Goal: Task Accomplishment & Management: Manage account settings

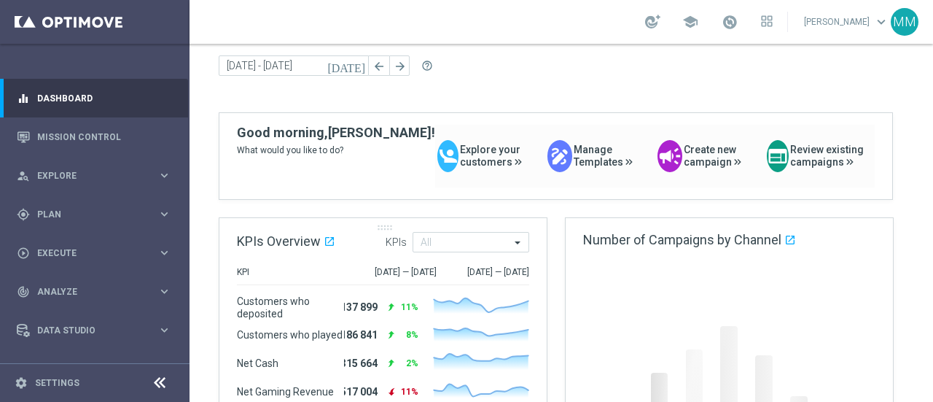
scroll to position [73, 0]
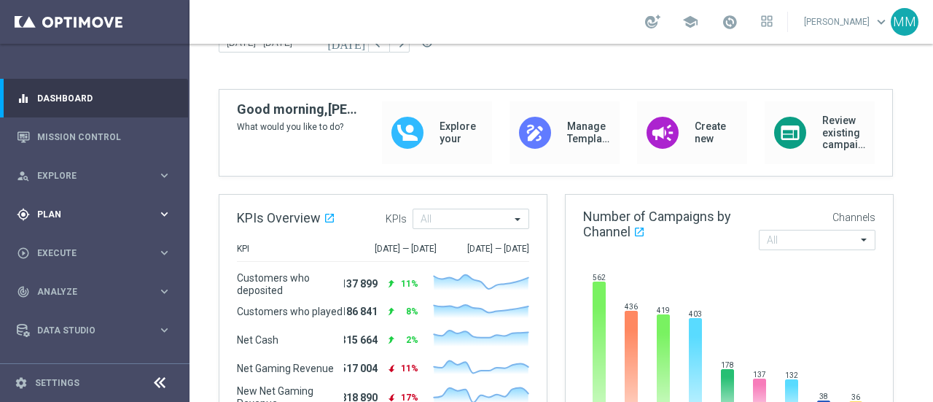
click at [74, 217] on span "Plan" at bounding box center [97, 214] width 120 height 9
click at [83, 241] on link "Target Groups" at bounding box center [95, 244] width 114 height 12
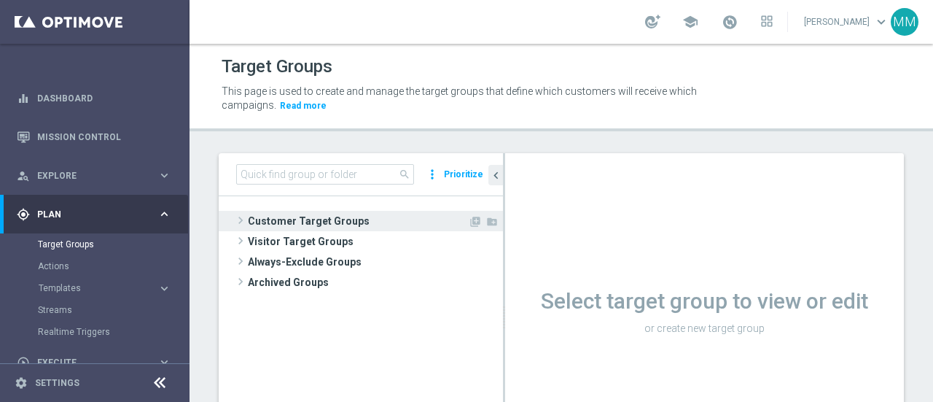
click at [326, 215] on span "Customer Target Groups" at bounding box center [358, 221] width 220 height 20
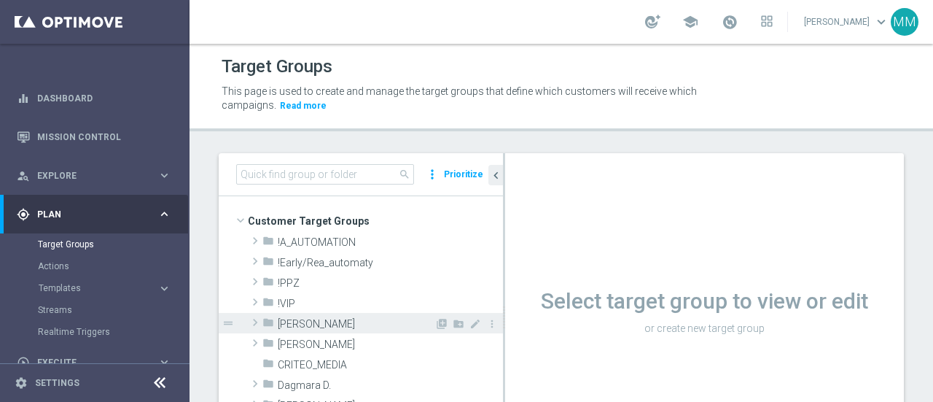
click at [293, 322] on span "[PERSON_NAME]" at bounding box center [356, 324] width 157 height 12
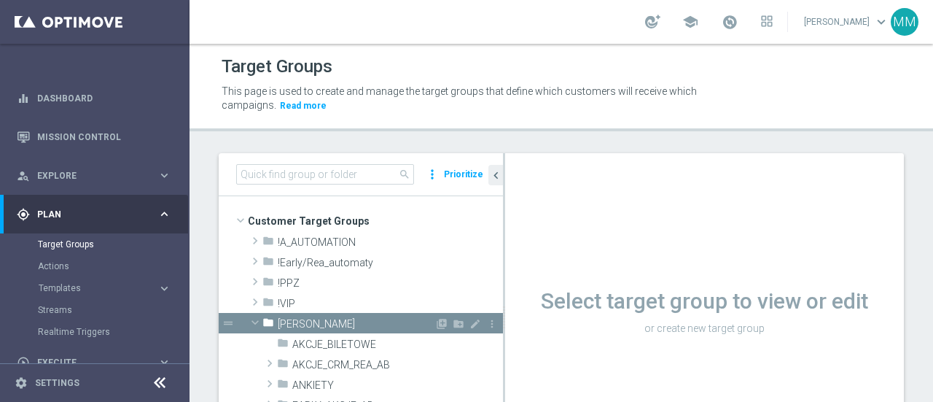
click at [317, 325] on span "[PERSON_NAME]" at bounding box center [356, 324] width 157 height 12
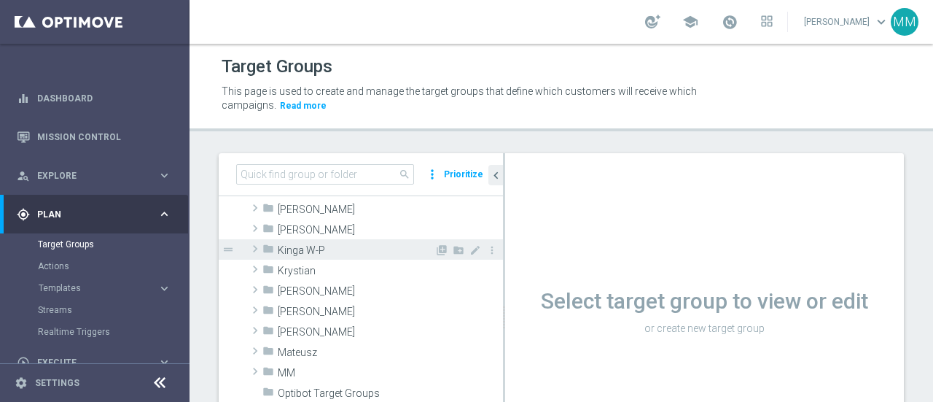
scroll to position [365, 0]
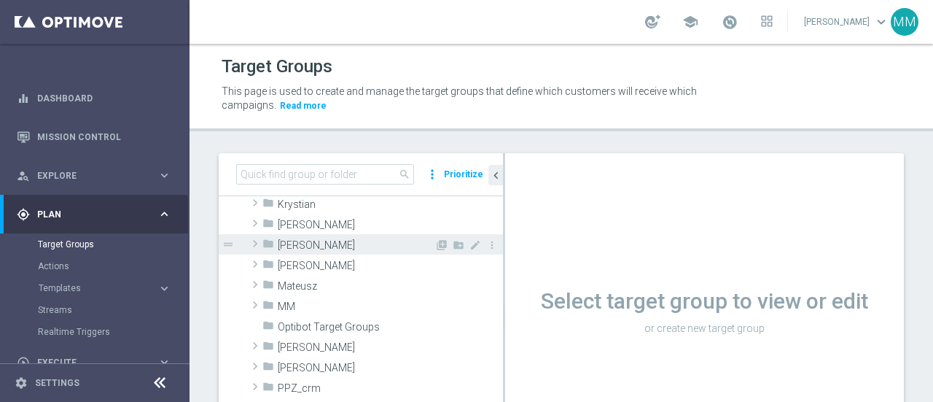
click at [303, 244] on span "[PERSON_NAME]" at bounding box center [356, 245] width 157 height 12
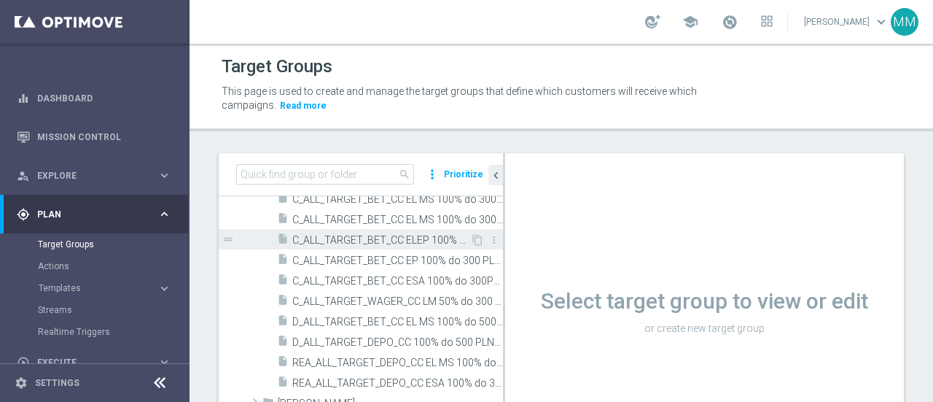
scroll to position [510, 0]
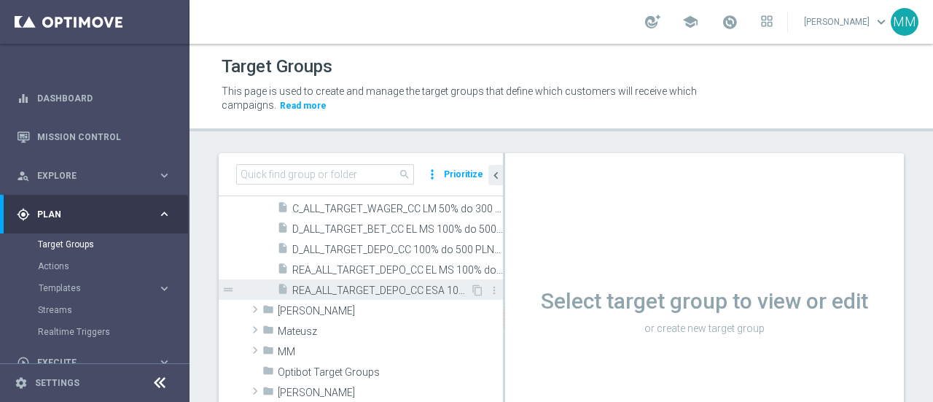
click at [423, 289] on span "REA_ALL_TARGET_DEPO_CC ESA 100% do 300 PLN_070825" at bounding box center [381, 290] width 178 height 12
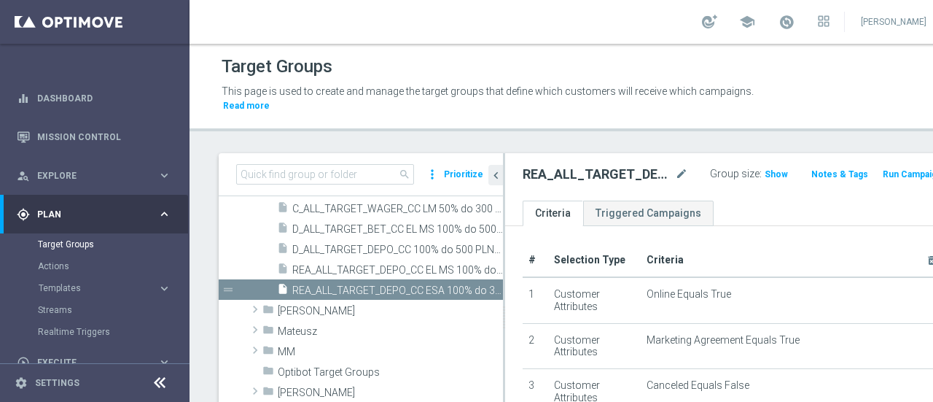
click at [632, 176] on h2 "REA_ALL_TARGET_DEPO_CC ESA 100% do 300 PLN_070825" at bounding box center [597, 175] width 149 height 18
click at [675, 174] on icon "mode_edit" at bounding box center [681, 175] width 13 height 18
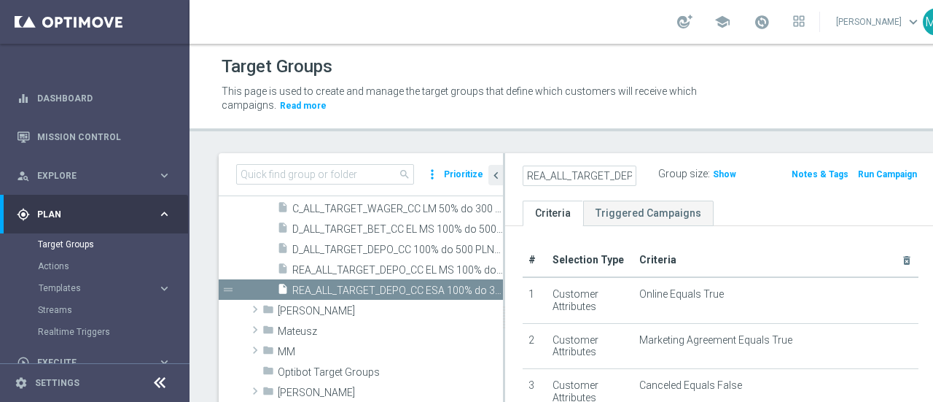
scroll to position [0, 193]
click at [567, 175] on input "REA_ALL_TARGET_DEPO_CC ESA 100% do 300 PLN_070825" at bounding box center [580, 176] width 114 height 20
type input "REA_ALL_TARGET_DEPO_CC BLOKADA_070825"
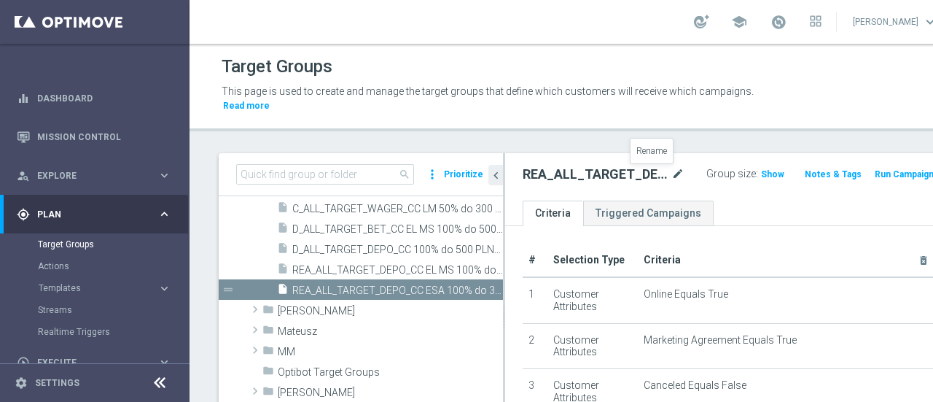
click at [672, 174] on icon "mode_edit" at bounding box center [678, 175] width 13 height 18
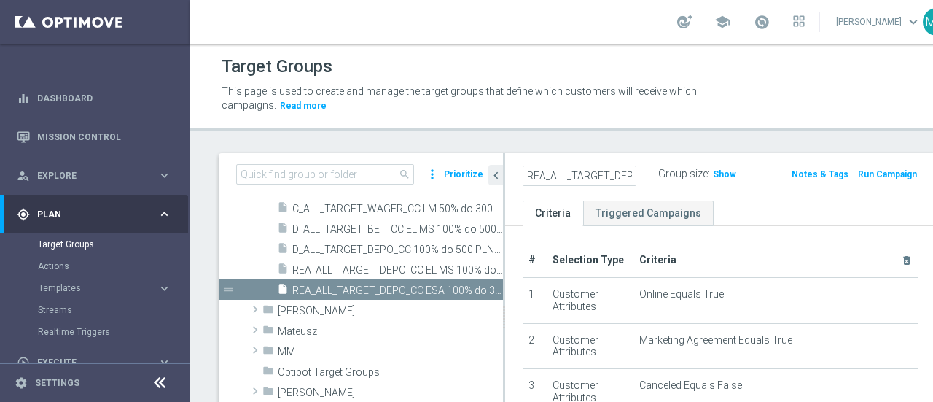
scroll to position [0, 137]
click at [594, 175] on input "REA_ALL_TARGET_DEPO_CC BLOKADA_070825" at bounding box center [580, 176] width 114 height 20
click at [583, 176] on input "REA_ALL_TARGET_DEPO_CC BLOKADA_16.0925" at bounding box center [580, 176] width 114 height 20
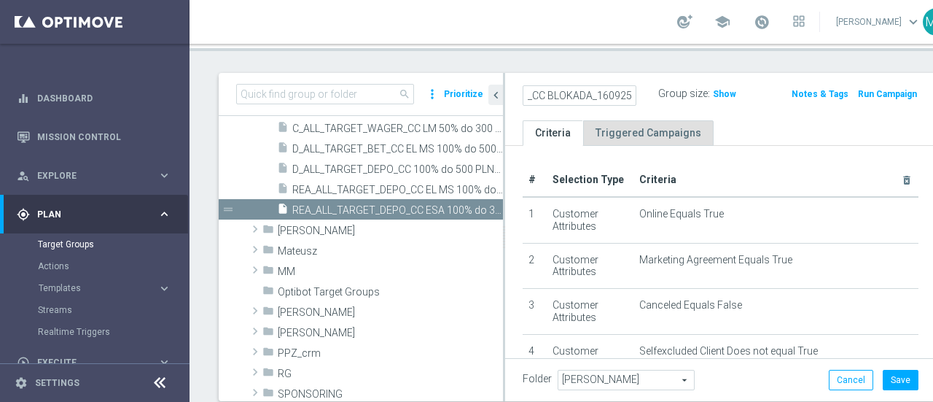
scroll to position [0, 0]
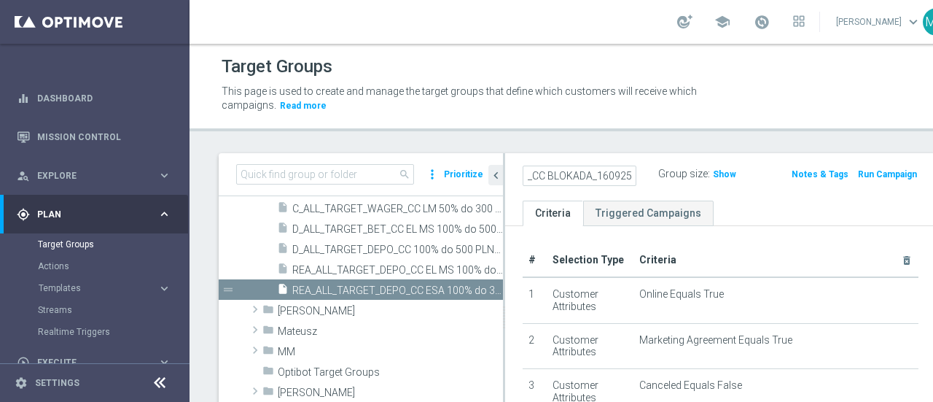
type input "REA_ALL_TARGET_DEPO_CC BLOKADA_160925"
click at [763, 201] on ul "Criteria Triggered Campaigns" at bounding box center [720, 214] width 431 height 26
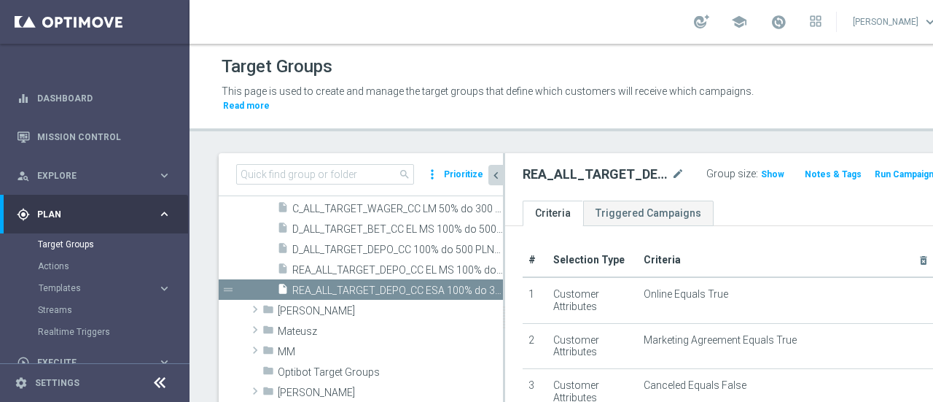
click at [496, 176] on icon "chevron_left" at bounding box center [496, 175] width 14 height 14
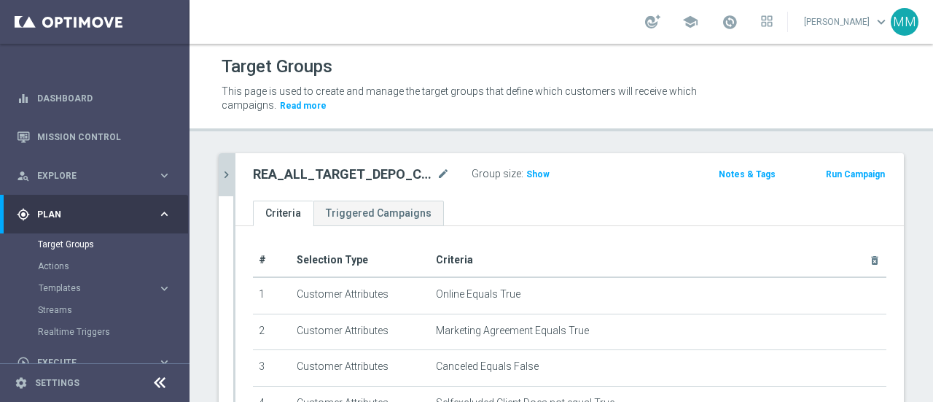
click at [386, 173] on h2 "REA_ALL_TARGET_DEPO_CC BLOKADA_160925" at bounding box center [343, 175] width 181 height 18
click at [442, 173] on icon "mode_edit" at bounding box center [443, 175] width 13 height 18
click at [344, 176] on input "REA_ALL_TARGET_DEPO_CC BLOKADA_160925" at bounding box center [351, 176] width 197 height 20
click at [342, 174] on input "REA_ALL_TARGET_DEPO_CC BLOKADA_160925" at bounding box center [351, 176] width 197 height 20
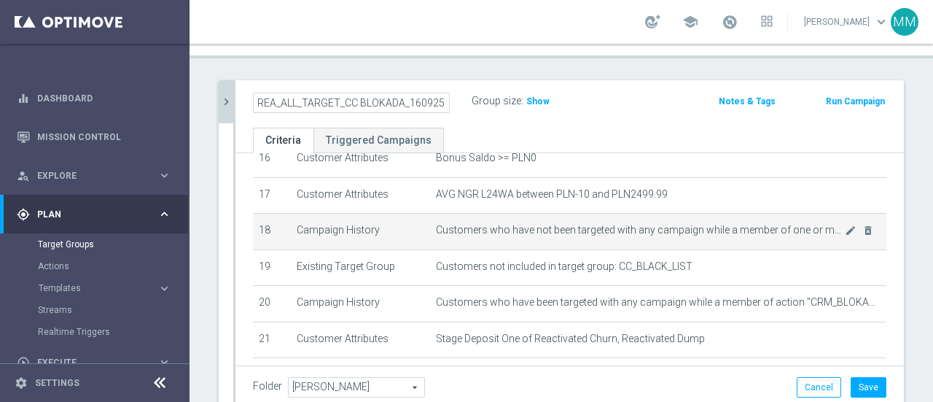
scroll to position [583, 0]
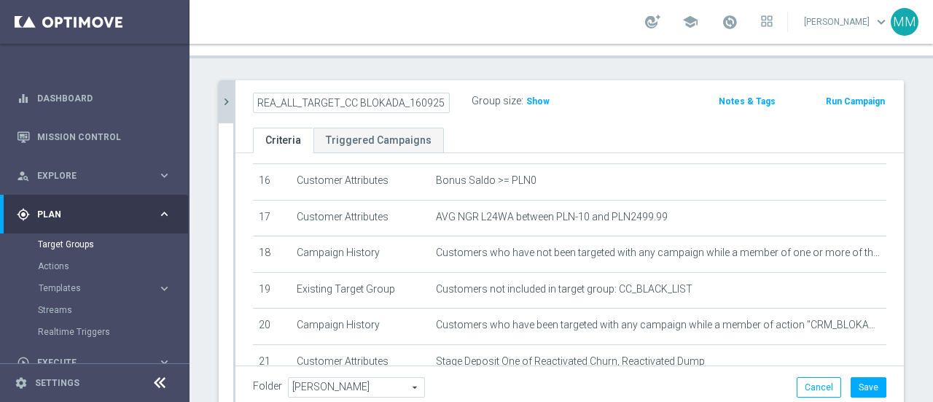
type input "REA_ALL_TARGET_CC BLOKADA_160925"
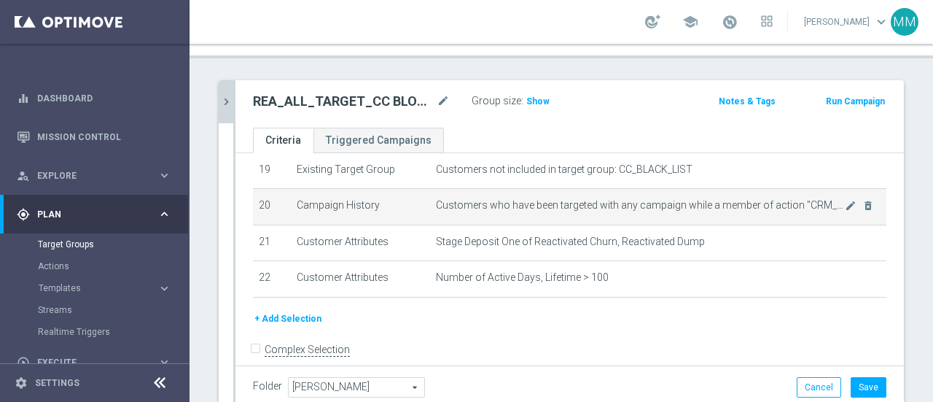
scroll to position [705, 0]
click at [863, 198] on icon "delete_forever" at bounding box center [869, 204] width 12 height 12
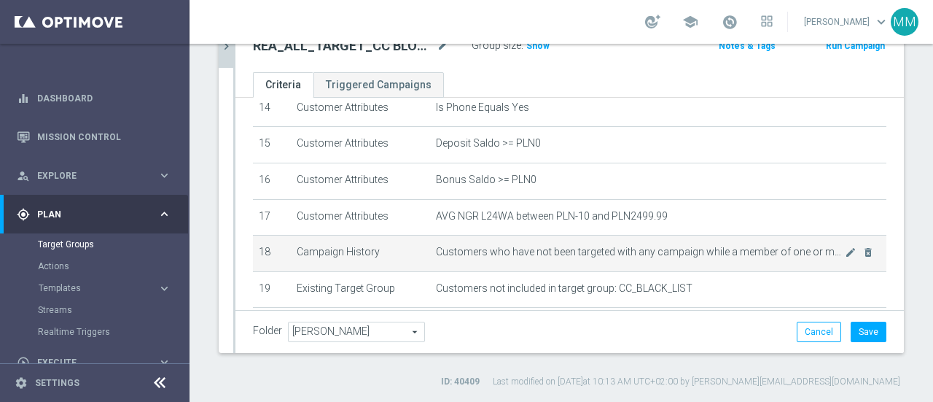
scroll to position [524, 0]
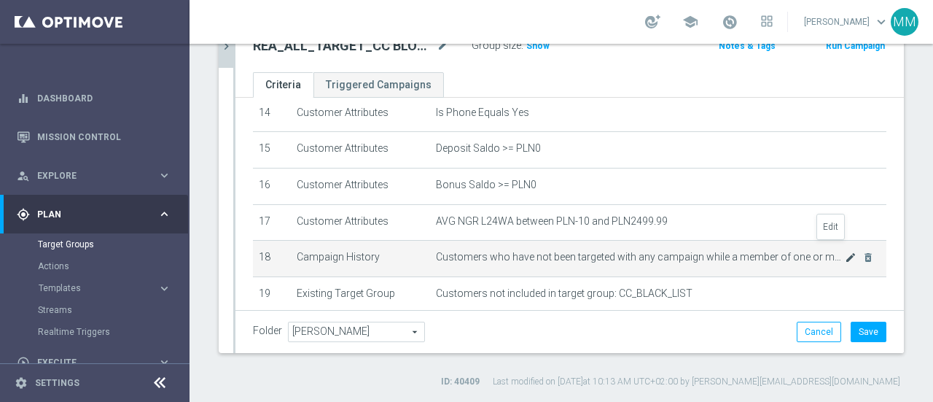
click at [845, 252] on icon "mode_edit" at bounding box center [851, 258] width 12 height 12
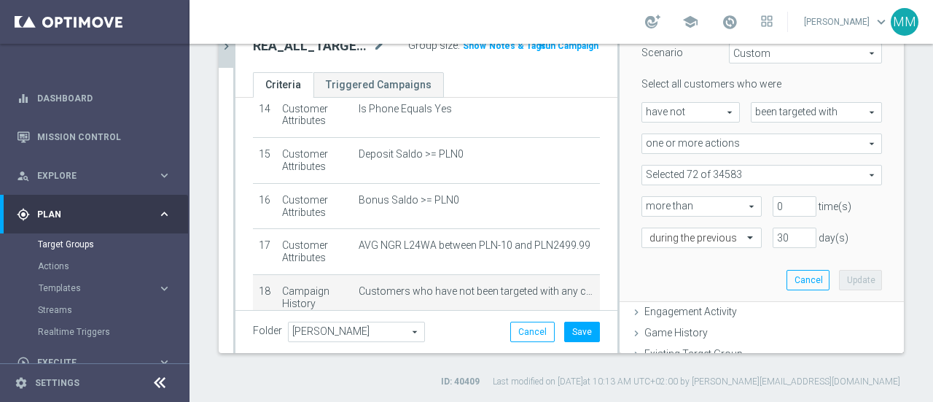
scroll to position [146, 0]
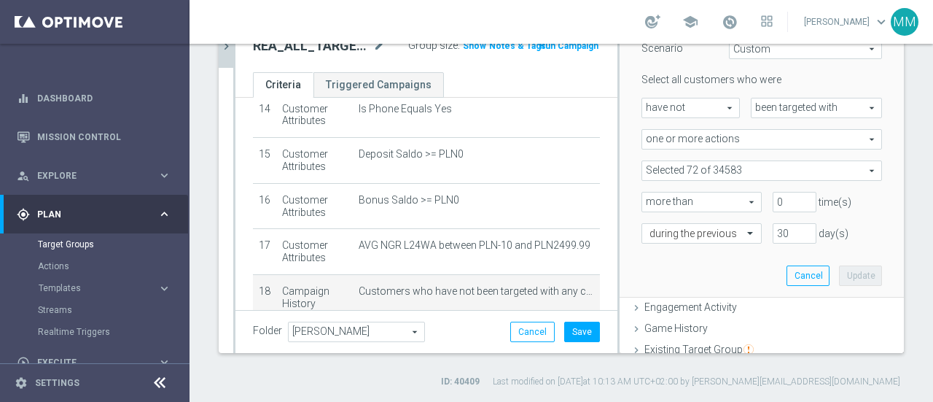
click at [723, 135] on span "one or more actions" at bounding box center [761, 139] width 239 height 19
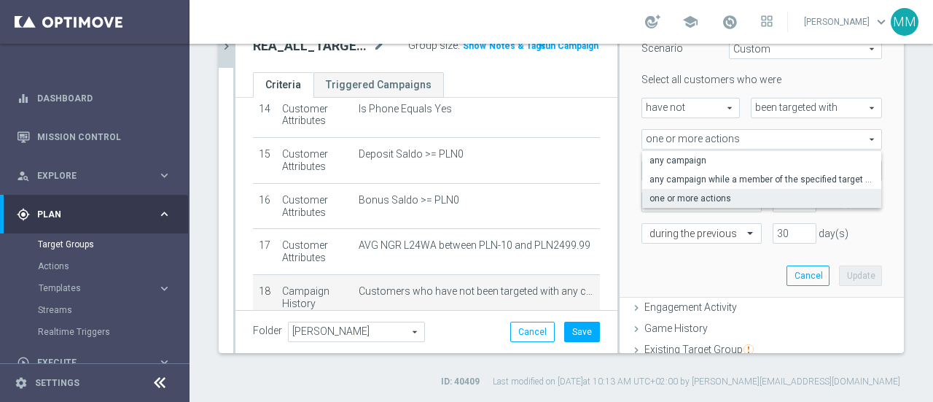
click at [753, 139] on span "one or more actions" at bounding box center [761, 139] width 239 height 19
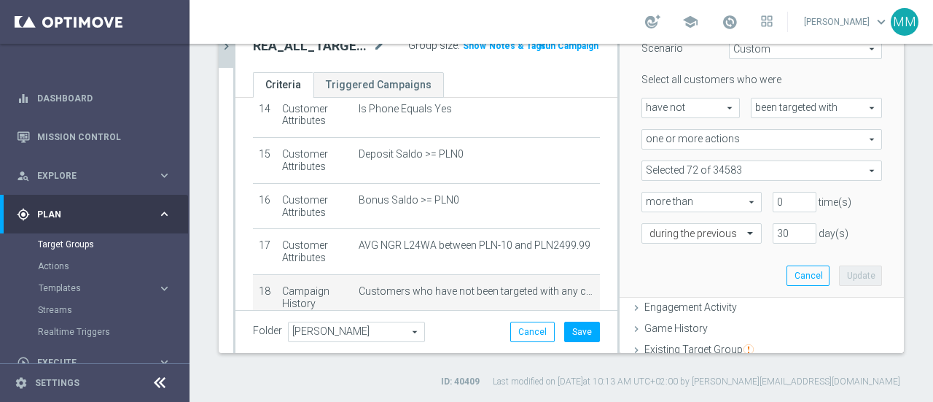
click at [750, 168] on span at bounding box center [761, 170] width 239 height 19
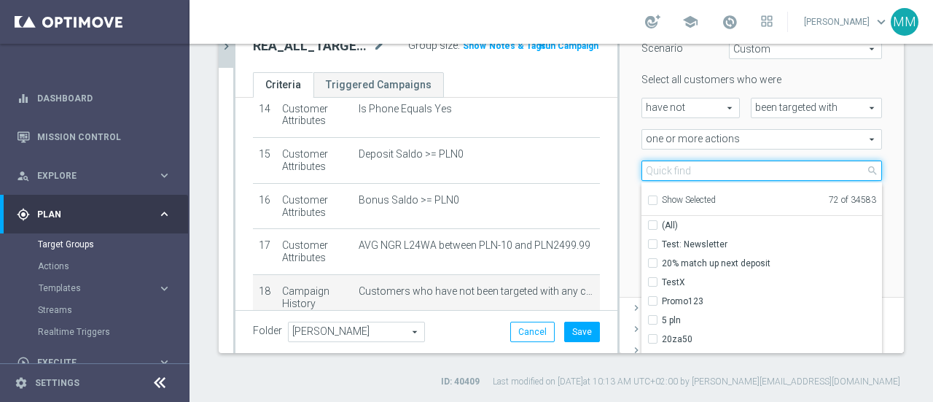
click at [751, 170] on input "search" at bounding box center [762, 170] width 241 height 20
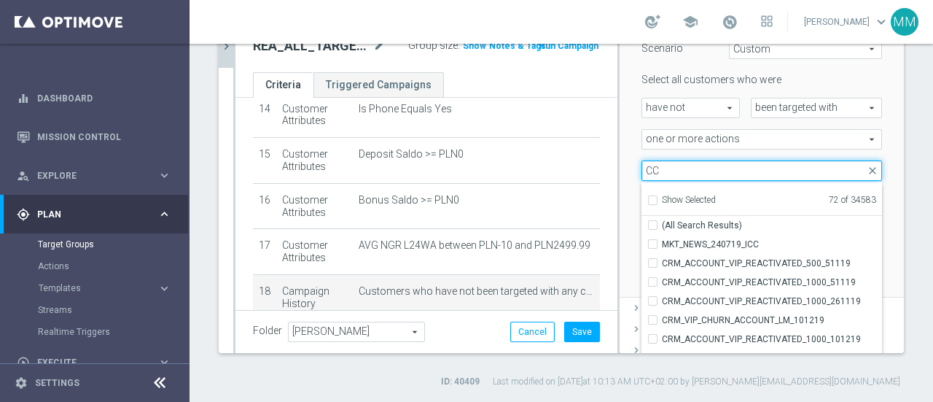
type input "CC"
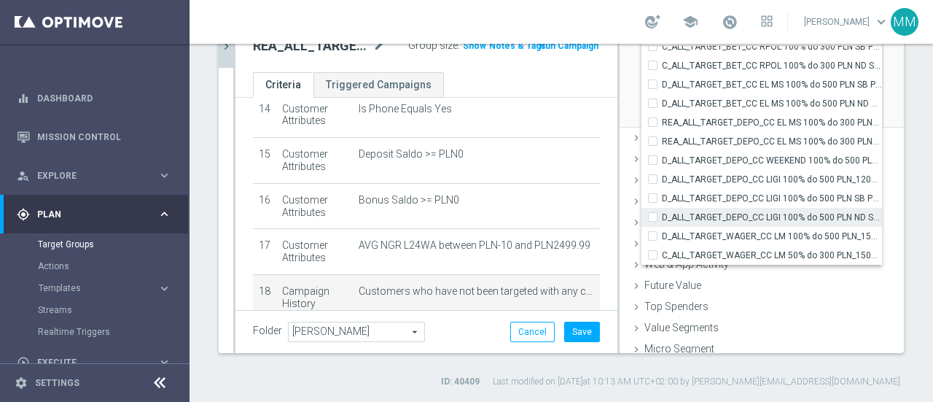
scroll to position [344, 0]
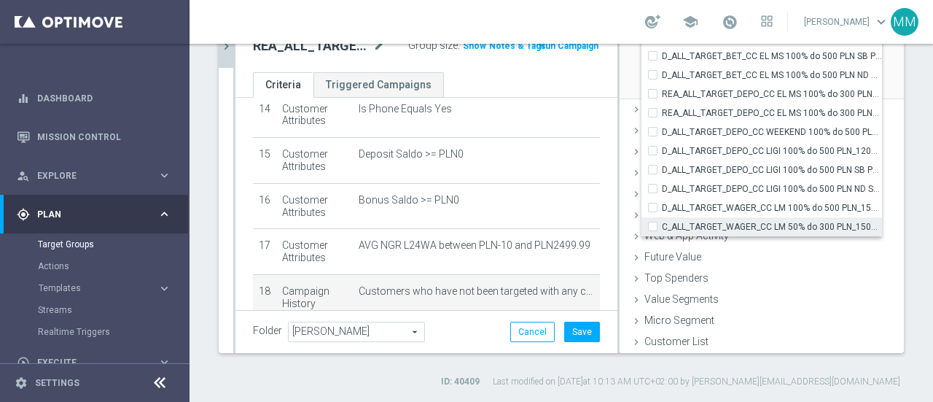
click at [662, 226] on label "C_ALL_TARGET_WAGER_CC LM 50% do 300 PLN_150925" at bounding box center [772, 226] width 220 height 19
click at [653, 226] on input "C_ALL_TARGET_WAGER_CC LM 50% do 300 PLN_150925" at bounding box center [657, 226] width 9 height 9
checkbox input "true"
type input "Selected 73 of 34583"
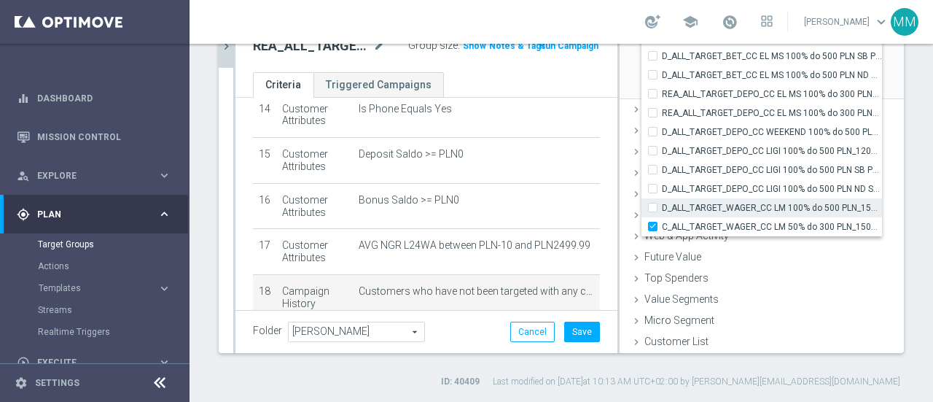
click at [653, 209] on input "D_ALL_TARGET_WAGER_CC LM 100% do 500 PLN_150925" at bounding box center [657, 207] width 9 height 9
checkbox input "true"
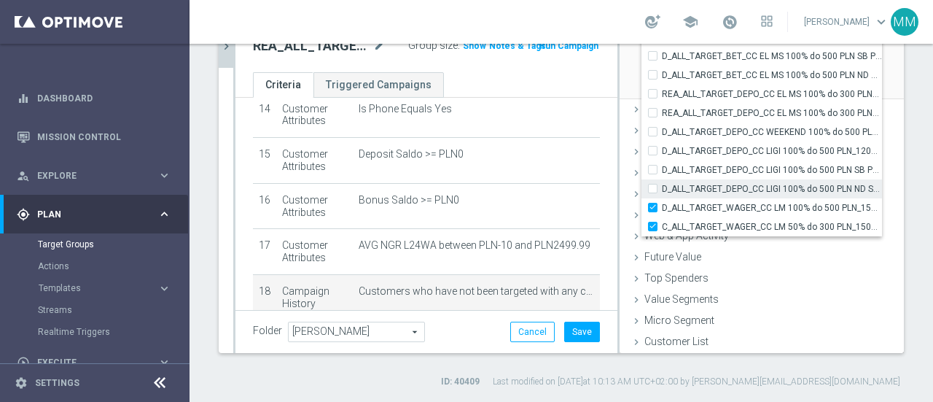
type input "Selected 74 of 34583"
click at [653, 186] on input "D_ALL_TARGET_DEPO_CC LIGI 100% do 500 PLN ND SMS_120925" at bounding box center [657, 188] width 9 height 9
checkbox input "true"
type input "Selected 75 of 34583"
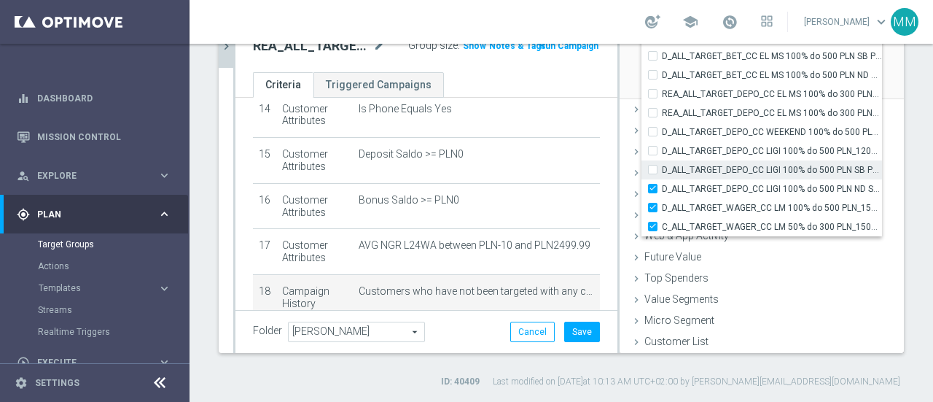
click at [653, 166] on input "D_ALL_TARGET_DEPO_CC LIGI 100% do 500 PLN SB PUSH_120925" at bounding box center [657, 169] width 9 height 9
checkbox input "true"
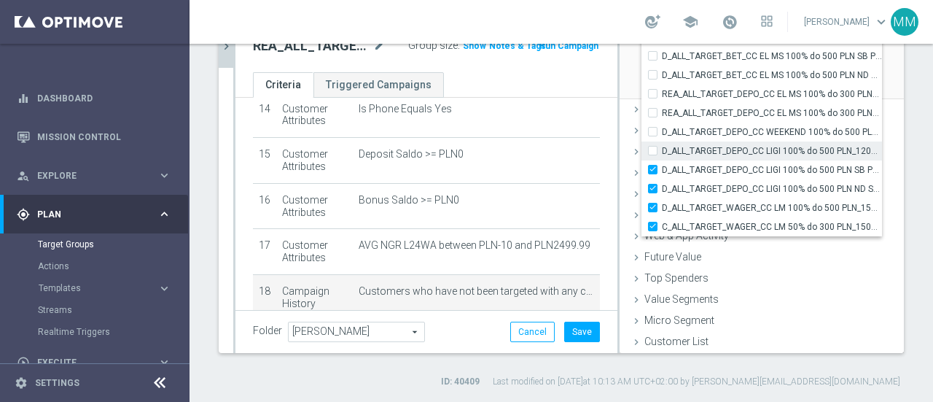
type input "Selected 76 of 34583"
click at [653, 146] on input "D_ALL_TARGET_DEPO_CC LIGI 100% do 500 PLN_120925" at bounding box center [657, 150] width 9 height 9
checkbox input "true"
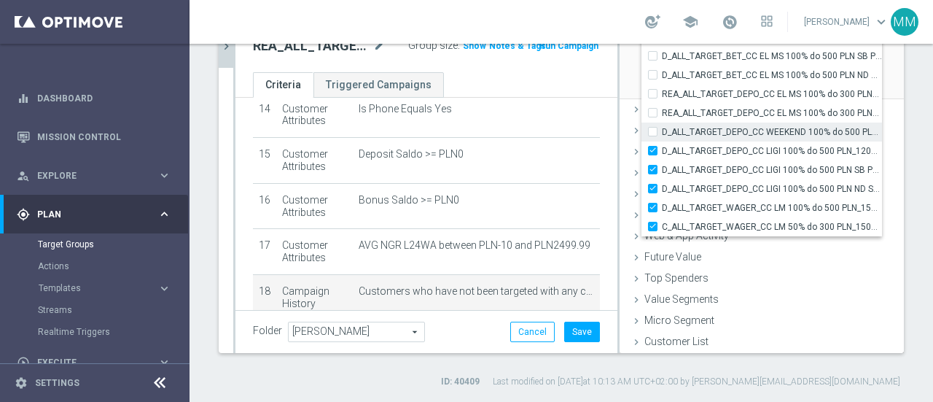
type input "Selected 77 of 34583"
drag, startPoint x: 641, startPoint y: 131, endPoint x: 641, endPoint y: 109, distance: 21.1
click at [653, 128] on input "D_ALL_TARGET_DEPO_CC WEEKEND 100% do 500 PLN_120925" at bounding box center [657, 131] width 9 height 9
checkbox input "true"
type input "Selected 78 of 34583"
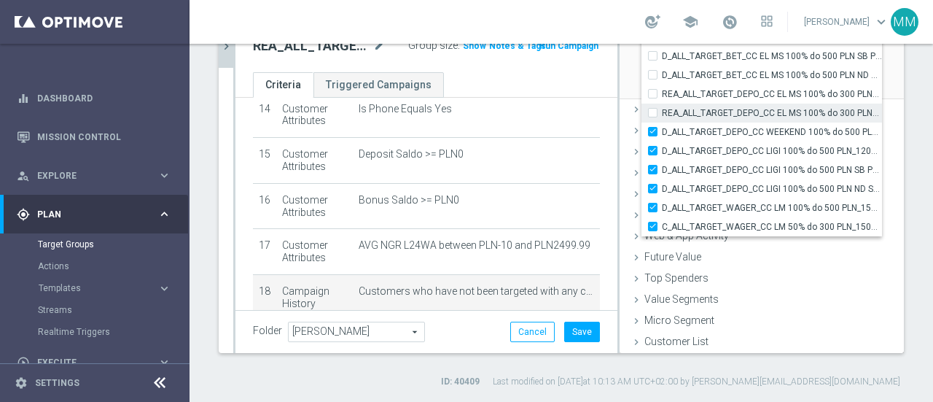
click at [662, 106] on label "REA_ALL_TARGET_DEPO_CC EL MS 100% do 300 PLN WT PUSH_080925" at bounding box center [772, 113] width 220 height 19
click at [653, 108] on input "REA_ALL_TARGET_DEPO_CC EL MS 100% do 300 PLN WT PUSH_080925" at bounding box center [657, 112] width 9 height 9
checkbox input "true"
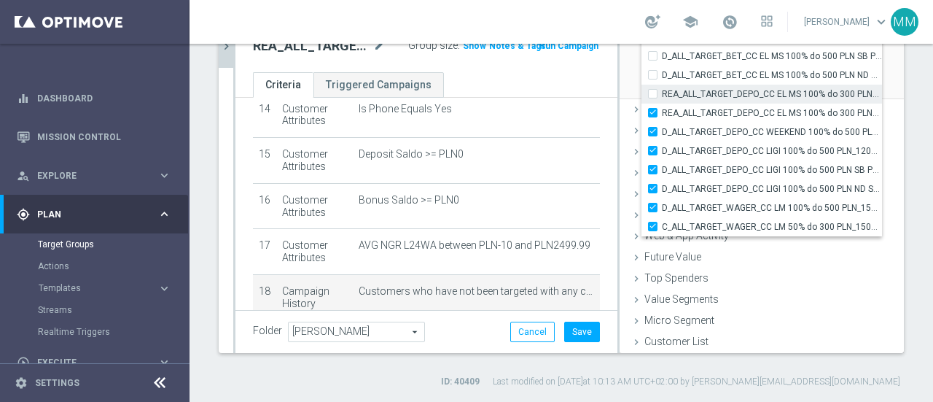
type input "Selected 79 of 34583"
click at [662, 92] on label "REA_ALL_TARGET_DEPO_CC EL MS 100% do 300 PLN_080925" at bounding box center [772, 94] width 220 height 19
click at [653, 92] on input "REA_ALL_TARGET_DEPO_CC EL MS 100% do 300 PLN_080925" at bounding box center [657, 93] width 9 height 9
checkbox input "true"
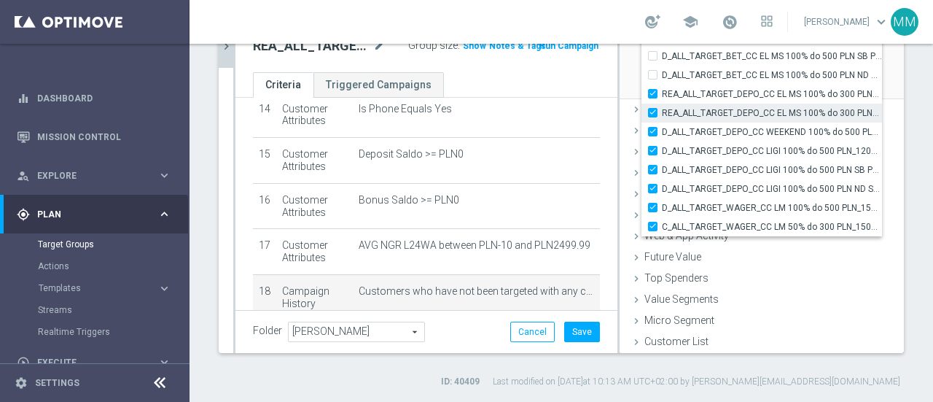
type input "Selected 80 of 34583"
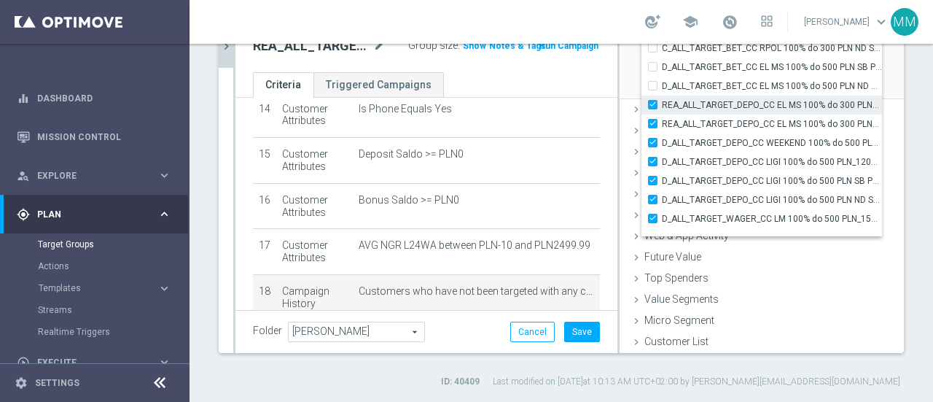
scroll to position [45828, 0]
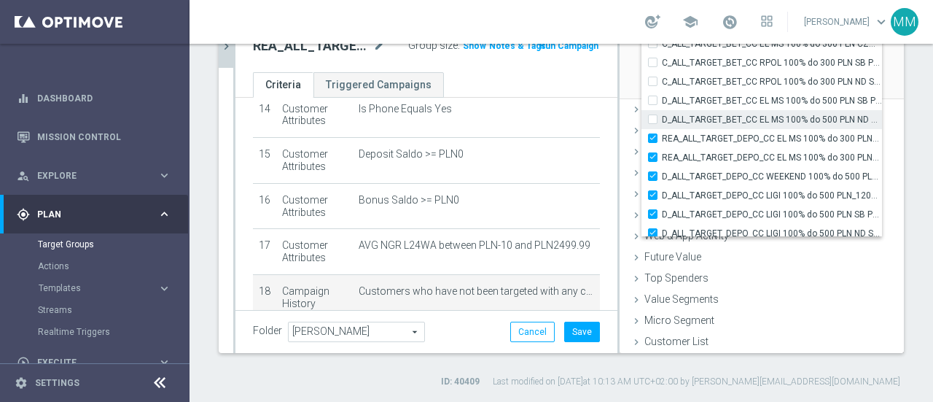
click at [653, 116] on input "D_ALL_TARGET_BET_CC EL MS 100% do 500 PLN ND SMS_040925" at bounding box center [657, 118] width 9 height 9
checkbox input "true"
type input "Selected 81 of 34583"
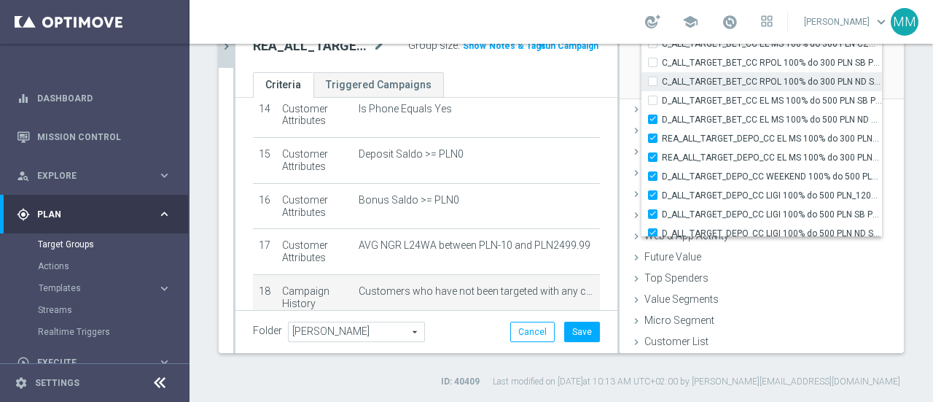
drag, startPoint x: 640, startPoint y: 101, endPoint x: 640, endPoint y: 79, distance: 21.1
click at [662, 99] on label "D_ALL_TARGET_BET_CC EL MS 100% do 500 PLN SB PUSH_040925" at bounding box center [772, 100] width 220 height 19
click at [653, 99] on input "D_ALL_TARGET_BET_CC EL MS 100% do 500 PLN SB PUSH_040925" at bounding box center [657, 100] width 9 height 9
checkbox input "true"
type input "Selected 82 of 34583"
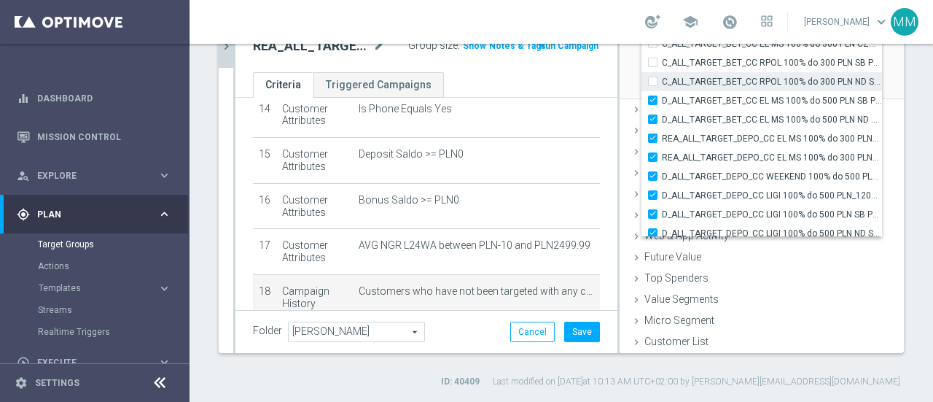
click at [662, 79] on label "C_ALL_TARGET_BET_CC RPOL 100% do 300 PLN ND SMS_040925" at bounding box center [772, 81] width 220 height 19
click at [653, 79] on input "C_ALL_TARGET_BET_CC RPOL 100% do 300 PLN ND SMS_040925" at bounding box center [657, 81] width 9 height 9
checkbox input "true"
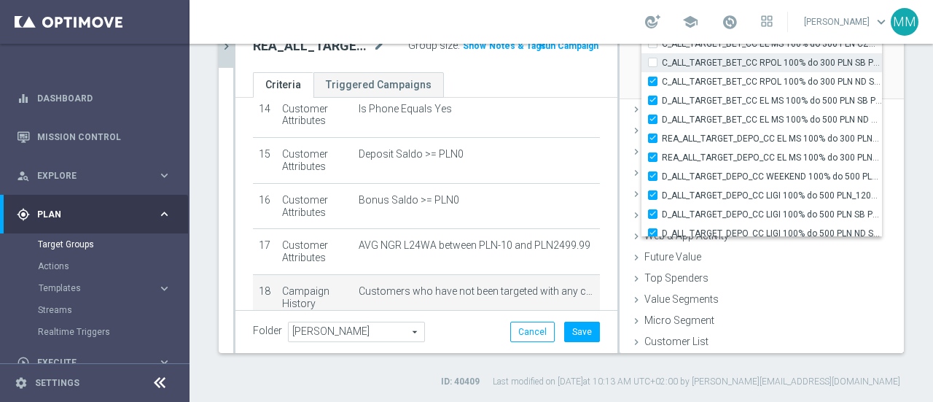
type input "Selected 83 of 34583"
click at [653, 62] on input "C_ALL_TARGET_BET_CC RPOL 100% do 300 PLN SB PUSH_040925" at bounding box center [657, 62] width 9 height 9
checkbox input "true"
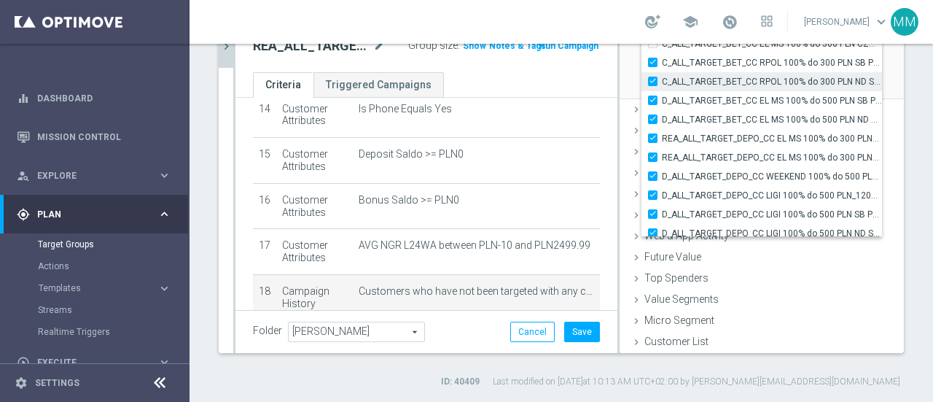
type input "Selected 84 of 34583"
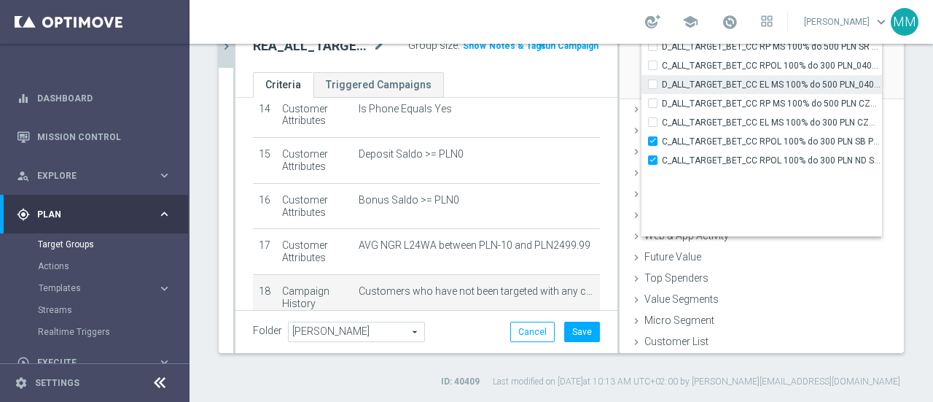
scroll to position [45682, 0]
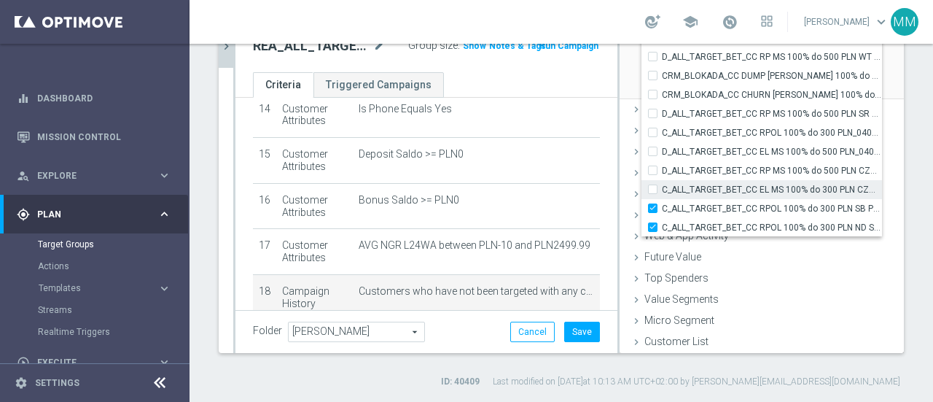
click at [653, 186] on input "C_ALL_TARGET_BET_CC EL MS 100% do 300 PLN CZW SMS_020925" at bounding box center [657, 188] width 9 height 9
checkbox input "true"
type input "Selected 85 of 34583"
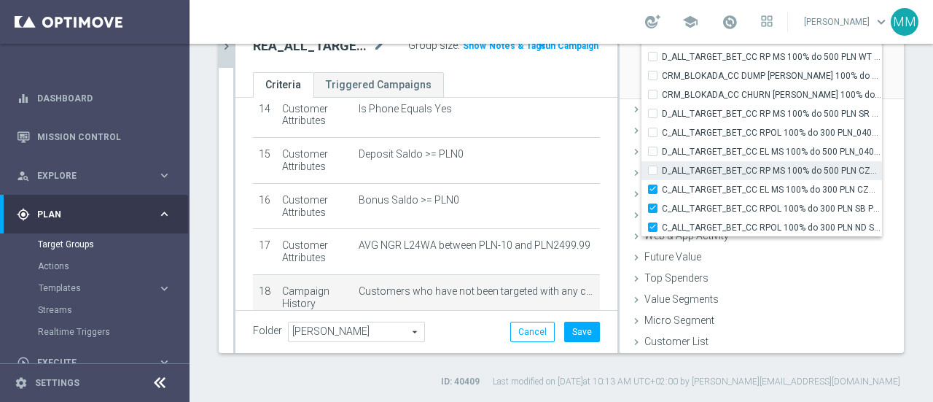
click at [643, 162] on div "D_ALL_TARGET_BET_CC RP MS 100% do 500 PLN CZW SMS_010925" at bounding box center [762, 170] width 241 height 19
click at [662, 164] on label "D_ALL_TARGET_BET_CC RP MS 100% do 500 PLN CZW SMS_010925" at bounding box center [772, 170] width 220 height 19
click at [653, 166] on input "D_ALL_TARGET_BET_CC RP MS 100% do 500 PLN CZW SMS_010925" at bounding box center [657, 170] width 9 height 9
checkbox input "true"
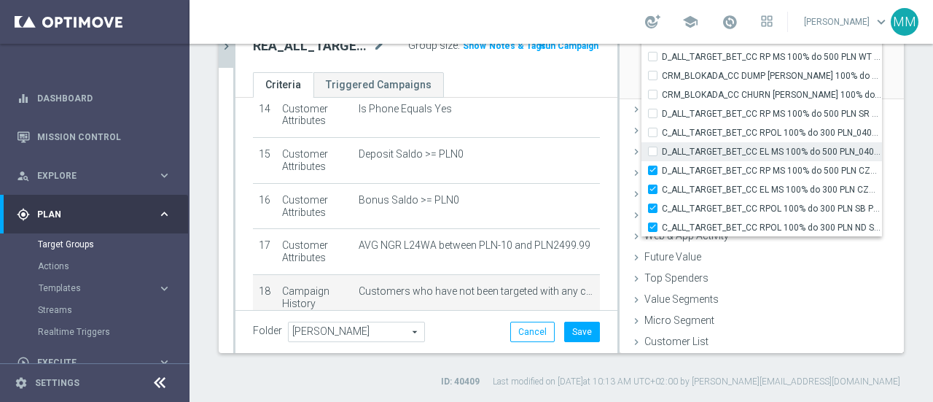
type input "Selected 86 of 34583"
click at [662, 147] on label "D_ALL_TARGET_BET_CC EL MS 100% do 500 PLN_040925" at bounding box center [772, 151] width 220 height 19
click at [653, 147] on input "D_ALL_TARGET_BET_CC EL MS 100% do 500 PLN_040925" at bounding box center [657, 151] width 9 height 9
checkbox input "true"
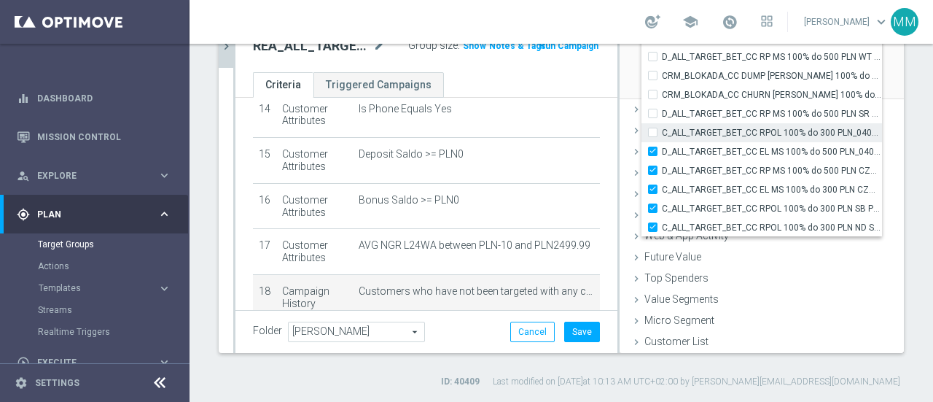
type input "Selected 87 of 34583"
click at [653, 130] on input "C_ALL_TARGET_BET_CC RPOL 100% do 300 PLN_040925" at bounding box center [657, 132] width 9 height 9
checkbox input "true"
type input "Selected 88 of 34583"
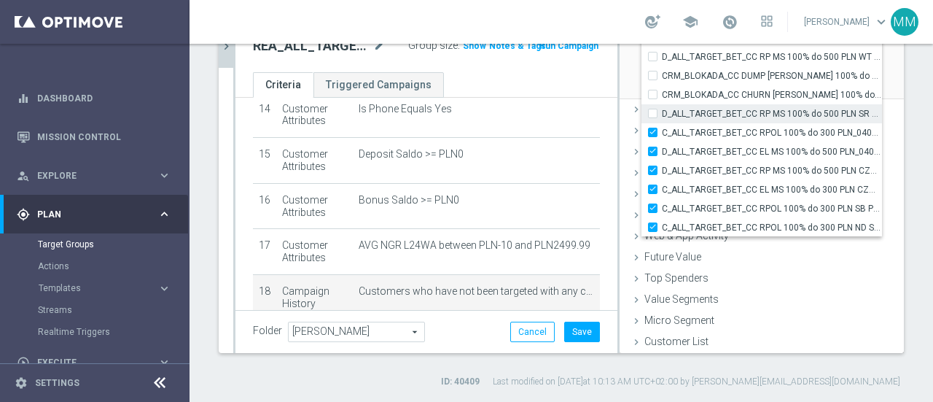
click at [653, 109] on input "D_ALL_TARGET_BET_CC RP MS 100% do 500 PLN SR PUSH_010925" at bounding box center [657, 113] width 9 height 9
checkbox input "true"
type input "Selected 89 of 34583"
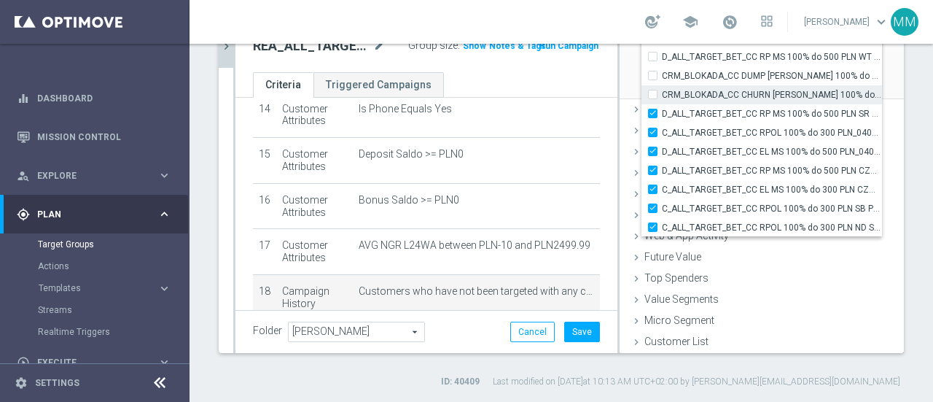
click at [653, 93] on input "CRM_BLOKADA_CC CHURN REPKA 100% do 300 PLN_040925" at bounding box center [657, 94] width 9 height 9
checkbox input "true"
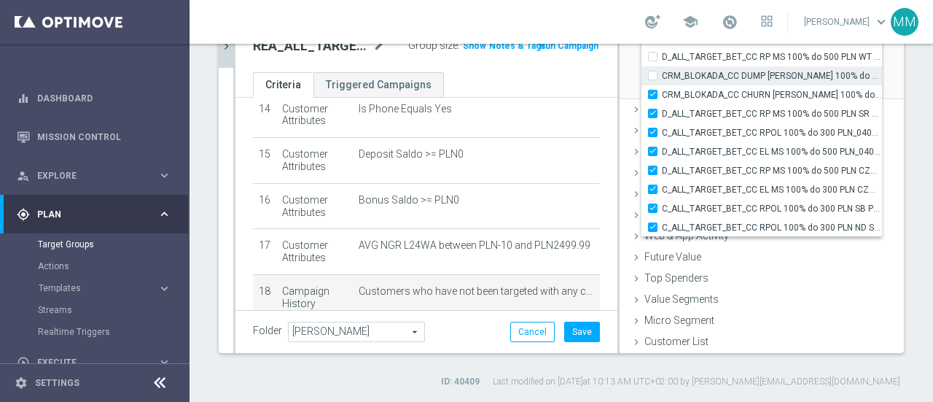
type input "Selected 90 of 34583"
click at [662, 75] on label "CRM_BLOKADA_CC DUMP REPKA 100% do 500 PLN_040925" at bounding box center [772, 75] width 220 height 19
click at [653, 75] on input "CRM_BLOKADA_CC DUMP REPKA 100% do 500 PLN_040925" at bounding box center [657, 75] width 9 height 9
checkbox input "true"
type input "Selected 91 of 34583"
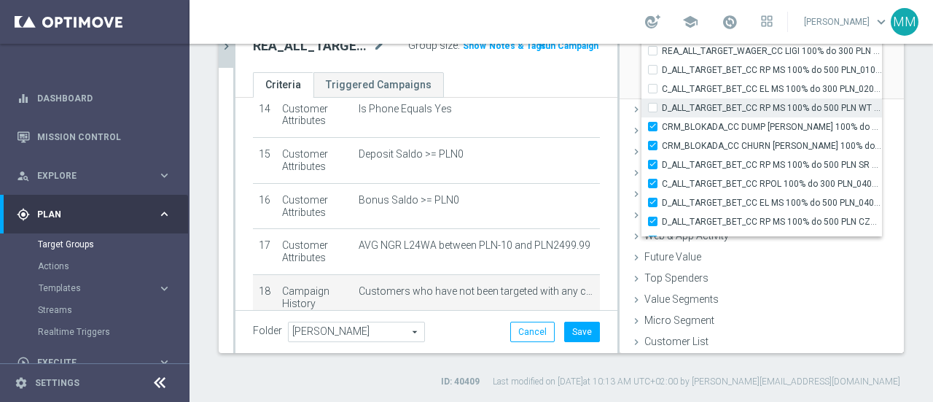
scroll to position [45609, 0]
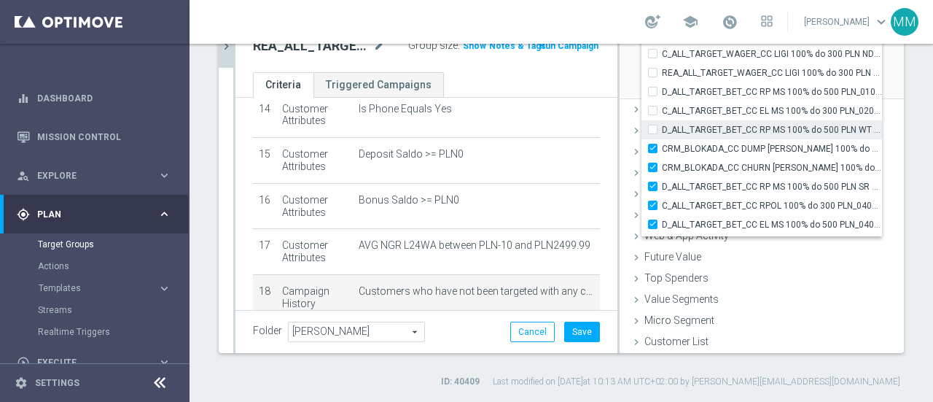
click at [644, 121] on div "D_ALL_TARGET_BET_CC RP MS 100% do 500 PLN WT PUSH_010925" at bounding box center [762, 129] width 241 height 19
click at [662, 128] on label "D_ALL_TARGET_BET_CC RP MS 100% do 500 PLN WT PUSH_010925" at bounding box center [772, 129] width 220 height 19
click at [653, 128] on input "D_ALL_TARGET_BET_CC RP MS 100% do 500 PLN WT PUSH_010925" at bounding box center [657, 129] width 9 height 9
checkbox input "true"
type input "Selected 92 of 34583"
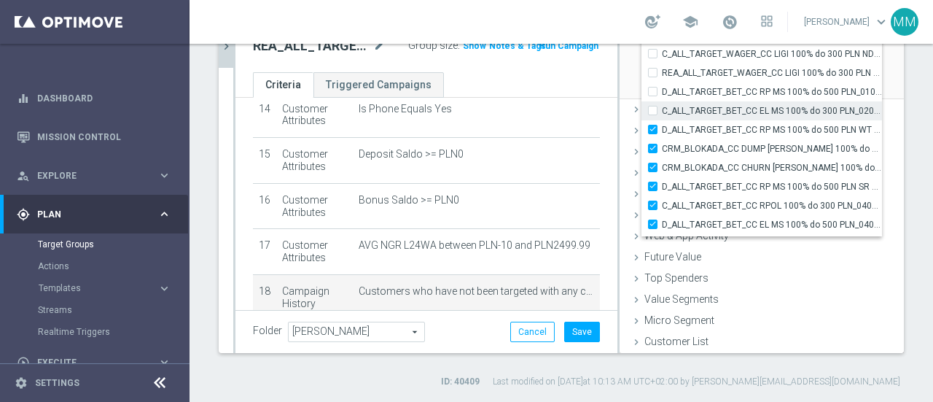
click at [653, 109] on input "C_ALL_TARGET_BET_CC EL MS 100% do 300 PLN_020925" at bounding box center [657, 110] width 9 height 9
checkbox input "true"
type input "Selected 93 of 34583"
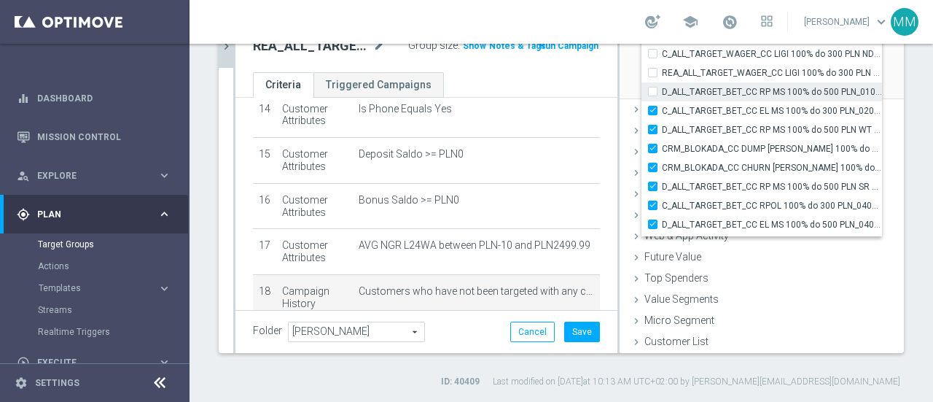
click at [653, 93] on input "D_ALL_TARGET_BET_CC RP MS 100% do 500 PLN_010925" at bounding box center [657, 91] width 9 height 9
checkbox input "true"
type input "Selected 94 of 34583"
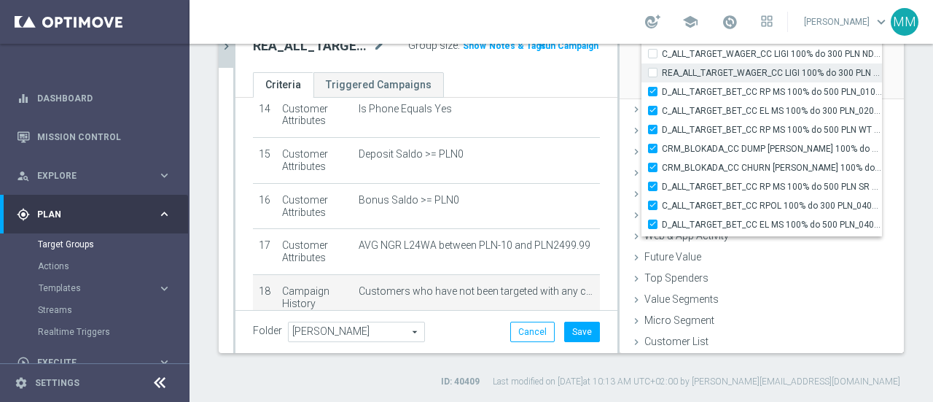
click at [653, 71] on input "REA_ALL_TARGET_WAGER_CC LIGI 100% do 300 PLN ND SMS_280825" at bounding box center [657, 72] width 9 height 9
checkbox input "true"
type input "Selected 95 of 34583"
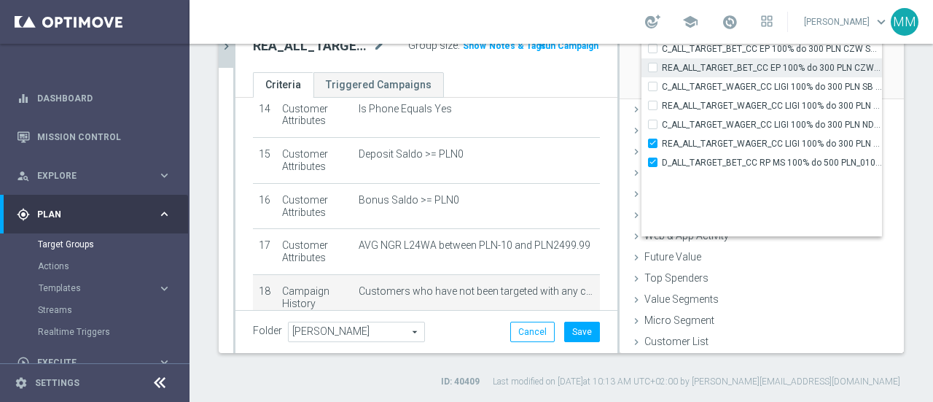
scroll to position [45463, 0]
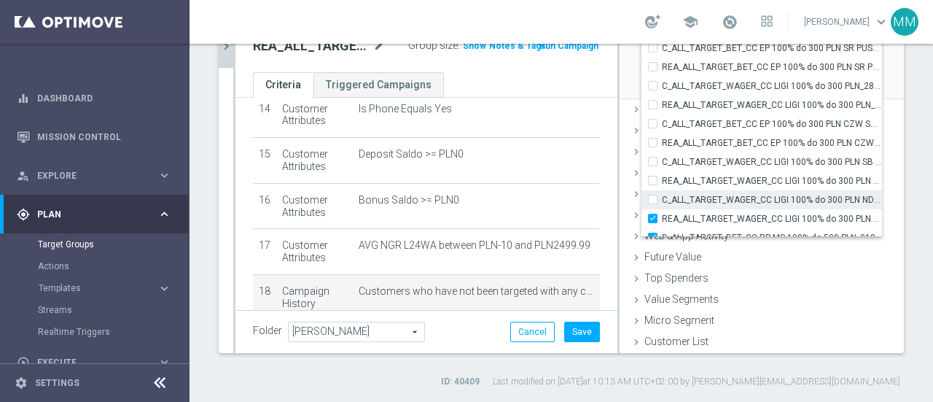
click at [662, 195] on label "C_ALL_TARGET_WAGER_CC LIGI 100% do 300 PLN ND SMS_280825" at bounding box center [772, 199] width 220 height 19
click at [653, 195] on input "C_ALL_TARGET_WAGER_CC LIGI 100% do 300 PLN ND SMS_280825" at bounding box center [657, 199] width 9 height 9
checkbox input "true"
type input "Selected 96 of 34583"
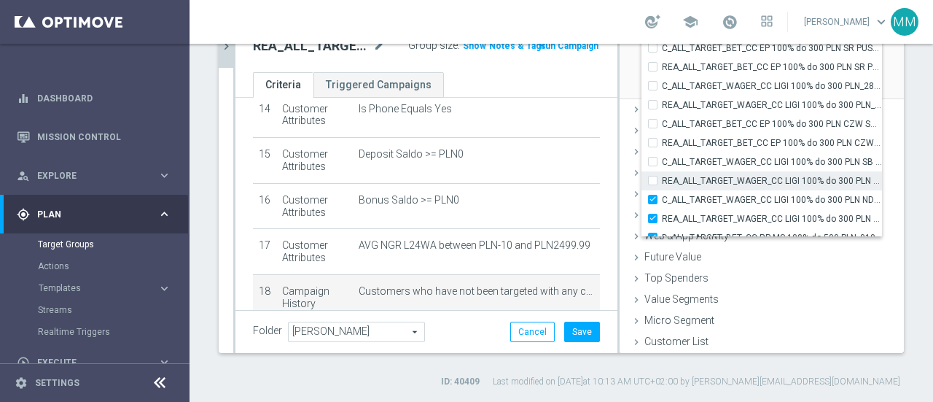
click at [653, 176] on input "REA_ALL_TARGET_WAGER_CC LIGI 100% do 300 PLN SB PUSH_280825" at bounding box center [657, 180] width 9 height 9
checkbox input "true"
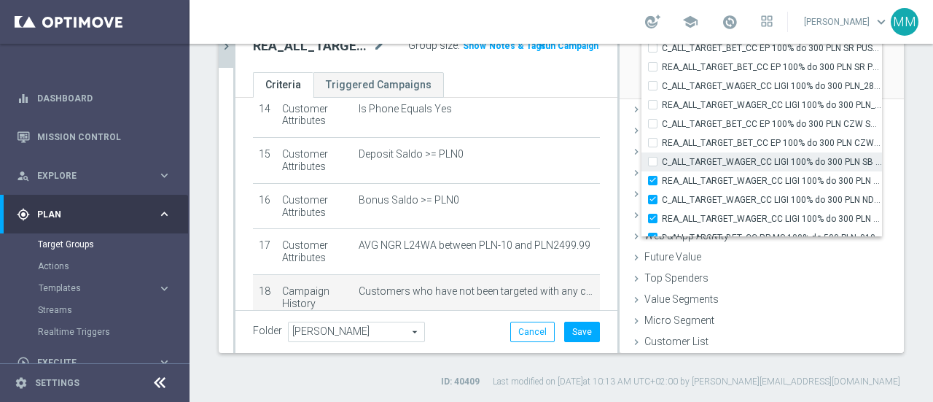
type input "Selected 97 of 34583"
click at [643, 154] on div "C_ALL_TARGET_WAGER_CC LIGI 100% do 300 PLN SB PUSH_280825" at bounding box center [762, 161] width 241 height 19
click at [662, 158] on label "C_ALL_TARGET_WAGER_CC LIGI 100% do 300 PLN SB PUSH_280825" at bounding box center [772, 161] width 220 height 19
click at [653, 158] on input "C_ALL_TARGET_WAGER_CC LIGI 100% do 300 PLN SB PUSH_280825" at bounding box center [657, 161] width 9 height 9
checkbox input "true"
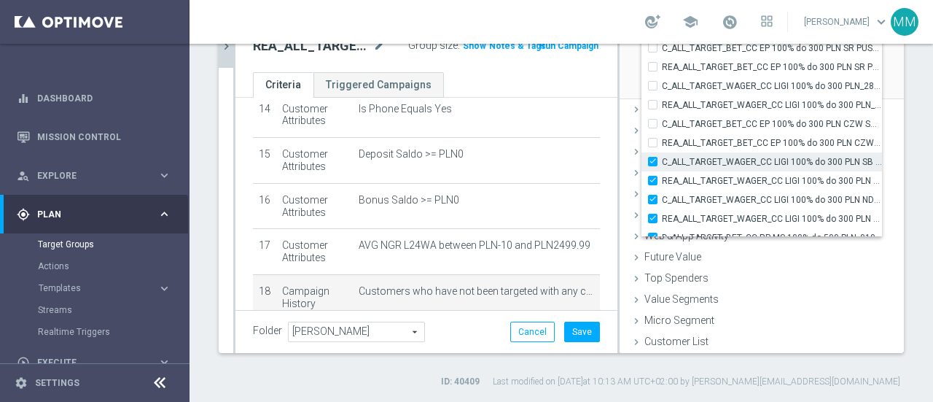
type input "Selected 98 of 34583"
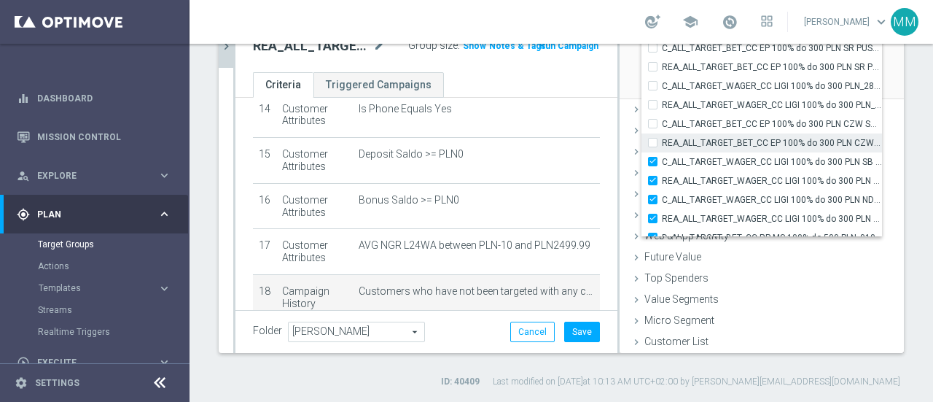
click at [662, 143] on label "REA_ALL_TARGET_BET_CC EP 100% do 300 PLN CZW SMS_250825" at bounding box center [772, 142] width 220 height 19
click at [653, 143] on input "REA_ALL_TARGET_BET_CC EP 100% do 300 PLN CZW SMS_250825" at bounding box center [657, 142] width 9 height 9
checkbox input "true"
type input "Selected 99 of 34583"
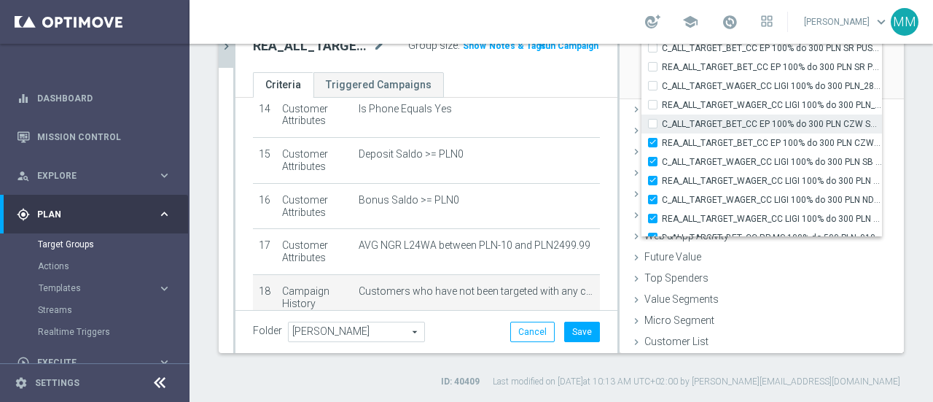
click at [662, 125] on label "C_ALL_TARGET_BET_CC EP 100% do 300 PLN CZW SMS_250825" at bounding box center [772, 123] width 220 height 19
click at [653, 125] on input "C_ALL_TARGET_BET_CC EP 100% do 300 PLN CZW SMS_250825" at bounding box center [657, 123] width 9 height 9
checkbox input "true"
type input "Selected 100 of 34583"
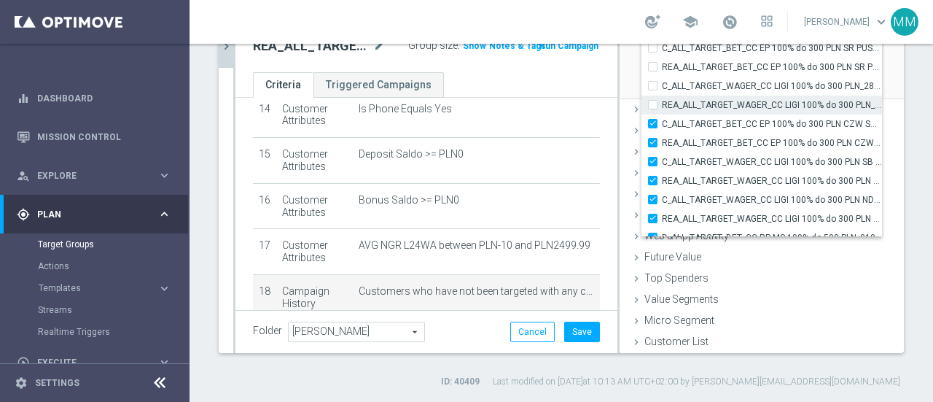
click at [653, 104] on input "REA_ALL_TARGET_WAGER_CC LIGI 100% do 300 PLN_280825" at bounding box center [657, 104] width 9 height 9
checkbox input "true"
type input "Selected 101 of 34583"
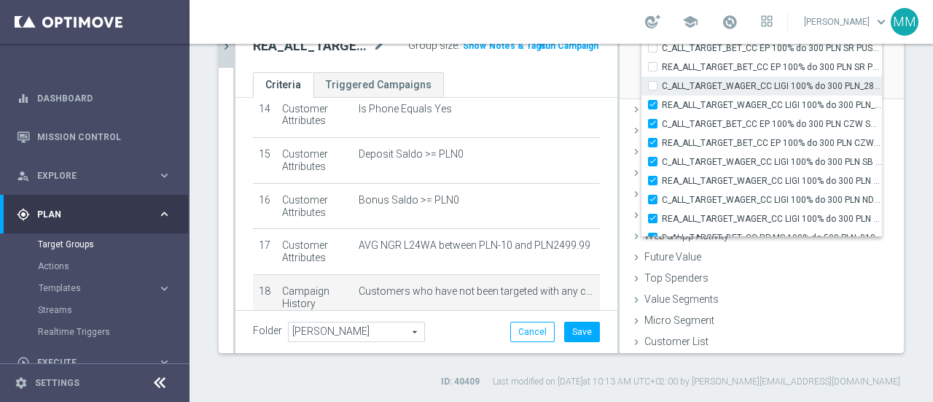
click at [662, 84] on label "C_ALL_TARGET_WAGER_CC LIGI 100% do 300 PLN_280825" at bounding box center [772, 86] width 220 height 19
click at [653, 84] on input "C_ALL_TARGET_WAGER_CC LIGI 100% do 300 PLN_280825" at bounding box center [657, 85] width 9 height 9
checkbox input "true"
type input "Selected 102 of 34583"
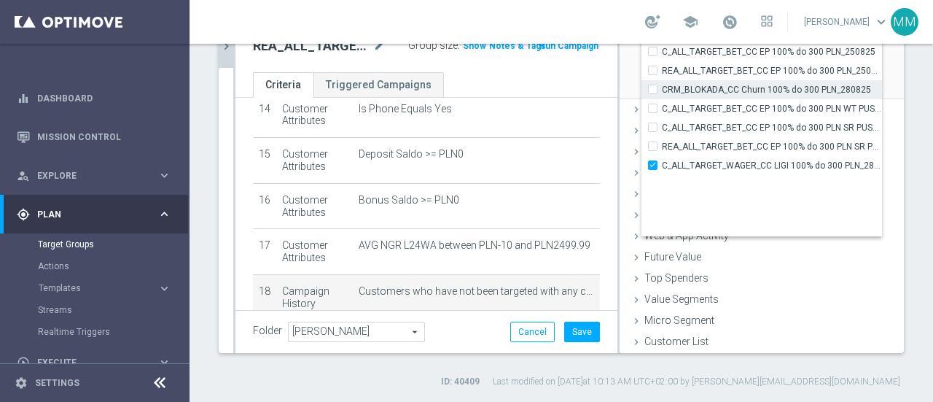
scroll to position [45317, 0]
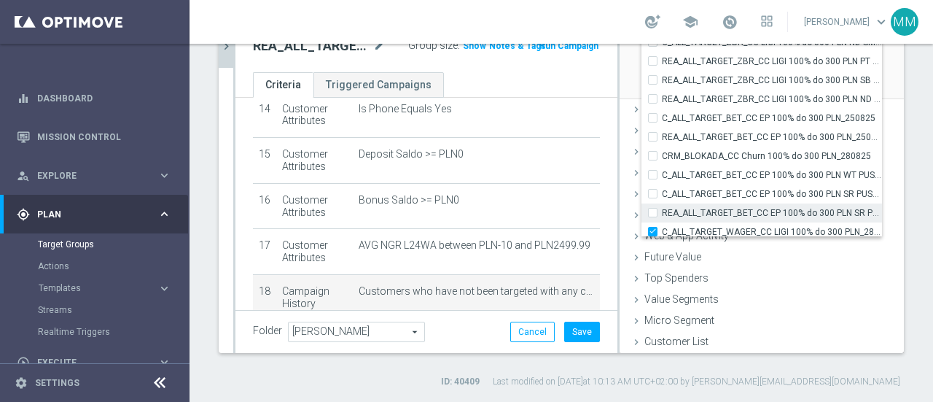
click at [644, 203] on div "REA_ALL_TARGET_BET_CC EP 100% do 300 PLN SR PUSH_250825" at bounding box center [762, 212] width 241 height 19
click at [653, 209] on input "REA_ALL_TARGET_BET_CC EP 100% do 300 PLN SR PUSH_250825" at bounding box center [657, 212] width 9 height 9
checkbox input "true"
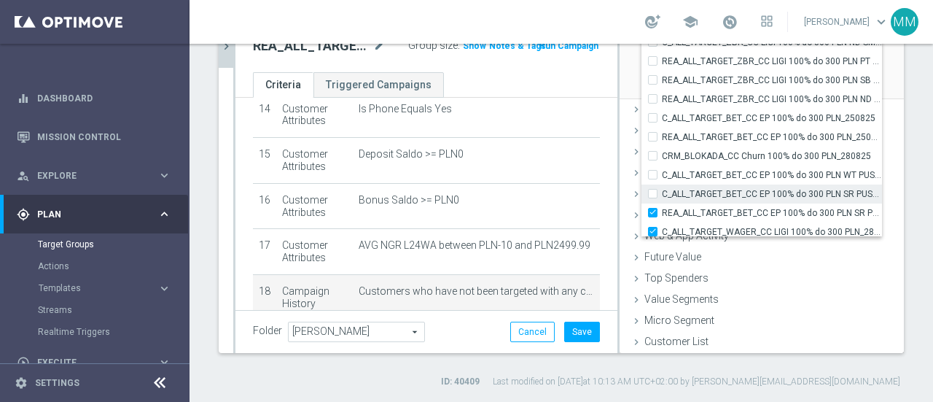
type input "Selected 103 of 34583"
click at [653, 190] on input "C_ALL_TARGET_BET_CC EP 100% do 300 PLN SR PUSH_250825" at bounding box center [657, 193] width 9 height 9
checkbox input "true"
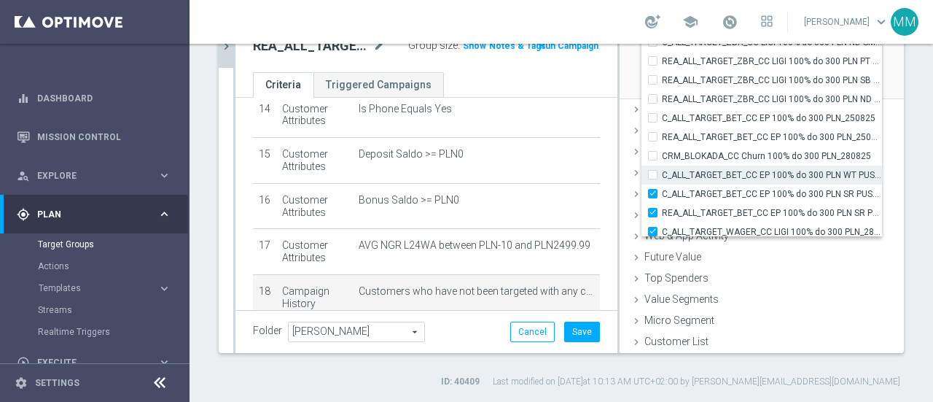
type input "Selected 104 of 34583"
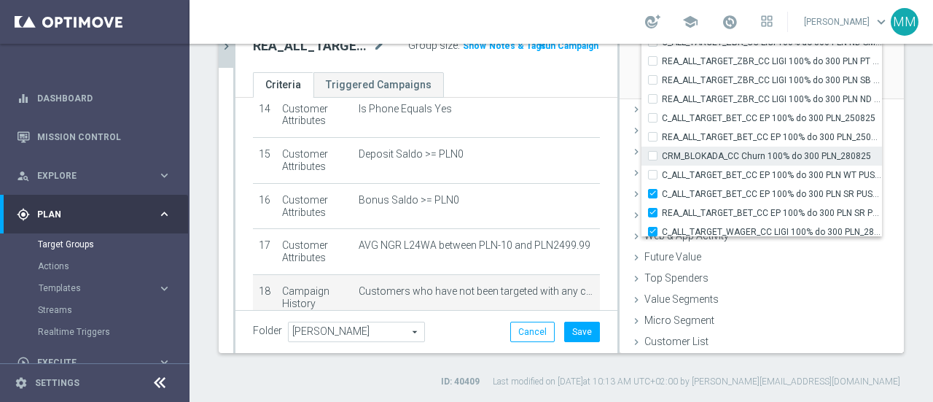
drag, startPoint x: 643, startPoint y: 174, endPoint x: 643, endPoint y: 158, distance: 16.0
click at [653, 174] on input "C_ALL_TARGET_BET_CC EP 100% do 300 PLN WT PUSH_250825" at bounding box center [657, 174] width 9 height 9
checkbox input "true"
type input "Selected 105 of 34583"
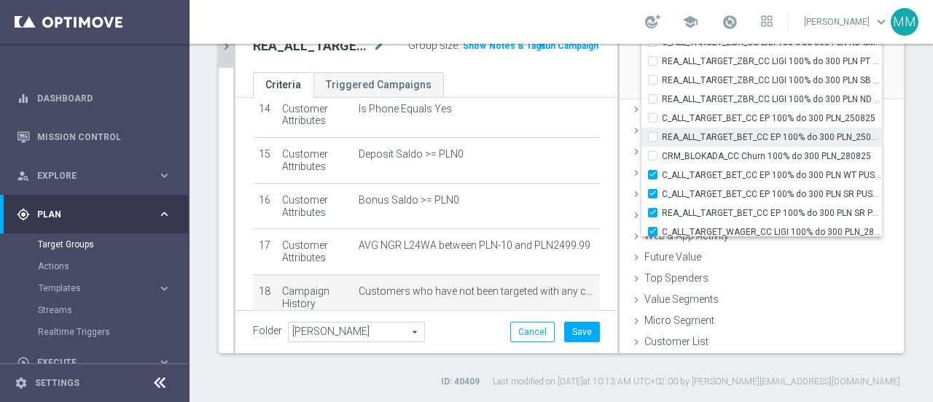
drag, startPoint x: 642, startPoint y: 152, endPoint x: 642, endPoint y: 139, distance: 13.1
click at [653, 151] on input "CRM_BLOKADA_CC Churn 100% do 300 PLN_280825" at bounding box center [657, 155] width 9 height 9
checkbox input "true"
type input "Selected 106 of 34583"
click at [653, 137] on input "REA_ALL_TARGET_BET_CC EP 100% do 300 PLN_250825" at bounding box center [657, 136] width 9 height 9
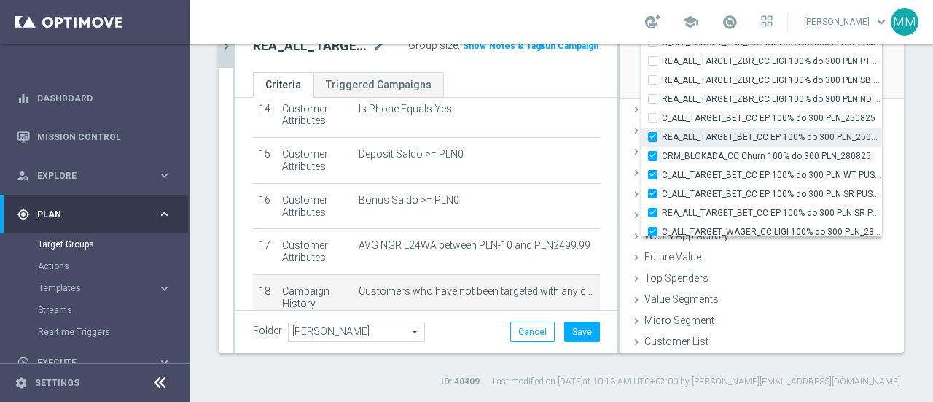
checkbox input "true"
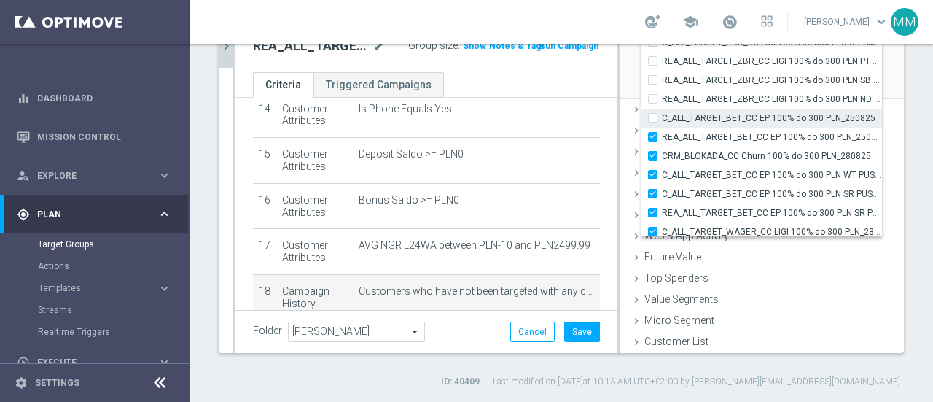
type input "Selected 107 of 34583"
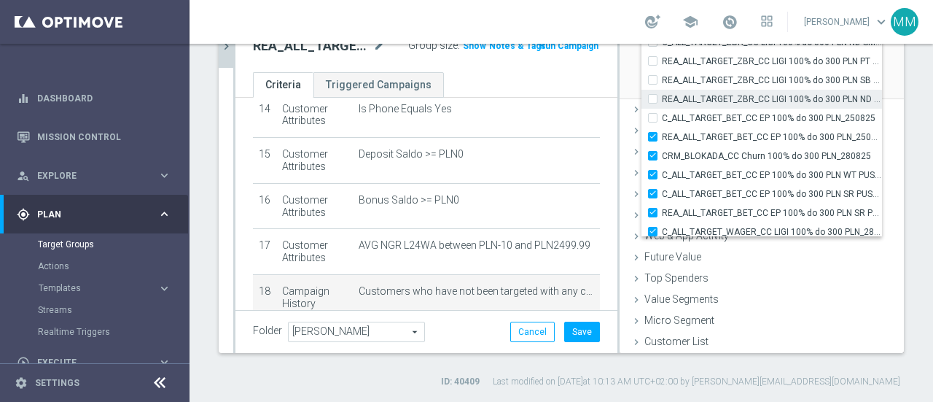
drag, startPoint x: 639, startPoint y: 119, endPoint x: 639, endPoint y: 104, distance: 14.6
click at [662, 117] on label "C_ALL_TARGET_BET_CC EP 100% do 300 PLN_250825" at bounding box center [772, 118] width 220 height 19
click at [653, 117] on input "C_ALL_TARGET_BET_CC EP 100% do 300 PLN_250825" at bounding box center [657, 117] width 9 height 9
checkbox input "true"
type input "Selected 108 of 34583"
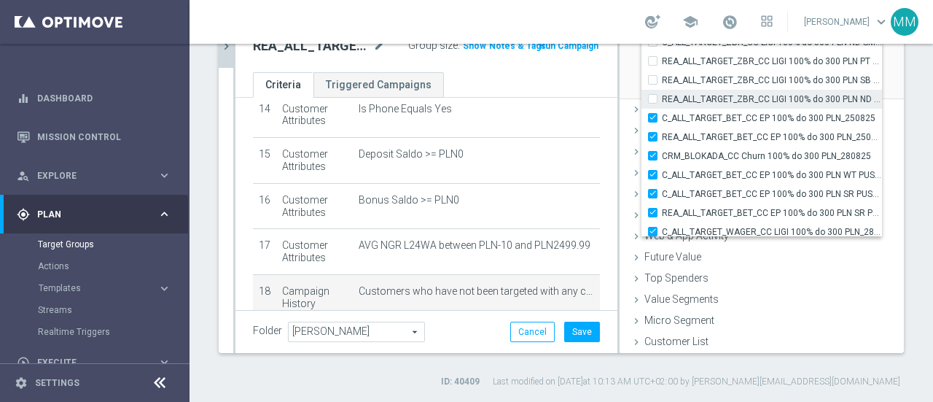
click at [662, 98] on label "REA_ALL_TARGET_ZBR_CC LIGI 100% do 300 PLN ND SMS_210825" at bounding box center [772, 99] width 220 height 19
click at [653, 98] on input "REA_ALL_TARGET_ZBR_CC LIGI 100% do 300 PLN ND SMS_210825" at bounding box center [657, 98] width 9 height 9
checkbox input "true"
type input "Selected 109 of 34583"
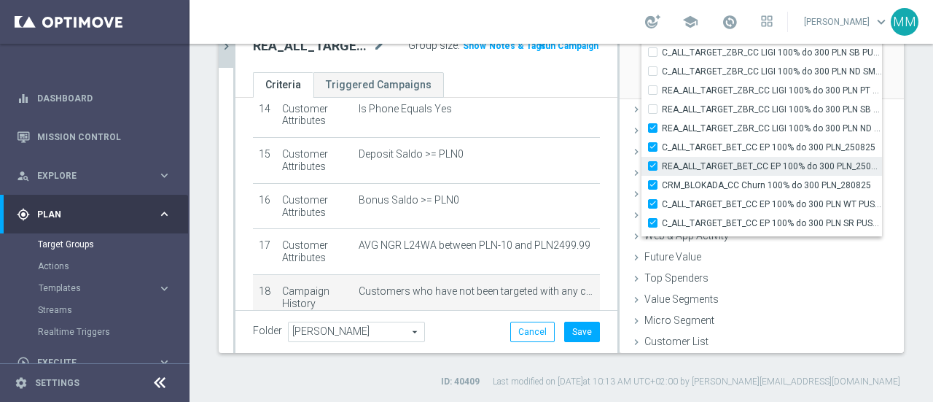
scroll to position [45244, 0]
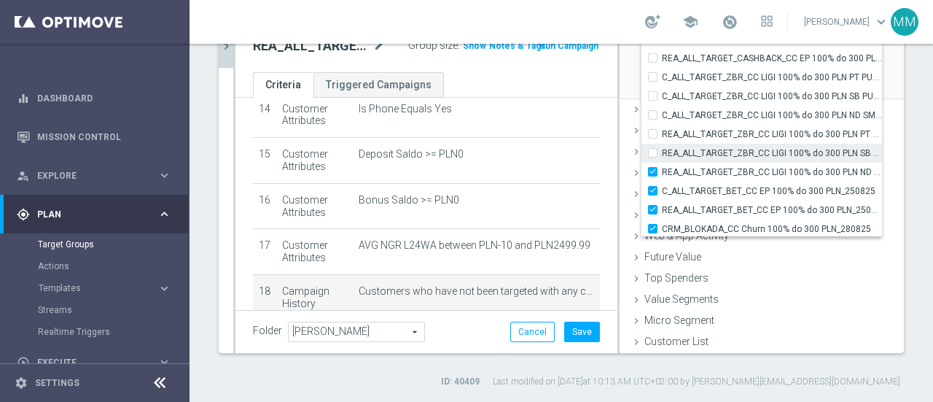
click at [653, 153] on input "REA_ALL_TARGET_ZBR_CC LIGI 100% do 300 PLN SB PUSH_210825" at bounding box center [657, 152] width 9 height 9
checkbox input "true"
type input "Selected 110 of 34583"
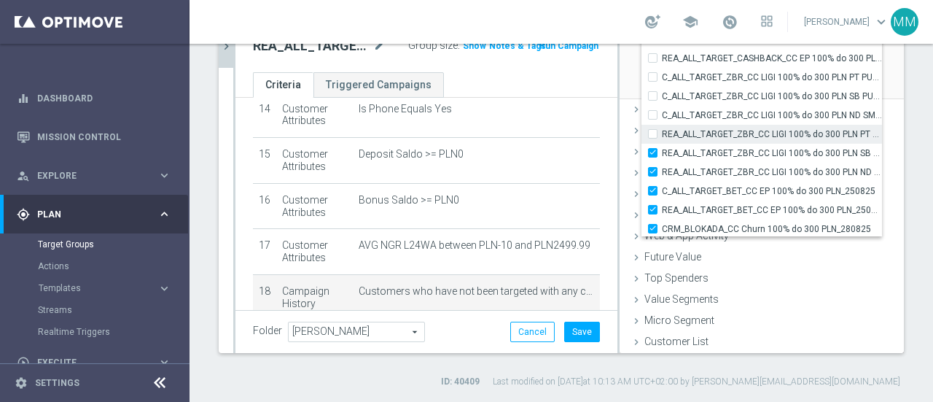
click at [653, 135] on input "REA_ALL_TARGET_ZBR_CC LIGI 100% do 300 PLN PT PUSH_210825" at bounding box center [657, 133] width 9 height 9
checkbox input "true"
type input "Selected 111 of 34583"
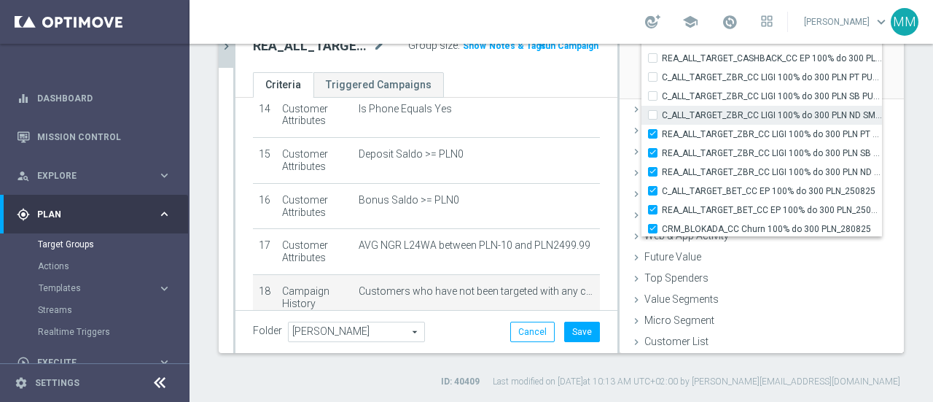
click at [653, 115] on input "C_ALL_TARGET_ZBR_CC LIGI 100% do 300 PLN ND SMS_210825" at bounding box center [657, 114] width 9 height 9
checkbox input "true"
type input "Selected 112 of 34583"
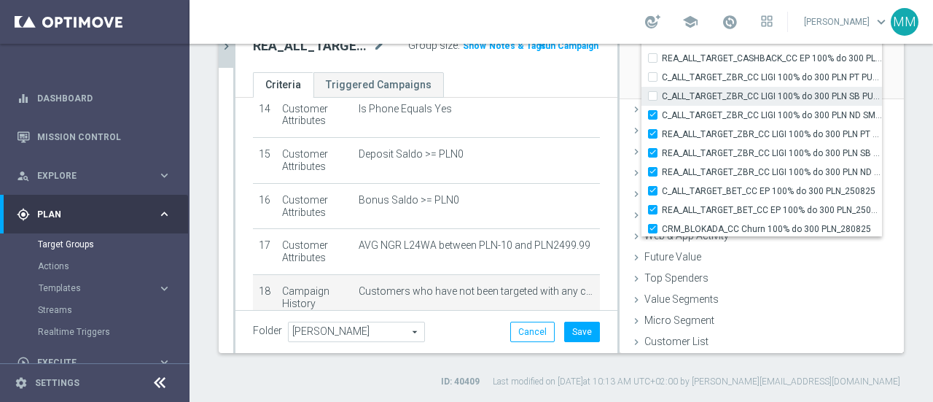
click at [653, 95] on input "C_ALL_TARGET_ZBR_CC LIGI 100% do 300 PLN SB PUSH_210825" at bounding box center [657, 95] width 9 height 9
checkbox input "true"
type input "Selected 113 of 34583"
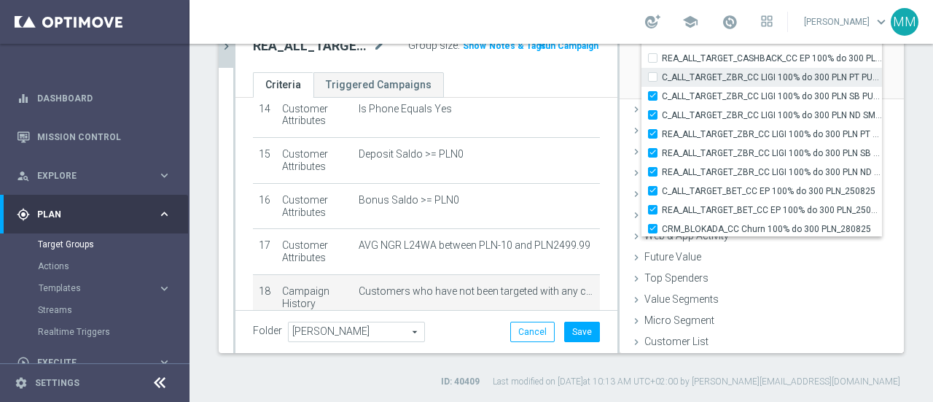
click at [653, 74] on input "C_ALL_TARGET_ZBR_CC LIGI 100% do 300 PLN PT PUSH_210825" at bounding box center [657, 76] width 9 height 9
checkbox input "true"
type input "Selected 114 of 34583"
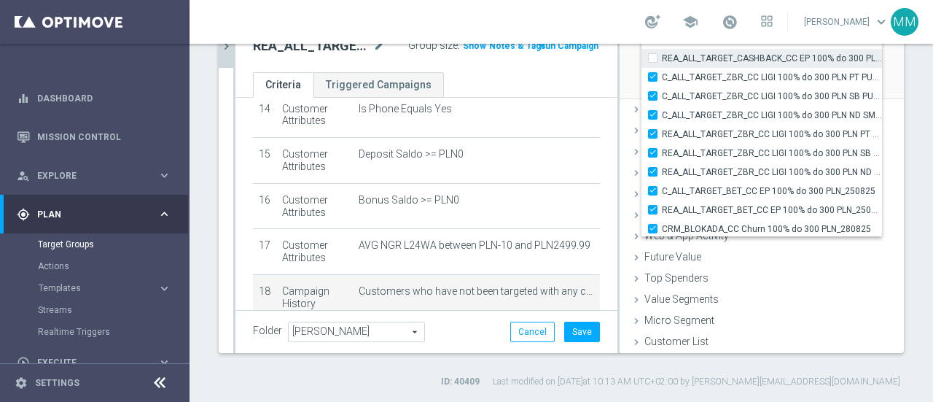
click at [653, 58] on input "REA_ALL_TARGET_CASHBACK_CC EP 100% do 300 PLN CZW SMS_180825" at bounding box center [657, 57] width 9 height 9
checkbox input "true"
type input "Selected 115 of 34583"
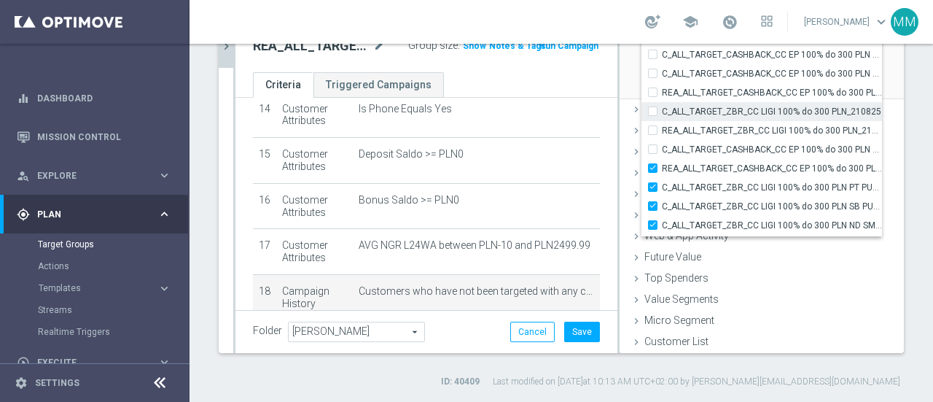
scroll to position [45098, 0]
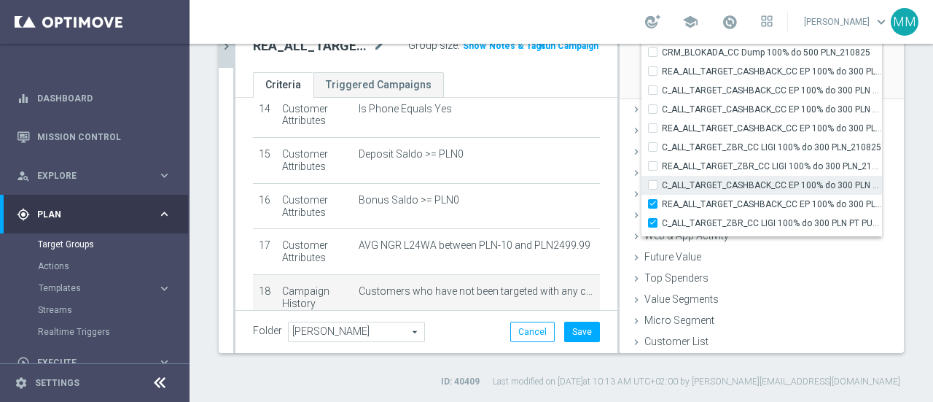
click at [662, 179] on label "C_ALL_TARGET_CASHBACK_CC EP 100% do 300 PLN CZW SMS_180825" at bounding box center [772, 185] width 220 height 19
click at [653, 180] on input "C_ALL_TARGET_CASHBACK_CC EP 100% do 300 PLN CZW SMS_180825" at bounding box center [657, 184] width 9 height 9
checkbox input "true"
type input "Selected 116 of 34583"
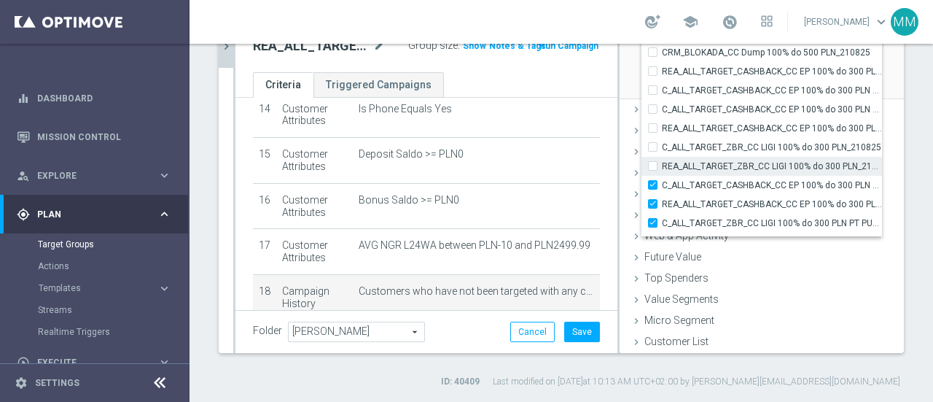
drag, startPoint x: 641, startPoint y: 166, endPoint x: 643, endPoint y: 156, distance: 9.7
click at [653, 164] on input "REA_ALL_TARGET_ZBR_CC LIGI 100% do 300 PLN_210825" at bounding box center [657, 165] width 9 height 9
checkbox input "true"
type input "Selected 117 of 34583"
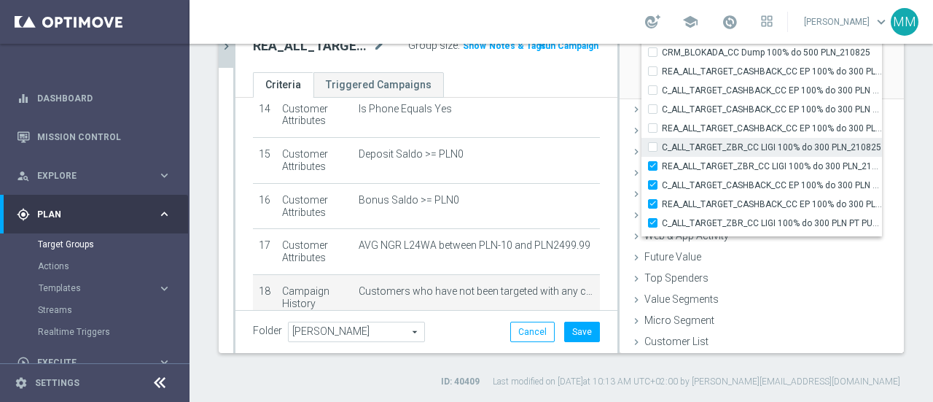
click at [653, 144] on input "C_ALL_TARGET_ZBR_CC LIGI 100% do 300 PLN_210825" at bounding box center [657, 146] width 9 height 9
checkbox input "true"
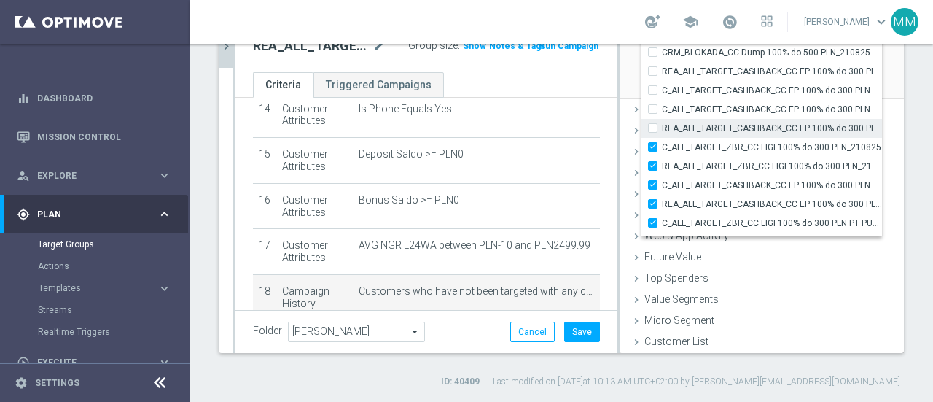
type input "Selected 118 of 34583"
click at [653, 125] on input "REA_ALL_TARGET_CASHBACK_CC EP 100% do 300 PLN SR PUSH_180825" at bounding box center [657, 127] width 9 height 9
checkbox input "true"
type input "Selected 119 of 34583"
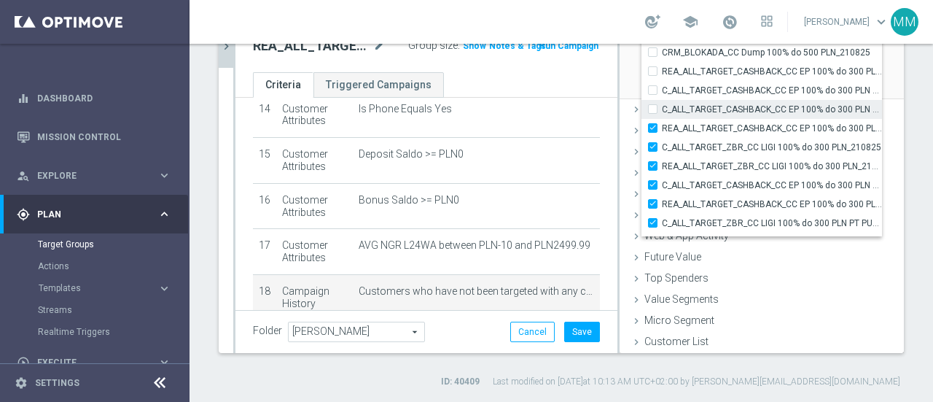
click at [653, 106] on input "C_ALL_TARGET_CASHBACK_CC EP 100% do 300 PLN SR PUSH_180825" at bounding box center [657, 108] width 9 height 9
checkbox input "true"
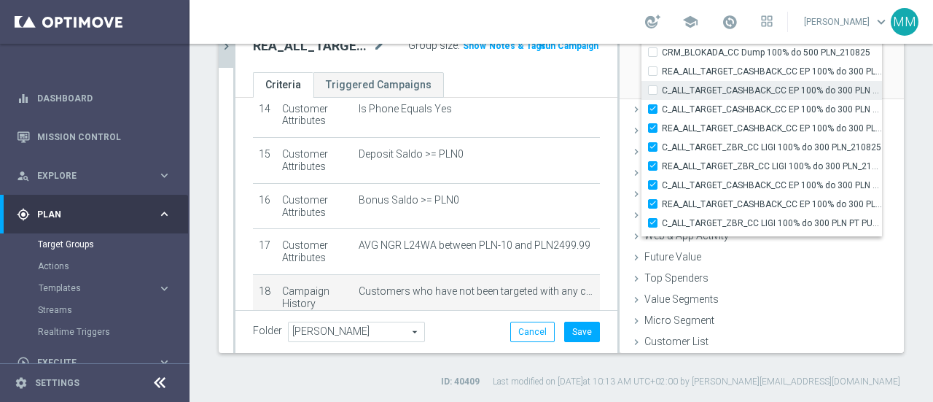
type input "Selected 120 of 34583"
click at [662, 88] on label "C_ALL_TARGET_CASHBACK_CC EP 100% do 300 PLN WT PUSH_180825" at bounding box center [772, 90] width 220 height 19
click at [653, 88] on input "C_ALL_TARGET_CASHBACK_CC EP 100% do 300 PLN WT PUSH_180825" at bounding box center [657, 89] width 9 height 9
checkbox input "true"
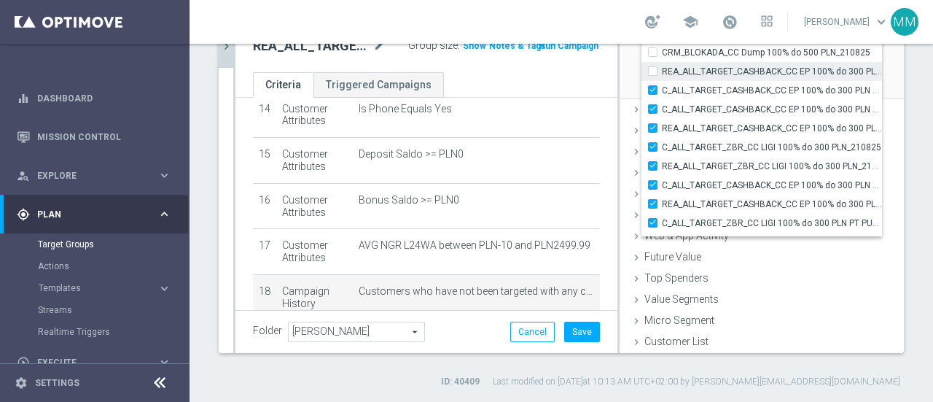
type input "Selected 121 of 34583"
click at [662, 71] on label "REA_ALL_TARGET_CASHBACK_CC EP 100% do 300 PLN WT PUSH_180825" at bounding box center [772, 71] width 220 height 19
click at [653, 71] on input "REA_ALL_TARGET_CASHBACK_CC EP 100% do 300 PLN WT PUSH_180825" at bounding box center [657, 70] width 9 height 9
checkbox input "true"
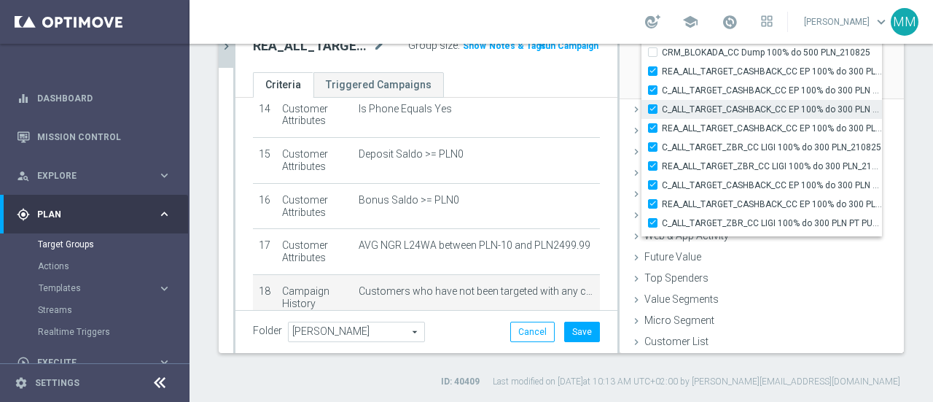
type input "Selected 122 of 34583"
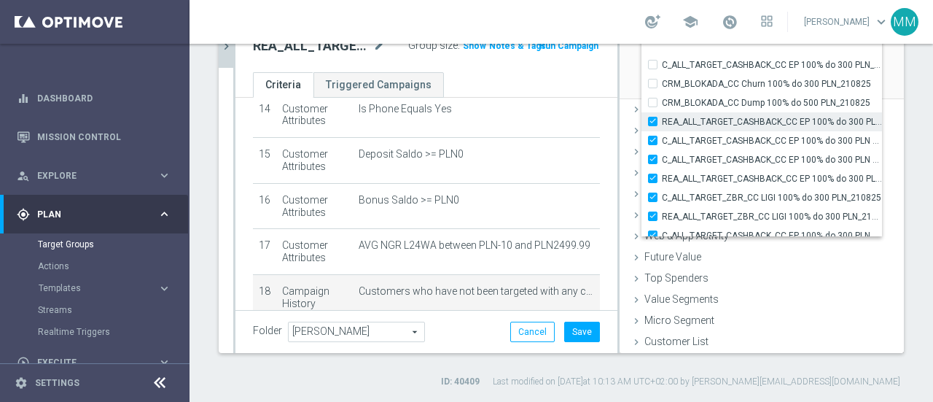
scroll to position [45025, 0]
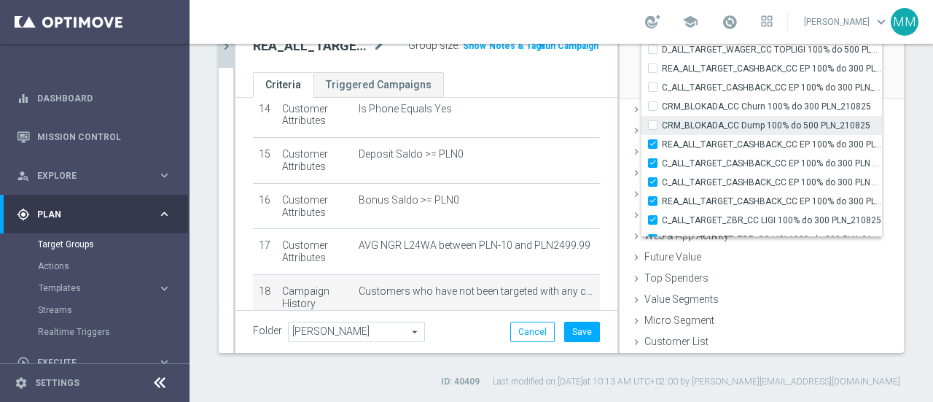
click at [653, 122] on input "CRM_BLOKADA_CC Dump 100% do 500 PLN_210825" at bounding box center [657, 124] width 9 height 9
checkbox input "true"
type input "Selected 123 of 34583"
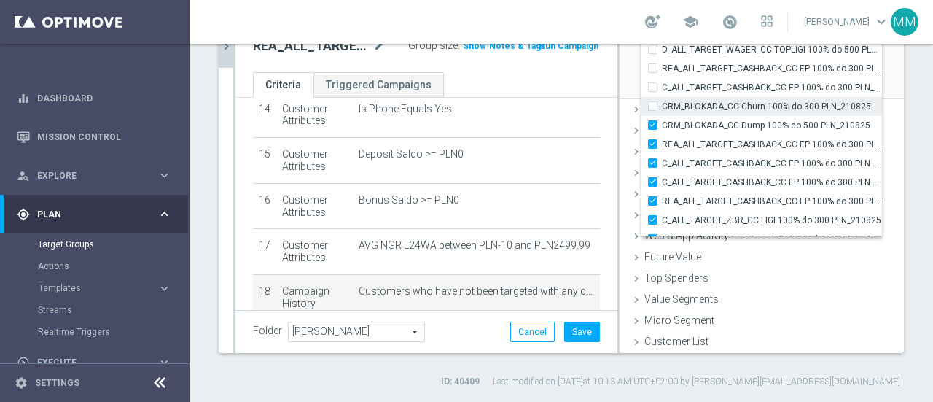
click at [653, 106] on input "CRM_BLOKADA_CC Churn 100% do 300 PLN_210825" at bounding box center [657, 105] width 9 height 9
checkbox input "true"
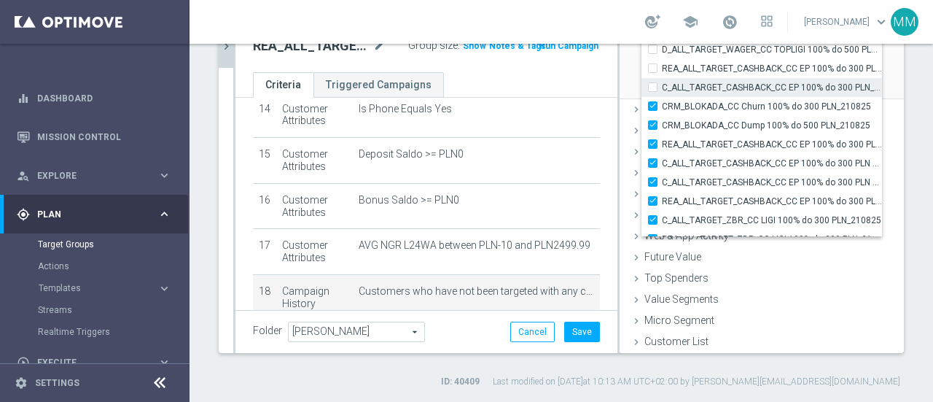
type input "Selected 124 of 34583"
click at [653, 89] on input "C_ALL_TARGET_CASHBACK_CC EP 100% do 300 PLN_180825" at bounding box center [657, 86] width 9 height 9
checkbox input "true"
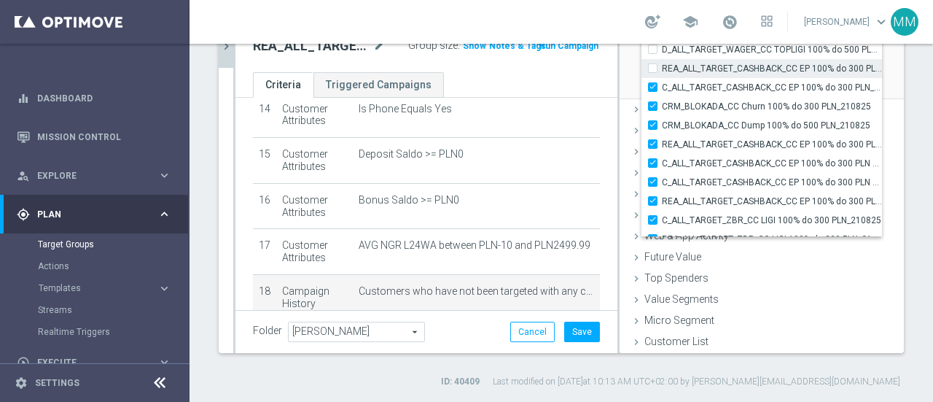
type input "Selected 125 of 34583"
click at [653, 71] on input "REA_ALL_TARGET_CASHBACK_CC EP 100% do 300 PLN_180825" at bounding box center [657, 67] width 9 height 9
checkbox input "true"
type input "Selected 126 of 34583"
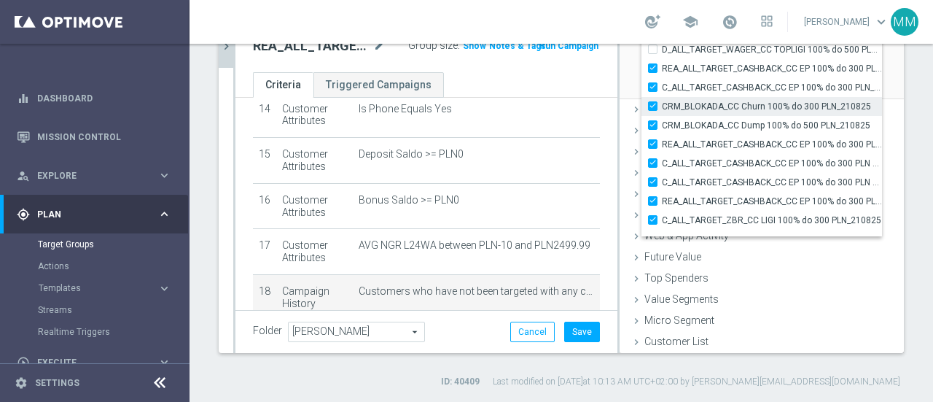
scroll to position [44953, 0]
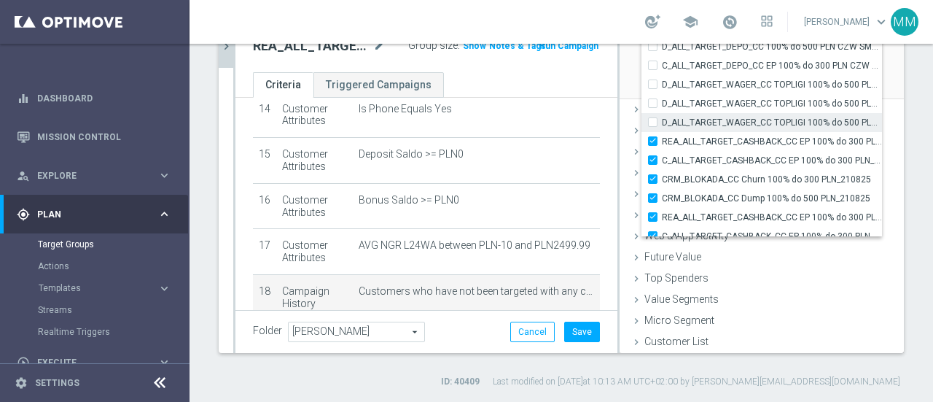
click at [653, 123] on input "D_ALL_TARGET_WAGER_CC TOPLIGI 100% do 500 PLN PT PUSH_140825" at bounding box center [657, 121] width 9 height 9
checkbox input "true"
type input "Selected 127 of 34583"
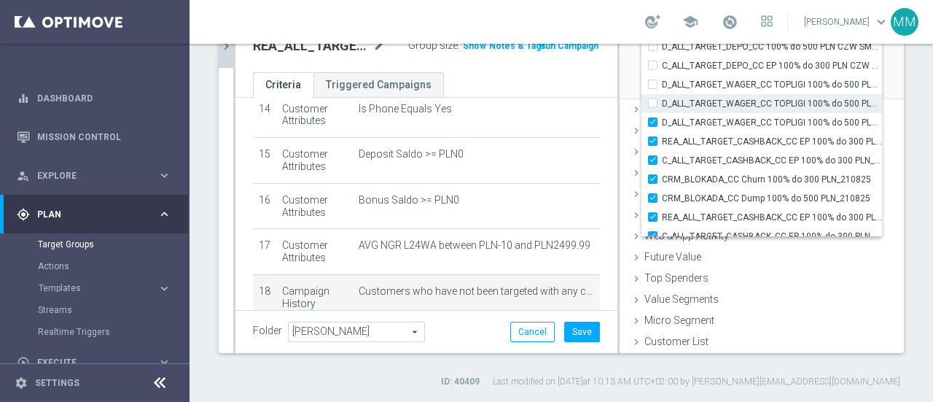
click at [653, 100] on input "D_ALL_TARGET_WAGER_CC TOPLIGI 100% do 500 PLN ND SMS_140825" at bounding box center [657, 102] width 9 height 9
checkbox input "true"
type input "Selected 128 of 34583"
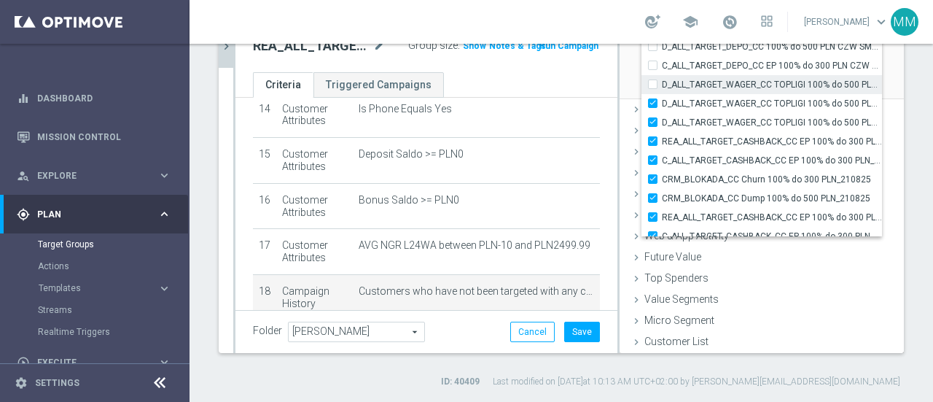
click at [653, 87] on input "D_ALL_TARGET_WAGER_CC TOPLIGI 100% do 500 PLN SB PUSH_140825" at bounding box center [657, 83] width 9 height 9
checkbox input "true"
type input "Selected 129 of 34583"
drag, startPoint x: 642, startPoint y: 67, endPoint x: 640, endPoint y: 89, distance: 22.0
click at [653, 68] on input "C_ALL_TARGET_DEPO_CC EP 100% do 300 PLN CZW SMS_110825" at bounding box center [657, 65] width 9 height 9
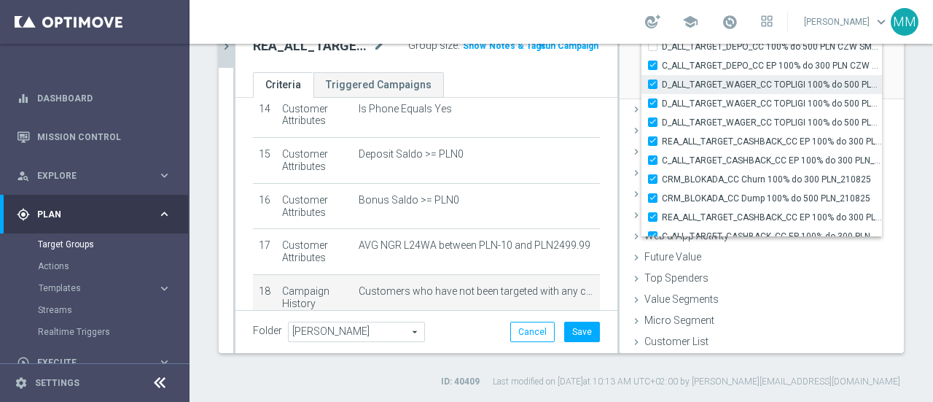
checkbox input "true"
type input "Selected 130 of 34583"
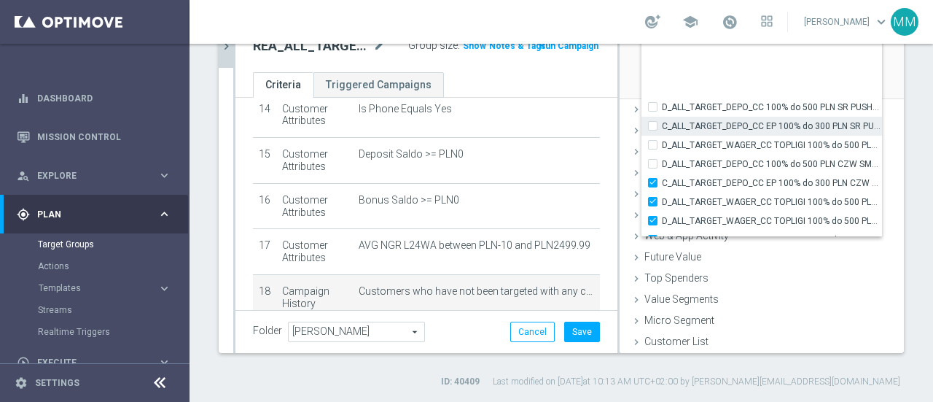
scroll to position [44807, 0]
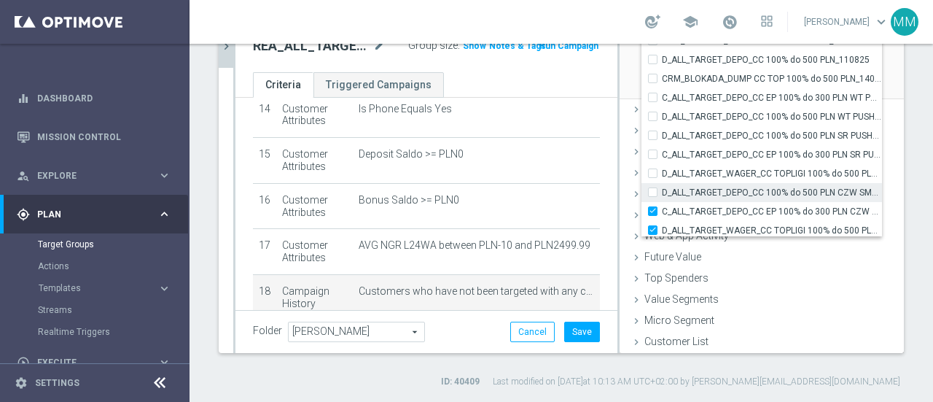
click at [653, 187] on input "D_ALL_TARGET_DEPO_CC 100% do 500 PLN CZW SMS_110825" at bounding box center [657, 191] width 9 height 9
checkbox input "true"
type input "Selected 131 of 34583"
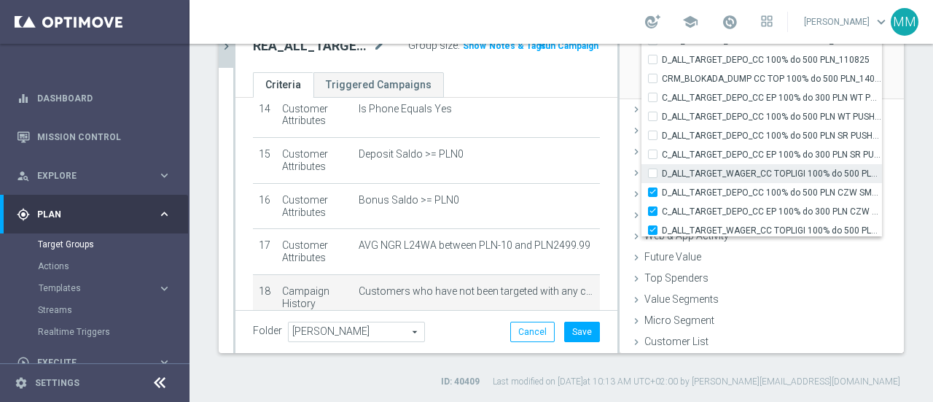
click at [653, 168] on input "D_ALL_TARGET_WAGER_CC TOPLIGI 100% do 500 PLN_140825" at bounding box center [657, 172] width 9 height 9
checkbox input "true"
type input "Selected 132 of 34583"
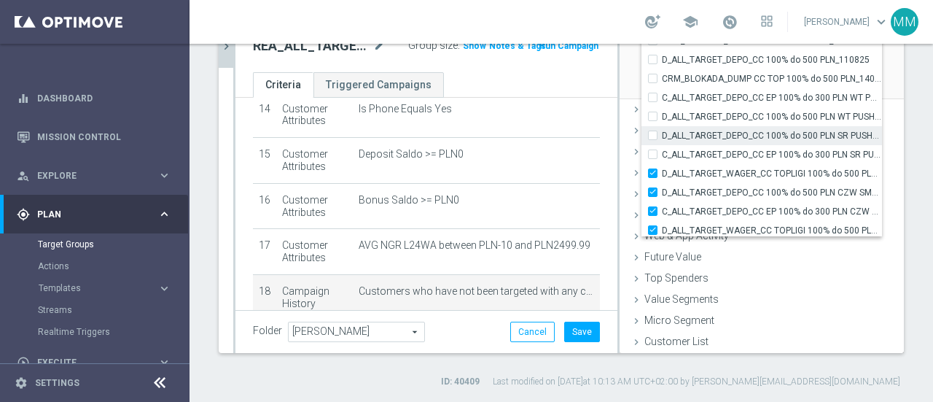
drag, startPoint x: 642, startPoint y: 152, endPoint x: 642, endPoint y: 140, distance: 12.4
click at [653, 152] on input "C_ALL_TARGET_DEPO_CC EP 100% do 300 PLN SR PUSH_110825" at bounding box center [657, 153] width 9 height 9
checkbox input "true"
type input "Selected 133 of 34583"
drag, startPoint x: 642, startPoint y: 136, endPoint x: 643, endPoint y: 126, distance: 9.5
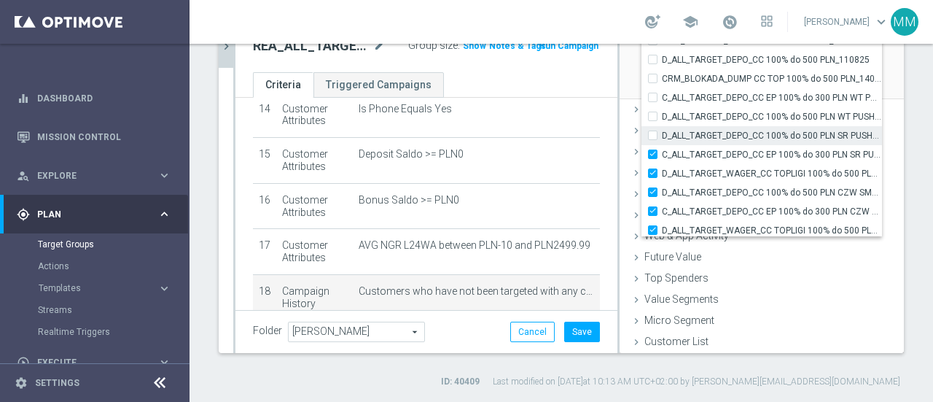
click at [653, 133] on input "D_ALL_TARGET_DEPO_CC 100% do 500 PLN SR PUSH_110825" at bounding box center [657, 135] width 9 height 9
checkbox input "true"
type input "Selected 134 of 34583"
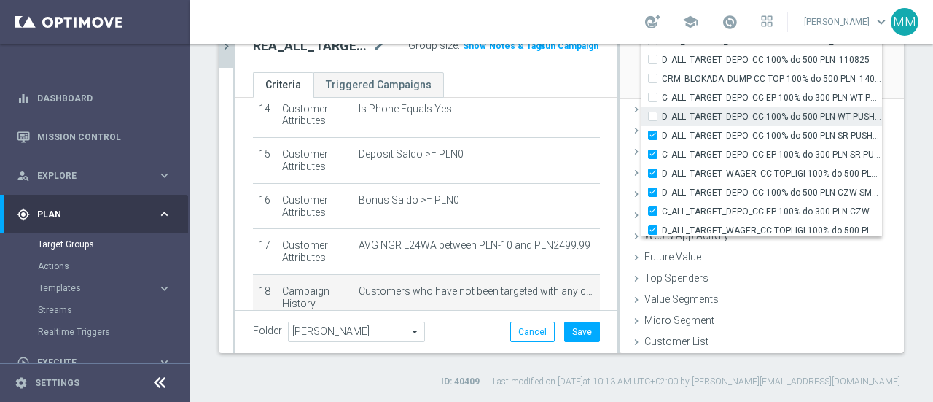
click at [653, 116] on input "D_ALL_TARGET_DEPO_CC 100% do 500 PLN WT PUSH_110825" at bounding box center [657, 116] width 9 height 9
checkbox input "true"
type input "Selected 135 of 34583"
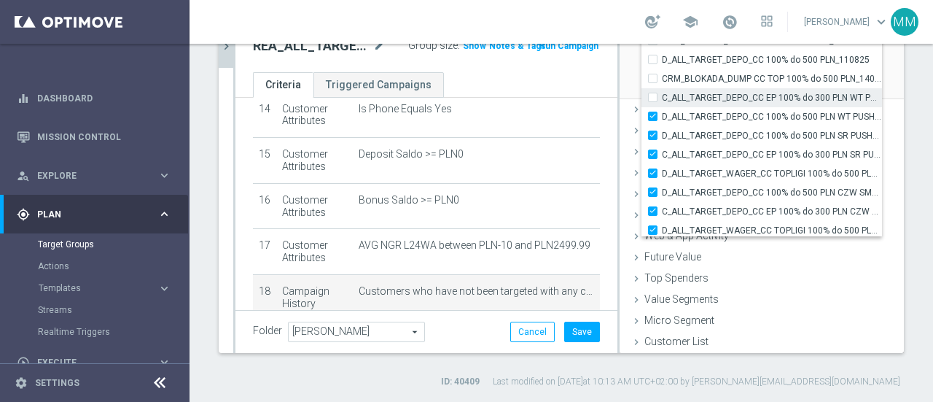
drag, startPoint x: 642, startPoint y: 98, endPoint x: 640, endPoint y: 91, distance: 7.4
click at [653, 98] on input "C_ALL_TARGET_DEPO_CC EP 100% do 300 PLN WT PUSH_110825" at bounding box center [657, 97] width 9 height 9
checkbox input "true"
type input "Selected 136 of 34583"
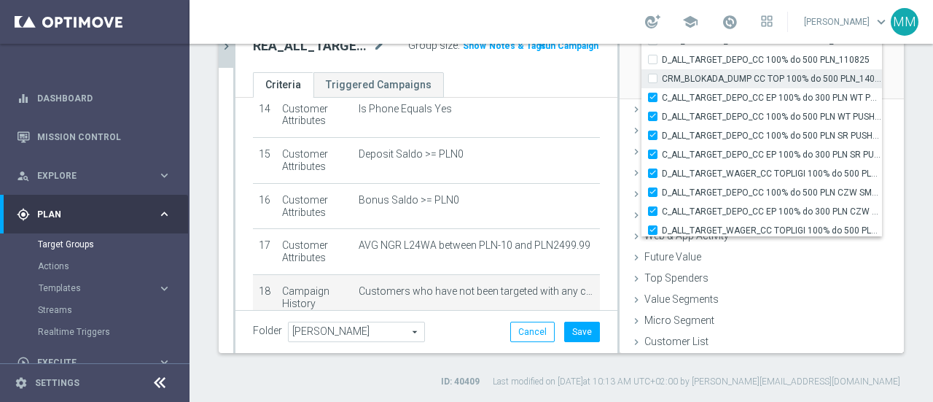
click at [662, 77] on label "CRM_BLOKADA_DUMP CC TOP 100% do 500 PLN_140825" at bounding box center [772, 78] width 220 height 19
click at [653, 77] on input "CRM_BLOKADA_DUMP CC TOP 100% do 500 PLN_140825" at bounding box center [657, 78] width 9 height 9
checkbox input "true"
type input "Selected 137 of 34583"
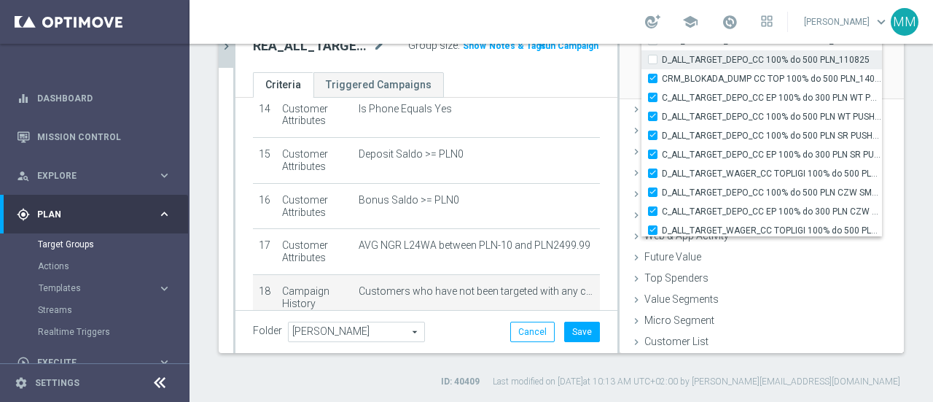
click at [653, 61] on input "D_ALL_TARGET_DEPO_CC 100% do 500 PLN_110825" at bounding box center [657, 59] width 9 height 9
checkbox input "true"
type input "Selected 138 of 34583"
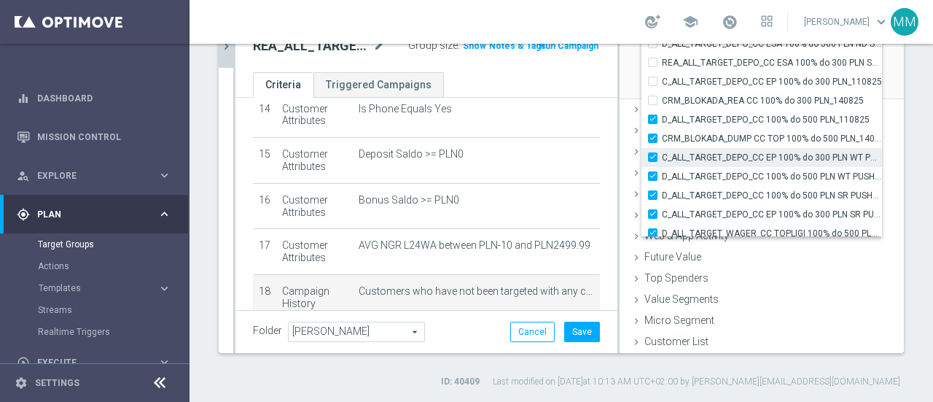
scroll to position [44734, 0]
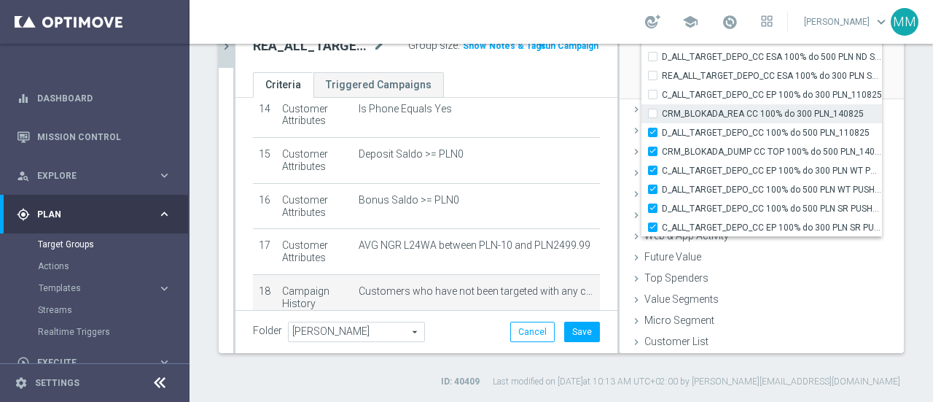
click at [662, 109] on label "CRM_BLOKADA_REA CC 100% do 300 PLN_140825" at bounding box center [772, 113] width 220 height 19
click at [653, 109] on input "CRM_BLOKADA_REA CC 100% do 300 PLN_140825" at bounding box center [657, 113] width 9 height 9
checkbox input "true"
type input "Selected 139 of 34583"
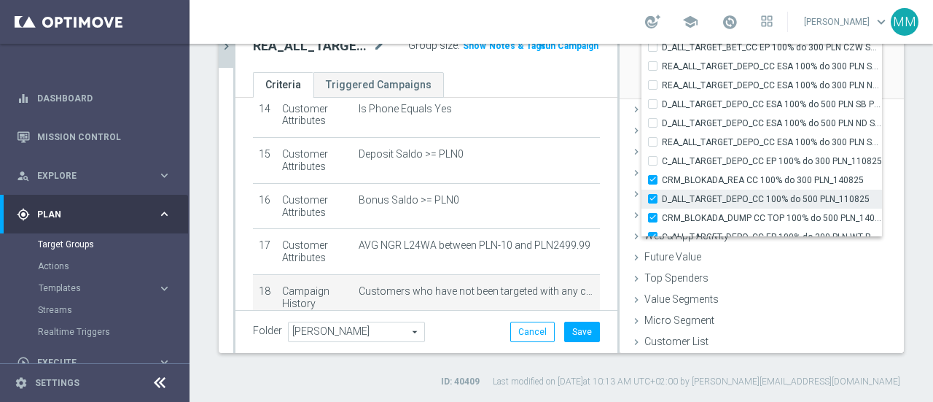
scroll to position [44661, 0]
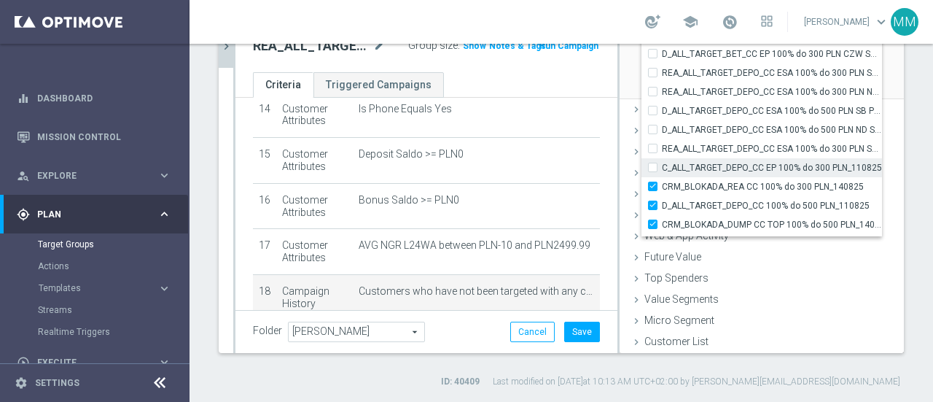
click at [646, 173] on div "C_ALL_TARGET_DEPO_CC EP 100% do 300 PLN_110825" at bounding box center [762, 167] width 241 height 19
click at [653, 166] on input "C_ALL_TARGET_DEPO_CC EP 100% do 300 PLN_110825" at bounding box center [657, 167] width 9 height 9
checkbox input "true"
type input "Selected 140 of 34583"
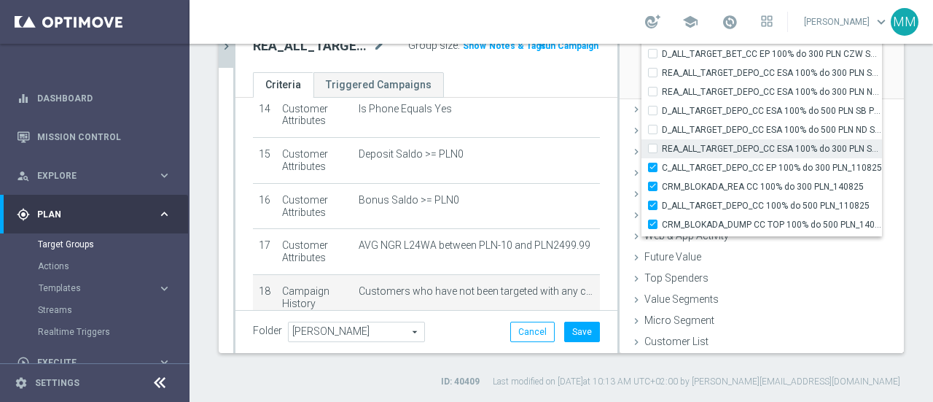
click at [653, 151] on input "REA_ALL_TARGET_DEPO_CC ESA 100% do 300 PLN SMS_070825" at bounding box center [657, 148] width 9 height 9
checkbox input "true"
type input "Selected 141 of 34583"
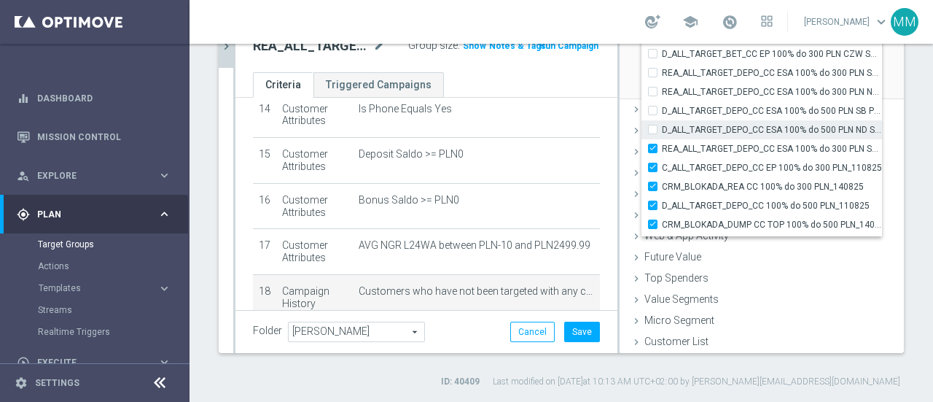
click at [653, 129] on input "D_ALL_TARGET_DEPO_CC ESA 100% do 500 PLN ND SMS_070825" at bounding box center [657, 129] width 9 height 9
checkbox input "true"
type input "Selected 142 of 34583"
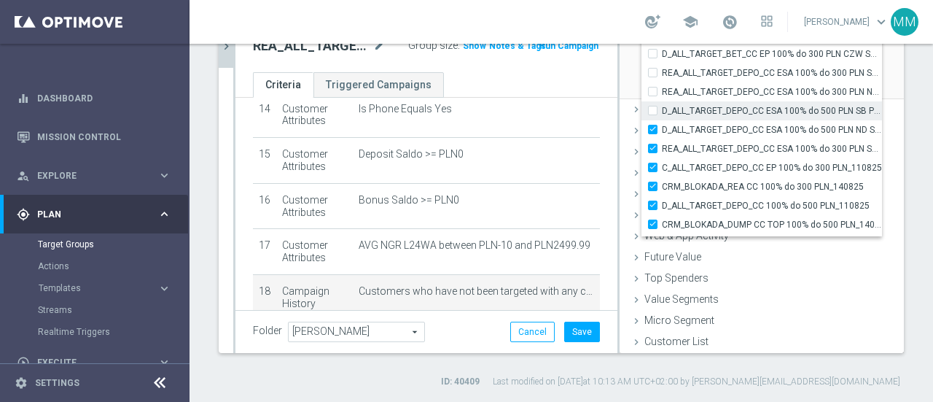
click at [653, 106] on input "D_ALL_TARGET_DEPO_CC ESA 100% do 500 PLN SB PUSH _070825" at bounding box center [657, 110] width 9 height 9
checkbox input "true"
type input "Selected 143 of 34583"
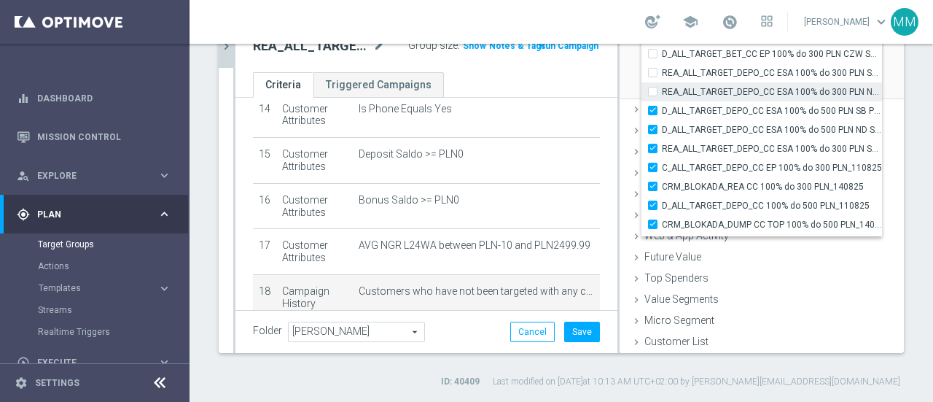
click at [653, 88] on input "REA_ALL_TARGET_DEPO_CC ESA 100% do 300 PLN ND SMS_070825" at bounding box center [657, 91] width 9 height 9
checkbox input "true"
type input "Selected 144 of 34583"
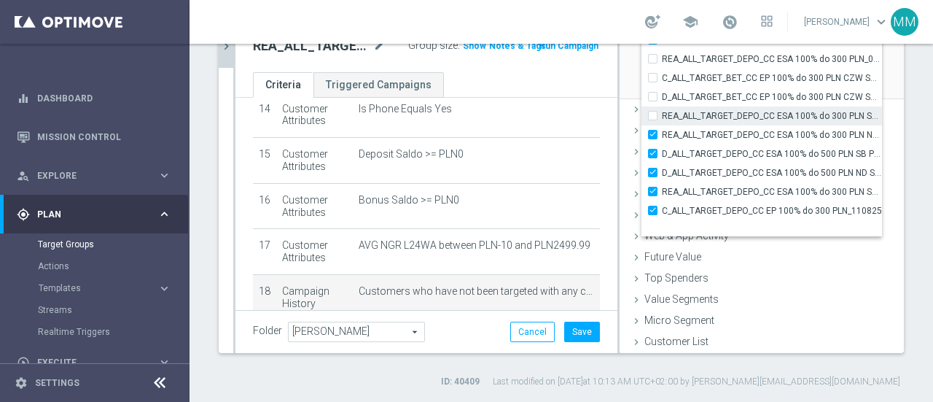
scroll to position [44588, 0]
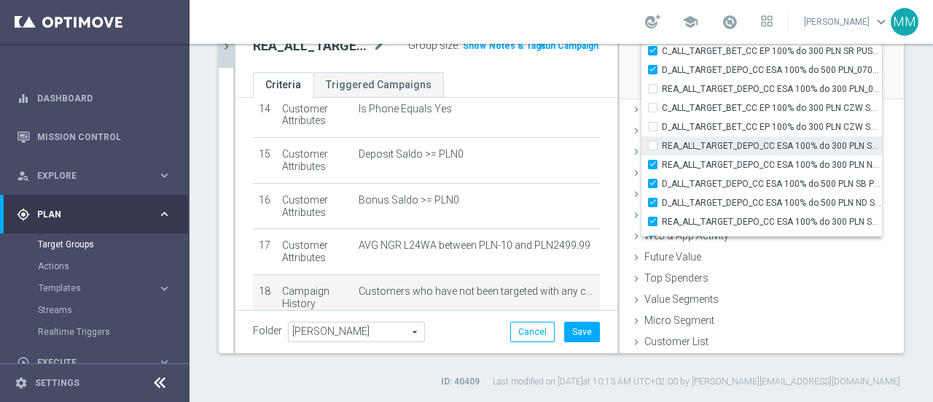
click at [653, 142] on input "REA_ALL_TARGET_DEPO_CC ESA 100% do 300 PLN SB PUSH_070825" at bounding box center [657, 145] width 9 height 9
checkbox input "true"
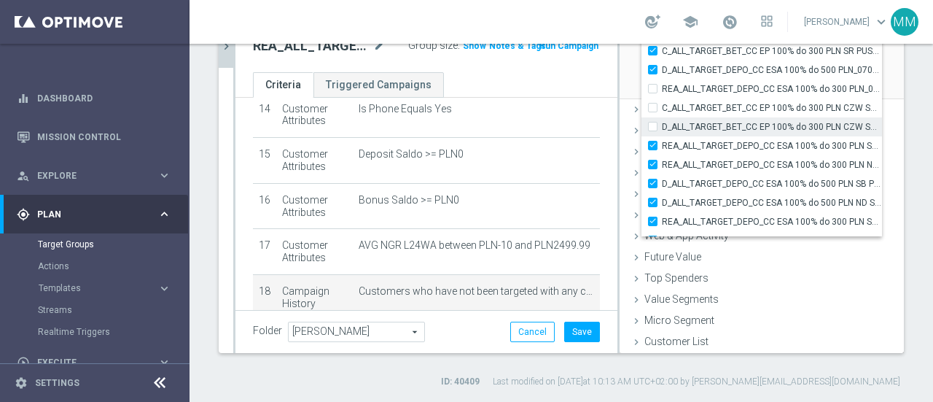
type input "Selected 145 of 34583"
click at [653, 122] on input "D_ALL_TARGET_BET_CC EP 100% do 300 PLN CZW SMS_050825" at bounding box center [657, 126] width 9 height 9
checkbox input "true"
type input "Selected 146 of 34583"
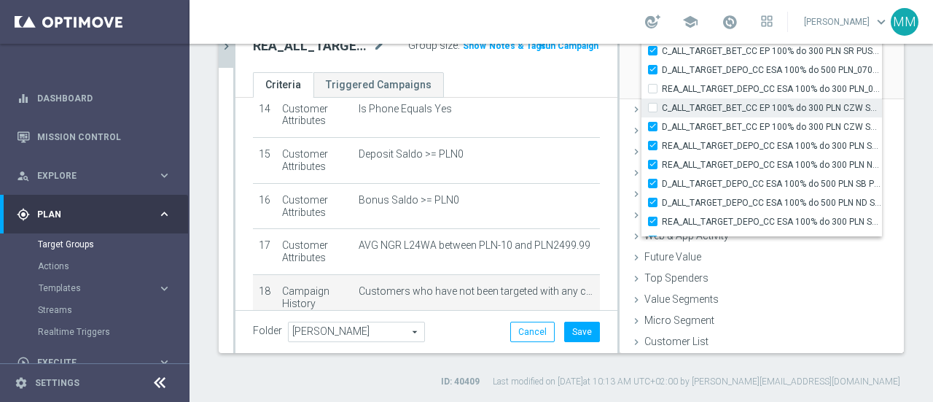
click at [653, 104] on input "C_ALL_TARGET_BET_CC EP 100% do 300 PLN CZW SMS_040825" at bounding box center [657, 107] width 9 height 9
checkbox input "true"
type input "Selected 147 of 34583"
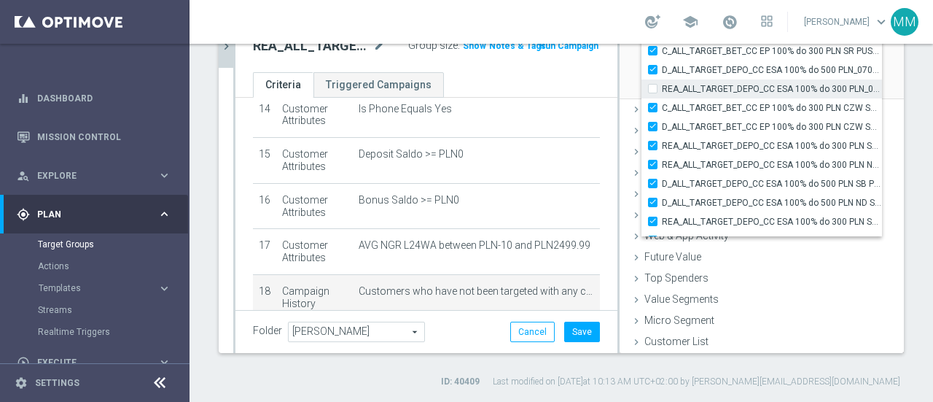
click at [653, 86] on input "REA_ALL_TARGET_DEPO_CC ESA 100% do 300 PLN_070825" at bounding box center [657, 88] width 9 height 9
checkbox input "true"
type input "Selected 148 of 34583"
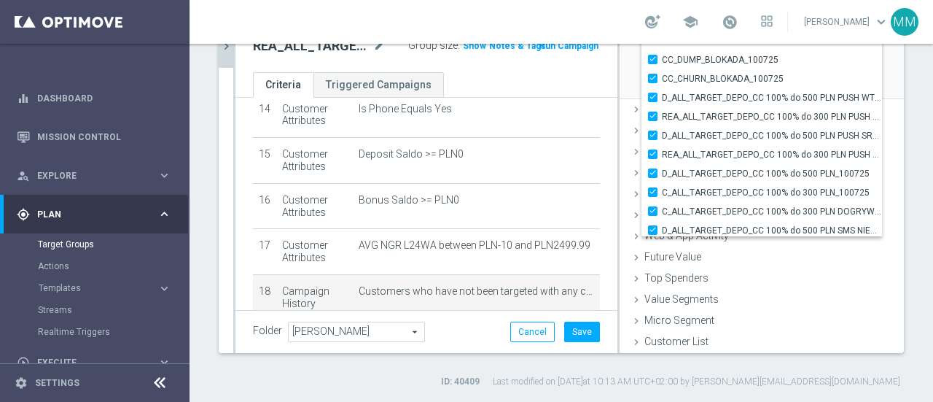
scroll to position [43130, 0]
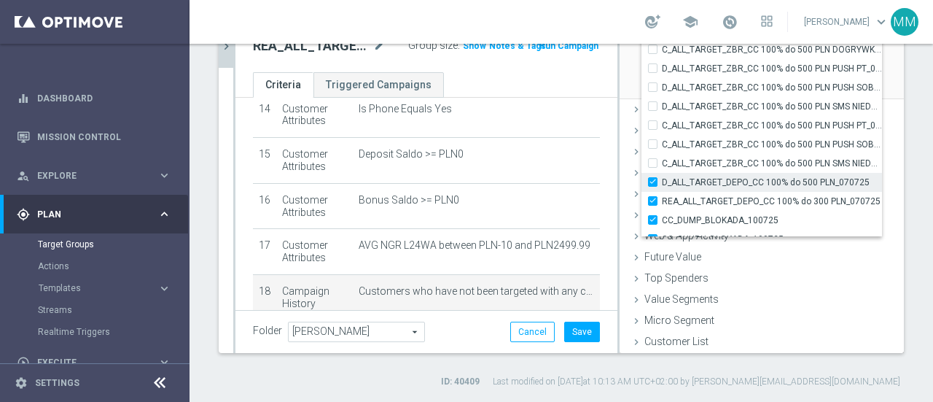
click at [719, 177] on span "D_ALL_TARGET_DEPO_CC 100% do 500 PLN_070725" at bounding box center [772, 182] width 220 height 12
click at [662, 177] on input "D_ALL_TARGET_DEPO_CC 100% do 500 PLN_070725" at bounding box center [657, 181] width 9 height 9
checkbox input "false"
type input "Selected 147 of 34583"
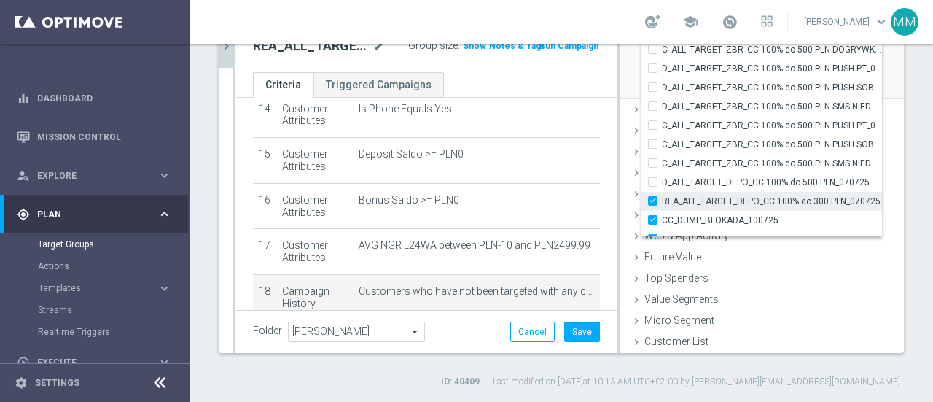
click at [715, 192] on label "REA_ALL_TARGET_DEPO_CC 100% do 300 PLN_070725" at bounding box center [772, 201] width 220 height 19
click at [662, 196] on input "REA_ALL_TARGET_DEPO_CC 100% do 300 PLN_070725" at bounding box center [657, 200] width 9 height 9
checkbox input "false"
type input "Selected 146 of 34583"
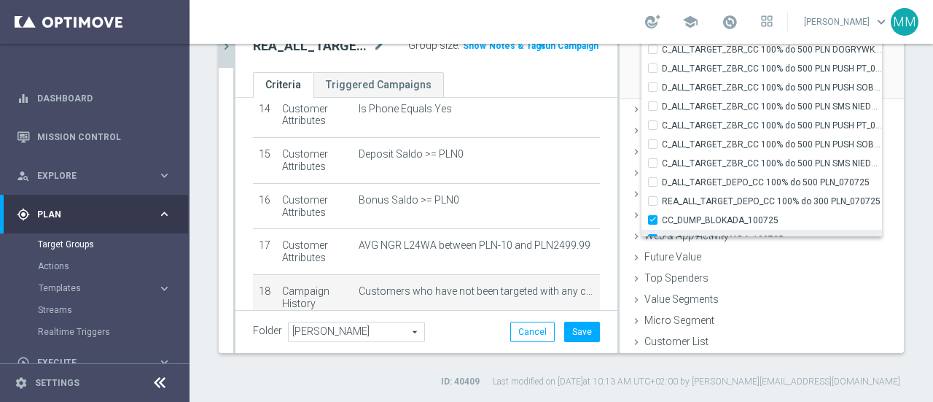
scroll to position [325, 0]
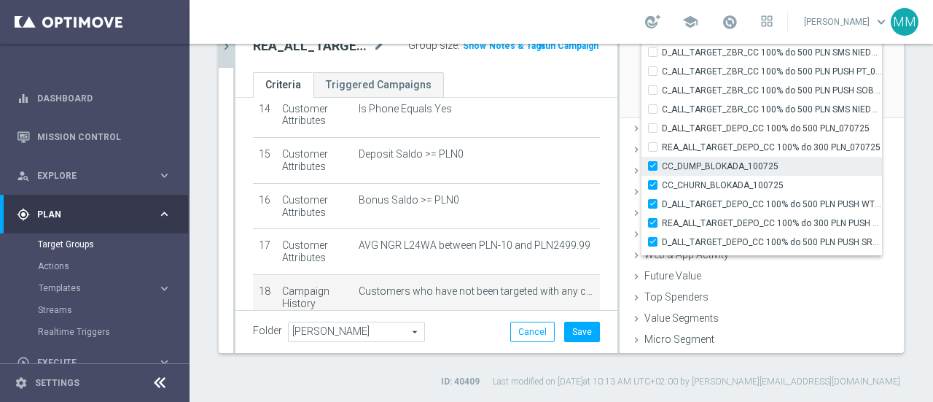
click at [653, 162] on input "CC_DUMP_BLOKADA_100725" at bounding box center [657, 165] width 9 height 9
checkbox input "false"
type input "Selected 145 of 34583"
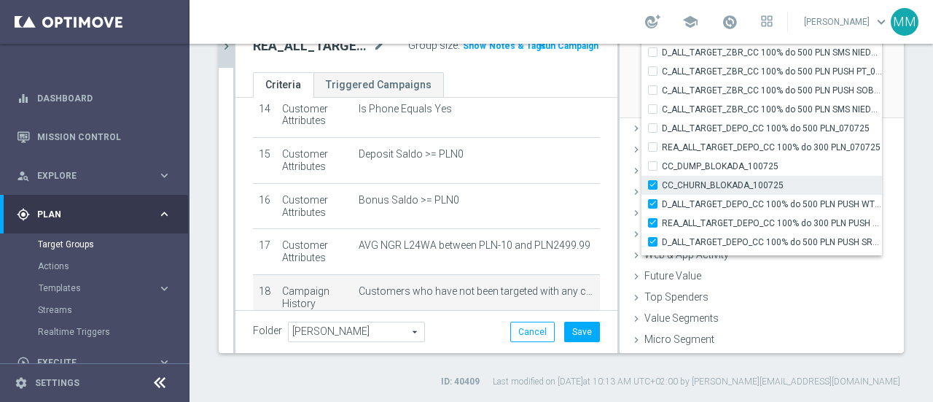
click at [653, 180] on input "CC_CHURN_BLOKADA_100725" at bounding box center [657, 184] width 9 height 9
checkbox input "false"
type input "Selected 144 of 34583"
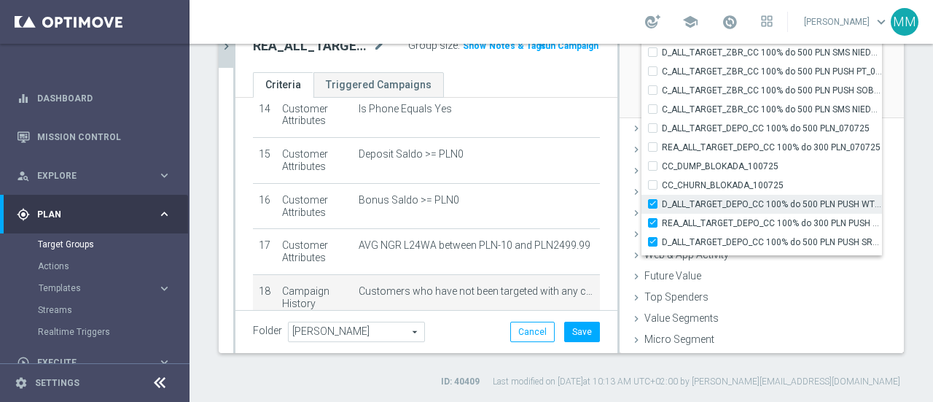
click at [653, 201] on input "D_ALL_TARGET_DEPO_CC 100% do 500 PLN PUSH WT_070725" at bounding box center [657, 203] width 9 height 9
checkbox input "false"
type input "Selected 143 of 34583"
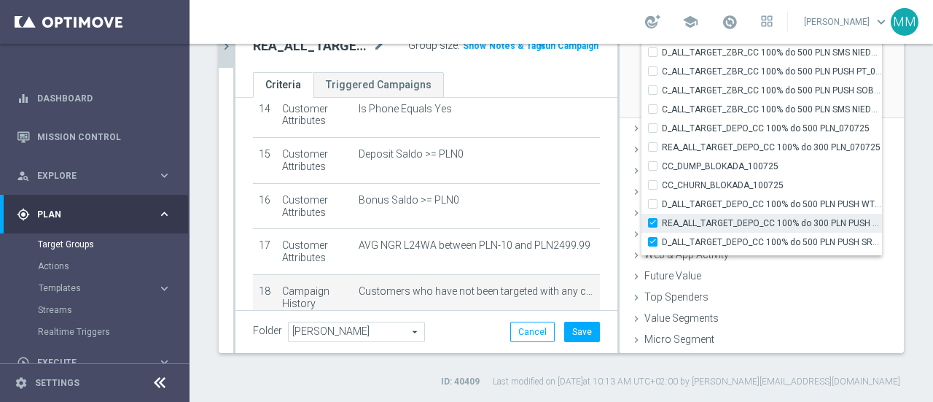
click at [653, 225] on input "REA_ALL_TARGET_DEPO_CC 100% do 300 PLN PUSH WT_070725" at bounding box center [657, 222] width 9 height 9
checkbox input "false"
type input "Selected 142 of 34583"
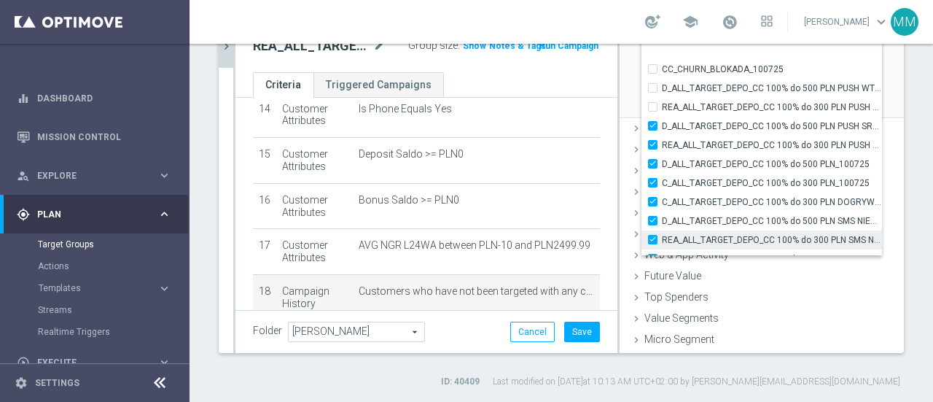
scroll to position [43348, 0]
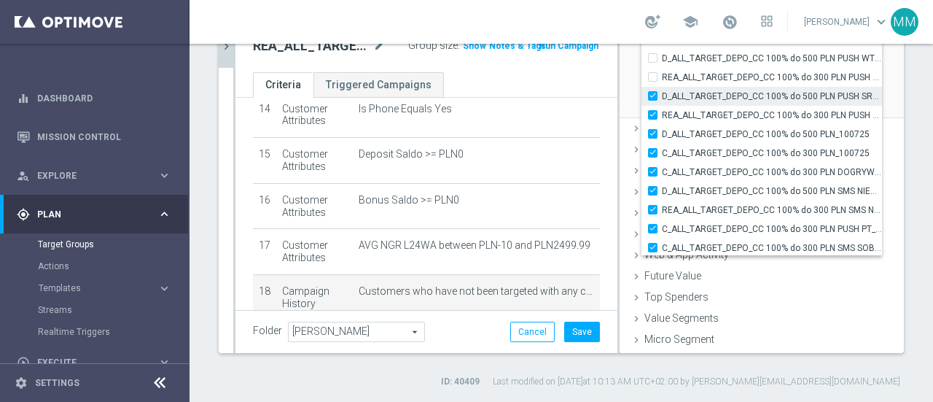
click at [653, 92] on input "D_ALL_TARGET_DEPO_CC 100% do 500 PLN PUSH SR_070725" at bounding box center [657, 95] width 9 height 9
checkbox input "false"
type input "Selected 141 of 34583"
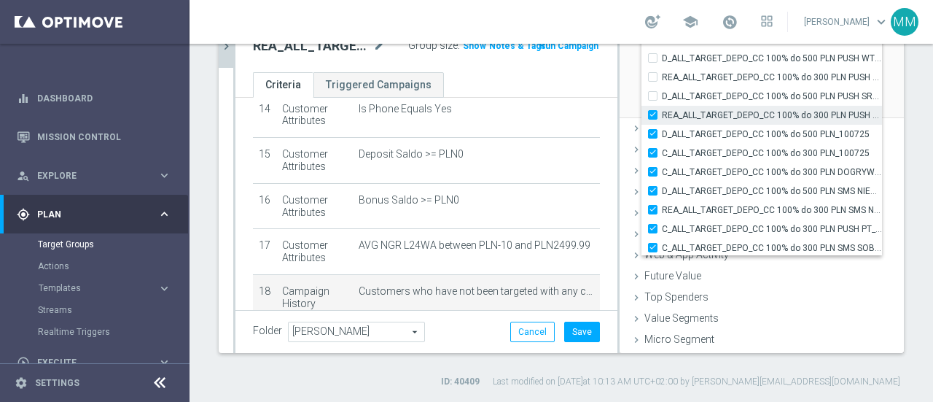
click at [653, 115] on input "REA_ALL_TARGET_DEPO_CC 100% do 300 PLN PUSH SR_070725" at bounding box center [657, 114] width 9 height 9
checkbox input "false"
type input "Selected 140 of 34583"
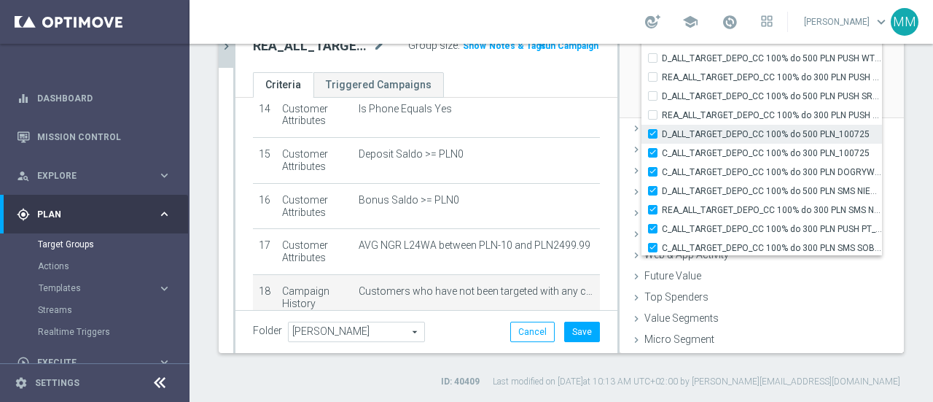
click at [642, 137] on div "D_ALL_TARGET_DEPO_CC 100% do 500 PLN_100725" at bounding box center [762, 134] width 241 height 19
click at [653, 129] on input "D_ALL_TARGET_DEPO_CC 100% do 500 PLN_100725" at bounding box center [657, 133] width 9 height 9
checkbox input "false"
type input "Selected 139 of 34583"
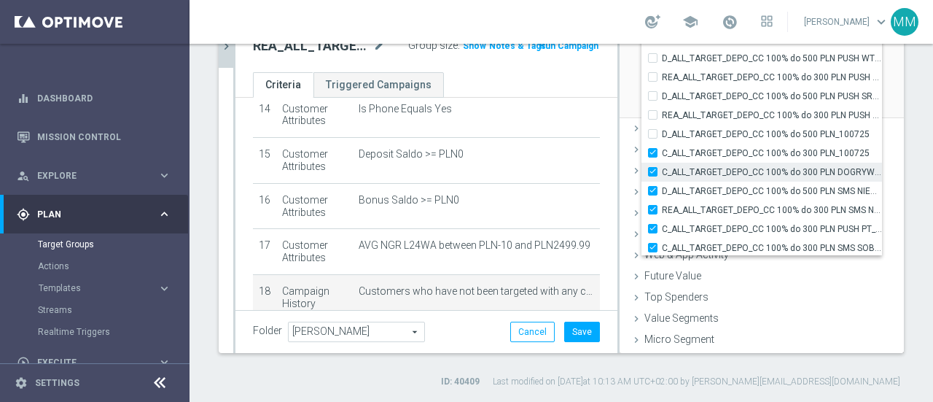
drag, startPoint x: 639, startPoint y: 149, endPoint x: 641, endPoint y: 161, distance: 11.9
click at [662, 151] on label "C_ALL_TARGET_DEPO_CC 100% do 300 PLN_100725" at bounding box center [772, 153] width 220 height 19
click at [653, 151] on input "C_ALL_TARGET_DEPO_CC 100% do 300 PLN_100725" at bounding box center [657, 152] width 9 height 9
checkbox input "false"
type input "Selected 138 of 34583"
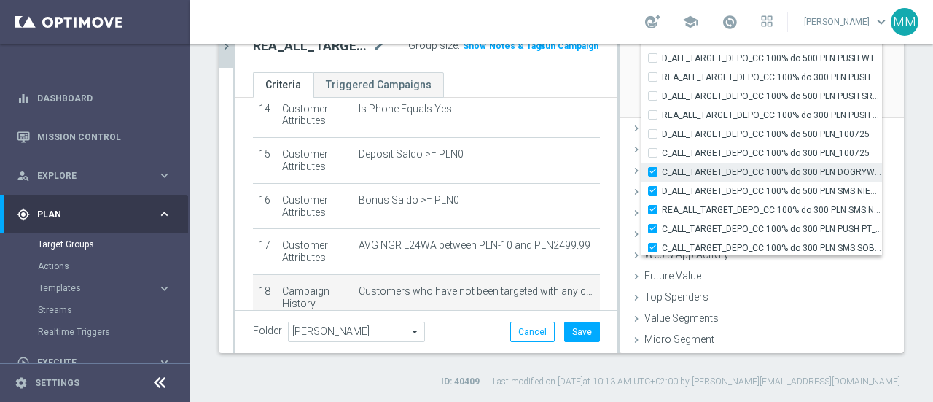
click at [653, 170] on input "C_ALL_TARGET_DEPO_CC 100% do 300 PLN DOGRYWKA_100725" at bounding box center [657, 171] width 9 height 9
checkbox input "false"
type input "Selected 137 of 34583"
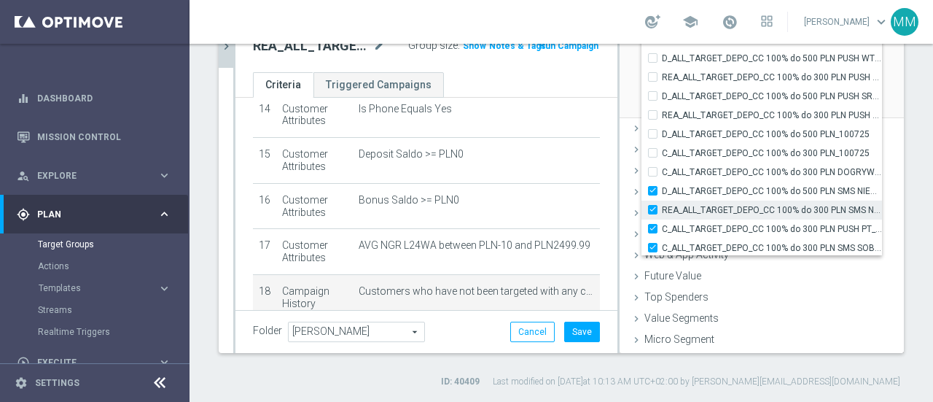
drag, startPoint x: 645, startPoint y: 189, endPoint x: 644, endPoint y: 203, distance: 14.6
click at [653, 190] on input "D_ALL_TARGET_DEPO_CC 100% do 500 PLN SMS NIEDZ_070725" at bounding box center [657, 190] width 9 height 9
checkbox input "false"
type input "Selected 136 of 34583"
click at [662, 209] on label "REA_ALL_TARGET_DEPO_CC 100% do 300 PLN SMS NIEDZ_070725" at bounding box center [772, 210] width 220 height 19
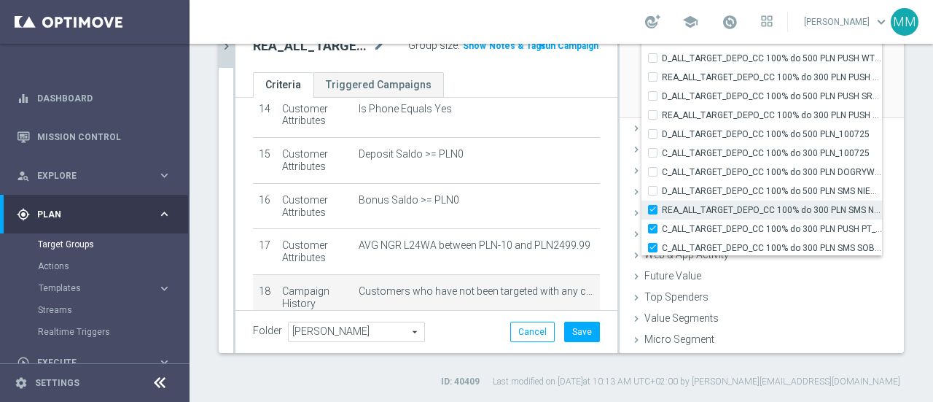
click at [653, 209] on input "REA_ALL_TARGET_DEPO_CC 100% do 300 PLN SMS NIEDZ_070725" at bounding box center [657, 209] width 9 height 9
checkbox input "false"
type input "Selected 135 of 34583"
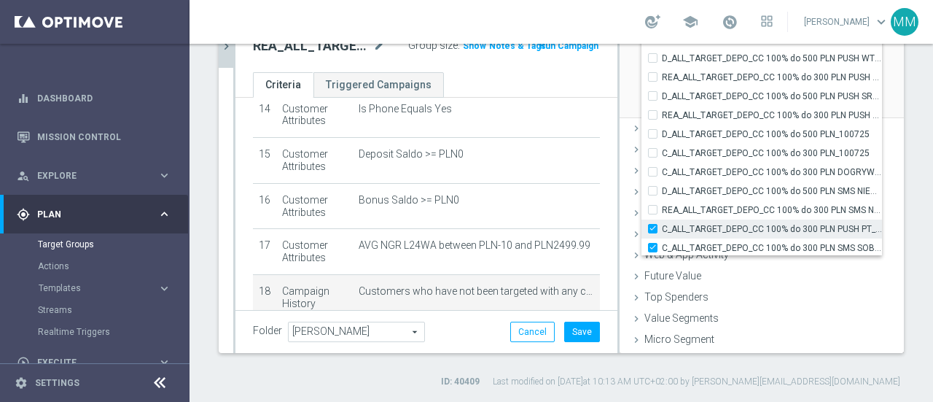
click at [653, 225] on input "C_ALL_TARGET_DEPO_CC 100% do 300 PLN PUSH PT_100725" at bounding box center [657, 228] width 9 height 9
checkbox input "false"
type input "Selected 134 of 34583"
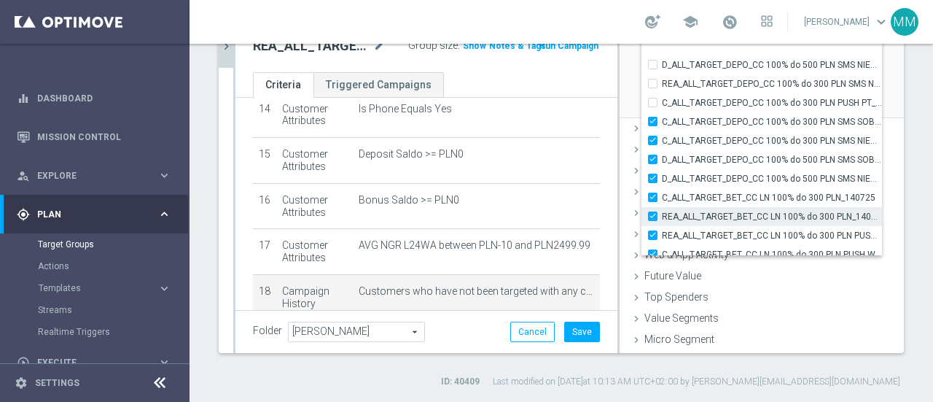
scroll to position [43494, 0]
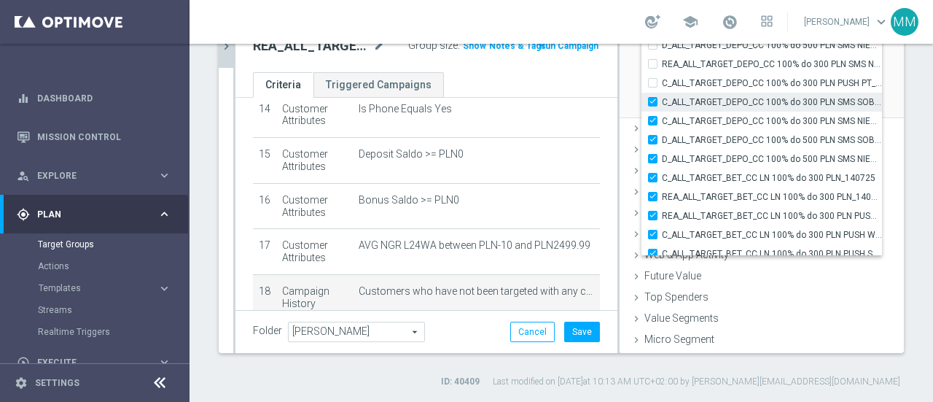
click at [653, 102] on input "C_ALL_TARGET_DEPO_CC 100% do 300 PLN SMS SOB_100725" at bounding box center [657, 101] width 9 height 9
checkbox input "false"
type input "Selected 133 of 34583"
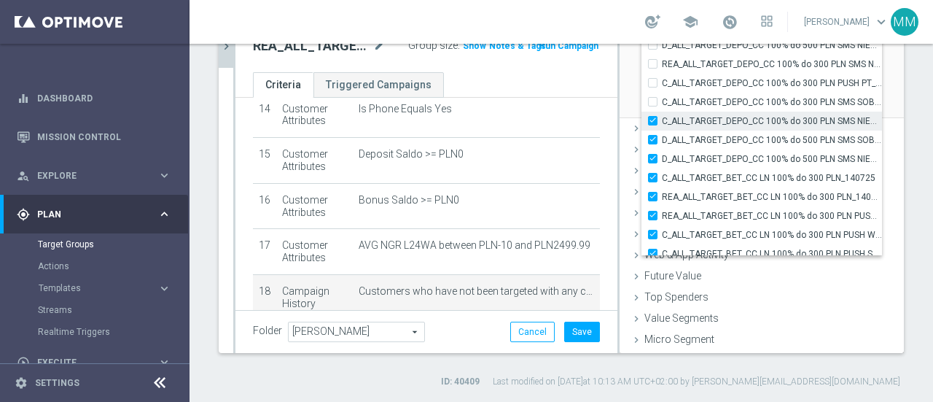
click at [653, 121] on input "C_ALL_TARGET_DEPO_CC 100% do 300 PLN SMS NIEDZ_100725" at bounding box center [657, 120] width 9 height 9
checkbox input "false"
type input "Selected 132 of 34583"
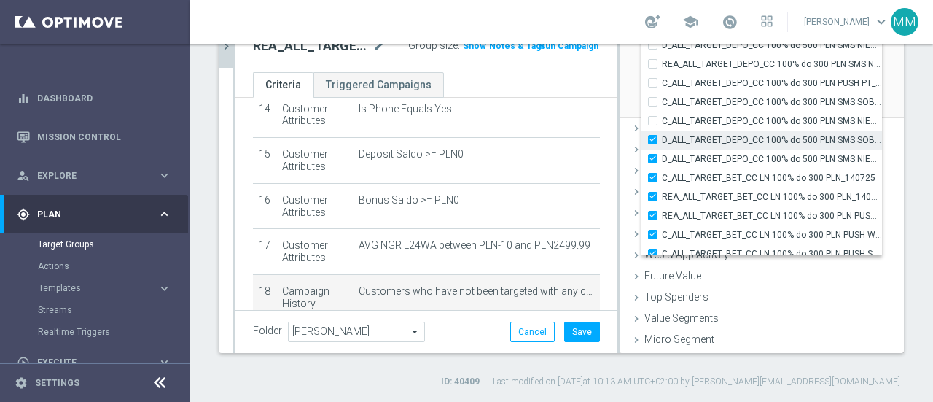
click at [653, 138] on input "D_ALL_TARGET_DEPO_CC 100% do 500 PLN SMS SOB_100725" at bounding box center [657, 139] width 9 height 9
checkbox input "false"
type input "Selected 131 of 34583"
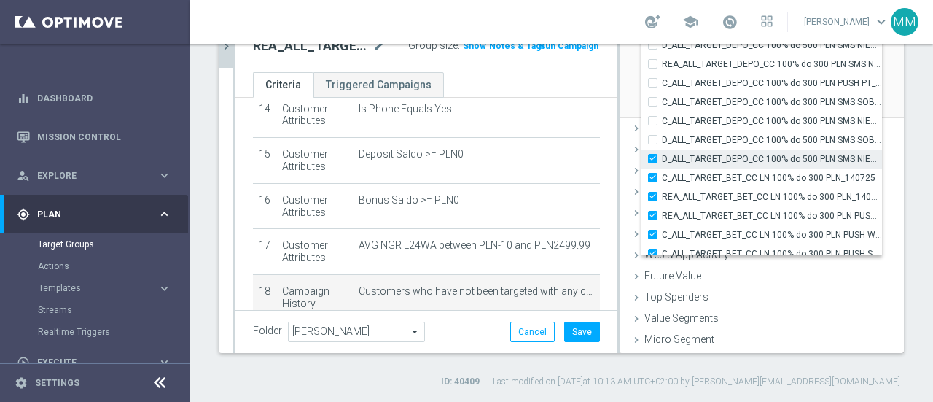
click at [653, 155] on input "D_ALL_TARGET_DEPO_CC 100% do 500 PLN SMS NIEDZ_100725" at bounding box center [657, 158] width 9 height 9
checkbox input "false"
type input "Selected 130 of 34583"
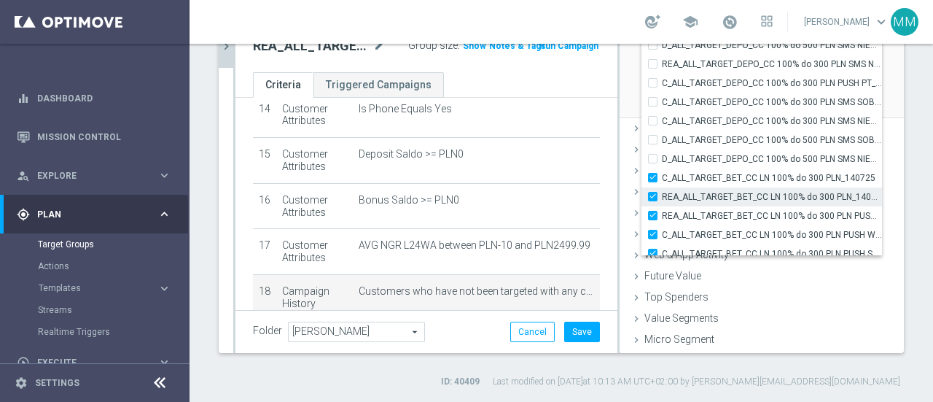
drag, startPoint x: 643, startPoint y: 174, endPoint x: 642, endPoint y: 190, distance: 16.8
click at [653, 177] on input "C_ALL_TARGET_BET_CC LN 100% do 300 PLN_140725" at bounding box center [657, 177] width 9 height 9
checkbox input "false"
type input "Selected 129 of 34583"
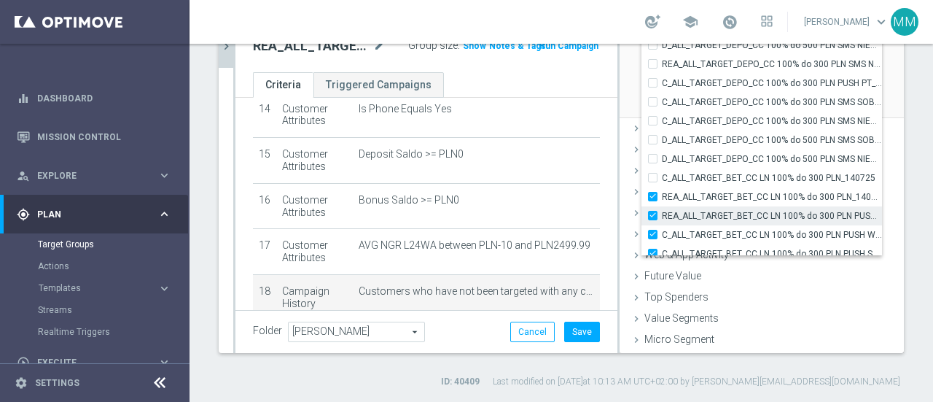
drag, startPoint x: 642, startPoint y: 200, endPoint x: 642, endPoint y: 208, distance: 8.0
click at [642, 202] on div "REA_ALL_TARGET_BET_CC LN 100% do 300 PLN_140725" at bounding box center [762, 196] width 241 height 19
click at [653, 216] on input "REA_ALL_TARGET_BET_CC LN 100% do 300 PLN PUSH WT_140725" at bounding box center [657, 215] width 9 height 9
checkbox input "false"
type input "Selected 128 of 34583"
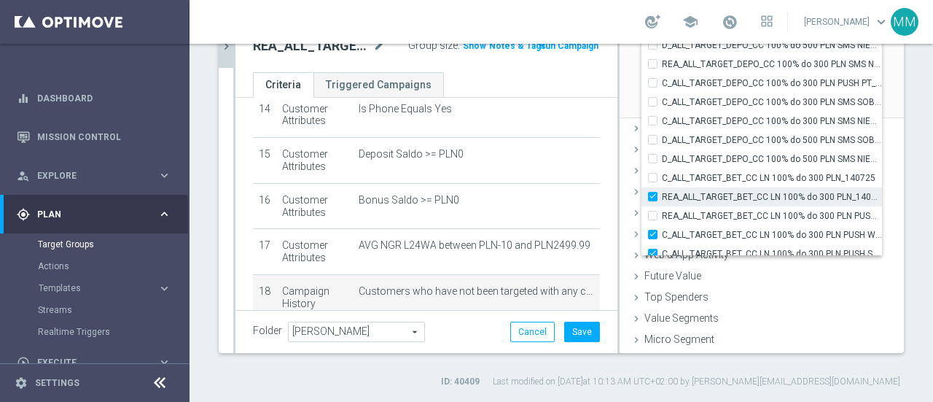
click at [653, 193] on input "REA_ALL_TARGET_BET_CC LN 100% do 300 PLN_140725" at bounding box center [657, 196] width 9 height 9
checkbox input "false"
type input "Selected 127 of 34583"
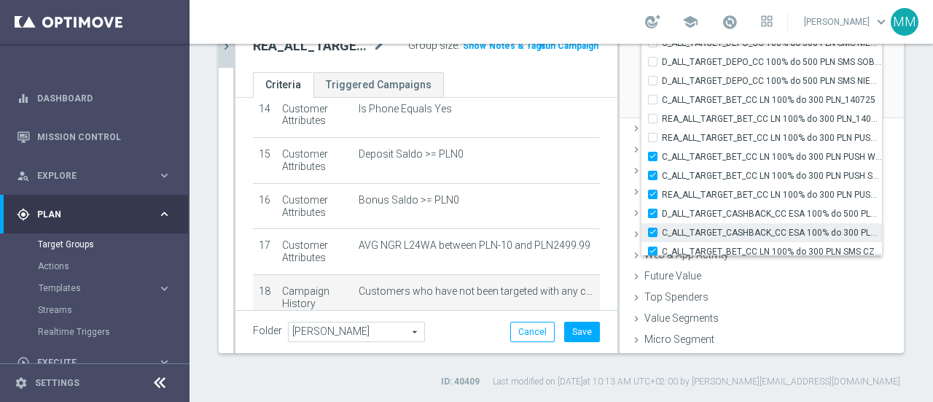
scroll to position [43640, 0]
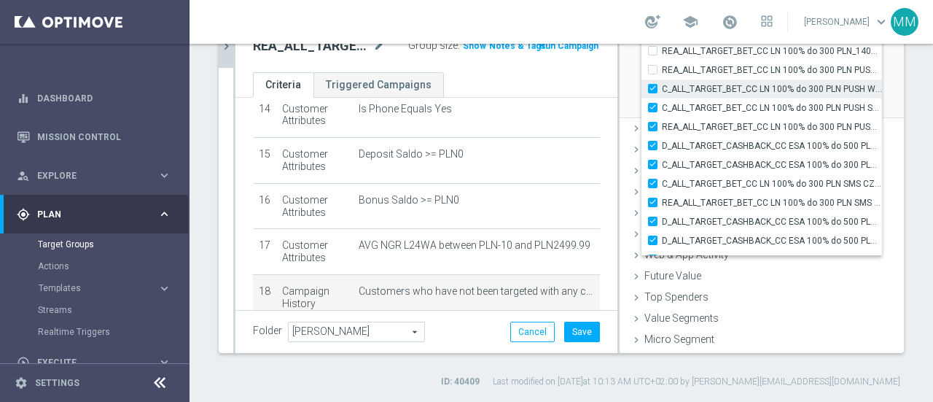
click at [653, 90] on input "C_ALL_TARGET_BET_CC LN 100% do 300 PLN PUSH WT_140725" at bounding box center [657, 88] width 9 height 9
checkbox input "false"
type input "Selected 126 of 34583"
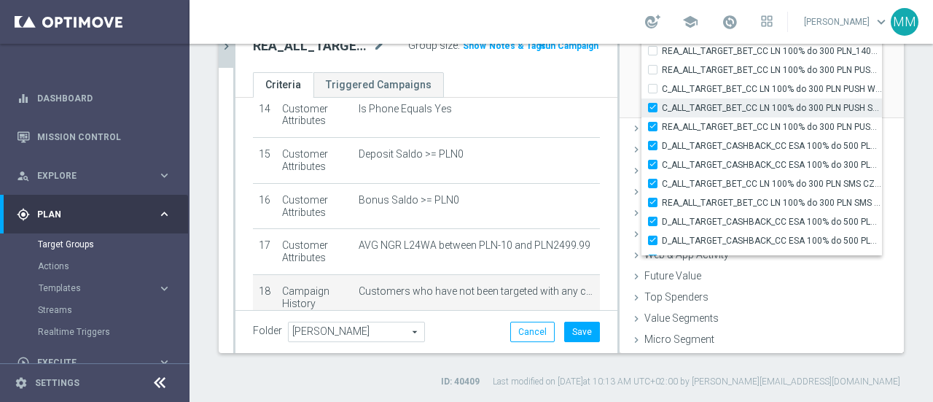
click at [653, 106] on input "C_ALL_TARGET_BET_CC LN 100% do 300 PLN PUSH SR_140725" at bounding box center [657, 107] width 9 height 9
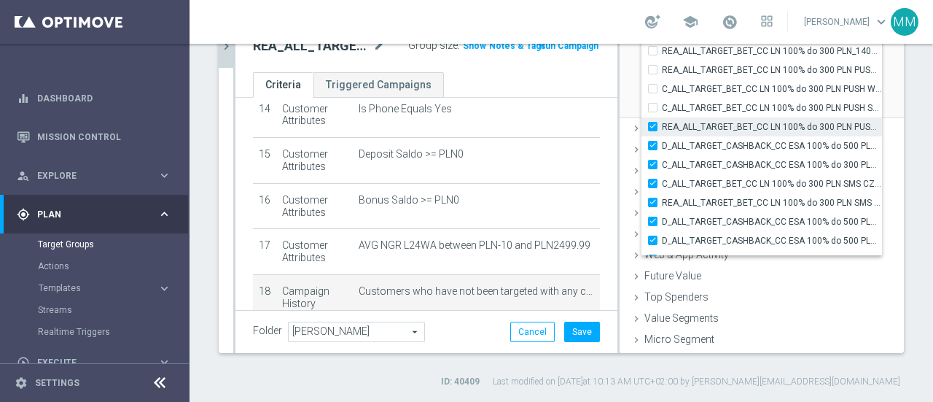
drag, startPoint x: 646, startPoint y: 123, endPoint x: 646, endPoint y: 133, distance: 10.2
click at [653, 125] on input "REA_ALL_TARGET_BET_CC LN 100% do 300 PLN PUSH SR_140725" at bounding box center [657, 126] width 9 height 9
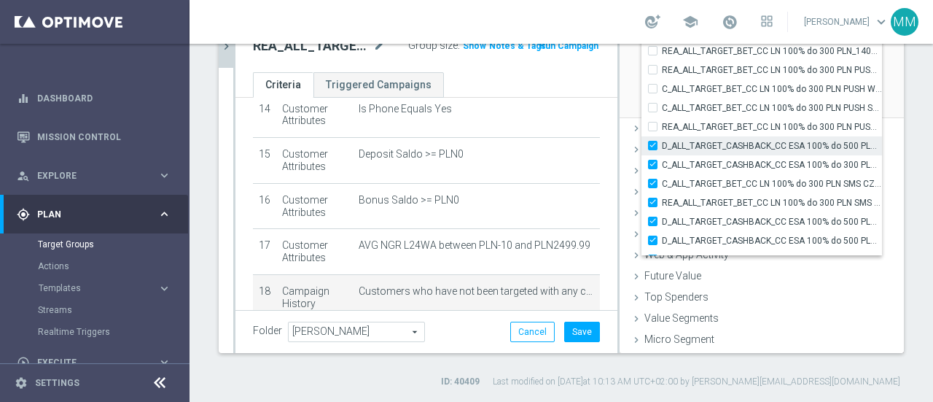
click at [643, 149] on div "D_ALL_TARGET_CASHBACK_CC ESA 100% do 500 PLN_170725" at bounding box center [762, 145] width 241 height 19
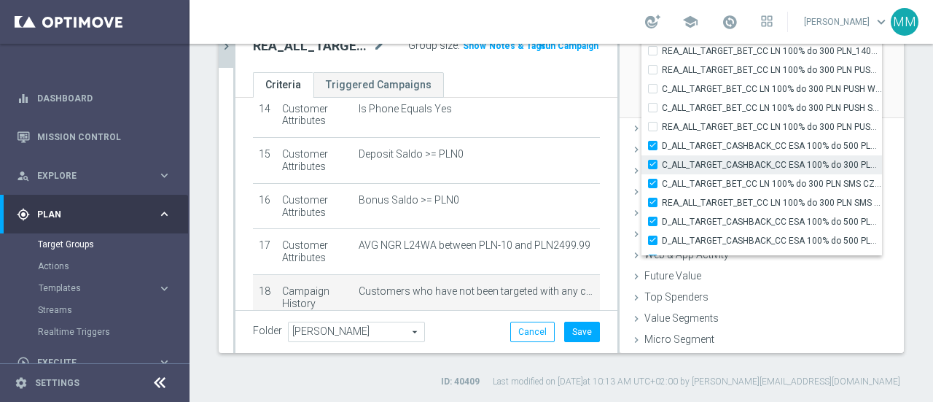
click at [653, 166] on input "C_ALL_TARGET_CASHBACK_CC ESA 100% do 300 PLN_170725" at bounding box center [657, 164] width 9 height 9
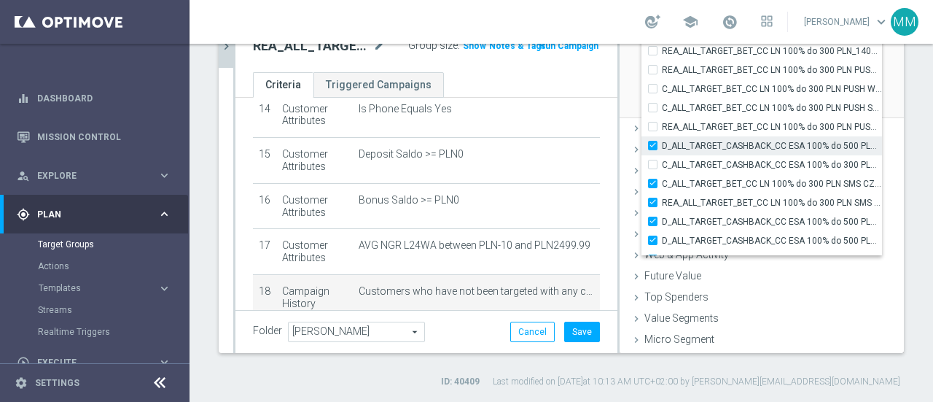
click at [653, 144] on input "D_ALL_TARGET_CASHBACK_CC ESA 100% do 500 PLN_170725" at bounding box center [657, 145] width 9 height 9
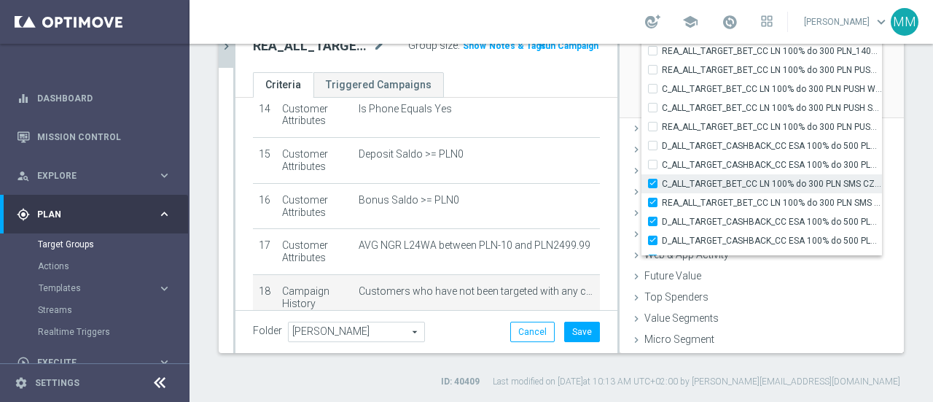
click at [642, 189] on div "C_ALL_TARGET_BET_CC LN 100% do 300 PLN SMS CZW_140725" at bounding box center [762, 183] width 241 height 19
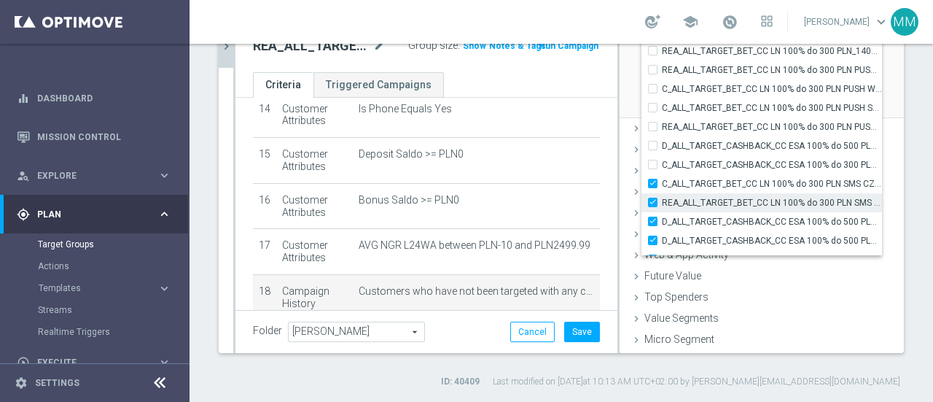
click at [653, 203] on input "REA_ALL_TARGET_BET_CC LN 100% do 300 PLN SMS CZW_140725" at bounding box center [657, 202] width 9 height 9
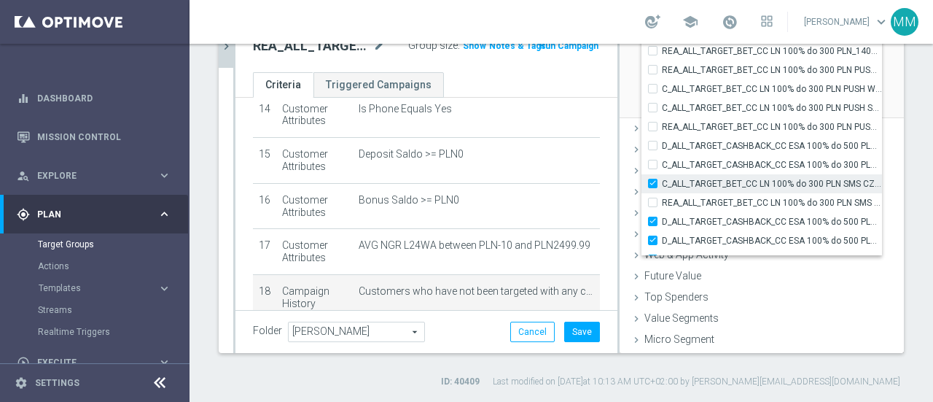
click at [662, 182] on label "C_ALL_TARGET_BET_CC LN 100% do 300 PLN SMS CZW_140725" at bounding box center [772, 183] width 220 height 19
click at [653, 182] on input "C_ALL_TARGET_BET_CC LN 100% do 300 PLN SMS CZW_140725" at bounding box center [657, 183] width 9 height 9
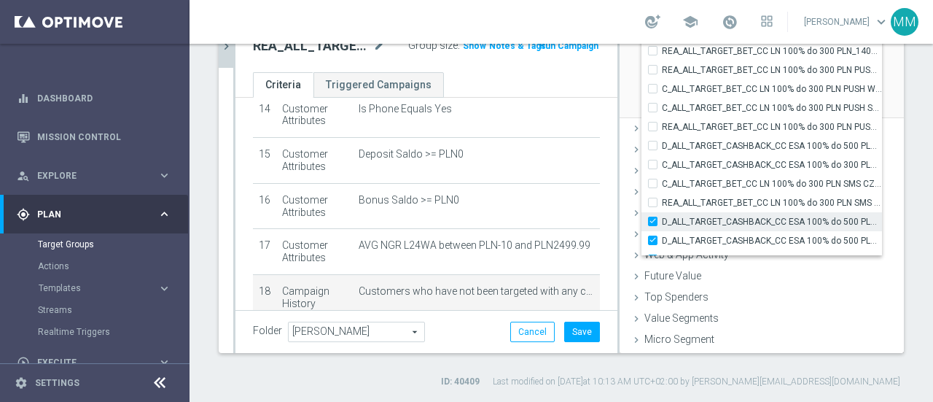
drag, startPoint x: 641, startPoint y: 212, endPoint x: 649, endPoint y: 214, distance: 8.2
click at [662, 213] on label "D_ALL_TARGET_CASHBACK_CC ESA 100% do 500 PLN PUSH PT_170725" at bounding box center [772, 221] width 220 height 19
click at [653, 217] on input "D_ALL_TARGET_CASHBACK_CC ESA 100% do 500 PLN PUSH PT_170725" at bounding box center [657, 221] width 9 height 9
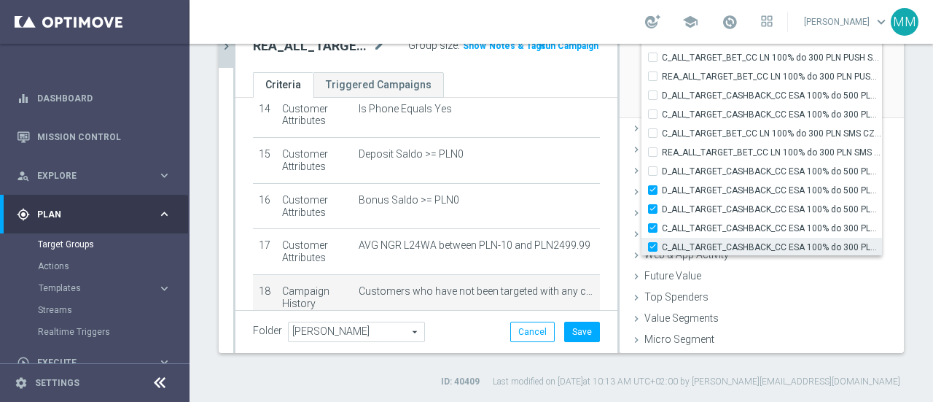
scroll to position [43713, 0]
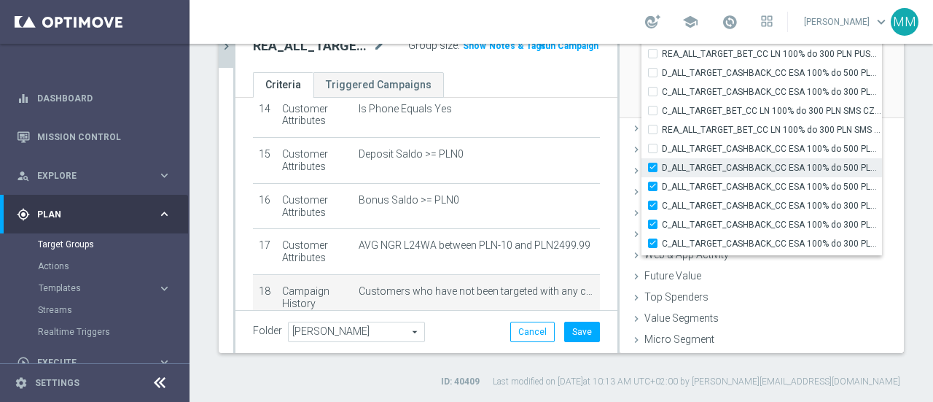
click at [653, 167] on input "D_ALL_TARGET_CASHBACK_CC ESA 100% do 500 PLN PUSH SOB_170725" at bounding box center [657, 167] width 9 height 9
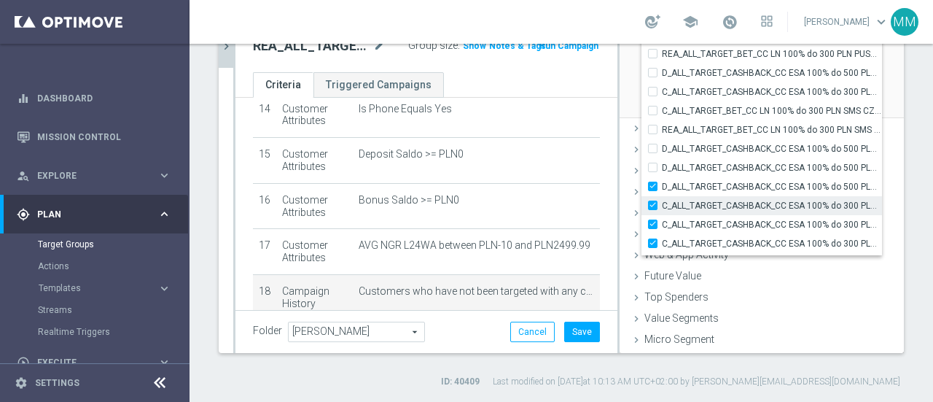
drag, startPoint x: 642, startPoint y: 179, endPoint x: 640, endPoint y: 196, distance: 17.6
click at [642, 180] on div "D_ALL_TARGET_CASHBACK_CC ESA 100% do 500 PLN SMS NIEDZ_170725" at bounding box center [762, 186] width 241 height 19
click at [662, 203] on label "C_ALL_TARGET_CASHBACK_CC ESA 100% do 300 PLN PUSH PT_170725" at bounding box center [772, 205] width 220 height 19
click at [653, 203] on input "C_ALL_TARGET_CASHBACK_CC ESA 100% do 300 PLN PUSH PT_170725" at bounding box center [657, 205] width 9 height 9
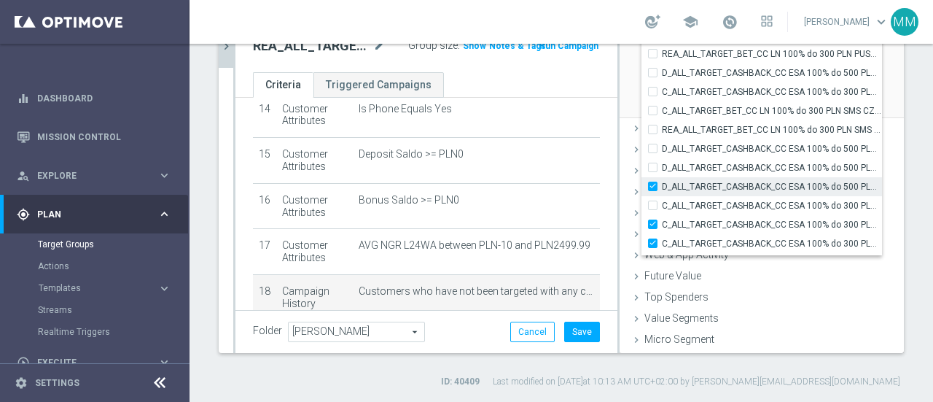
click at [653, 184] on input "D_ALL_TARGET_CASHBACK_CC ESA 100% do 500 PLN SMS NIEDZ_170725" at bounding box center [657, 186] width 9 height 9
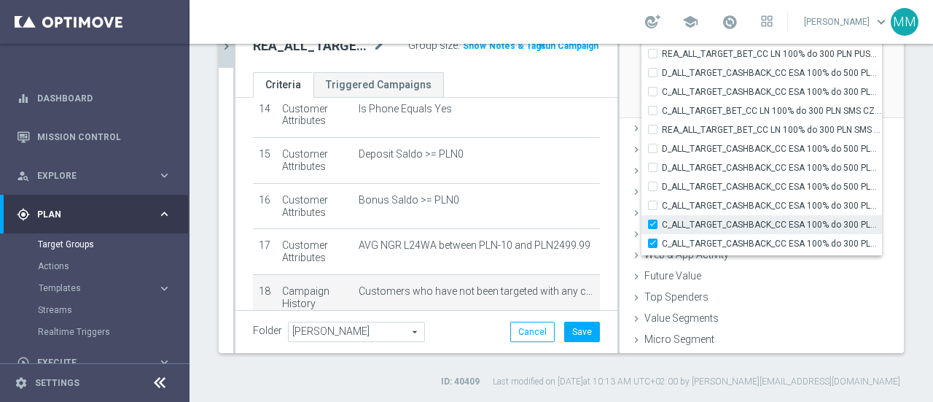
click at [644, 228] on div "C_ALL_TARGET_CASHBACK_CC ESA 100% do 300 PLN PUSH SOB_170725" at bounding box center [762, 224] width 241 height 19
click at [653, 223] on input "C_ALL_TARGET_CASHBACK_CC ESA 100% do 300 PLN PUSH SOB_170725" at bounding box center [657, 223] width 9 height 9
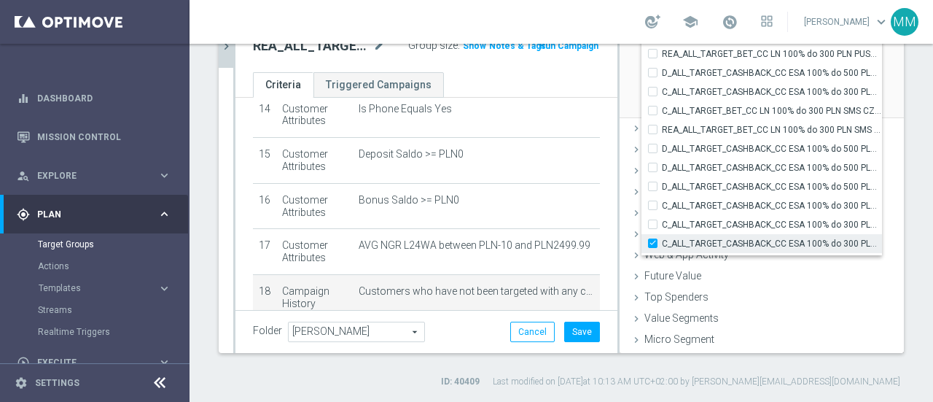
click at [642, 248] on div "C_ALL_TARGET_CASHBACK_CC ESA 100% do 300 PLN NIEDZ_170725" at bounding box center [762, 243] width 241 height 19
click at [653, 242] on input "C_ALL_TARGET_CASHBACK_CC ESA 100% do 300 PLN NIEDZ_170725" at bounding box center [657, 242] width 9 height 9
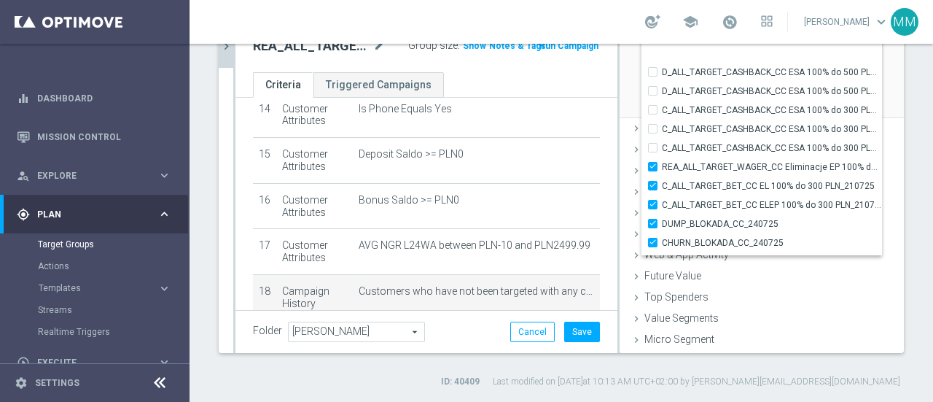
scroll to position [43859, 0]
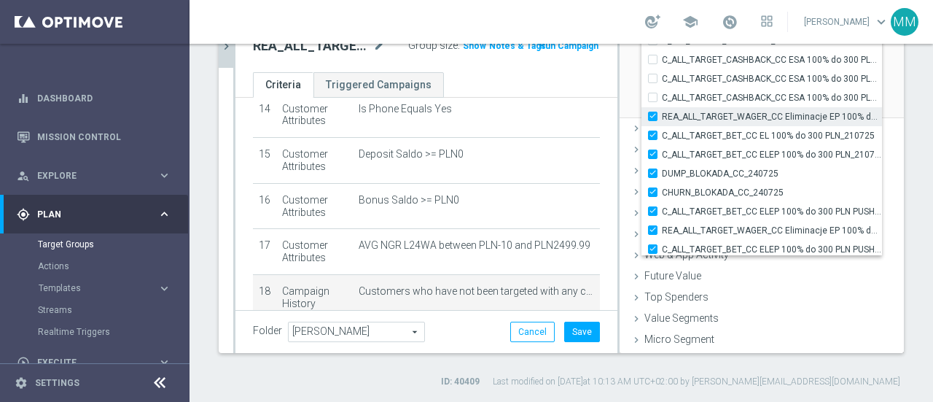
click at [653, 116] on input "REA_ALL_TARGET_WAGER_CC Eliminacje EP 100% do 300 PLN_210725" at bounding box center [657, 116] width 9 height 9
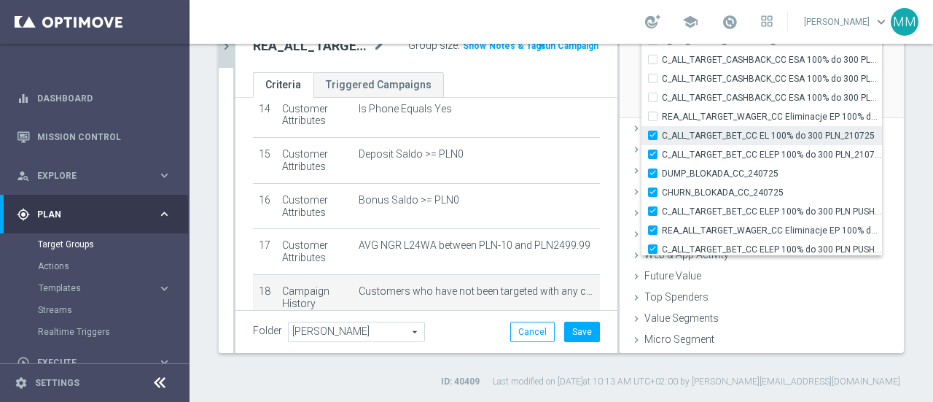
click at [653, 132] on input "C_ALL_TARGET_BET_CC EL 100% do 300 PLN_210725" at bounding box center [657, 135] width 9 height 9
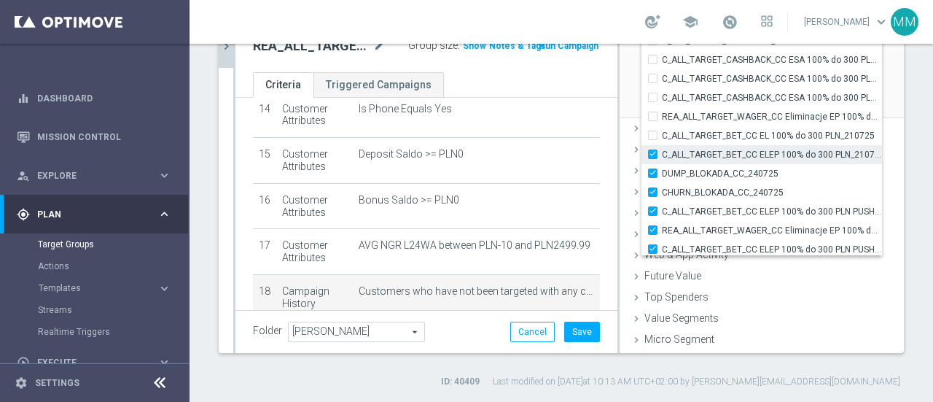
click at [653, 152] on input "C_ALL_TARGET_BET_CC ELEP 100% do 300 PLN_210725" at bounding box center [657, 153] width 9 height 9
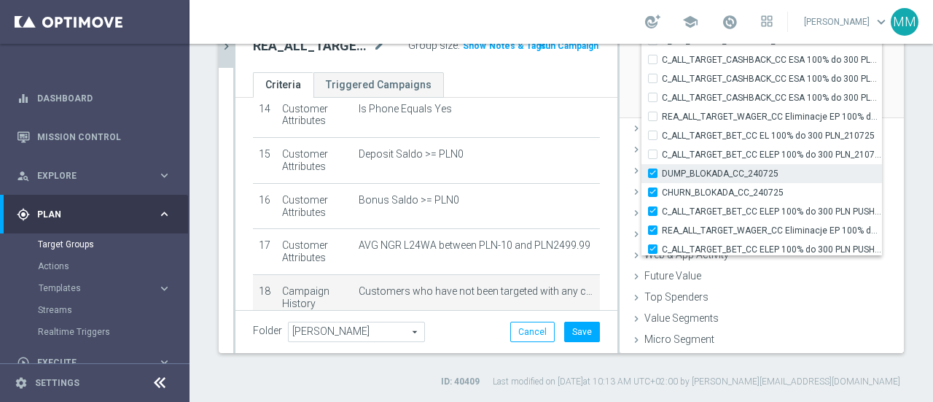
click at [653, 174] on input "DUMP_BLOKADA_CC_240725" at bounding box center [657, 172] width 9 height 9
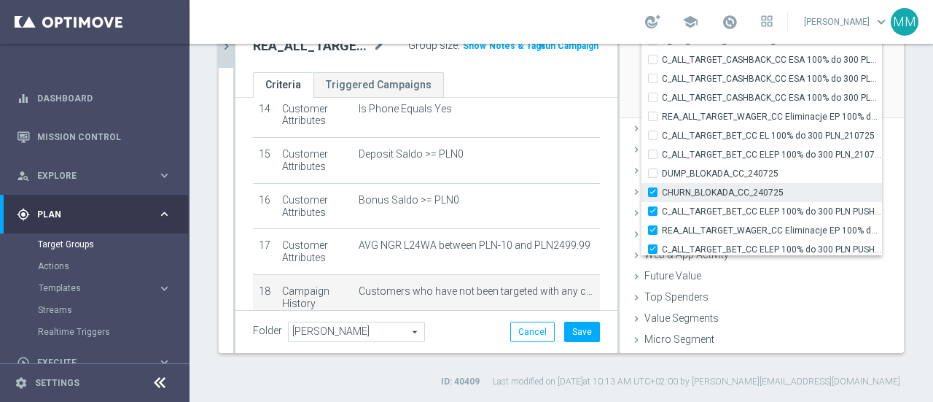
click at [662, 192] on label "CHURN_BLOKADA_CC_240725" at bounding box center [772, 192] width 220 height 19
click at [653, 192] on input "CHURN_BLOKADA_CC_240725" at bounding box center [657, 191] width 9 height 9
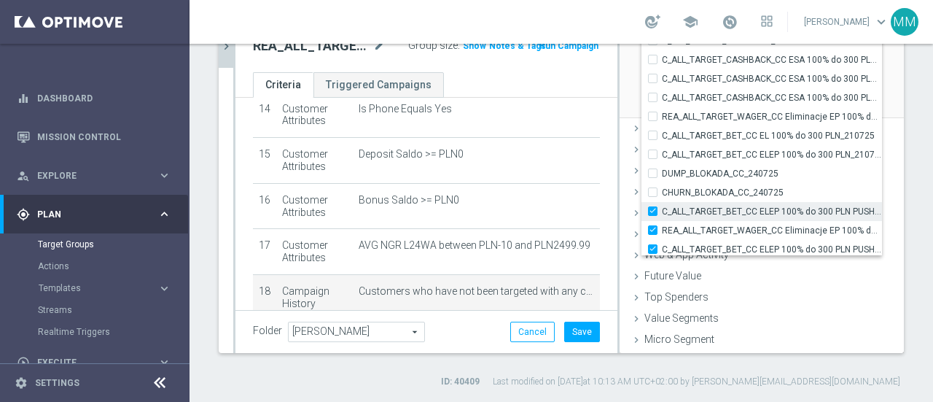
click at [662, 212] on label "C_ALL_TARGET_BET_CC ELEP 100% do 300 PLN PUSH WT_210725" at bounding box center [772, 211] width 220 height 19
click at [653, 212] on input "C_ALL_TARGET_BET_CC ELEP 100% do 300 PLN PUSH WT_210725" at bounding box center [657, 210] width 9 height 9
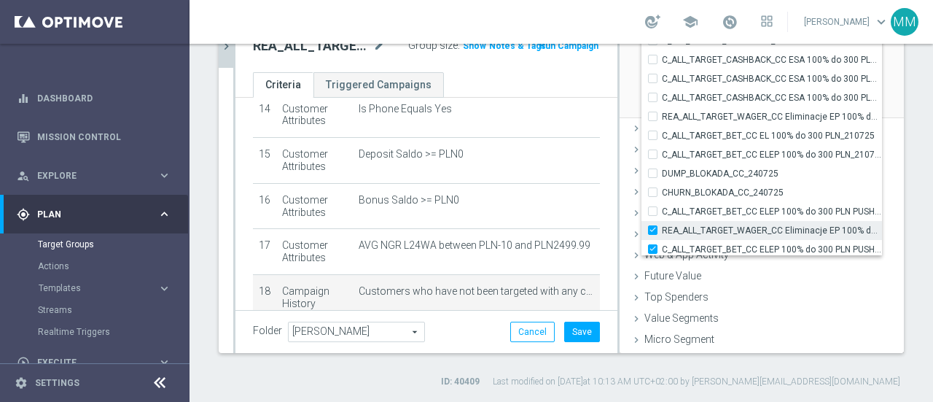
click at [653, 227] on input "REA_ALL_TARGET_WAGER_CC Eliminacje EP 100% do 300 PLN PUSH WT_210725" at bounding box center [657, 229] width 9 height 9
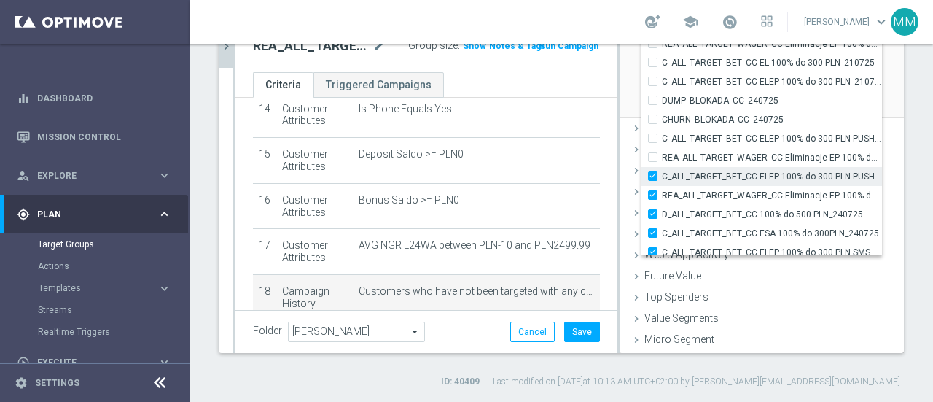
click at [653, 176] on input "C_ALL_TARGET_BET_CC ELEP 100% do 300 PLN PUSH SR_210725" at bounding box center [657, 175] width 9 height 9
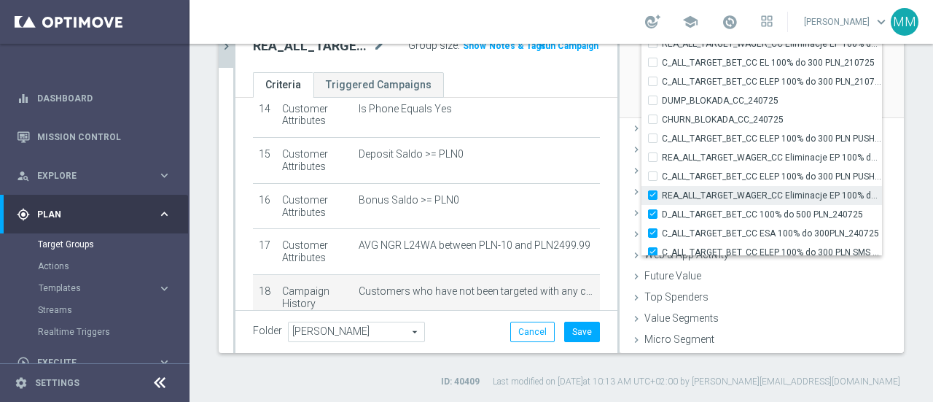
click at [653, 195] on input "REA_ALL_TARGET_WAGER_CC Eliminacje EP 100% do 300 PLN PUSH SR_210725" at bounding box center [657, 194] width 9 height 9
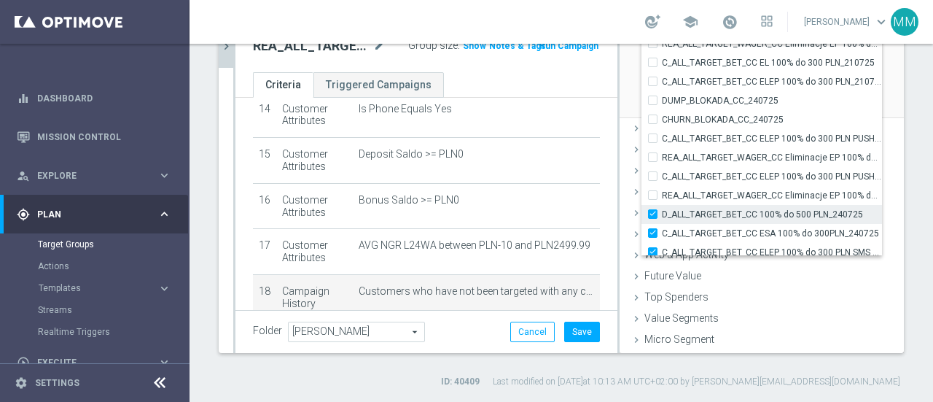
click at [653, 212] on input "D_ALL_TARGET_BET_CC 100% do 500 PLN_240725" at bounding box center [657, 213] width 9 height 9
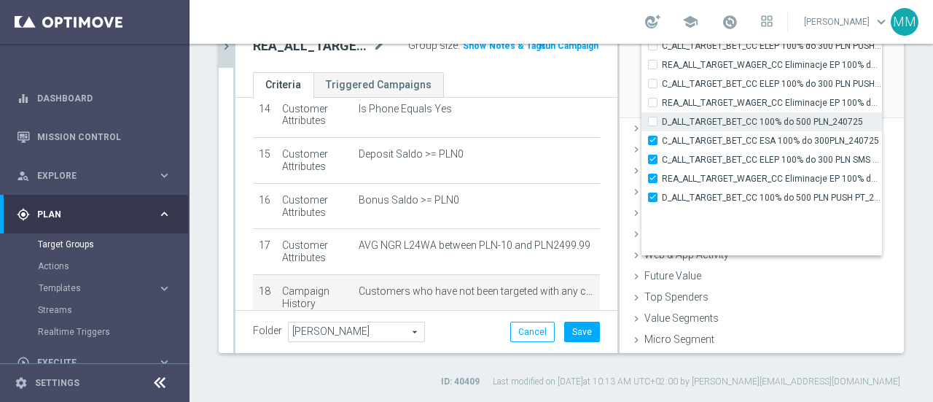
scroll to position [44078, 0]
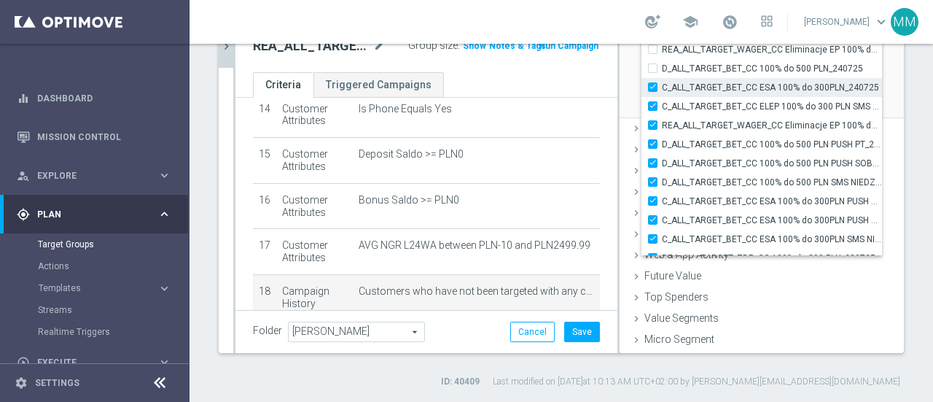
click at [653, 82] on input "C_ALL_TARGET_BET_CC ESA 100% do 300PLN_240725" at bounding box center [657, 86] width 9 height 9
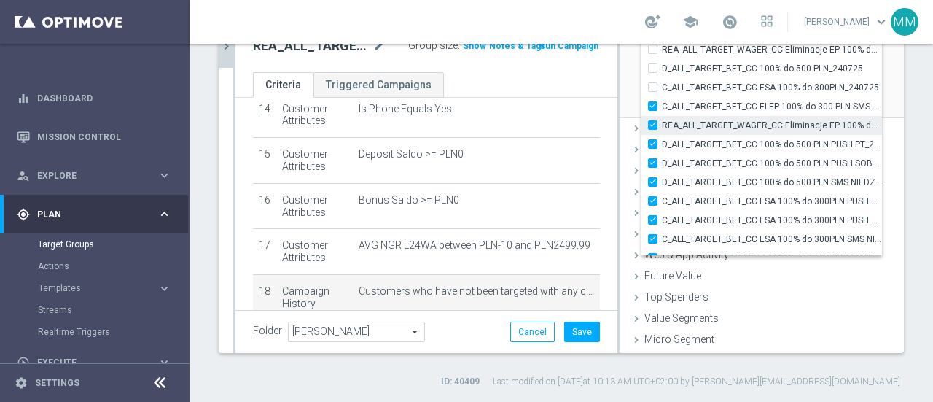
drag, startPoint x: 641, startPoint y: 104, endPoint x: 656, endPoint y: 116, distance: 19.3
click at [653, 105] on input "C_ALL_TARGET_BET_CC ELEP 100% do 300 PLN SMS CZW_210725" at bounding box center [657, 105] width 9 height 9
click at [662, 122] on label "REA_ALL_TARGET_WAGER_CC Eliminacje EP 100% do 300 PLN SMS CZW_210725" at bounding box center [772, 125] width 220 height 19
click at [653, 122] on input "REA_ALL_TARGET_WAGER_CC Eliminacje EP 100% do 300 PLN SMS CZW_210725" at bounding box center [657, 124] width 9 height 9
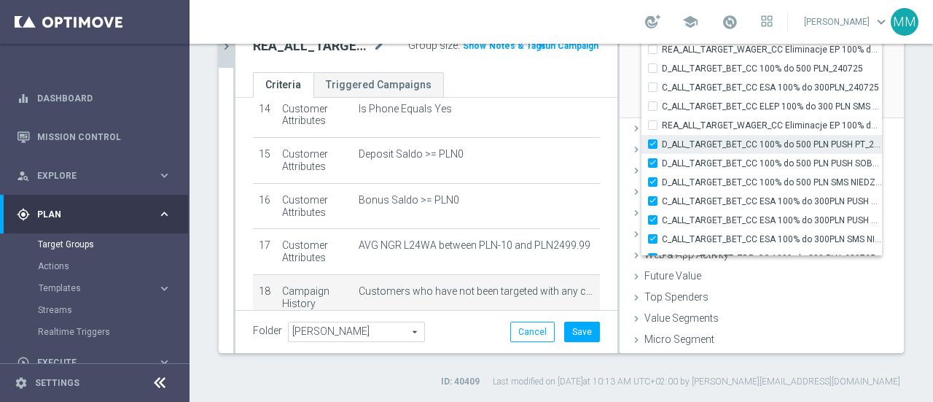
click at [642, 149] on div "D_ALL_TARGET_BET_CC 100% do 500 PLN PUSH PT_240725" at bounding box center [762, 144] width 241 height 19
click at [653, 141] on input "D_ALL_TARGET_BET_CC 100% do 500 PLN PUSH PT_240725" at bounding box center [657, 143] width 9 height 9
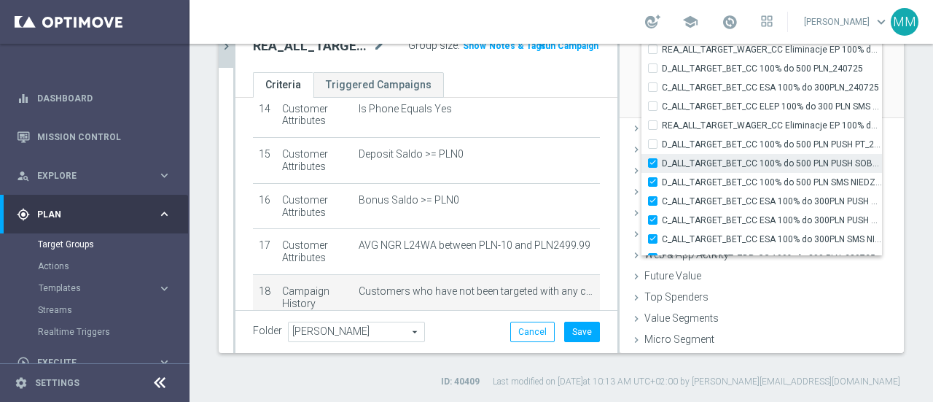
click at [653, 161] on input "D_ALL_TARGET_BET_CC 100% do 500 PLN PUSH SOB_240725" at bounding box center [657, 162] width 9 height 9
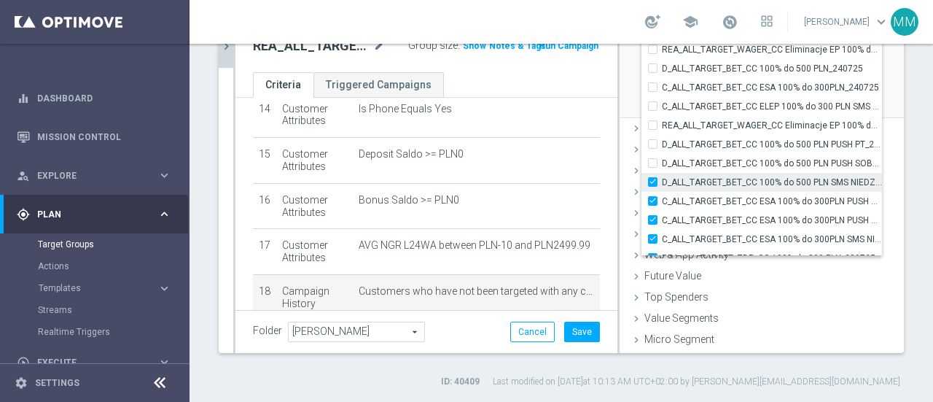
drag, startPoint x: 640, startPoint y: 177, endPoint x: 643, endPoint y: 186, distance: 9.2
click at [662, 179] on label "D_ALL_TARGET_BET_CC 100% do 500 PLN SMS NIEDZ_240725" at bounding box center [772, 182] width 220 height 19
click at [653, 179] on input "D_ALL_TARGET_BET_CC 100% do 500 PLN SMS NIEDZ_240725" at bounding box center [657, 181] width 9 height 9
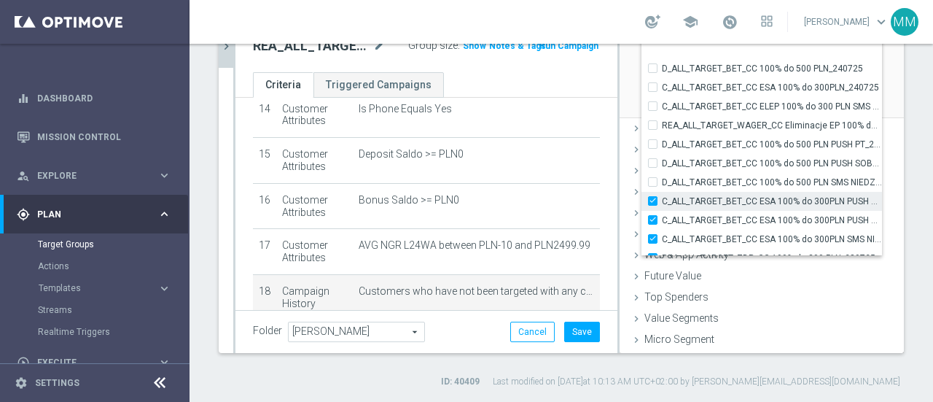
scroll to position [44150, 0]
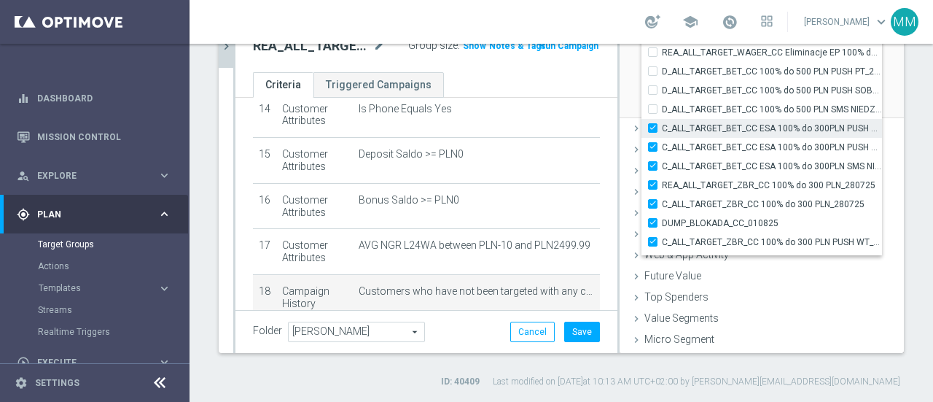
click at [653, 126] on input "C_ALL_TARGET_BET_CC ESA 100% do 300PLN PUSH PT_240725" at bounding box center [657, 127] width 9 height 9
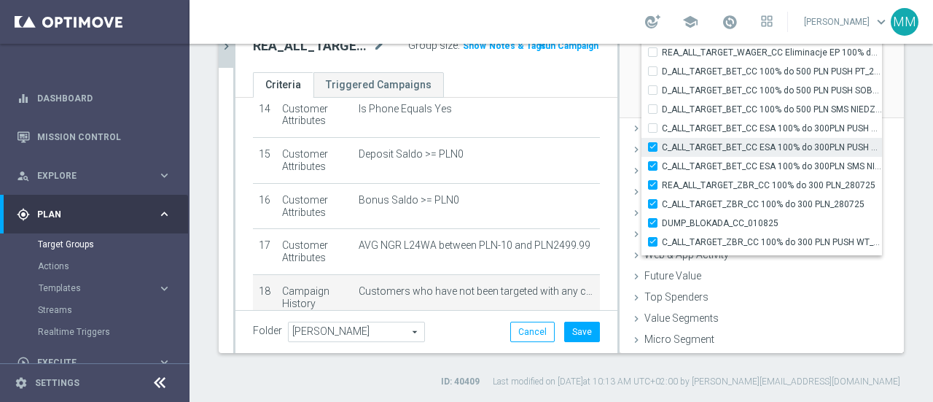
click at [653, 145] on input "C_ALL_TARGET_BET_CC ESA 100% do 300PLN PUSH SOB_240725" at bounding box center [657, 146] width 9 height 9
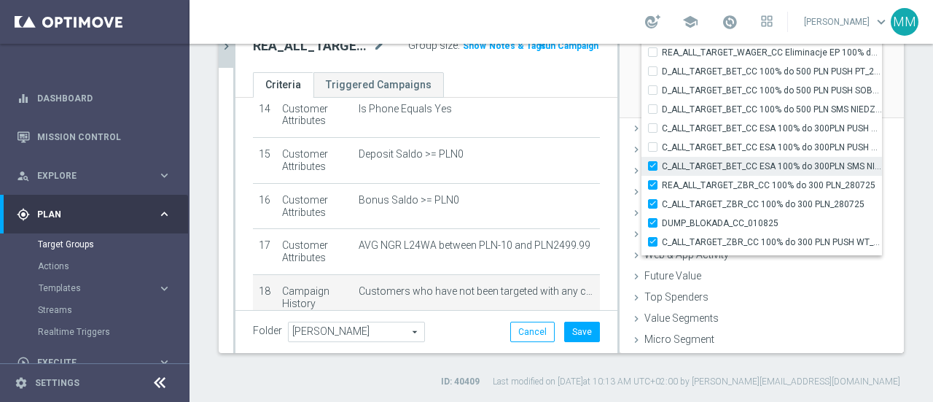
click at [662, 168] on label "C_ALL_TARGET_BET_CC ESA 100% do 300PLN SMS NIEDZ_240725" at bounding box center [772, 166] width 220 height 19
click at [653, 168] on input "C_ALL_TARGET_BET_CC ESA 100% do 300PLN SMS NIEDZ_240725" at bounding box center [657, 165] width 9 height 9
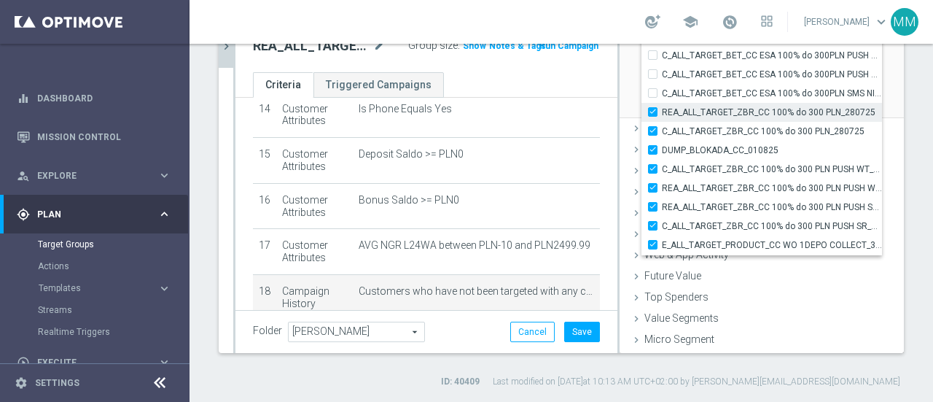
click at [653, 113] on input "REA_ALL_TARGET_ZBR_CC 100% do 300 PLN_280725" at bounding box center [657, 111] width 9 height 9
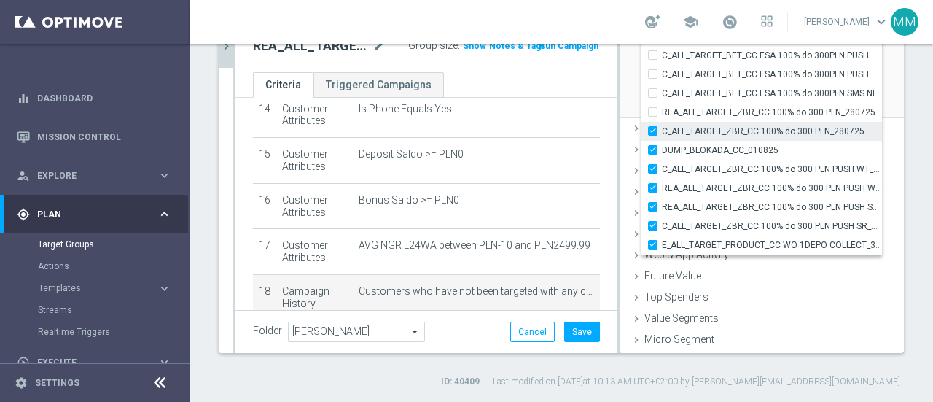
click at [653, 128] on input "C_ALL_TARGET_ZBR_CC 100% do 300 PLN_280725" at bounding box center [657, 130] width 9 height 9
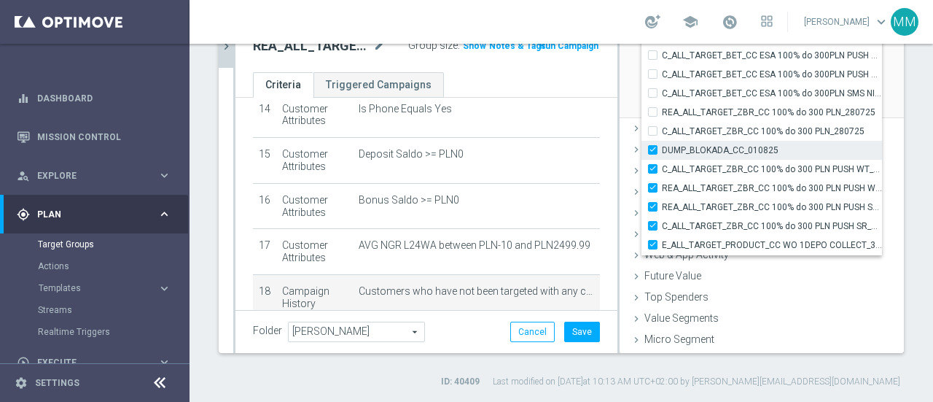
click at [642, 153] on div "DUMP_BLOKADA_CC_010825" at bounding box center [762, 150] width 241 height 19
click at [662, 145] on label "DUMP_BLOKADA_CC_010825" at bounding box center [772, 150] width 220 height 19
click at [653, 145] on input "DUMP_BLOKADA_CC_010825" at bounding box center [657, 149] width 9 height 9
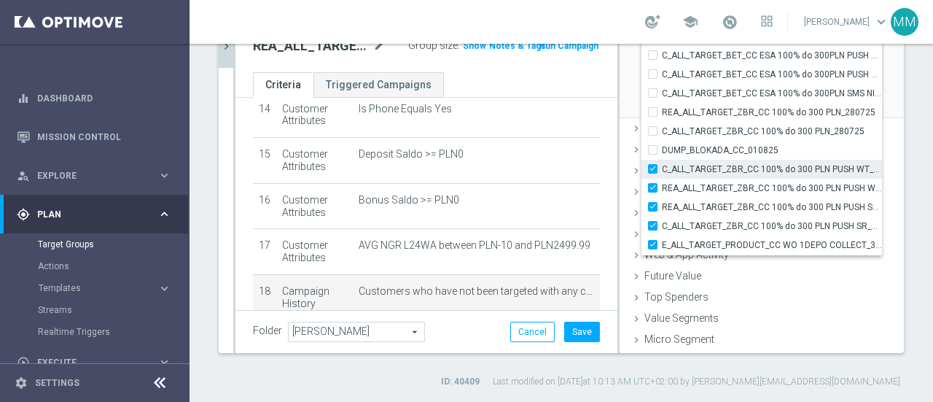
click at [653, 166] on input "C_ALL_TARGET_ZBR_CC 100% do 300 PLN PUSH WT_280725" at bounding box center [657, 168] width 9 height 9
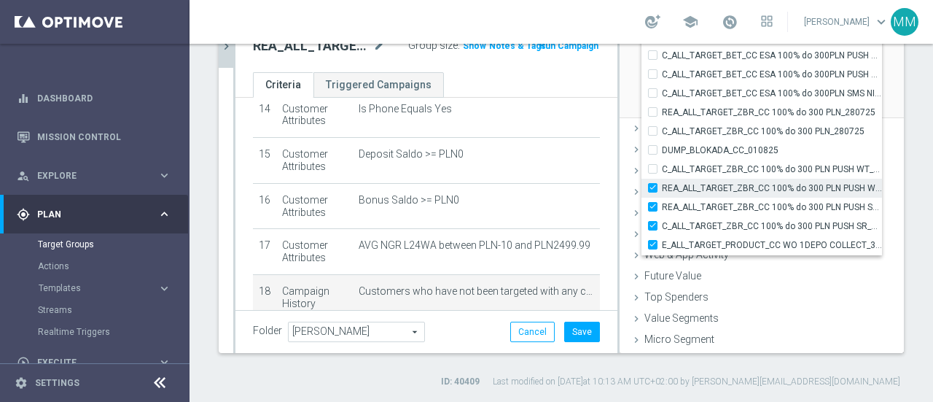
click at [653, 187] on input "REA_ALL_TARGET_ZBR_CC 100% do 300 PLN PUSH WT_280725" at bounding box center [657, 187] width 9 height 9
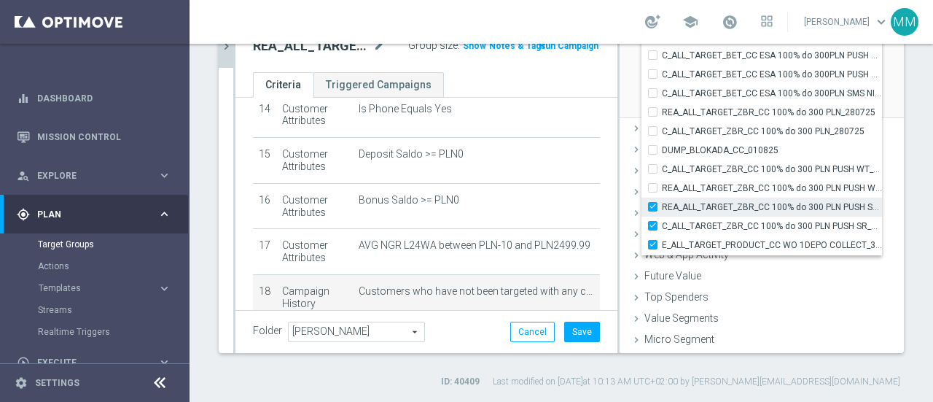
click at [653, 202] on input "REA_ALL_TARGET_ZBR_CC 100% do 300 PLN PUSH SR_280725" at bounding box center [657, 206] width 9 height 9
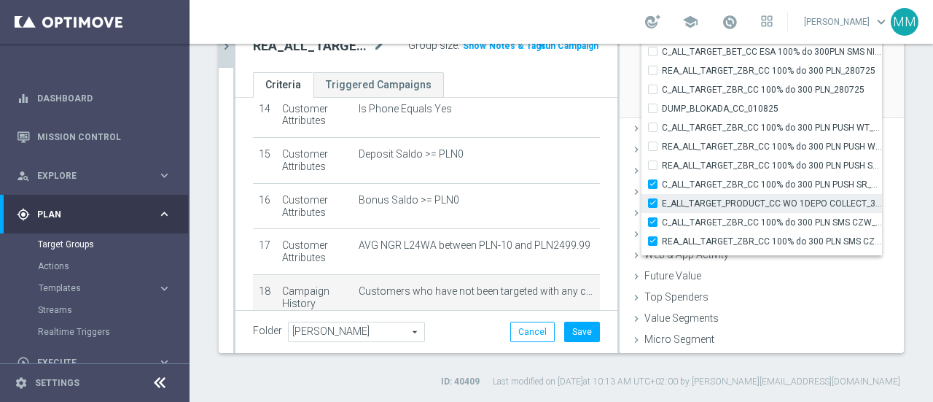
scroll to position [44296, 0]
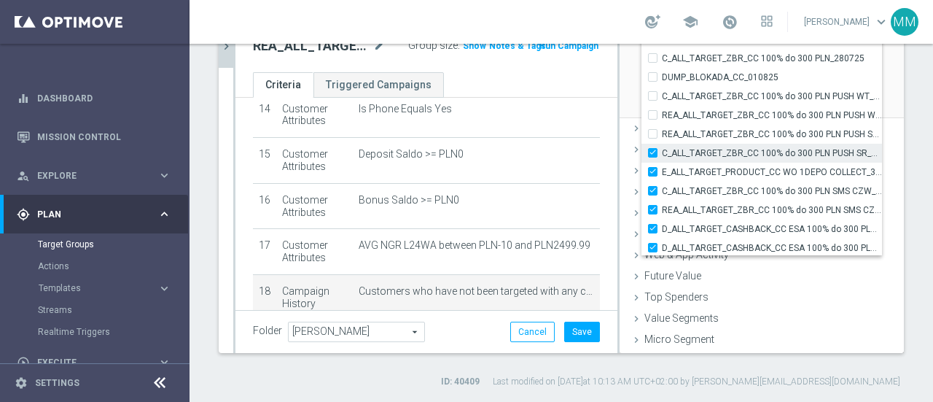
click at [653, 155] on input "C_ALL_TARGET_ZBR_CC 100% do 300 PLN PUSH SR_280725" at bounding box center [657, 152] width 9 height 9
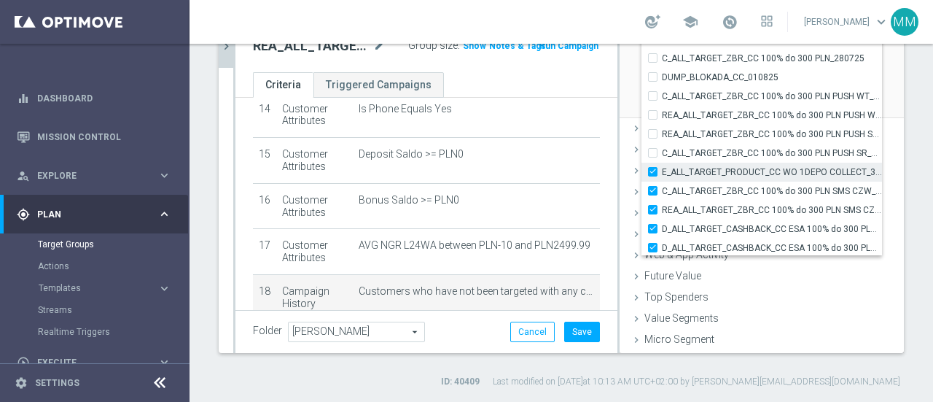
click at [653, 168] on input "E_ALL_TARGET_PRODUCT_CC WO 1DEPO COLLECT_310725" at bounding box center [657, 171] width 9 height 9
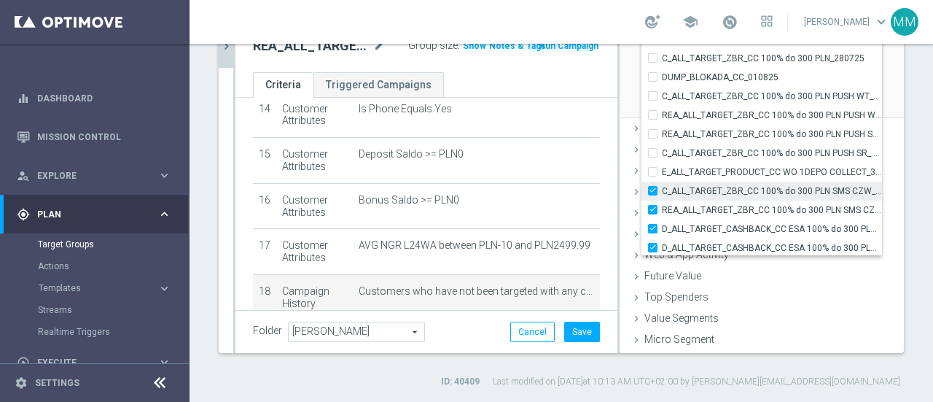
click at [653, 193] on input "C_ALL_TARGET_ZBR_CC 100% do 300 PLN SMS CZW_280725" at bounding box center [657, 190] width 9 height 9
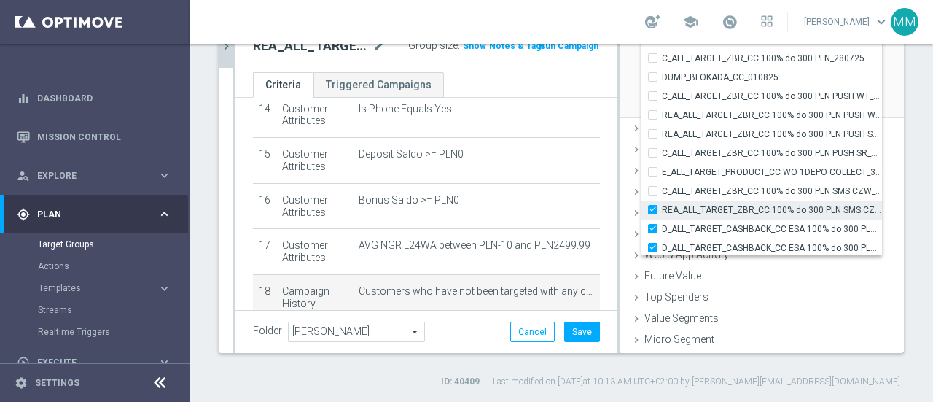
click at [653, 208] on input "REA_ALL_TARGET_ZBR_CC 100% do 300 PLN SMS CZW_280725" at bounding box center [657, 209] width 9 height 9
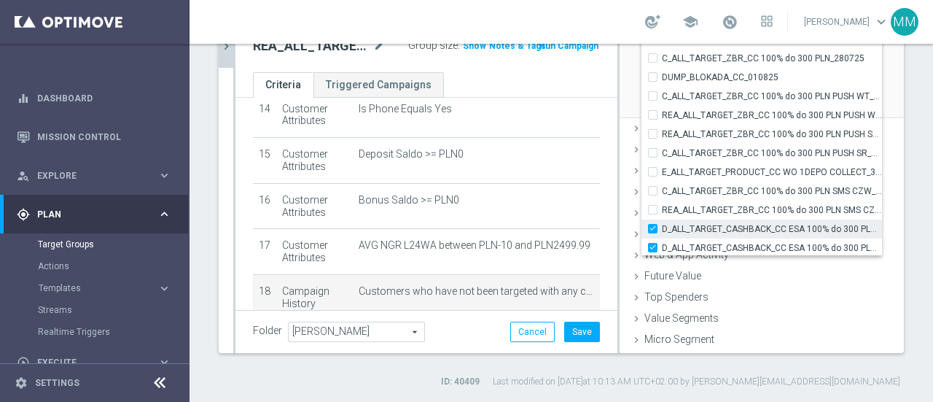
click at [653, 225] on input "D_ALL_TARGET_CASHBACK_CC ESA 100% do 300 PLN_010825" at bounding box center [657, 228] width 9 height 9
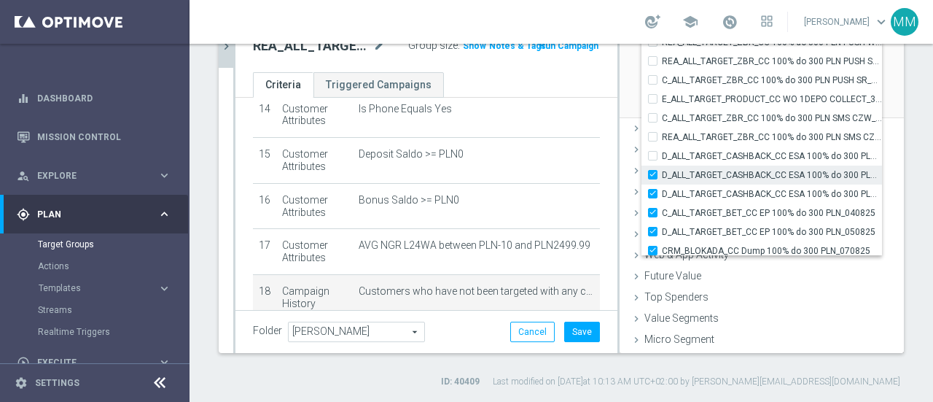
click at [653, 172] on input "D_ALL_TARGET_CASHBACK_CC ESA 100% do 300 PLN PUSH_010825" at bounding box center [657, 174] width 9 height 9
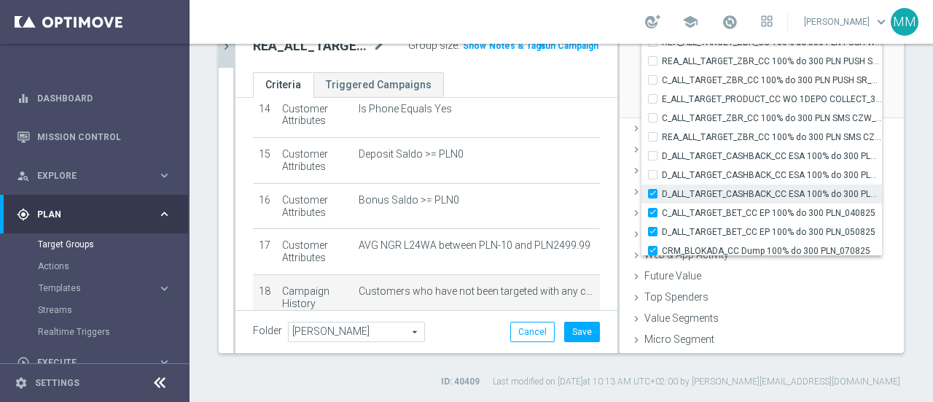
click at [653, 194] on input "D_ALL_TARGET_CASHBACK_CC ESA 100% do 300 PLN SMS_010825" at bounding box center [657, 193] width 9 height 9
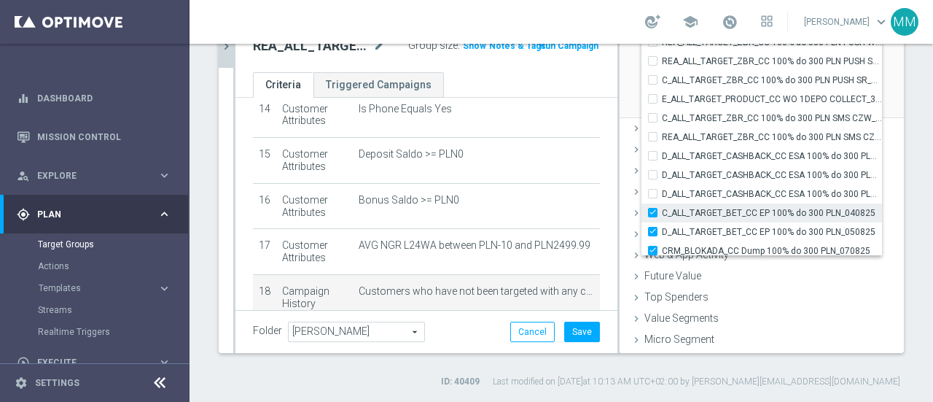
click at [653, 214] on input "C_ALL_TARGET_BET_CC EP 100% do 300 PLN_040825" at bounding box center [657, 212] width 9 height 9
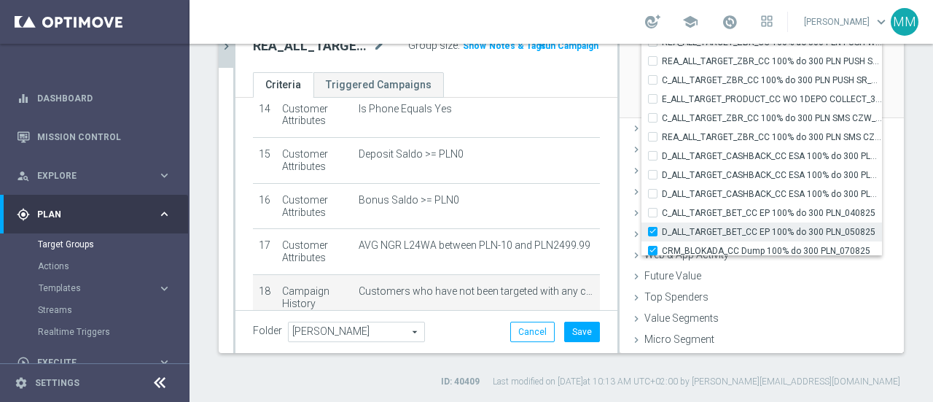
click at [653, 228] on input "D_ALL_TARGET_BET_CC EP 100% do 300 PLN_050825" at bounding box center [657, 231] width 9 height 9
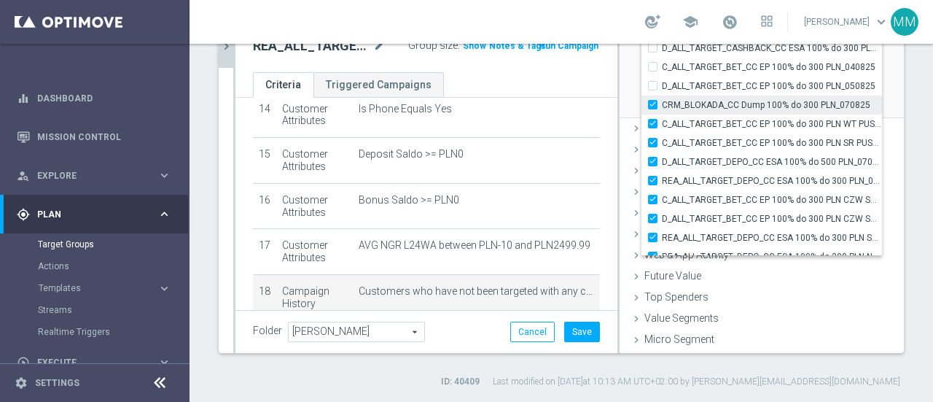
click at [653, 104] on input "CRM_BLOKADA_CC Dump 100% do 300 PLN_070825" at bounding box center [657, 104] width 9 height 9
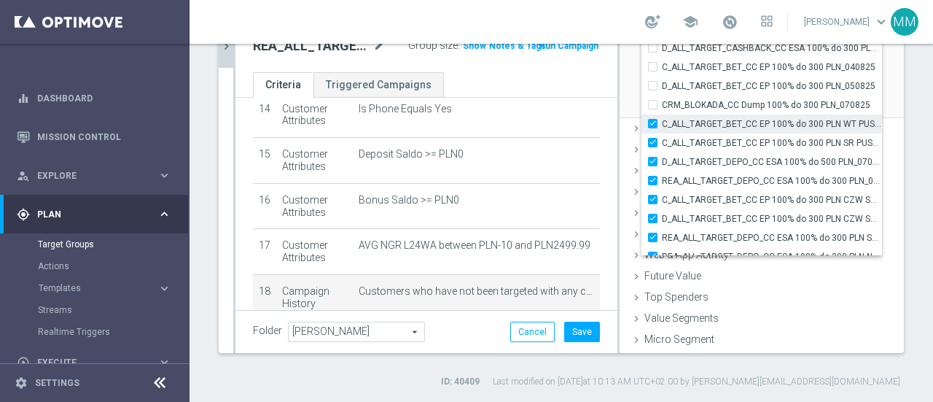
click at [653, 125] on input "C_ALL_TARGET_BET_CC EP 100% do 300 PLN WT PUSH_040825" at bounding box center [657, 123] width 9 height 9
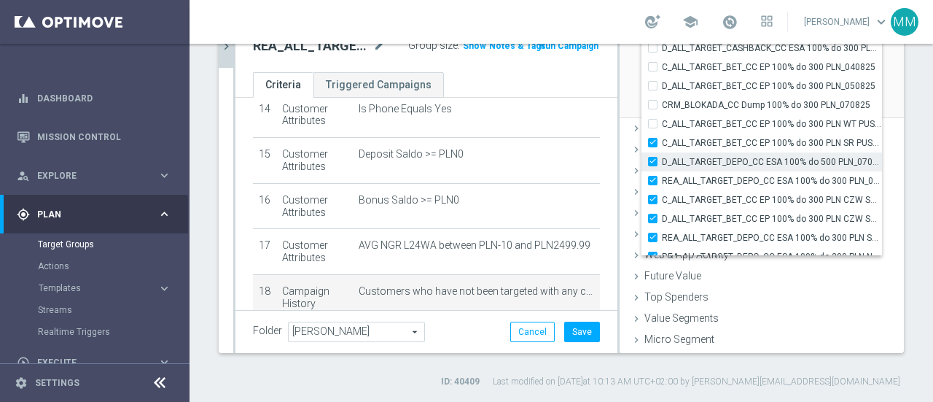
click at [642, 165] on div "D_ALL_TARGET_DEPO_CC ESA 100% do 500 PLN_070825" at bounding box center [762, 161] width 241 height 19
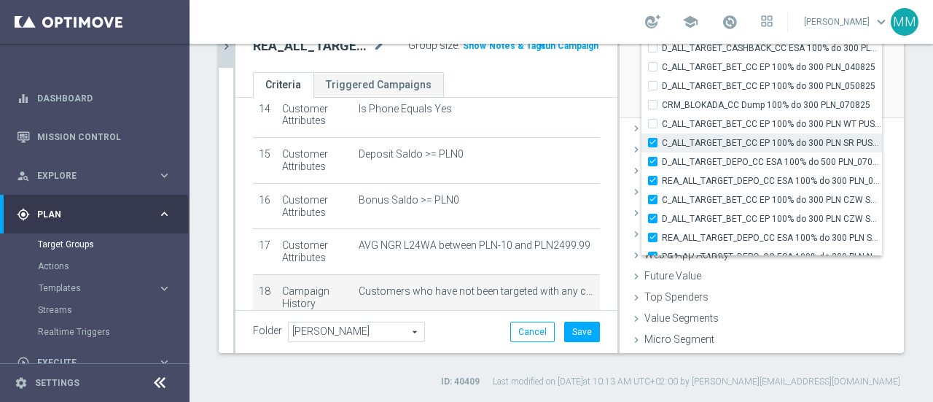
click at [653, 141] on input "C_ALL_TARGET_BET_CC EP 100% do 300 PLN SR PUSH_040825" at bounding box center [657, 142] width 9 height 9
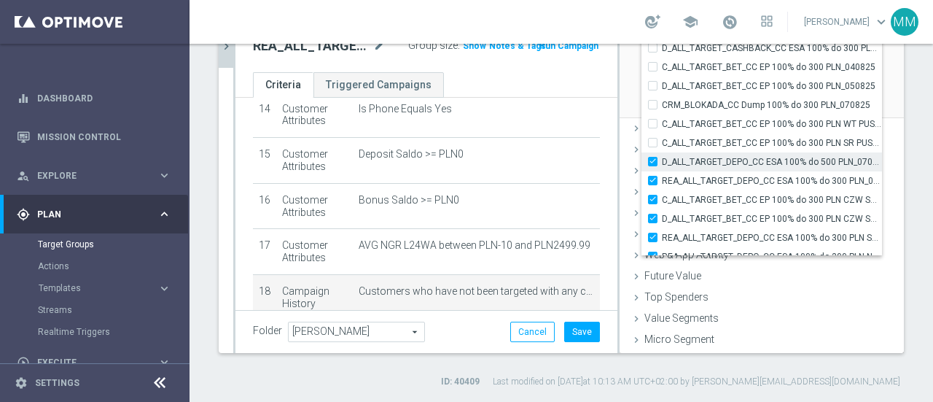
click at [653, 160] on input "D_ALL_TARGET_DEPO_CC ESA 100% do 500 PLN_070825" at bounding box center [657, 161] width 9 height 9
click at [653, 180] on input "REA_ALL_TARGET_DEPO_CC ESA 100% do 300 PLN_070825" at bounding box center [657, 180] width 9 height 9
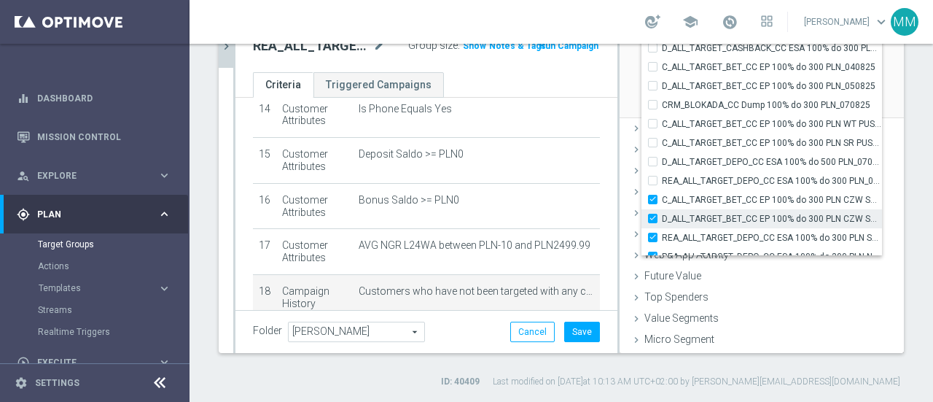
drag, startPoint x: 639, startPoint y: 199, endPoint x: 641, endPoint y: 209, distance: 10.4
click at [662, 201] on label "C_ALL_TARGET_BET_CC EP 100% do 300 PLN CZW SMS_040825" at bounding box center [772, 199] width 220 height 19
click at [653, 201] on input "C_ALL_TARGET_BET_CC EP 100% do 300 PLN CZW SMS_040825" at bounding box center [657, 199] width 9 height 9
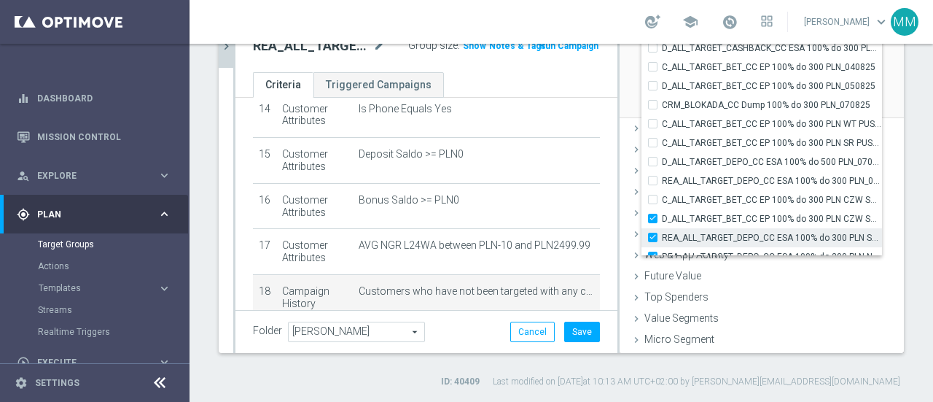
drag, startPoint x: 642, startPoint y: 218, endPoint x: 645, endPoint y: 232, distance: 14.2
click at [653, 219] on input "D_ALL_TARGET_BET_CC EP 100% do 300 PLN CZW SMS_050825" at bounding box center [657, 218] width 9 height 9
click at [653, 240] on input "REA_ALL_TARGET_DEPO_CC ESA 100% do 300 PLN SB PUSH_070825" at bounding box center [657, 237] width 9 height 9
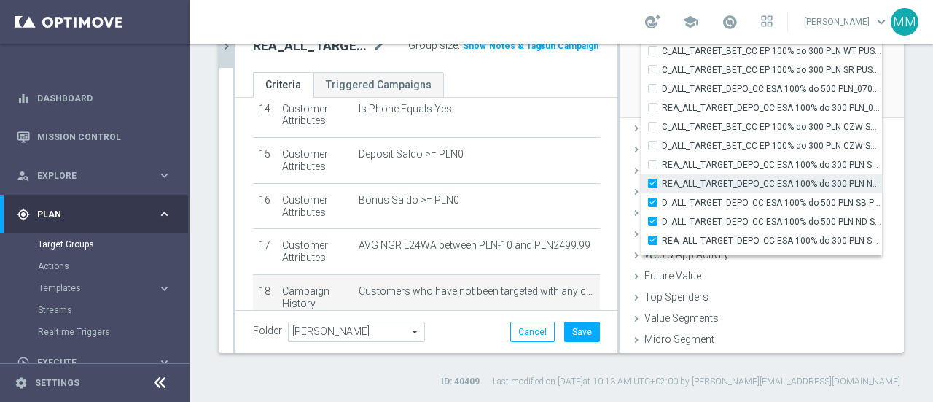
drag, startPoint x: 643, startPoint y: 184, endPoint x: 643, endPoint y: 198, distance: 13.9
click at [653, 184] on input "REA_ALL_TARGET_DEPO_CC ESA 100% do 300 PLN ND SMS_070825" at bounding box center [657, 183] width 9 height 9
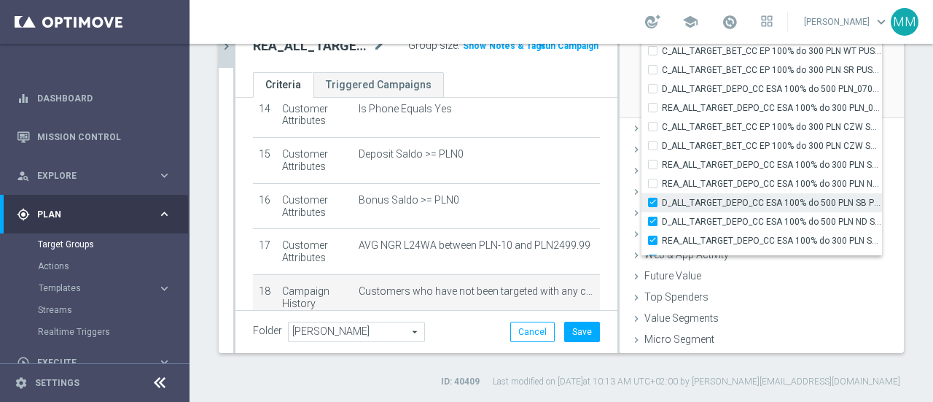
click at [653, 201] on input "D_ALL_TARGET_DEPO_CC ESA 100% do 500 PLN SB PUSH _070825" at bounding box center [657, 202] width 9 height 9
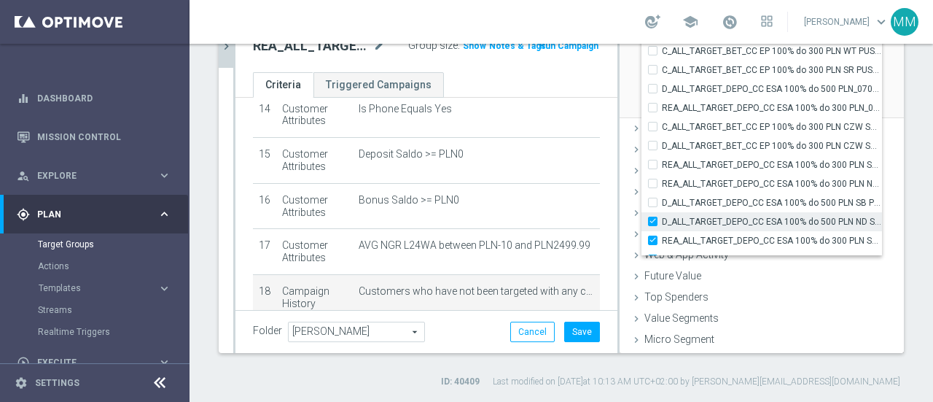
click at [653, 217] on input "D_ALL_TARGET_DEPO_CC ESA 100% do 500 PLN ND SMS_070825" at bounding box center [657, 221] width 9 height 9
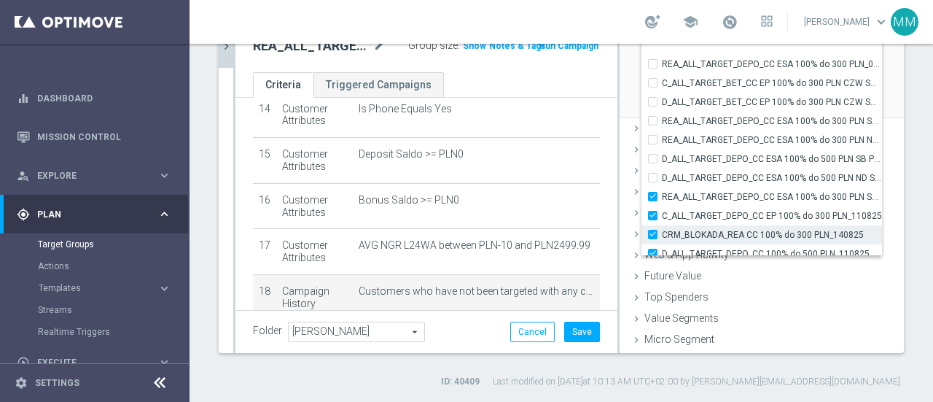
scroll to position [44661, 0]
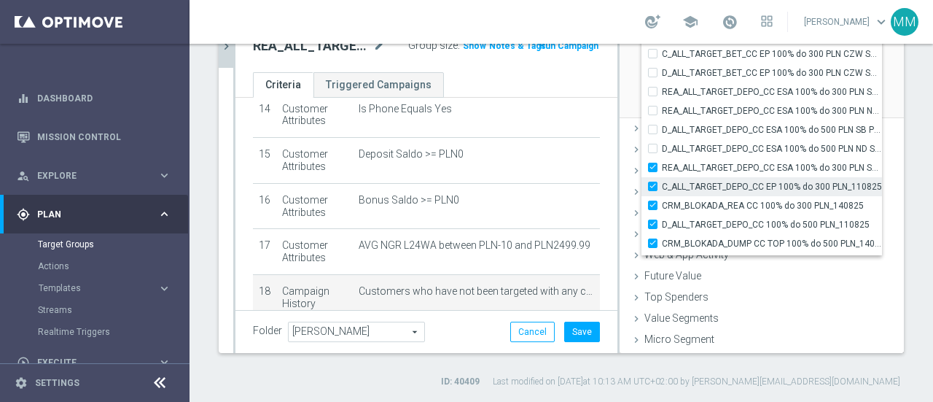
drag, startPoint x: 643, startPoint y: 166, endPoint x: 643, endPoint y: 181, distance: 15.3
click at [653, 167] on input "REA_ALL_TARGET_DEPO_CC ESA 100% do 300 PLN SMS_070825" at bounding box center [657, 167] width 9 height 9
click at [653, 184] on input "C_ALL_TARGET_DEPO_CC EP 100% do 300 PLN_110825" at bounding box center [657, 186] width 9 height 9
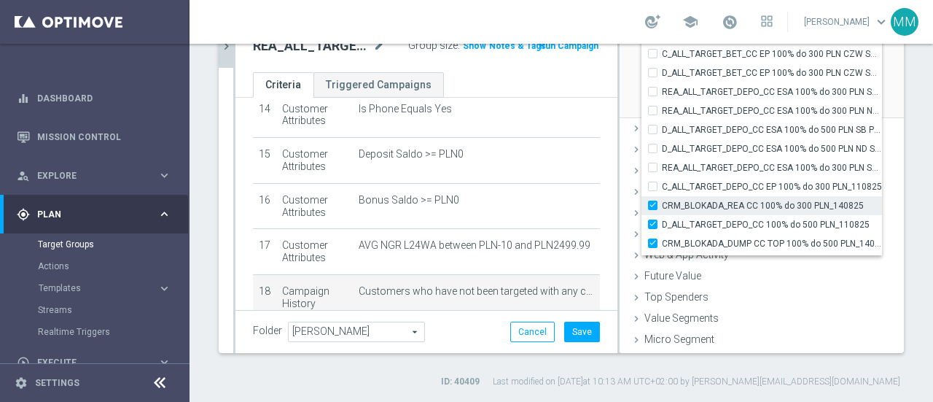
click at [662, 202] on label "CRM_BLOKADA_REA CC 100% do 300 PLN_140825" at bounding box center [772, 205] width 220 height 19
click at [653, 202] on input "CRM_BLOKADA_REA CC 100% do 300 PLN_140825" at bounding box center [657, 205] width 9 height 9
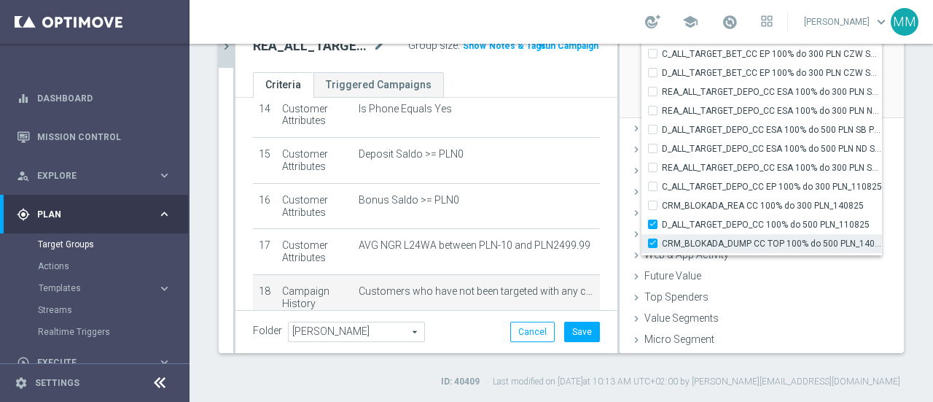
drag, startPoint x: 646, startPoint y: 225, endPoint x: 645, endPoint y: 236, distance: 11.0
click at [653, 225] on input "D_ALL_TARGET_DEPO_CC 100% do 500 PLN_110825" at bounding box center [657, 223] width 9 height 9
click at [653, 242] on input "CRM_BLOKADA_DUMP CC TOP 100% do 500 PLN_140825" at bounding box center [657, 242] width 9 height 9
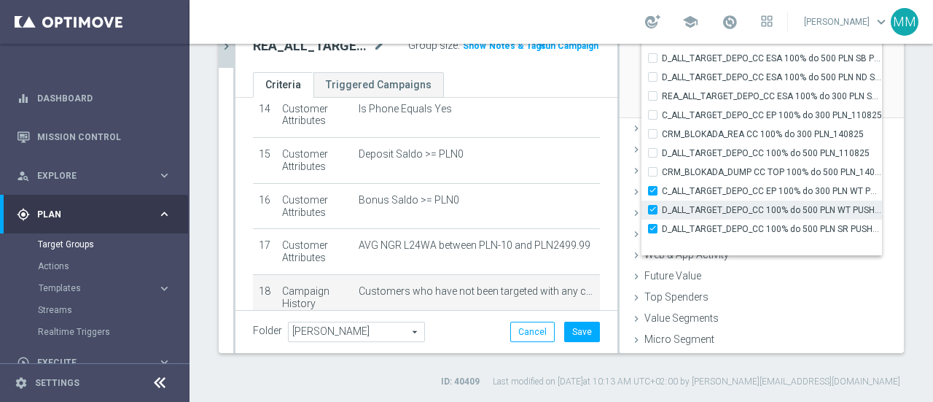
scroll to position [44734, 0]
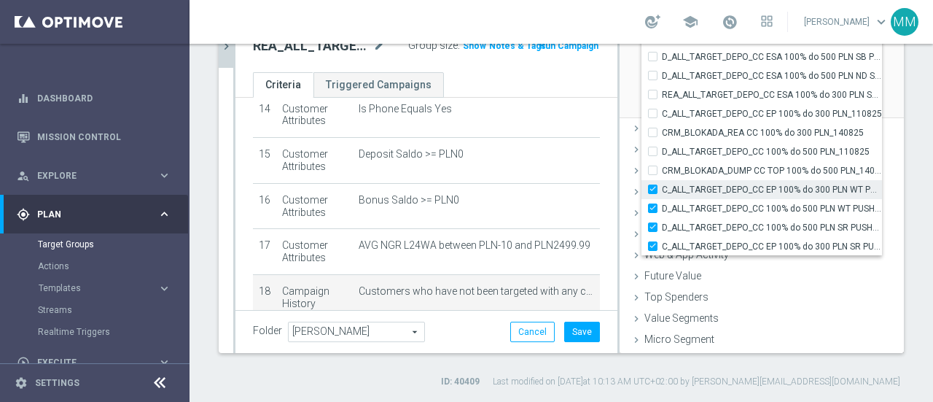
click at [653, 186] on input "C_ALL_TARGET_DEPO_CC EP 100% do 300 PLN WT PUSH_110825" at bounding box center [657, 188] width 9 height 9
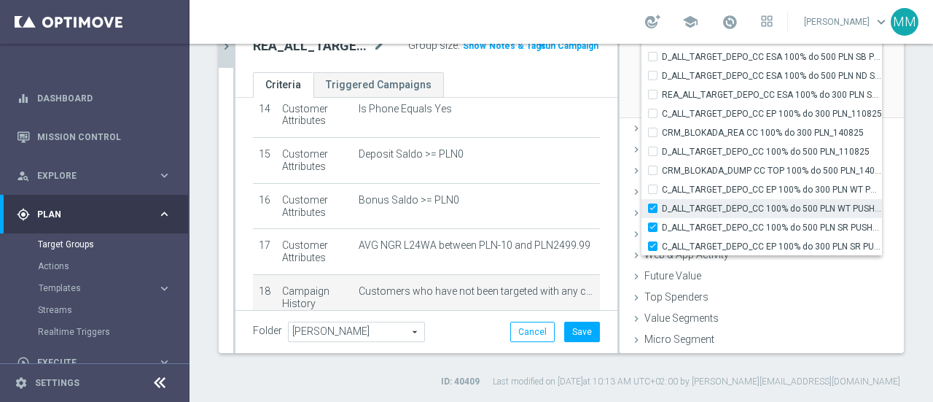
click at [653, 206] on input "D_ALL_TARGET_DEPO_CC 100% do 500 PLN WT PUSH_110825" at bounding box center [657, 207] width 9 height 9
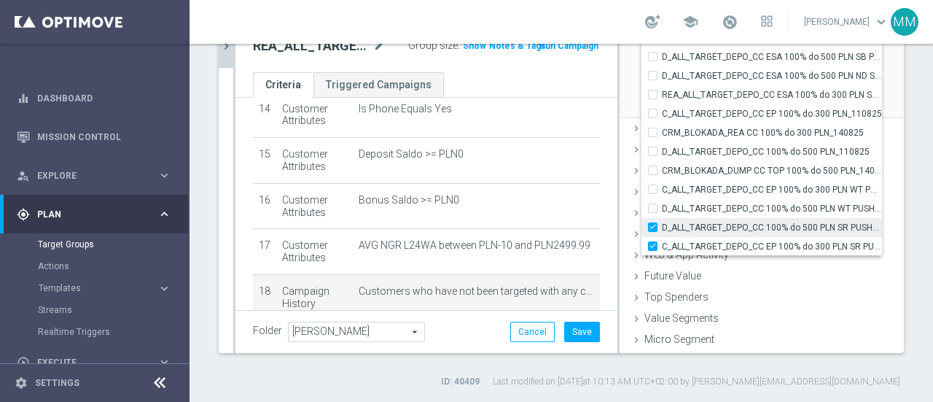
click at [653, 229] on input "D_ALL_TARGET_DEPO_CC 100% do 500 PLN SR PUSH_110825" at bounding box center [657, 226] width 9 height 9
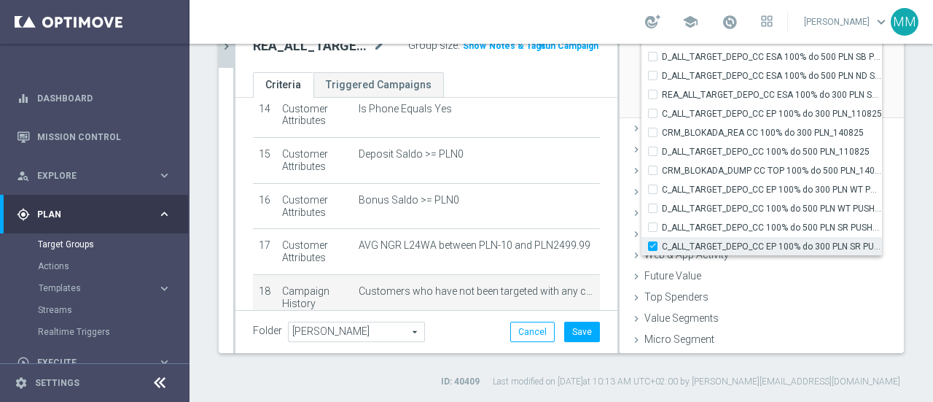
click at [653, 242] on input "C_ALL_TARGET_DEPO_CC EP 100% do 300 PLN SR PUSH_110825" at bounding box center [657, 245] width 9 height 9
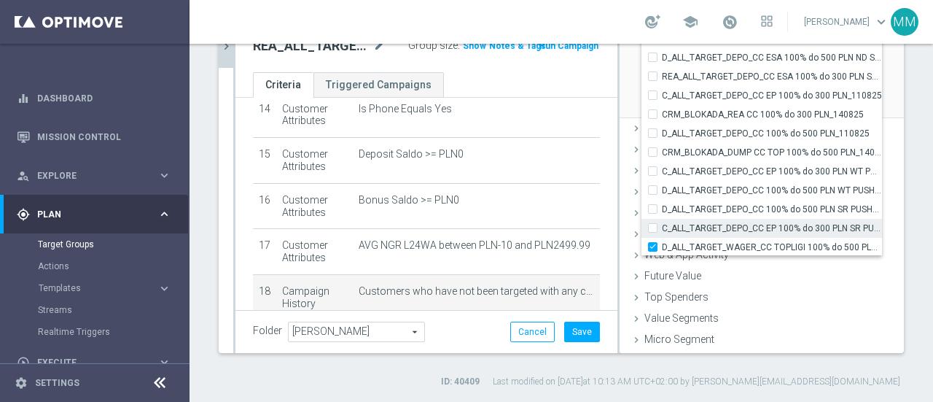
scroll to position [44807, 0]
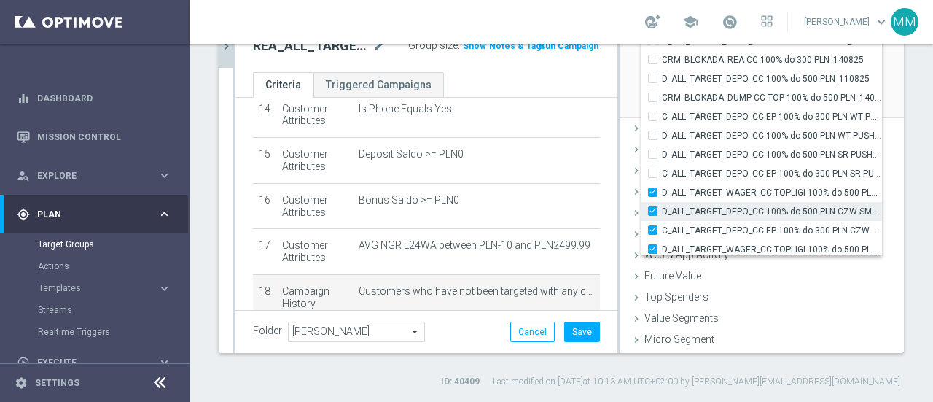
drag, startPoint x: 642, startPoint y: 189, endPoint x: 642, endPoint y: 201, distance: 12.4
click at [653, 190] on input "D_ALL_TARGET_WAGER_CC TOPLIGI 100% do 500 PLN_140825" at bounding box center [657, 191] width 9 height 9
drag, startPoint x: 642, startPoint y: 206, endPoint x: 642, endPoint y: 217, distance: 11.0
click at [653, 209] on input "D_ALL_TARGET_DEPO_CC 100% do 500 PLN CZW SMS_110825" at bounding box center [657, 210] width 9 height 9
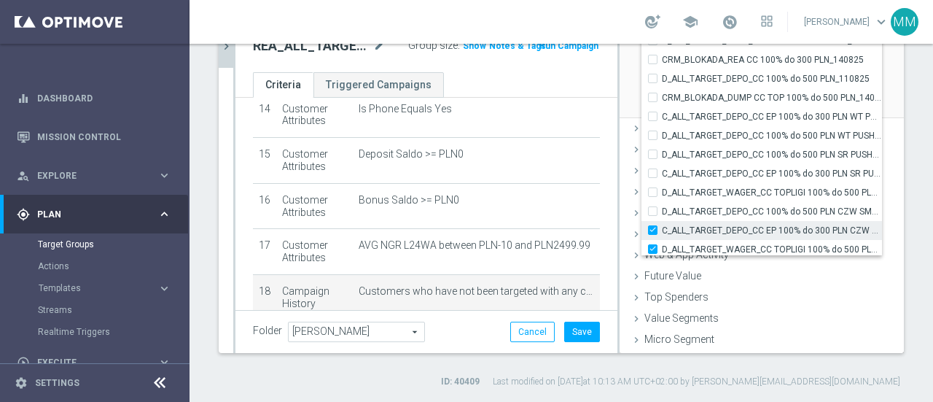
click at [653, 230] on input "C_ALL_TARGET_DEPO_CC EP 100% do 300 PLN CZW SMS_110825" at bounding box center [657, 229] width 9 height 9
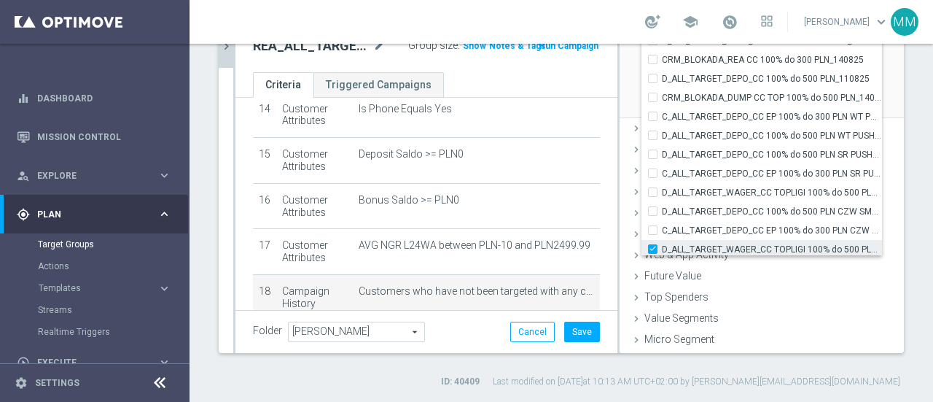
click at [653, 244] on input "D_ALL_TARGET_WAGER_CC TOPLIGI 100% do 500 PLN SB PUSH_140825" at bounding box center [657, 248] width 9 height 9
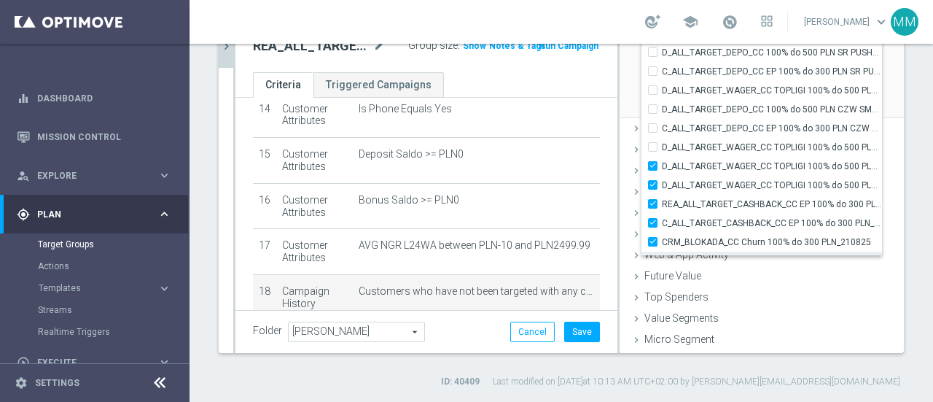
scroll to position [44953, 0]
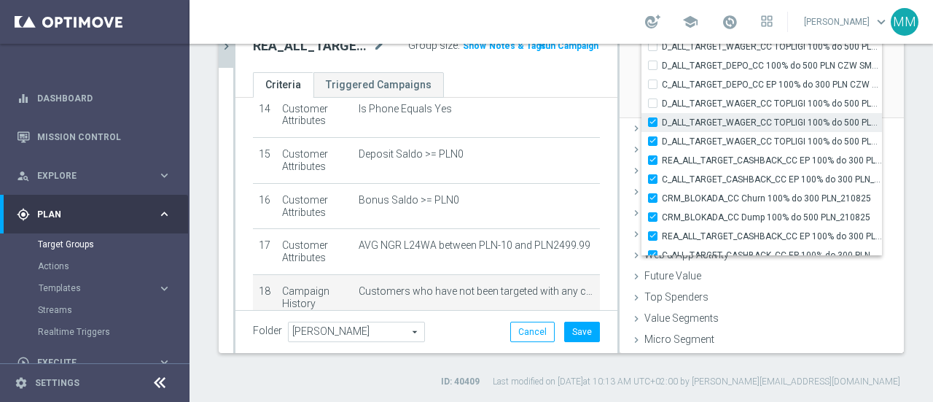
click at [653, 123] on input "D_ALL_TARGET_WAGER_CC TOPLIGI 100% do 500 PLN ND SMS_140825" at bounding box center [657, 121] width 9 height 9
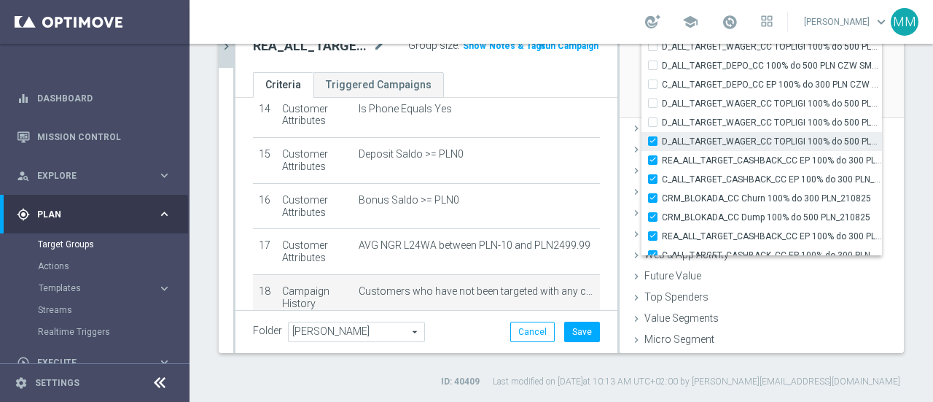
click at [653, 141] on input "D_ALL_TARGET_WAGER_CC TOPLIGI 100% do 500 PLN PT PUSH_140825" at bounding box center [657, 140] width 9 height 9
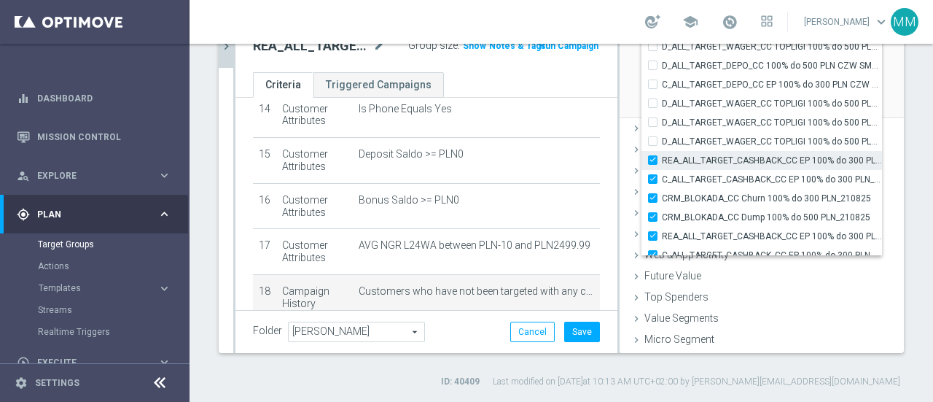
click at [653, 157] on input "REA_ALL_TARGET_CASHBACK_CC EP 100% do 300 PLN_180825" at bounding box center [657, 159] width 9 height 9
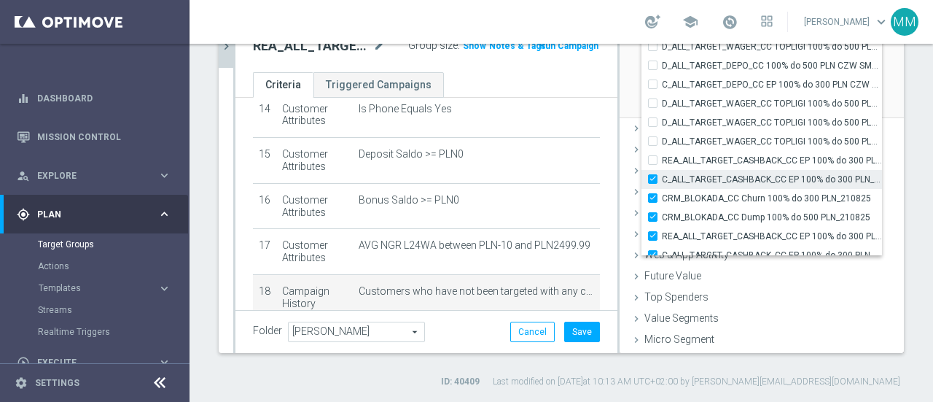
drag, startPoint x: 640, startPoint y: 180, endPoint x: 648, endPoint y: 184, distance: 8.5
click at [662, 180] on label "C_ALL_TARGET_CASHBACK_CC EP 100% do 300 PLN_180825" at bounding box center [772, 179] width 220 height 19
click at [653, 180] on input "C_ALL_TARGET_CASHBACK_CC EP 100% do 300 PLN_180825" at bounding box center [657, 178] width 9 height 9
click at [653, 179] on input "C_ALL_TARGET_CASHBACK_CC EP 100% do 300 PLN_180825" at bounding box center [657, 178] width 9 height 9
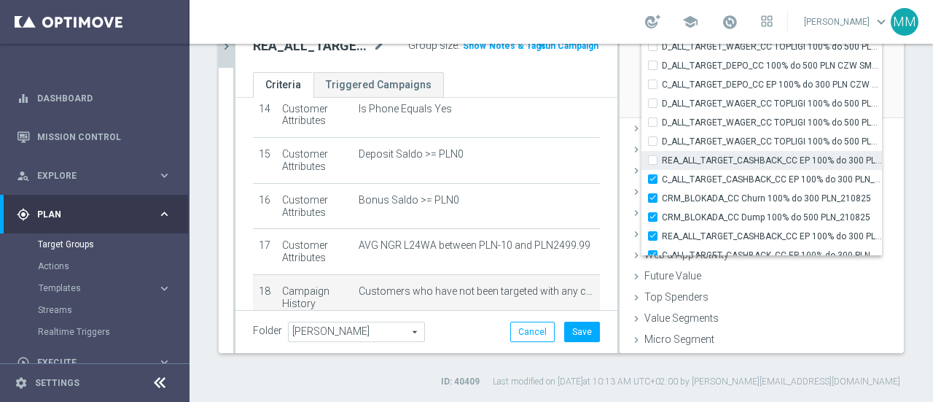
click at [653, 158] on input "REA_ALL_TARGET_CASHBACK_CC EP 100% do 300 PLN_180825" at bounding box center [657, 159] width 9 height 9
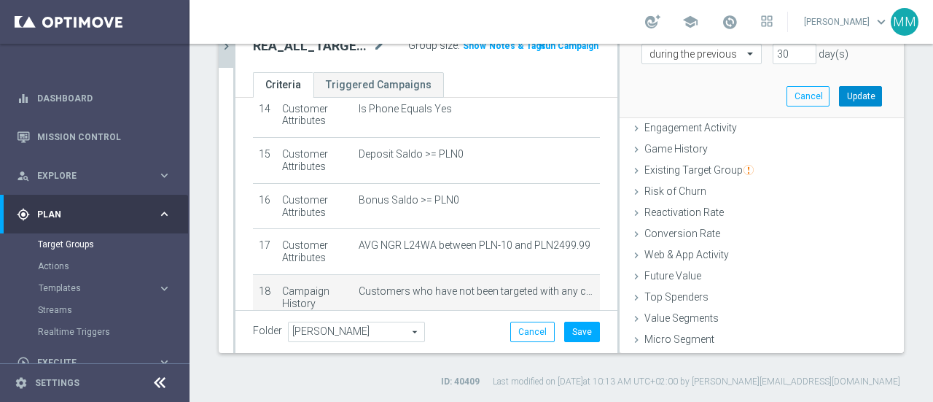
click at [852, 100] on button "Update" at bounding box center [860, 96] width 43 height 20
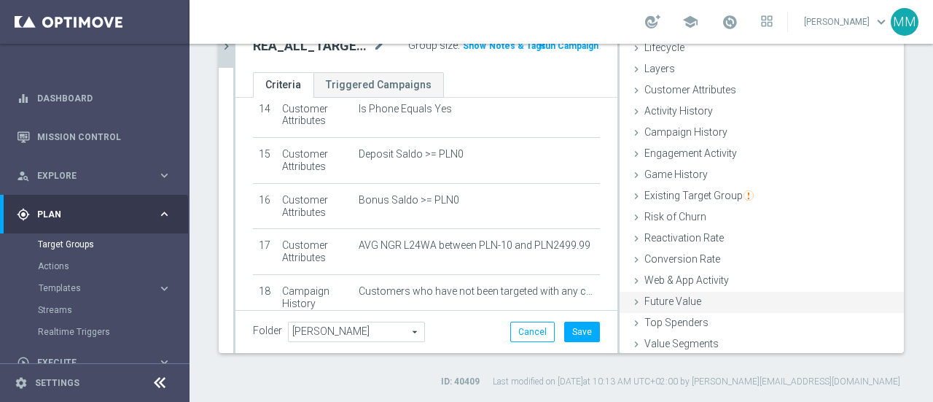
scroll to position [0, 0]
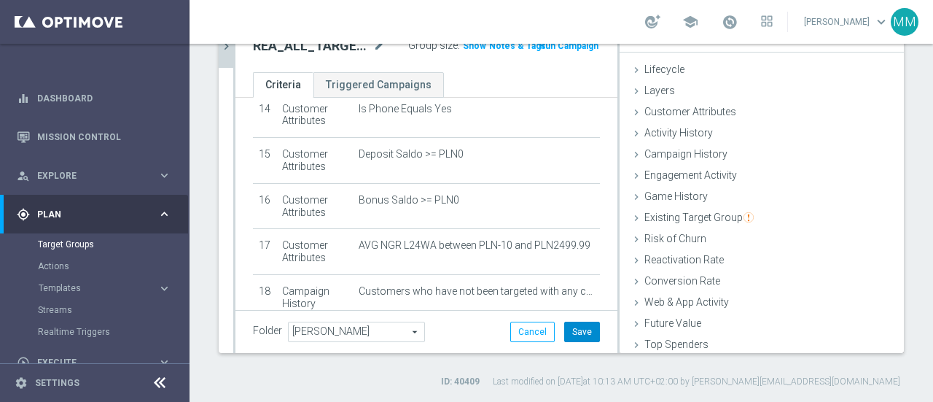
click at [567, 334] on button "Save" at bounding box center [582, 332] width 36 height 20
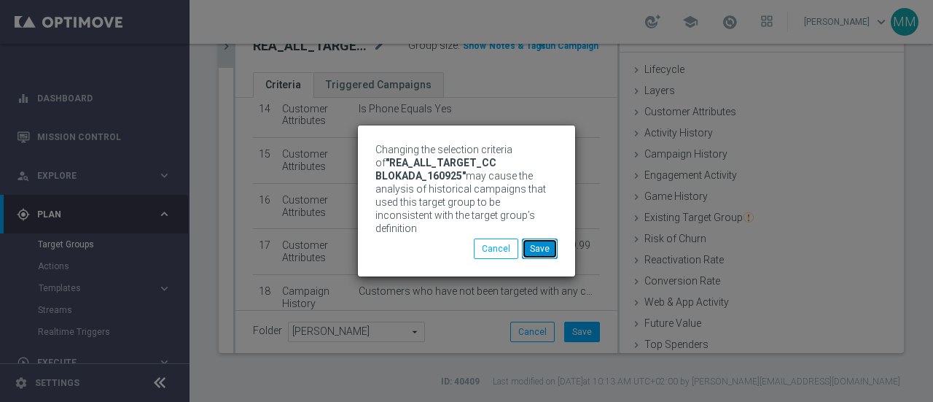
click at [537, 244] on button "Save" at bounding box center [540, 248] width 36 height 20
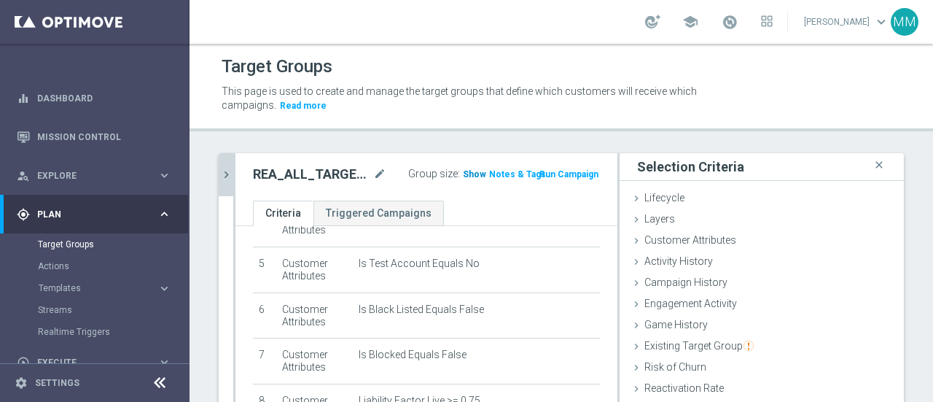
click at [466, 177] on span "Show" at bounding box center [474, 174] width 23 height 10
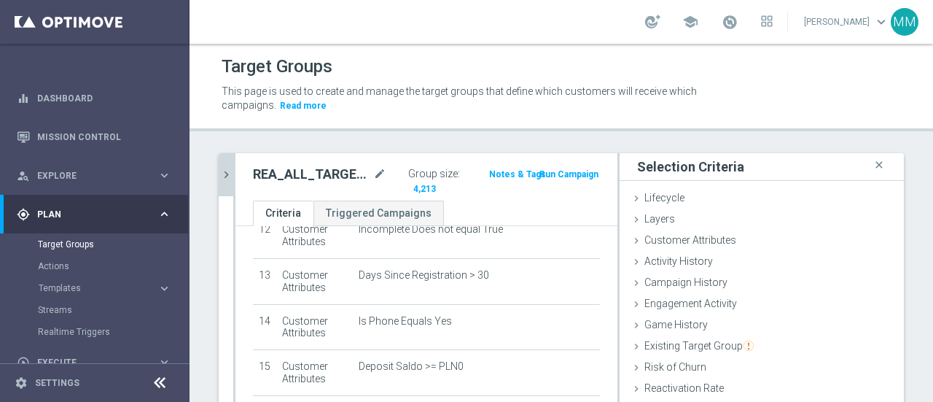
click at [350, 173] on h2 "REA_ALL_TARGET_CC BLOKADA_160925" at bounding box center [311, 175] width 117 height 18
click at [373, 174] on icon "mode_edit" at bounding box center [379, 175] width 13 height 18
click at [304, 173] on input "REA_ALL_TARGET_CC BLOKADA_160925" at bounding box center [294, 176] width 82 height 20
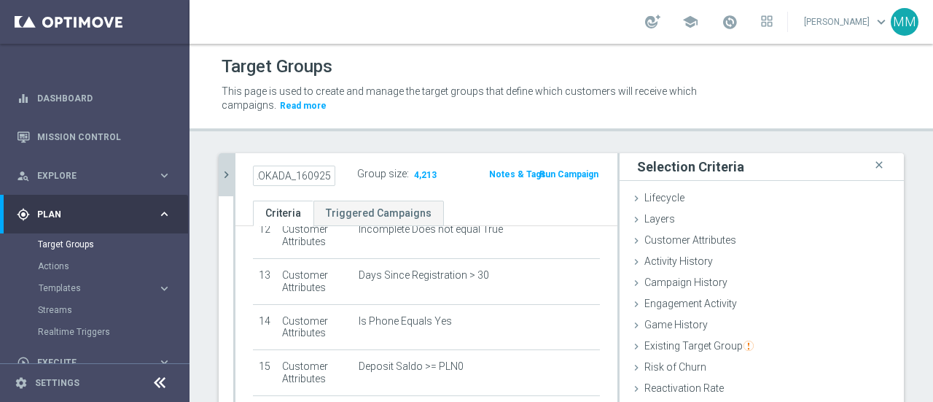
click at [304, 173] on input "REA_ALL_TARGET_CC BLOKADA_160925" at bounding box center [294, 176] width 82 height 20
click at [305, 173] on input "REA_ALL_TARGET_CC BLOKADA_160925" at bounding box center [294, 176] width 82 height 20
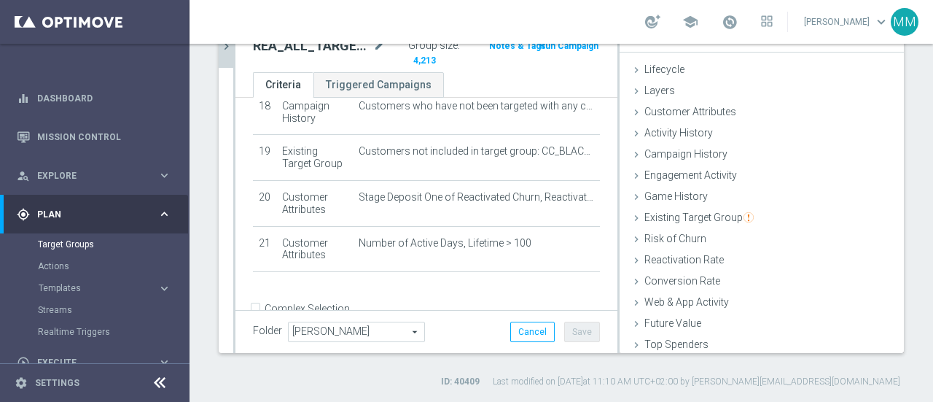
scroll to position [871, 0]
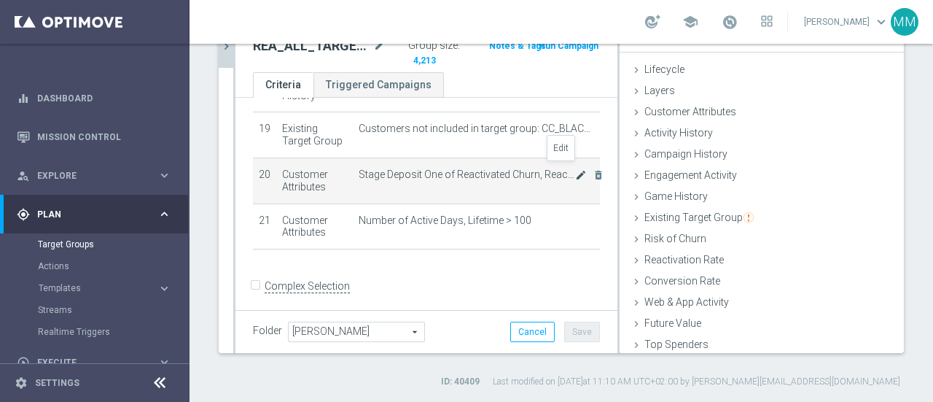
click at [575, 171] on icon "mode_edit" at bounding box center [581, 175] width 12 height 12
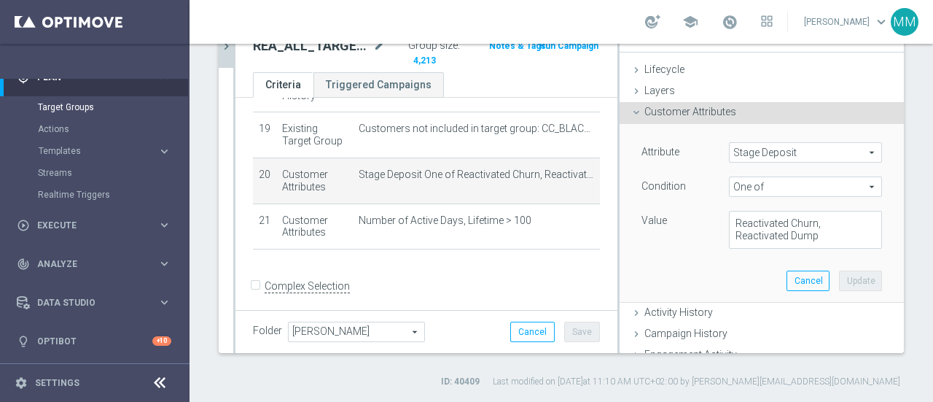
click at [416, 265] on div "+ Add Selection" at bounding box center [426, 269] width 369 height 12
click at [444, 263] on div "+ Add Selection" at bounding box center [426, 269] width 369 height 12
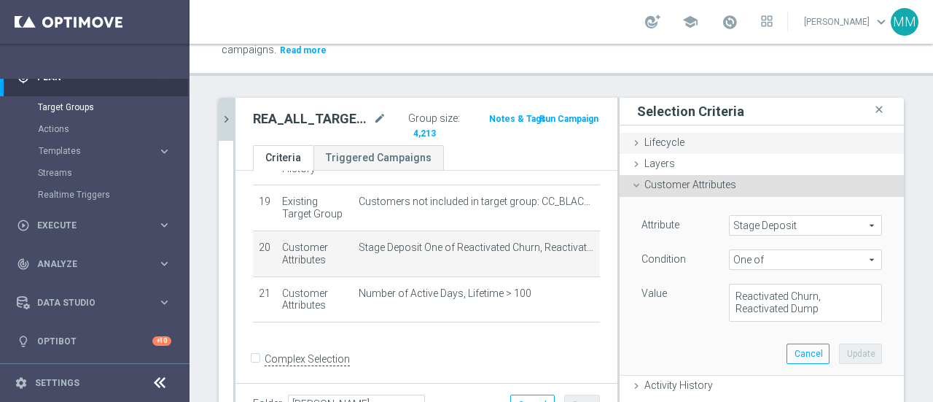
click at [655, 136] on span "Lifecycle" at bounding box center [665, 142] width 40 height 12
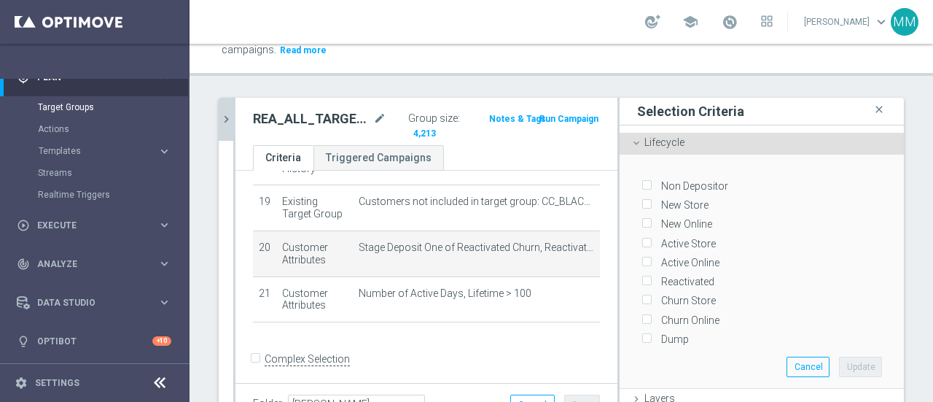
click at [656, 140] on span "Lifecycle" at bounding box center [665, 142] width 40 height 12
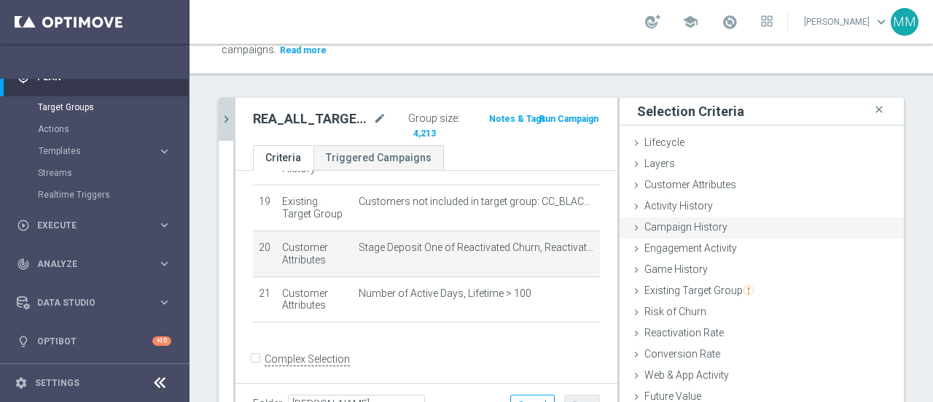
click at [668, 228] on span "Campaign History" at bounding box center [686, 227] width 83 height 12
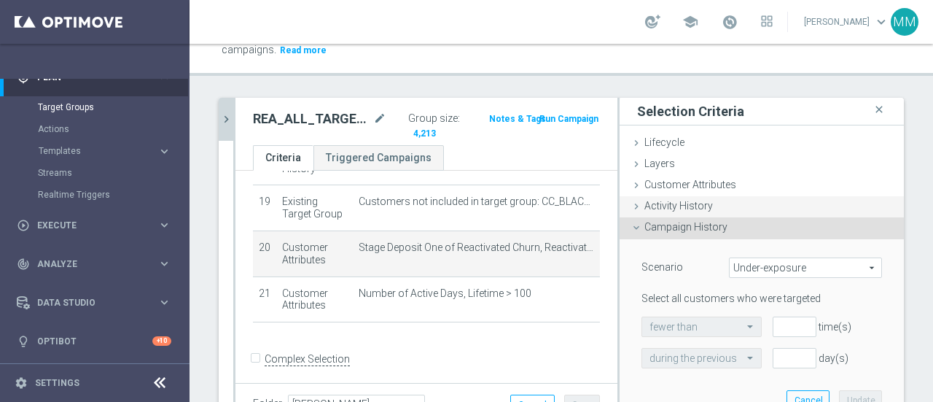
click at [667, 206] on span "Activity History" at bounding box center [679, 206] width 69 height 12
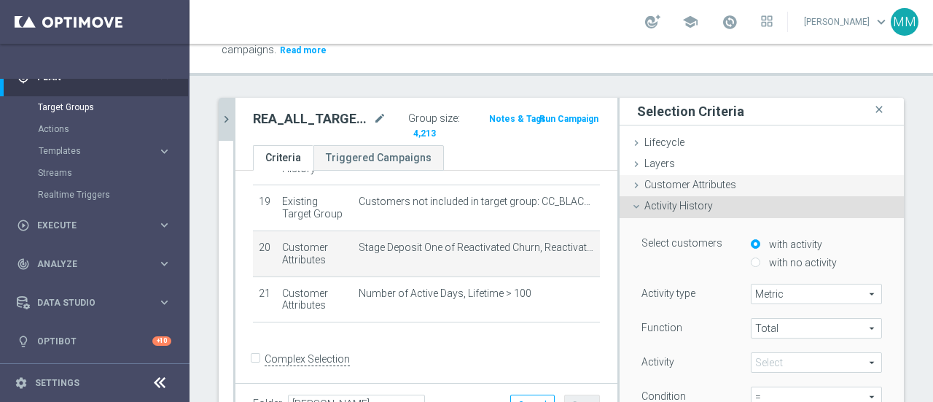
click at [670, 182] on span "Customer Attributes" at bounding box center [691, 185] width 92 height 12
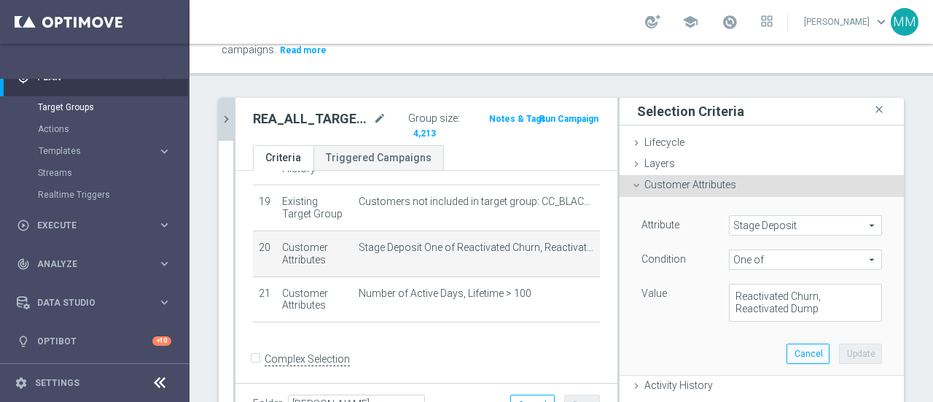
click at [762, 224] on span "Stage Deposit" at bounding box center [806, 225] width 152 height 19
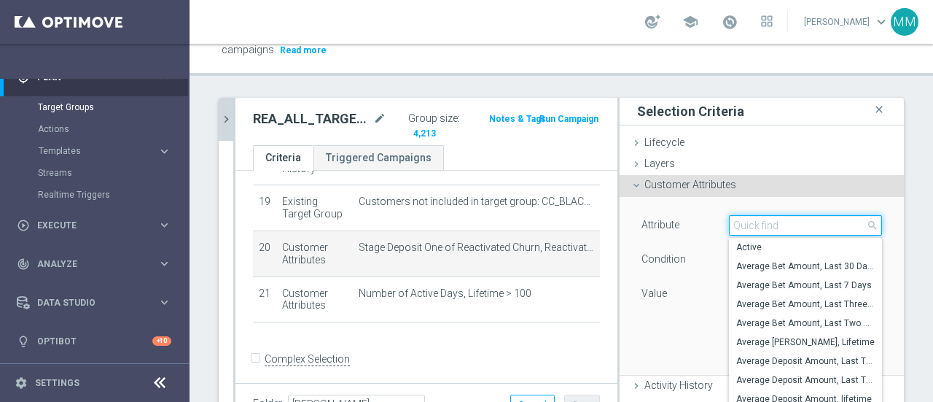
click at [751, 220] on input "search" at bounding box center [805, 225] width 153 height 20
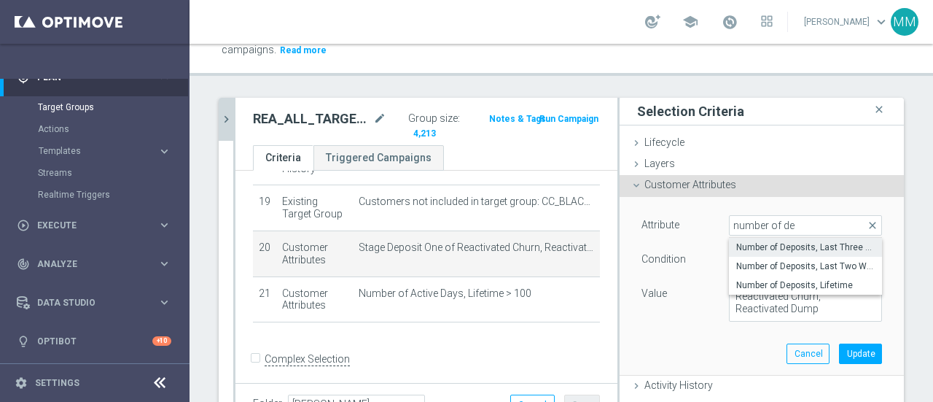
click at [806, 252] on span "Number of Deposits, Last Three Months" at bounding box center [806, 247] width 139 height 12
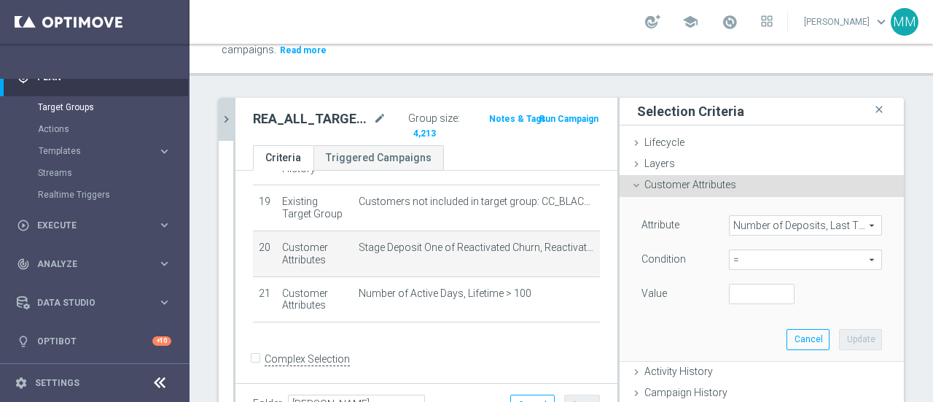
click at [769, 259] on span "=" at bounding box center [806, 259] width 152 height 19
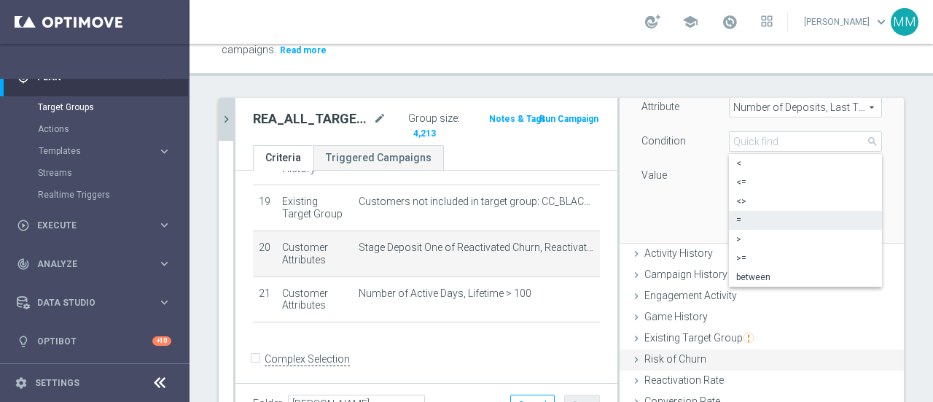
scroll to position [146, 0]
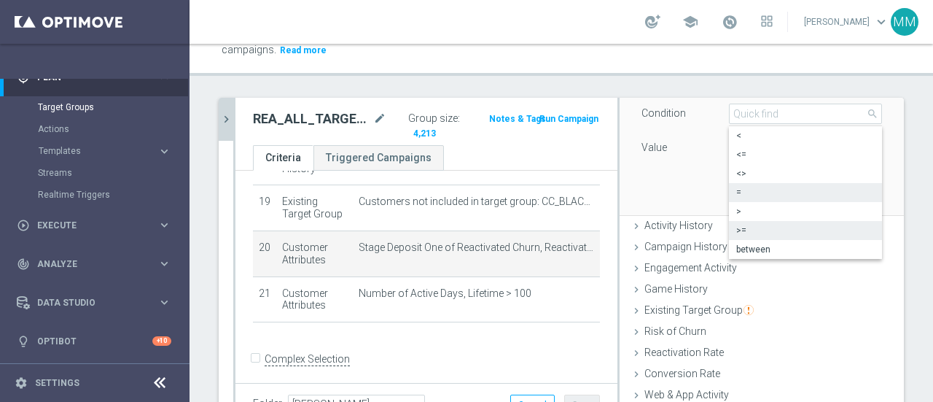
click at [737, 230] on span ">=" at bounding box center [806, 231] width 139 height 12
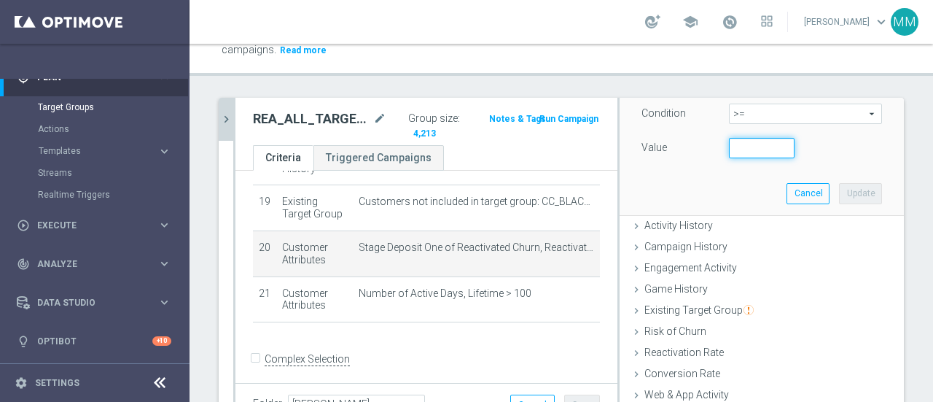
click at [745, 151] on input "number" at bounding box center [762, 148] width 66 height 20
click at [842, 193] on button "Update" at bounding box center [860, 193] width 43 height 20
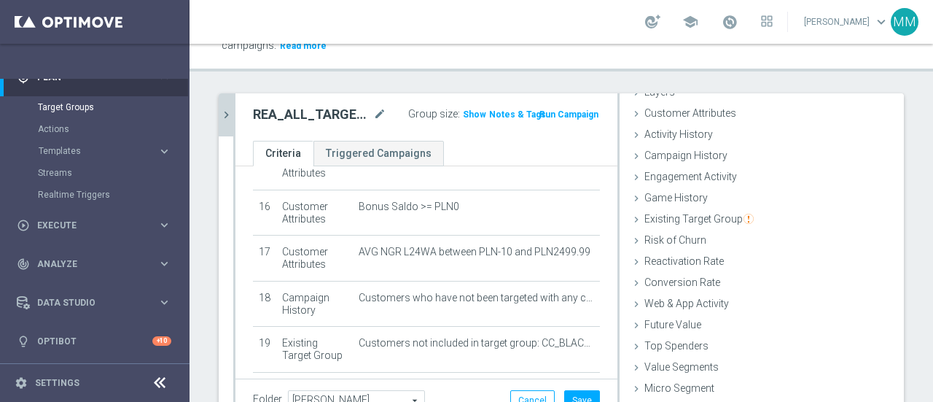
scroll to position [0, 0]
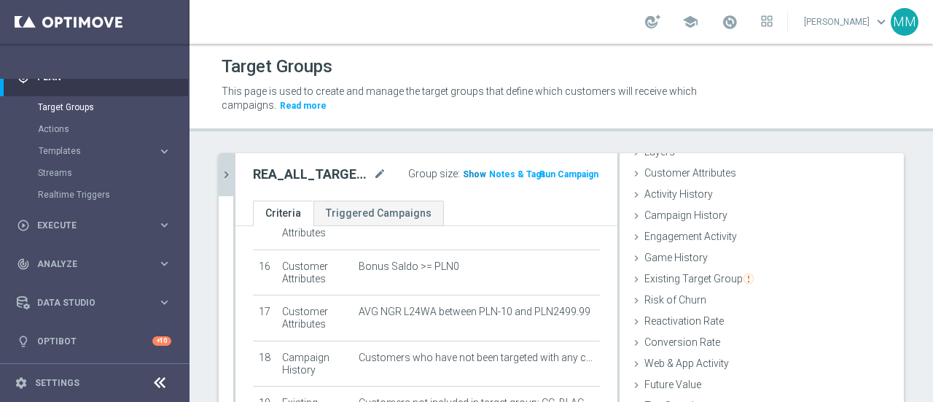
click at [470, 177] on span "Show" at bounding box center [474, 174] width 23 height 10
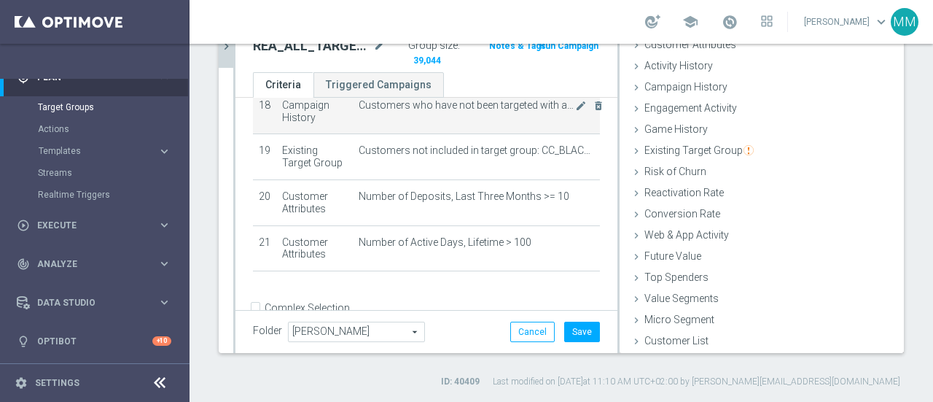
scroll to position [871, 0]
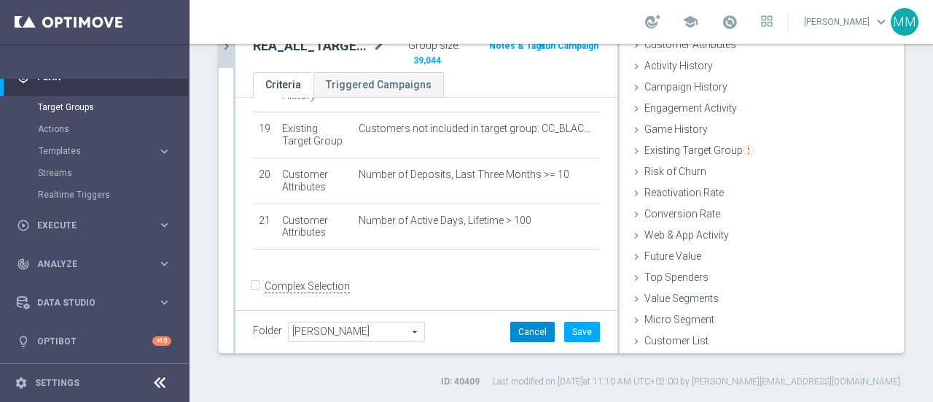
click at [532, 336] on button "Cancel" at bounding box center [532, 332] width 44 height 20
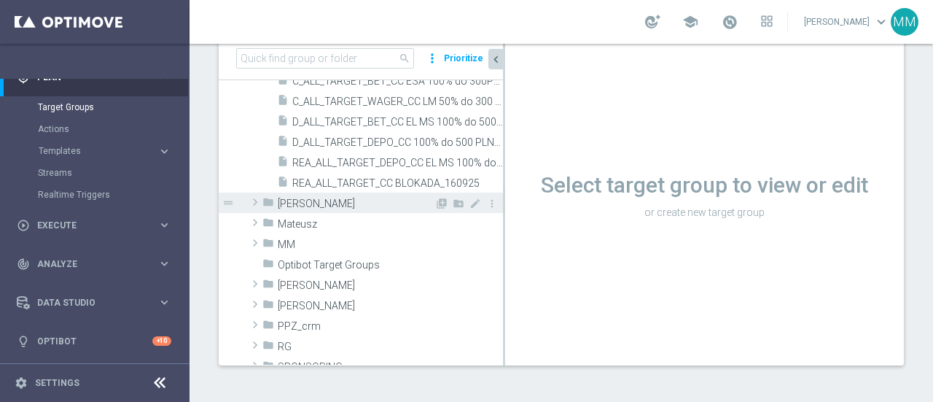
scroll to position [438, 0]
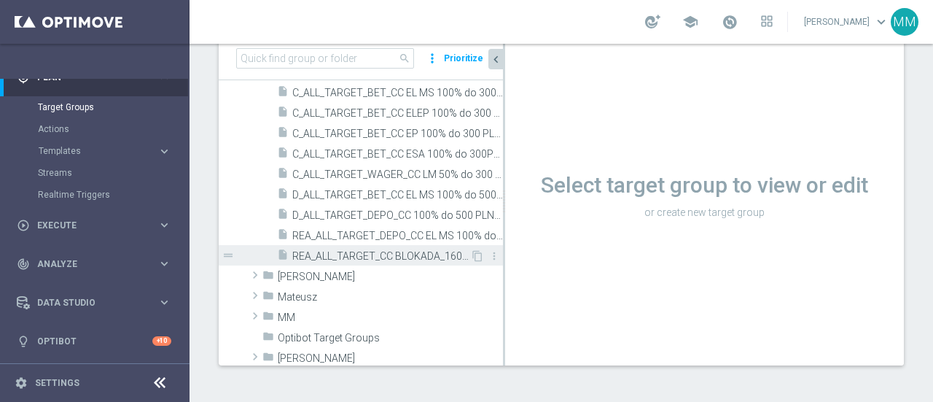
click at [359, 254] on span "REA_ALL_TARGET_CC BLOKADA_160925" at bounding box center [381, 256] width 178 height 12
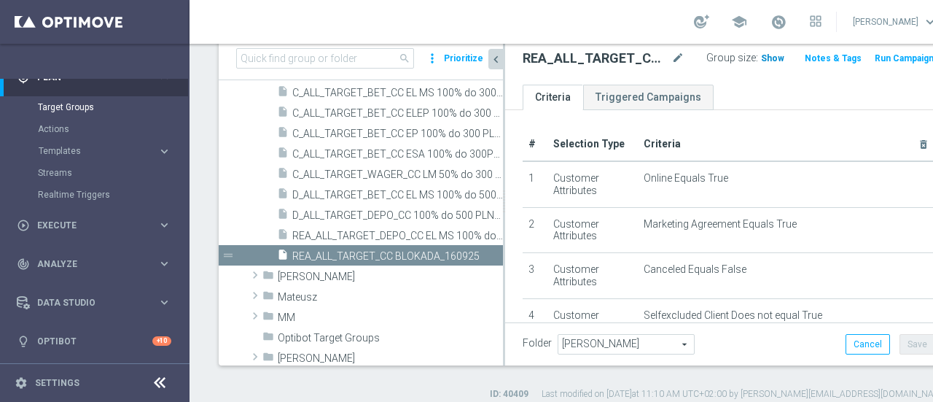
click at [760, 50] on h3 "Show" at bounding box center [773, 58] width 26 height 16
click at [498, 64] on icon "chevron_left" at bounding box center [496, 60] width 14 height 14
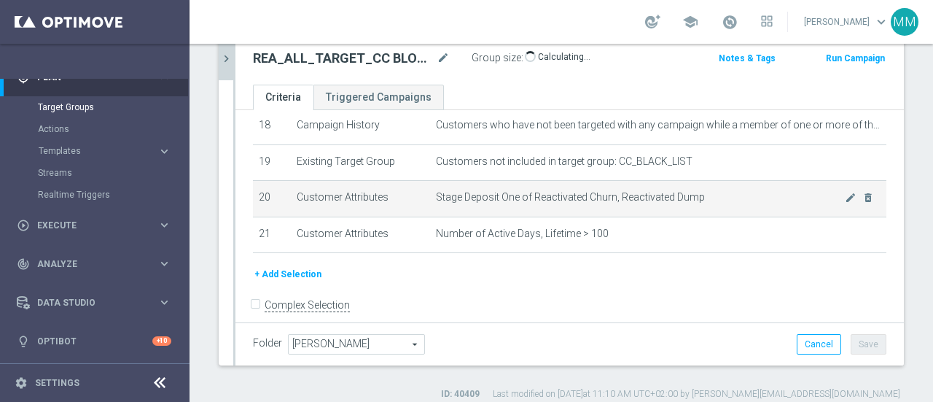
scroll to position [669, 0]
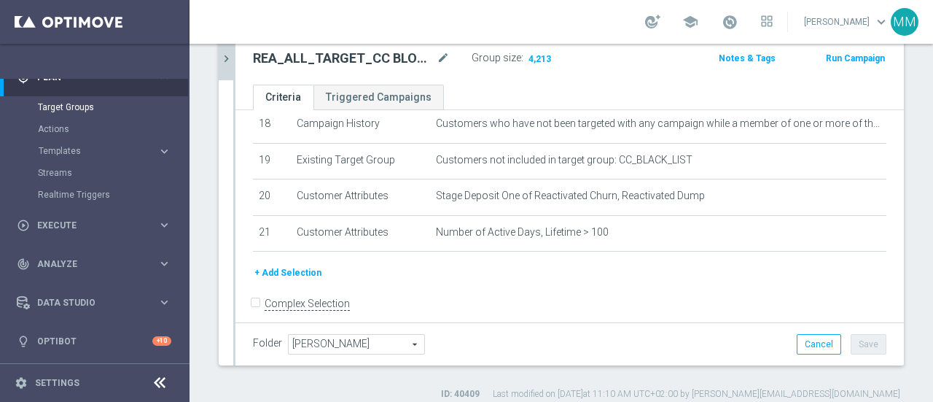
click at [292, 265] on button "+ Add Selection" at bounding box center [288, 273] width 70 height 16
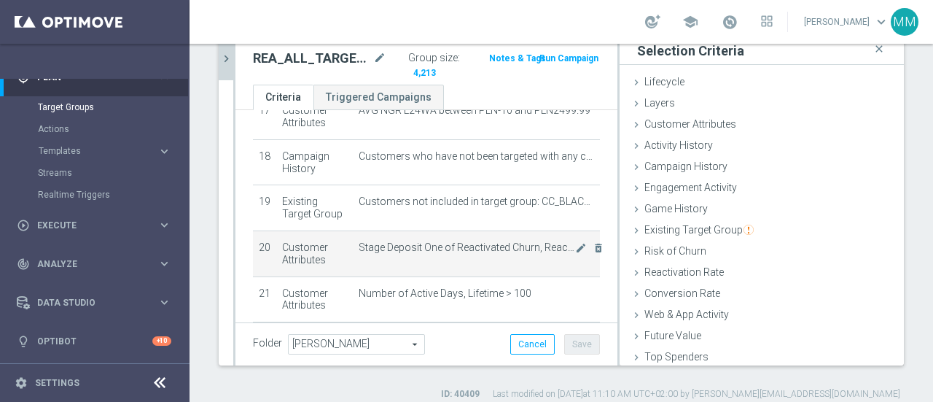
scroll to position [823, 0]
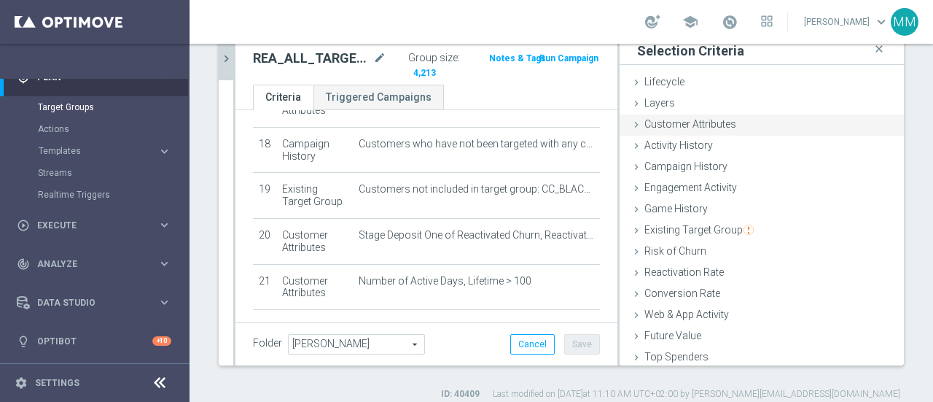
click at [713, 128] on span "Customer Attributes" at bounding box center [691, 124] width 92 height 12
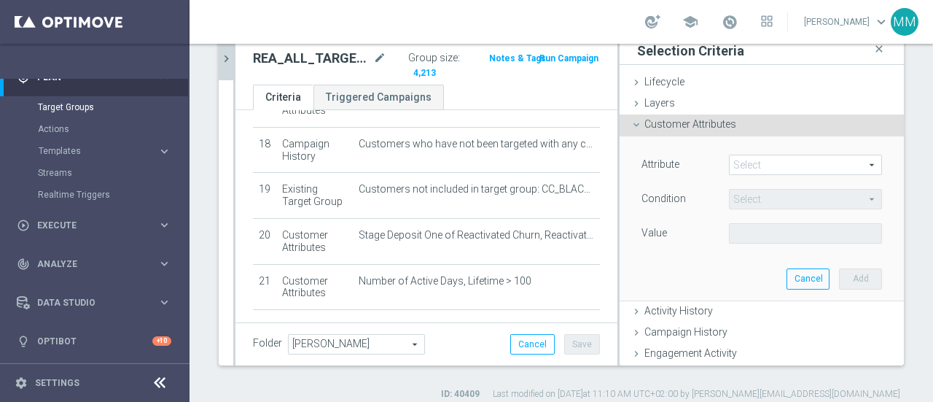
click at [738, 158] on span at bounding box center [806, 164] width 152 height 19
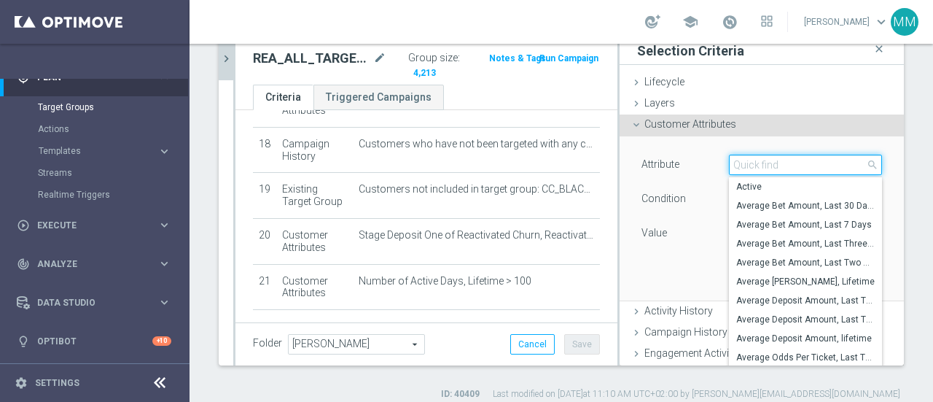
click at [747, 164] on input "search" at bounding box center [805, 165] width 153 height 20
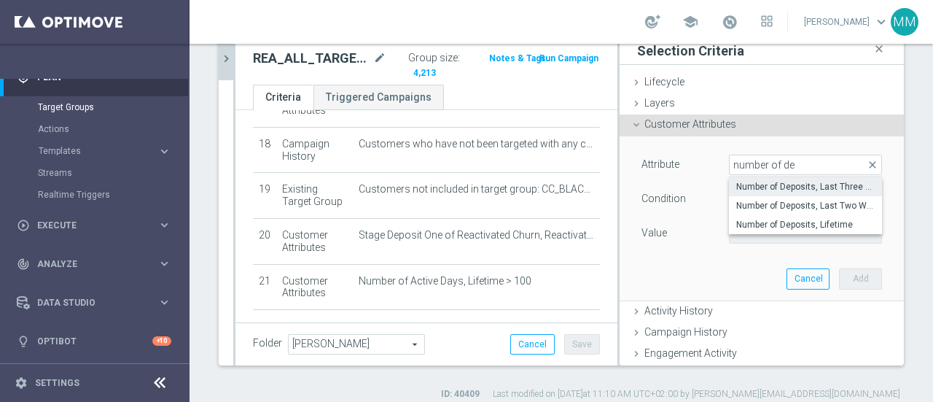
click at [772, 186] on span "Number of Deposits, Last Three Months" at bounding box center [806, 187] width 139 height 12
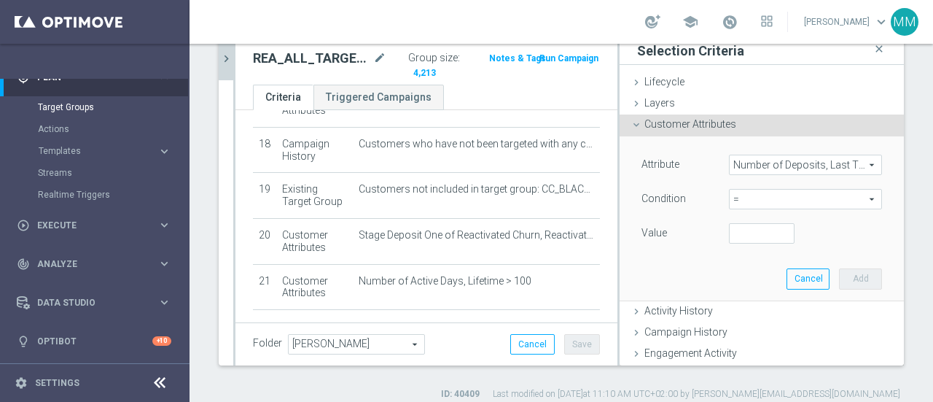
click at [738, 193] on span "=" at bounding box center [806, 199] width 152 height 19
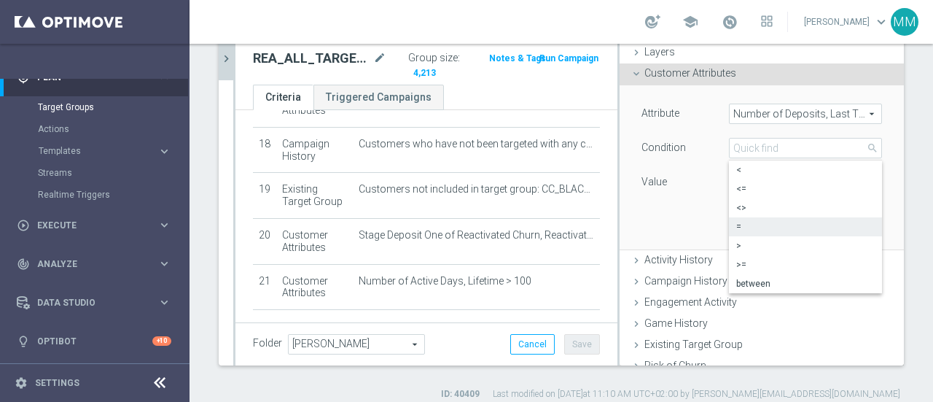
scroll to position [73, 0]
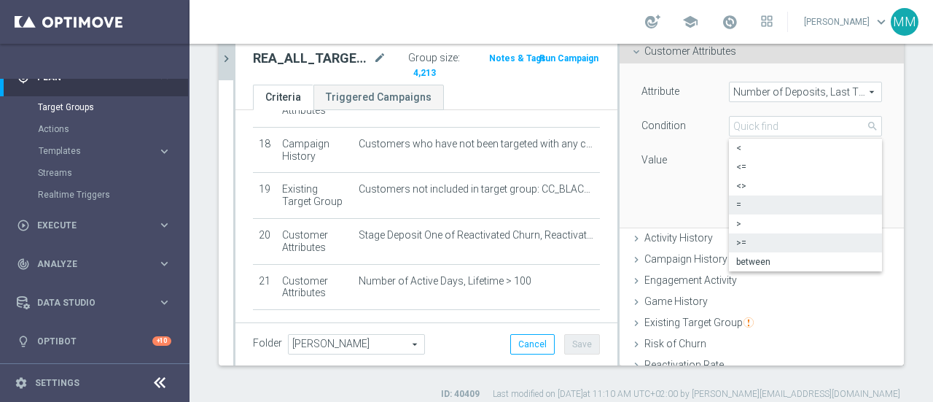
click at [737, 246] on span ">=" at bounding box center [806, 243] width 139 height 12
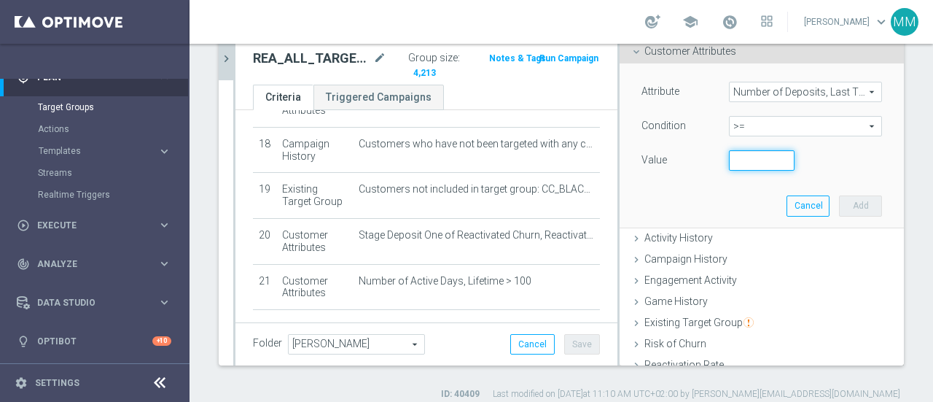
click at [735, 163] on input "number" at bounding box center [762, 160] width 66 height 20
click at [839, 198] on button "Add" at bounding box center [860, 205] width 43 height 20
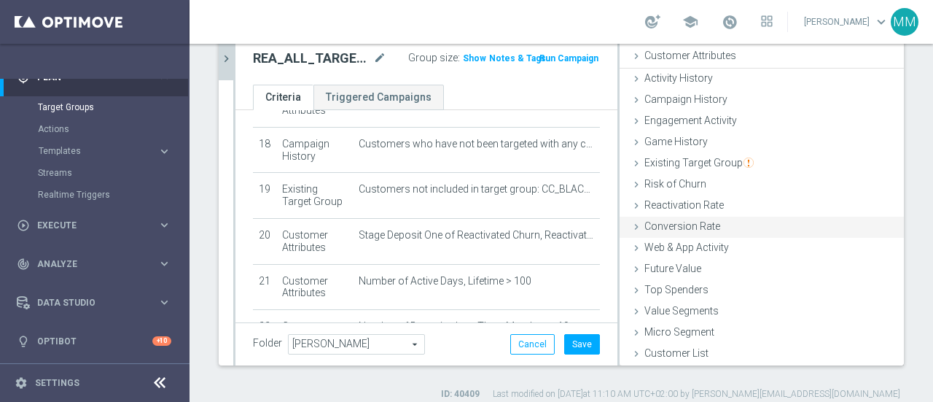
scroll to position [67, 0]
click at [463, 57] on span "Show" at bounding box center [474, 58] width 23 height 10
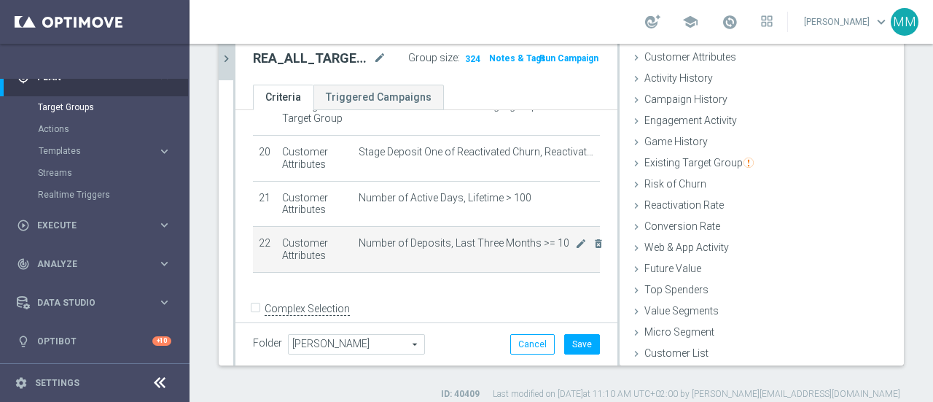
scroll to position [916, 0]
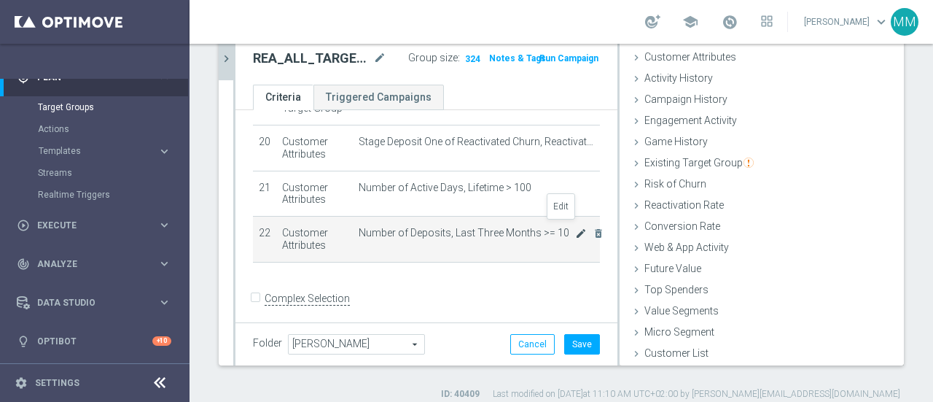
click at [575, 229] on icon "mode_edit" at bounding box center [581, 234] width 12 height 12
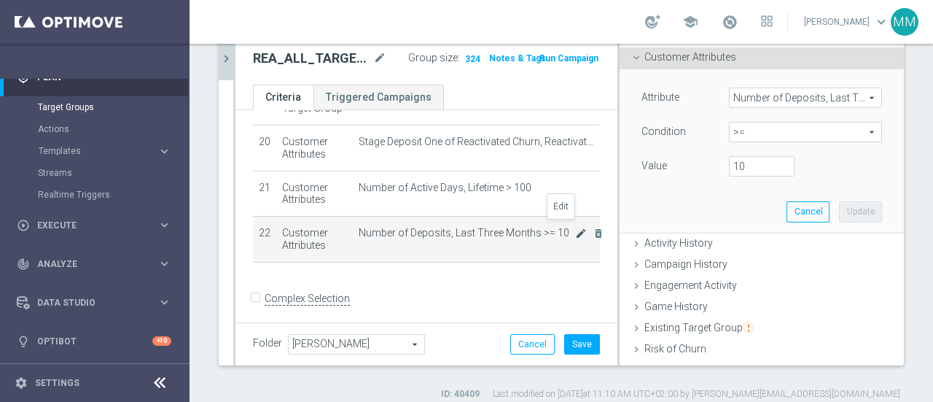
scroll to position [73, 0]
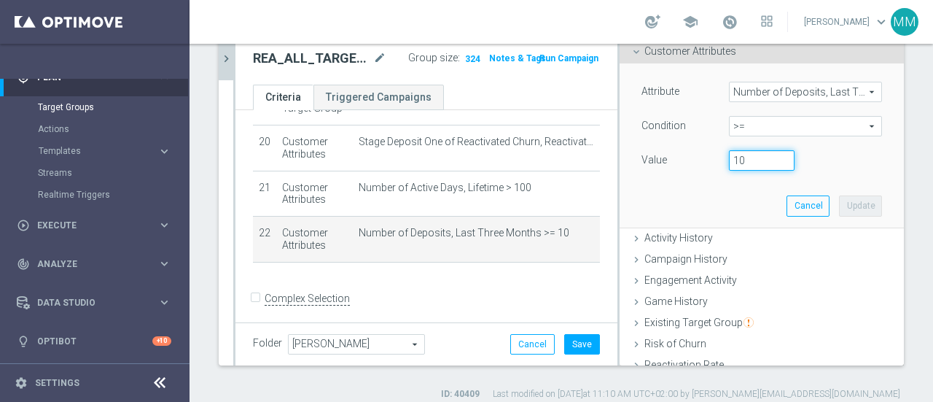
drag, startPoint x: 733, startPoint y: 161, endPoint x: 703, endPoint y: 164, distance: 30.0
click at [718, 164] on div "10" at bounding box center [762, 160] width 88 height 20
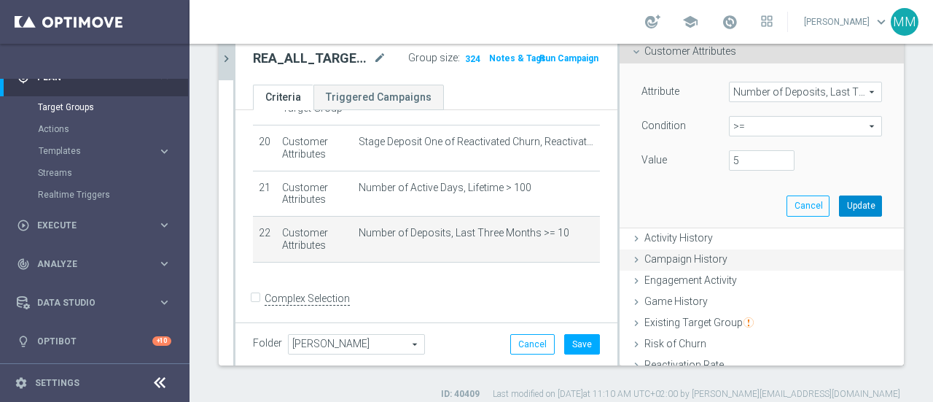
click at [839, 205] on button "Update" at bounding box center [860, 205] width 43 height 20
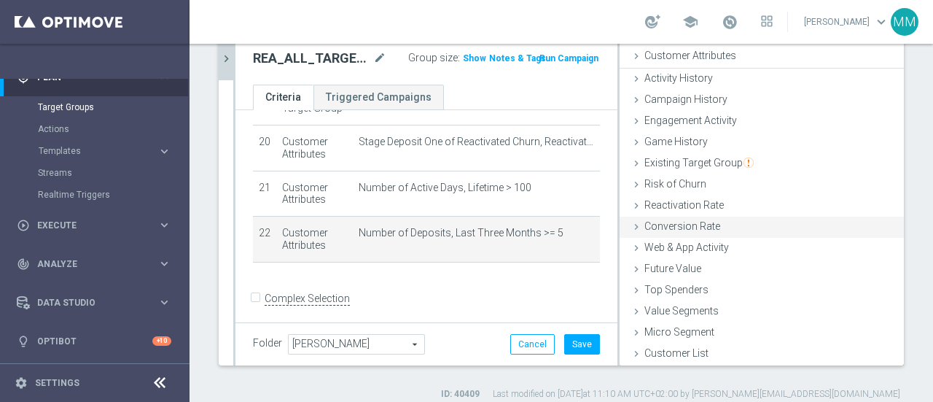
scroll to position [67, 0]
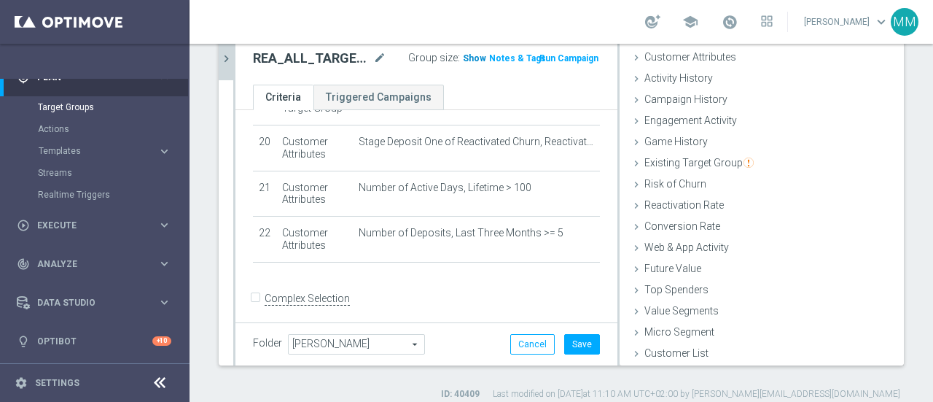
drag, startPoint x: 464, startPoint y: 59, endPoint x: 555, endPoint y: 59, distance: 91.2
click at [464, 59] on span "Show" at bounding box center [474, 58] width 23 height 10
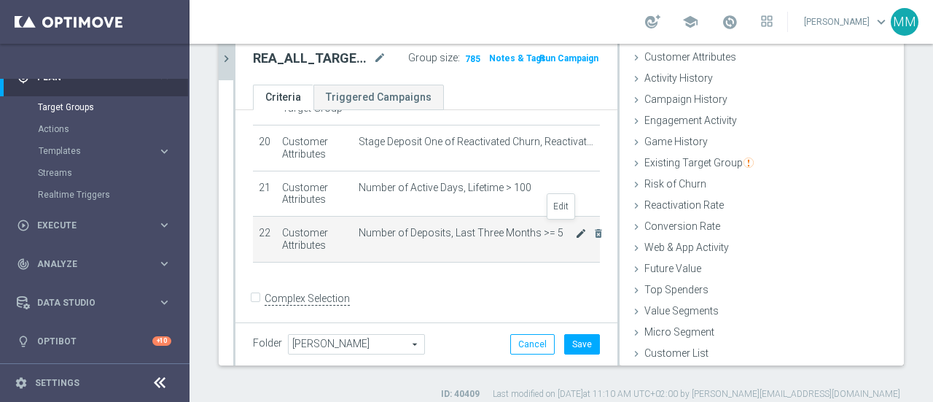
click at [575, 230] on icon "mode_edit" at bounding box center [581, 234] width 12 height 12
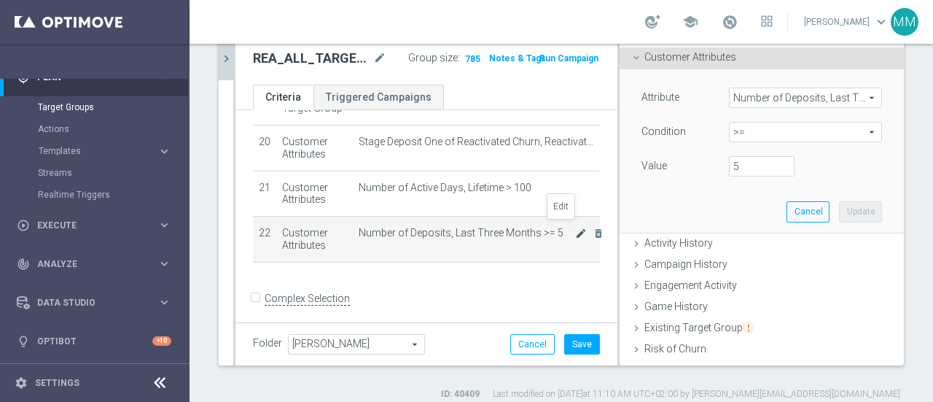
scroll to position [73, 0]
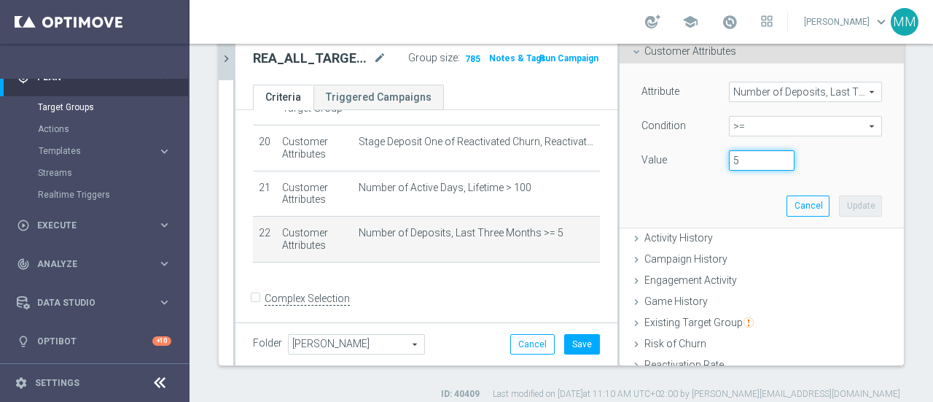
drag, startPoint x: 720, startPoint y: 163, endPoint x: 704, endPoint y: 163, distance: 16.1
click at [718, 163] on div "5" at bounding box center [762, 160] width 88 height 20
click at [844, 203] on button "Update" at bounding box center [860, 205] width 43 height 20
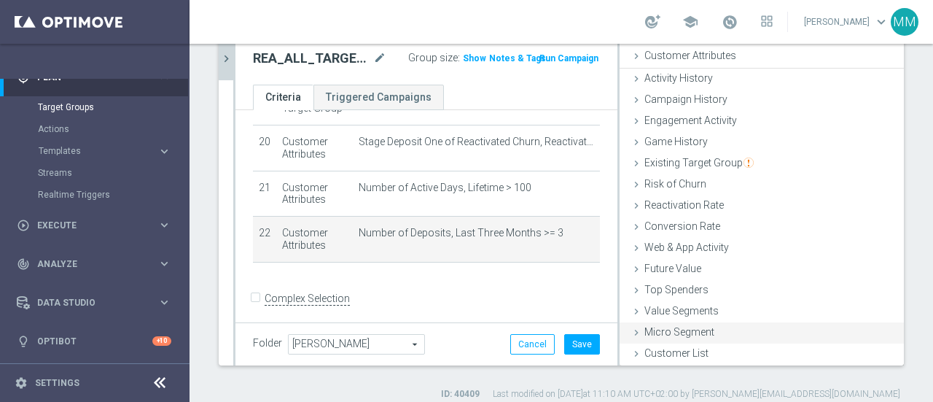
scroll to position [67, 0]
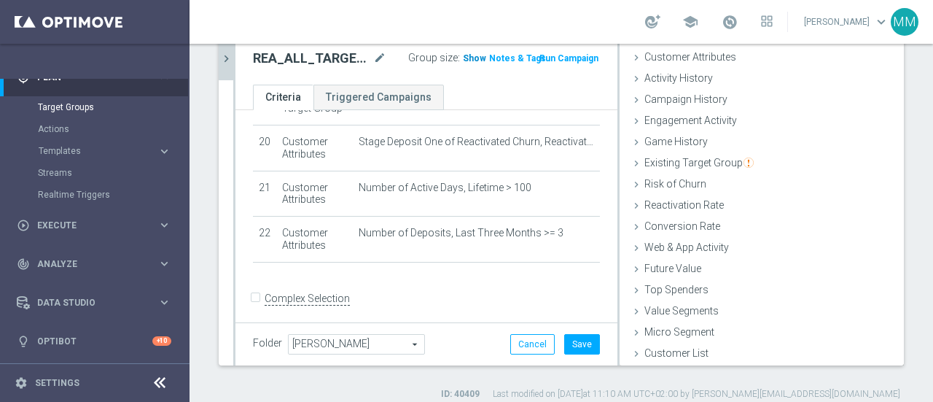
click at [463, 59] on span "Show" at bounding box center [474, 58] width 23 height 10
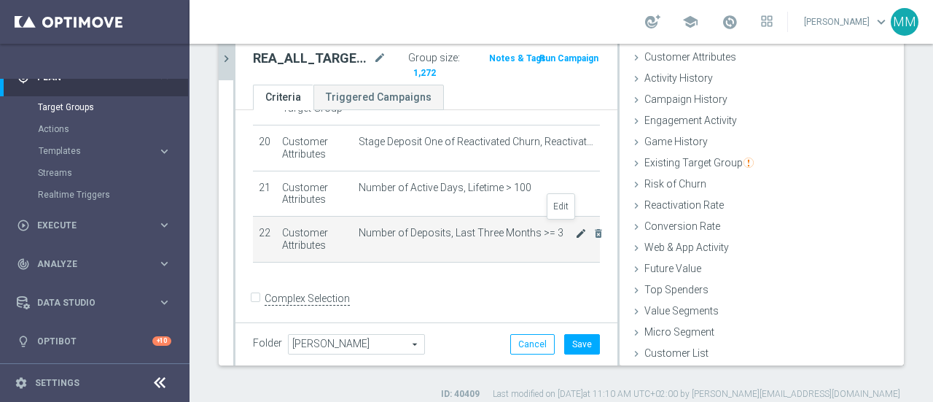
click at [575, 228] on icon "mode_edit" at bounding box center [581, 234] width 12 height 12
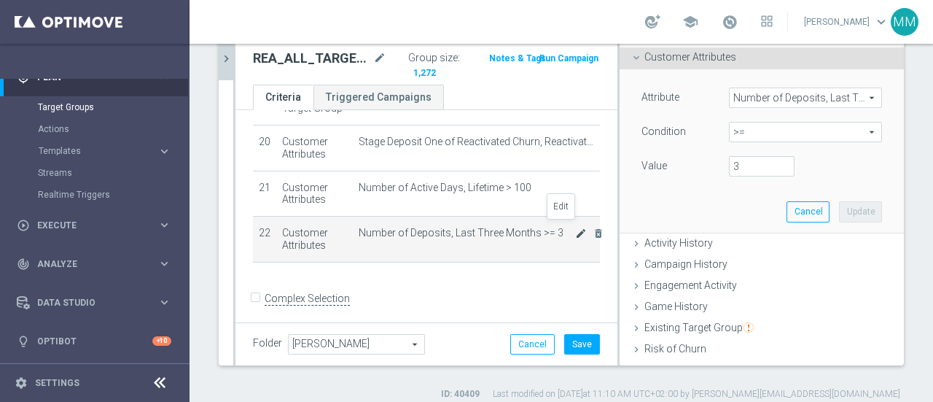
scroll to position [73, 0]
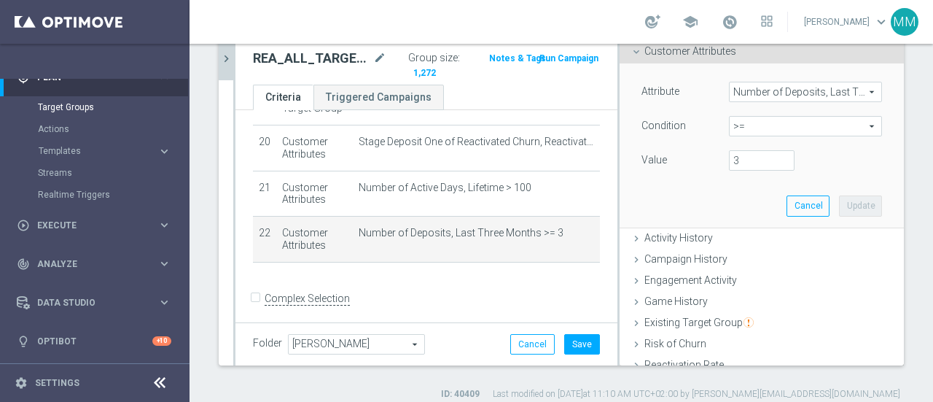
click at [808, 91] on span "Number of Deposits, Last Three Months" at bounding box center [806, 91] width 152 height 19
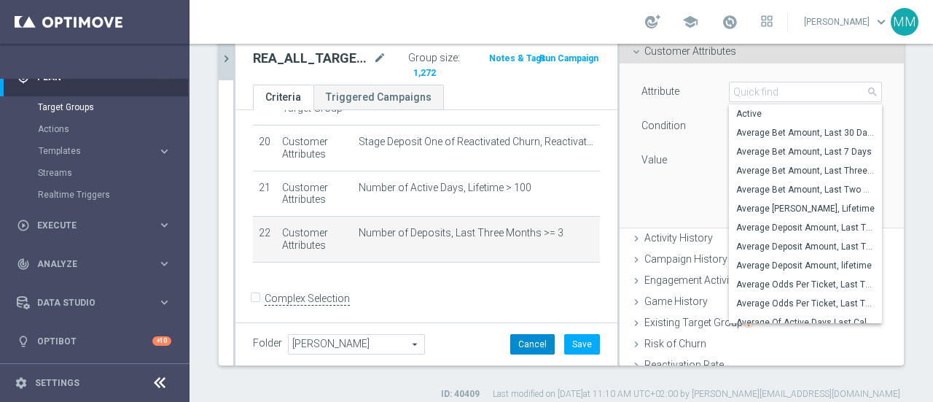
click at [525, 345] on button "Cancel" at bounding box center [532, 344] width 44 height 20
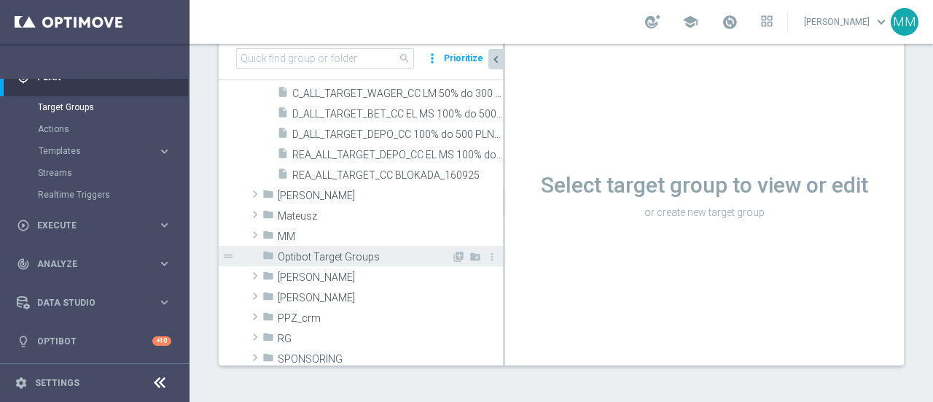
scroll to position [510, 0]
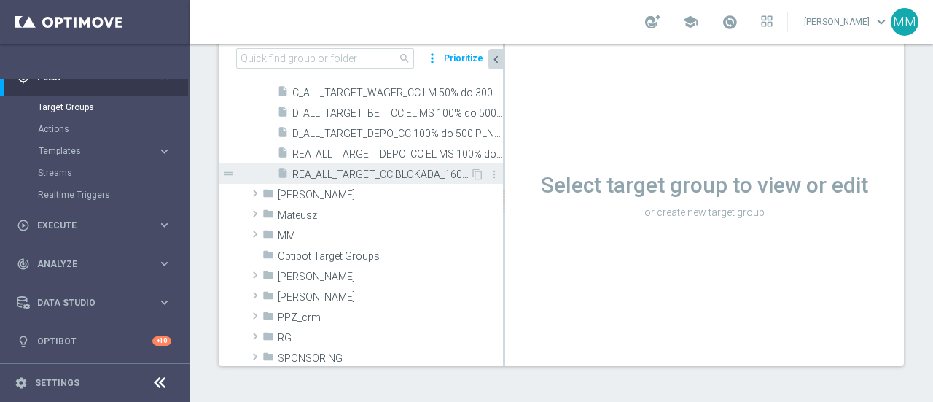
click at [369, 172] on span "REA_ALL_TARGET_CC BLOKADA_160925" at bounding box center [381, 174] width 178 height 12
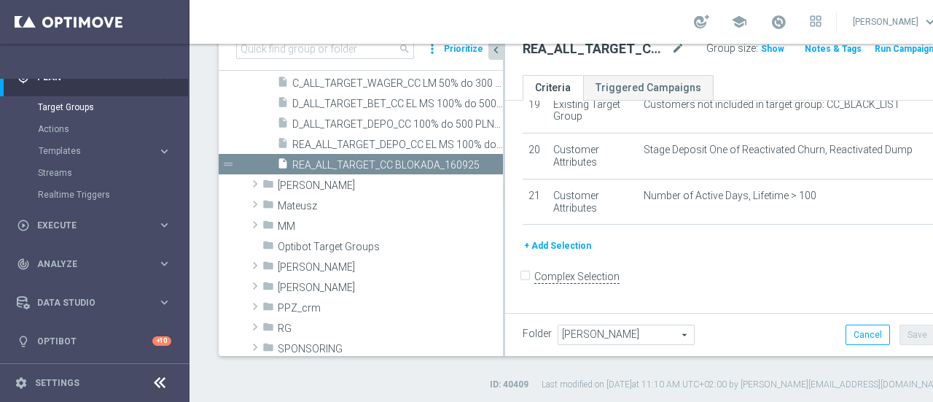
scroll to position [128, 0]
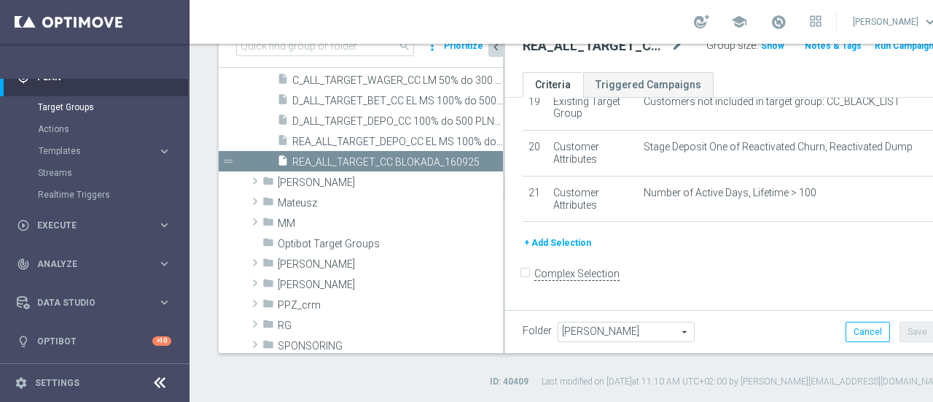
click at [562, 244] on button "+ Add Selection" at bounding box center [558, 243] width 70 height 16
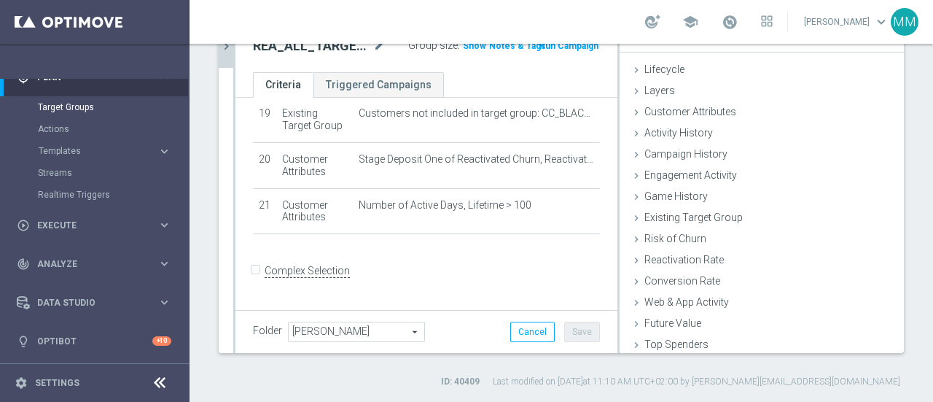
scroll to position [871, 0]
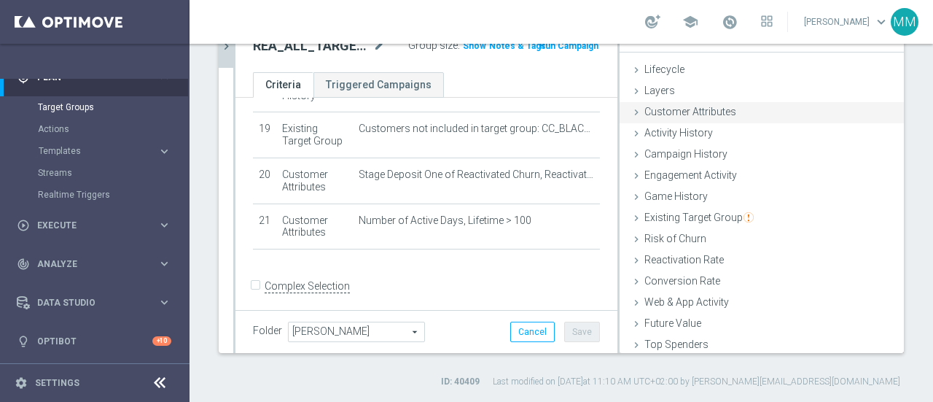
click at [672, 108] on span "Customer Attributes" at bounding box center [691, 112] width 92 height 12
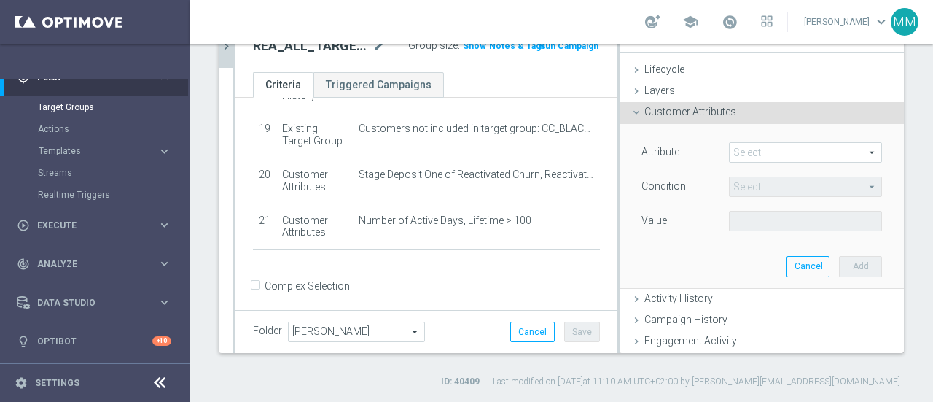
click at [741, 154] on span at bounding box center [806, 152] width 152 height 19
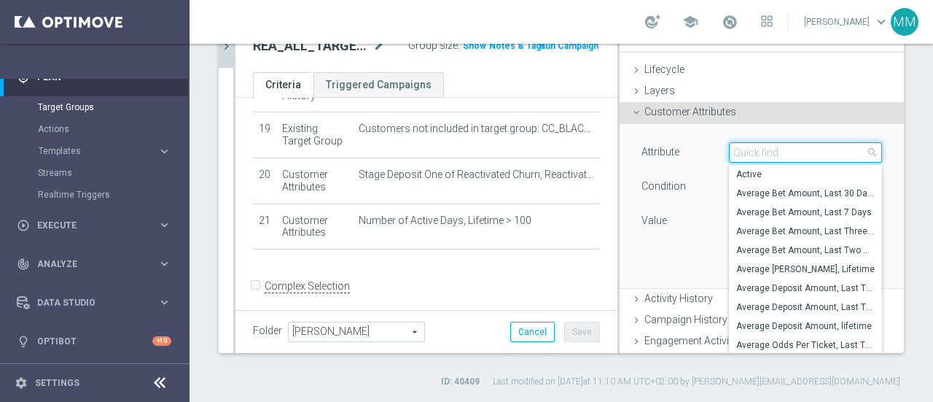
click at [750, 152] on input "search" at bounding box center [805, 152] width 153 height 20
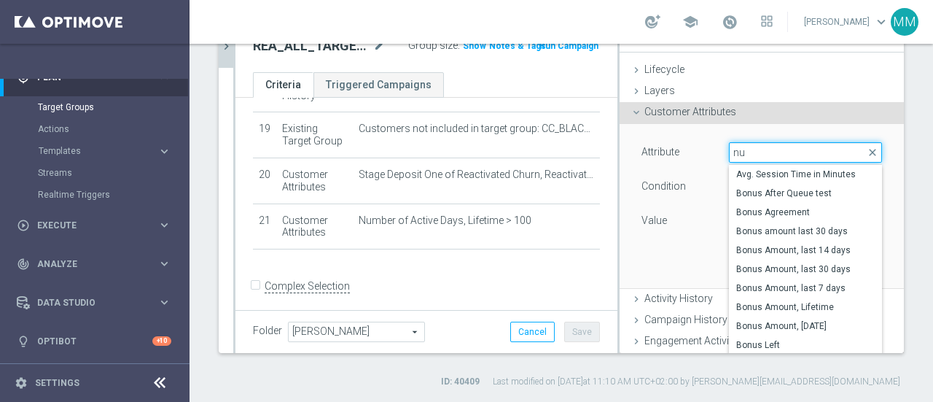
click at [752, 152] on input "nu" at bounding box center [805, 152] width 153 height 20
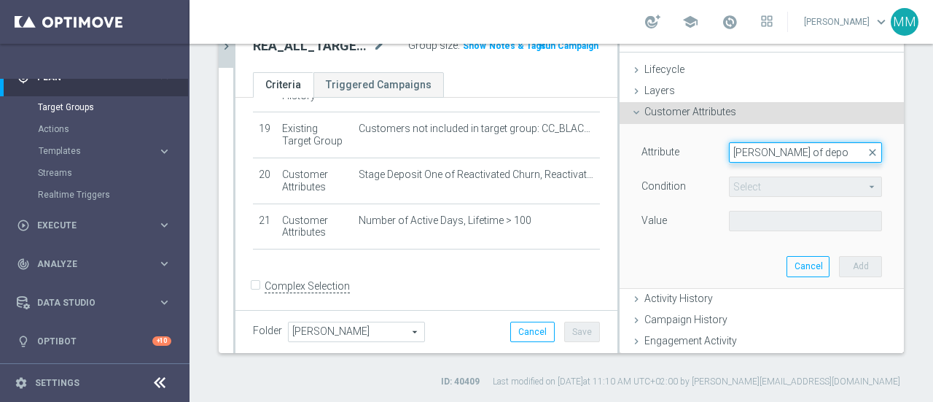
click at [729, 152] on input "nuber of depo" at bounding box center [805, 152] width 153 height 20
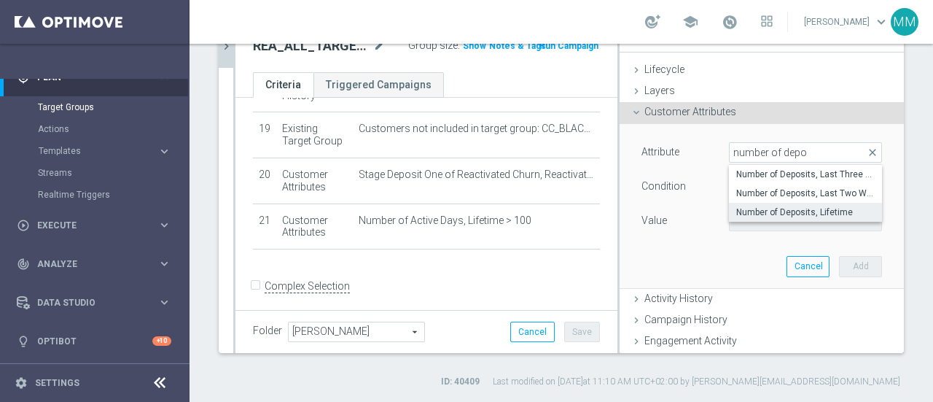
click at [780, 204] on label "Number of Deposits, Lifetime" at bounding box center [805, 212] width 153 height 19
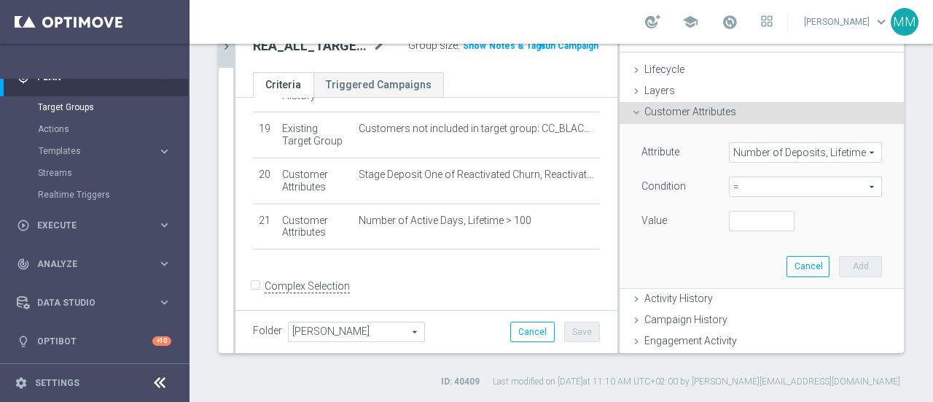
click at [763, 188] on span "=" at bounding box center [806, 186] width 152 height 19
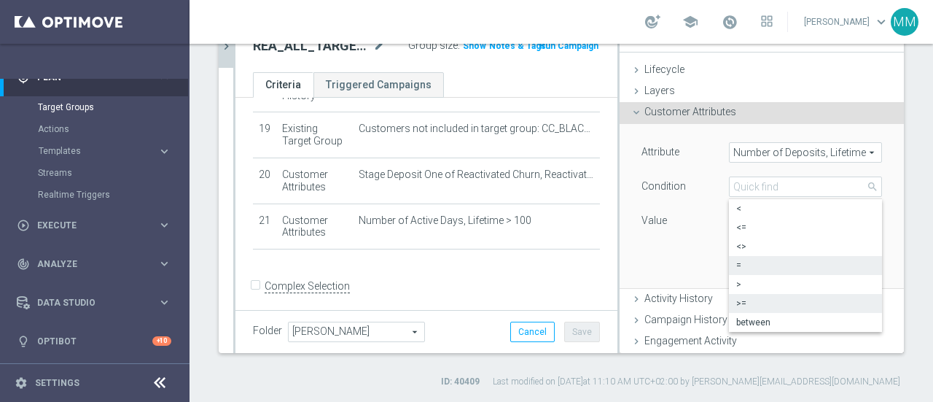
click at [741, 303] on span ">=" at bounding box center [806, 304] width 139 height 12
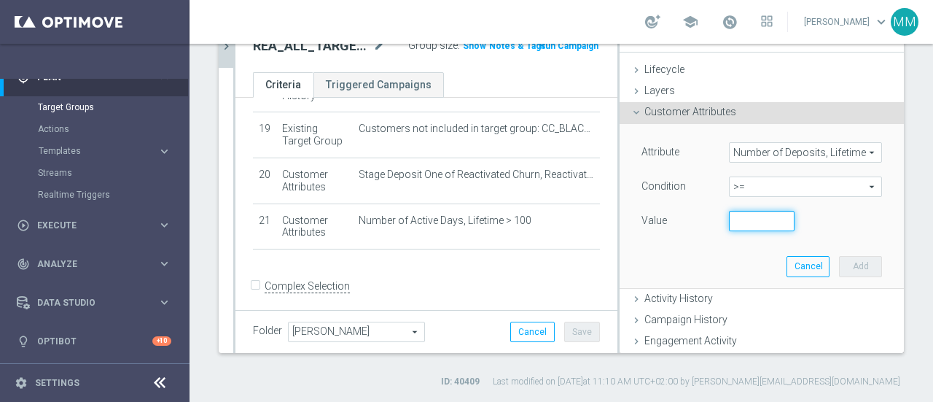
click at [734, 222] on input "number" at bounding box center [762, 221] width 66 height 20
click at [839, 266] on button "Add" at bounding box center [860, 266] width 43 height 20
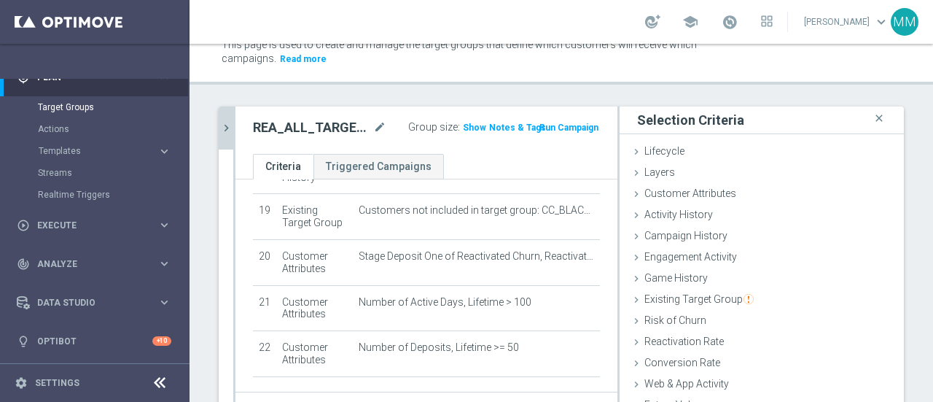
scroll to position [0, 0]
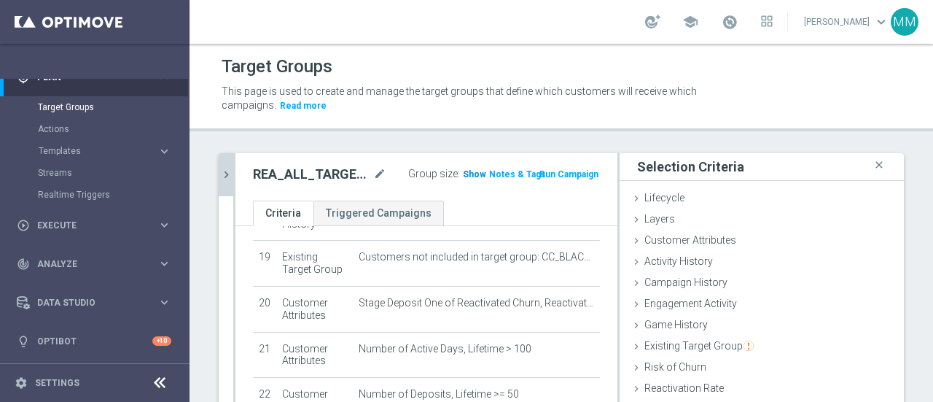
click at [463, 171] on span "Show" at bounding box center [474, 174] width 23 height 10
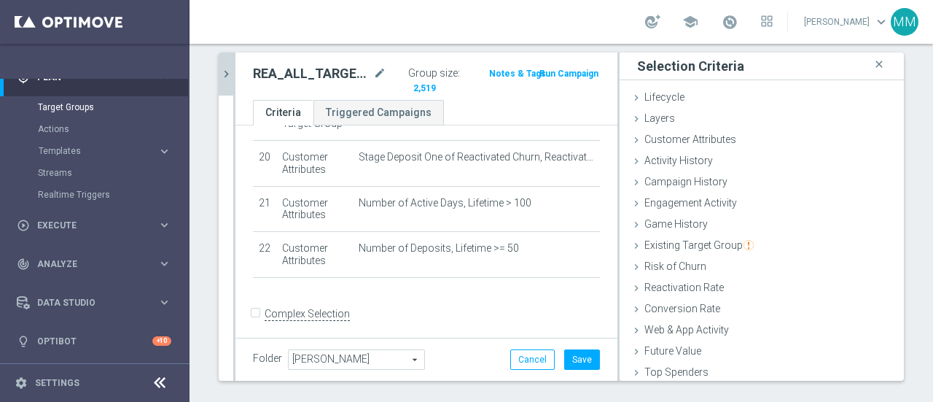
scroll to position [128, 0]
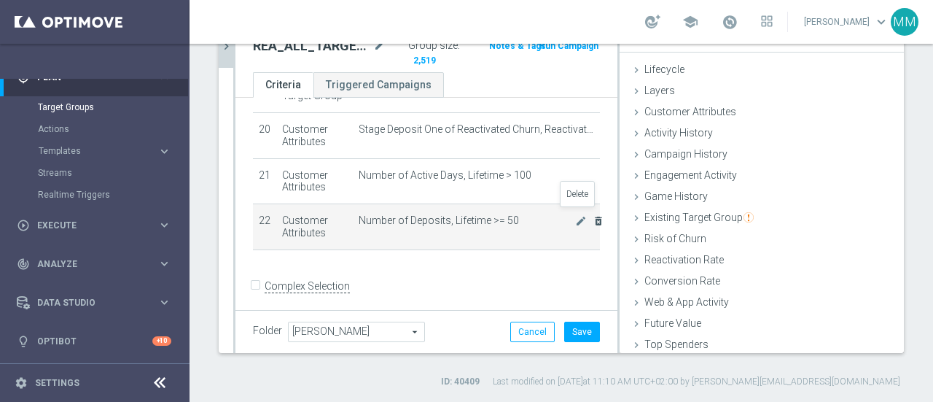
click at [593, 215] on icon "delete_forever" at bounding box center [599, 221] width 12 height 12
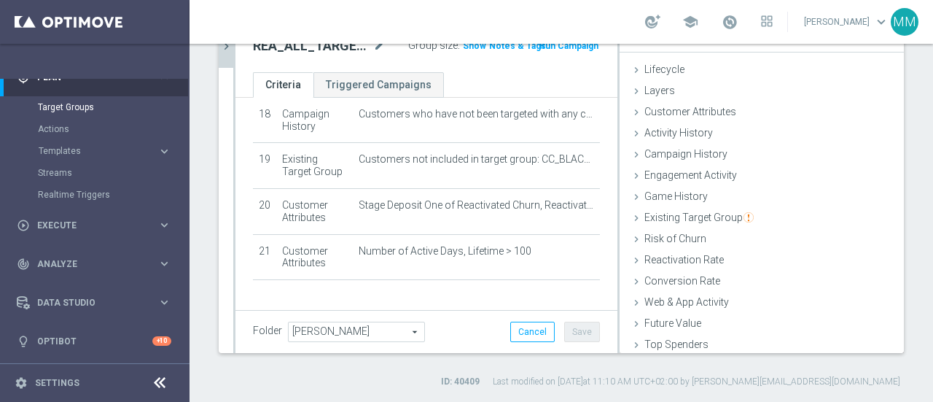
scroll to position [871, 0]
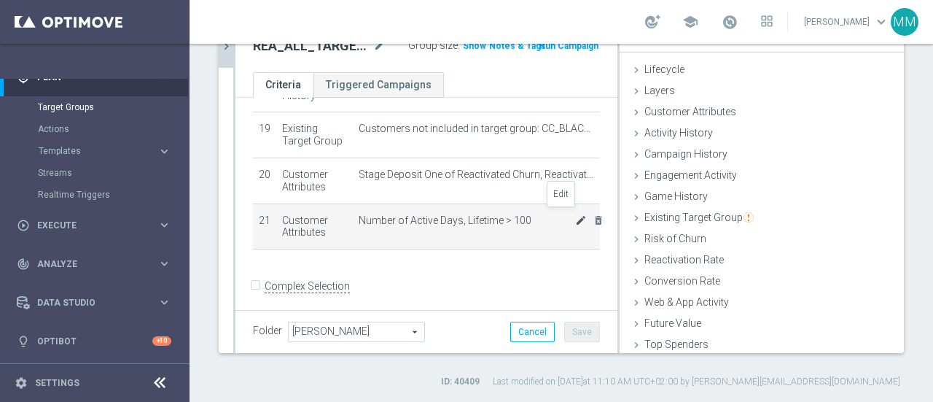
click at [575, 219] on icon "mode_edit" at bounding box center [581, 220] width 12 height 12
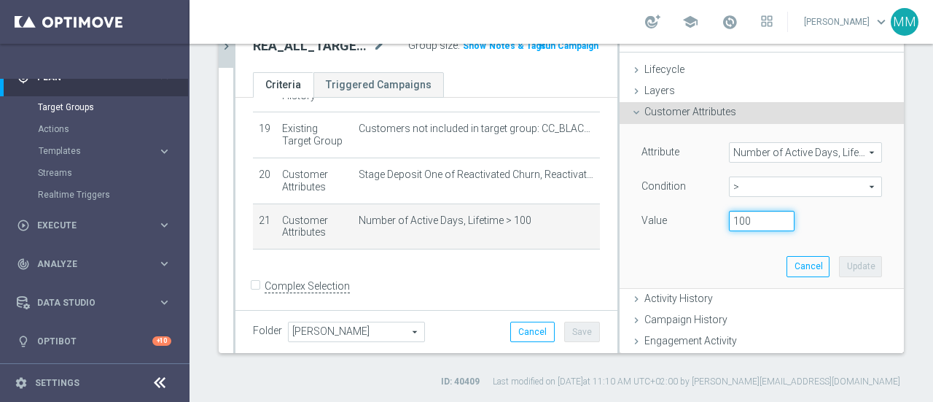
drag, startPoint x: 745, startPoint y: 218, endPoint x: 710, endPoint y: 223, distance: 35.4
click at [718, 223] on div "100" at bounding box center [762, 221] width 88 height 20
click at [844, 268] on button "Update" at bounding box center [860, 266] width 43 height 20
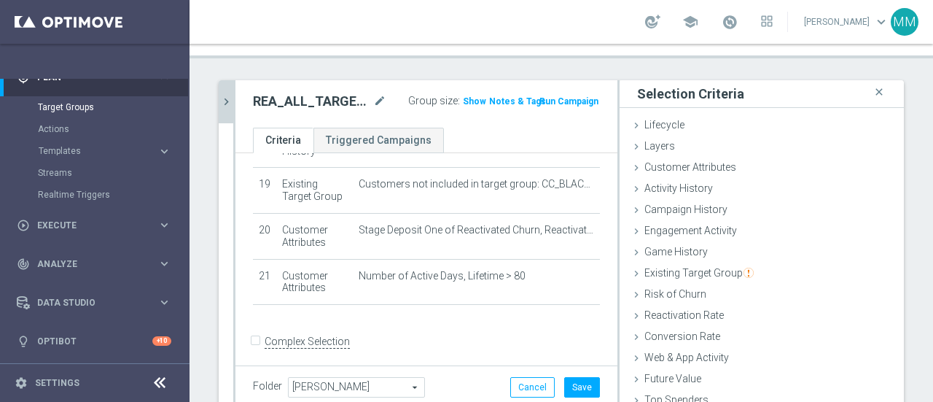
scroll to position [0, 0]
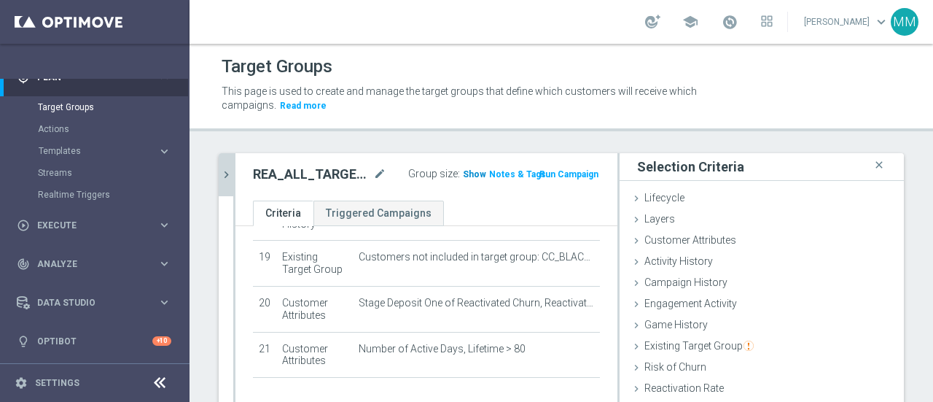
click at [467, 172] on span "Show" at bounding box center [474, 174] width 23 height 10
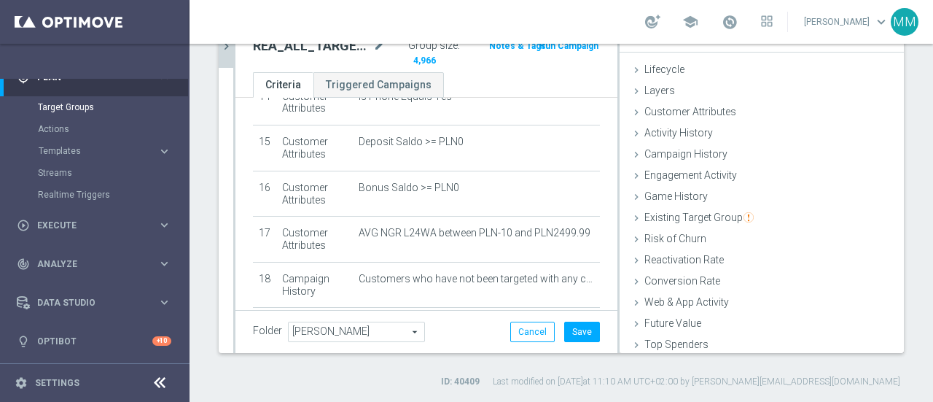
scroll to position [652, 0]
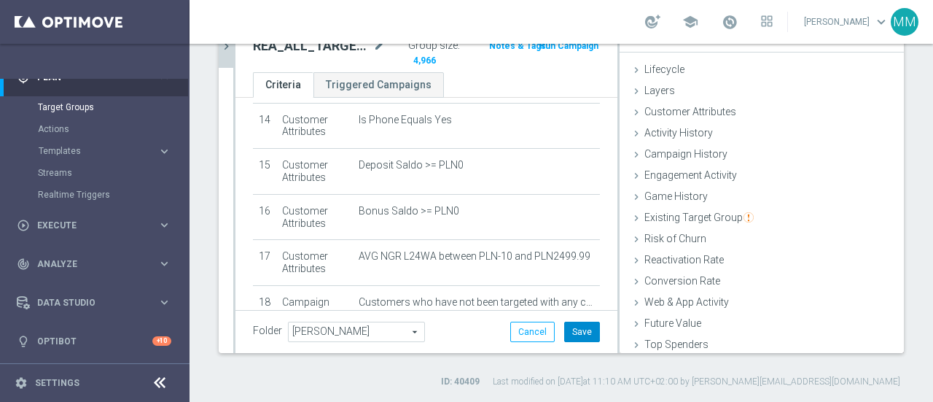
click at [578, 333] on button "Save" at bounding box center [582, 332] width 36 height 20
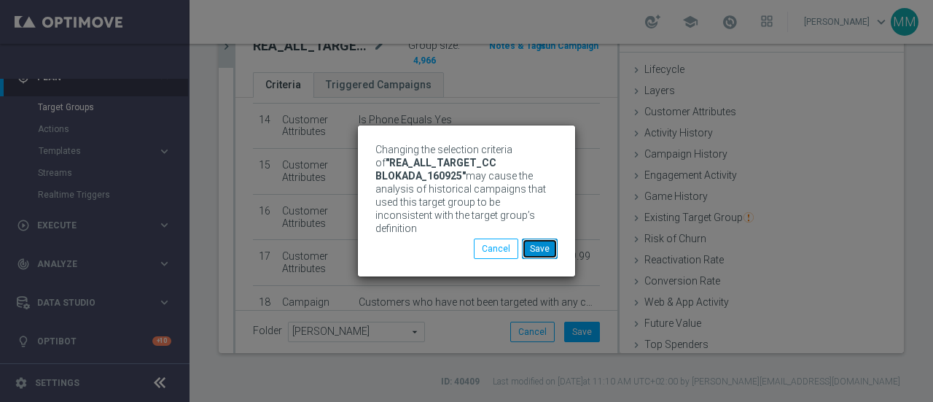
click at [537, 241] on button "Save" at bounding box center [540, 248] width 36 height 20
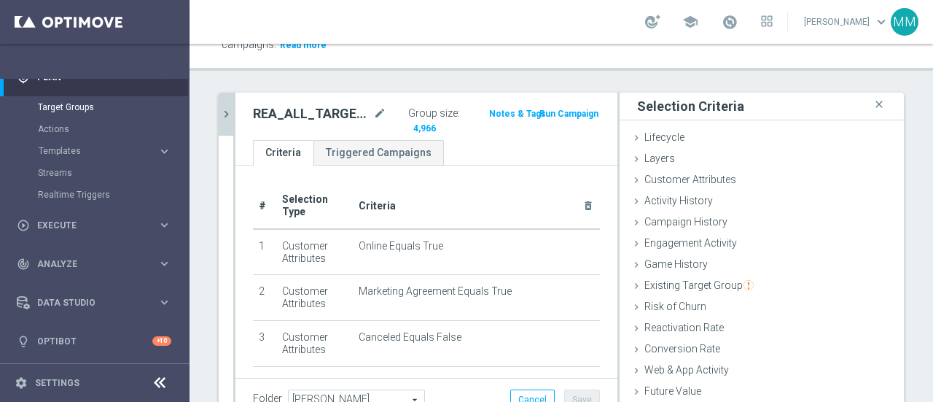
scroll to position [0, 0]
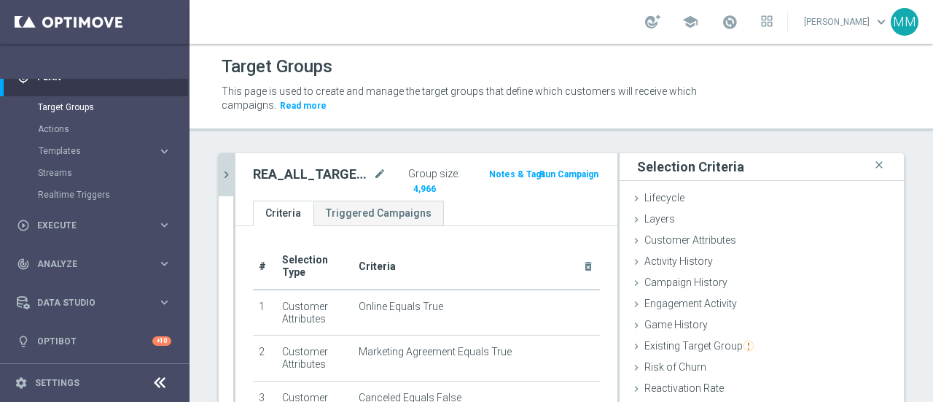
click at [321, 172] on h2 "REA_ALL_TARGET_CC BLOKADA_160925" at bounding box center [311, 175] width 117 height 18
click at [322, 172] on h2 "REA_ALL_TARGET_CC BLOKADA_160925" at bounding box center [311, 175] width 117 height 18
click at [367, 174] on div "REA_ALL_TARGET_CC BLOKADA_160925 mode_edit" at bounding box center [319, 175] width 133 height 18
click at [373, 172] on icon "mode_edit" at bounding box center [379, 175] width 13 height 18
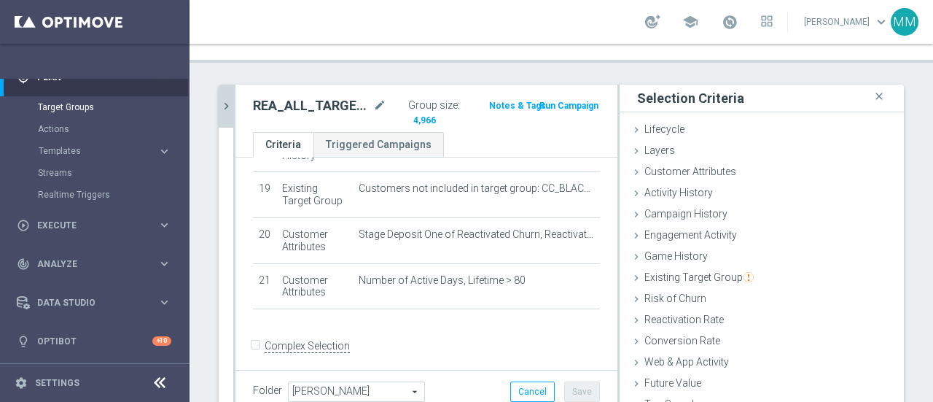
scroll to position [128, 0]
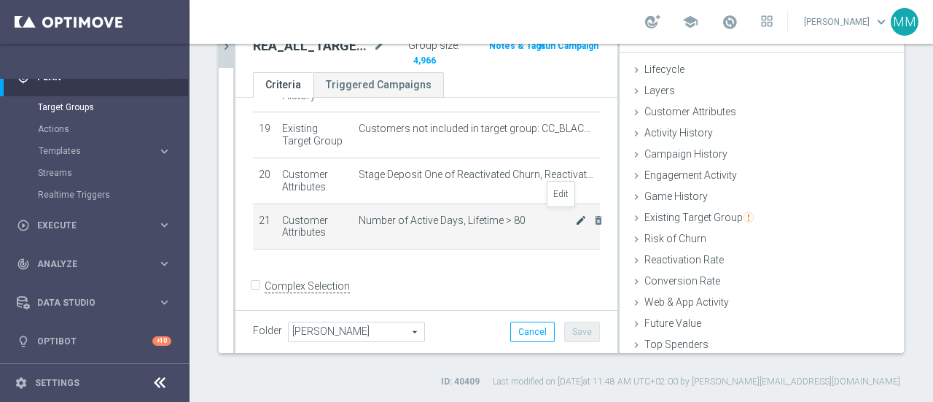
click at [575, 214] on icon "mode_edit" at bounding box center [581, 220] width 12 height 12
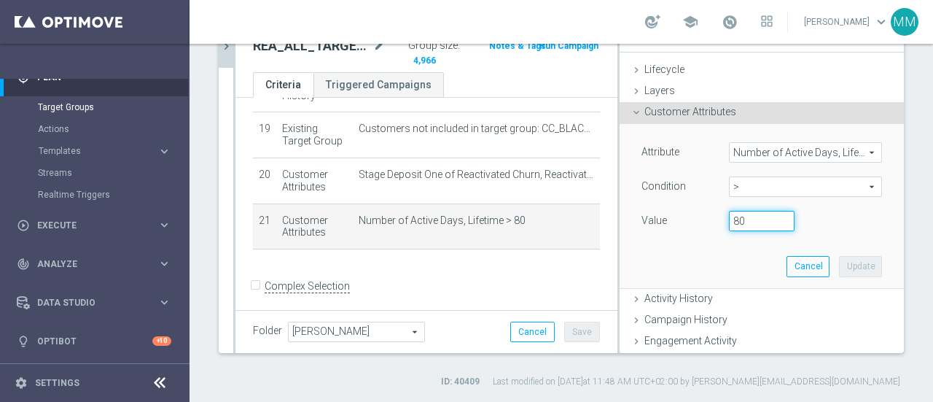
drag, startPoint x: 738, startPoint y: 221, endPoint x: 704, endPoint y: 220, distance: 34.3
click at [718, 220] on div "80" at bounding box center [762, 221] width 88 height 20
click at [839, 263] on button "Update" at bounding box center [860, 266] width 43 height 20
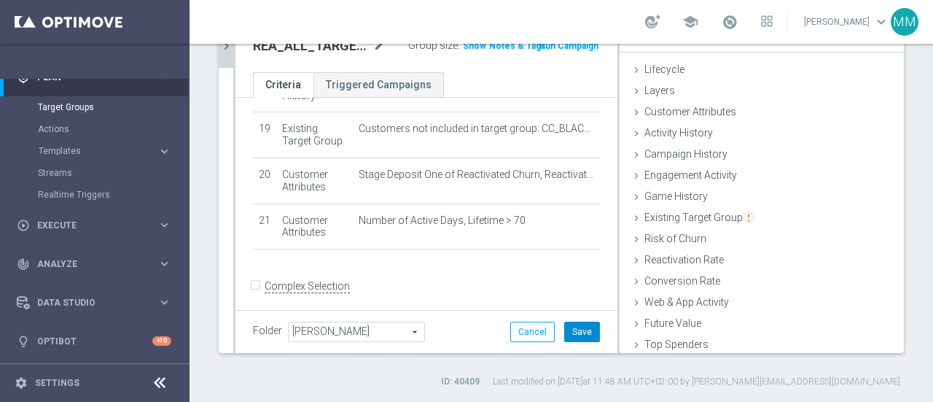
click at [570, 330] on button "Save" at bounding box center [582, 332] width 36 height 20
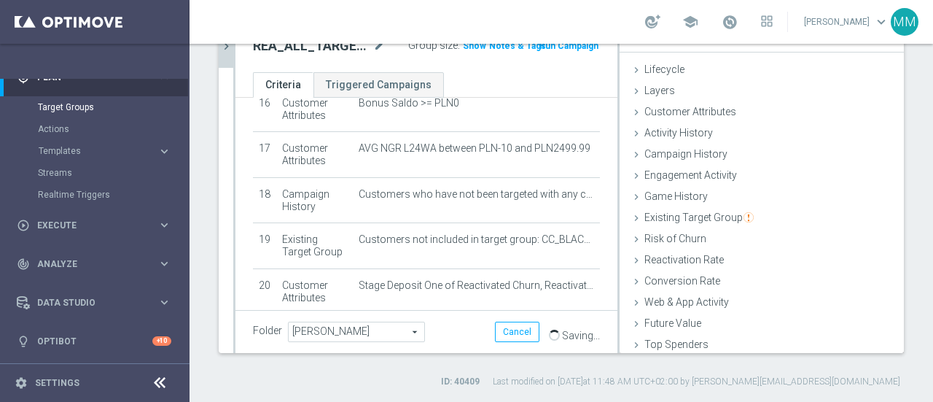
scroll to position [652, 0]
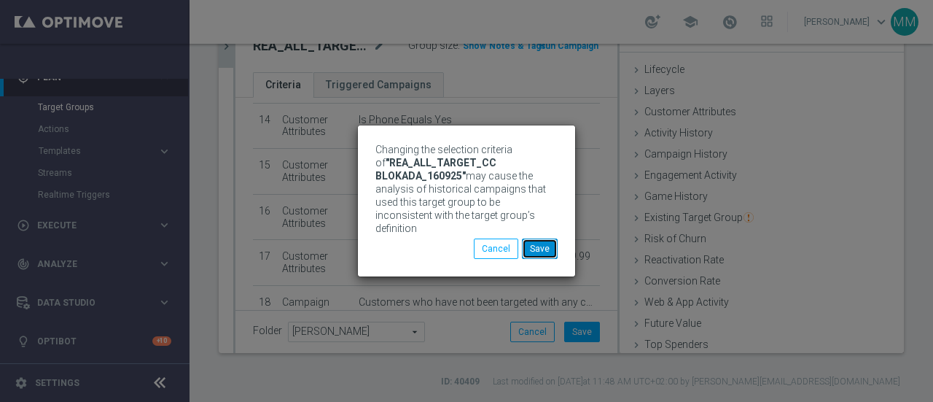
click at [544, 250] on button "Save" at bounding box center [540, 248] width 36 height 20
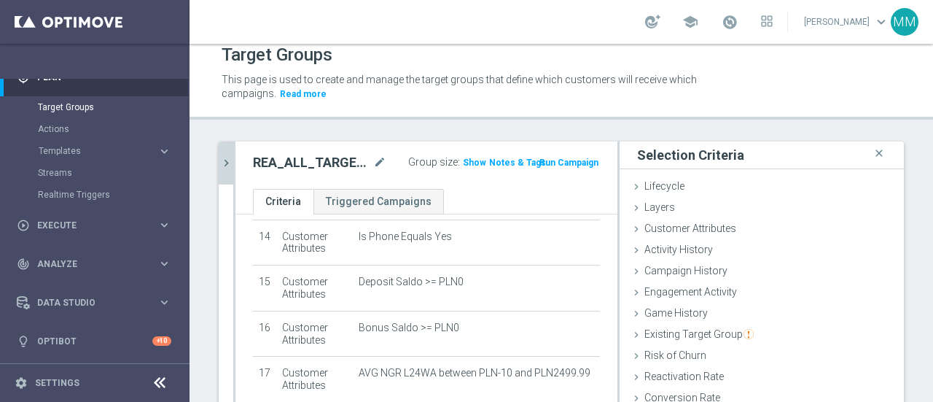
scroll to position [0, 0]
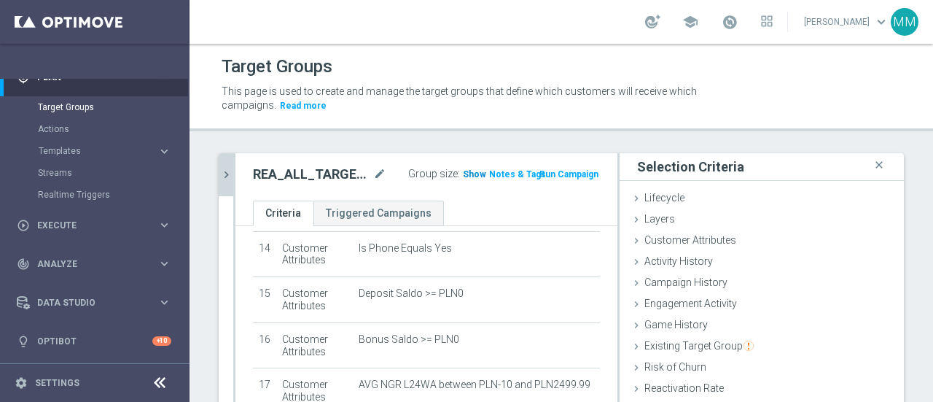
click at [465, 180] on h3 "Show" at bounding box center [475, 174] width 26 height 16
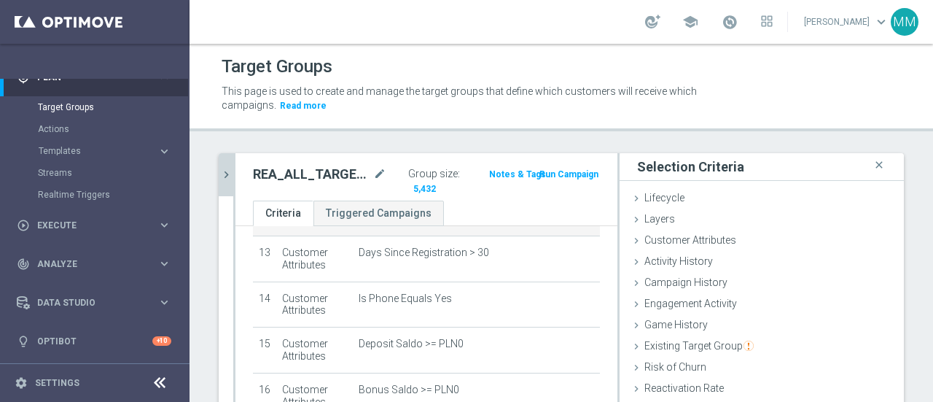
scroll to position [579, 0]
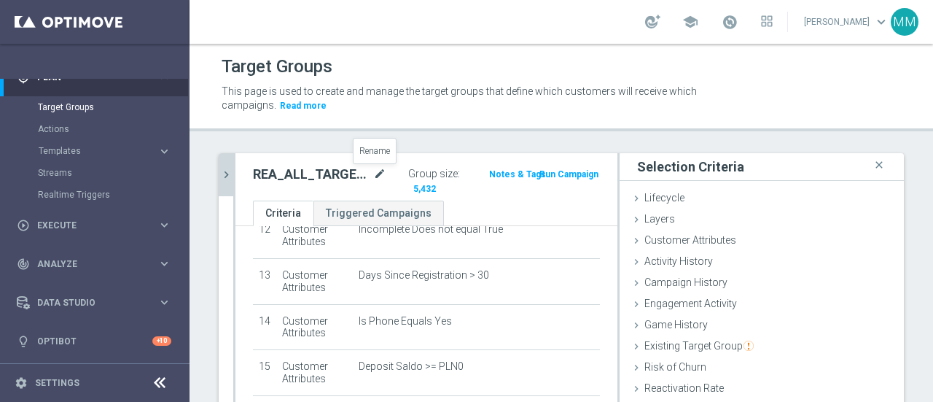
click at [377, 173] on icon "mode_edit" at bounding box center [379, 175] width 13 height 18
click at [298, 174] on input "REA_ALL_TARGET_CC BLOKADA_160925" at bounding box center [294, 176] width 82 height 20
click at [298, 175] on input "REA_ALL_TARGET_CC BLOKADA_160925" at bounding box center [294, 176] width 82 height 20
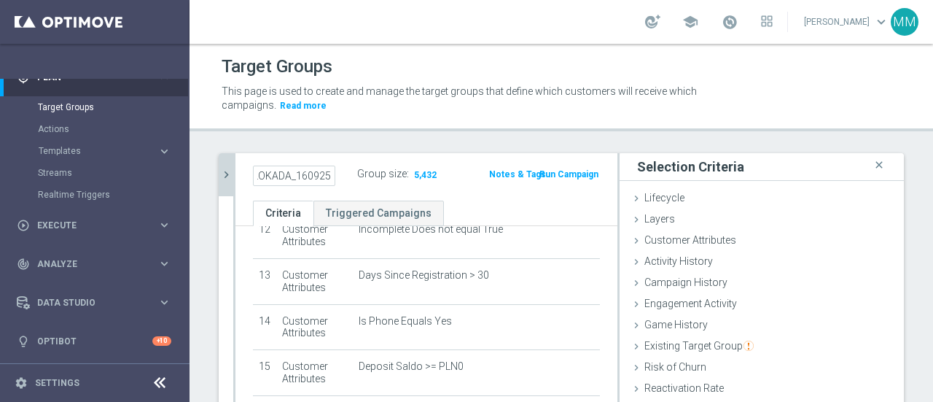
click at [298, 175] on input "REA_ALL_TARGET_CC BLOKADA_160925" at bounding box center [294, 176] width 82 height 20
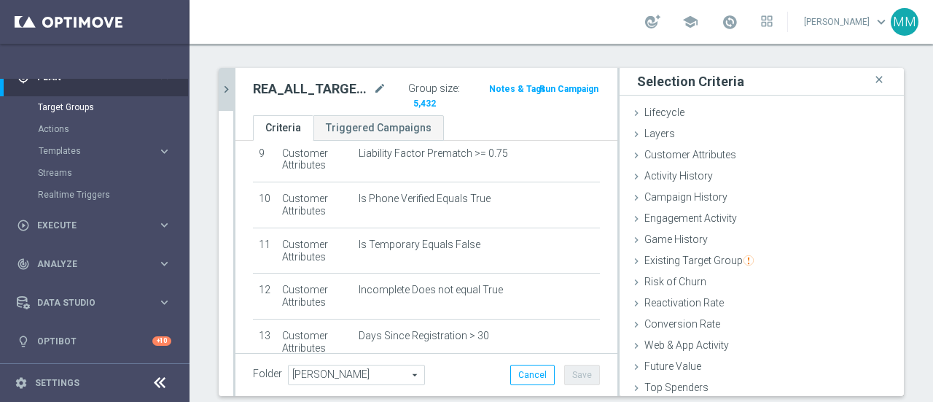
scroll to position [55, 0]
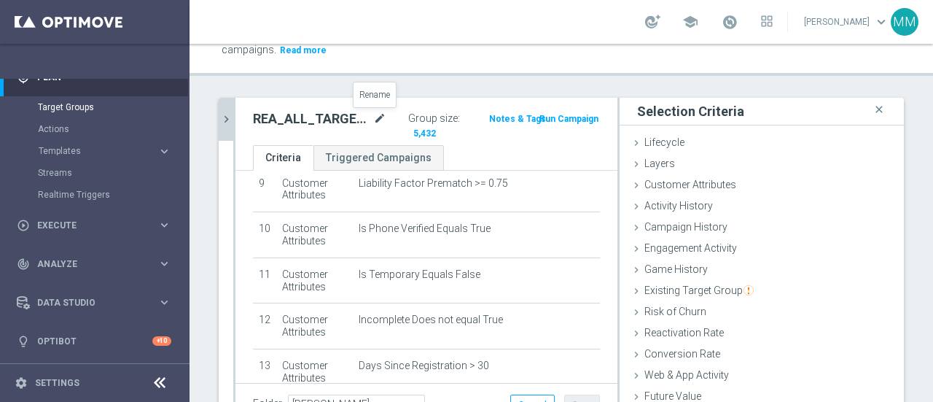
click at [377, 122] on icon "mode_edit" at bounding box center [379, 119] width 13 height 18
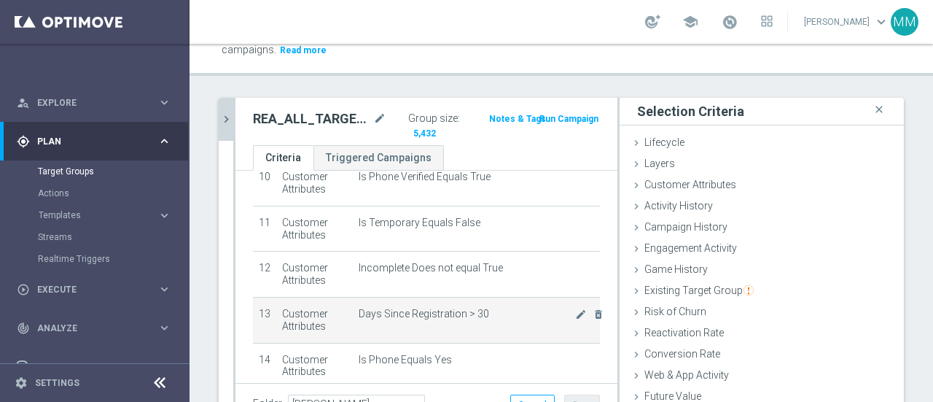
scroll to position [506, 0]
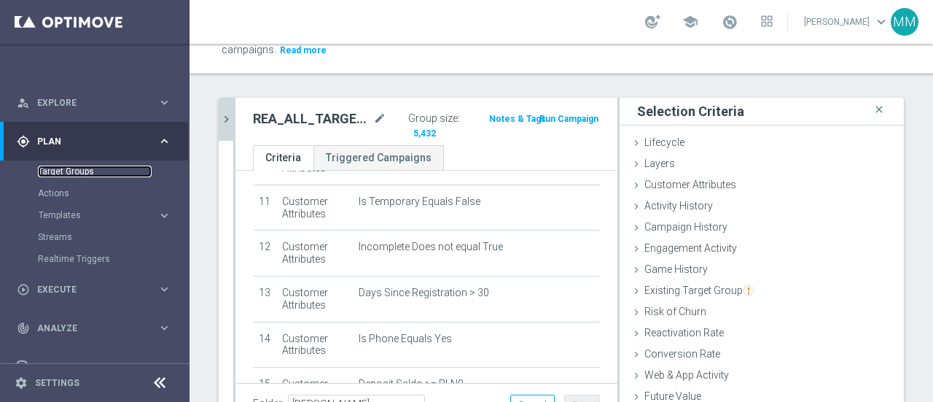
click at [77, 170] on link "Target Groups" at bounding box center [95, 172] width 114 height 12
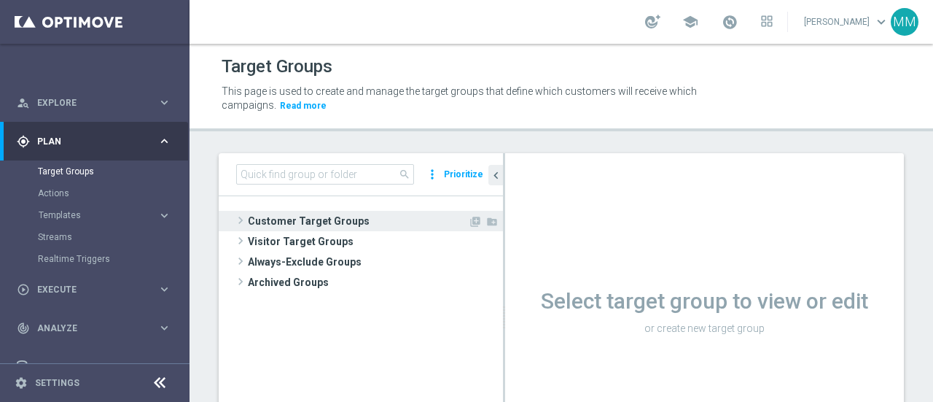
click at [279, 211] on span "Customer Target Groups" at bounding box center [358, 221] width 220 height 20
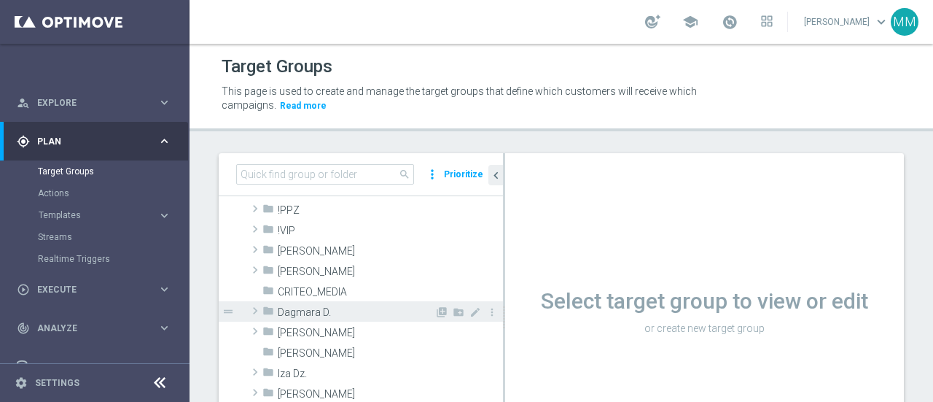
scroll to position [219, 0]
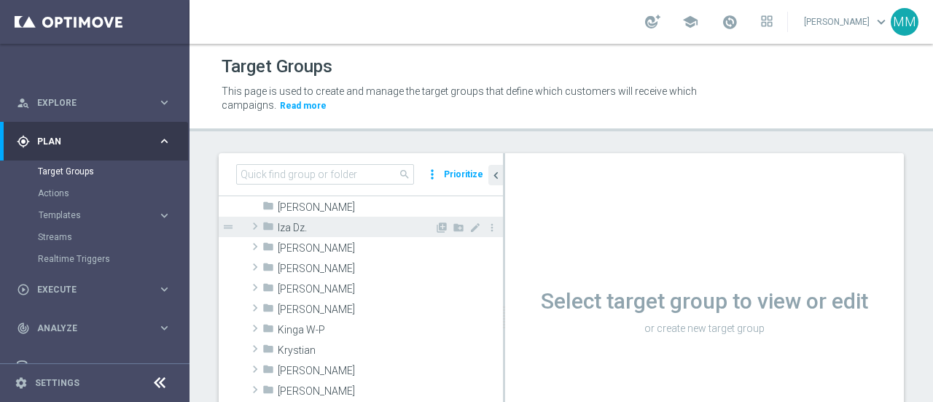
click at [306, 225] on span "Iza Dz." at bounding box center [356, 228] width 157 height 12
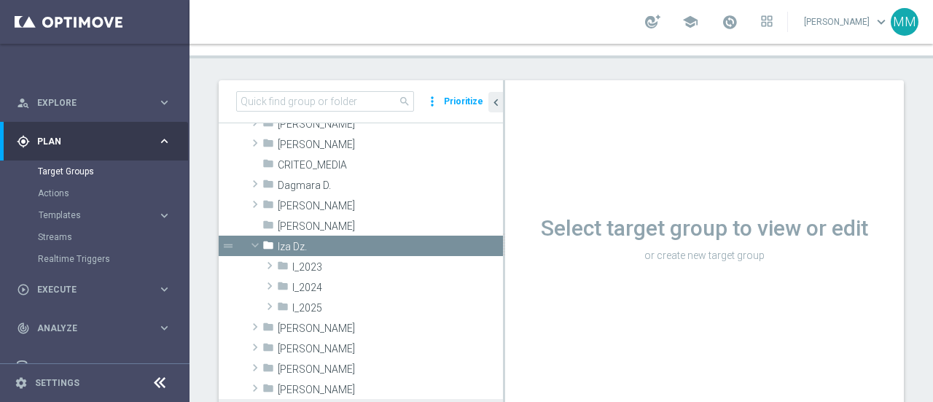
scroll to position [212, 0]
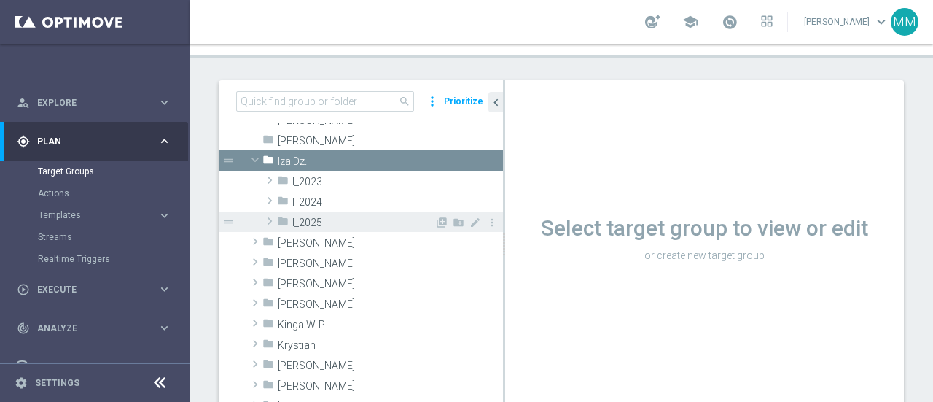
click at [315, 222] on span "I_2025" at bounding box center [363, 223] width 142 height 12
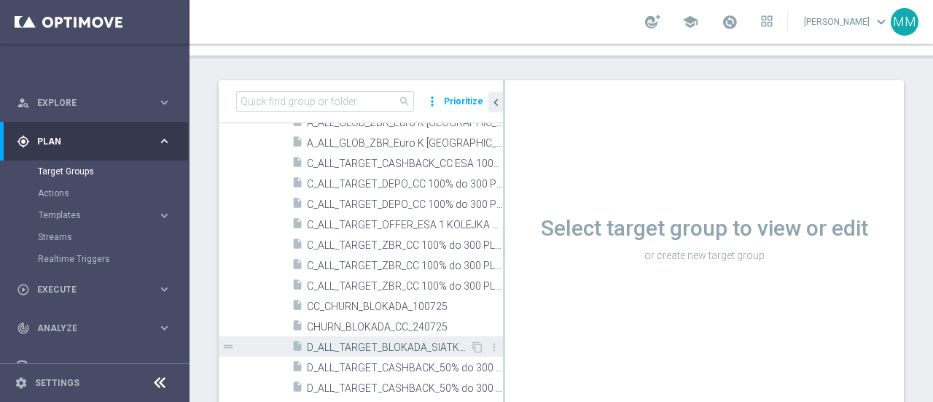
scroll to position [650, 0]
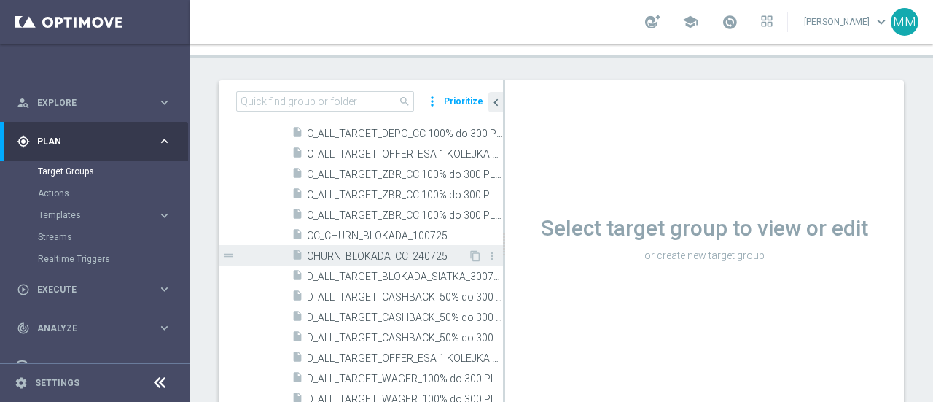
click at [386, 256] on span "CHURN_BLOKADA_CC_240725" at bounding box center [387, 256] width 161 height 12
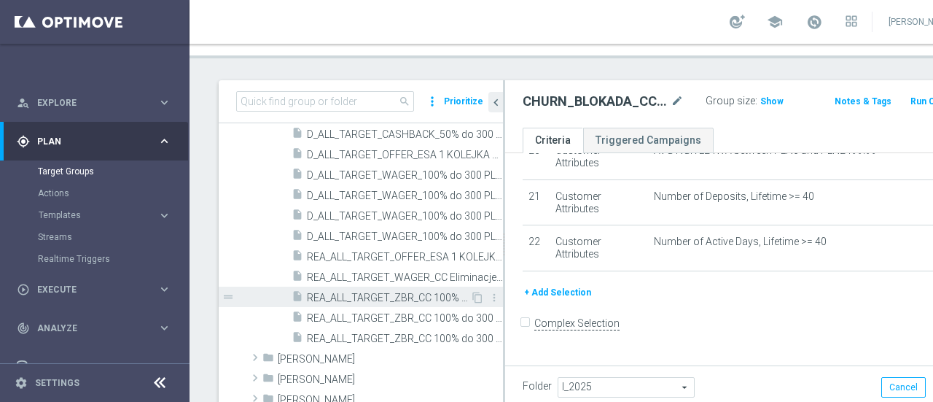
scroll to position [868, 0]
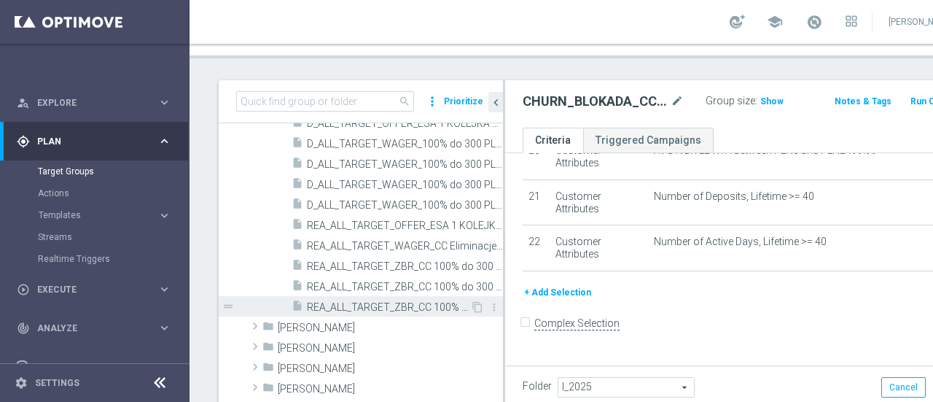
click at [413, 303] on span "REA_ALL_TARGET_ZBR_CC 100% do 300 PLN_280725" at bounding box center [388, 307] width 163 height 12
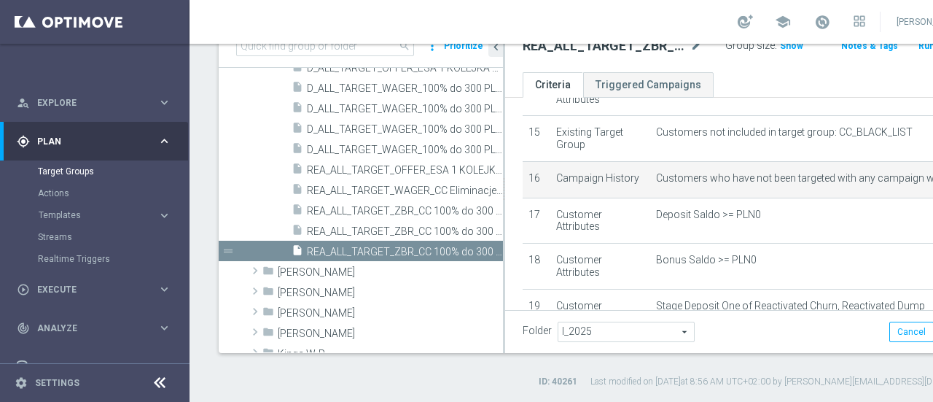
scroll to position [640, 0]
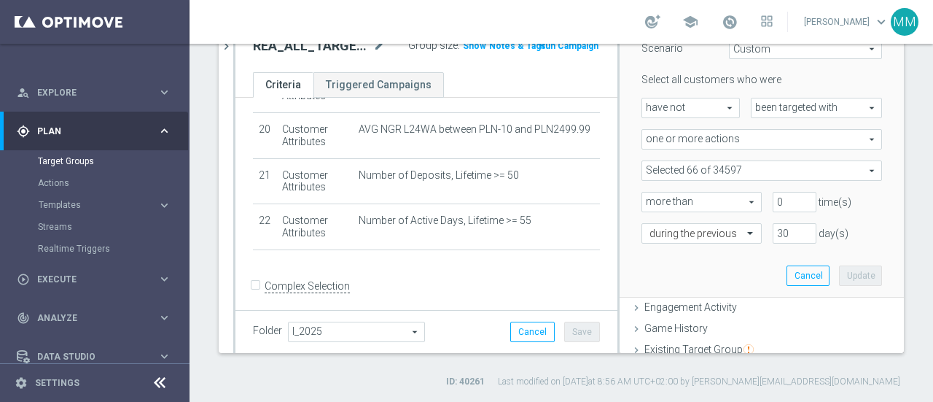
scroll to position [64, 0]
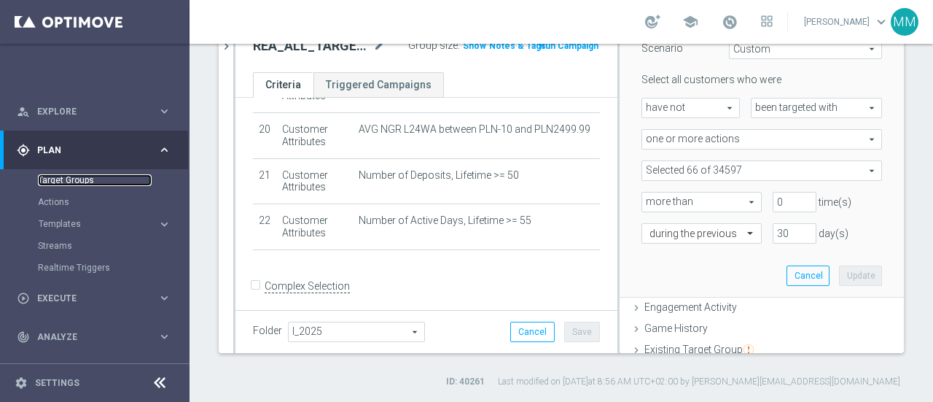
click at [85, 179] on link "Target Groups" at bounding box center [95, 180] width 114 height 12
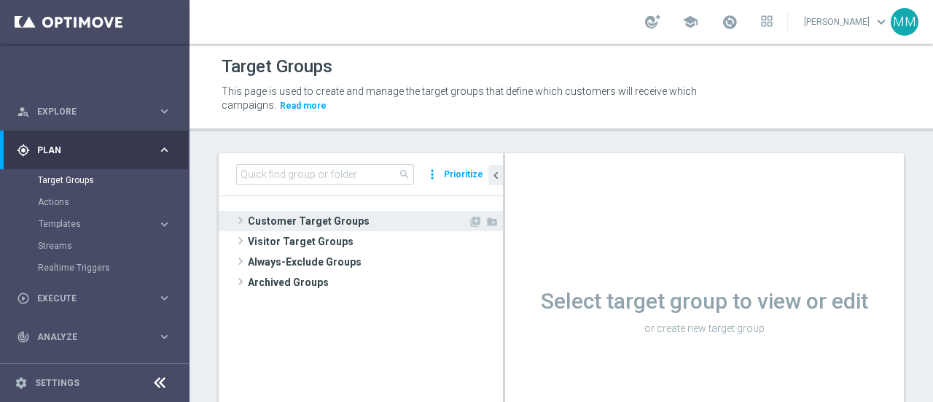
click at [279, 221] on span "Customer Target Groups" at bounding box center [358, 221] width 220 height 20
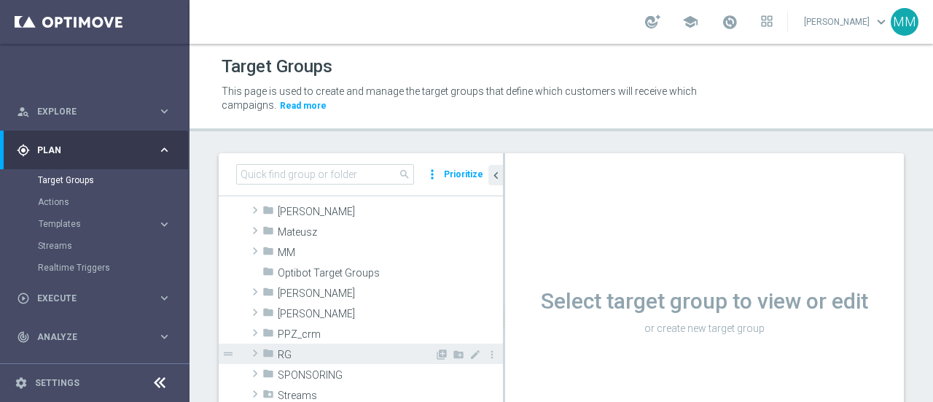
scroll to position [438, 0]
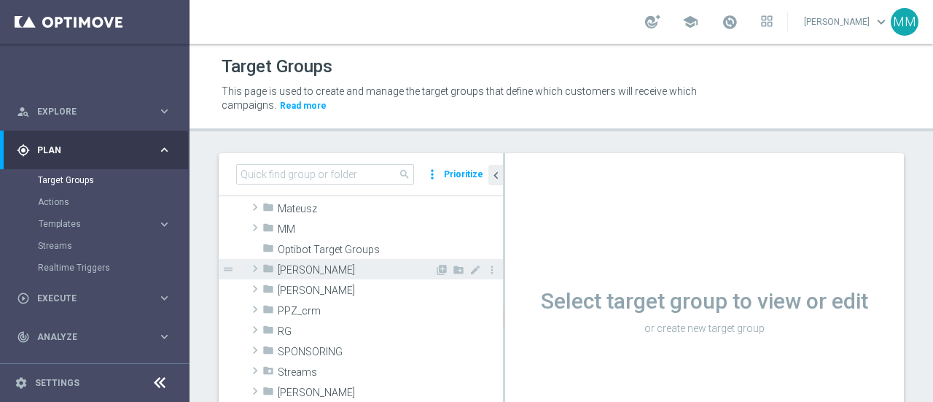
click at [310, 272] on span "Patryk P." at bounding box center [356, 270] width 157 height 12
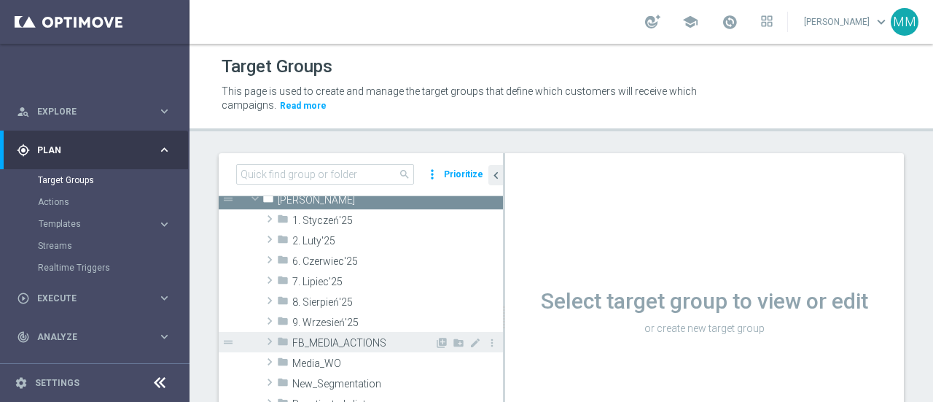
scroll to position [510, 0]
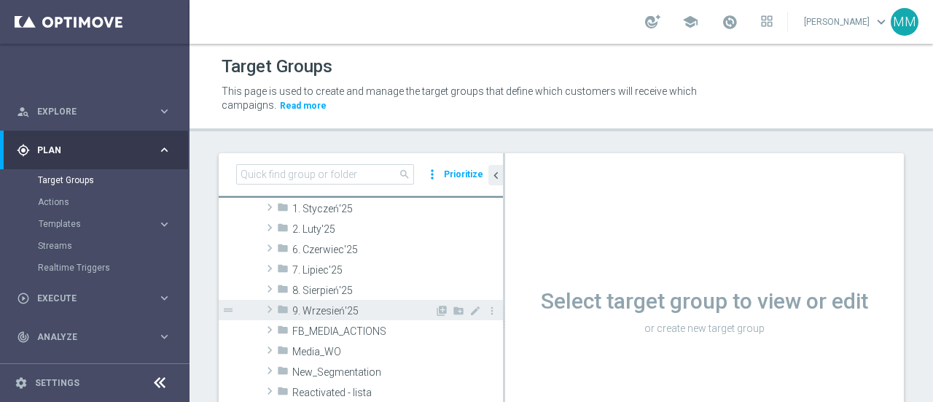
click at [341, 308] on span "9. Wrzesień'25" at bounding box center [363, 311] width 142 height 12
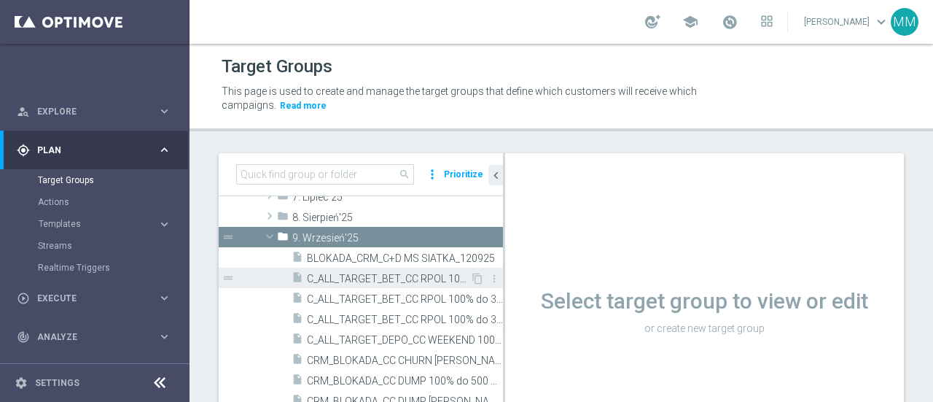
scroll to position [656, 0]
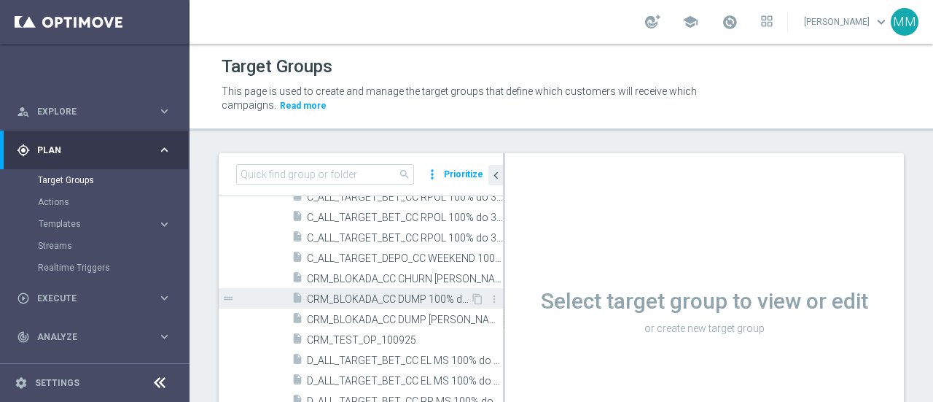
click at [404, 299] on span "CRM_BLOKADA_CC DUMP 100% do 500 PLN_180925" at bounding box center [388, 299] width 163 height 12
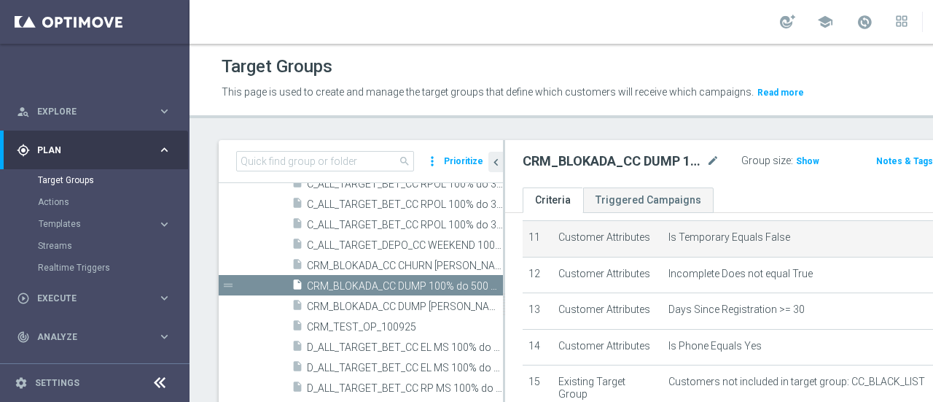
scroll to position [438, 0]
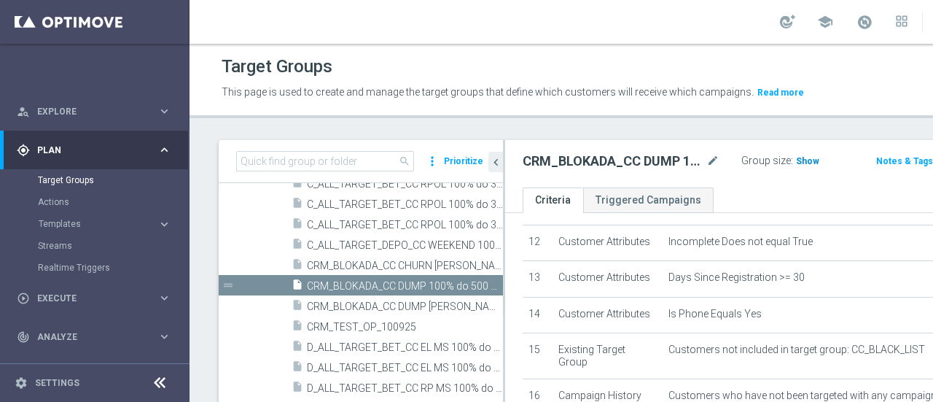
click at [796, 166] on span "Show" at bounding box center [807, 161] width 23 height 10
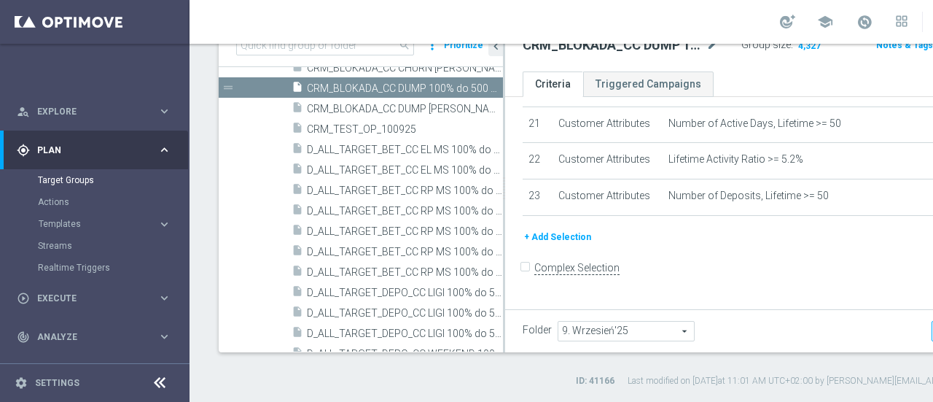
scroll to position [831, 0]
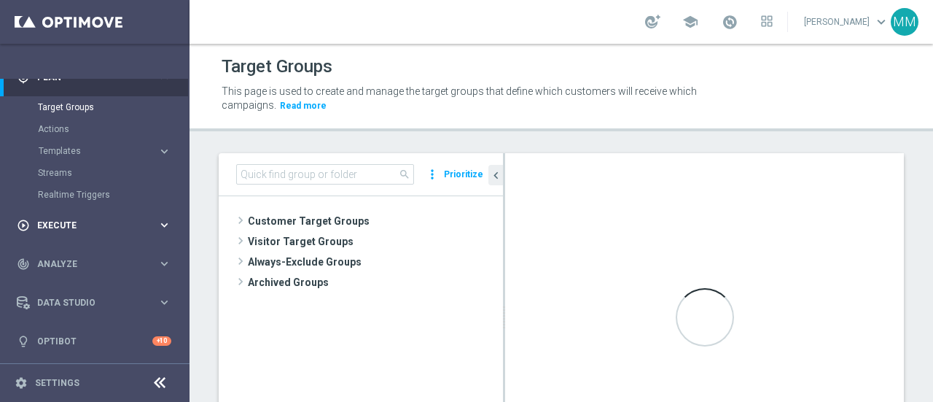
click at [51, 227] on span "Execute" at bounding box center [97, 225] width 120 height 9
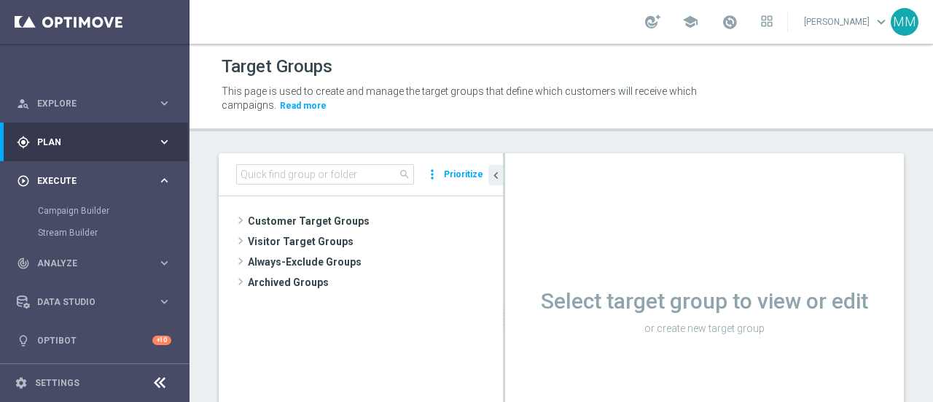
scroll to position [71, 0]
click at [77, 211] on link "Campaign Builder" at bounding box center [95, 212] width 114 height 12
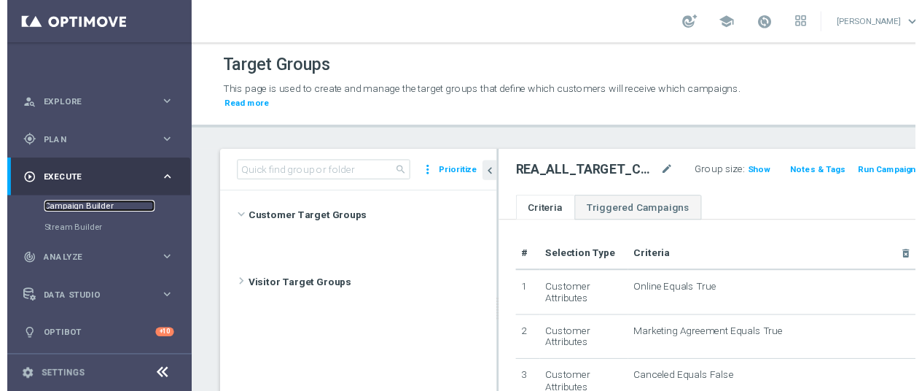
scroll to position [0, 0]
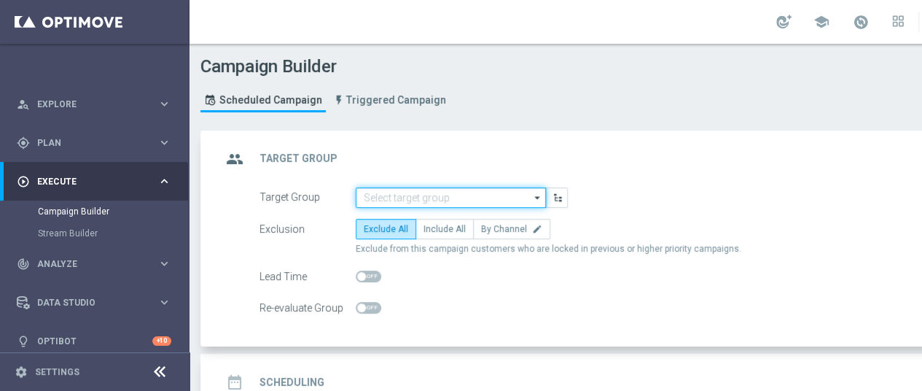
click at [426, 195] on input at bounding box center [451, 197] width 190 height 20
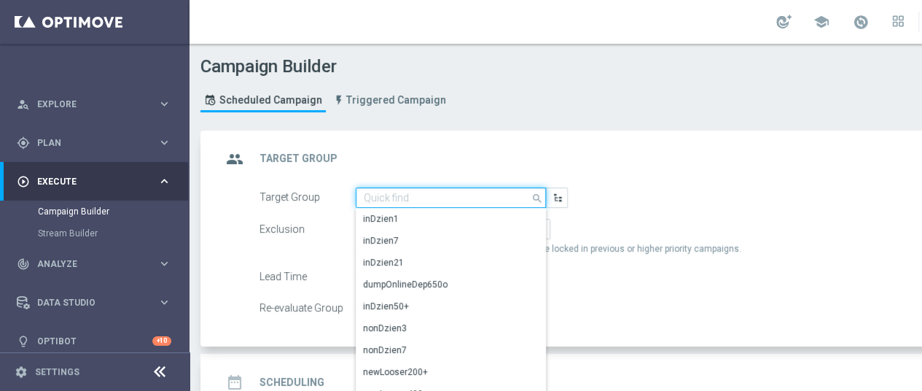
paste input "REA_ALL_TARGET_CC BLOKADA_160925"
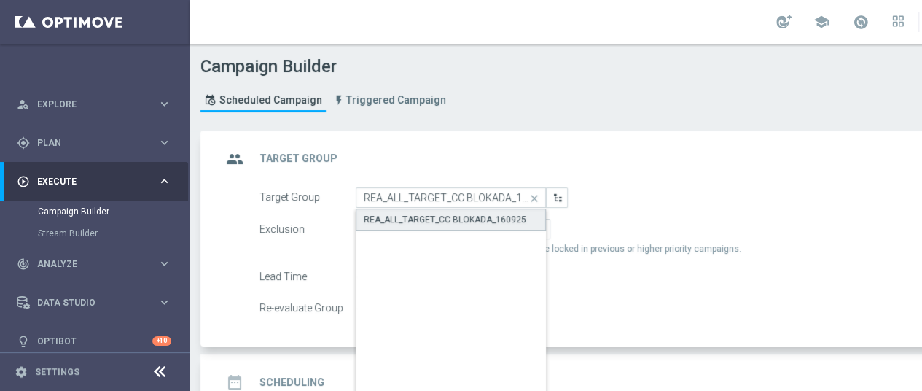
click at [499, 214] on div "REA_ALL_TARGET_CC BLOKADA_160925" at bounding box center [445, 219] width 163 height 13
type input "REA_ALL_TARGET_CC BLOKADA_160925"
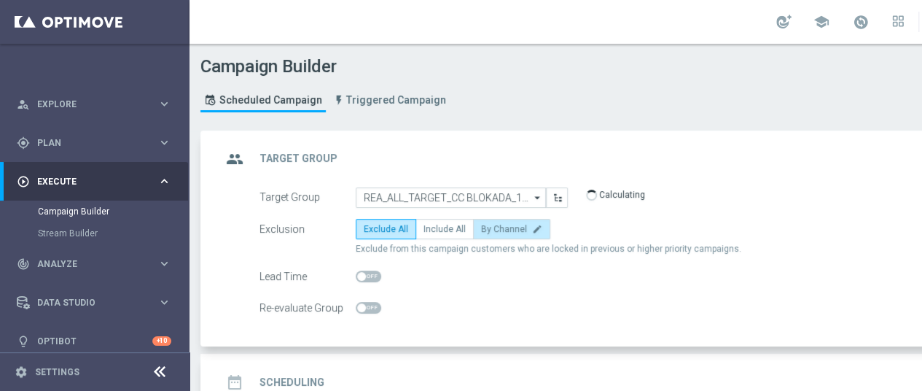
click at [510, 233] on span "By Channel" at bounding box center [504, 229] width 46 height 10
click at [491, 233] on input "By Channel edit" at bounding box center [485, 231] width 9 height 9
radio input "true"
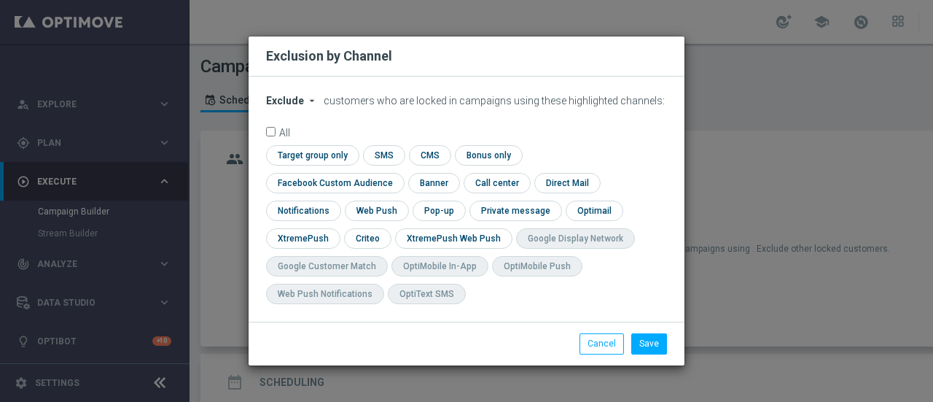
click at [300, 106] on span "Exclude" at bounding box center [285, 101] width 38 height 12
click at [0, 0] on span "Include" at bounding box center [0, 0] width 0 height 0
click at [389, 228] on input "checkbox" at bounding box center [366, 238] width 45 height 20
checkbox input "true"
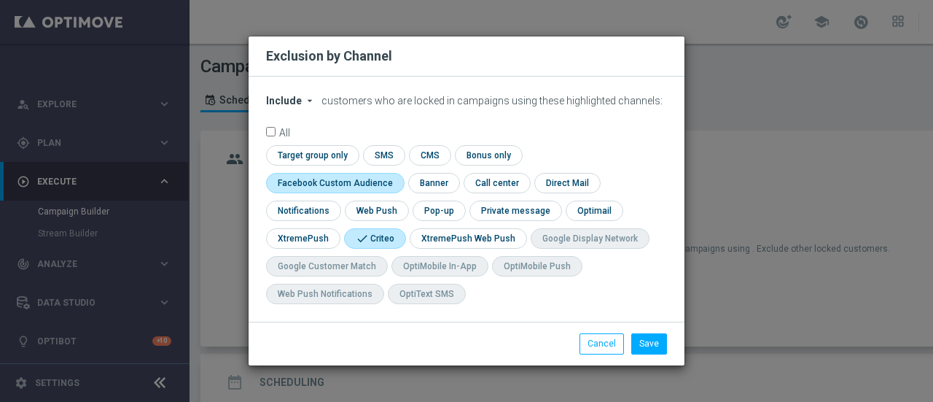
click at [398, 174] on input "checkbox" at bounding box center [332, 183] width 132 height 20
checkbox input "true"
click at [649, 344] on button "Save" at bounding box center [650, 343] width 36 height 20
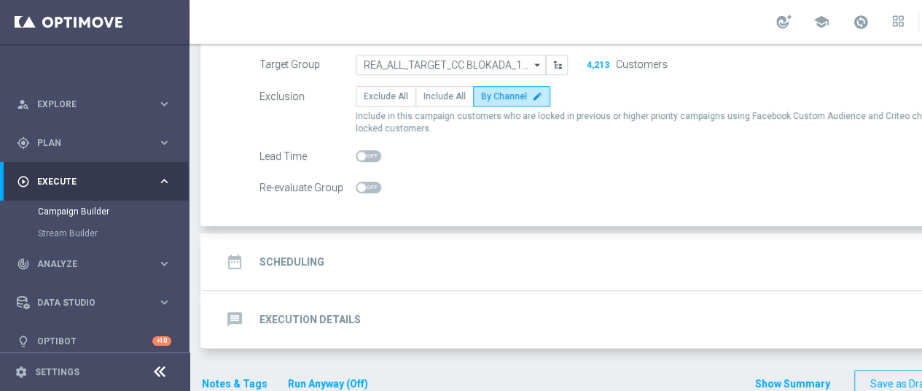
scroll to position [146, 0]
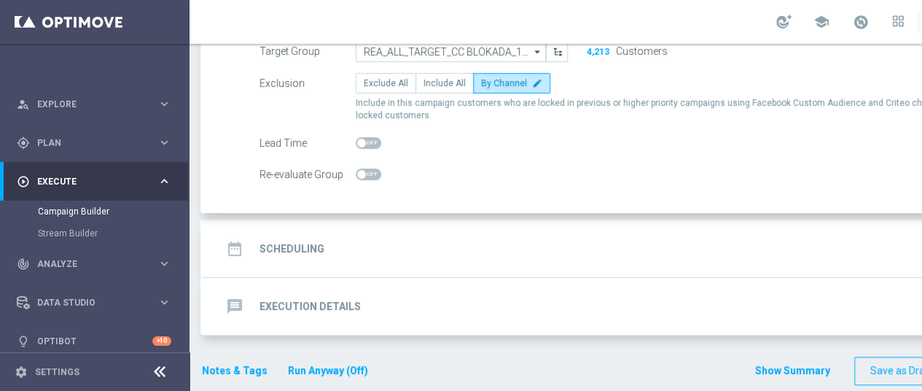
click at [289, 249] on h2 "Scheduling" at bounding box center [292, 249] width 65 height 14
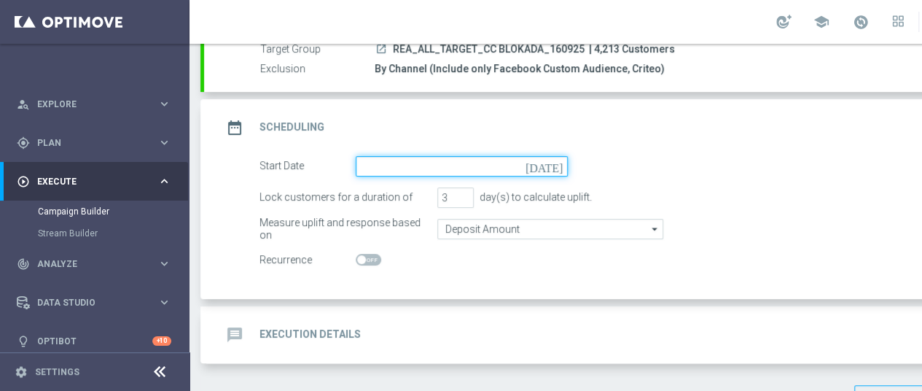
click at [560, 170] on input at bounding box center [462, 166] width 212 height 20
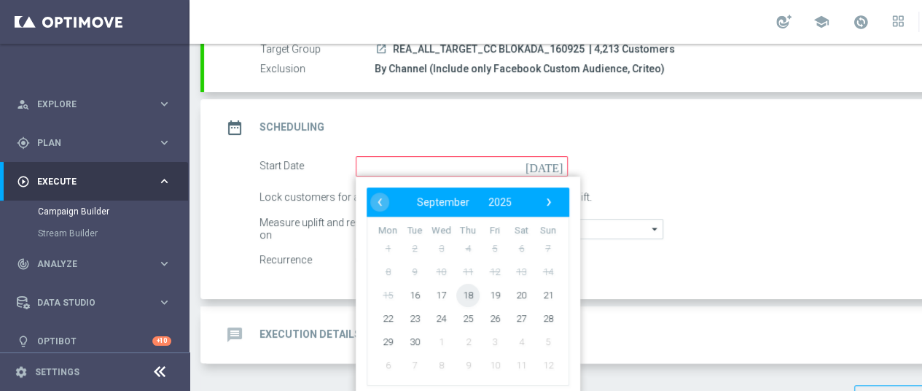
click at [472, 295] on span "18" at bounding box center [467, 294] width 23 height 23
type input "18 Sep 2025"
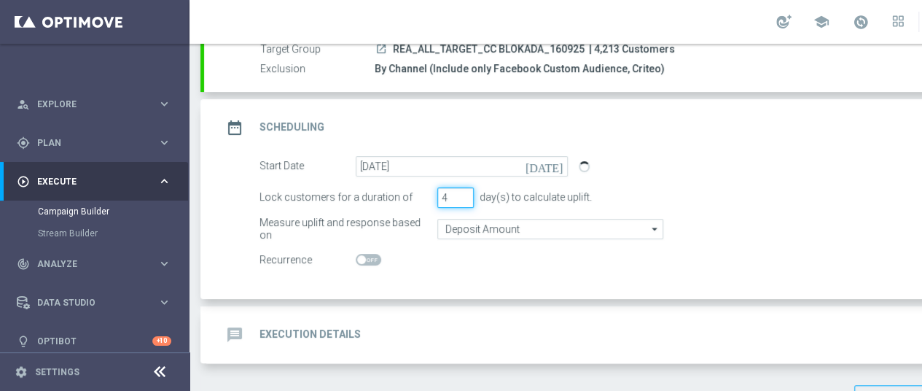
type input "4"
click at [463, 191] on input "4" at bounding box center [456, 197] width 36 height 20
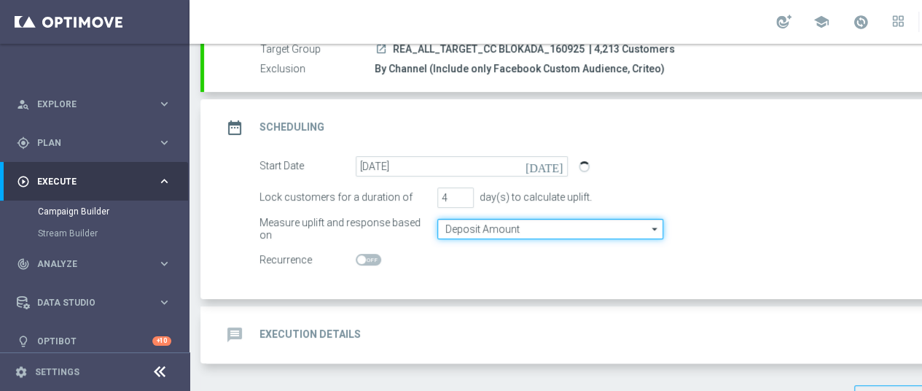
click at [555, 229] on input "Deposit Amount" at bounding box center [551, 229] width 226 height 20
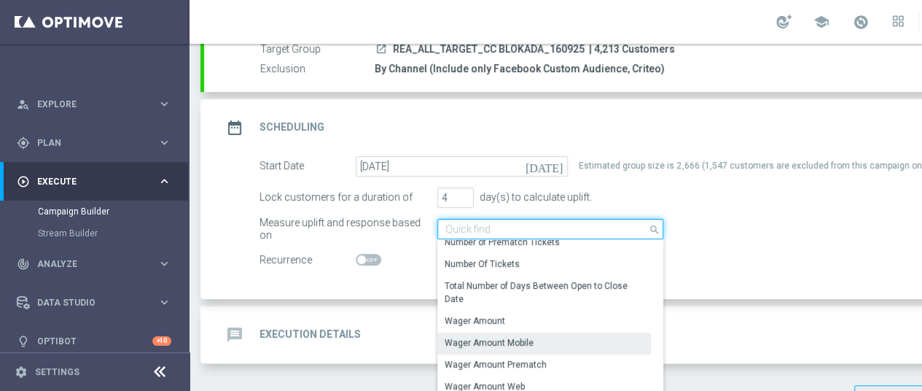
scroll to position [290, 0]
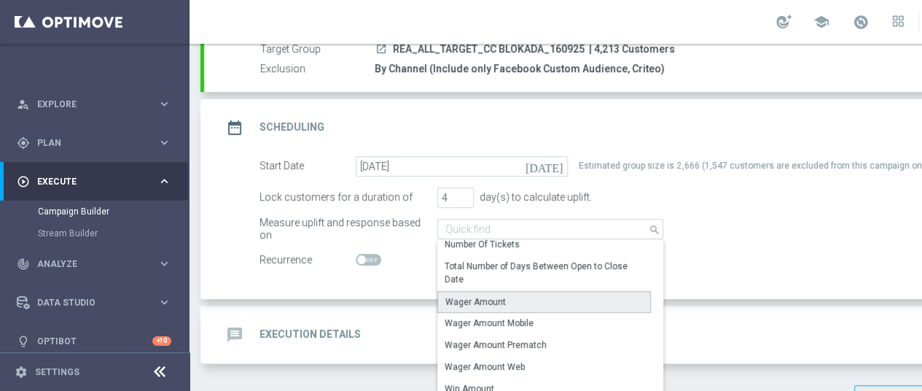
click at [490, 303] on div "Wager Amount" at bounding box center [476, 301] width 61 height 13
type input "Wager Amount"
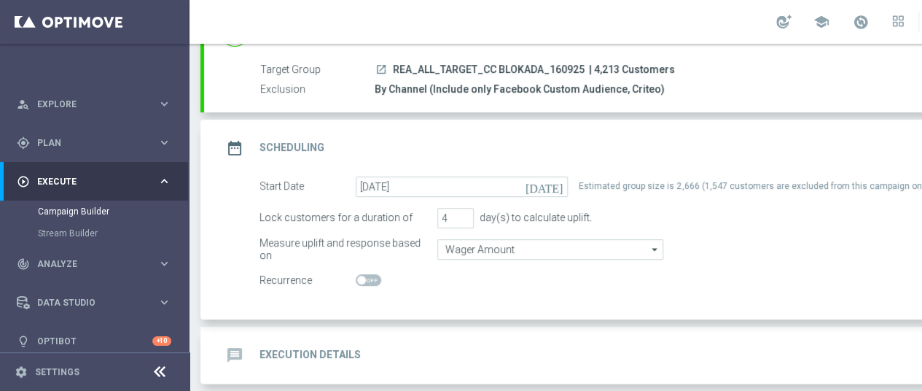
scroll to position [73, 0]
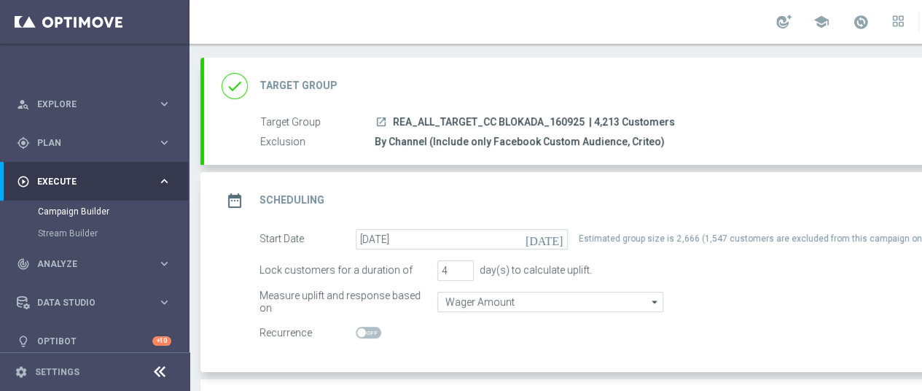
click at [583, 192] on div "date_range Scheduling keyboard_arrow_up" at bounding box center [629, 201] width 815 height 28
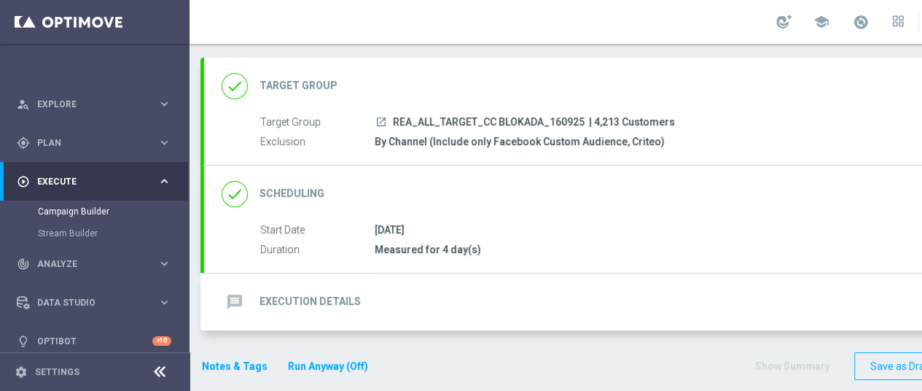
click at [509, 214] on div "done Scheduling keyboard_arrow_down" at bounding box center [629, 194] width 850 height 57
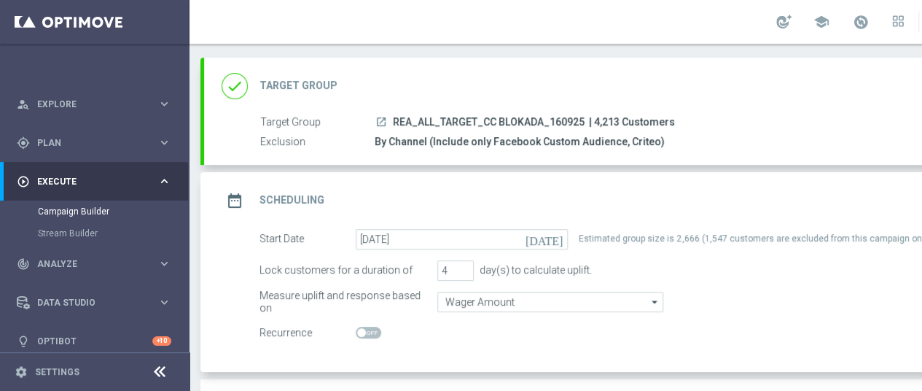
drag, startPoint x: 782, startPoint y: 294, endPoint x: 753, endPoint y: 294, distance: 29.9
click at [753, 294] on div "Measure uplift and response based on Wager Amount Wager Amount arrow_drop_down …" at bounding box center [645, 302] width 793 height 20
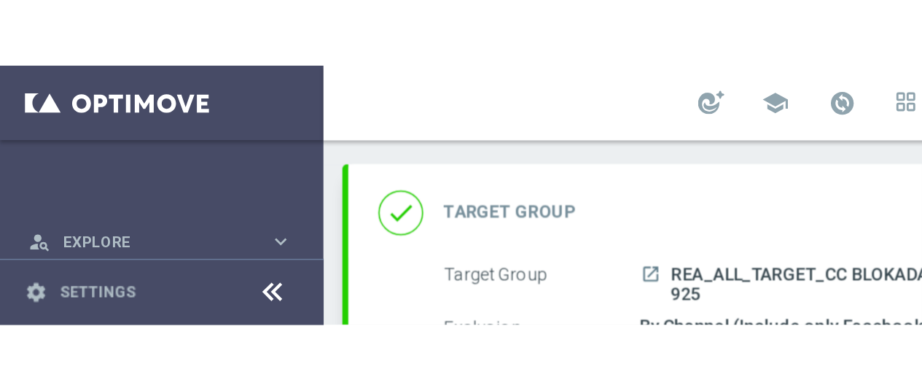
scroll to position [0, 0]
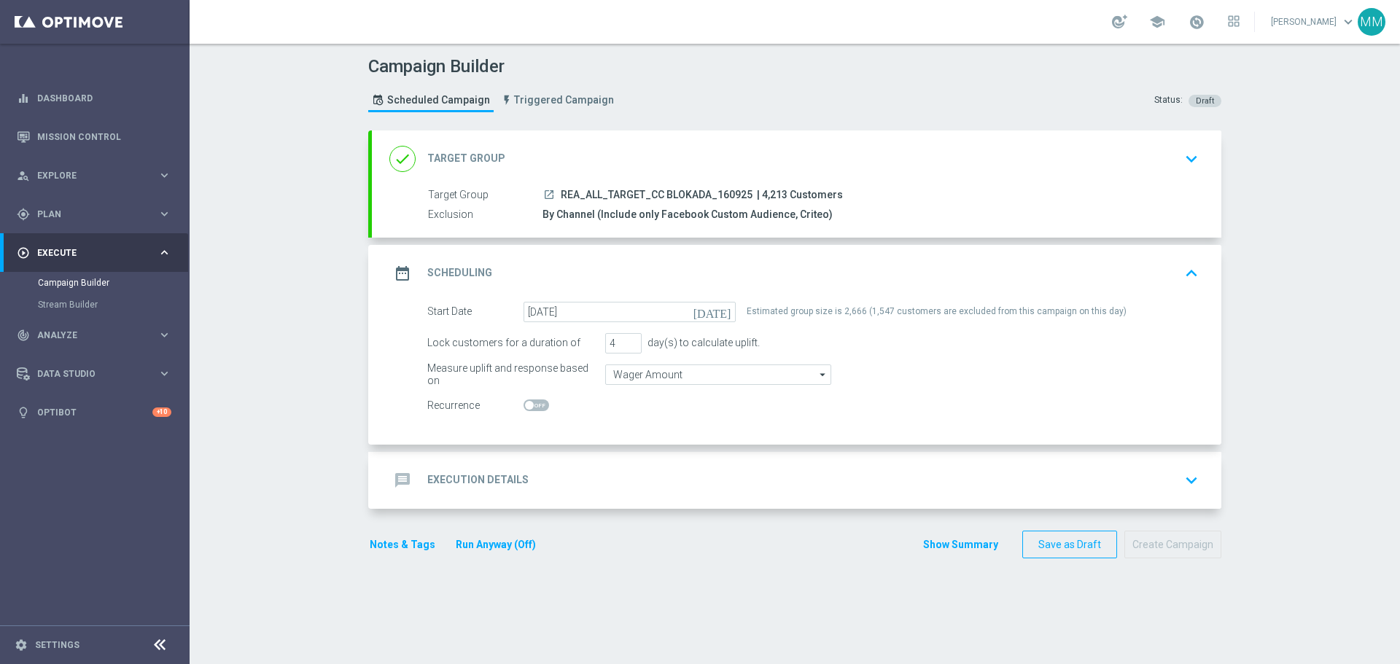
click at [635, 401] on div "message Execution Details keyboard_arrow_down" at bounding box center [796, 481] width 815 height 28
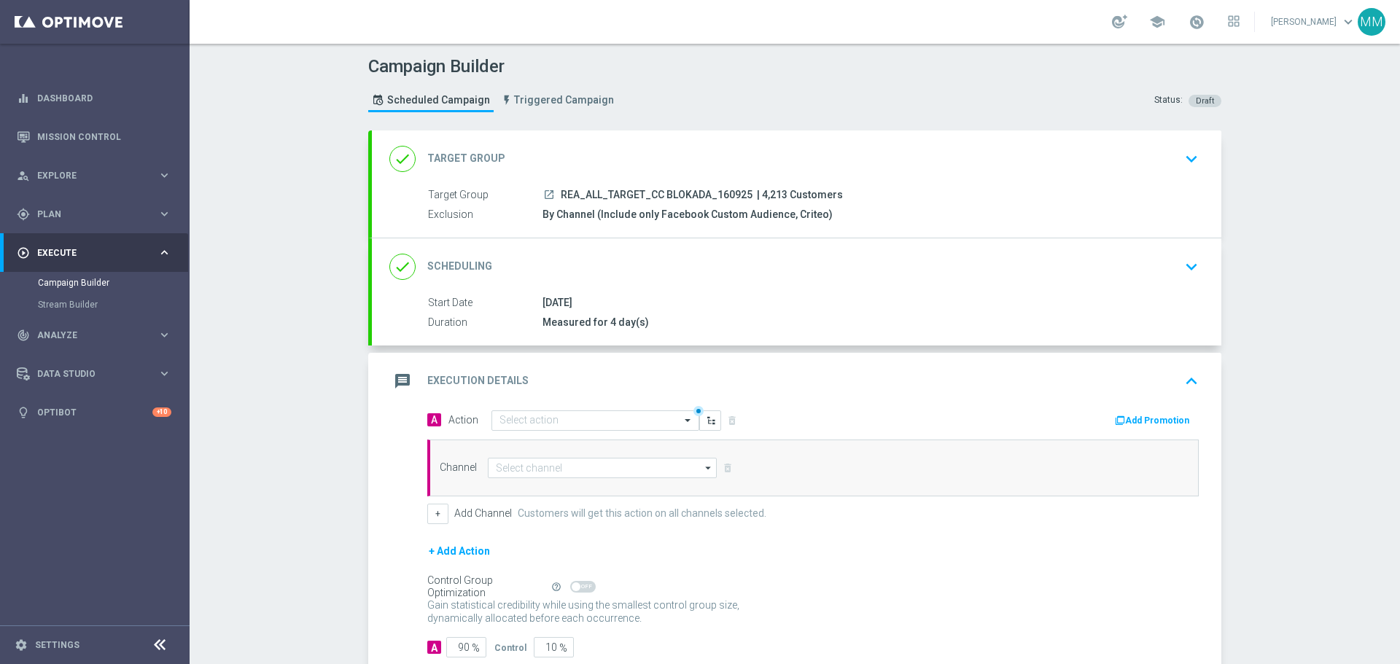
click at [616, 315] on div "Measured for 4 day(s)" at bounding box center [868, 322] width 650 height 15
click at [933, 264] on icon "keyboard_arrow_down" at bounding box center [1192, 267] width 22 height 22
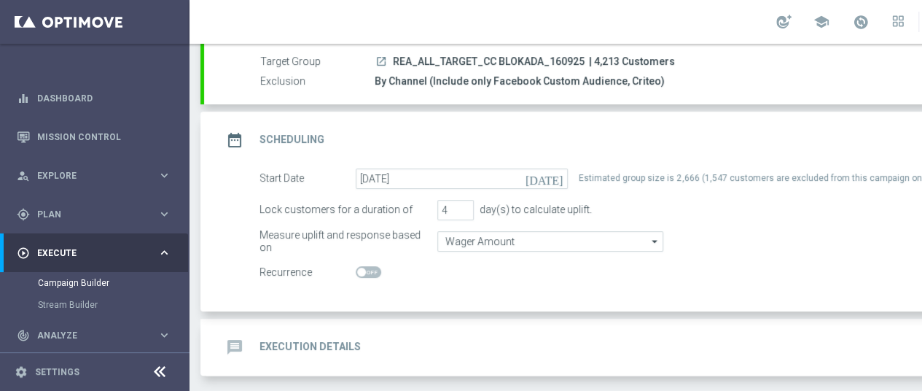
scroll to position [111, 0]
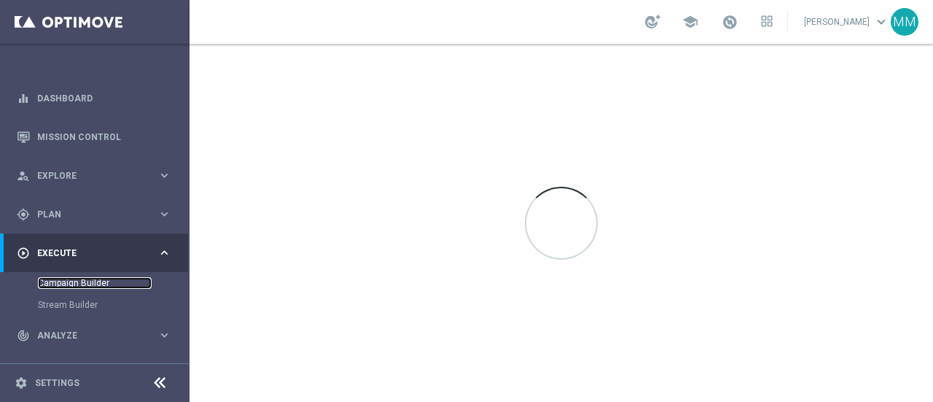
click at [82, 281] on link "Campaign Builder" at bounding box center [95, 283] width 114 height 12
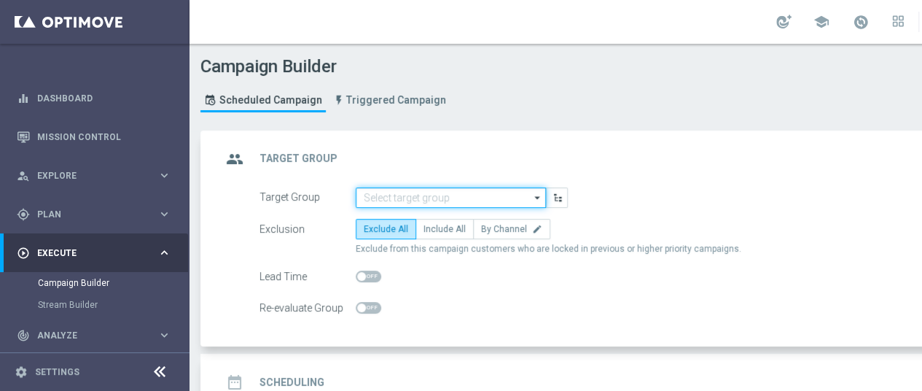
click at [408, 197] on input at bounding box center [451, 197] width 190 height 20
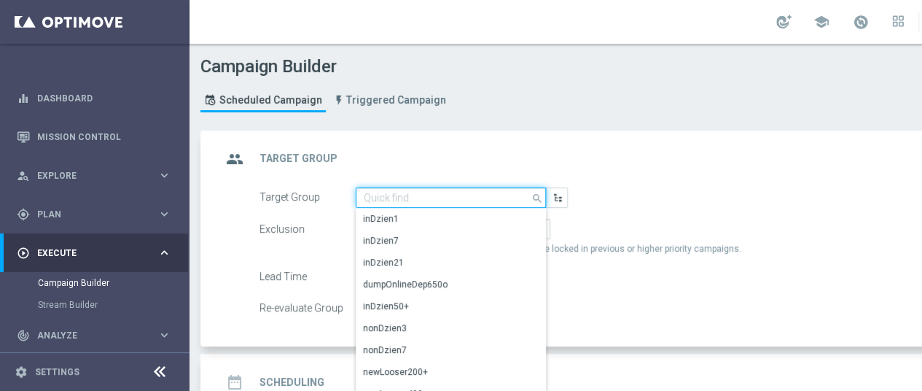
click at [400, 202] on input at bounding box center [451, 197] width 190 height 20
click at [404, 196] on input at bounding box center [451, 197] width 190 height 20
paste input "REA_ALL_TARGET_CC BLOKADA_160925"
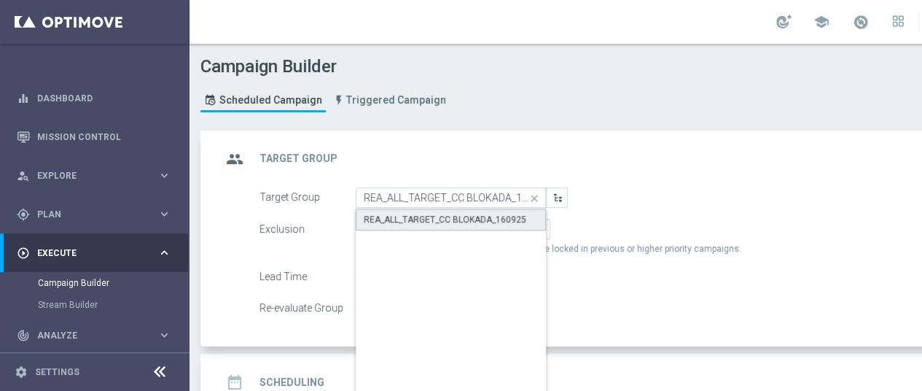
click at [442, 222] on div "REA_ALL_TARGET_CC BLOKADA_160925" at bounding box center [445, 219] width 163 height 13
type input "REA_ALL_TARGET_CC BLOKADA_160925"
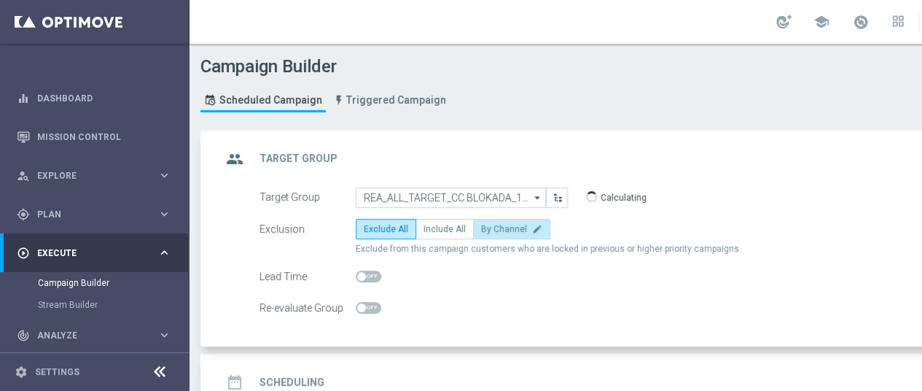
click at [496, 233] on label "By Channel edit" at bounding box center [511, 229] width 77 height 20
click at [491, 233] on input "By Channel edit" at bounding box center [485, 231] width 9 height 9
radio input "true"
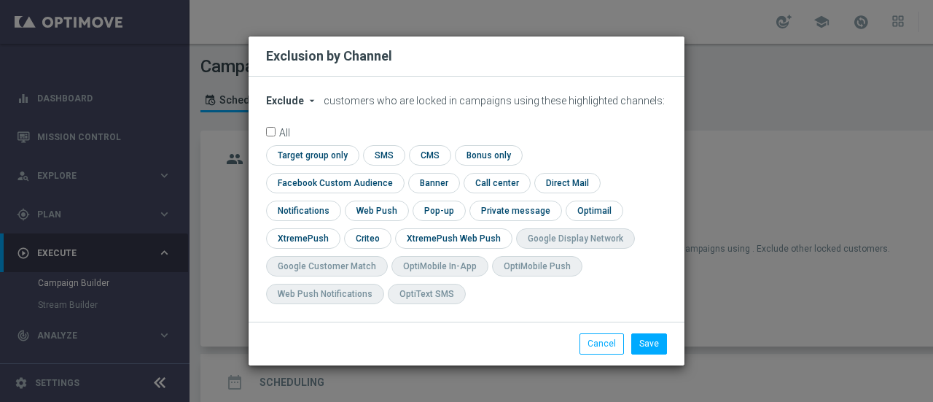
click at [283, 106] on span "Exclude" at bounding box center [285, 101] width 38 height 12
click at [0, 0] on span "Include" at bounding box center [0, 0] width 0 height 0
click at [389, 228] on input "checkbox" at bounding box center [366, 238] width 45 height 20
checkbox input "true"
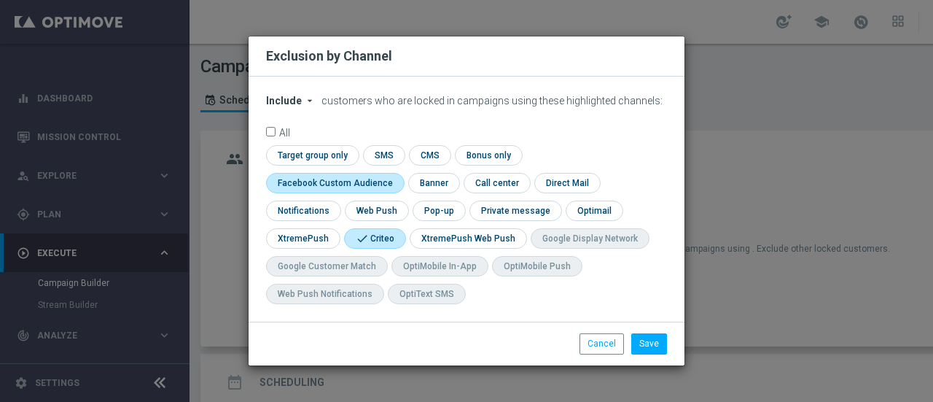
click at [398, 173] on input "checkbox" at bounding box center [332, 183] width 132 height 20
checkbox input "true"
click at [660, 357] on div "Save Cancel" at bounding box center [467, 343] width 436 height 43
click at [655, 345] on button "Save" at bounding box center [650, 343] width 36 height 20
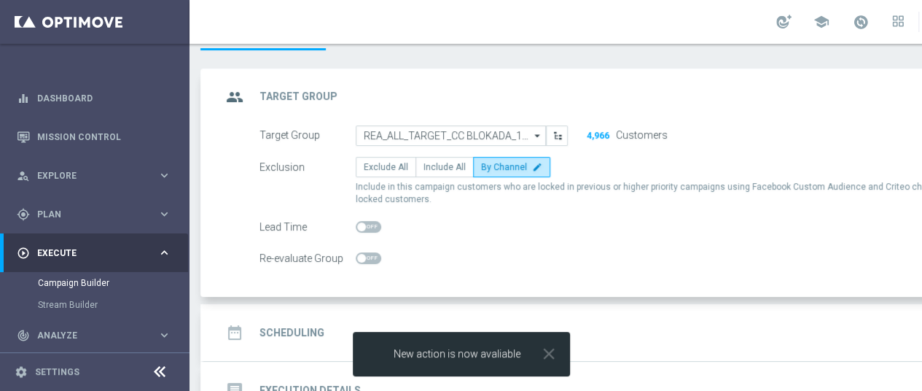
scroll to position [155, 0]
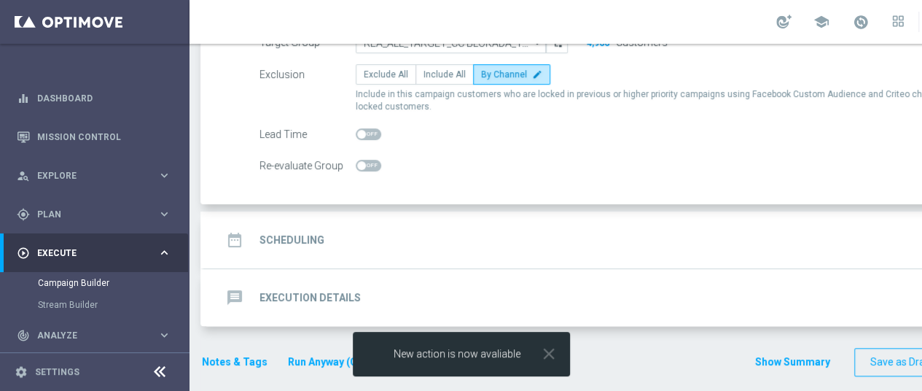
click at [278, 239] on h2 "Scheduling" at bounding box center [292, 240] width 65 height 14
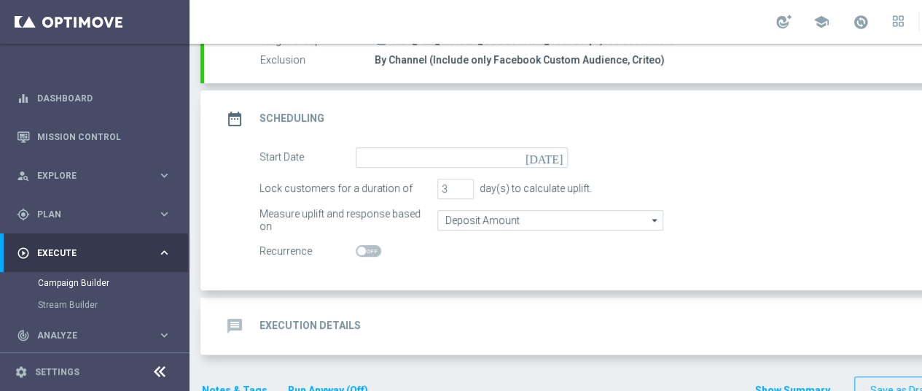
click at [559, 158] on icon "[DATE]" at bounding box center [547, 155] width 43 height 16
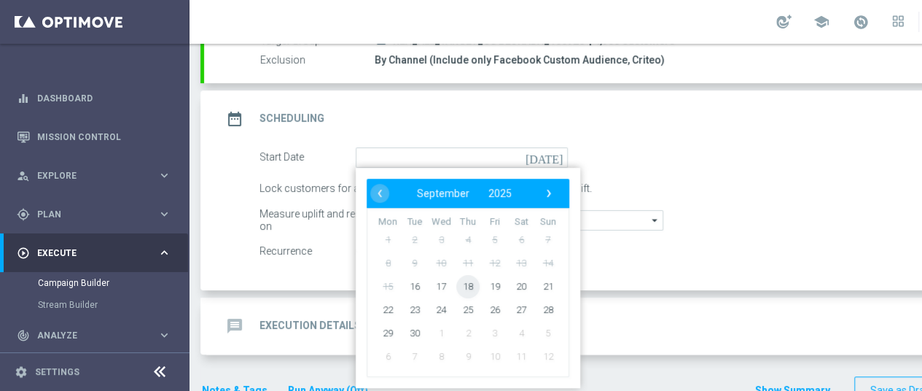
click at [475, 289] on span "18" at bounding box center [467, 285] width 23 height 23
type input "[DATE]"
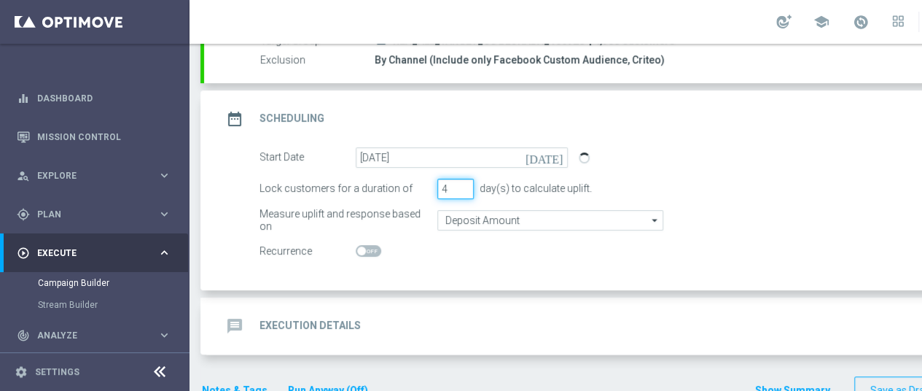
type input "4"
click at [465, 186] on input "4" at bounding box center [456, 189] width 36 height 20
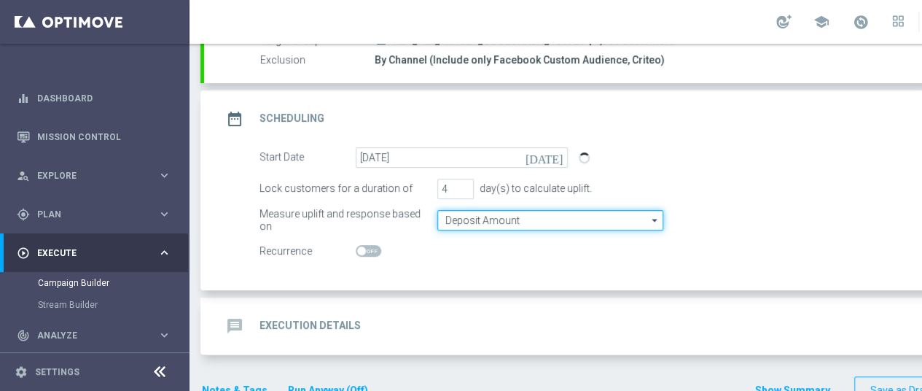
click at [470, 220] on input "Deposit Amount" at bounding box center [551, 220] width 226 height 20
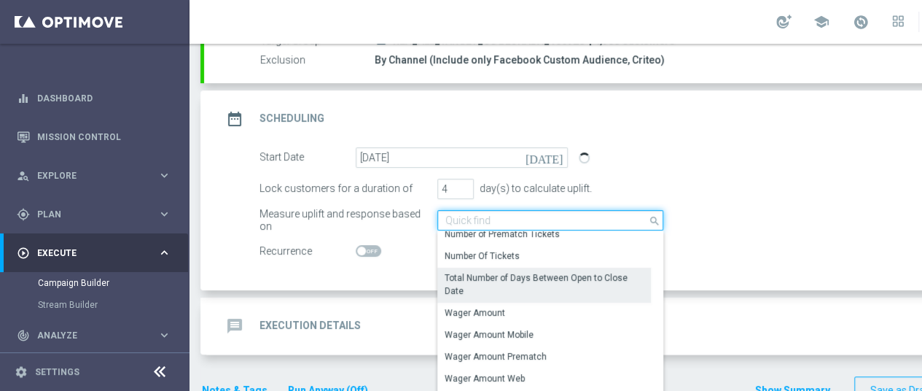
scroll to position [290, 0]
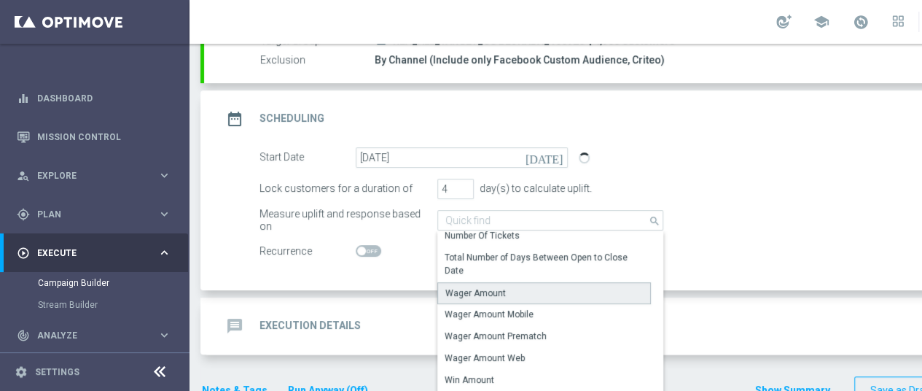
click at [475, 290] on div "Wager Amount" at bounding box center [476, 293] width 61 height 13
type input "Wager Amount"
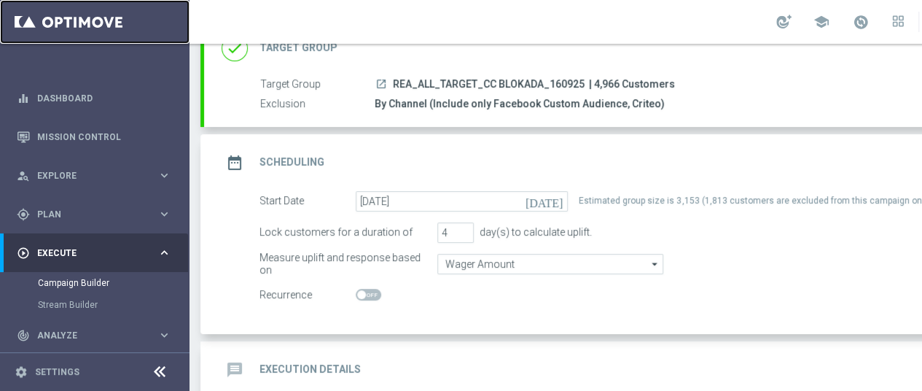
scroll to position [94, 0]
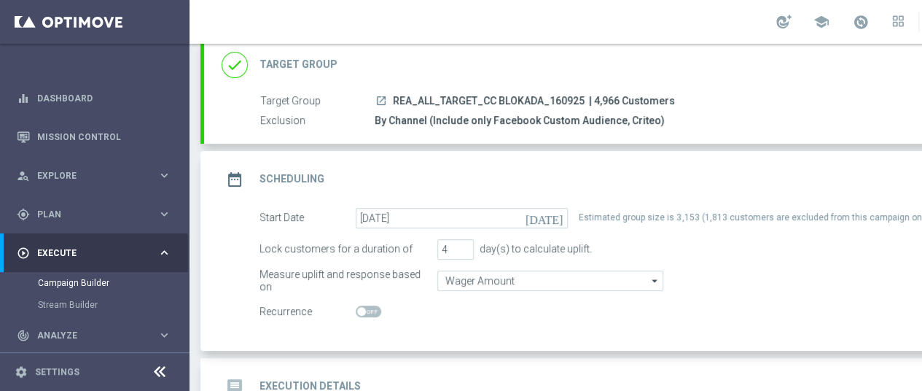
click at [780, 73] on div "done Target Group keyboard_arrow_down" at bounding box center [629, 65] width 815 height 28
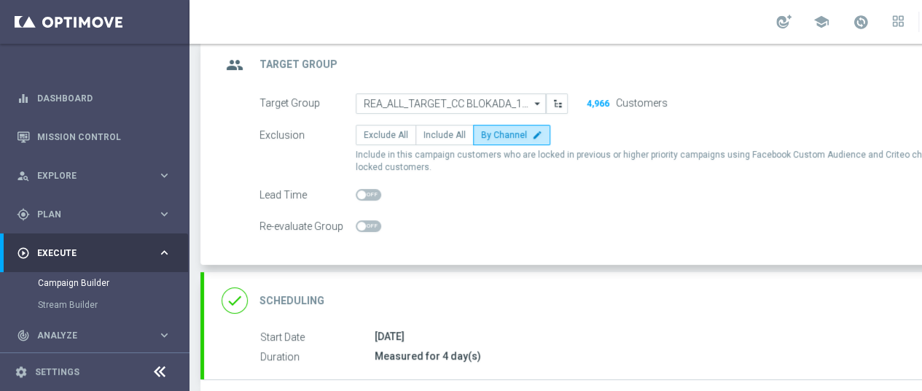
drag, startPoint x: 365, startPoint y: 314, endPoint x: 389, endPoint y: 308, distance: 24.6
click at [368, 312] on div "done Scheduling keyboard_arrow_down" at bounding box center [629, 300] width 850 height 57
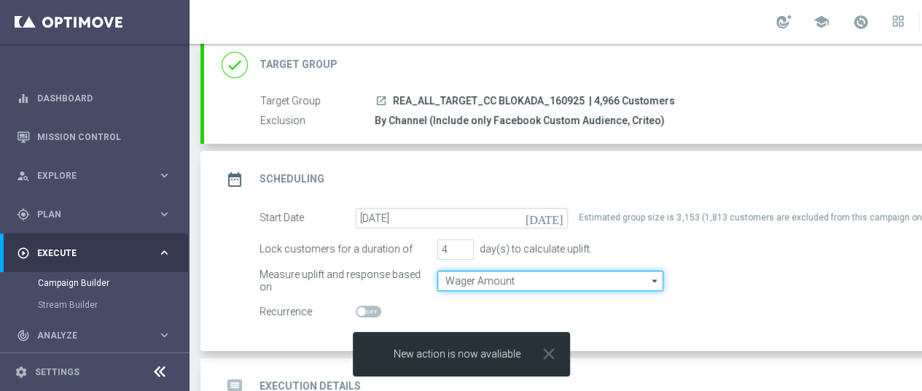
click at [478, 279] on input "Wager Amount" at bounding box center [551, 281] width 226 height 20
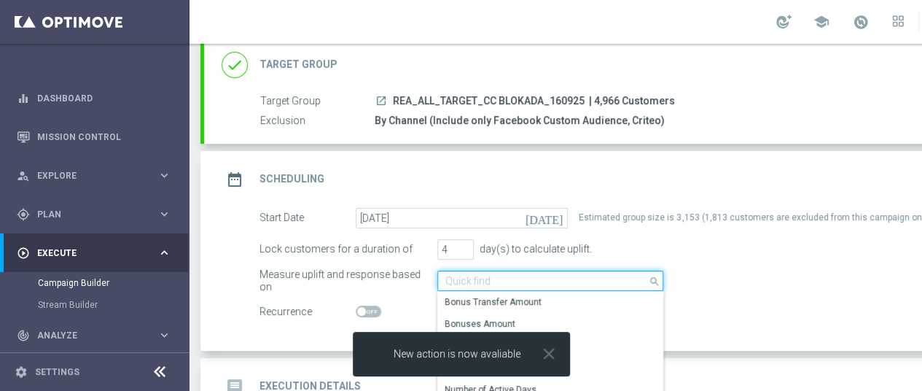
scroll to position [194, 0]
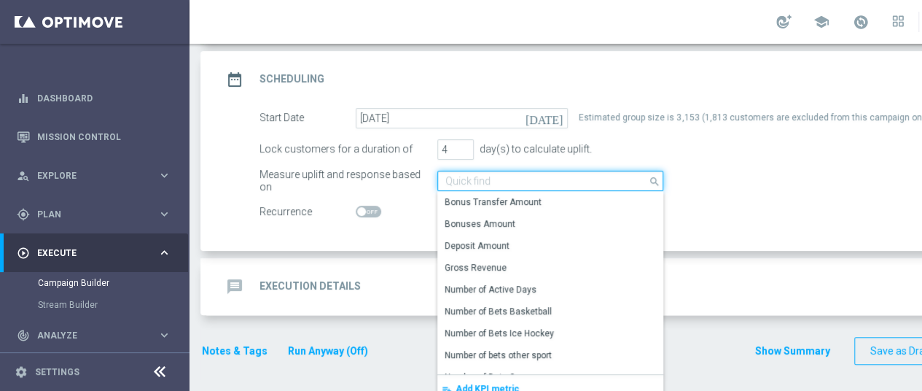
click at [583, 179] on input at bounding box center [551, 181] width 226 height 20
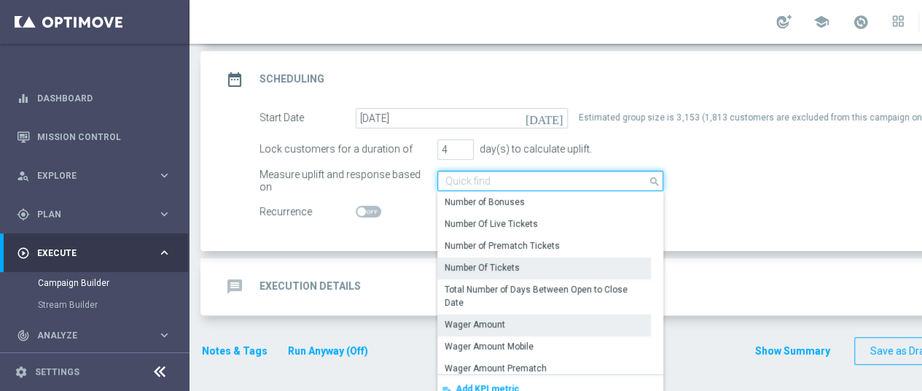
scroll to position [290, 0]
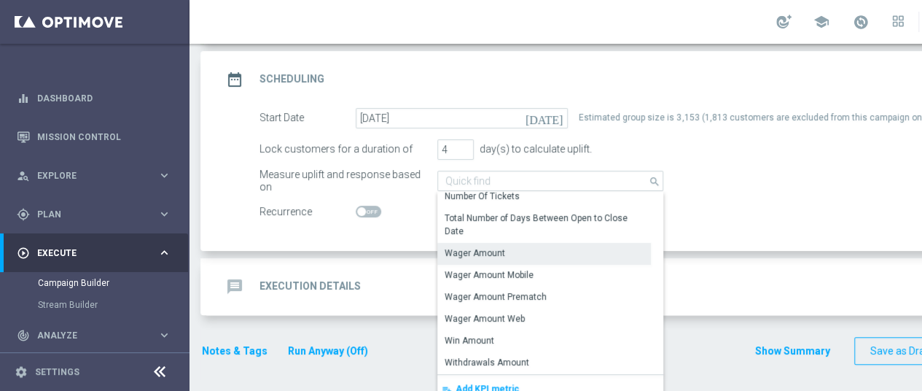
click at [497, 250] on div "Wager Amount" at bounding box center [475, 252] width 61 height 13
type input "Wager Amount"
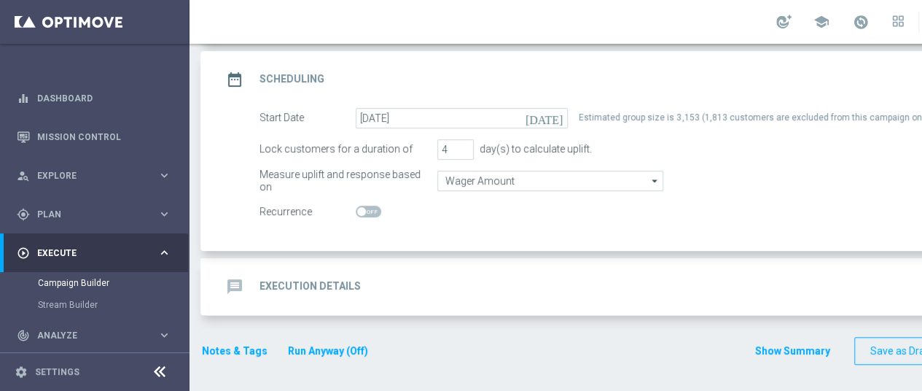
scroll to position [184, 0]
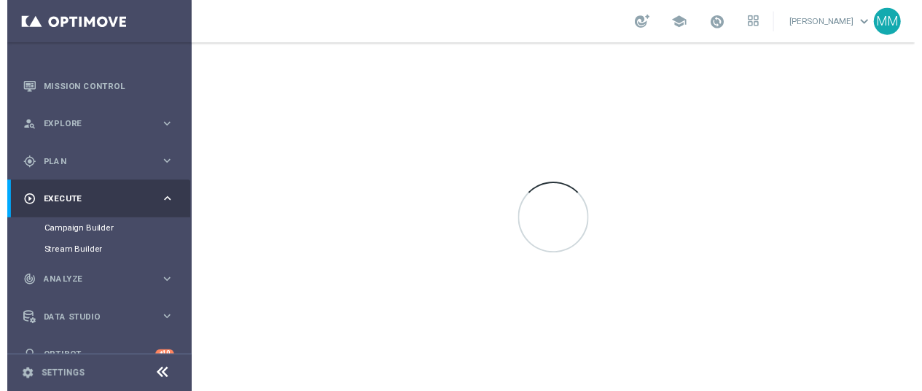
scroll to position [71, 0]
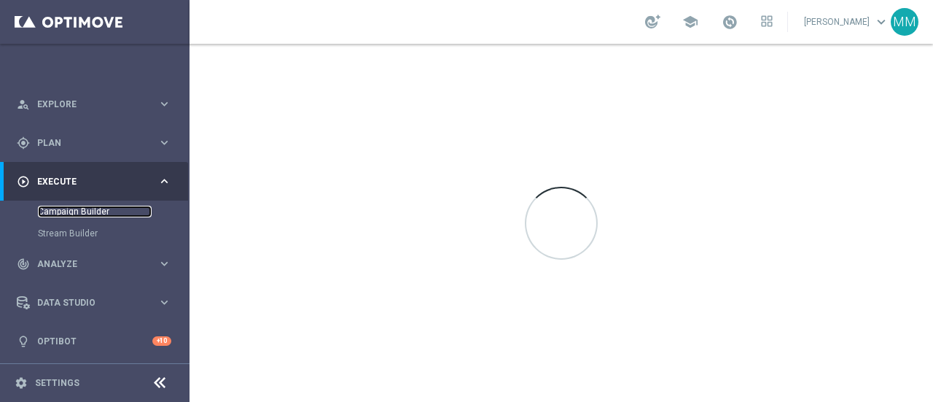
click at [85, 206] on link "Campaign Builder" at bounding box center [95, 212] width 114 height 12
click at [83, 209] on link "Campaign Builder" at bounding box center [95, 212] width 114 height 12
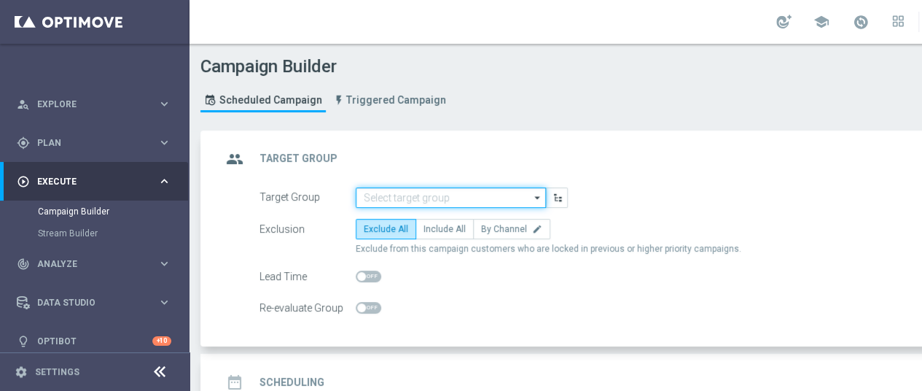
click at [429, 196] on input at bounding box center [451, 197] width 190 height 20
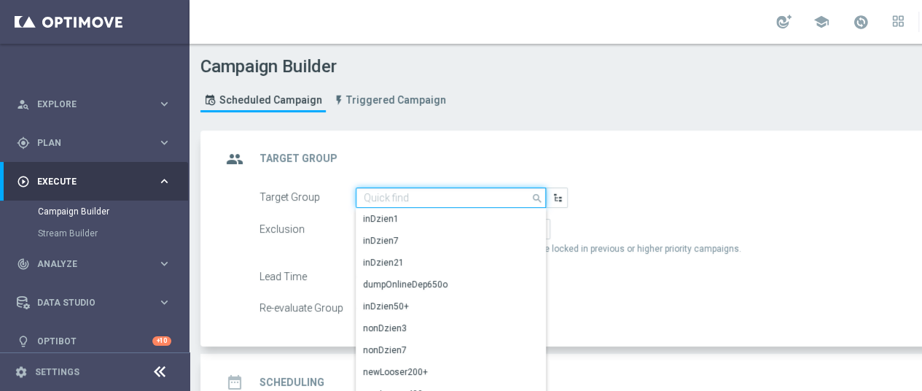
click at [411, 195] on input at bounding box center [451, 197] width 190 height 20
paste input "REA_ALL_TARGET_CC BLOKADA_160925"
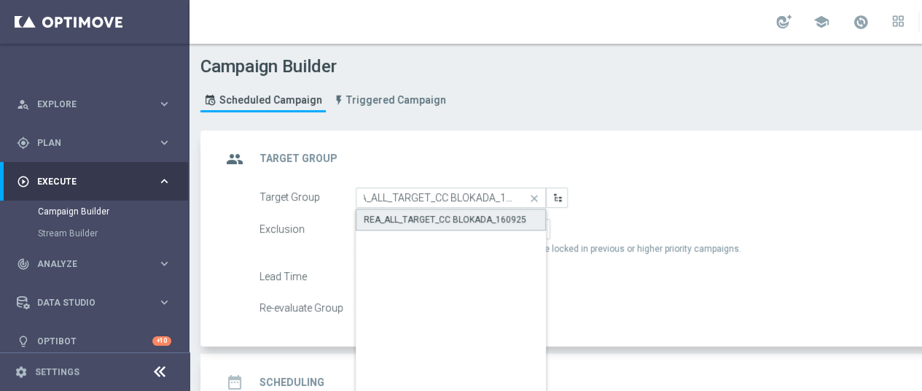
scroll to position [0, 0]
click at [419, 222] on div "REA_ALL_TARGET_CC BLOKADA_160925" at bounding box center [445, 219] width 163 height 13
type input "REA_ALL_TARGET_CC BLOKADA_160925"
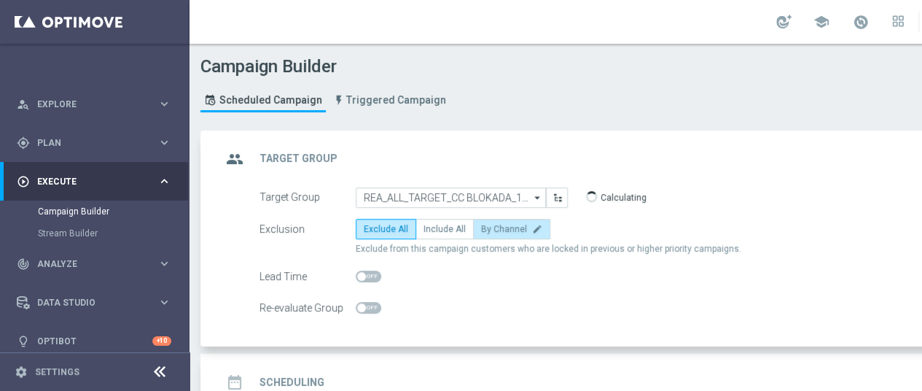
click at [502, 231] on span "By Channel" at bounding box center [504, 229] width 46 height 10
click at [491, 231] on input "By Channel edit" at bounding box center [485, 231] width 9 height 9
radio input "true"
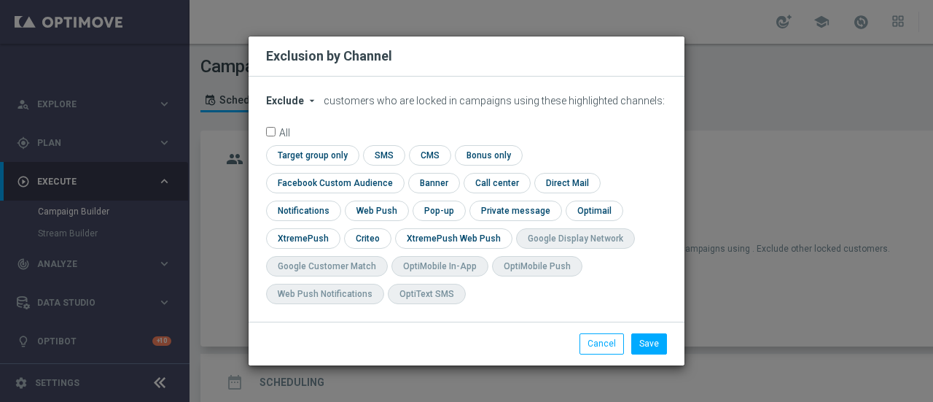
click at [295, 106] on span "Exclude" at bounding box center [285, 101] width 38 height 12
click at [0, 0] on span "Include" at bounding box center [0, 0] width 0 height 0
click at [389, 228] on input "checkbox" at bounding box center [366, 238] width 45 height 20
checkbox input "true"
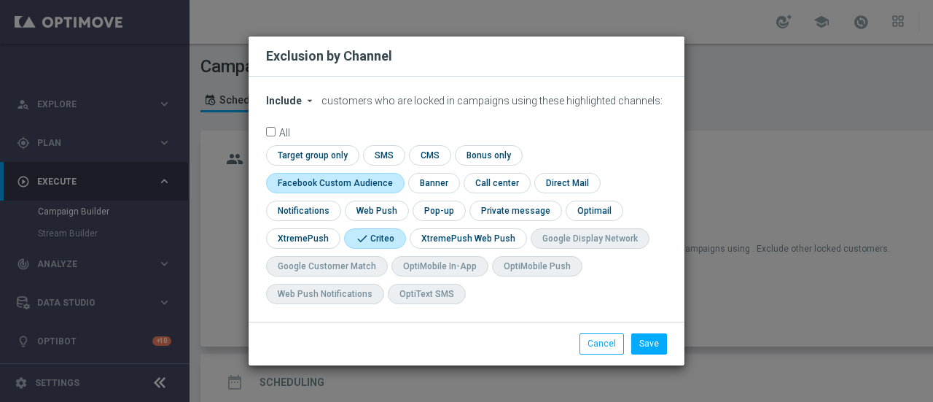
click at [398, 173] on input "checkbox" at bounding box center [332, 183] width 132 height 20
checkbox input "true"
click at [652, 341] on button "Save" at bounding box center [650, 343] width 36 height 20
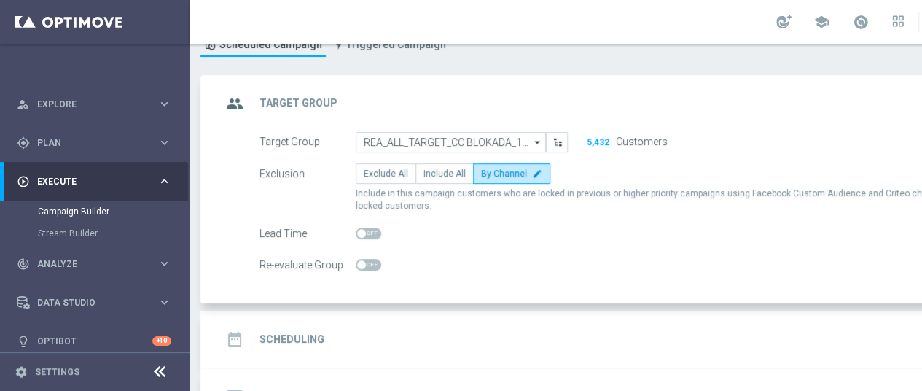
scroll to position [155, 0]
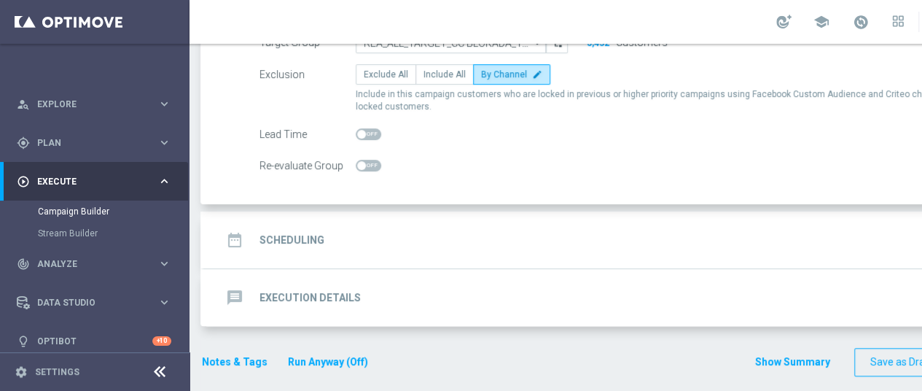
click at [366, 243] on div "date_range Scheduling keyboard_arrow_down" at bounding box center [629, 240] width 815 height 28
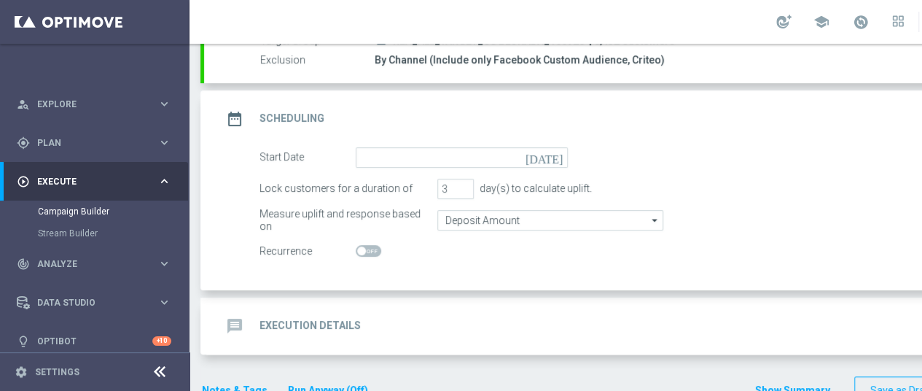
click at [556, 157] on icon "[DATE]" at bounding box center [547, 155] width 43 height 16
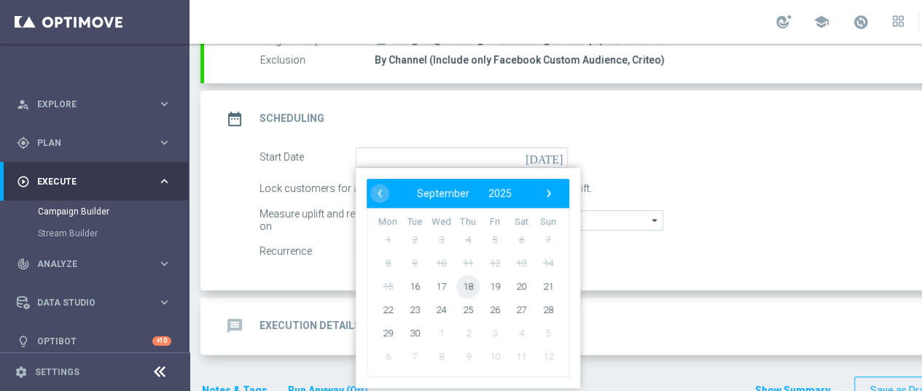
click at [468, 284] on span "18" at bounding box center [467, 285] width 23 height 23
type input "[DATE]"
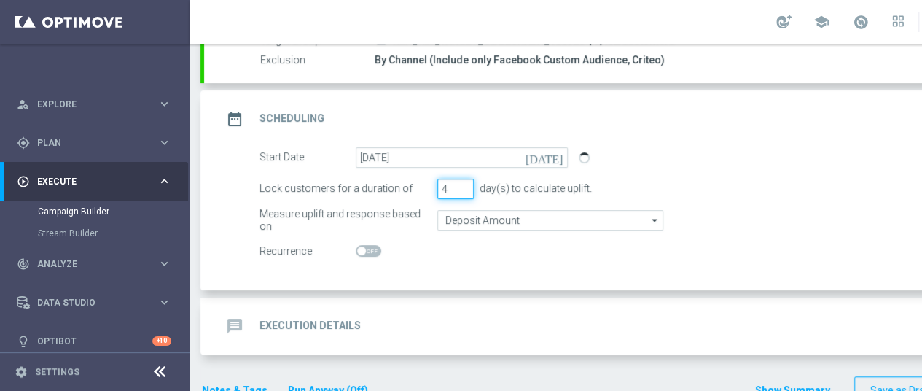
type input "4"
click at [464, 184] on input "4" at bounding box center [456, 189] width 36 height 20
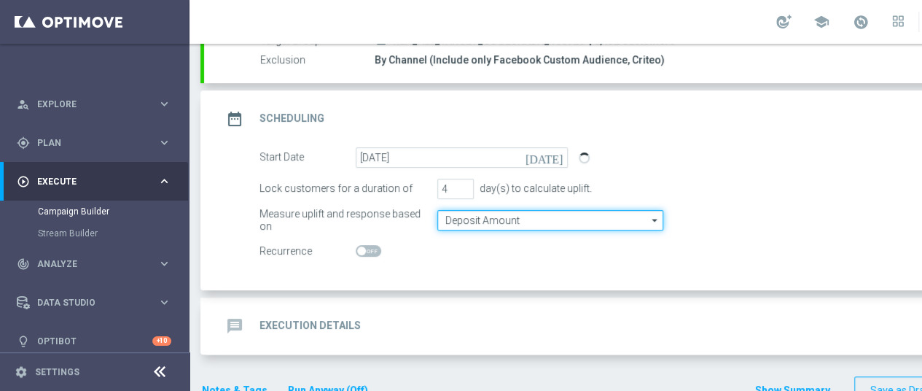
click at [507, 217] on input "Deposit Amount" at bounding box center [551, 220] width 226 height 20
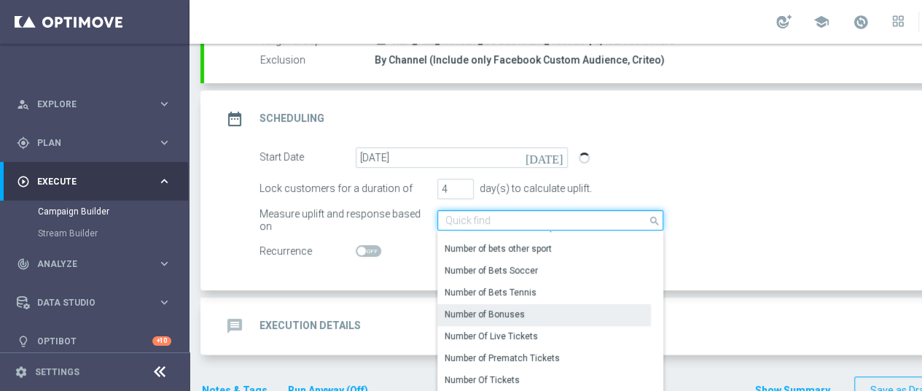
scroll to position [290, 0]
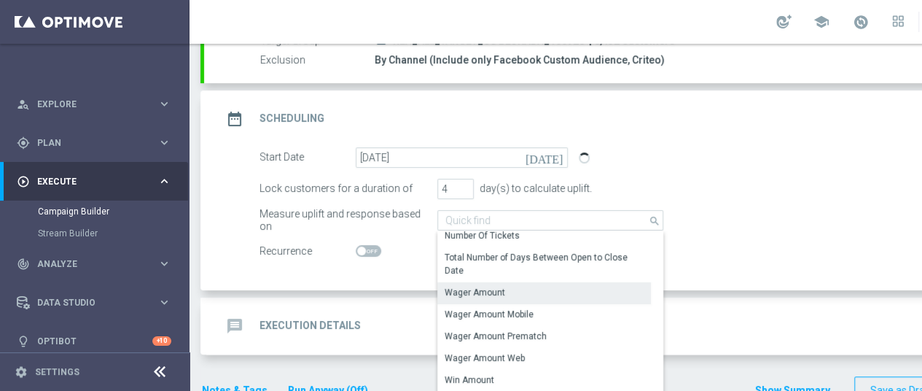
click at [480, 289] on div "Wager Amount" at bounding box center [475, 292] width 61 height 13
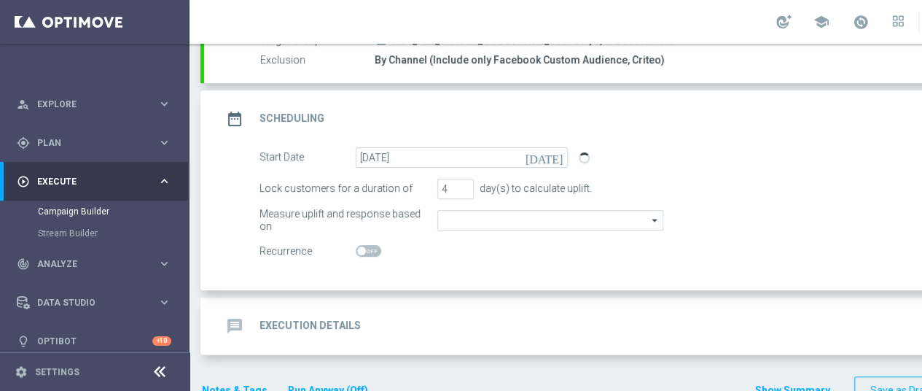
type input "Wager Amount"
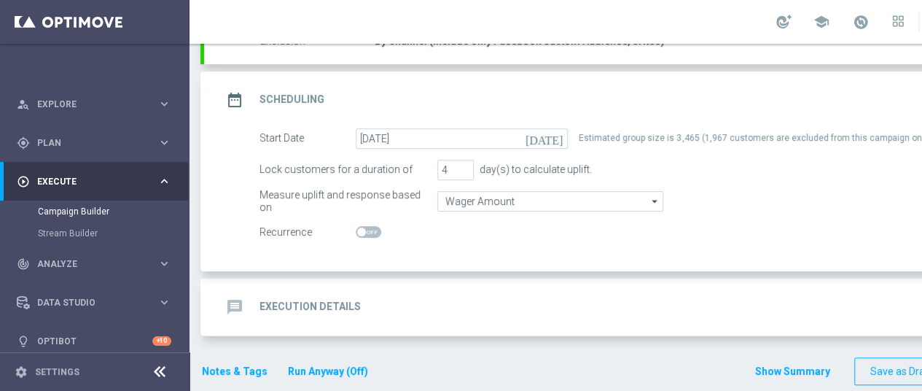
scroll to position [184, 0]
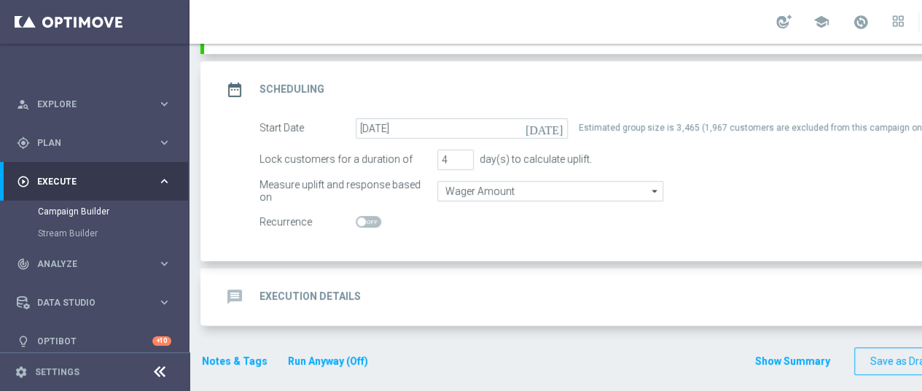
click at [764, 186] on div "Measure uplift and response based on Wager Amount Wager Amount arrow_drop_down …" at bounding box center [645, 191] width 793 height 20
drag, startPoint x: 832, startPoint y: 193, endPoint x: 738, endPoint y: 201, distance: 94.4
click at [830, 194] on form "Start Date 18 Sep 2025 today Estimated group size is 3,465 (1,967 customers are…" at bounding box center [646, 175] width 772 height 114
click at [468, 149] on input "5" at bounding box center [456, 159] width 36 height 20
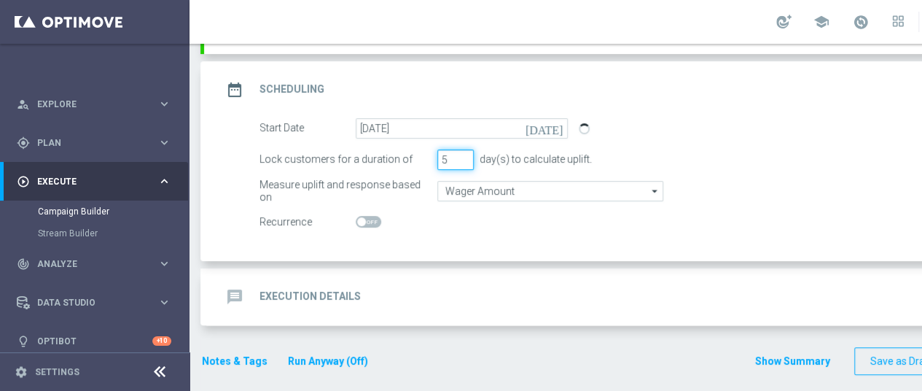
click at [467, 153] on input "5" at bounding box center [456, 159] width 36 height 20
click at [464, 151] on input "4" at bounding box center [456, 159] width 36 height 20
type input "3"
click at [464, 151] on input "3" at bounding box center [456, 159] width 36 height 20
click at [380, 283] on div "message Execution Details keyboard_arrow_down" at bounding box center [629, 297] width 815 height 28
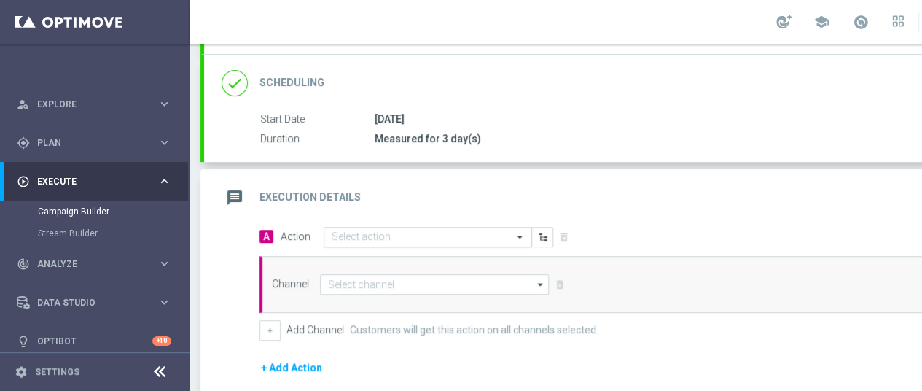
click at [419, 231] on input "text" at bounding box center [413, 237] width 163 height 12
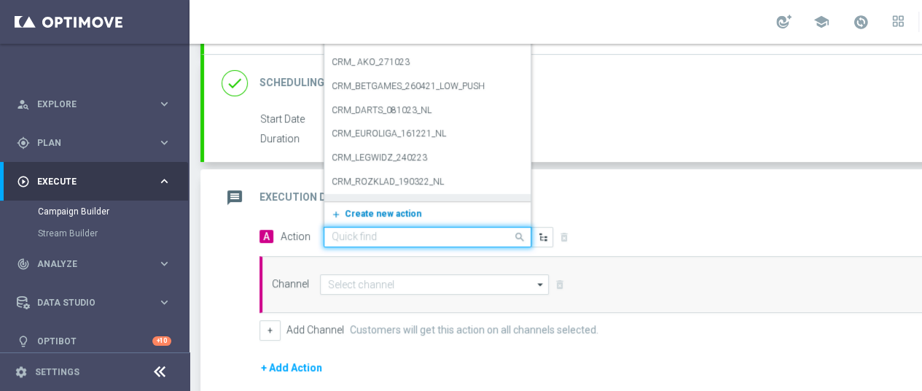
click at [408, 209] on span "Create new action" at bounding box center [383, 214] width 77 height 10
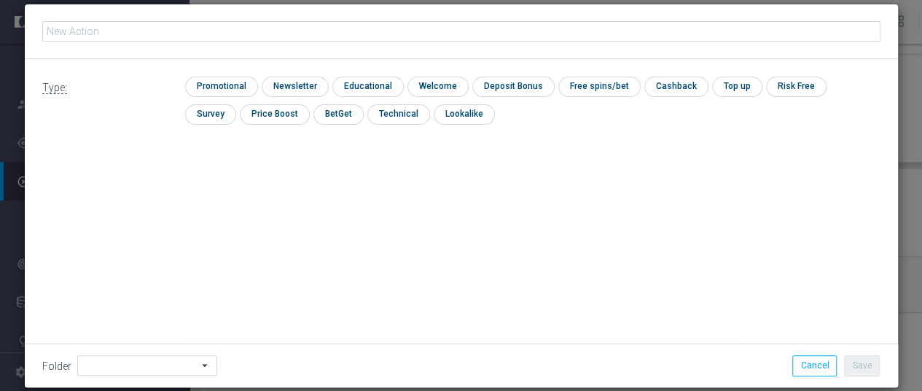
scroll to position [0, 0]
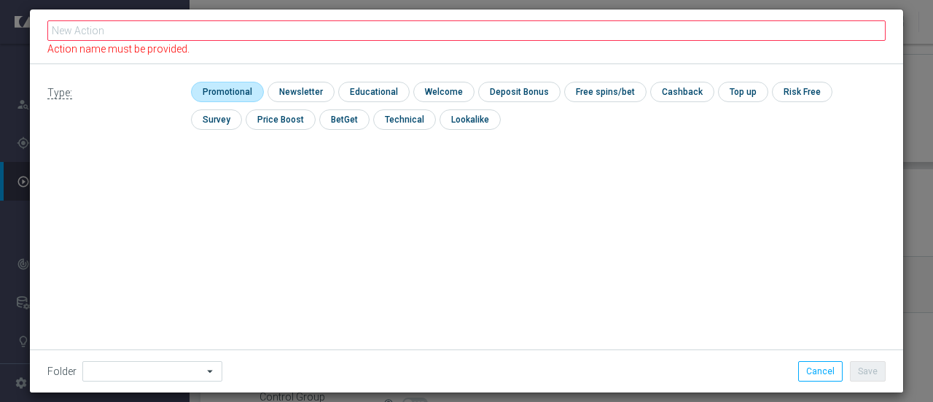
click at [231, 93] on input "checkbox" at bounding box center [225, 92] width 69 height 20
checkbox input "true"
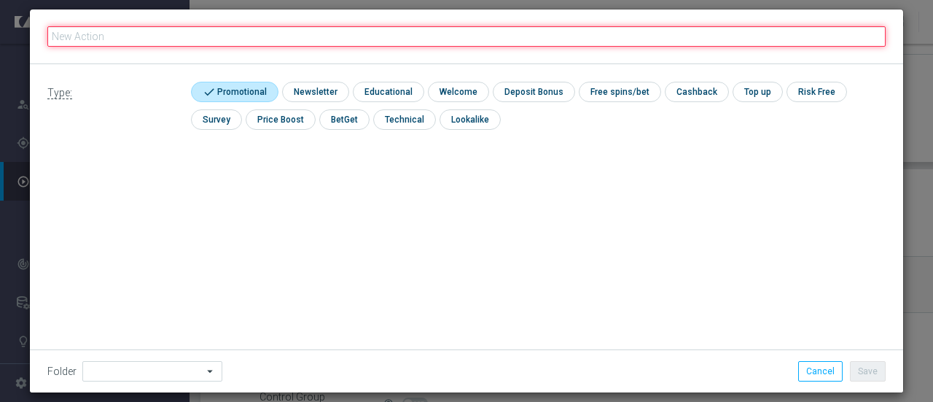
click at [199, 31] on input "text" at bounding box center [466, 36] width 839 height 20
click at [184, 38] on input "text" at bounding box center [466, 36] width 839 height 20
paste input "REA_ALL_TARGET_CC BLOKADA_160925"
type input "REA_ALL_TARGET_CC BLOKADA_160925"
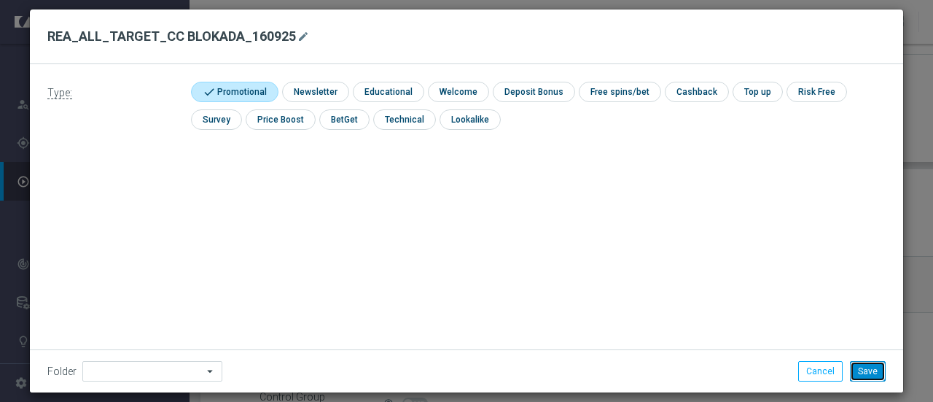
click at [862, 368] on button "Save" at bounding box center [868, 371] width 36 height 20
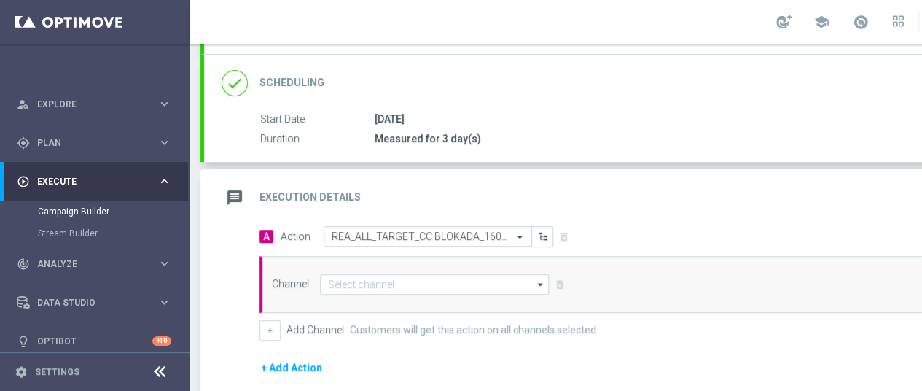
scroll to position [257, 0]
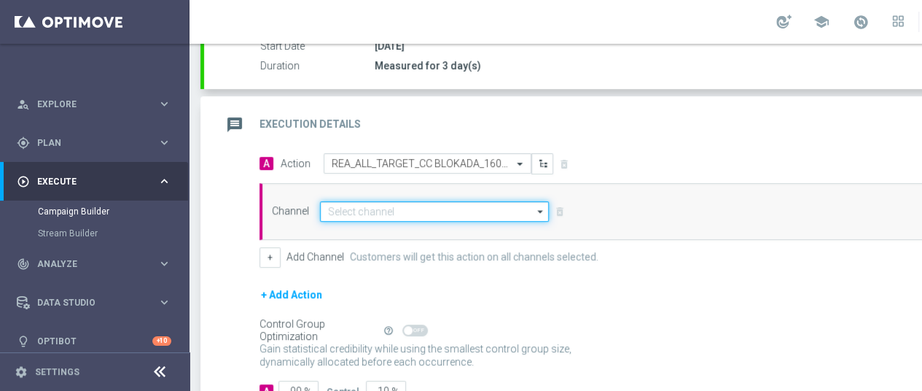
click at [389, 210] on input at bounding box center [434, 211] width 229 height 20
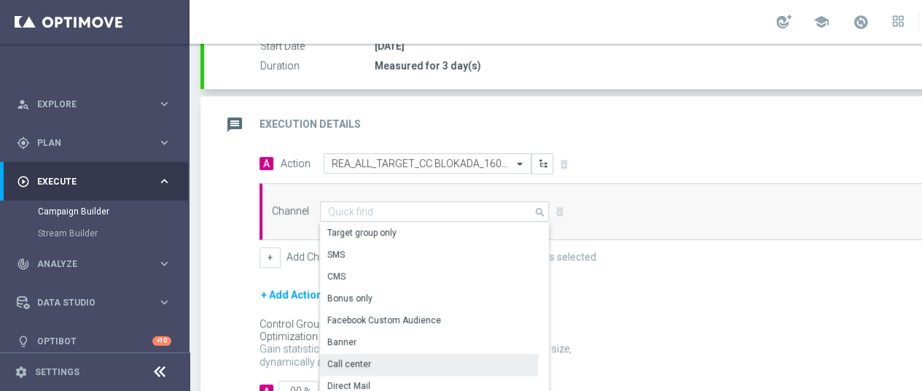
click at [359, 362] on div "Call center" at bounding box center [349, 363] width 44 height 13
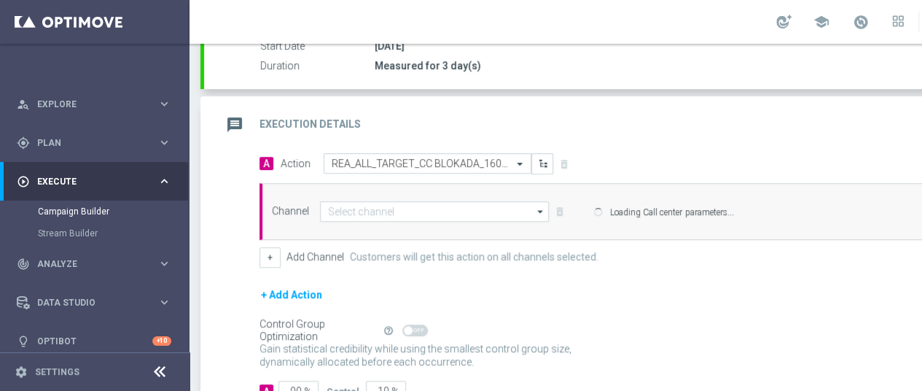
type input "Call center"
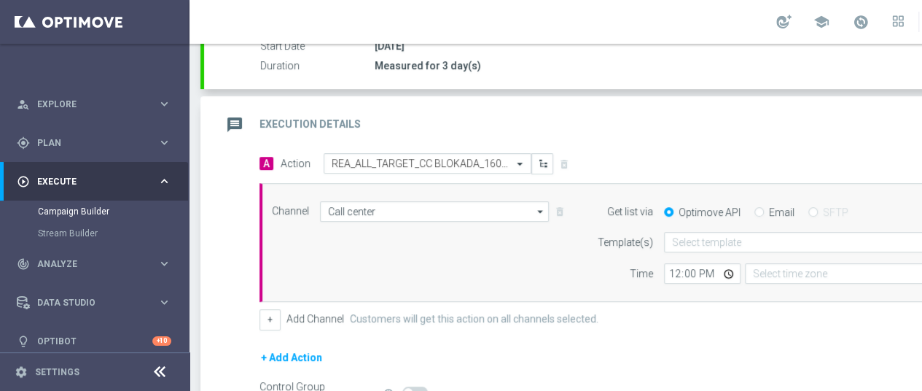
type input "Coordinated Universal Time (UTC 00:00)"
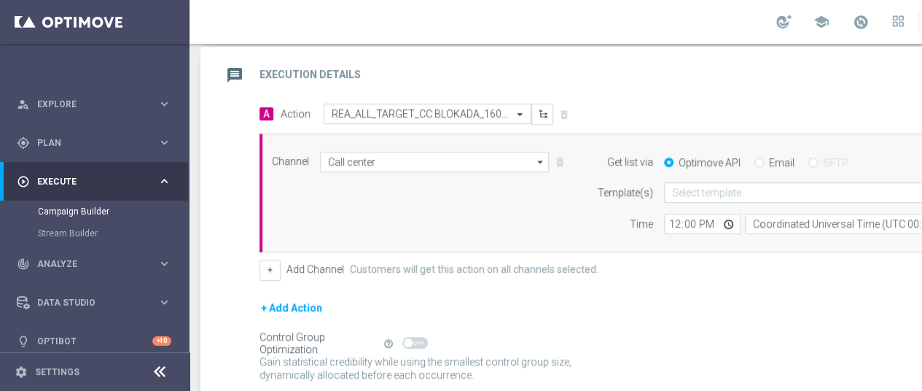
scroll to position [330, 0]
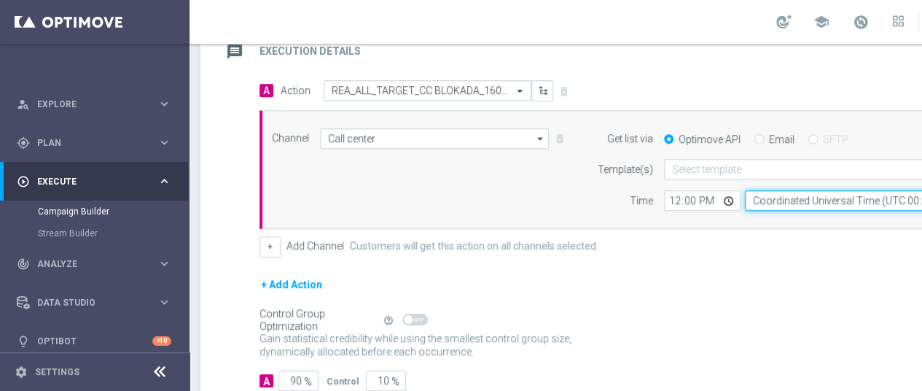
click at [787, 197] on input "Coordinated Universal Time (UTC 00:00)" at bounding box center [879, 200] width 268 height 20
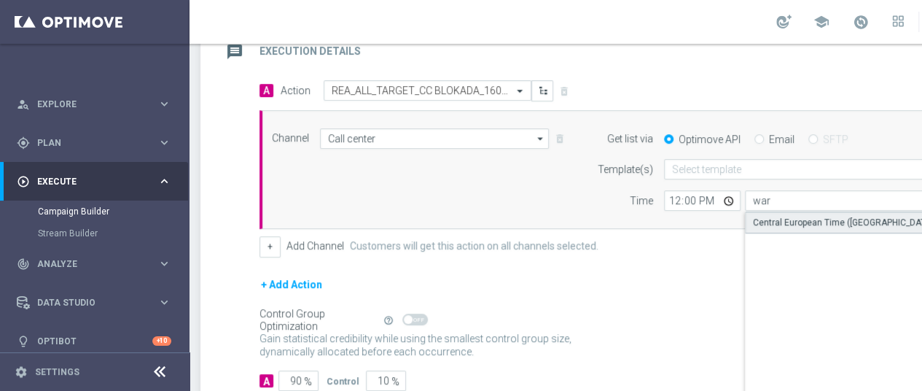
click at [790, 221] on div "Central European Time (Warsaw) (UTC +02:00)" at bounding box center [872, 222] width 238 height 13
type input "Central European Time (Warsaw) (UTC +02:00)"
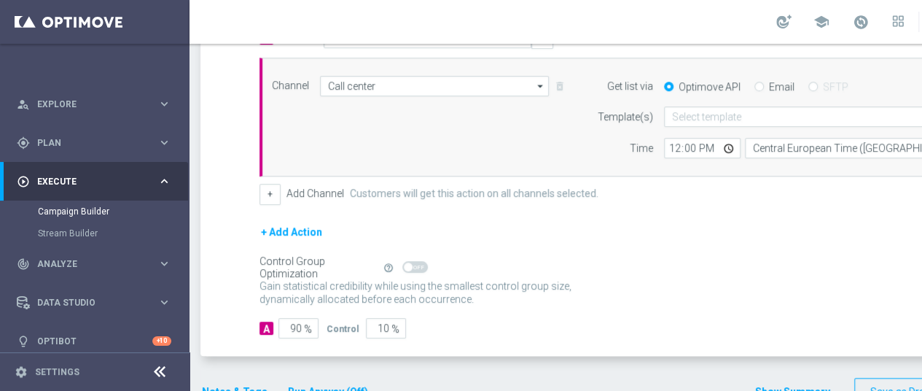
scroll to position [403, 0]
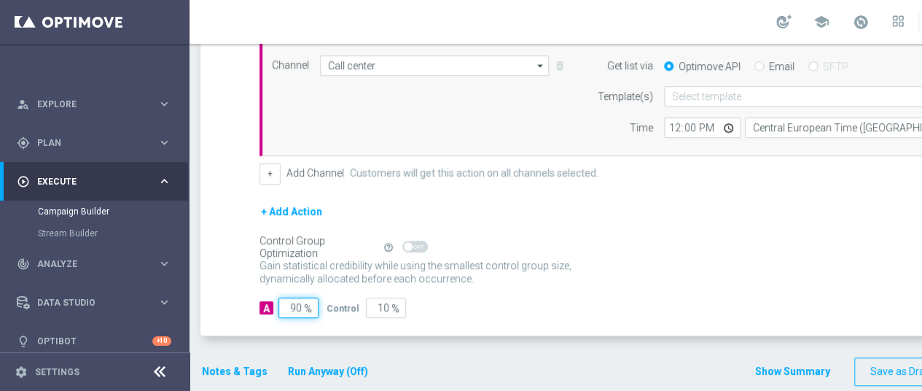
click at [298, 303] on input "90" at bounding box center [299, 308] width 40 height 20
type input "95"
type input "5"
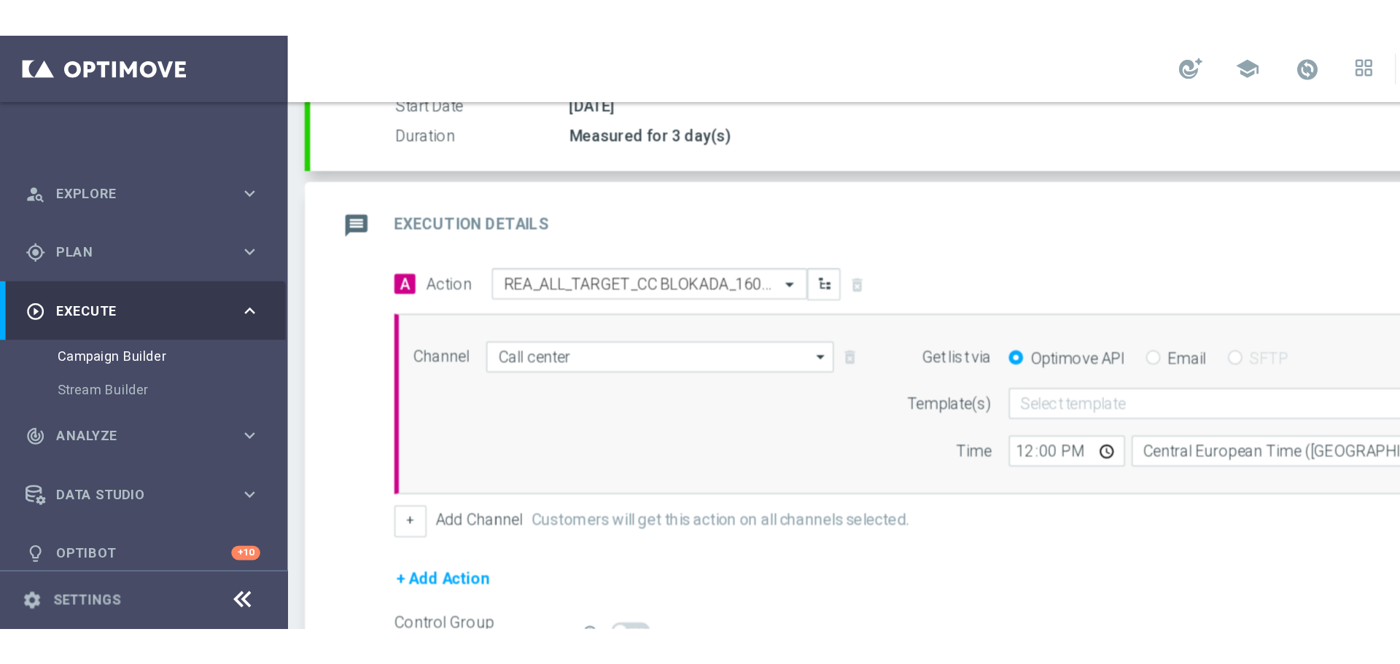
scroll to position [184, 0]
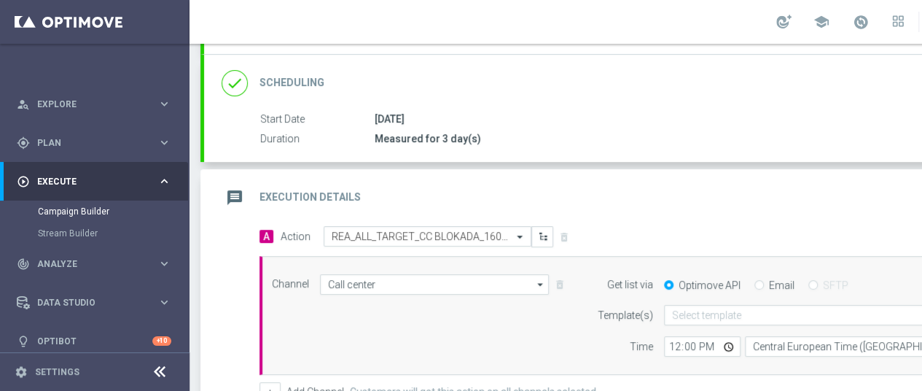
type input "95"
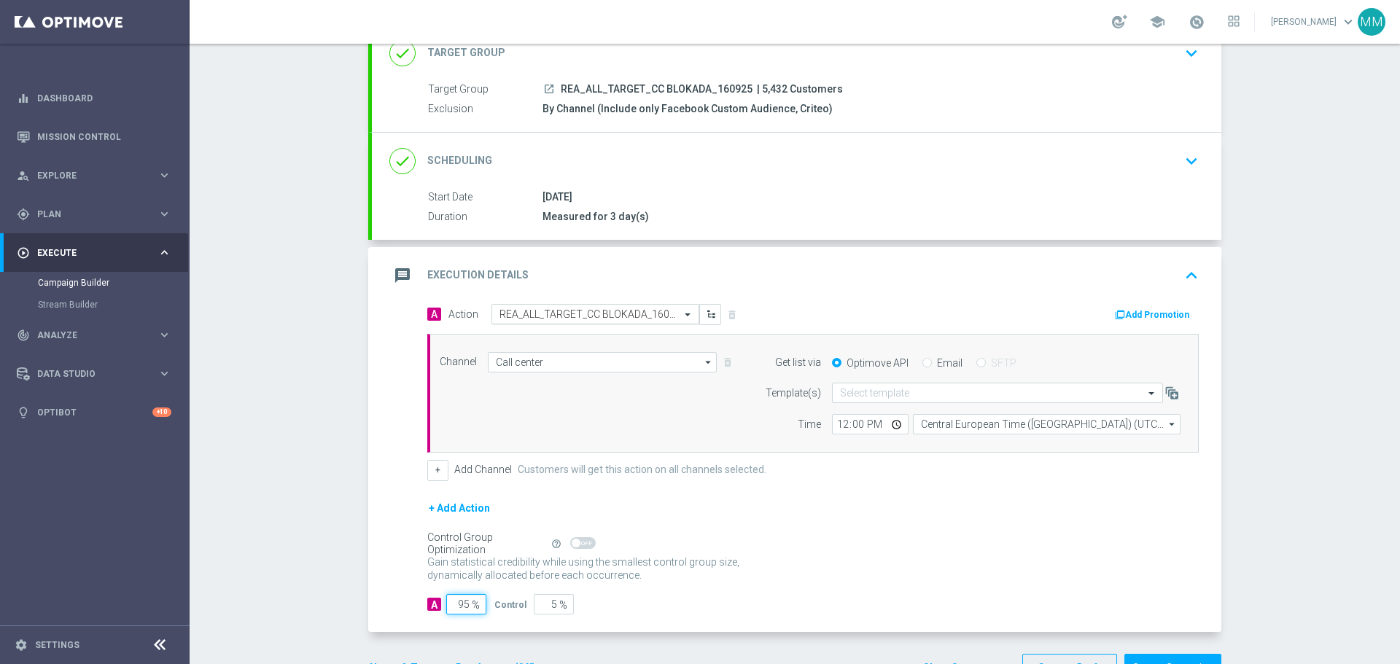
scroll to position [80, 0]
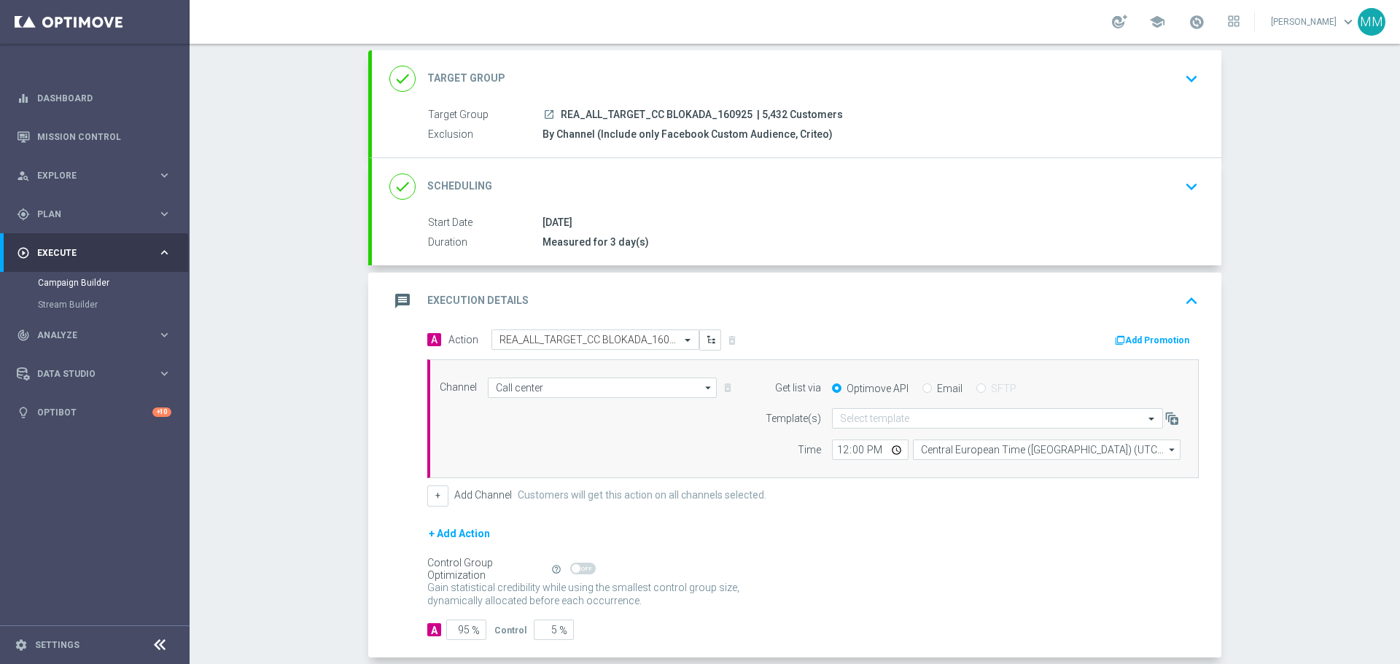
click at [748, 401] on p "Gain higher response rates by matching the most effective action with each cust…" at bounding box center [591, 600] width 328 height 39
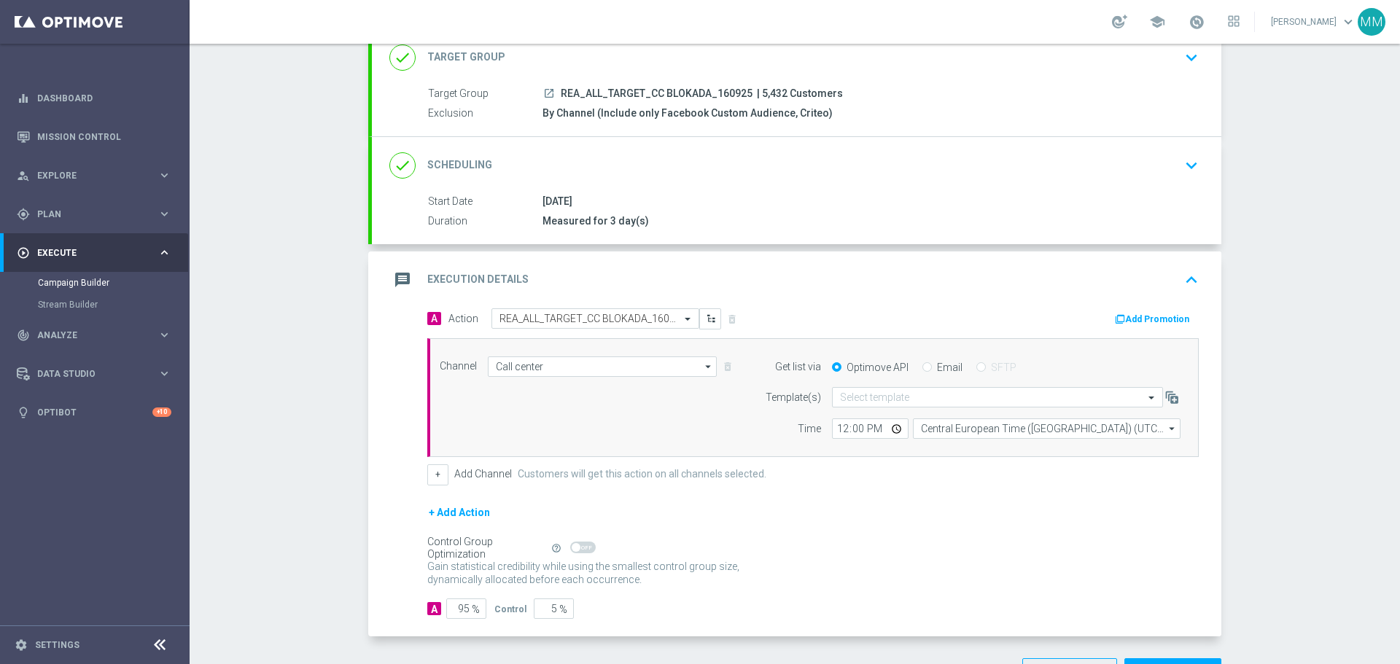
scroll to position [7, 0]
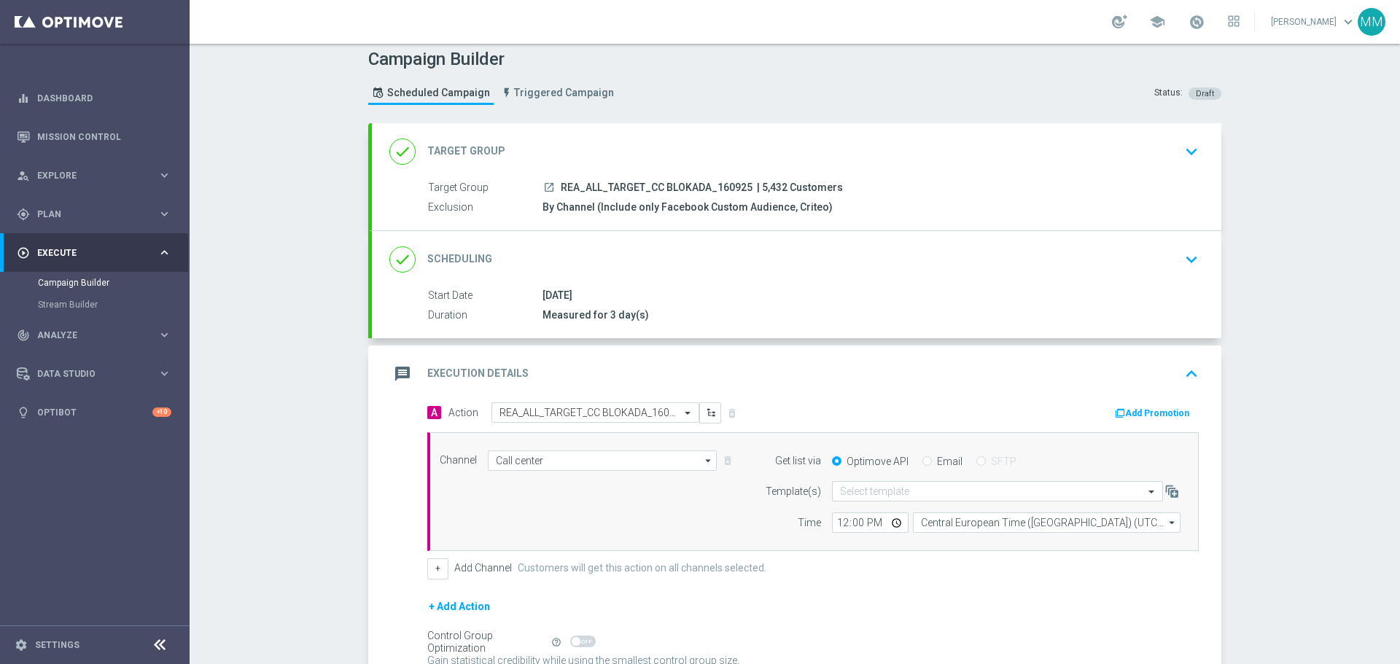
click at [710, 284] on div "done Scheduling keyboard_arrow_down" at bounding box center [797, 259] width 850 height 57
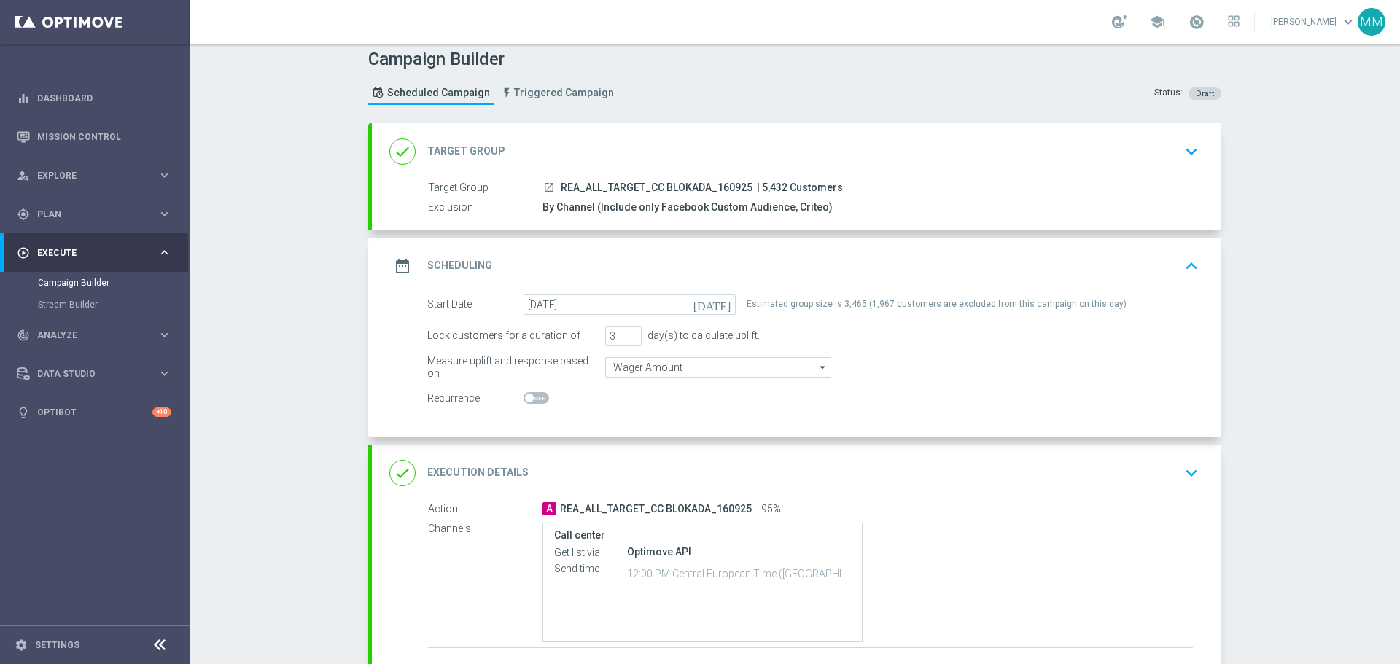
click at [719, 305] on icon "[DATE]" at bounding box center [714, 303] width 43 height 16
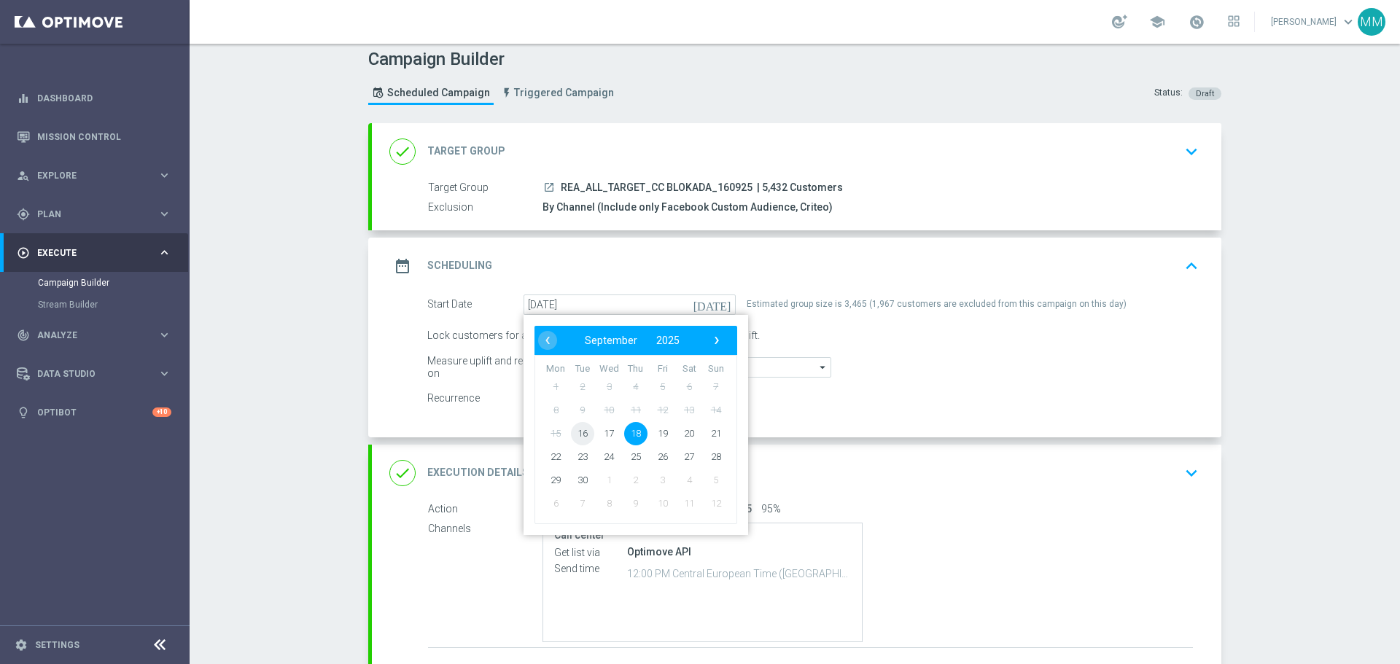
click at [575, 401] on span "16" at bounding box center [582, 432] width 23 height 23
type input "16 Sep 2025"
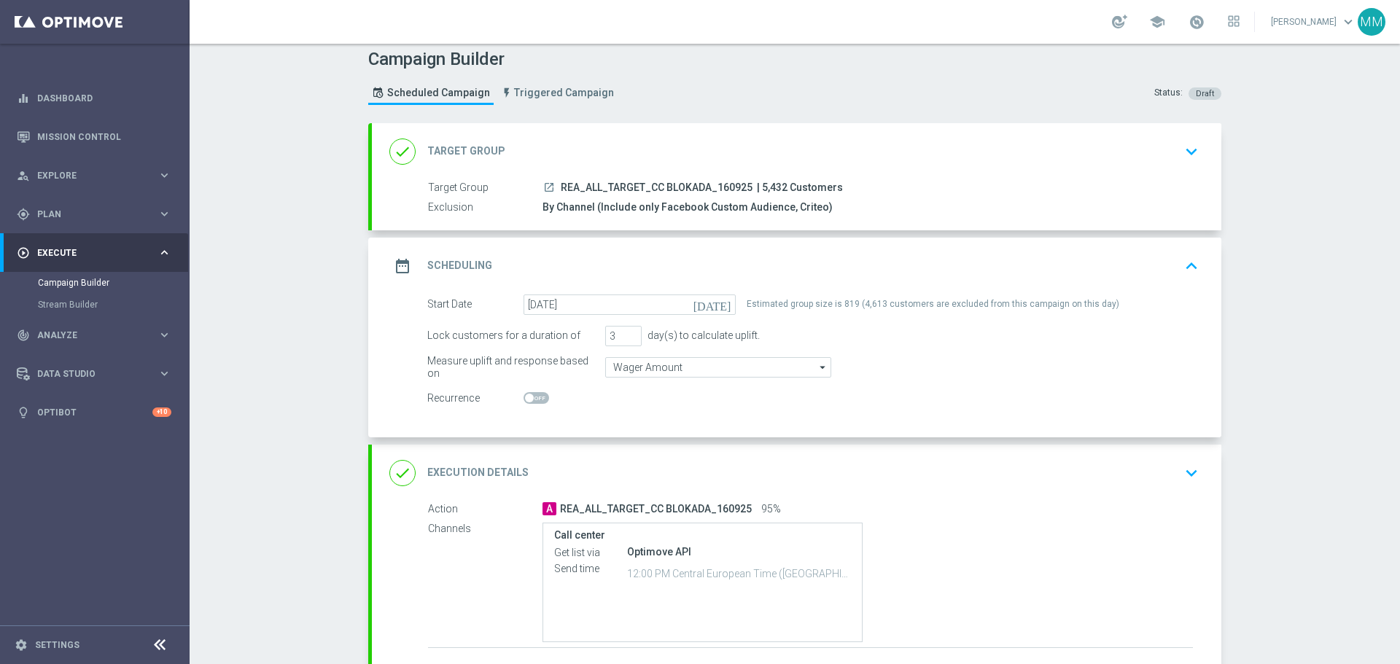
click at [720, 306] on icon "[DATE]" at bounding box center [714, 303] width 43 height 16
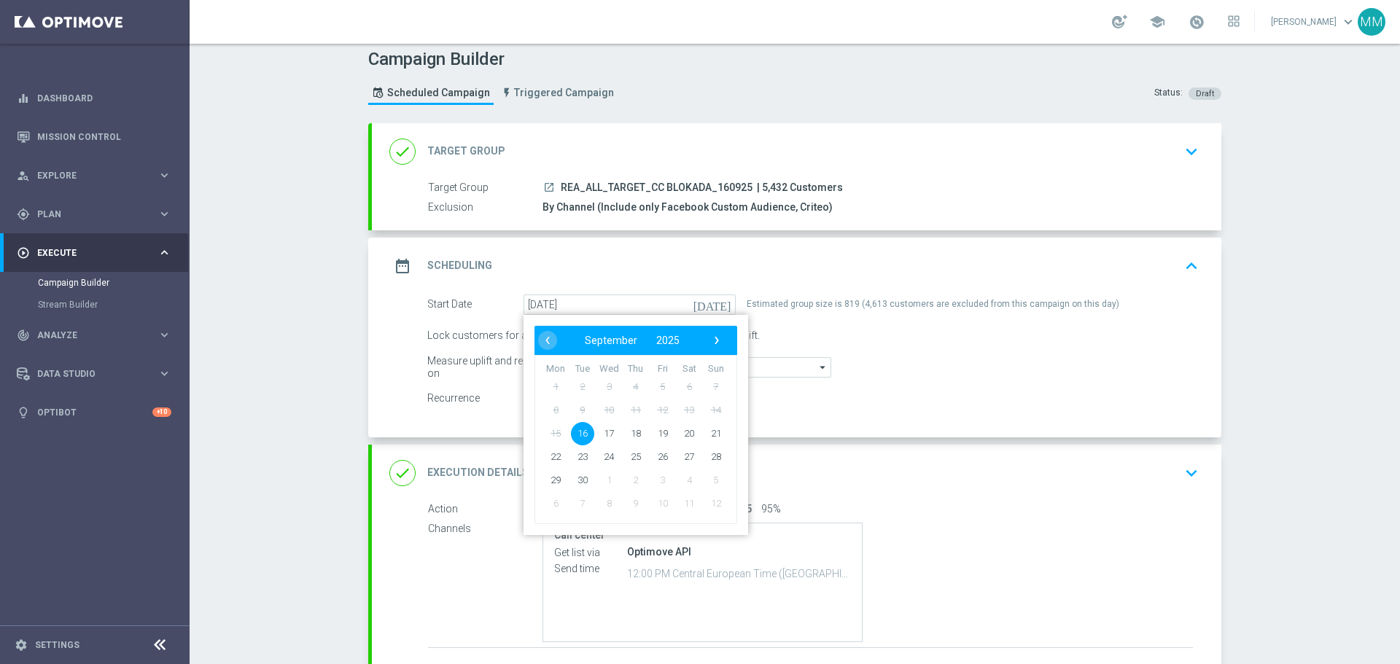
click at [792, 331] on div "Lock customers for a duration of 3 day(s) to calculate uplift." at bounding box center [812, 336] width 793 height 20
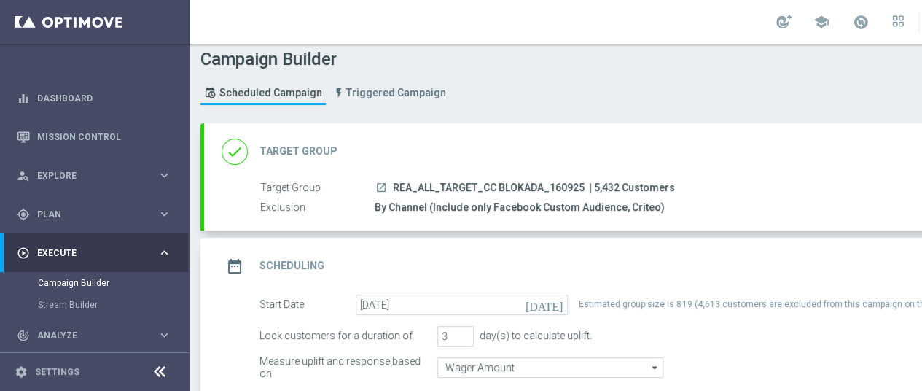
click at [314, 192] on label "Target Group" at bounding box center [317, 188] width 114 height 13
click at [233, 158] on icon "done" at bounding box center [235, 152] width 26 height 26
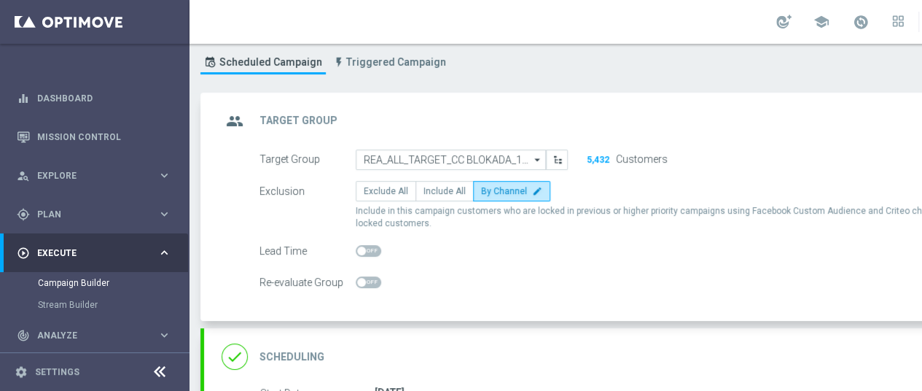
scroll to position [32, 0]
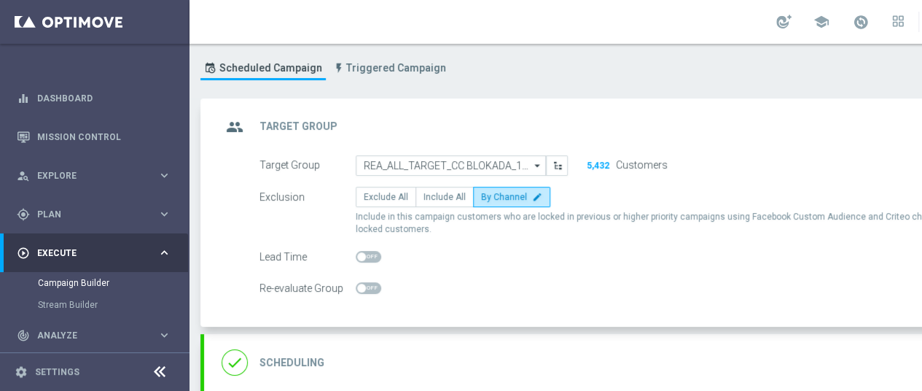
click at [413, 133] on div "group Target Group keyboard_arrow_up" at bounding box center [629, 127] width 815 height 28
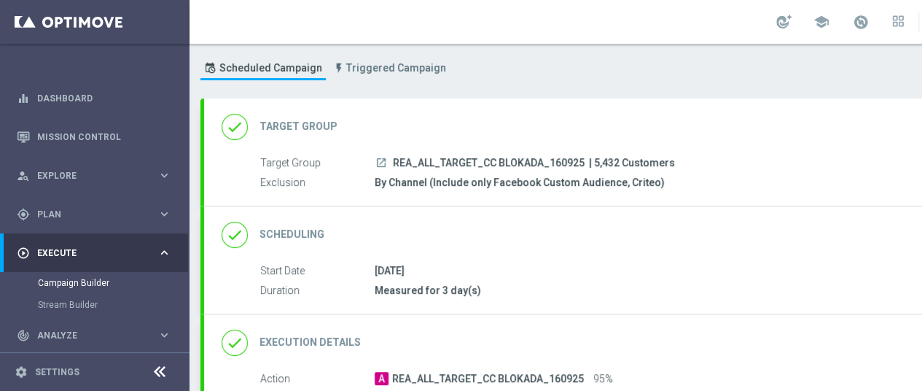
click at [561, 244] on div "done Scheduling keyboard_arrow_down" at bounding box center [629, 235] width 815 height 28
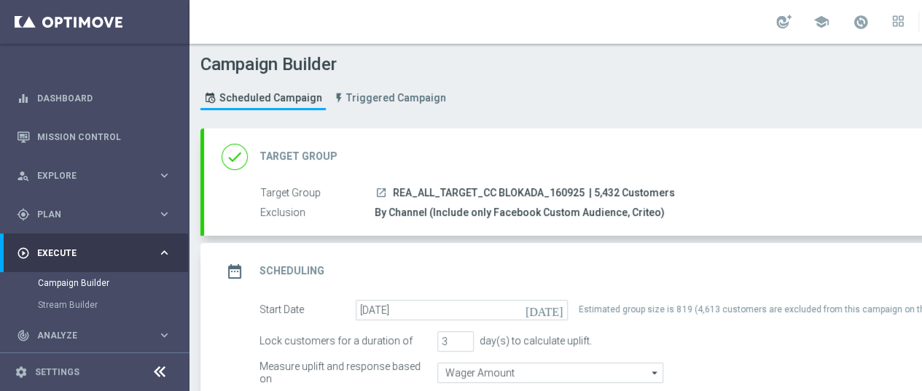
scroll to position [0, 0]
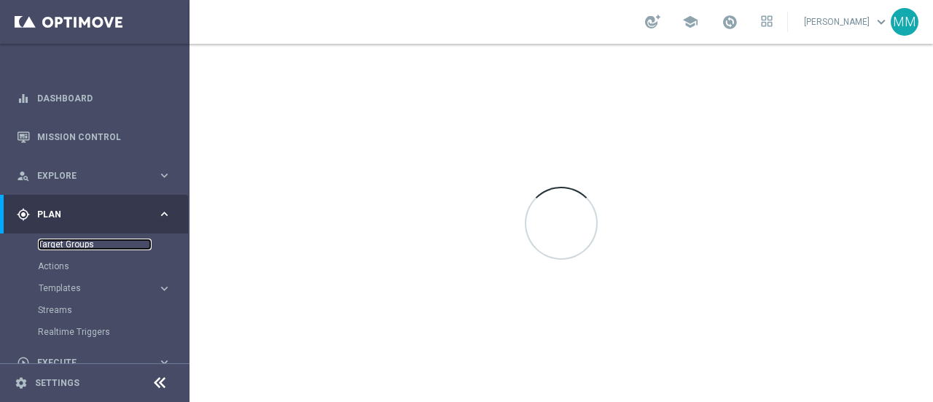
click at [66, 247] on link "Target Groups" at bounding box center [95, 244] width 114 height 12
click at [69, 246] on link "Target Groups" at bounding box center [95, 244] width 114 height 12
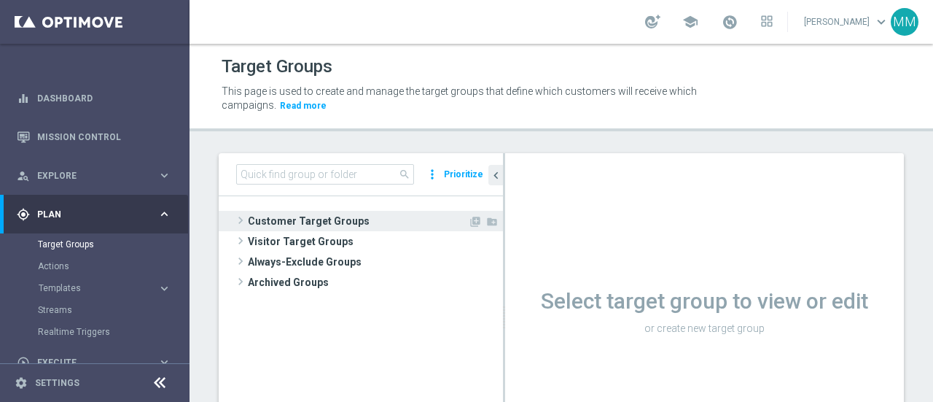
click at [346, 217] on span "Customer Target Groups" at bounding box center [358, 221] width 220 height 20
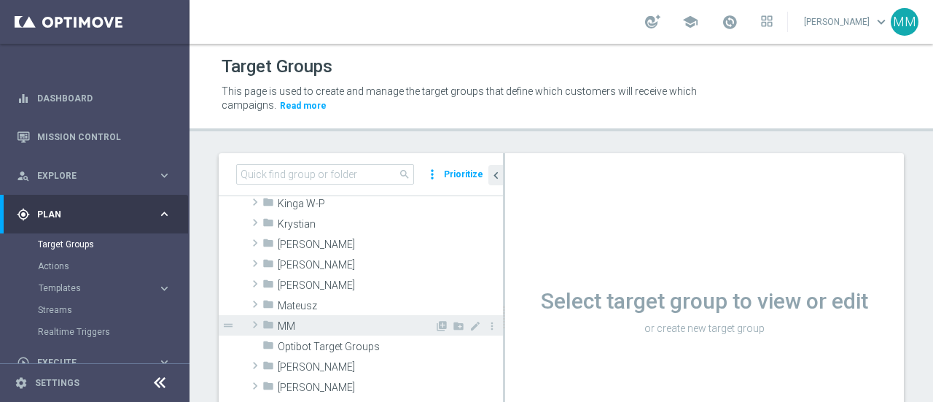
scroll to position [365, 0]
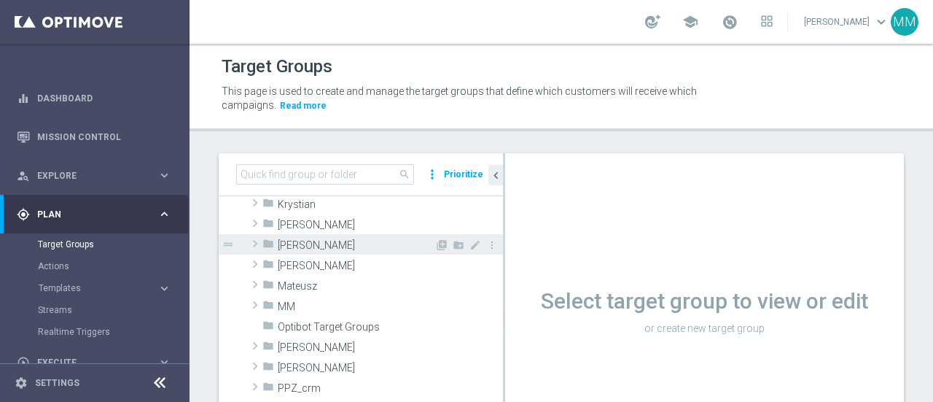
click at [300, 241] on span "Maria M." at bounding box center [356, 245] width 157 height 12
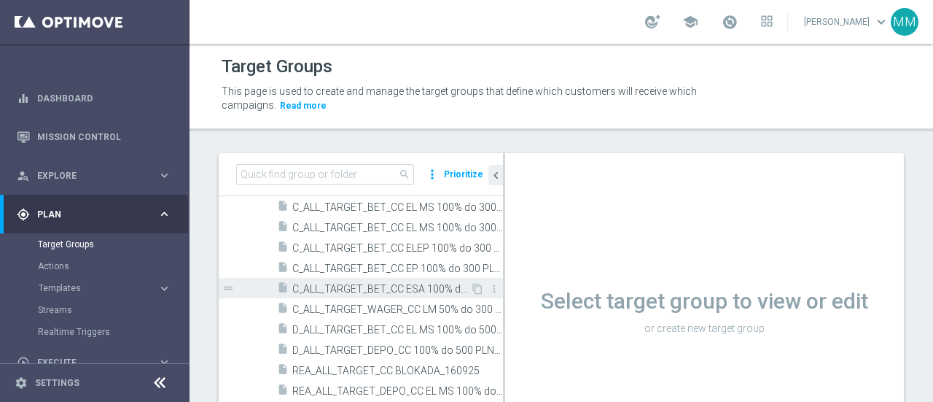
scroll to position [510, 0]
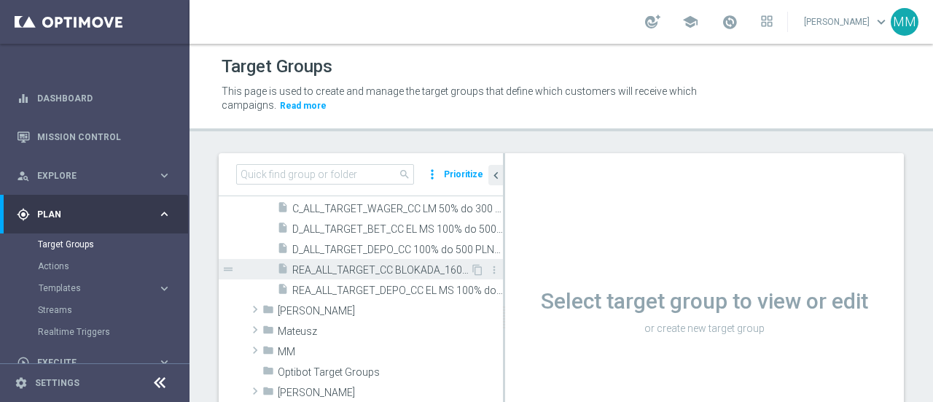
click at [421, 268] on span "REA_ALL_TARGET_CC BLOKADA_160925" at bounding box center [381, 270] width 178 height 12
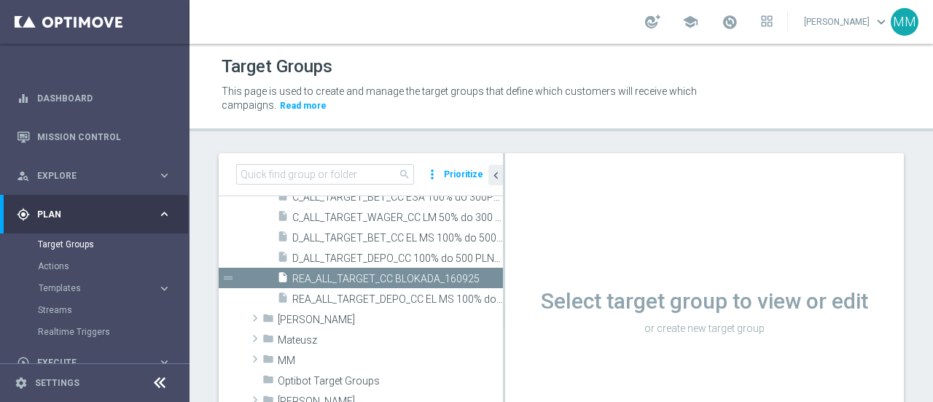
scroll to position [389, 0]
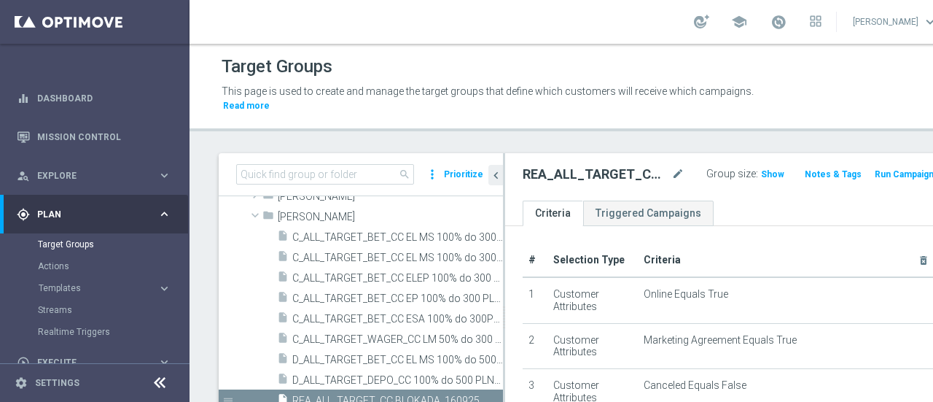
scroll to position [116, 0]
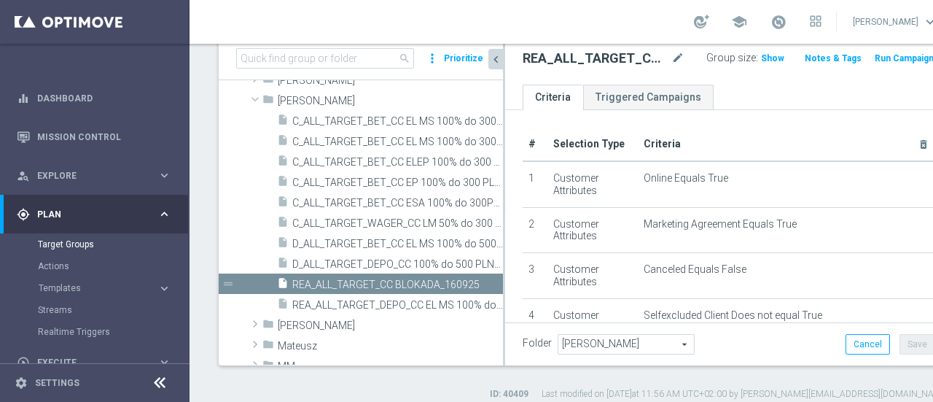
click at [499, 67] on button "chevron_left" at bounding box center [496, 59] width 15 height 20
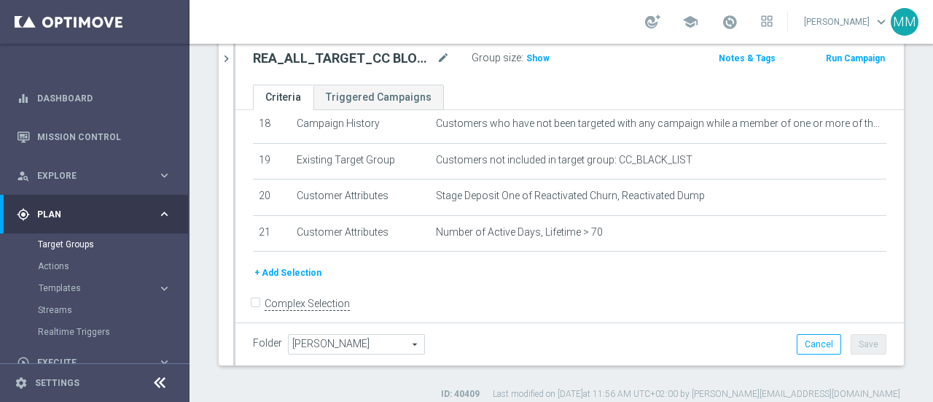
scroll to position [669, 0]
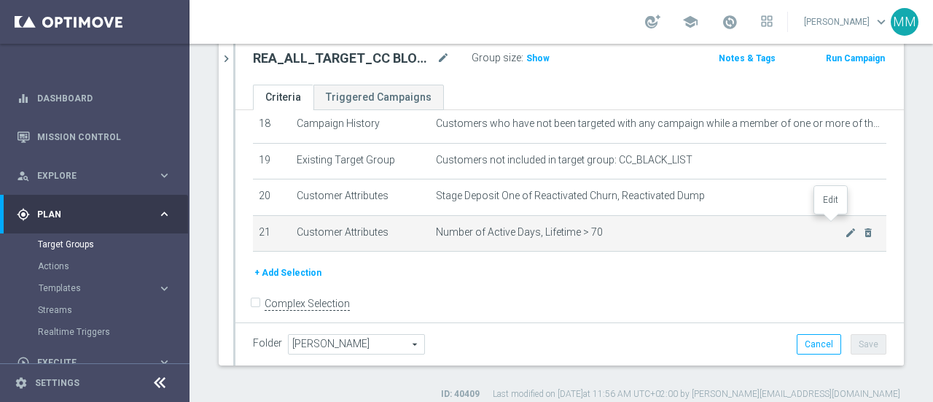
click at [845, 227] on icon "mode_edit" at bounding box center [851, 233] width 12 height 12
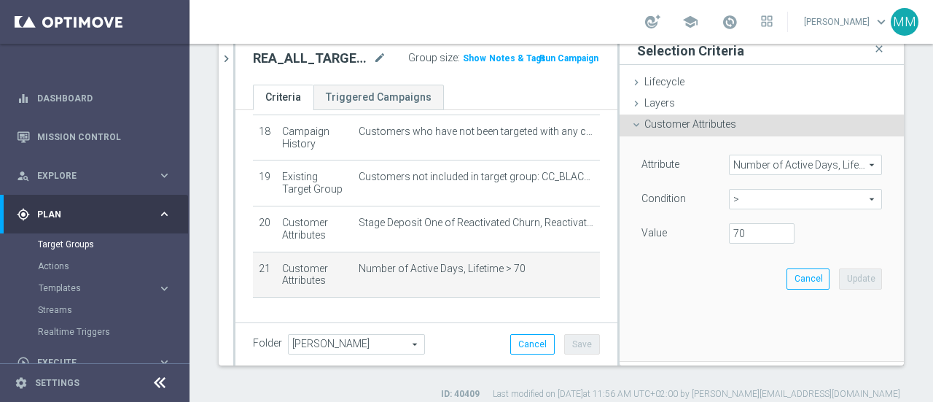
scroll to position [847, 0]
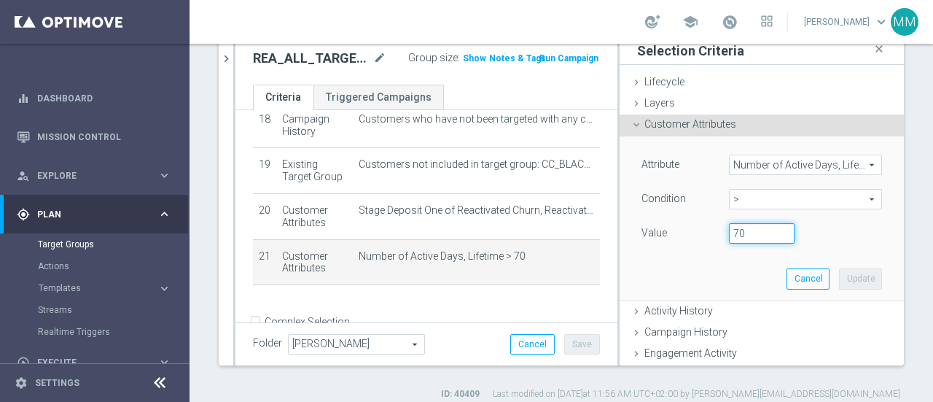
drag, startPoint x: 742, startPoint y: 233, endPoint x: 717, endPoint y: 234, distance: 25.6
click at [729, 234] on input "70" at bounding box center [762, 233] width 66 height 20
type input "50"
click at [839, 279] on button "Update" at bounding box center [860, 278] width 43 height 20
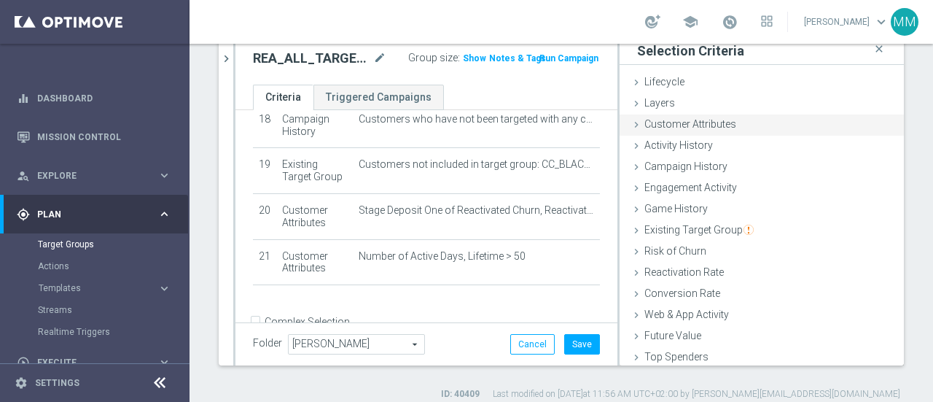
click at [687, 128] on span "Customer Attributes" at bounding box center [691, 124] width 92 height 12
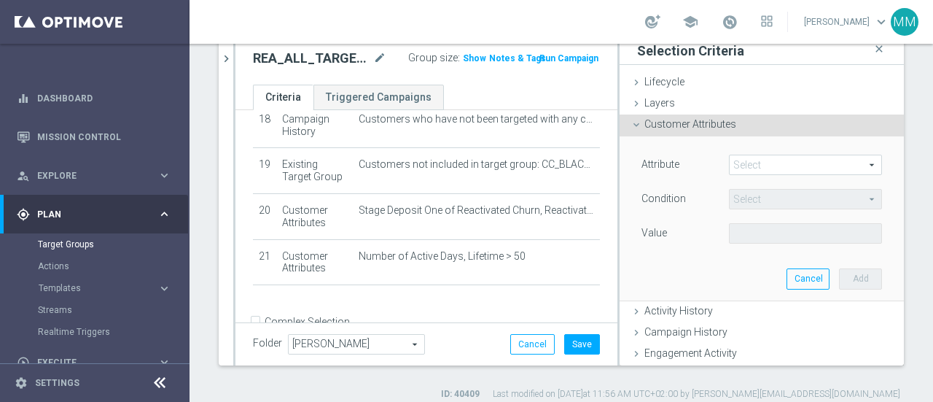
click at [744, 164] on span at bounding box center [806, 164] width 152 height 19
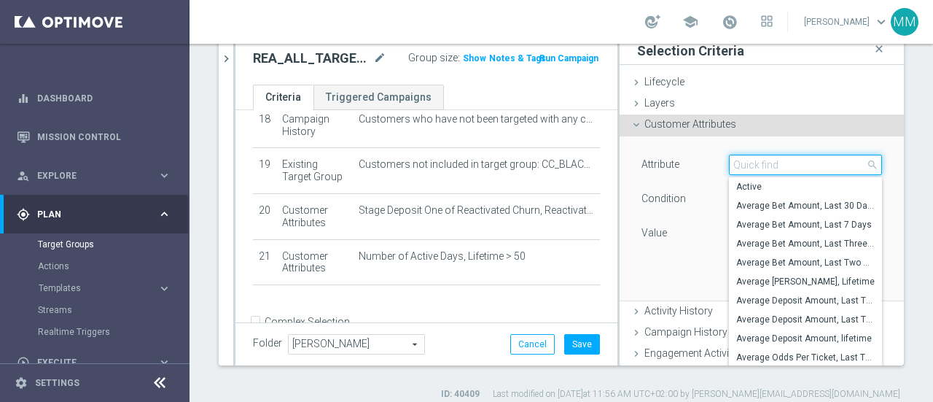
click at [744, 164] on input "search" at bounding box center [805, 165] width 153 height 20
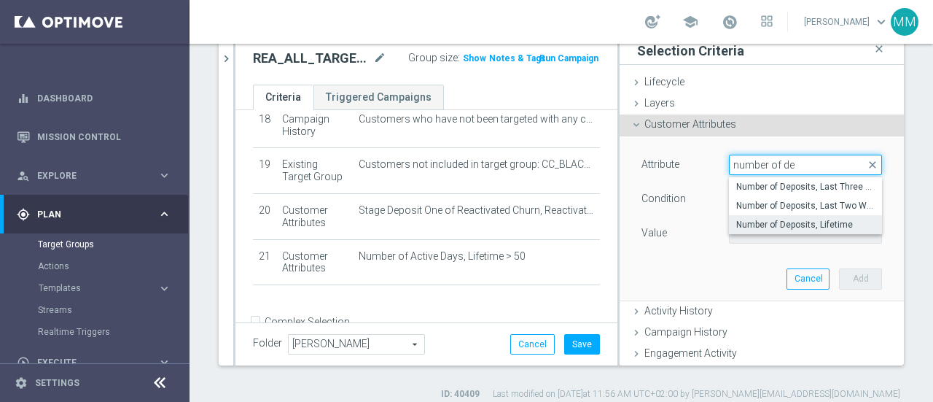
type input "number of de"
click at [779, 219] on span "Number of Deposits, Lifetime" at bounding box center [806, 225] width 139 height 12
type input "Number of Deposits, Lifetime"
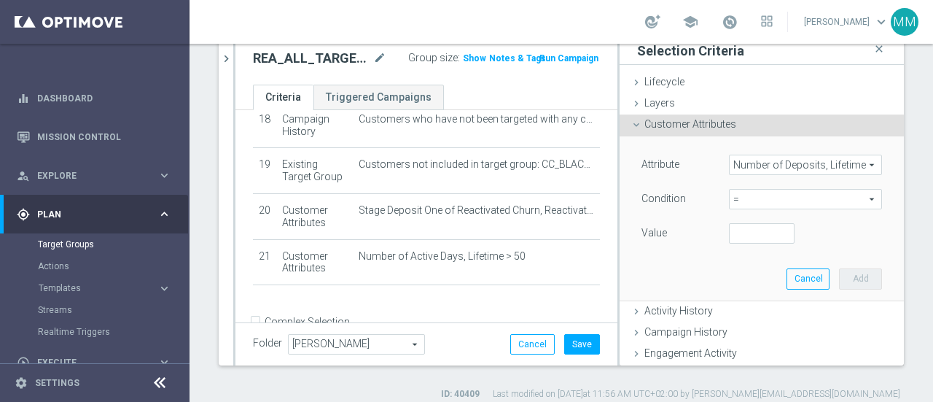
click at [743, 197] on span "=" at bounding box center [806, 199] width 152 height 19
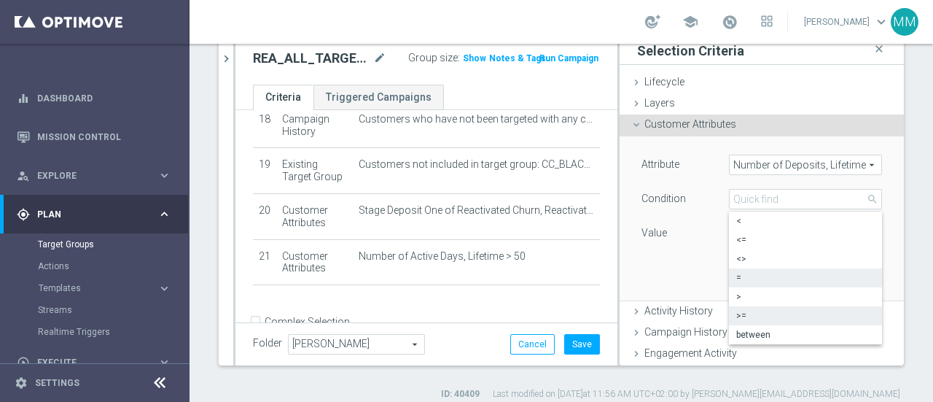
click at [737, 314] on span ">=" at bounding box center [806, 316] width 139 height 12
type input ">="
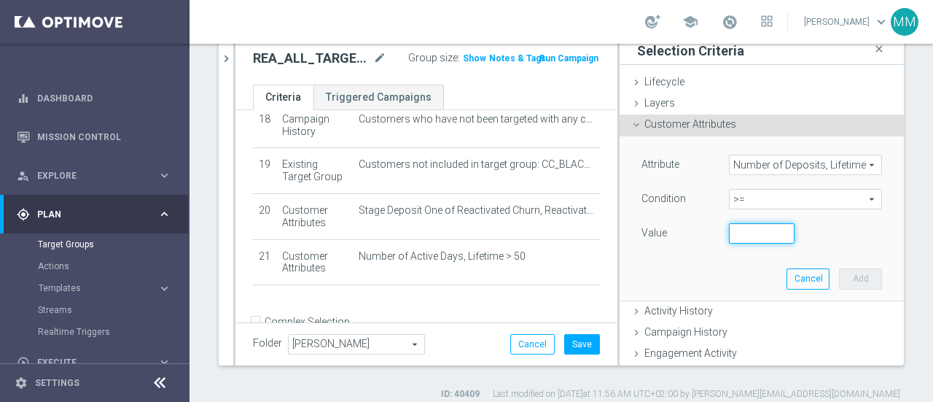
click at [744, 237] on input "number" at bounding box center [762, 233] width 66 height 20
type input "35"
click at [850, 276] on button "Add" at bounding box center [860, 278] width 43 height 20
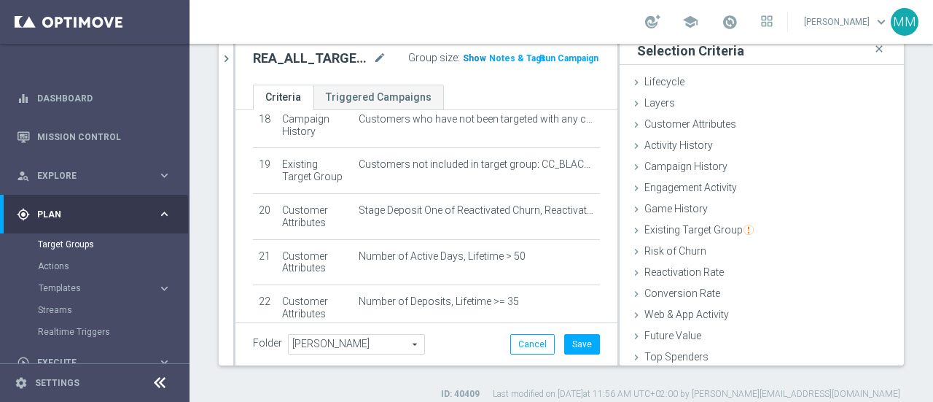
click at [467, 55] on span "Show" at bounding box center [474, 58] width 23 height 10
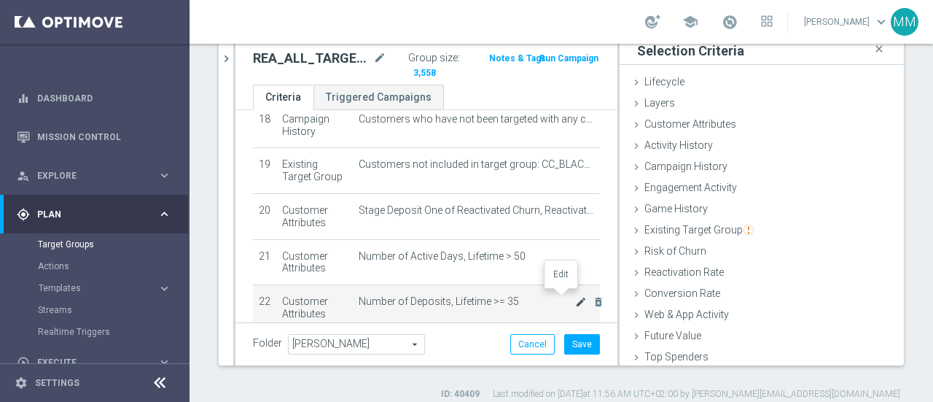
click at [575, 297] on icon "mode_edit" at bounding box center [581, 302] width 12 height 12
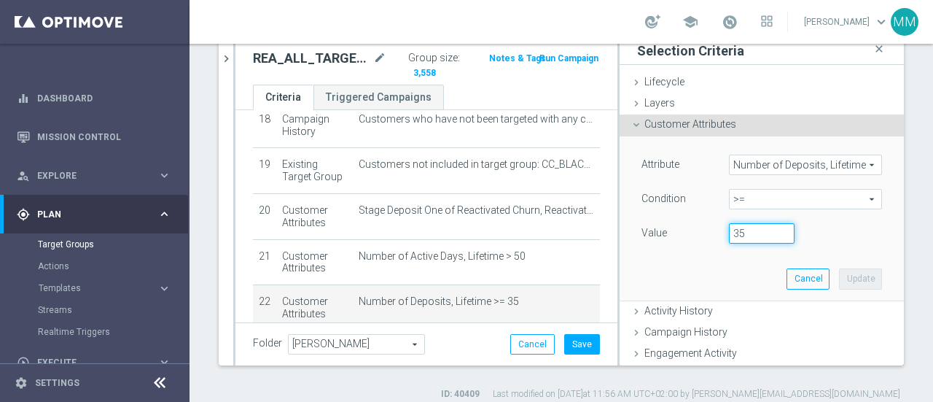
drag, startPoint x: 730, startPoint y: 235, endPoint x: 718, endPoint y: 234, distance: 12.4
click at [729, 234] on input "35" at bounding box center [762, 233] width 66 height 20
type input "25"
click at [839, 278] on button "Update" at bounding box center [860, 278] width 43 height 20
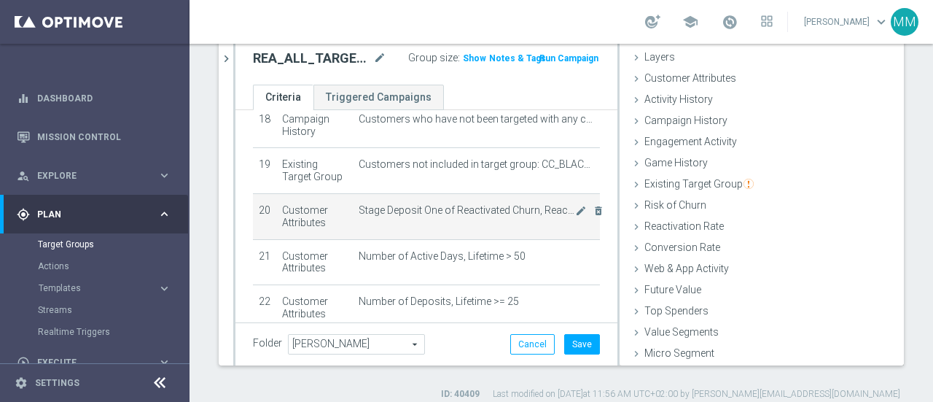
scroll to position [67, 0]
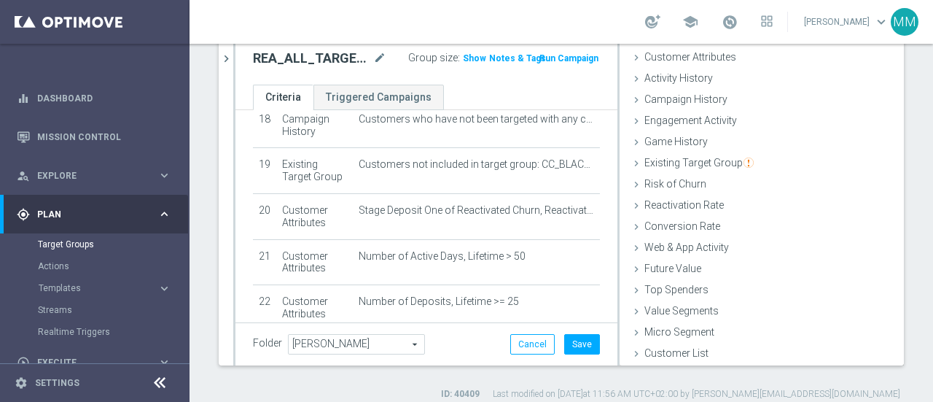
click at [465, 55] on span "Show" at bounding box center [474, 58] width 23 height 10
click at [373, 57] on icon "mode_edit" at bounding box center [379, 59] width 13 height 18
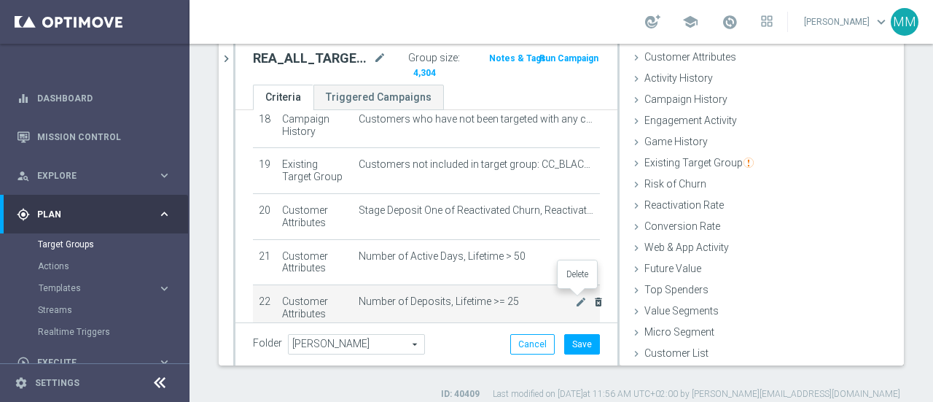
click at [593, 298] on icon "delete_forever" at bounding box center [599, 302] width 12 height 12
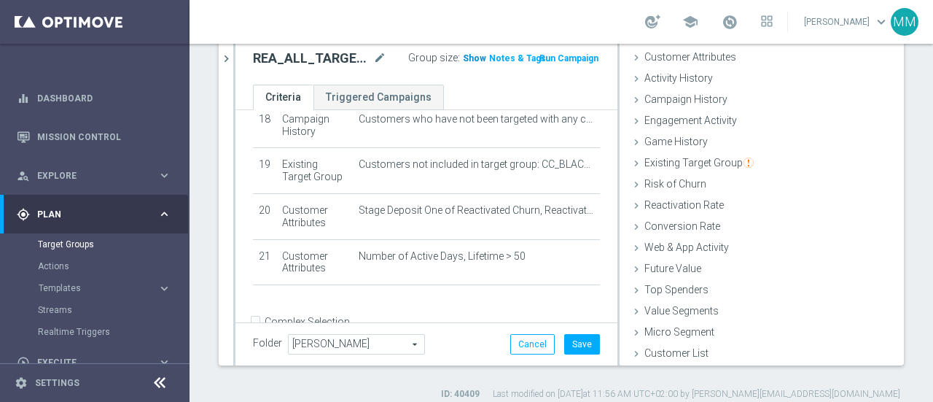
click at [463, 60] on span "Show" at bounding box center [474, 58] width 23 height 10
click at [580, 345] on button "Save" at bounding box center [582, 344] width 36 height 20
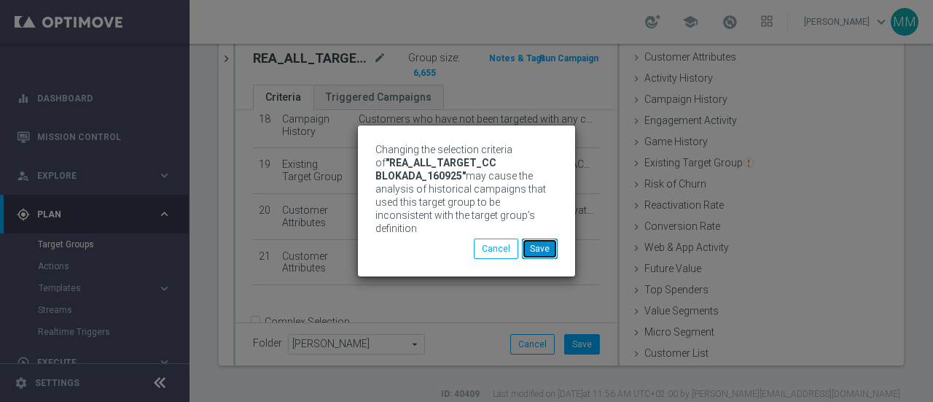
click at [540, 242] on button "Save" at bounding box center [540, 248] width 36 height 20
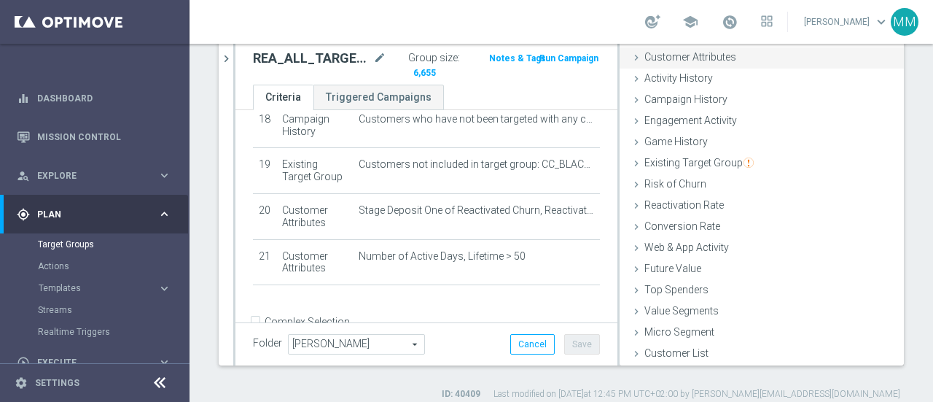
click at [691, 58] on span "Customer Attributes" at bounding box center [691, 57] width 92 height 12
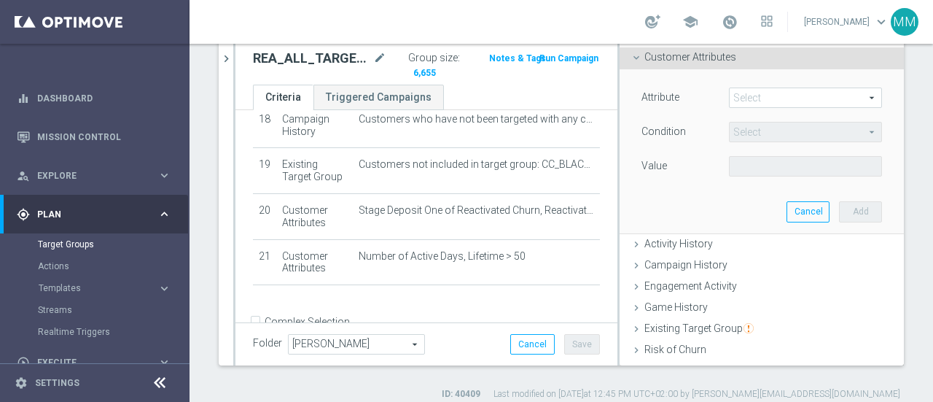
click at [756, 97] on span at bounding box center [806, 97] width 152 height 19
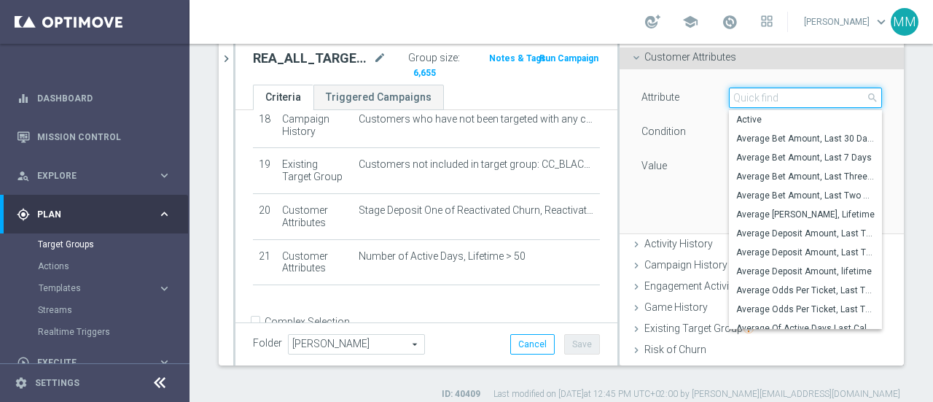
click at [767, 104] on input "search" at bounding box center [805, 98] width 153 height 20
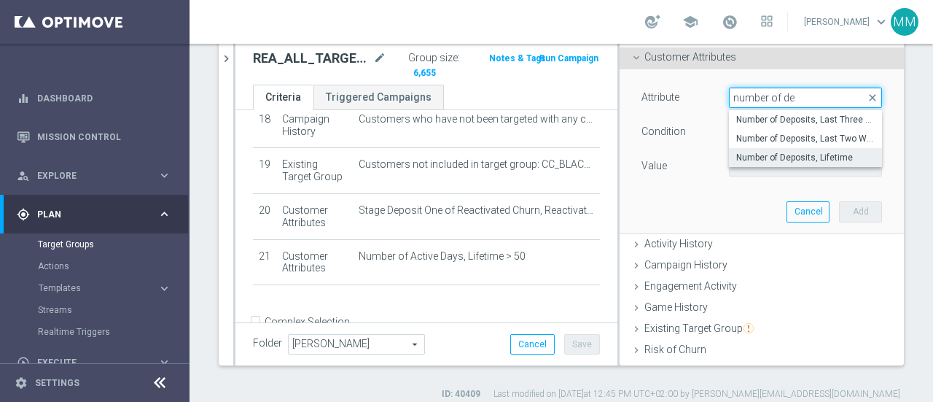
type input "number of de"
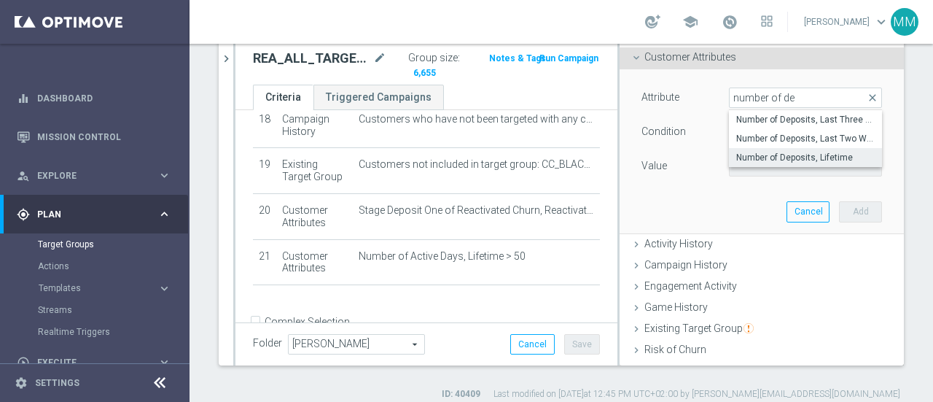
click at [777, 156] on span "Number of Deposits, Lifetime" at bounding box center [806, 158] width 139 height 12
type input "Number of Deposits, Lifetime"
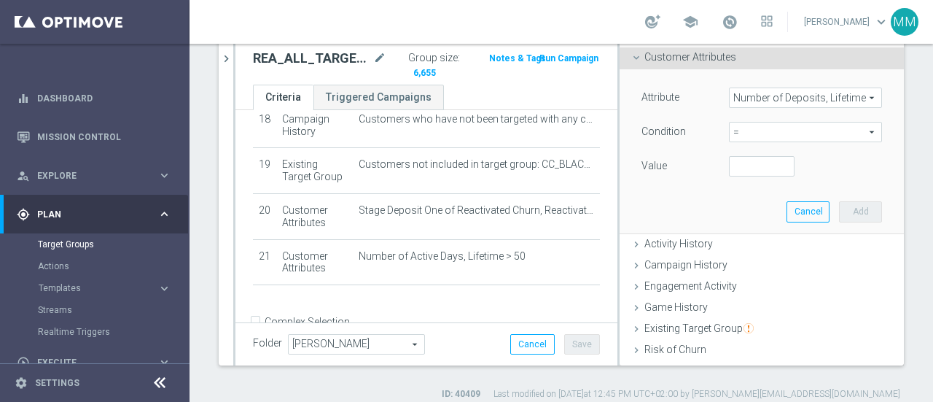
click at [750, 130] on span "=" at bounding box center [806, 132] width 152 height 19
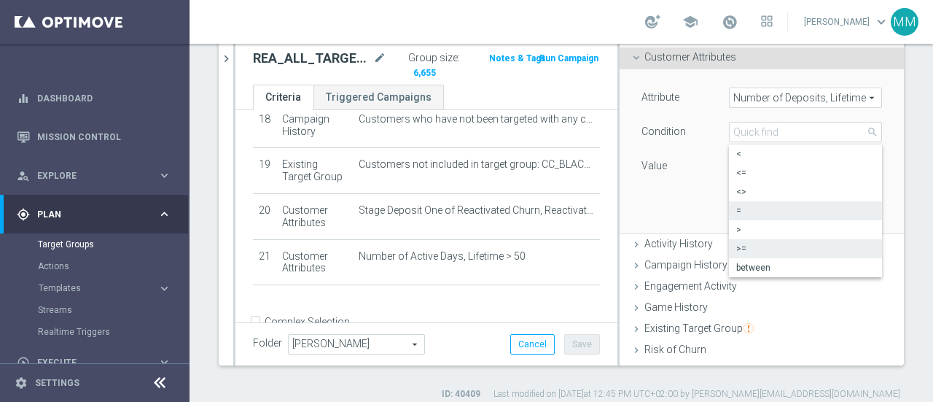
click at [746, 252] on span ">=" at bounding box center [806, 249] width 139 height 12
type input ">="
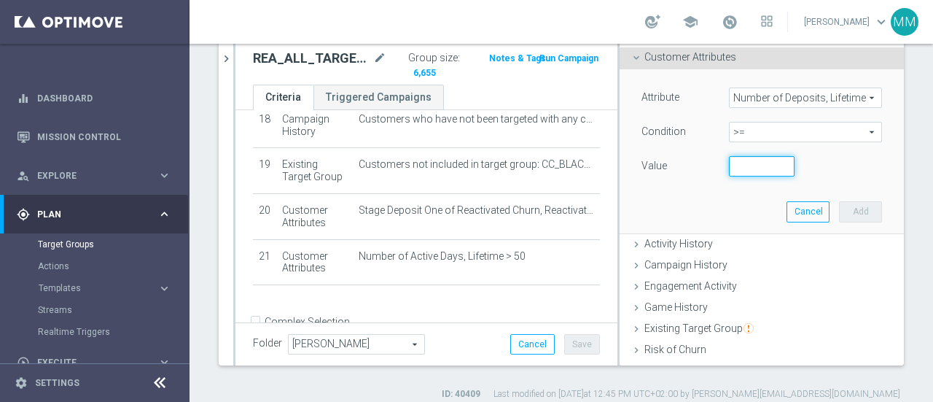
click at [737, 168] on input "number" at bounding box center [762, 166] width 66 height 20
type input "20"
click at [840, 205] on button "Add" at bounding box center [860, 211] width 43 height 20
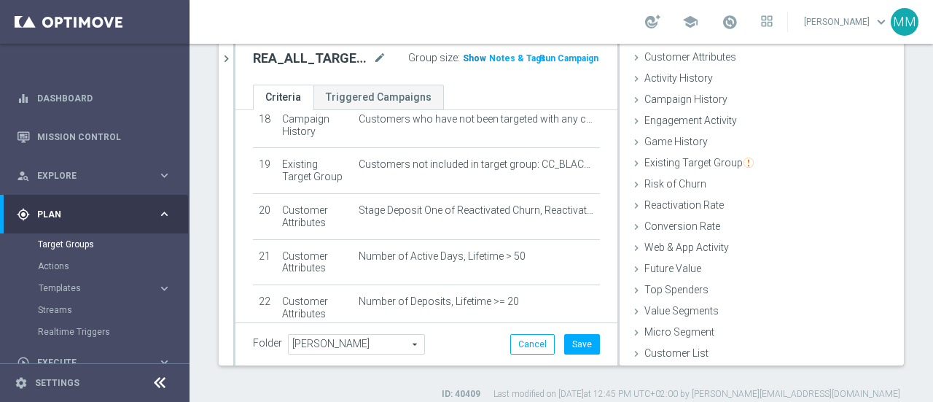
click at [466, 63] on h3 "Show" at bounding box center [475, 58] width 26 height 16
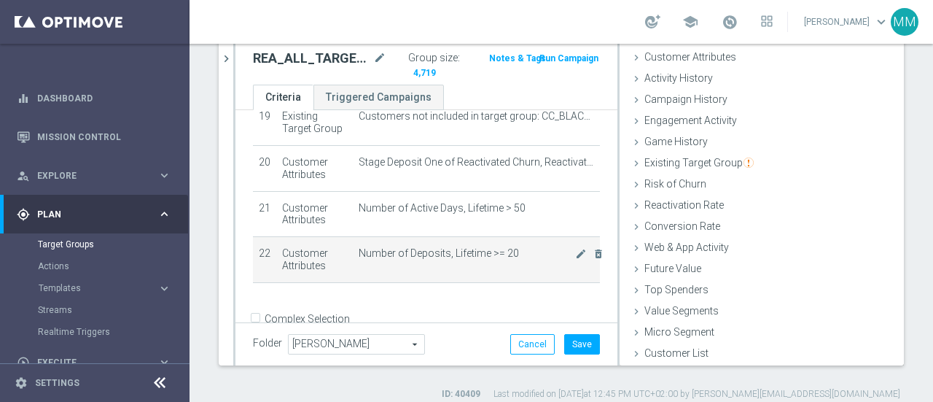
scroll to position [916, 0]
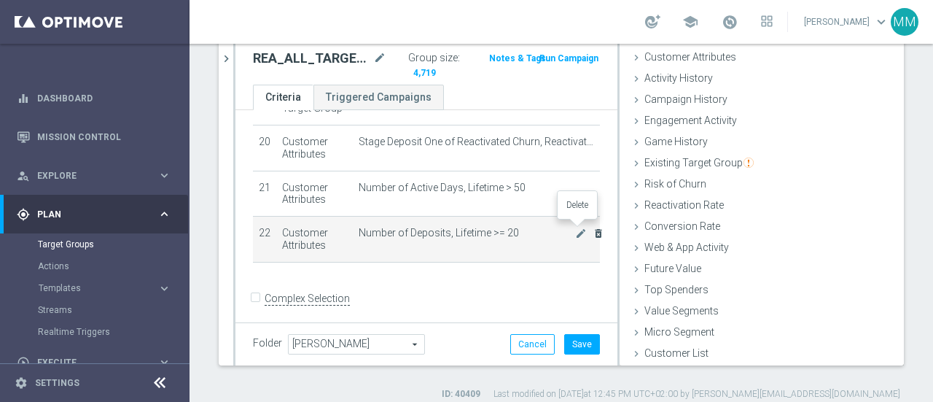
click at [593, 228] on icon "delete_forever" at bounding box center [599, 234] width 12 height 12
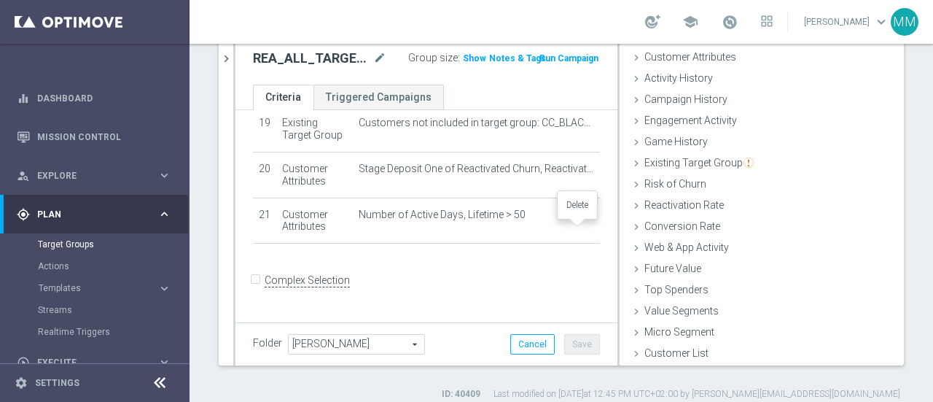
scroll to position [871, 0]
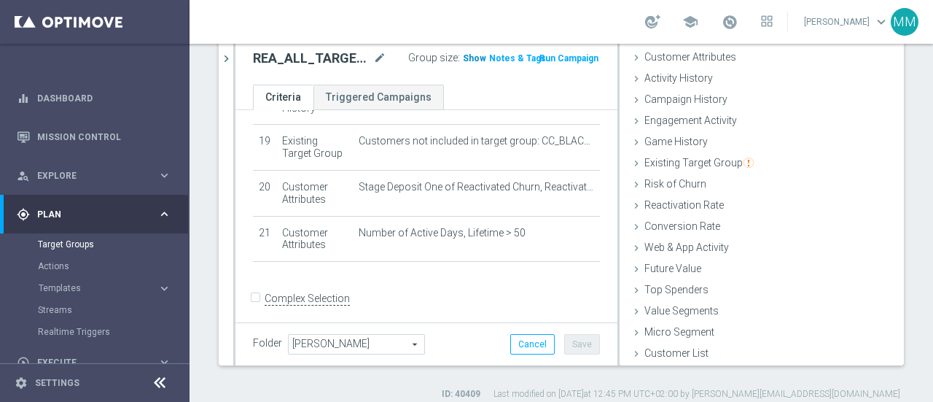
click at [465, 56] on span "Show" at bounding box center [474, 58] width 23 height 10
click at [573, 343] on button "Save" at bounding box center [582, 344] width 36 height 20
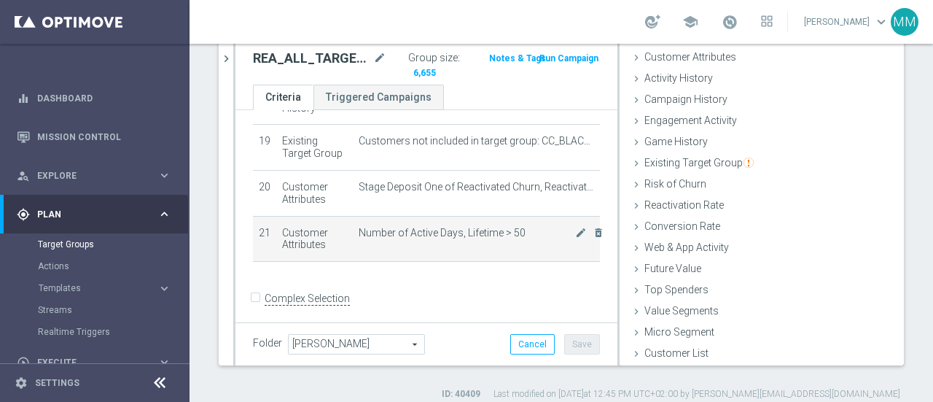
scroll to position [798, 0]
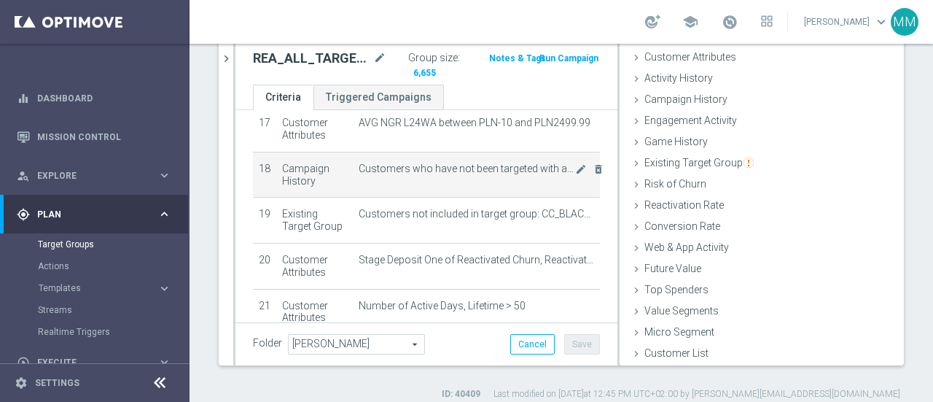
click at [499, 181] on td "Customers who have not been targeted with any campaign while a member of one or…" at bounding box center [476, 175] width 247 height 46
click at [511, 180] on td "Customers who have not been targeted with any campaign while a member of one or…" at bounding box center [476, 175] width 247 height 46
click at [499, 175] on td "Customers who have not been targeted with any campaign while a member of one or…" at bounding box center [476, 175] width 247 height 46
click at [575, 163] on icon "mode_edit" at bounding box center [581, 169] width 12 height 12
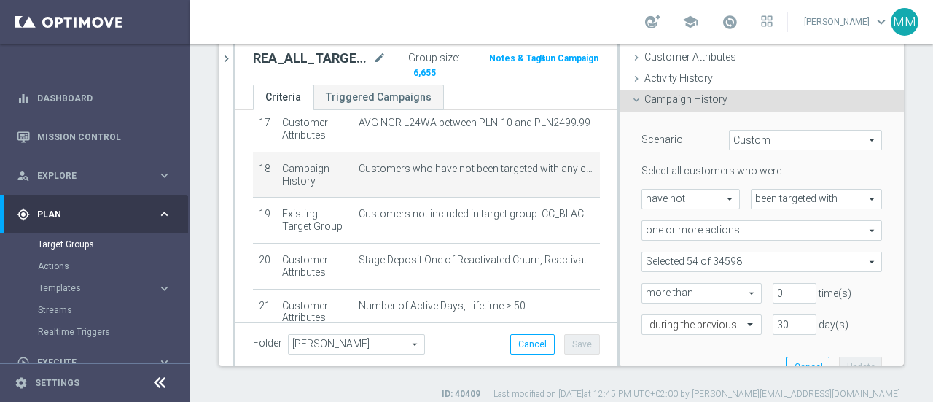
click at [777, 260] on span at bounding box center [761, 261] width 239 height 19
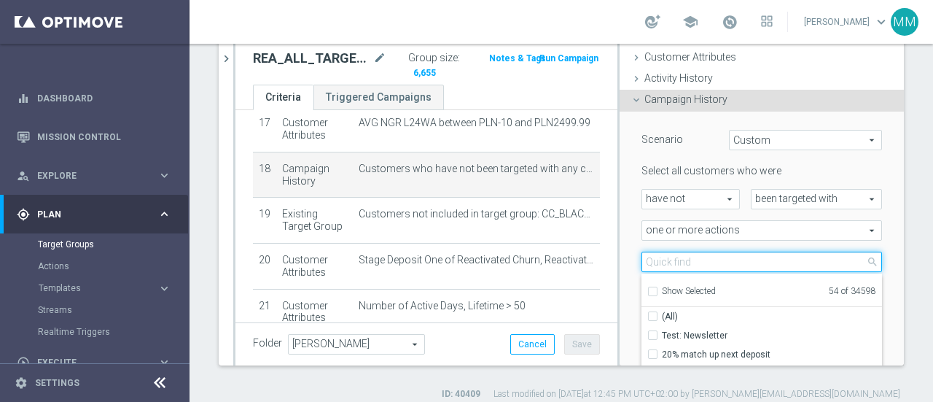
click at [773, 261] on input "search" at bounding box center [762, 262] width 241 height 20
type input "CC"
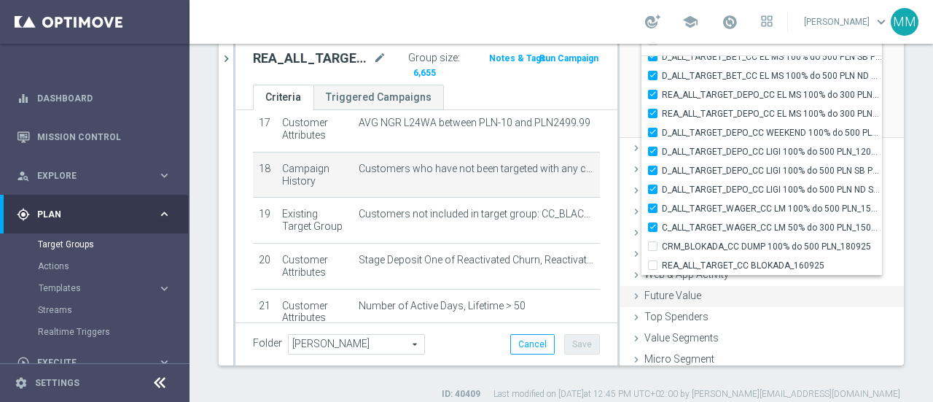
scroll to position [344, 0]
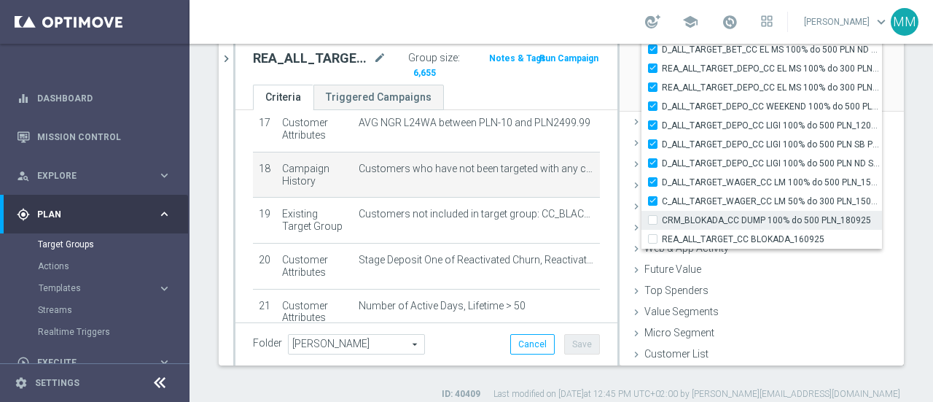
click at [662, 214] on label "CRM_BLOKADA_CC DUMP 100% do 500 PLN_180925" at bounding box center [772, 220] width 220 height 19
click at [653, 215] on input "CRM_BLOKADA_CC DUMP 100% do 500 PLN_180925" at bounding box center [657, 219] width 9 height 9
checkbox input "true"
type input "Selected 55 of 34598"
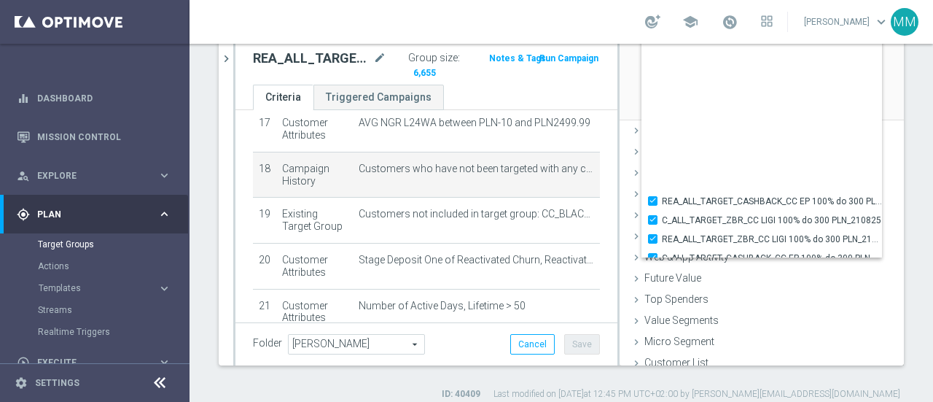
scroll to position [44991, 0]
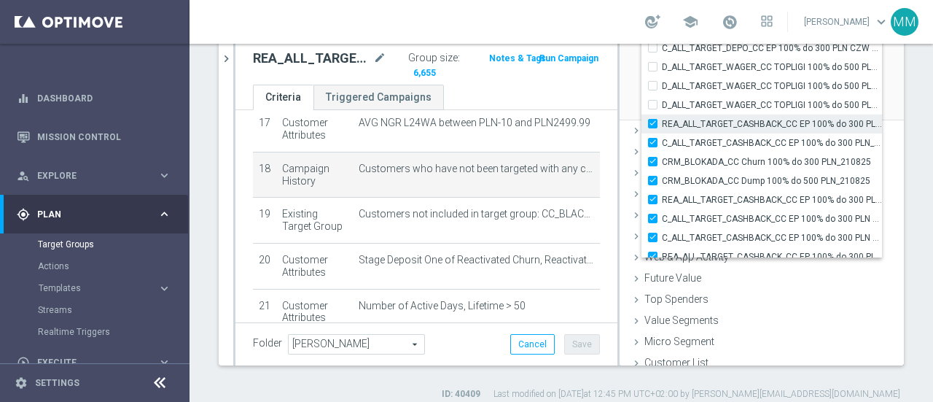
click at [662, 122] on label "REA_ALL_TARGET_CASHBACK_CC EP 100% do 300 PLN_180825" at bounding box center [772, 123] width 220 height 19
click at [653, 122] on input "REA_ALL_TARGET_CASHBACK_CC EP 100% do 300 PLN_180825" at bounding box center [657, 123] width 9 height 9
checkbox input "false"
type input "Selected 54 of 34598"
click at [876, 142] on div "Game History done" at bounding box center [762, 152] width 284 height 22
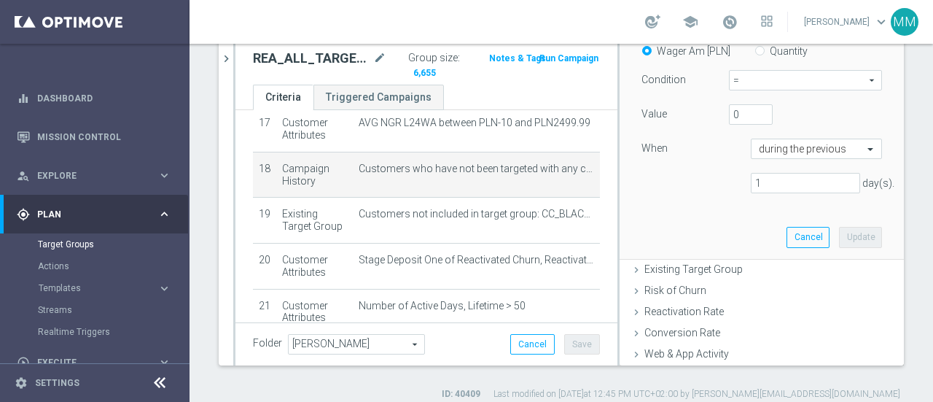
scroll to position [128, 0]
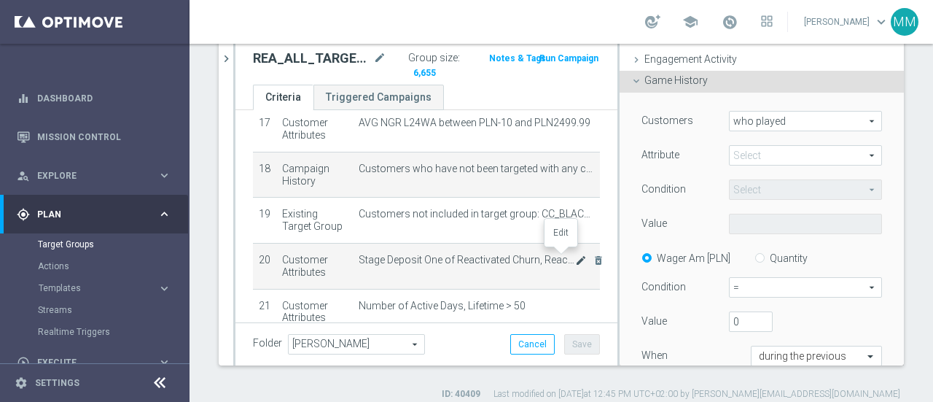
click at [575, 259] on icon "mode_edit" at bounding box center [581, 260] width 12 height 12
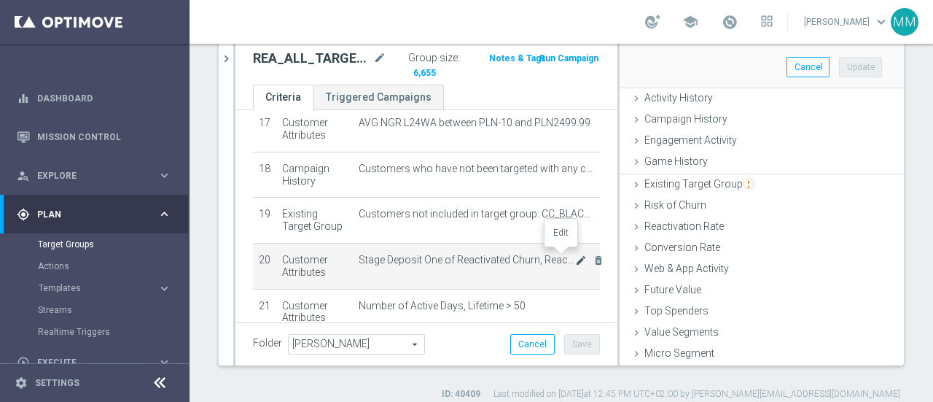
scroll to position [245, 0]
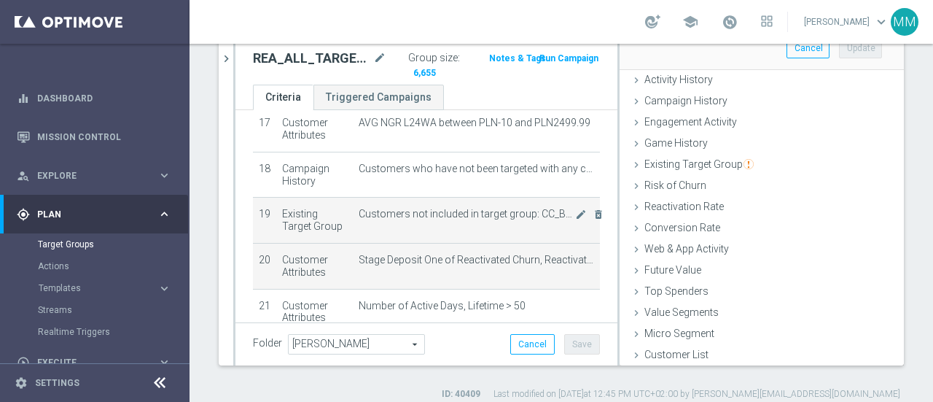
click at [515, 217] on td "Customers not included in target group: CC_BLACK_LIST mode_edit delete_forever" at bounding box center [476, 221] width 247 height 46
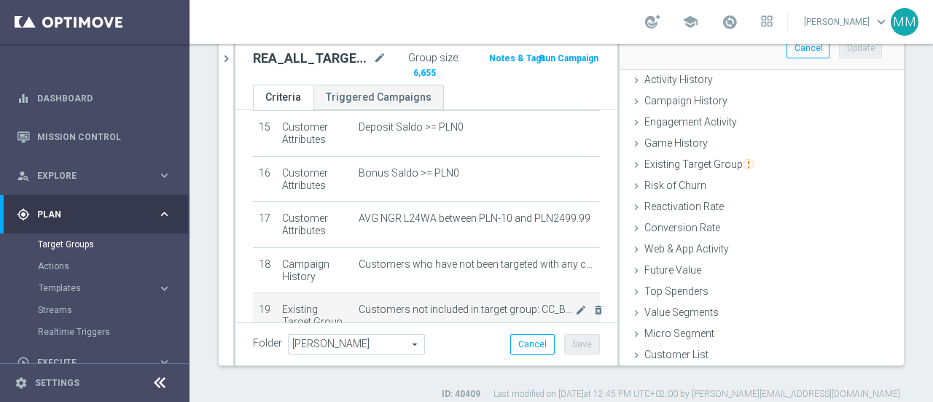
scroll to position [725, 0]
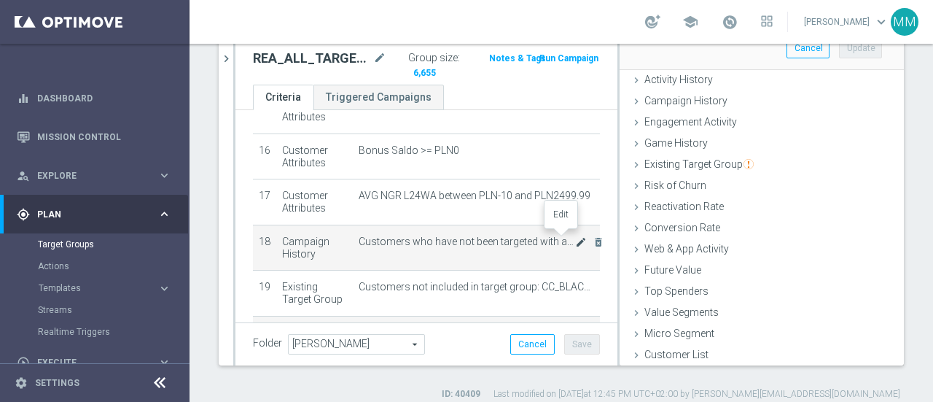
click at [575, 237] on icon "mode_edit" at bounding box center [581, 242] width 12 height 12
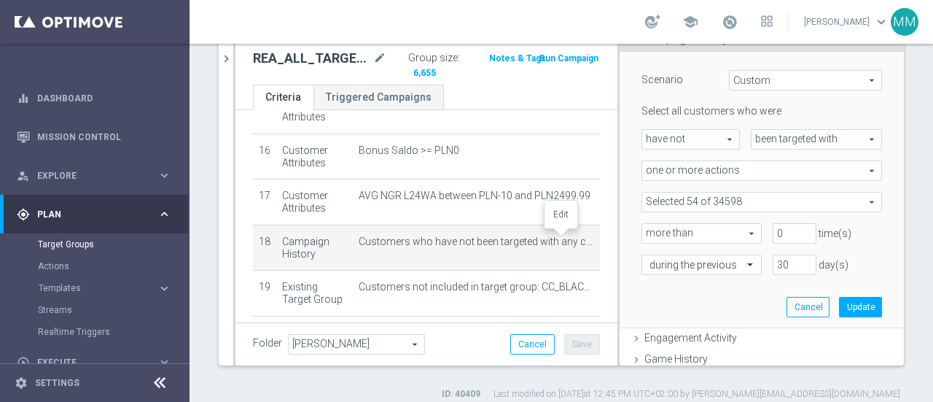
scroll to position [128, 0]
click at [731, 167] on span "one or more actions" at bounding box center [761, 169] width 239 height 19
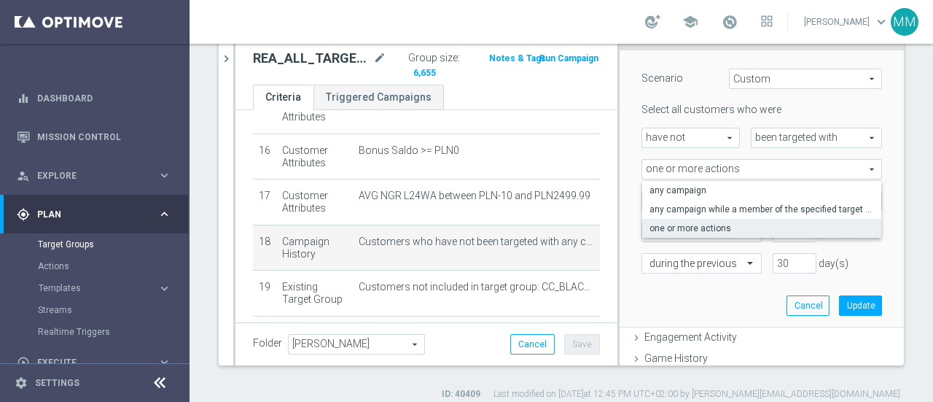
click at [732, 164] on span "one or more actions" at bounding box center [761, 169] width 239 height 19
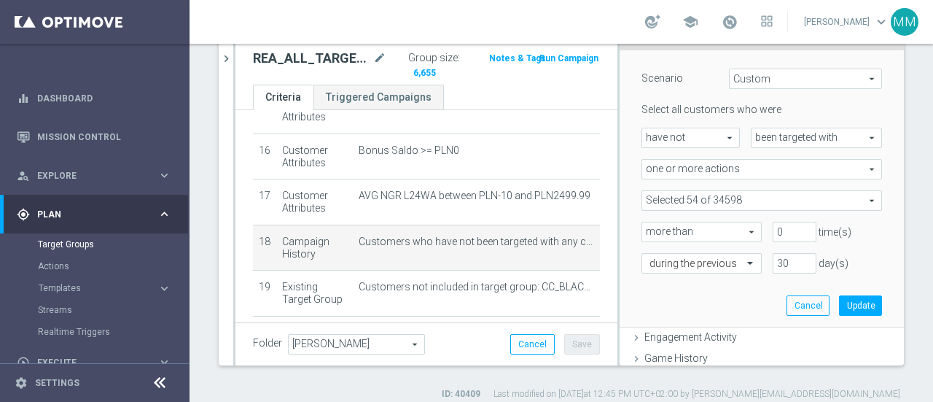
click at [742, 170] on span "one or more actions" at bounding box center [761, 169] width 239 height 19
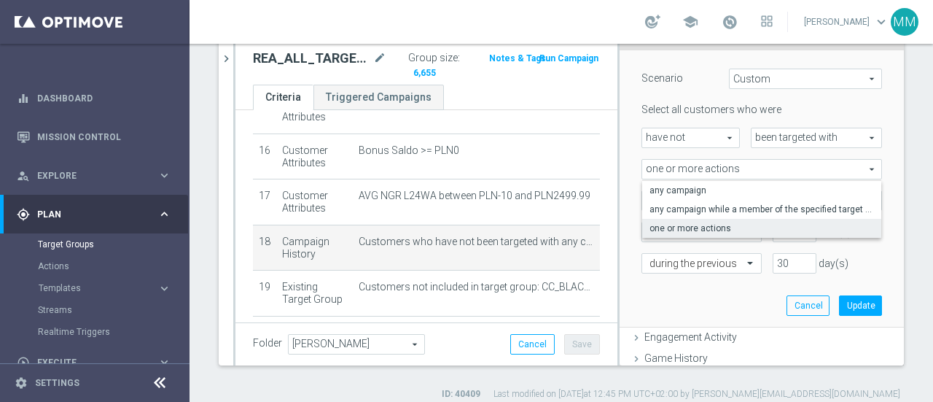
click at [742, 167] on span "one or more actions" at bounding box center [761, 169] width 239 height 19
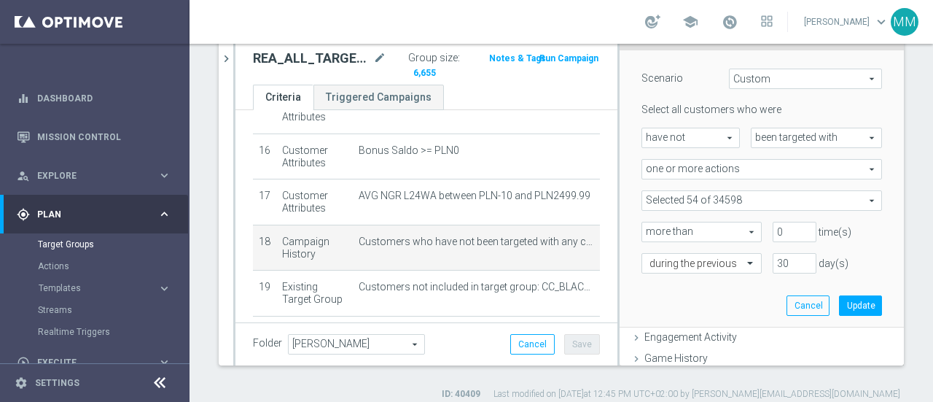
click at [739, 194] on span at bounding box center [761, 200] width 239 height 19
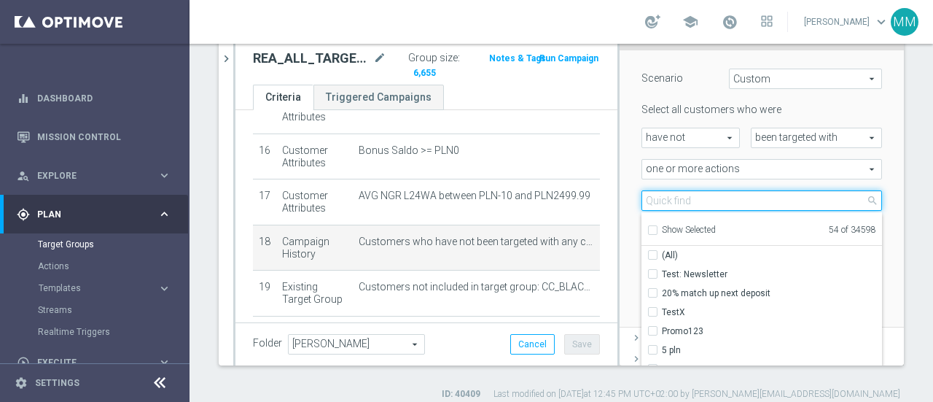
click at [723, 190] on input "search" at bounding box center [762, 200] width 241 height 20
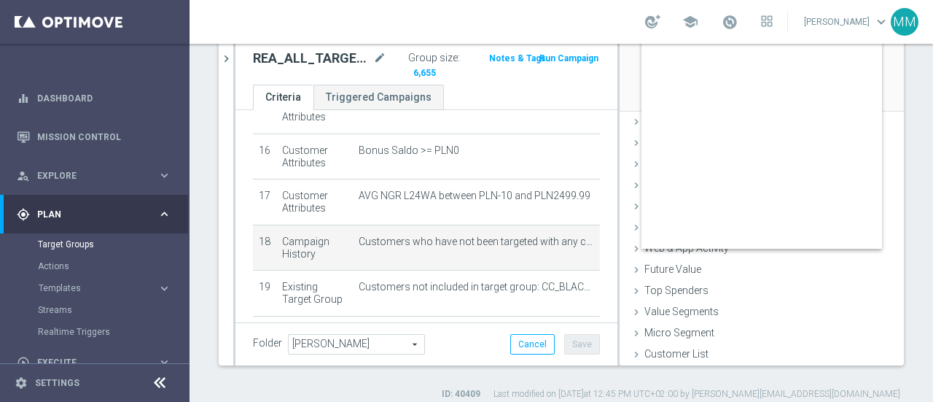
scroll to position [325, 0]
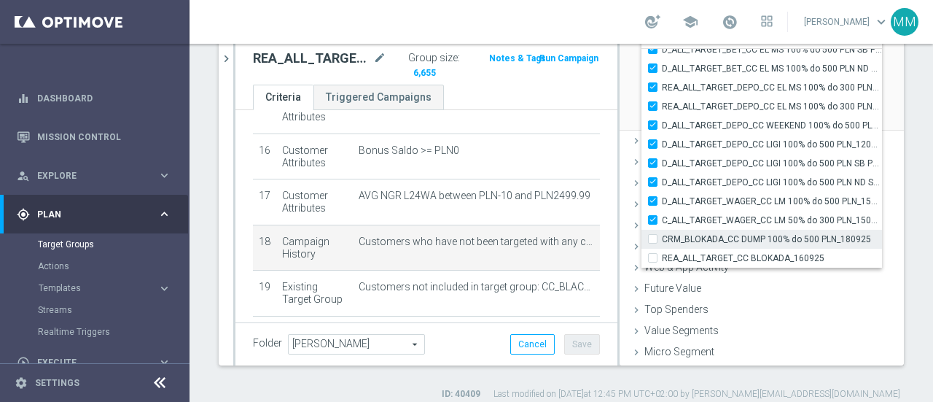
type input "CC"
click at [653, 237] on input "CRM_BLOKADA_CC DUMP 100% do 500 PLN_180925" at bounding box center [657, 238] width 9 height 9
checkbox input "true"
type input "Selected 55 of 34598"
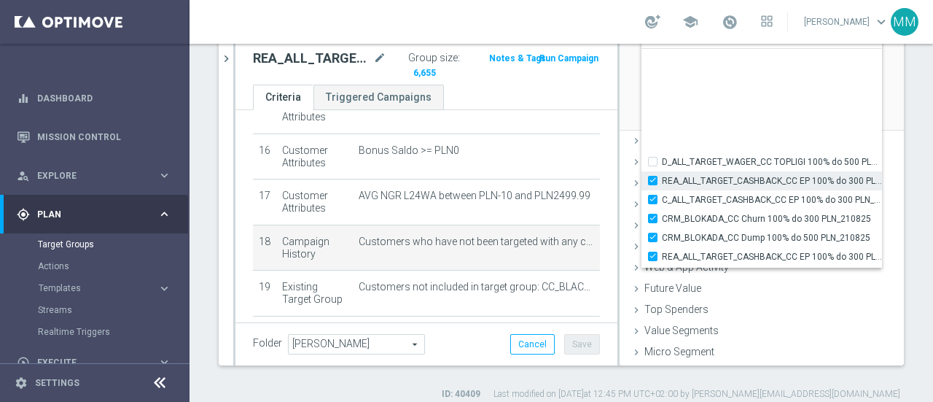
scroll to position [44938, 0]
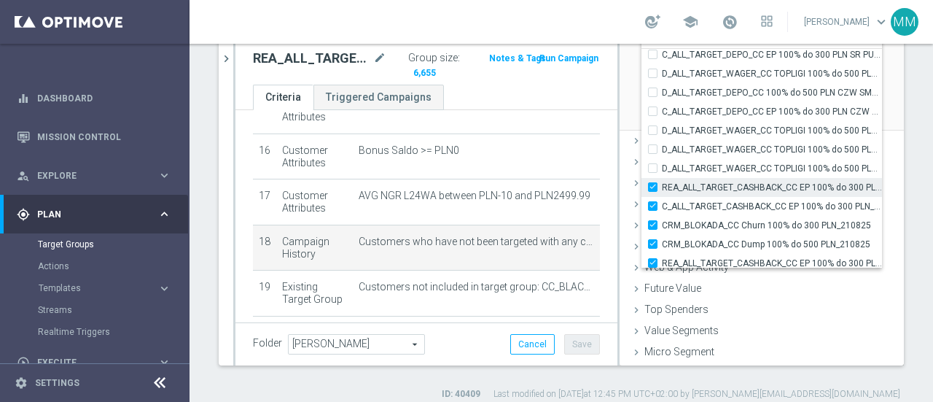
click at [662, 186] on label "REA_ALL_TARGET_CASHBACK_CC EP 100% do 300 PLN_180825" at bounding box center [772, 187] width 220 height 19
click at [653, 186] on input "REA_ALL_TARGET_CASHBACK_CC EP 100% do 300 PLN_180825" at bounding box center [657, 186] width 9 height 9
checkbox input "false"
type input "Selected 54 of 34598"
click at [554, 27] on div "school Mariia Malashniak keyboard_arrow_down MM" at bounding box center [562, 22] width 744 height 44
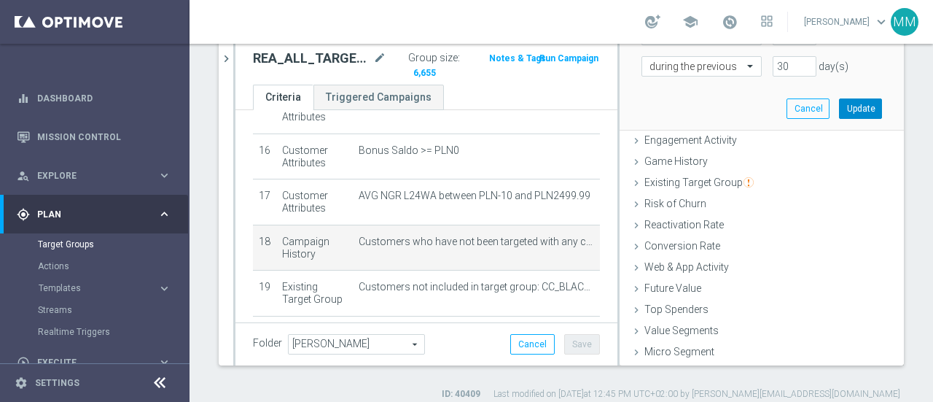
click at [844, 108] on button "Update" at bounding box center [860, 108] width 43 height 20
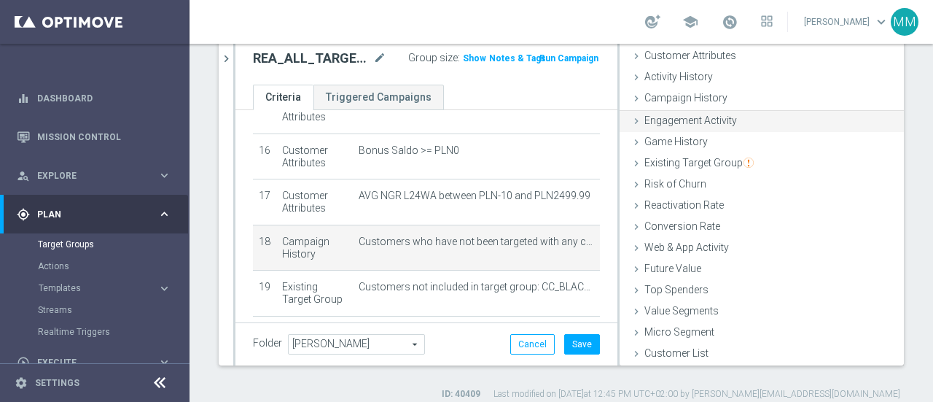
scroll to position [67, 0]
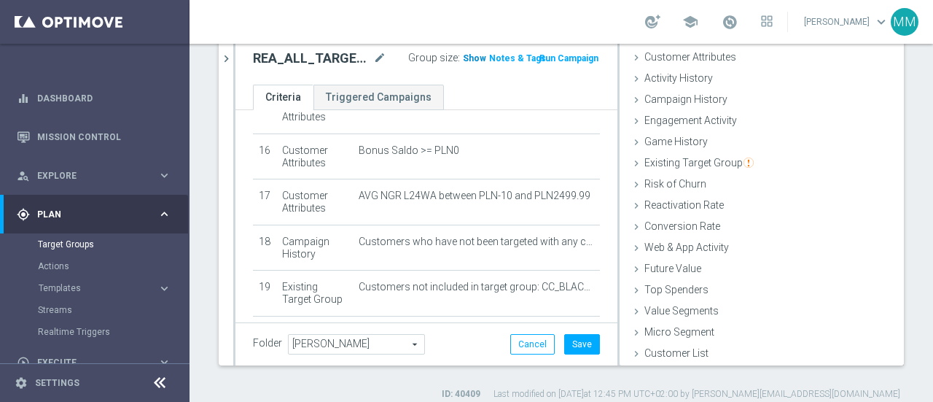
click at [468, 62] on span "Show" at bounding box center [474, 58] width 23 height 10
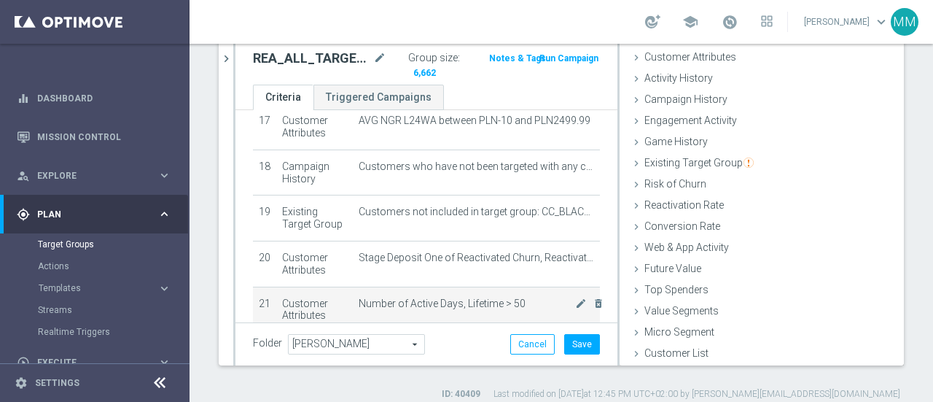
scroll to position [871, 0]
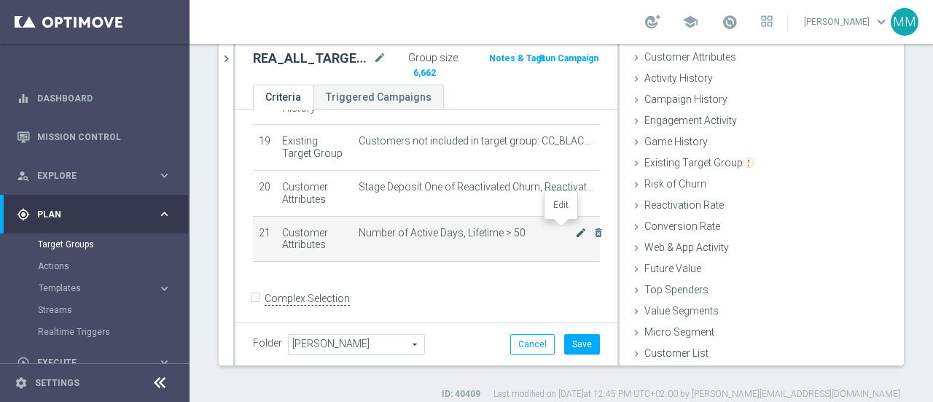
click at [575, 228] on icon "mode_edit" at bounding box center [581, 233] width 12 height 12
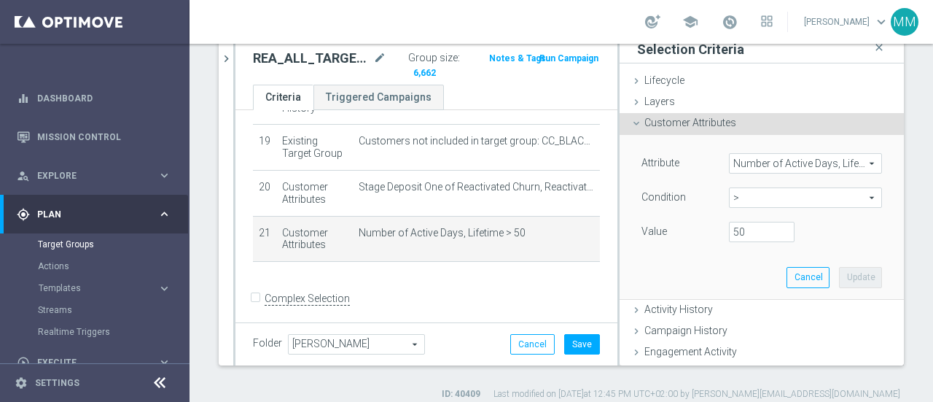
scroll to position [0, 0]
click at [740, 200] on span ">" at bounding box center [806, 199] width 152 height 19
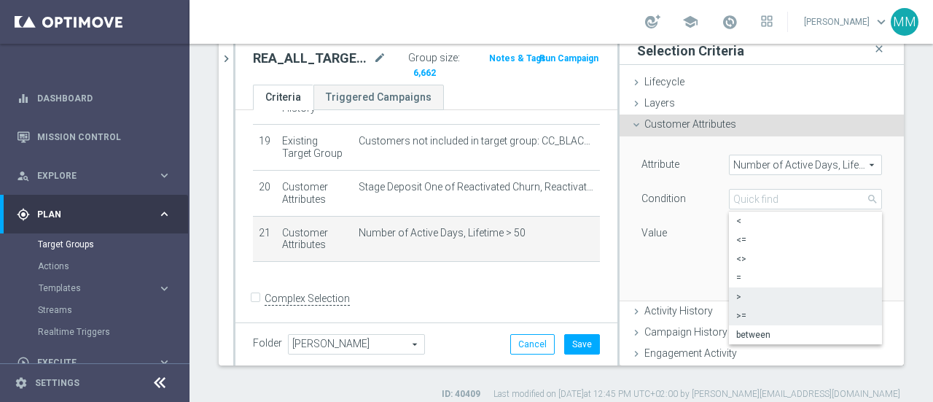
click at [737, 316] on span ">=" at bounding box center [806, 316] width 139 height 12
type input ">="
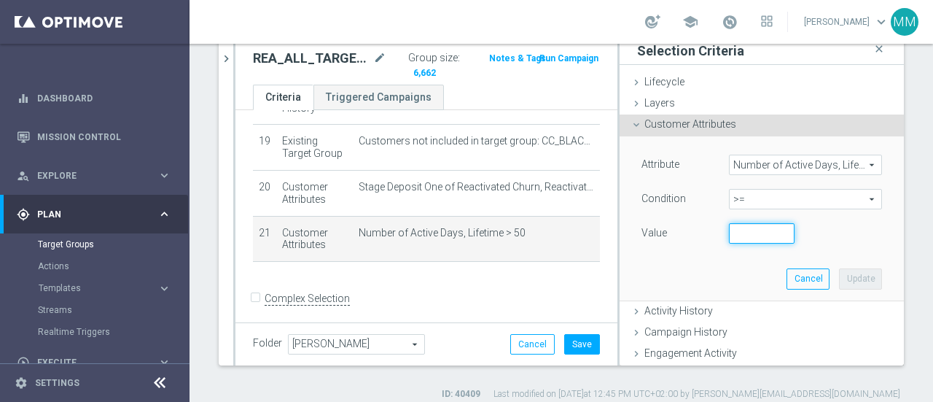
click at [736, 236] on input "number" at bounding box center [762, 233] width 66 height 20
type input "45"
click at [841, 277] on button "Update" at bounding box center [860, 278] width 43 height 20
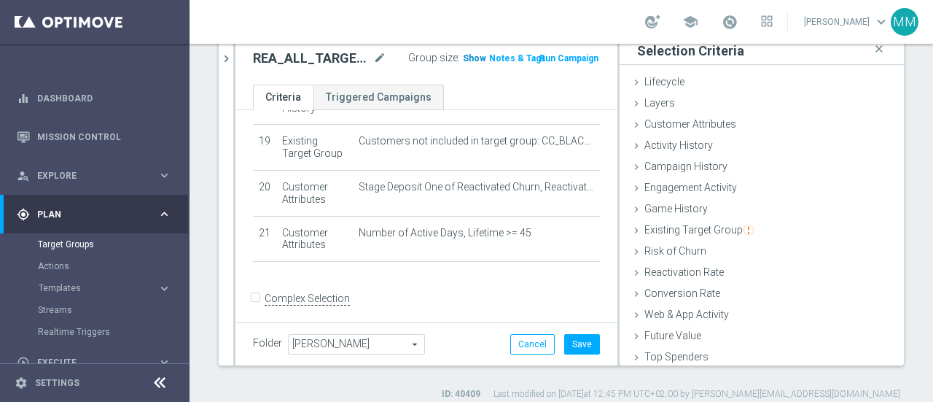
click at [463, 59] on span "Show" at bounding box center [474, 58] width 23 height 10
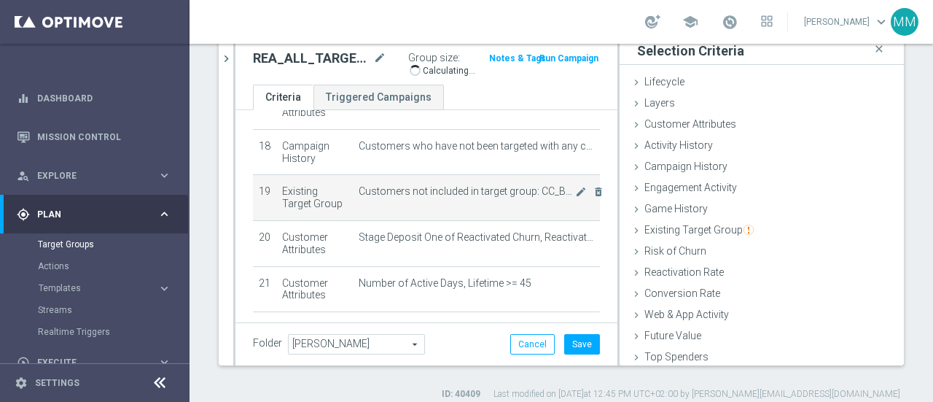
scroll to position [798, 0]
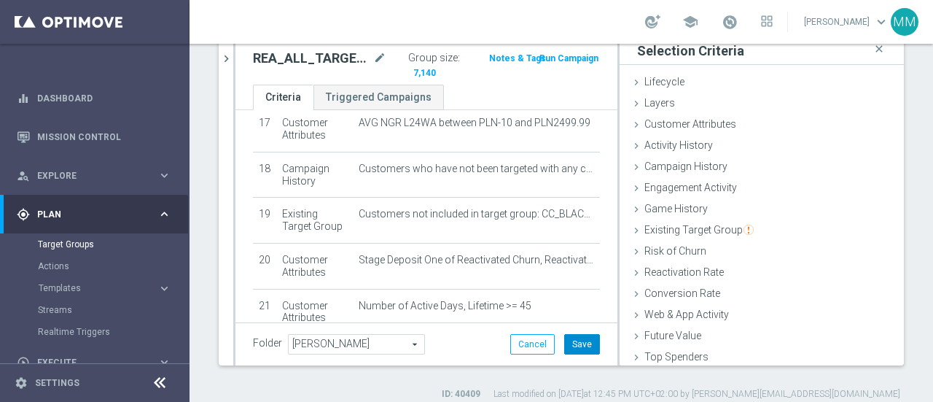
click at [578, 346] on button "Save" at bounding box center [582, 344] width 36 height 20
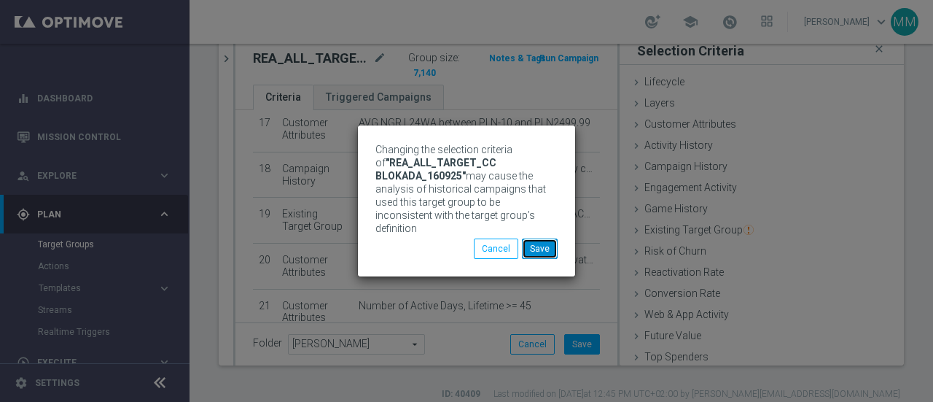
click at [542, 238] on button "Save" at bounding box center [540, 248] width 36 height 20
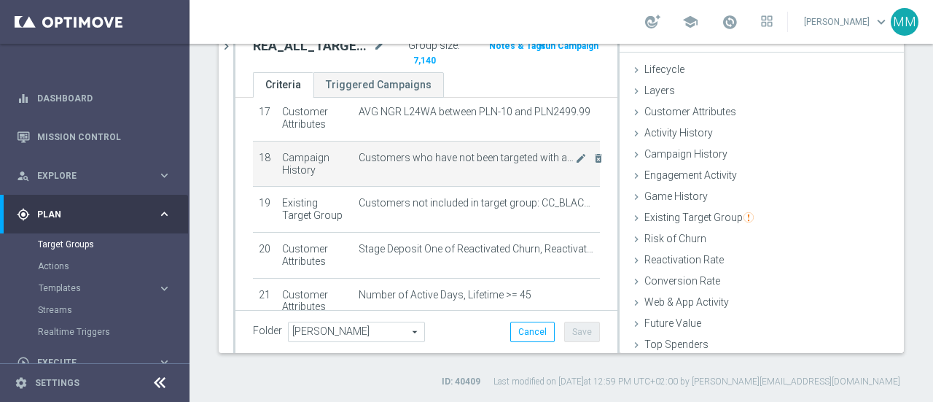
scroll to position [871, 0]
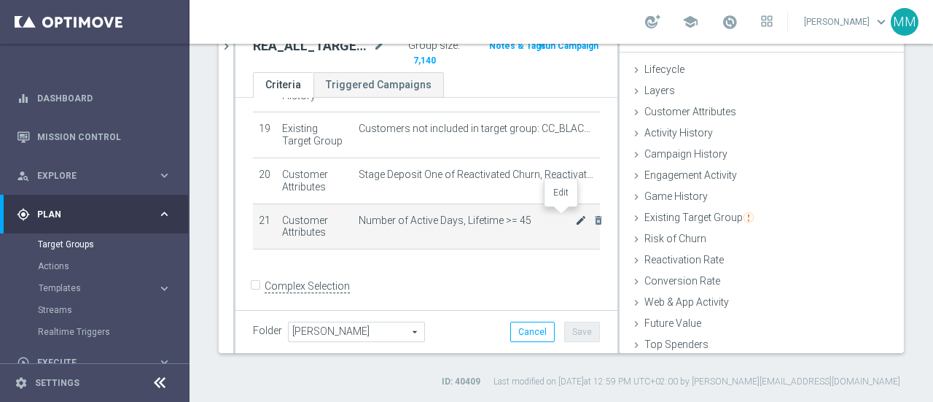
click at [575, 214] on icon "mode_edit" at bounding box center [581, 220] width 12 height 12
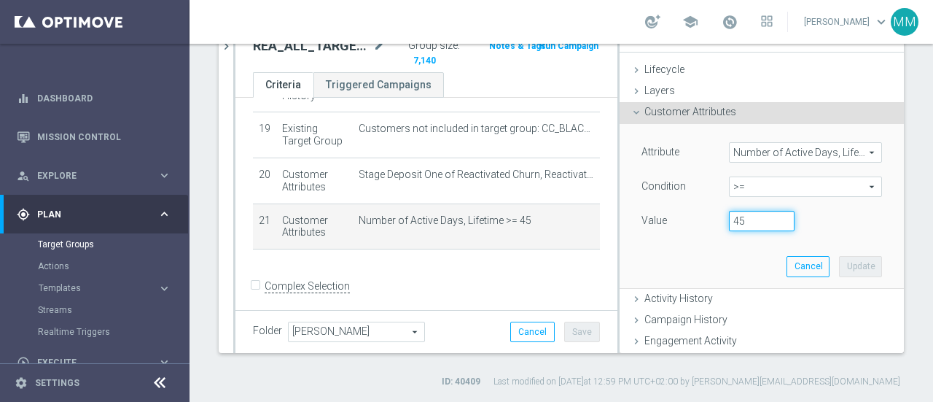
drag, startPoint x: 739, startPoint y: 220, endPoint x: 680, endPoint y: 224, distance: 59.9
click at [682, 224] on div "Value 45" at bounding box center [762, 222] width 263 height 23
type input "35"
click at [839, 266] on button "Update" at bounding box center [860, 266] width 43 height 20
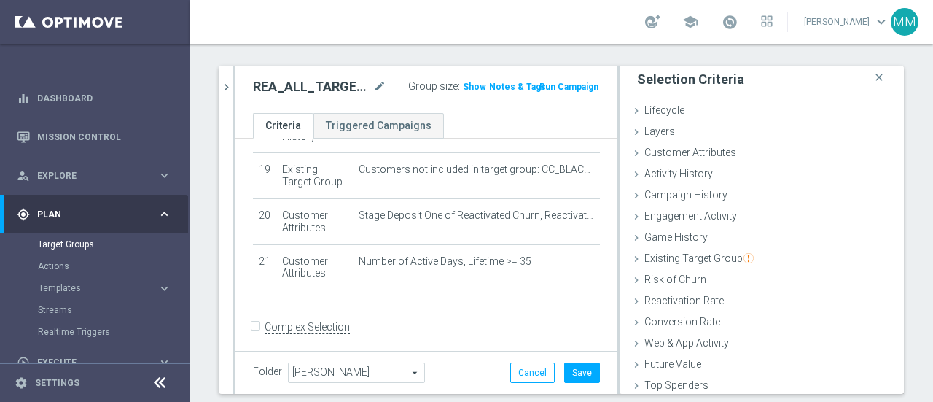
scroll to position [0, 0]
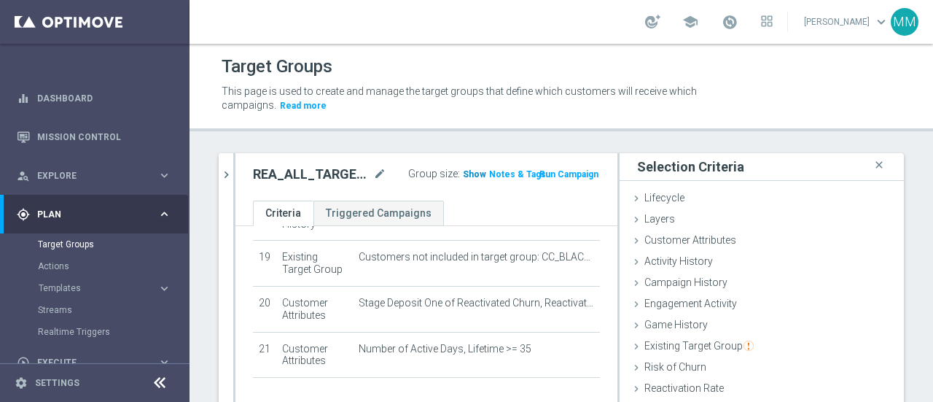
click at [474, 171] on span "Show" at bounding box center [474, 174] width 23 height 10
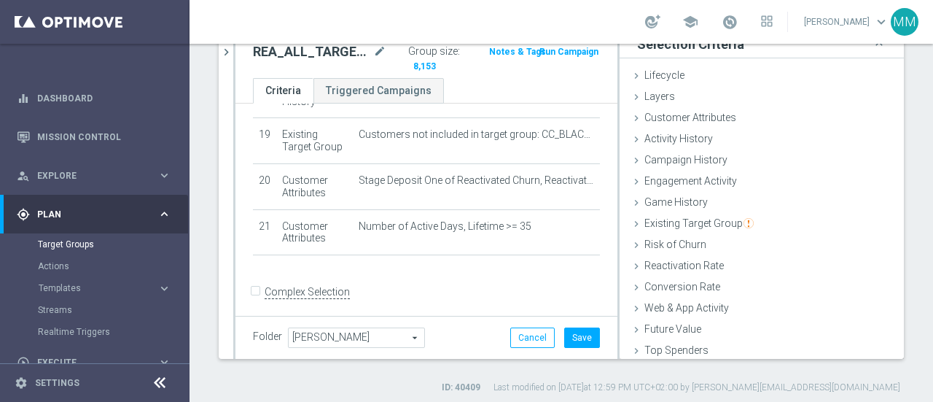
scroll to position [128, 0]
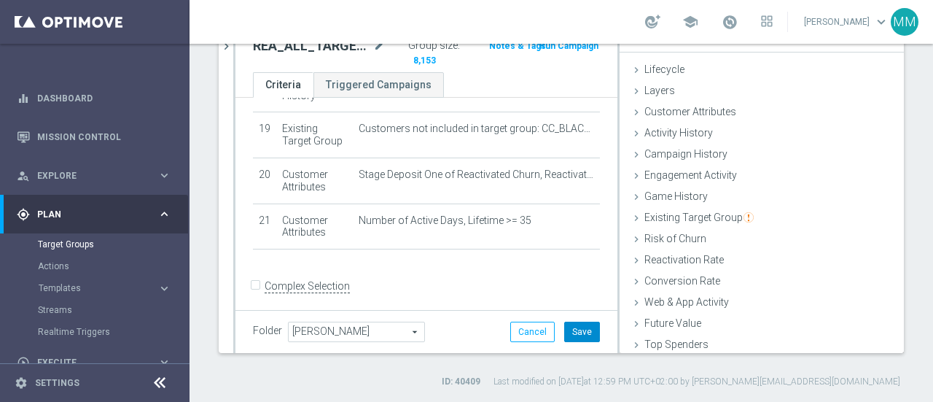
click at [567, 327] on button "Save" at bounding box center [582, 332] width 36 height 20
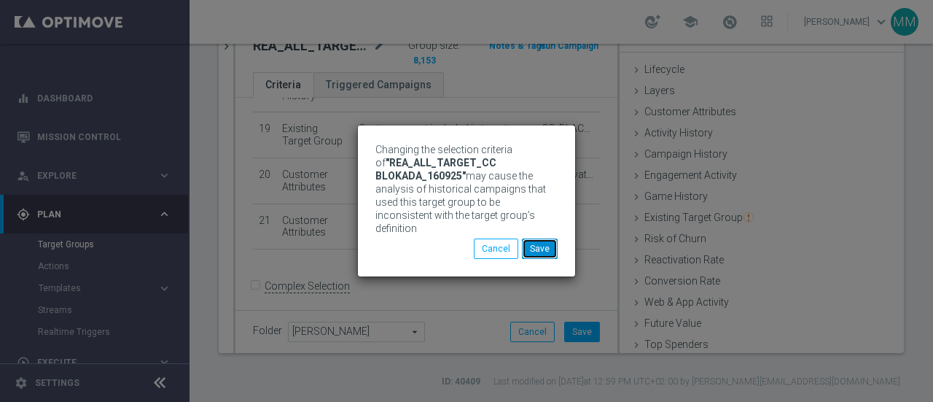
click at [543, 244] on button "Save" at bounding box center [540, 248] width 36 height 20
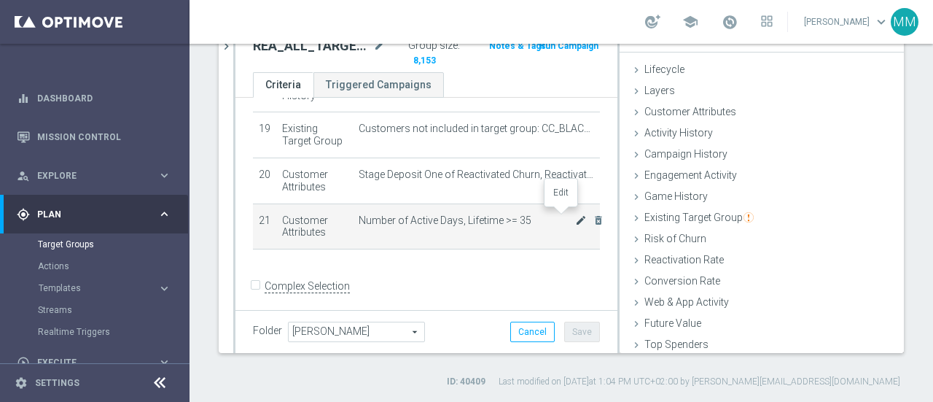
click at [575, 215] on icon "mode_edit" at bounding box center [581, 220] width 12 height 12
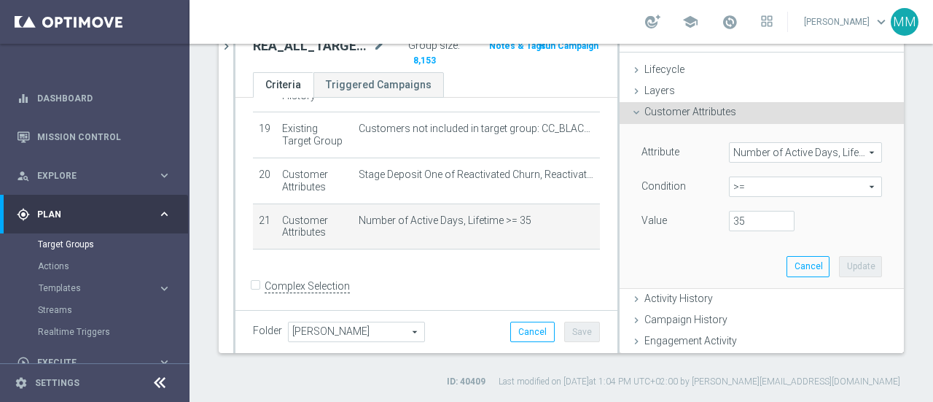
click at [806, 149] on span "Number of Active Days, Lifetime" at bounding box center [806, 152] width 152 height 19
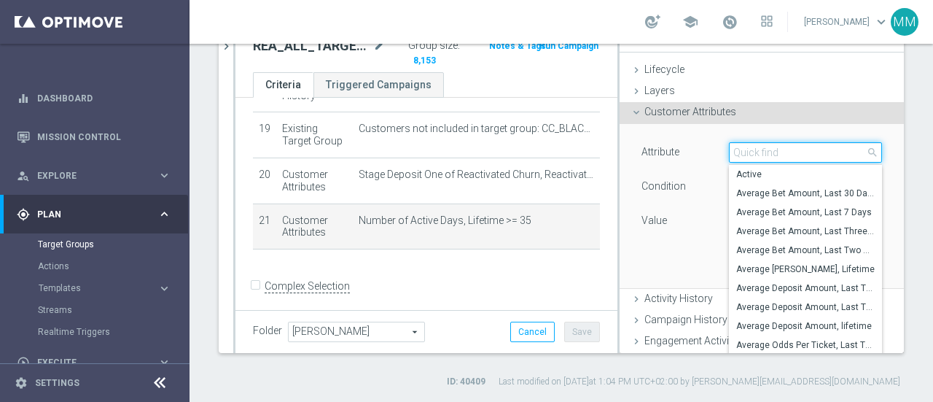
click at [805, 151] on input "search" at bounding box center [805, 152] width 153 height 20
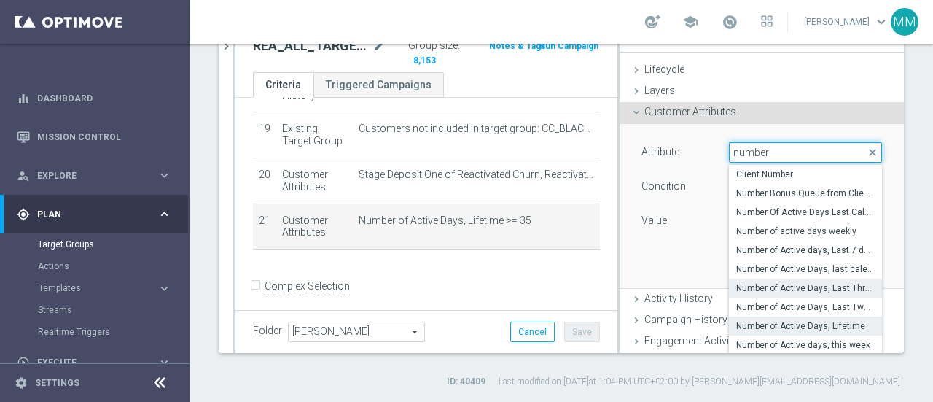
type input "number"
click at [796, 288] on span "Number of Active Days, Last Three Months" at bounding box center [806, 288] width 139 height 12
type input "Number of Active Days, Last Three Months"
type input "="
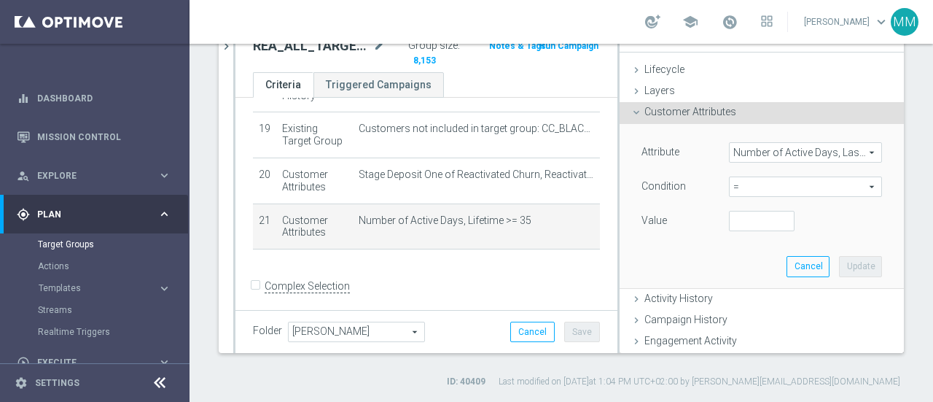
click at [755, 183] on span "=" at bounding box center [806, 186] width 152 height 19
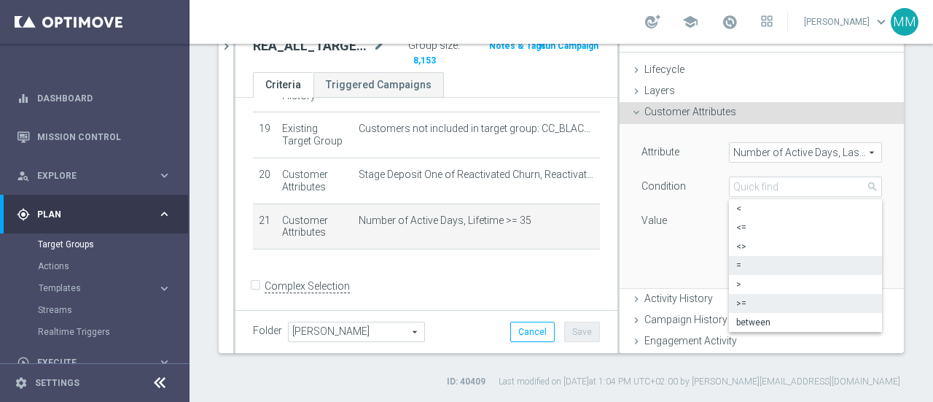
click at [744, 294] on label ">=" at bounding box center [805, 303] width 153 height 19
type input ">="
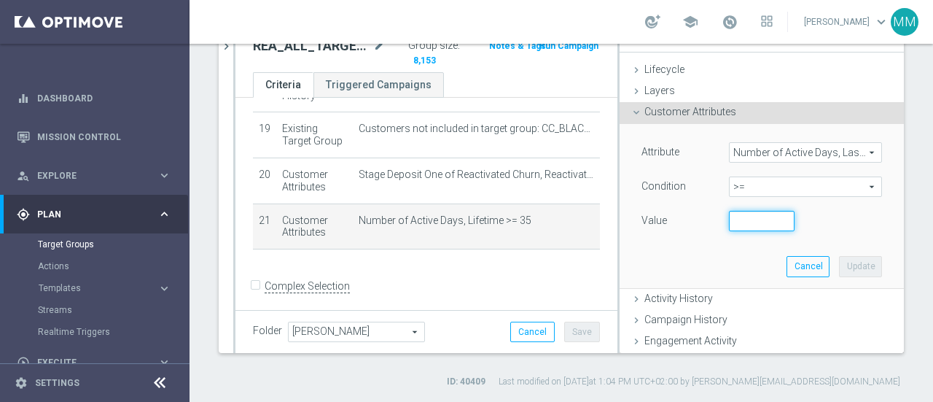
click at [737, 219] on input "number" at bounding box center [762, 221] width 66 height 20
type input "20"
click at [839, 263] on button "Update" at bounding box center [860, 266] width 43 height 20
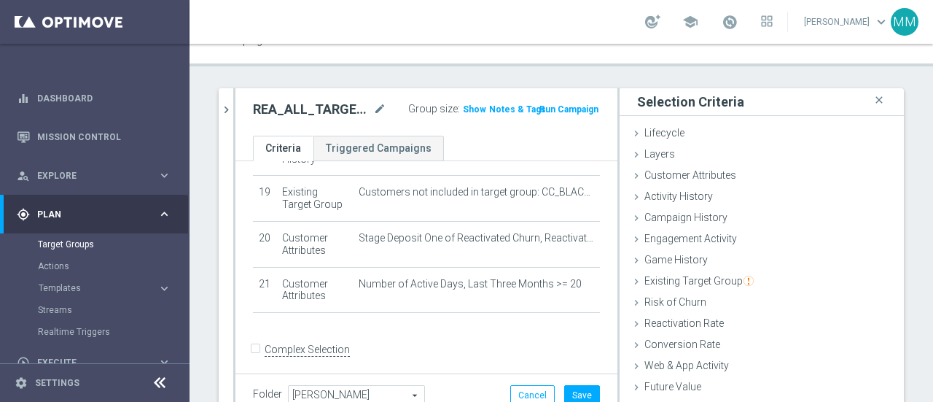
scroll to position [0, 0]
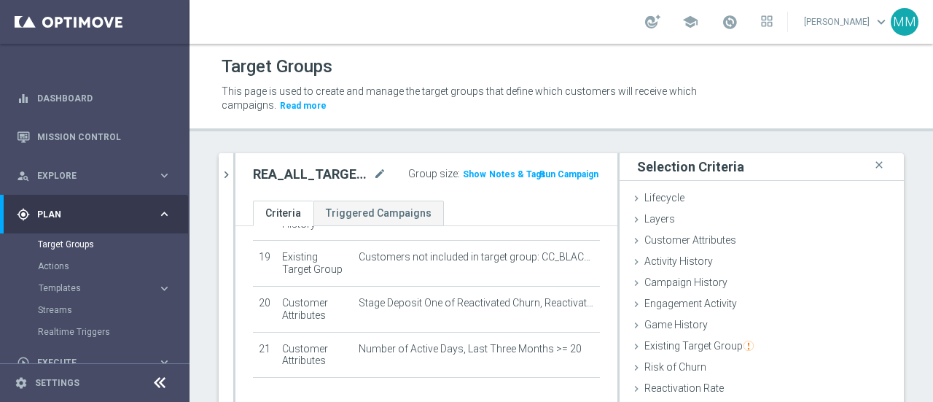
click at [467, 177] on span "Show" at bounding box center [474, 174] width 23 height 10
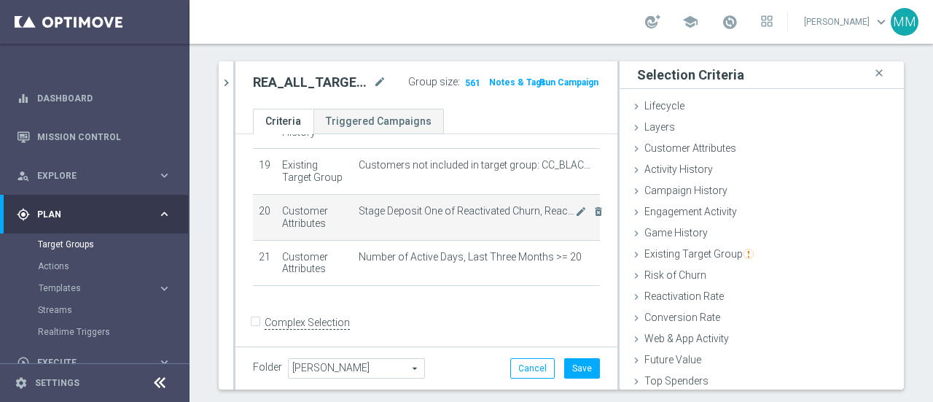
scroll to position [128, 0]
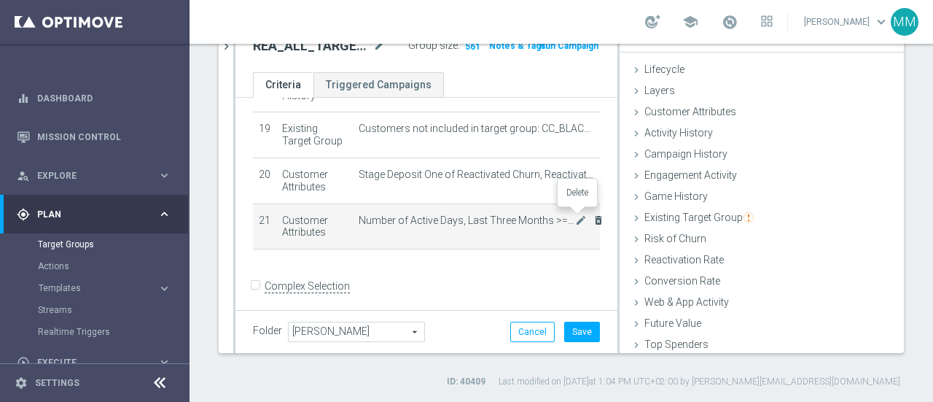
click at [593, 217] on icon "delete_forever" at bounding box center [599, 220] width 12 height 12
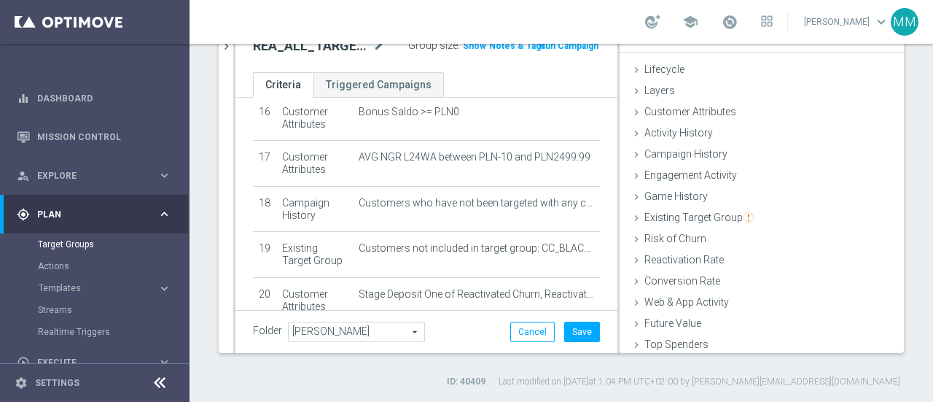
scroll to position [607, 0]
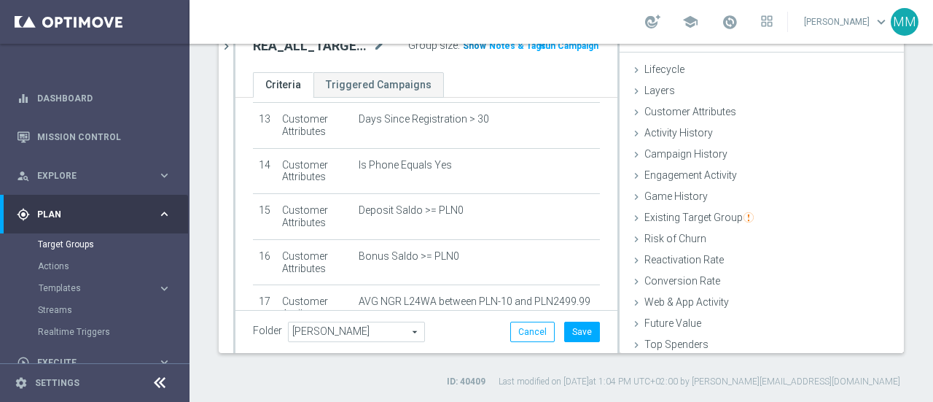
click at [467, 49] on span "Show" at bounding box center [474, 46] width 23 height 10
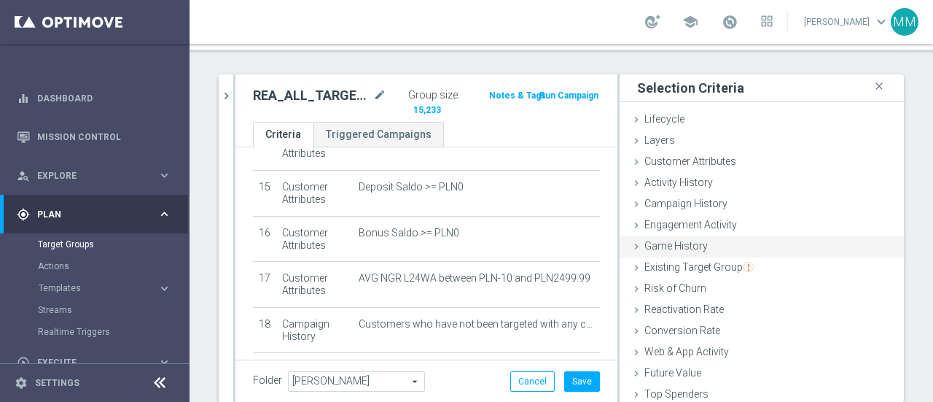
scroll to position [55, 0]
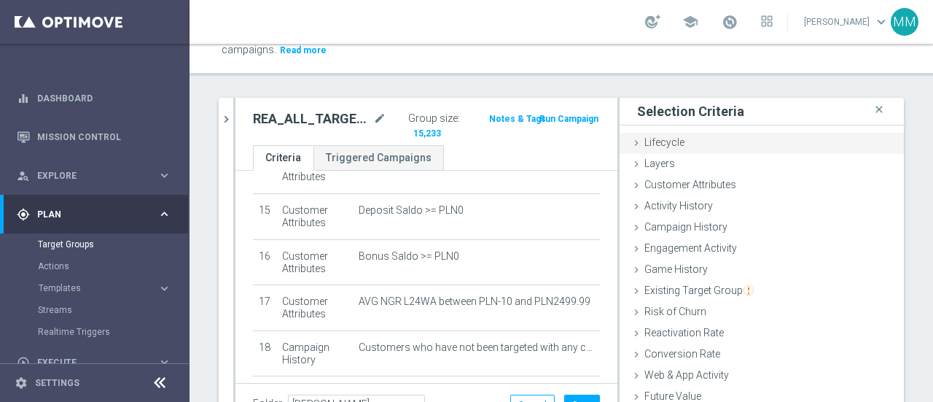
click at [661, 147] on span "Lifecycle" at bounding box center [665, 142] width 40 height 12
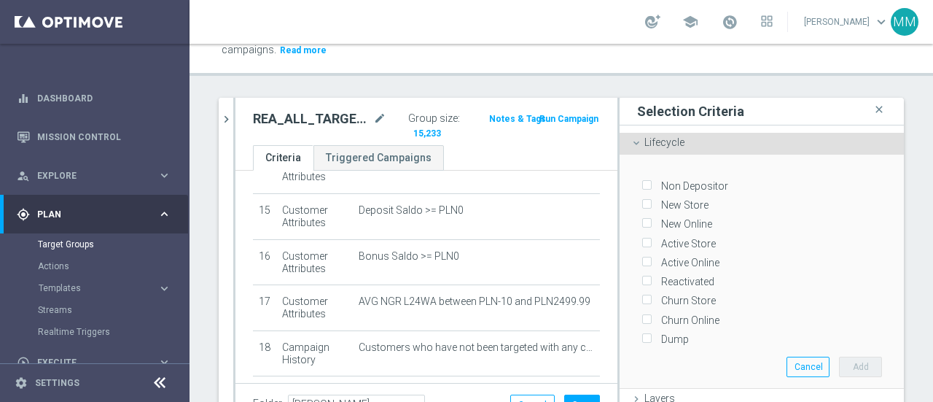
click at [661, 147] on span "Lifecycle" at bounding box center [665, 142] width 40 height 12
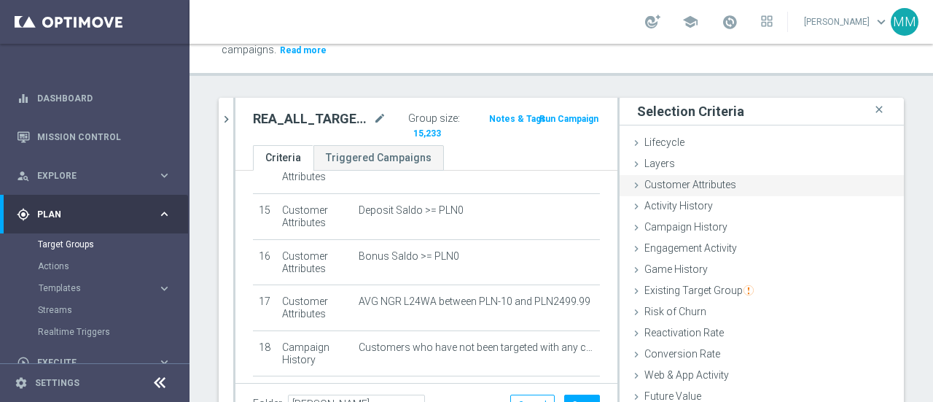
click at [665, 185] on span "Customer Attributes" at bounding box center [691, 185] width 92 height 12
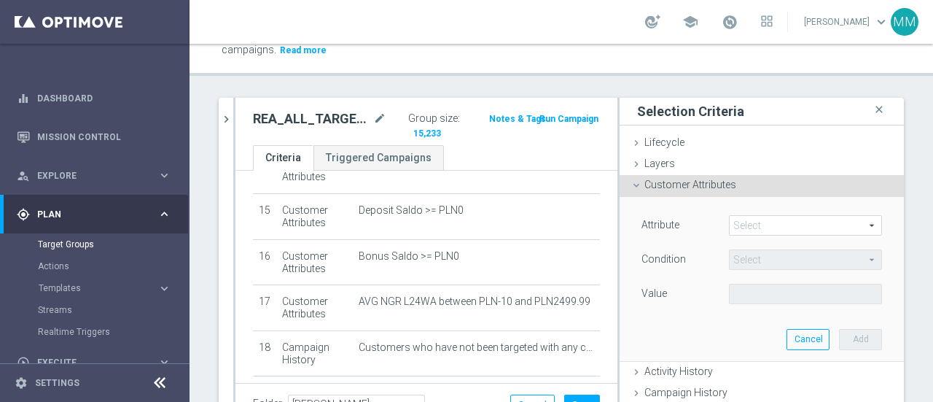
click at [747, 225] on span at bounding box center [806, 225] width 152 height 19
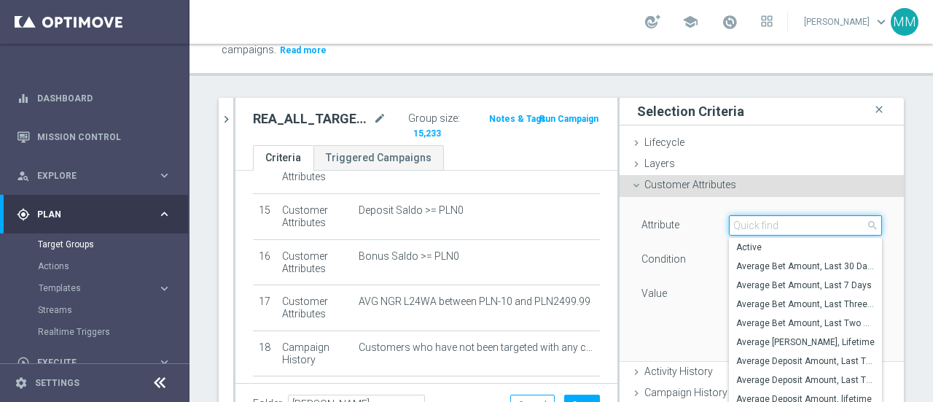
click at [749, 221] on input "search" at bounding box center [805, 225] width 153 height 20
type input "n"
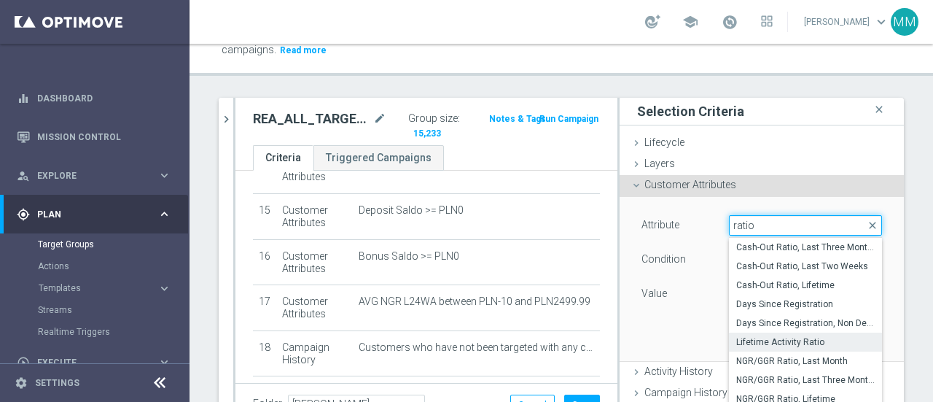
type input "ratio"
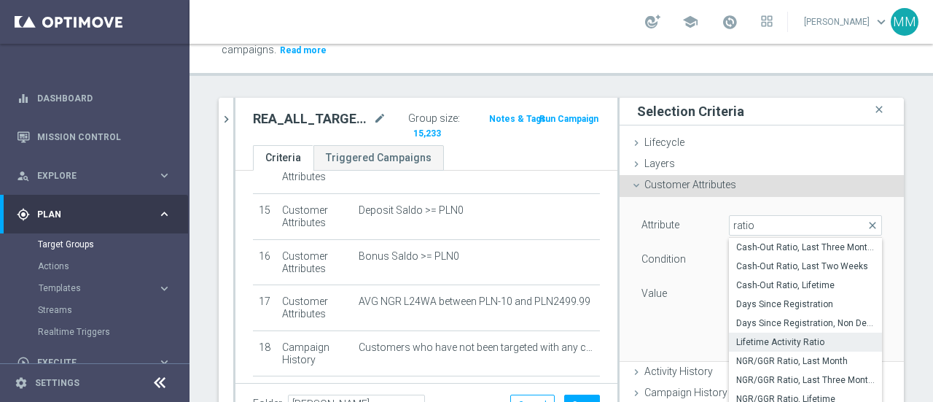
click at [778, 341] on span "Lifetime Activity Ratio" at bounding box center [806, 342] width 139 height 12
type input "Lifetime Activity Ratio"
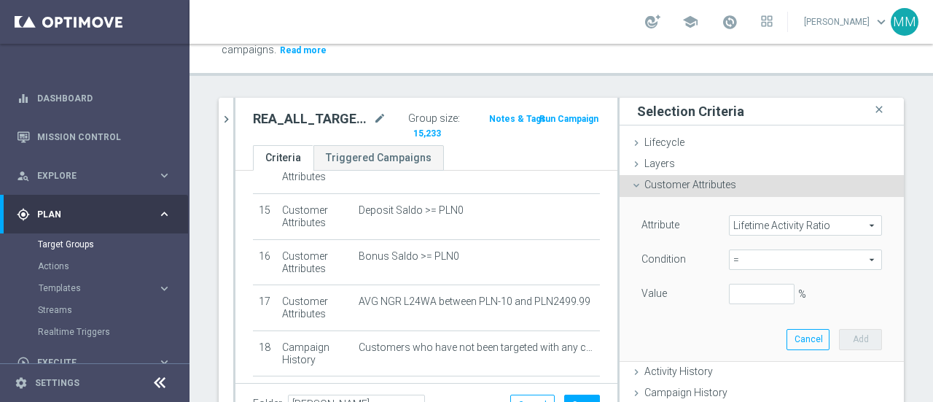
click at [740, 256] on span "=" at bounding box center [806, 259] width 152 height 19
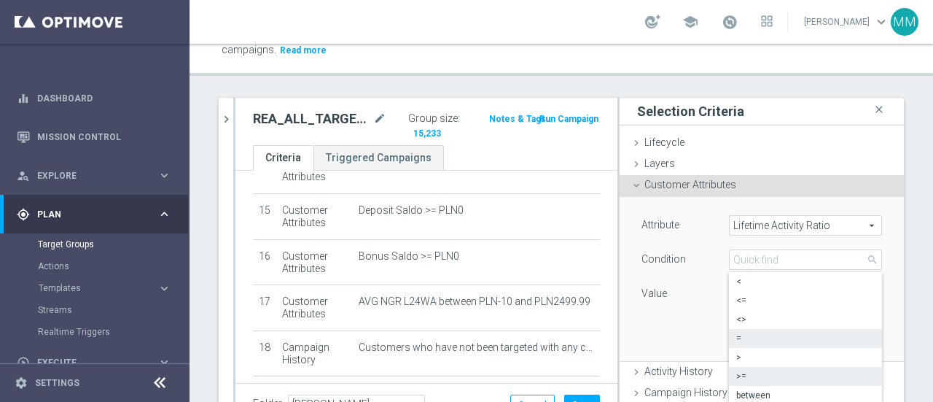
click at [739, 372] on span ">=" at bounding box center [806, 376] width 139 height 12
type input ">="
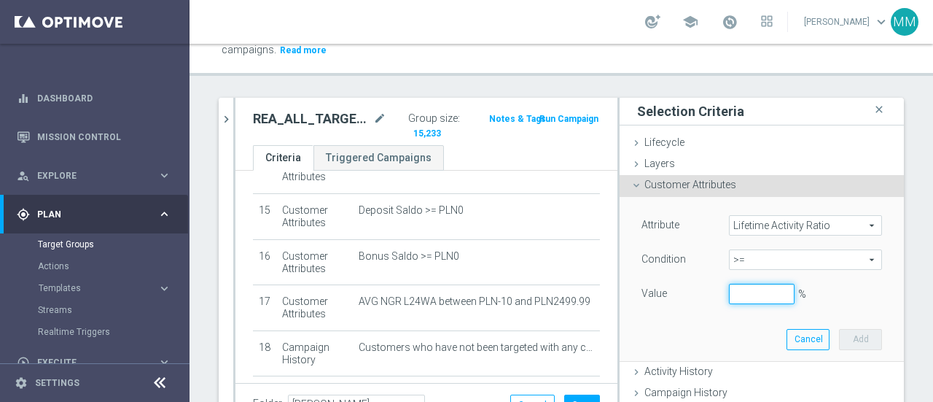
click at [739, 295] on input "%" at bounding box center [762, 294] width 66 height 20
click at [839, 340] on button "Add" at bounding box center [860, 339] width 43 height 20
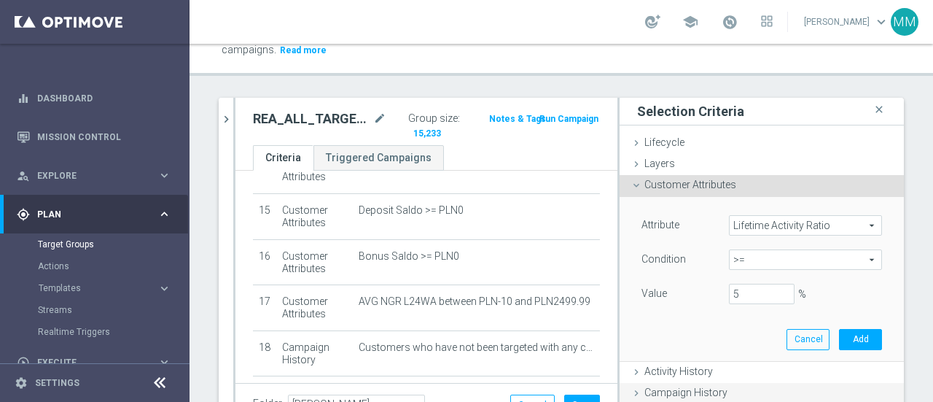
type input "0.05"
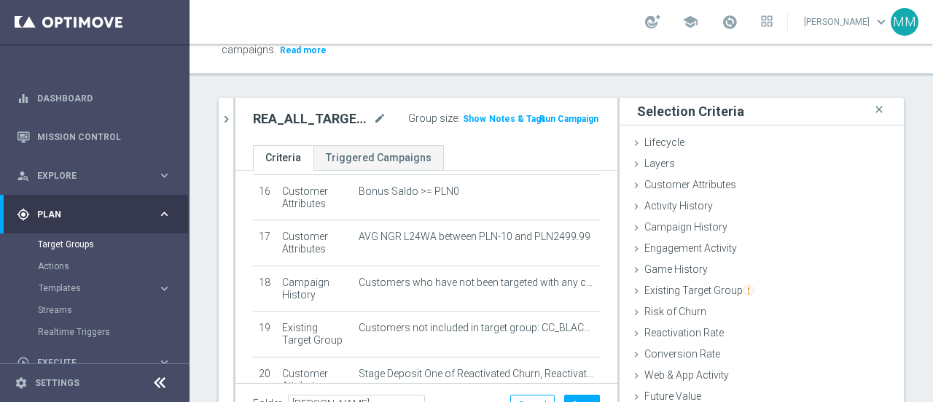
scroll to position [825, 0]
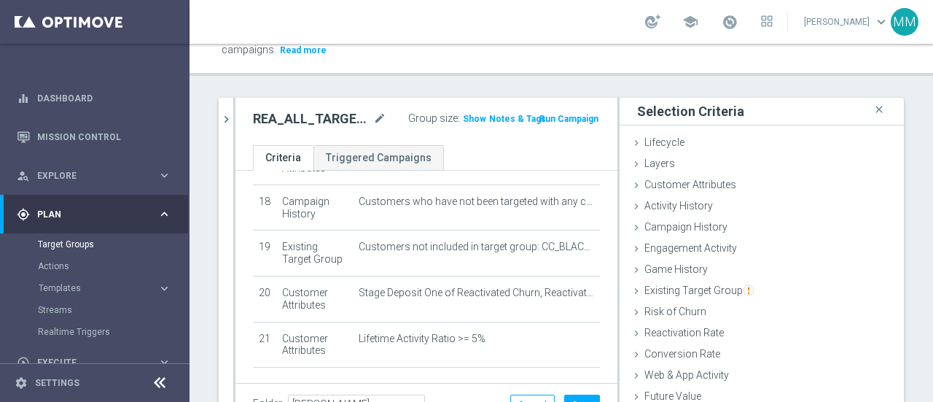
click at [465, 114] on span "Show" at bounding box center [474, 119] width 23 height 10
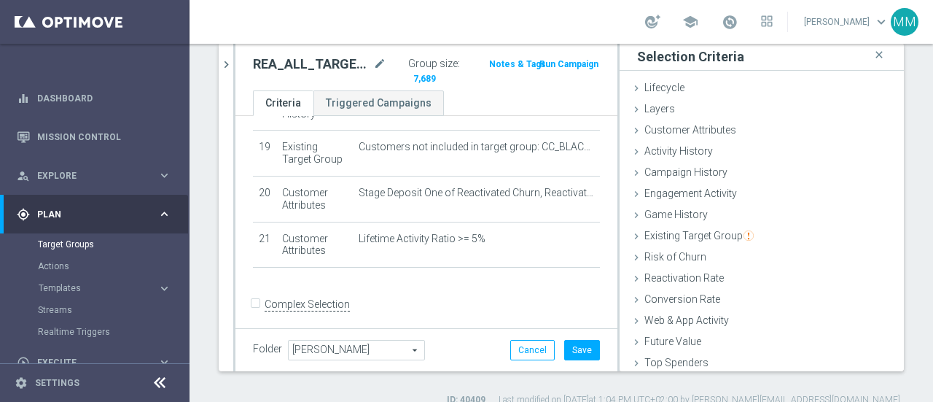
scroll to position [128, 0]
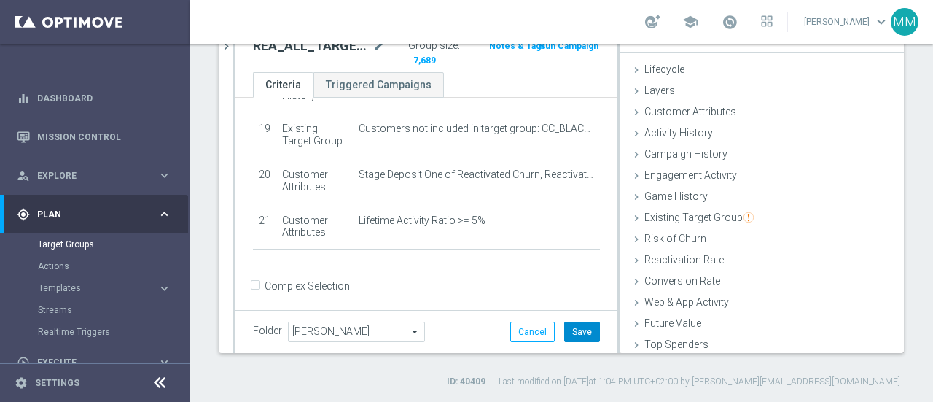
click at [576, 329] on button "Save" at bounding box center [582, 332] width 36 height 20
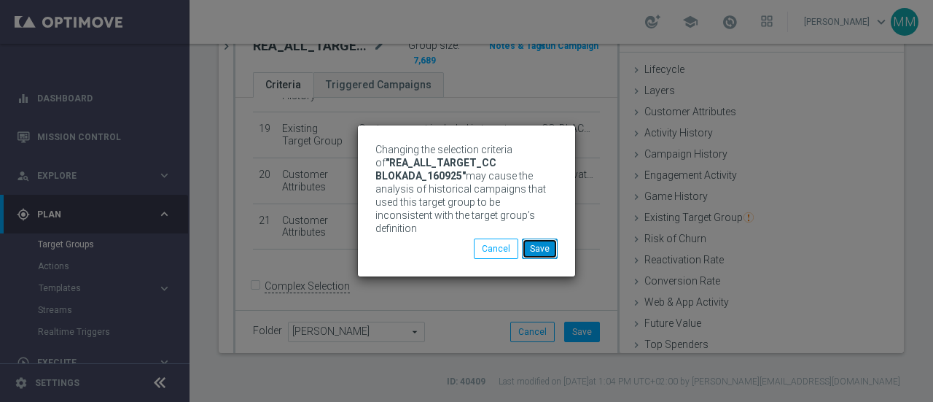
click at [537, 240] on button "Save" at bounding box center [540, 248] width 36 height 20
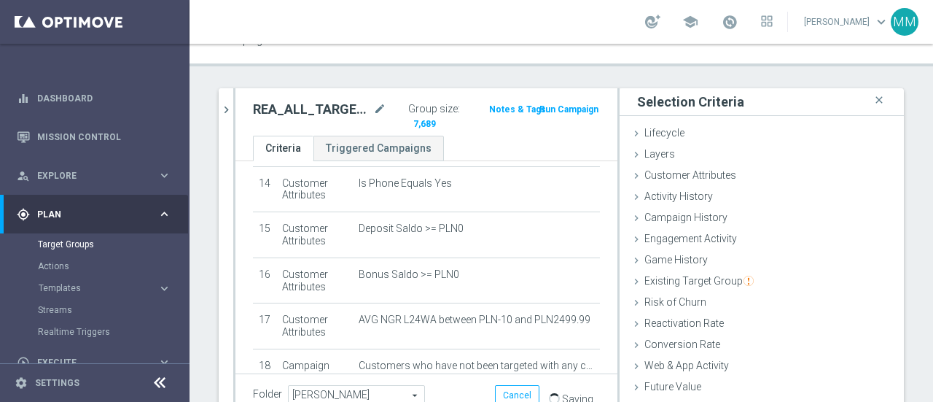
scroll to position [0, 0]
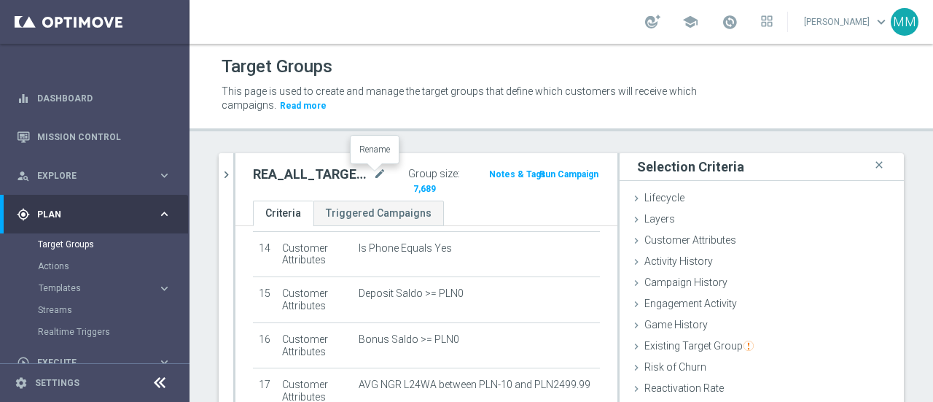
click at [373, 174] on icon "mode_edit" at bounding box center [379, 175] width 13 height 18
click at [290, 176] on input "REA_ALL_TARGET_CC BLOKADA_160925" at bounding box center [294, 176] width 82 height 20
click at [290, 175] on input "REA_ALL_TARGET_CC BLOKADA_160925" at bounding box center [294, 176] width 82 height 20
click at [287, 174] on input "REA_ALL_TARGET_CC BLOKADA_160925" at bounding box center [294, 176] width 82 height 20
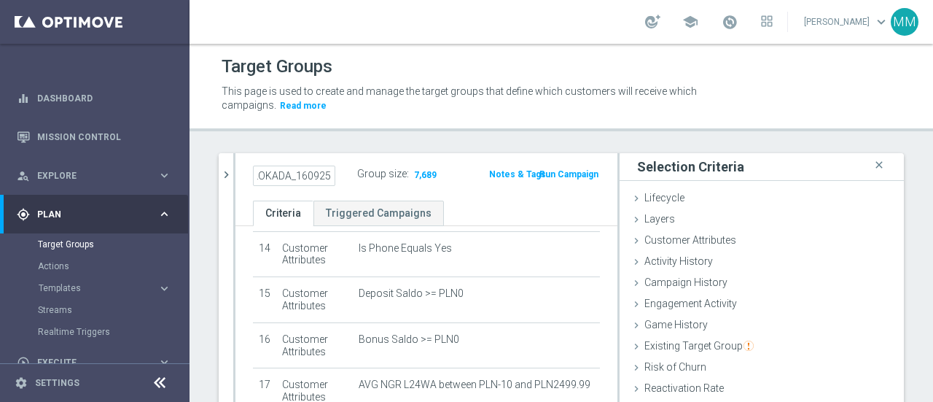
click at [287, 174] on input "REA_ALL_TARGET_CC BLOKADA_160925" at bounding box center [294, 176] width 82 height 20
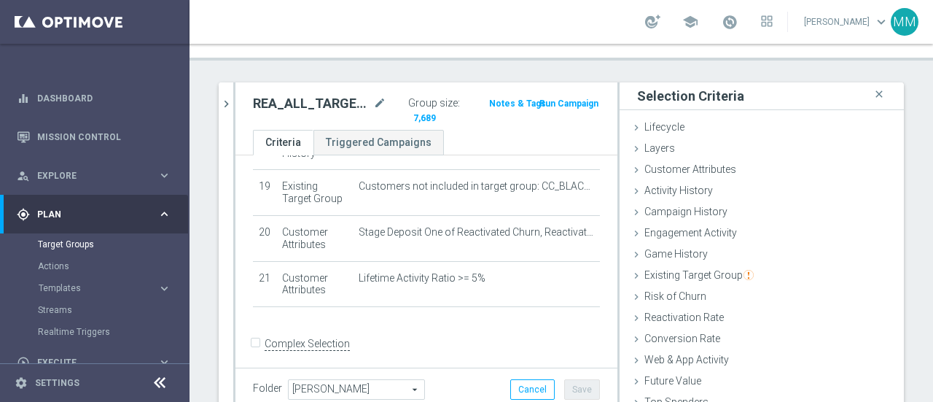
scroll to position [128, 0]
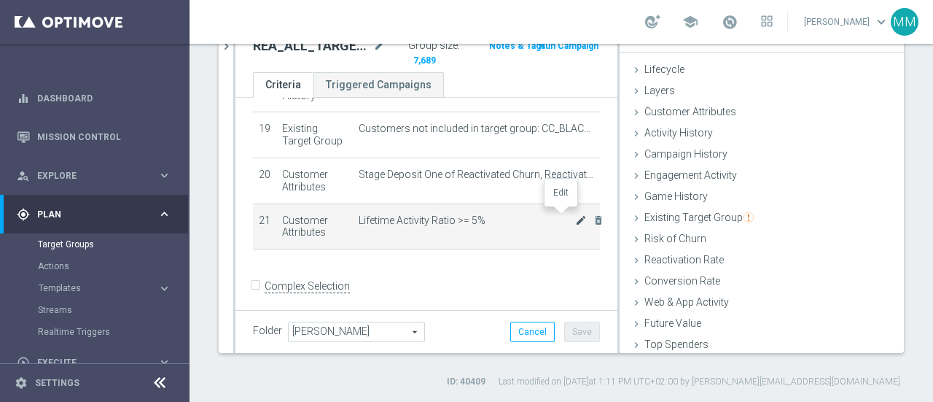
click at [575, 217] on icon "mode_edit" at bounding box center [581, 220] width 12 height 12
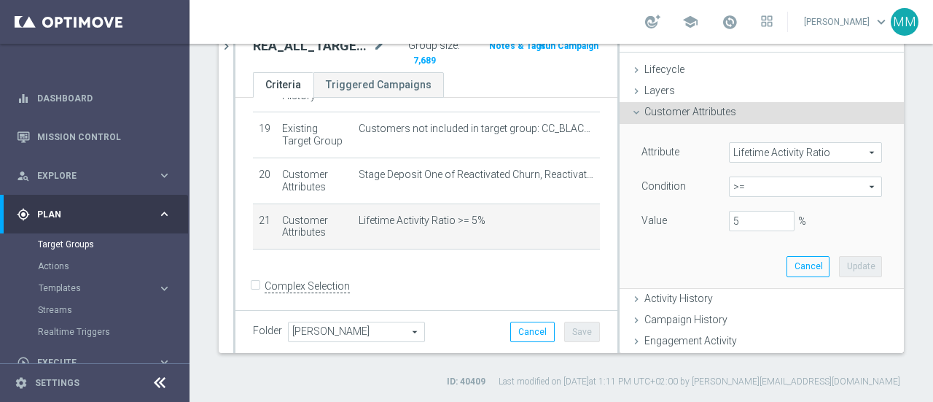
click at [830, 151] on span "Lifetime Activity Ratio" at bounding box center [806, 152] width 152 height 19
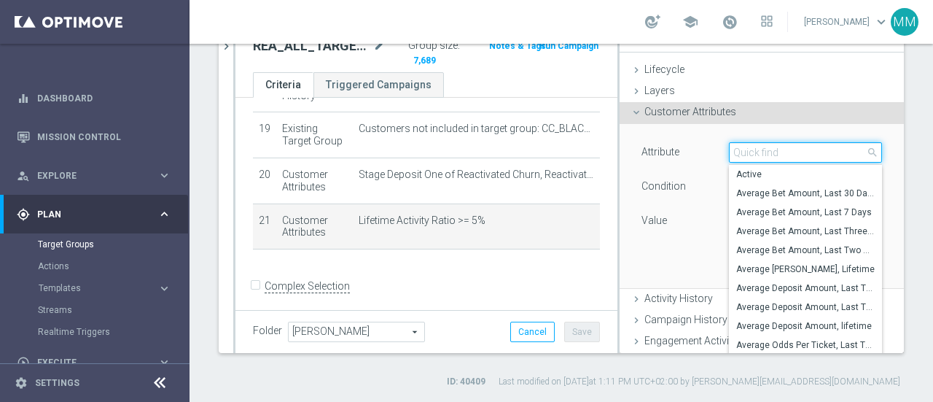
click at [770, 151] on input "search" at bounding box center [805, 152] width 153 height 20
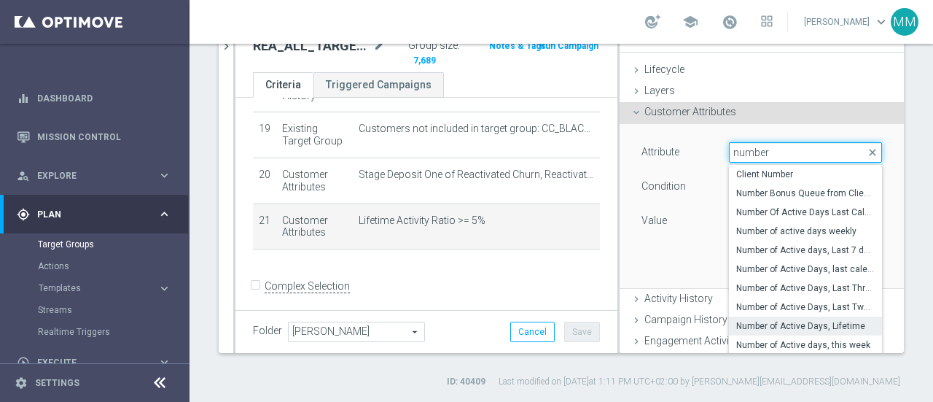
type input "number"
click at [799, 324] on span "Number of Active Days, Lifetime" at bounding box center [806, 326] width 139 height 12
type input "Number of Active Days, Lifetime"
type input "="
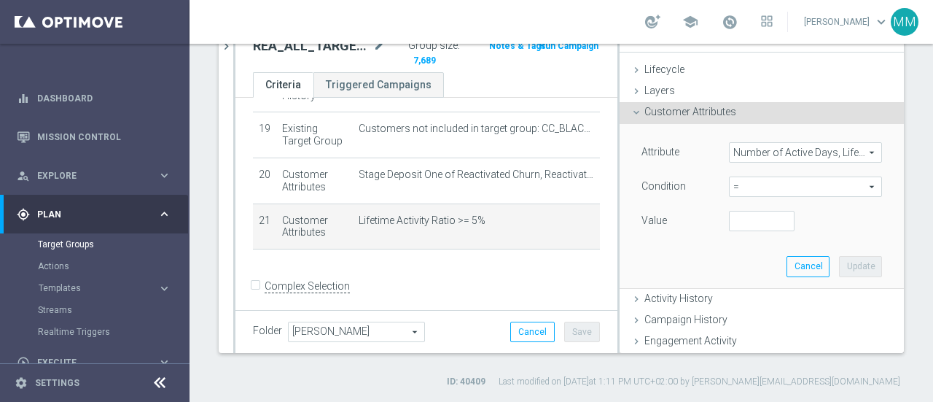
click at [758, 186] on span "=" at bounding box center [806, 186] width 152 height 19
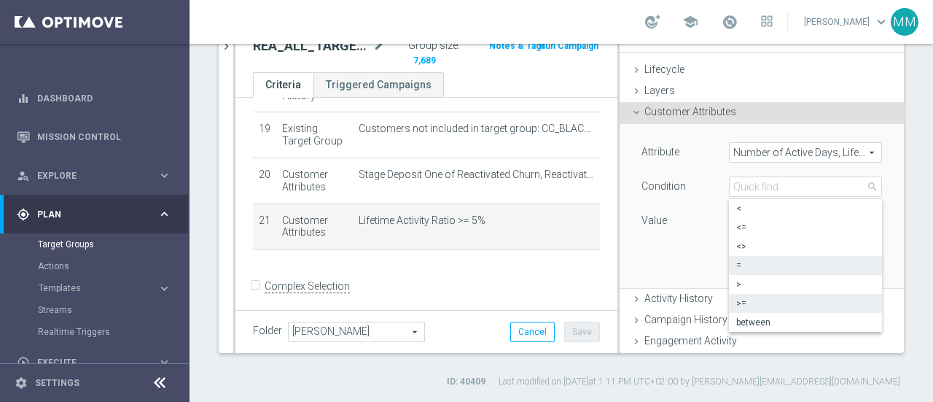
click at [743, 300] on span ">=" at bounding box center [806, 304] width 139 height 12
type input ">="
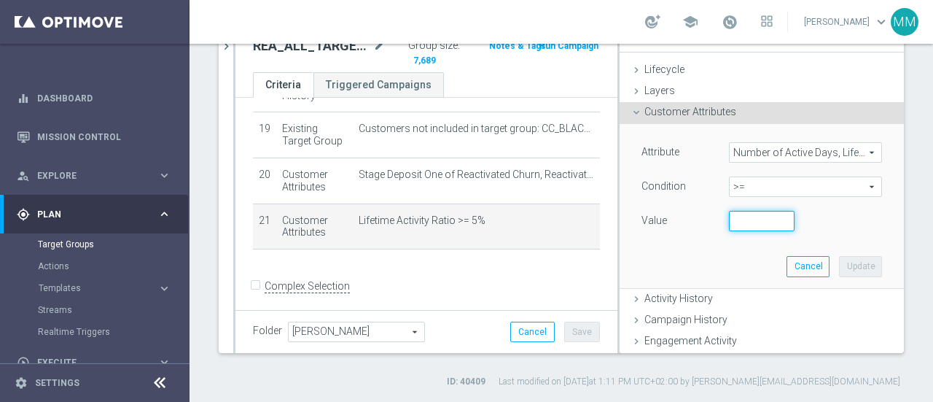
click at [747, 229] on input "number" at bounding box center [762, 221] width 66 height 20
type input "40"
drag, startPoint x: 834, startPoint y: 266, endPoint x: 844, endPoint y: 265, distance: 10.2
click at [839, 267] on button "Update" at bounding box center [860, 266] width 43 height 20
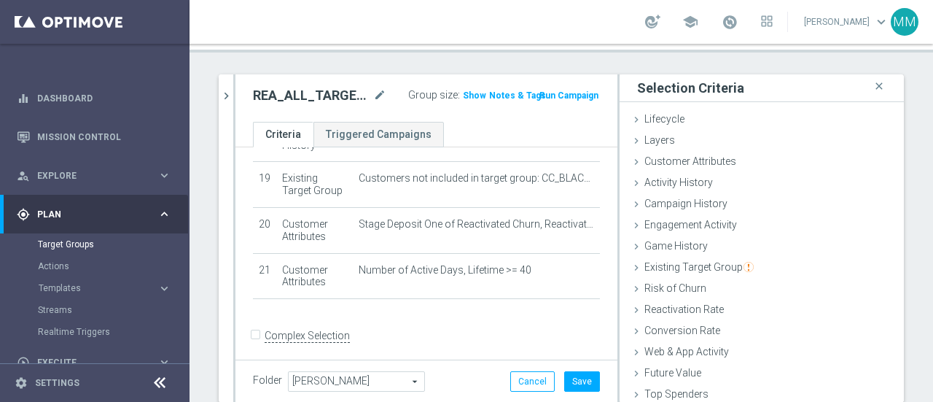
scroll to position [55, 0]
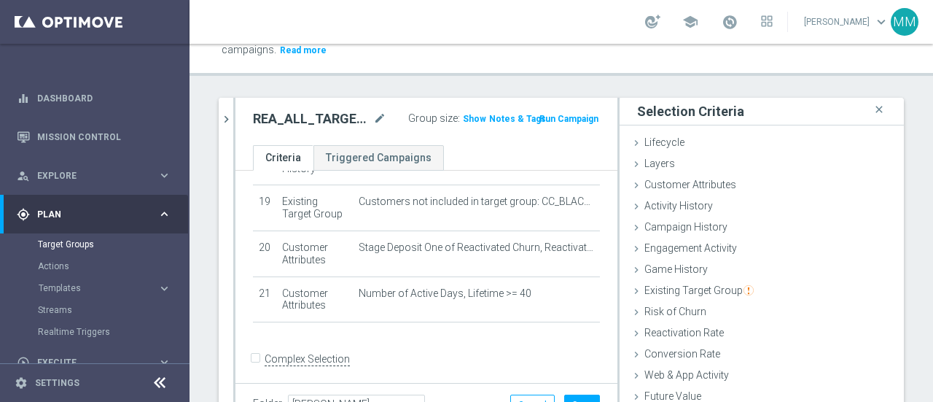
click at [463, 120] on span "Show" at bounding box center [474, 119] width 23 height 10
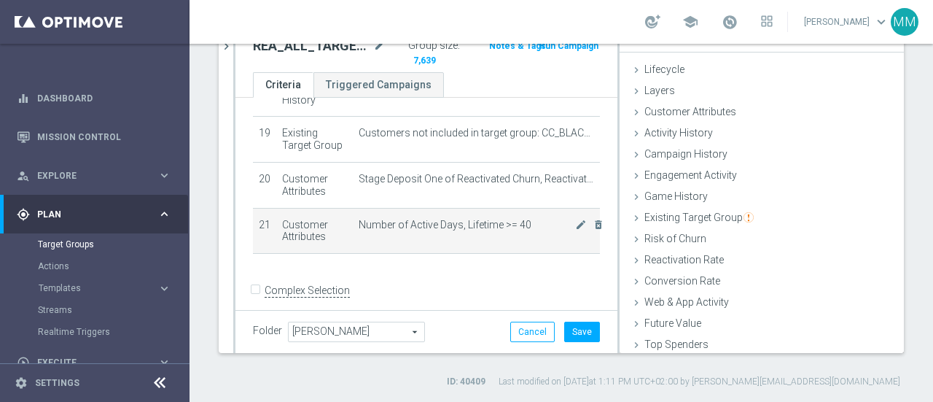
scroll to position [871, 0]
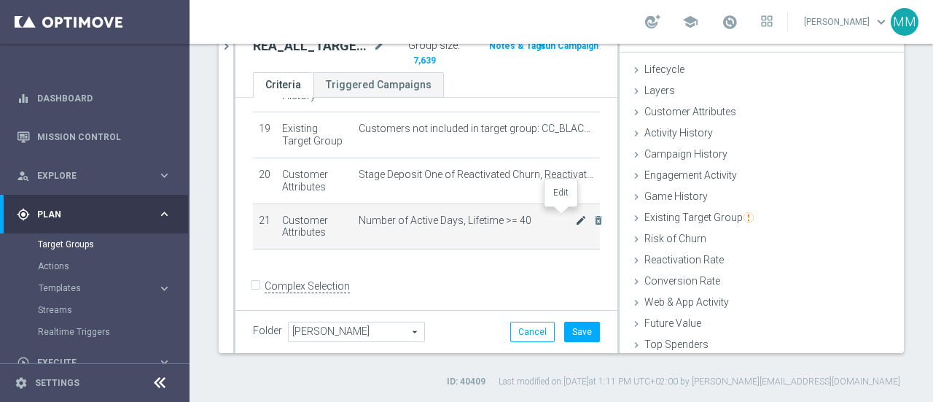
click at [575, 214] on icon "mode_edit" at bounding box center [581, 220] width 12 height 12
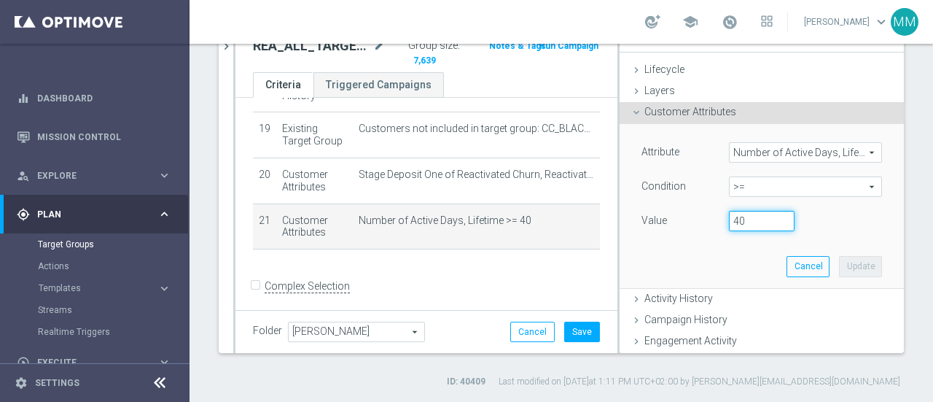
drag, startPoint x: 731, startPoint y: 220, endPoint x: 714, endPoint y: 220, distance: 17.5
click at [729, 220] on input "40" at bounding box center [762, 221] width 66 height 20
type input "25"
click at [839, 268] on button "Update" at bounding box center [860, 266] width 43 height 20
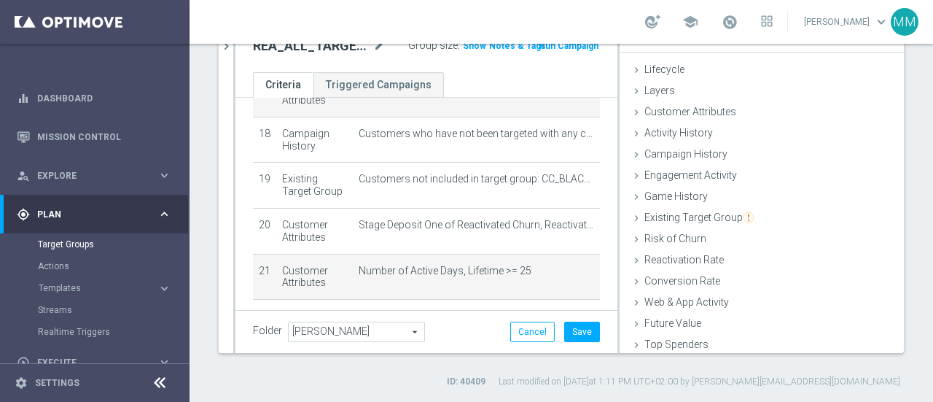
scroll to position [798, 0]
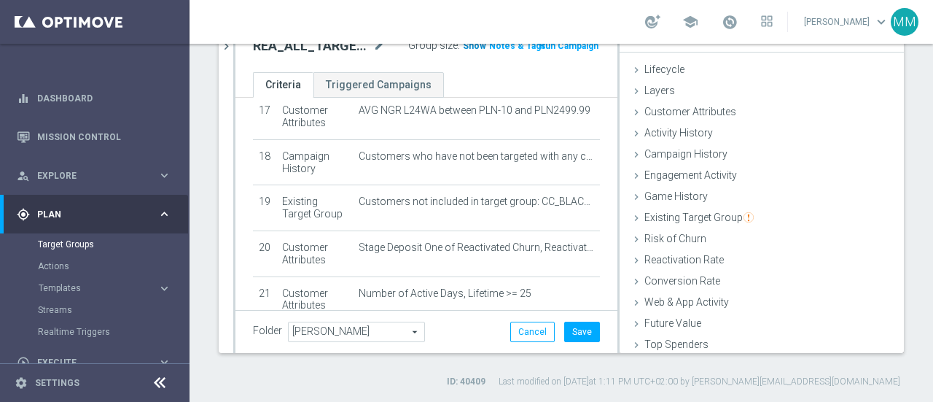
click at [470, 46] on span "Show" at bounding box center [474, 46] width 23 height 10
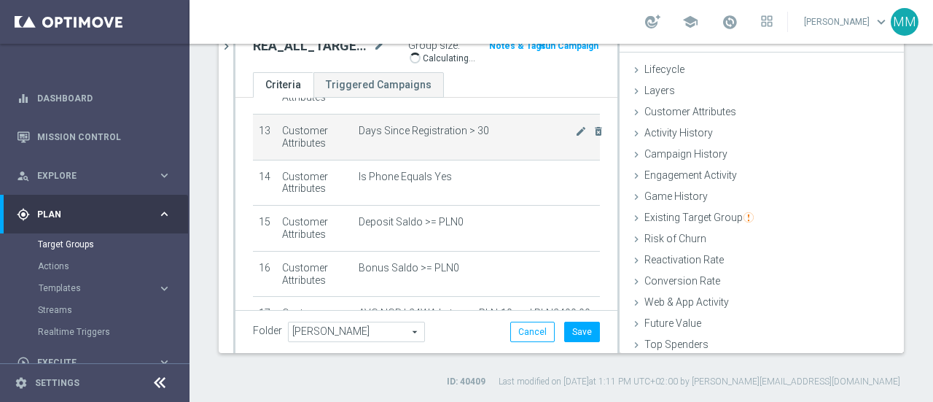
scroll to position [579, 0]
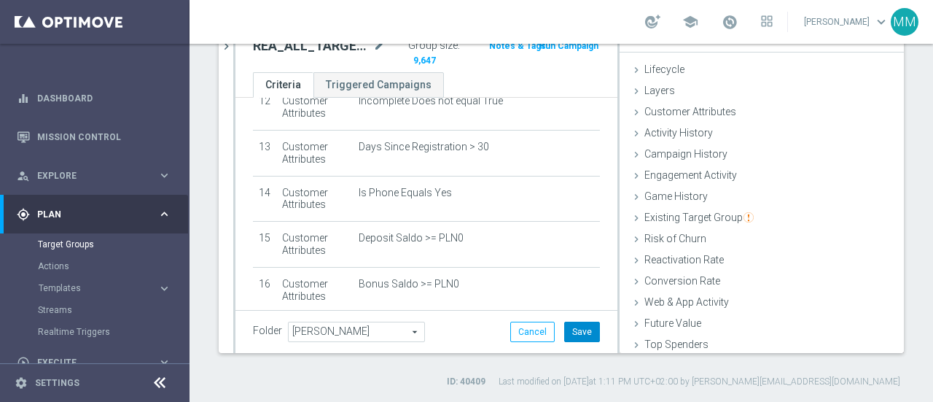
click at [572, 332] on button "Save" at bounding box center [582, 332] width 36 height 20
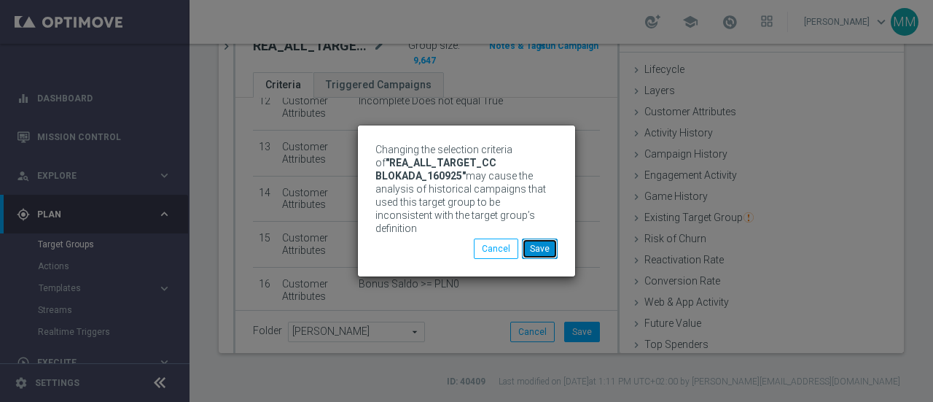
click at [542, 238] on button "Save" at bounding box center [540, 248] width 36 height 20
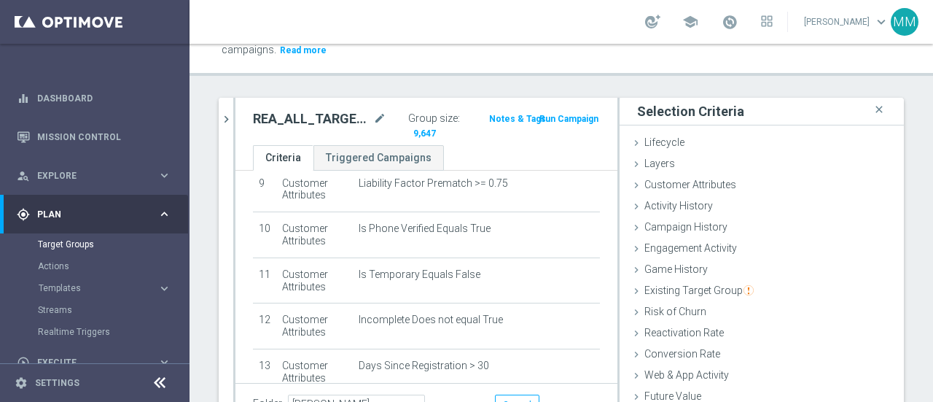
scroll to position [0, 0]
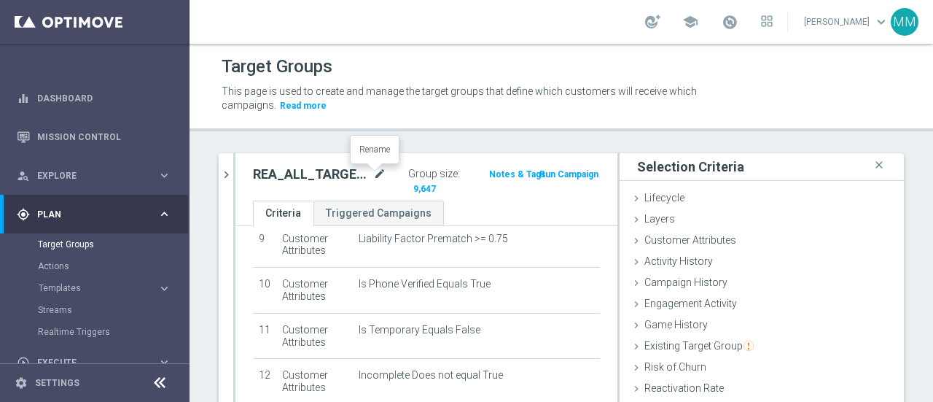
click at [373, 174] on icon "mode_edit" at bounding box center [379, 175] width 13 height 18
click at [311, 180] on input "REA_ALL_TARGET_CC BLOKADA_160925" at bounding box center [294, 176] width 82 height 20
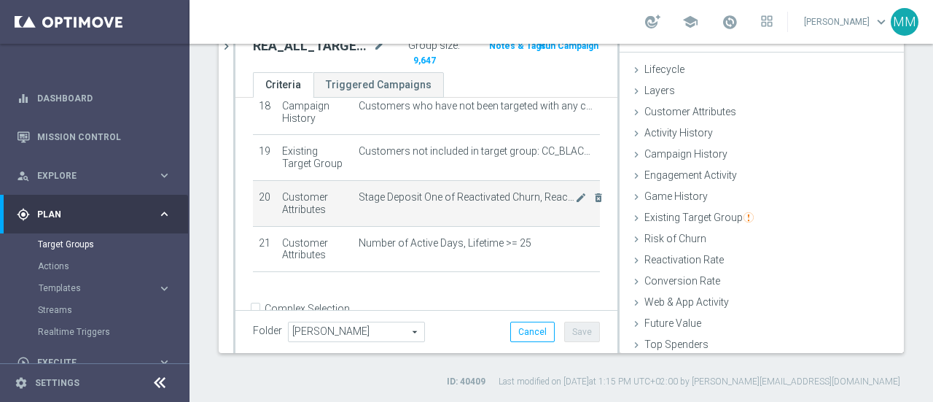
scroll to position [871, 0]
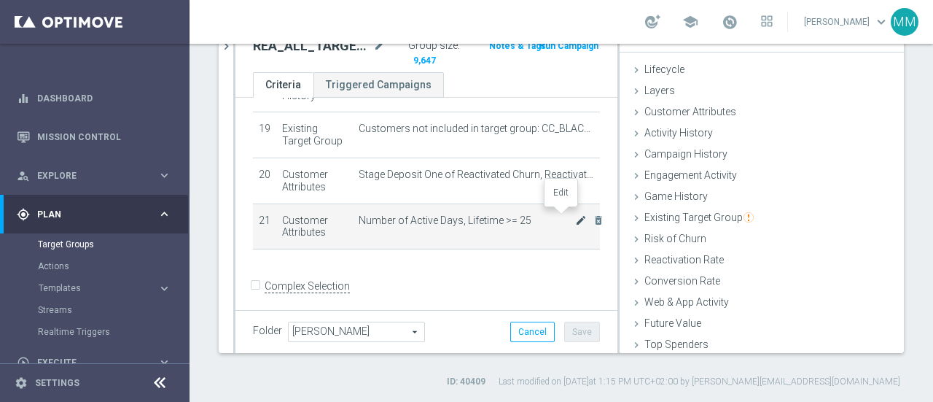
click at [575, 217] on icon "mode_edit" at bounding box center [581, 220] width 12 height 12
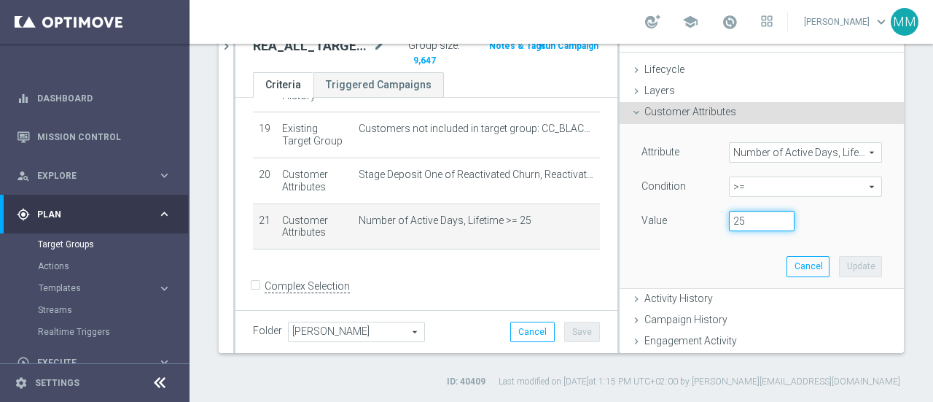
drag, startPoint x: 723, startPoint y: 219, endPoint x: 710, endPoint y: 220, distance: 13.1
click at [718, 220] on div "25" at bounding box center [762, 221] width 88 height 20
type input "20"
click at [839, 269] on button "Update" at bounding box center [860, 266] width 43 height 20
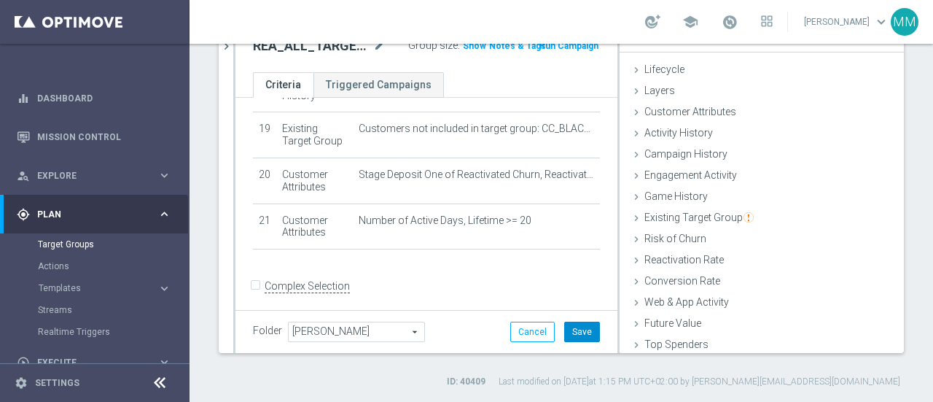
click at [570, 333] on button "Save" at bounding box center [582, 332] width 36 height 20
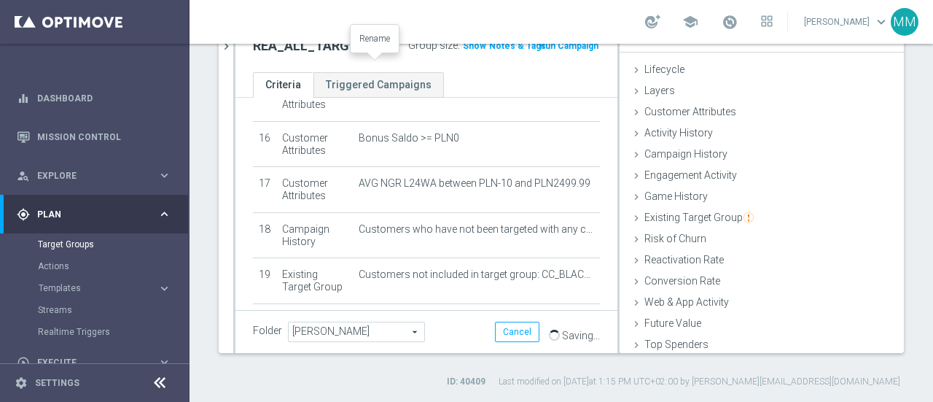
scroll to position [0, 0]
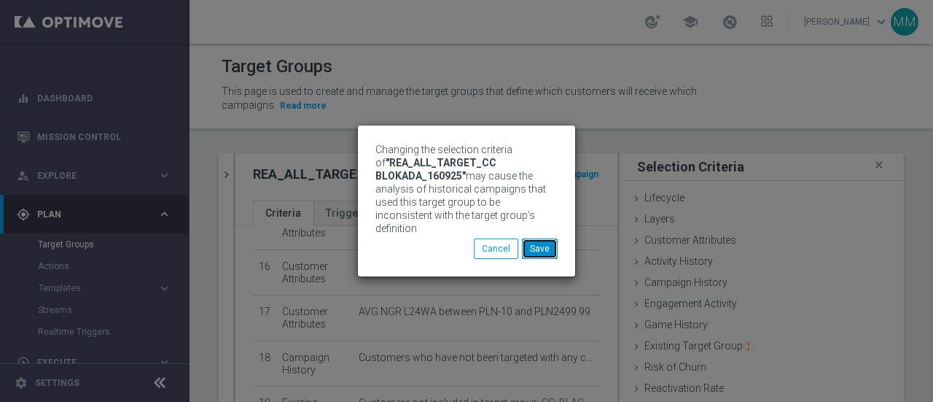
click at [541, 244] on button "Save" at bounding box center [540, 248] width 36 height 20
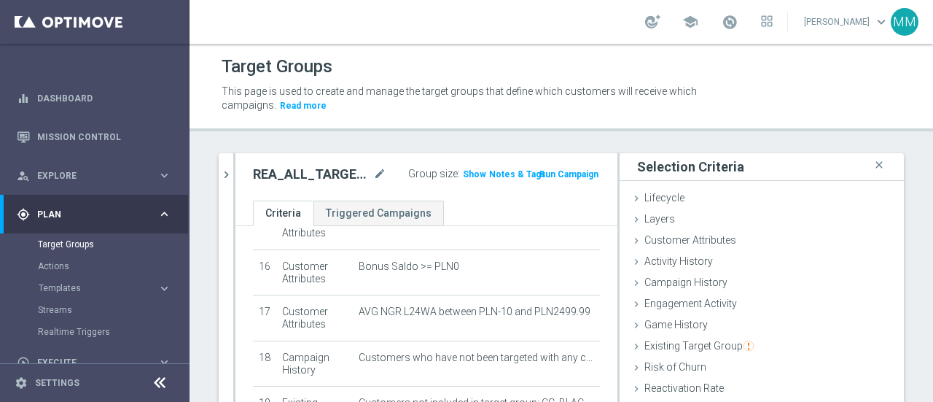
click at [471, 169] on span "Show" at bounding box center [474, 174] width 23 height 10
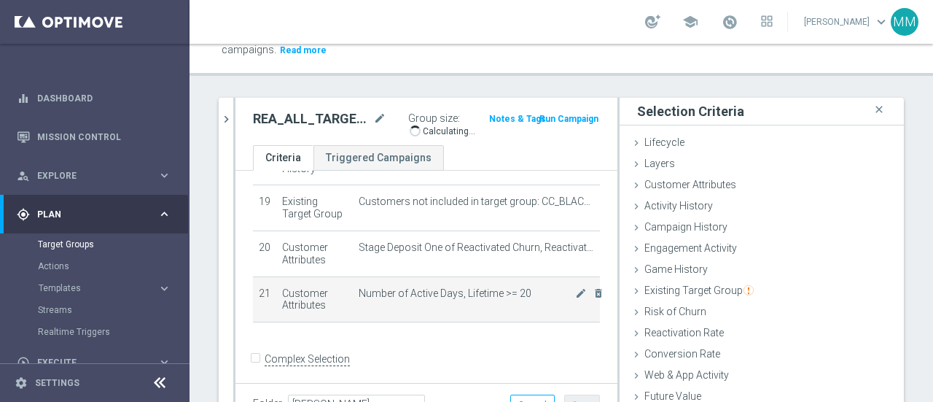
scroll to position [128, 0]
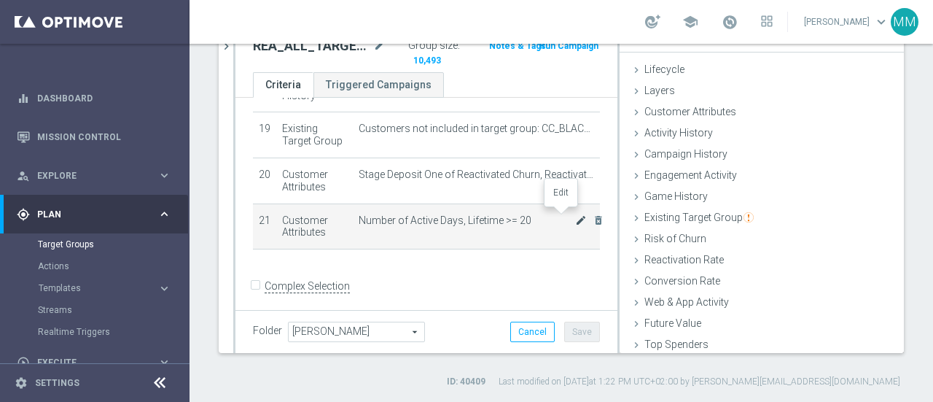
click at [575, 214] on icon "mode_edit" at bounding box center [581, 220] width 12 height 12
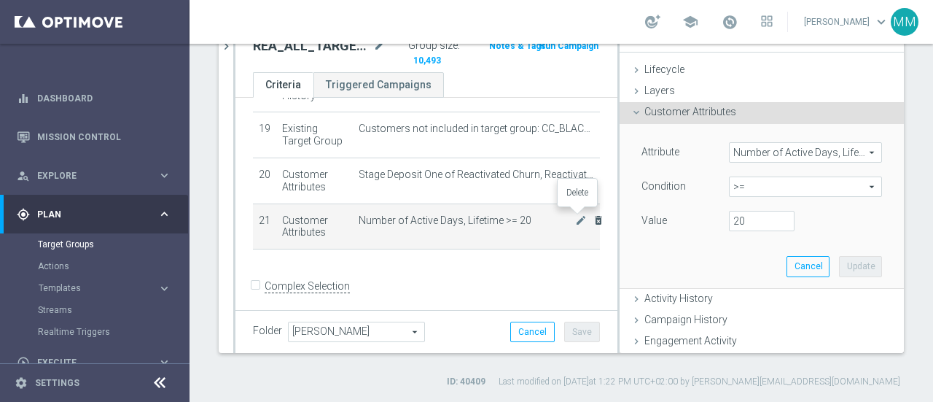
click at [593, 214] on icon "delete_forever" at bounding box center [599, 220] width 12 height 12
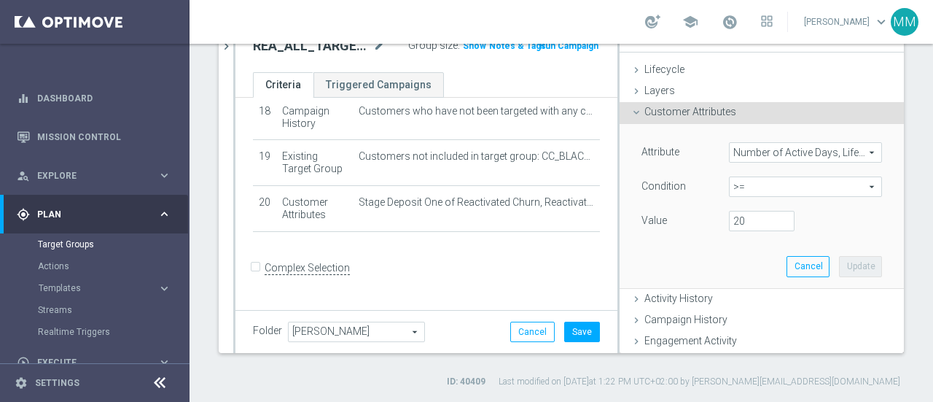
scroll to position [825, 0]
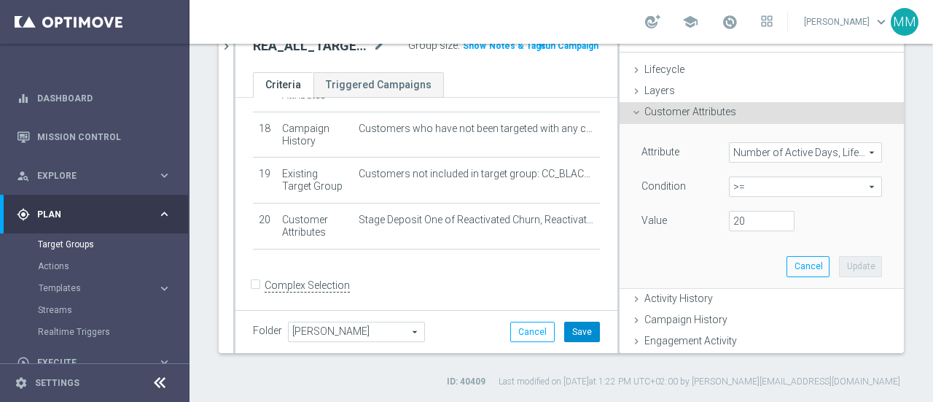
click at [572, 330] on button "Save" at bounding box center [582, 332] width 36 height 20
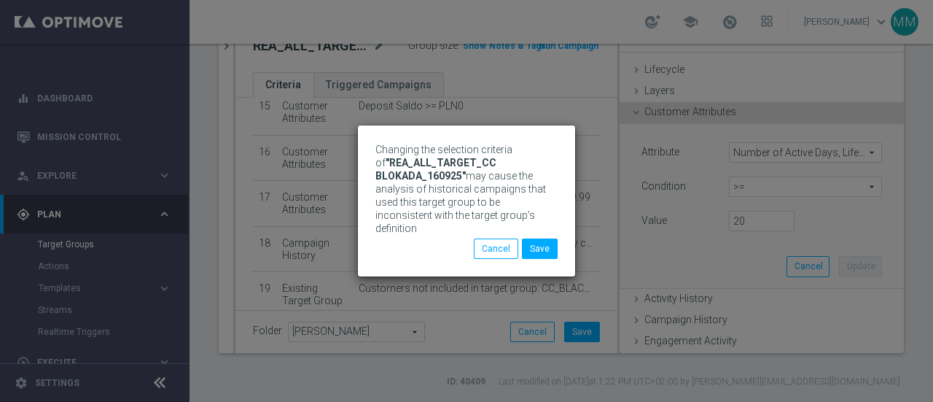
scroll to position [534, 0]
drag, startPoint x: 550, startPoint y: 243, endPoint x: 543, endPoint y: 236, distance: 9.8
click at [550, 243] on button "Save" at bounding box center [540, 248] width 36 height 20
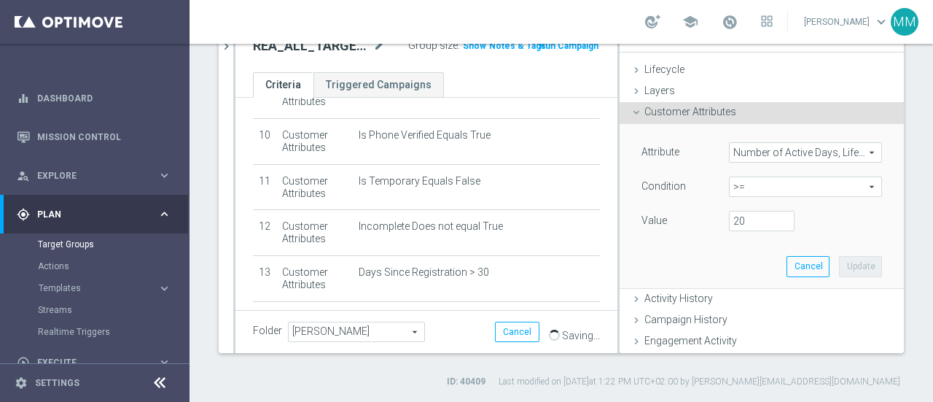
scroll to position [388, 0]
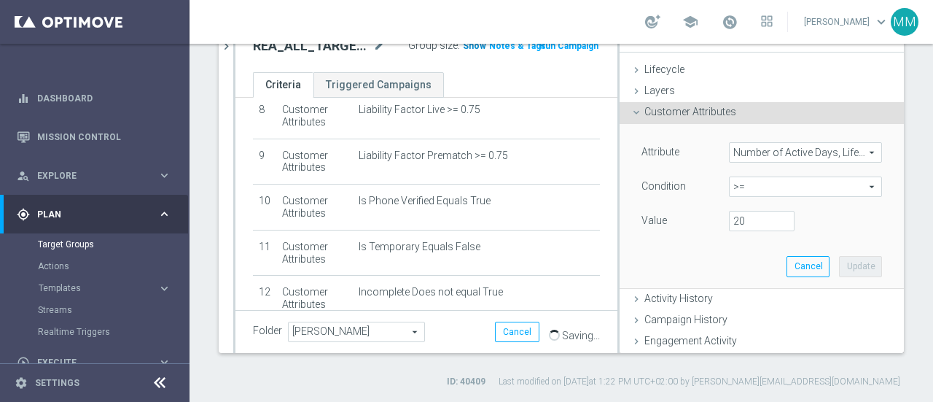
click at [466, 50] on h3 "Show" at bounding box center [475, 46] width 26 height 16
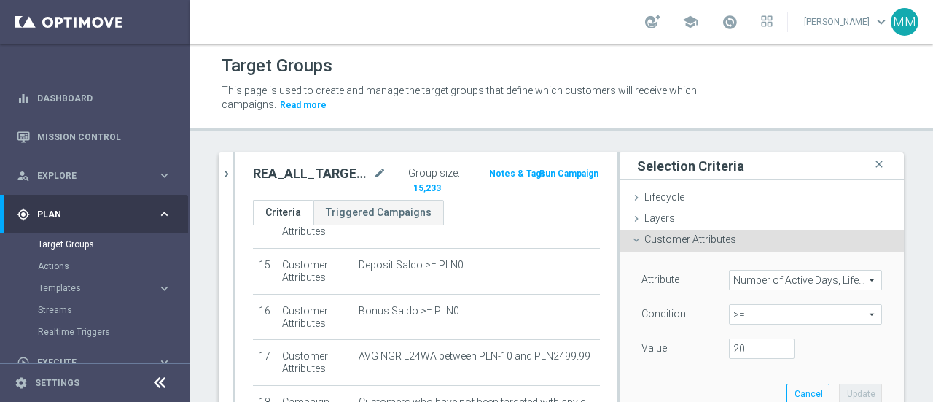
scroll to position [0, 0]
click at [375, 174] on icon "mode_edit" at bounding box center [379, 175] width 13 height 18
click at [301, 174] on input "REA_ALL_TARGET_CC BLOKADA_160925" at bounding box center [294, 176] width 82 height 20
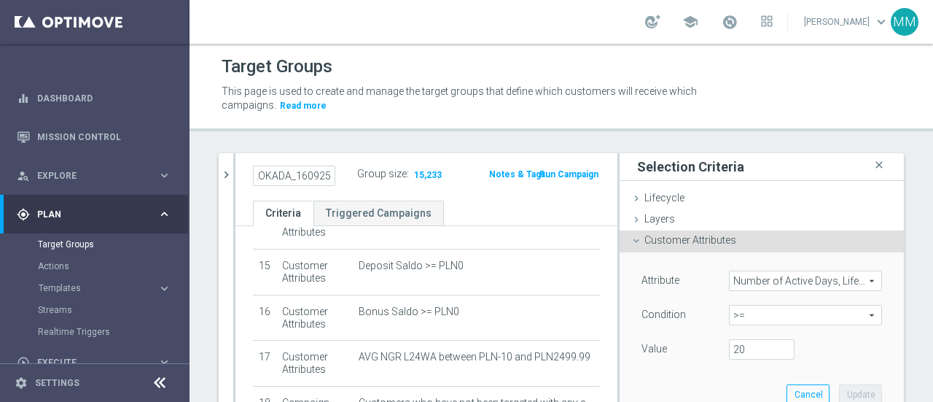
click at [301, 174] on input "REA_ALL_TARGET_CC BLOKADA_160925" at bounding box center [294, 176] width 82 height 20
click at [820, 279] on span "Number of Active Days, Lifetime" at bounding box center [806, 280] width 152 height 19
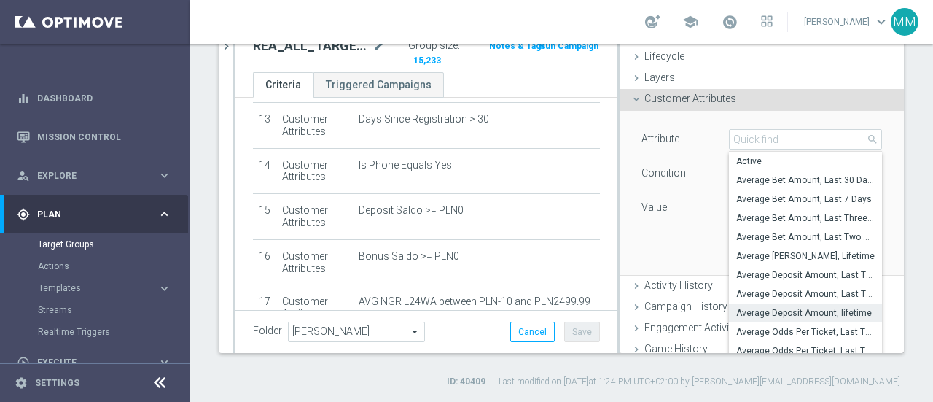
scroll to position [0, 0]
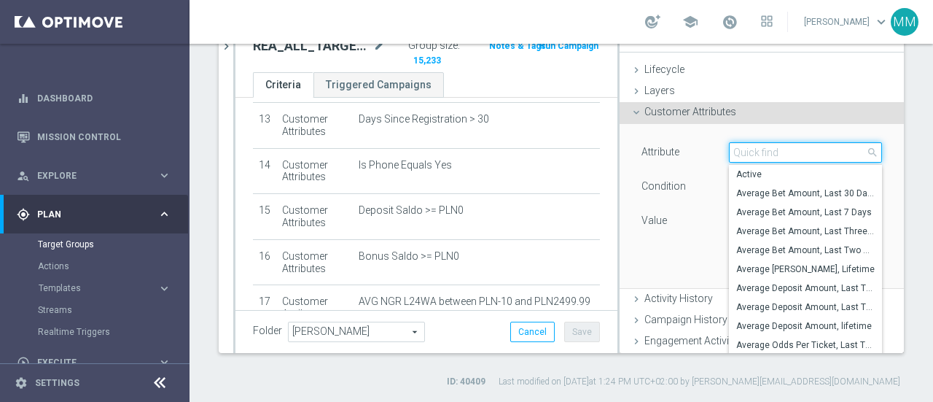
click at [757, 151] on input "search" at bounding box center [805, 152] width 153 height 20
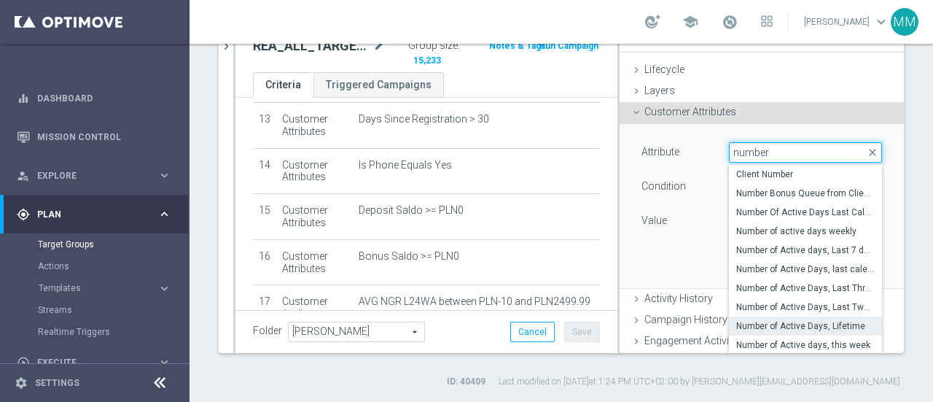
type input "number"
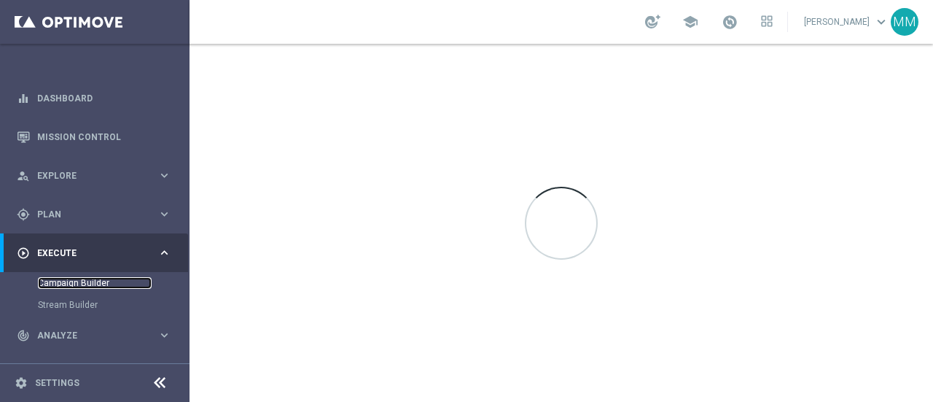
click at [111, 284] on link "Campaign Builder" at bounding box center [95, 283] width 114 height 12
click at [98, 282] on link "Campaign Builder" at bounding box center [95, 283] width 114 height 12
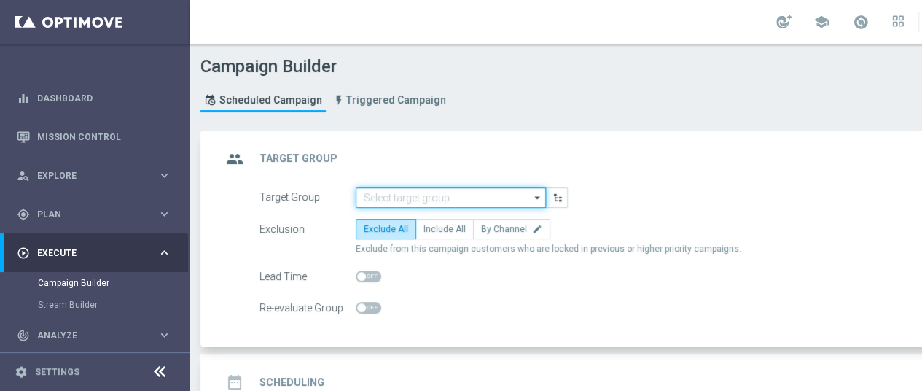
click at [401, 198] on input at bounding box center [451, 197] width 190 height 20
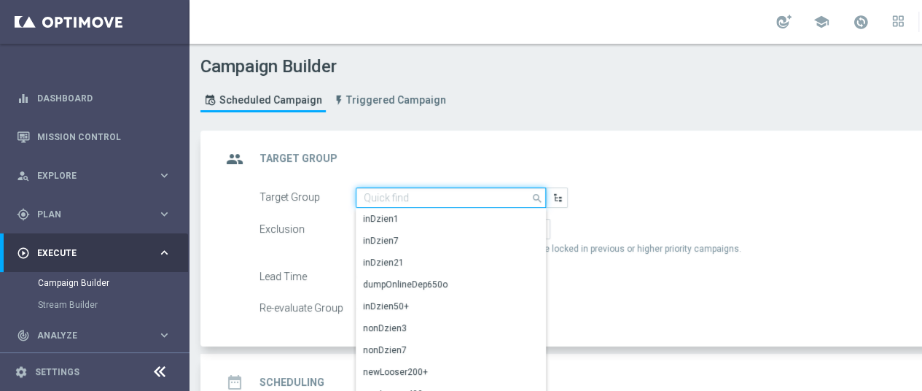
paste input "i'm shocked"
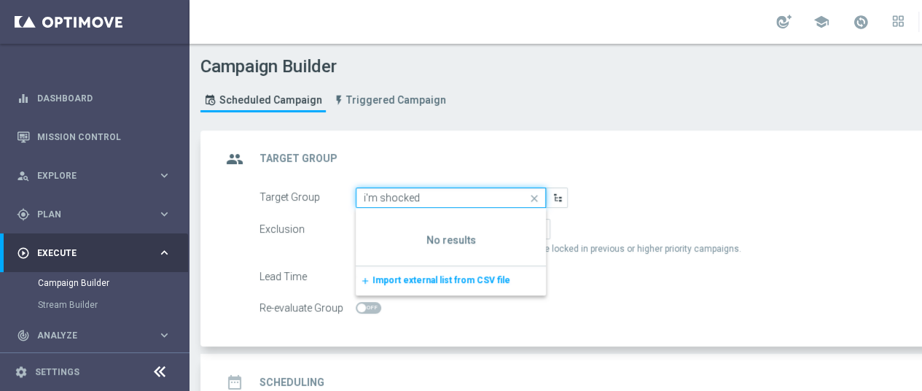
type input "i'm shocked"
click at [534, 198] on icon "close" at bounding box center [535, 198] width 22 height 20
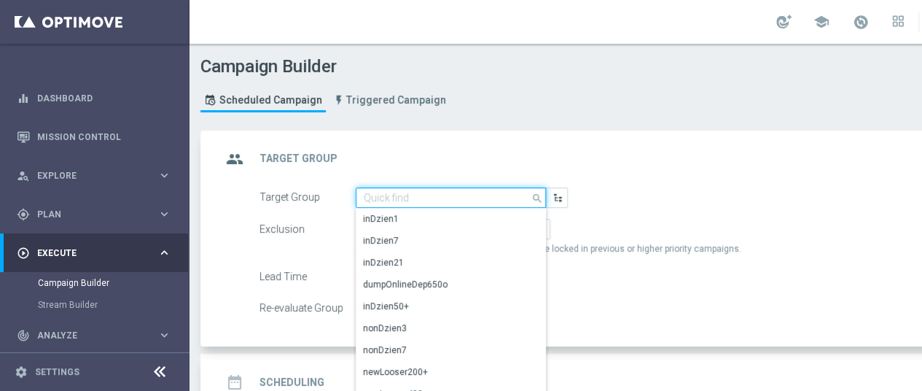
click at [416, 195] on input at bounding box center [451, 197] width 190 height 20
paste input "REA_ALL_TARGET_CC BLOKADA_160925"
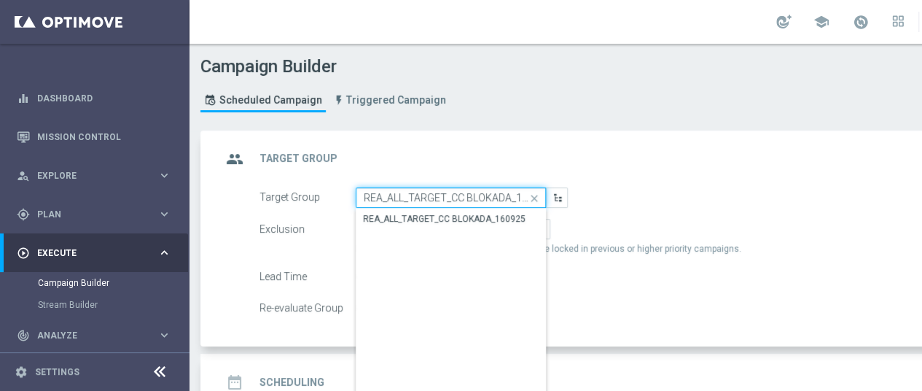
scroll to position [0, 16]
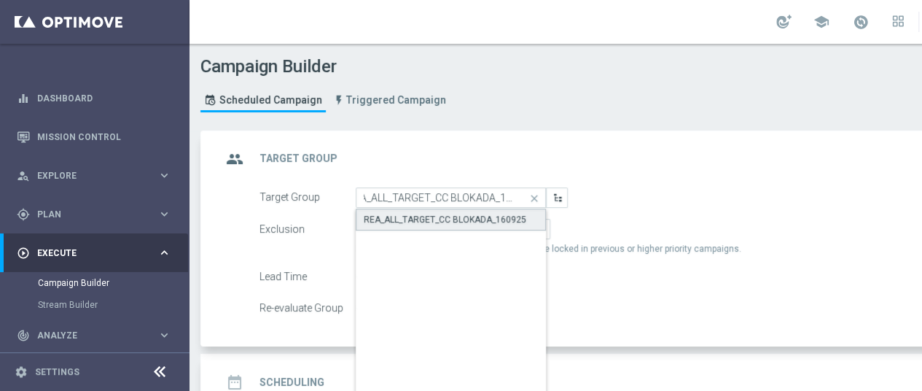
click at [419, 213] on div "REA_ALL_TARGET_CC BLOKADA_160925" at bounding box center [445, 219] width 163 height 13
type input "REA_ALL_TARGET_CC BLOKADA_160925"
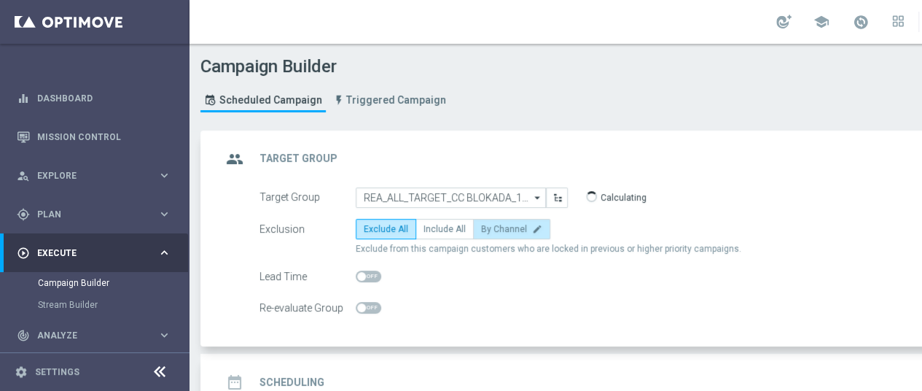
click at [486, 229] on span "By Channel" at bounding box center [504, 229] width 46 height 10
click at [486, 229] on input "By Channel edit" at bounding box center [485, 231] width 9 height 9
radio input "true"
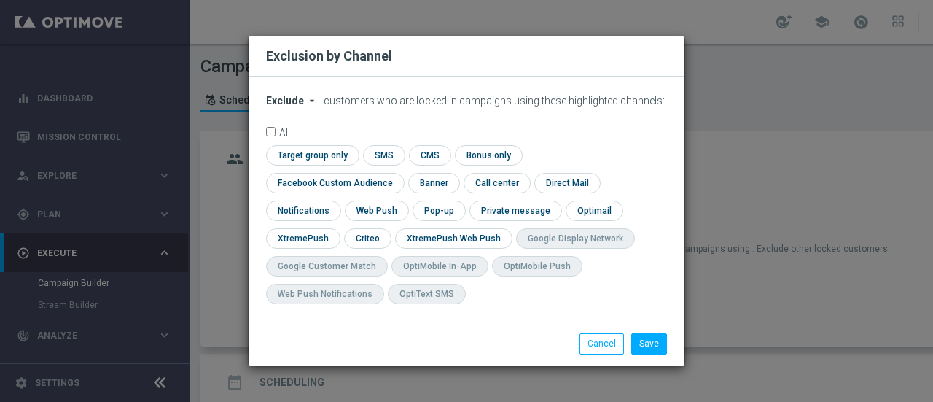
click at [276, 106] on span "Exclude" at bounding box center [285, 101] width 38 height 12
click at [0, 0] on span "Include" at bounding box center [0, 0] width 0 height 0
click at [389, 228] on input "checkbox" at bounding box center [366, 238] width 45 height 20
checkbox input "true"
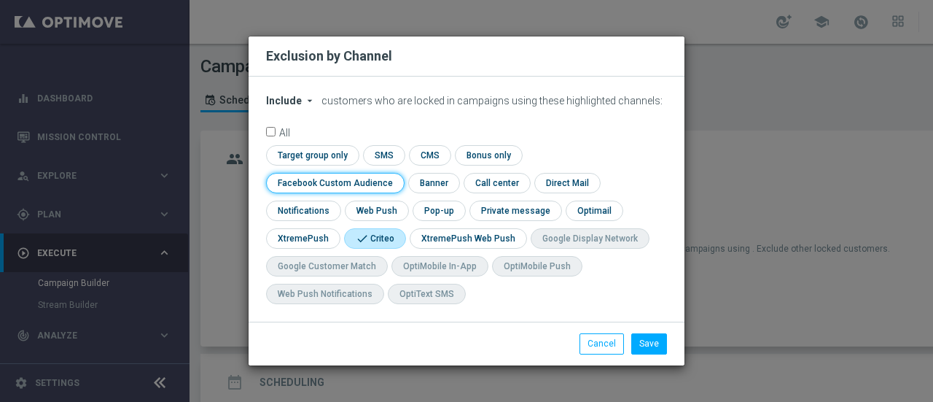
drag, startPoint x: 572, startPoint y: 170, endPoint x: 596, endPoint y: 209, distance: 46.5
click at [398, 176] on input "checkbox" at bounding box center [332, 183] width 132 height 20
checkbox input "true"
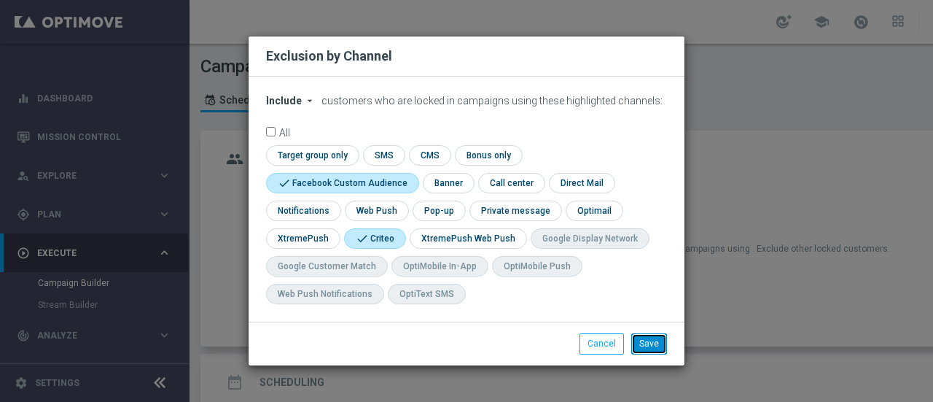
click at [656, 343] on button "Save" at bounding box center [650, 343] width 36 height 20
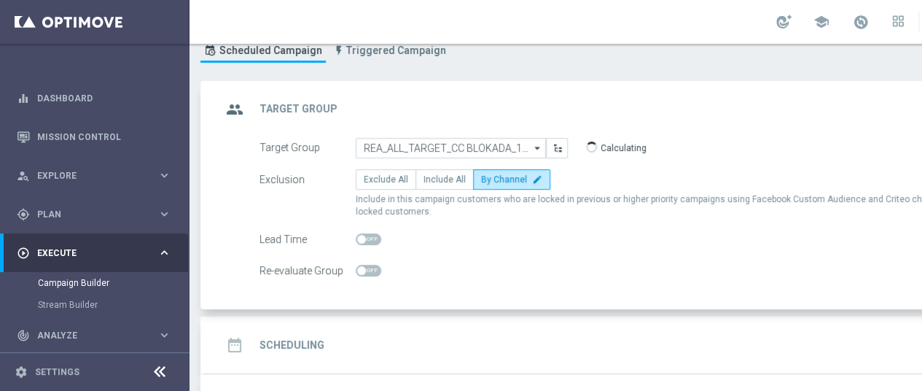
scroll to position [73, 0]
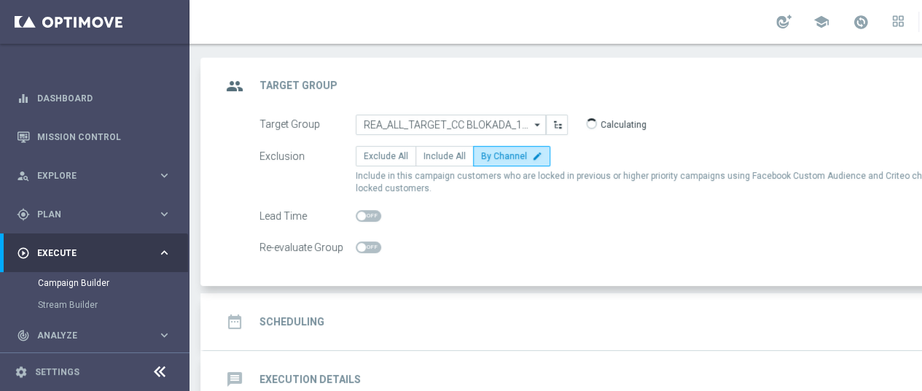
click at [453, 302] on div "date_range Scheduling keyboard_arrow_down" at bounding box center [629, 321] width 850 height 57
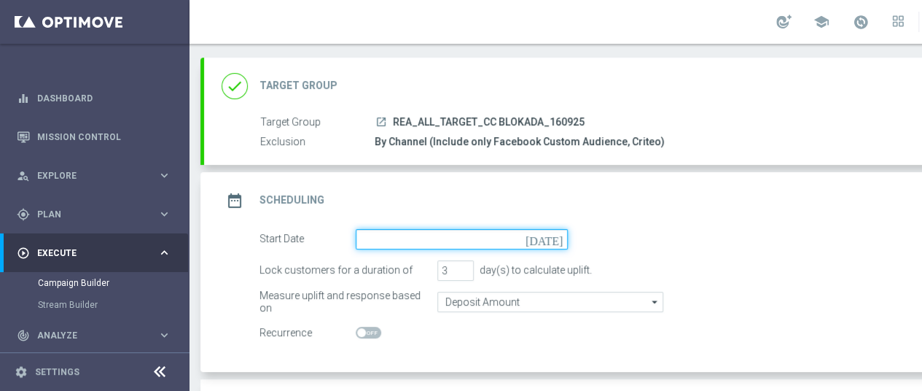
click at [556, 243] on input at bounding box center [462, 239] width 212 height 20
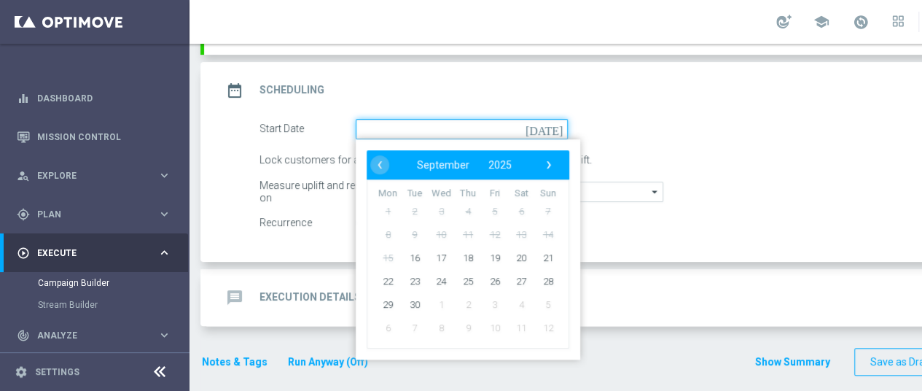
scroll to position [184, 0]
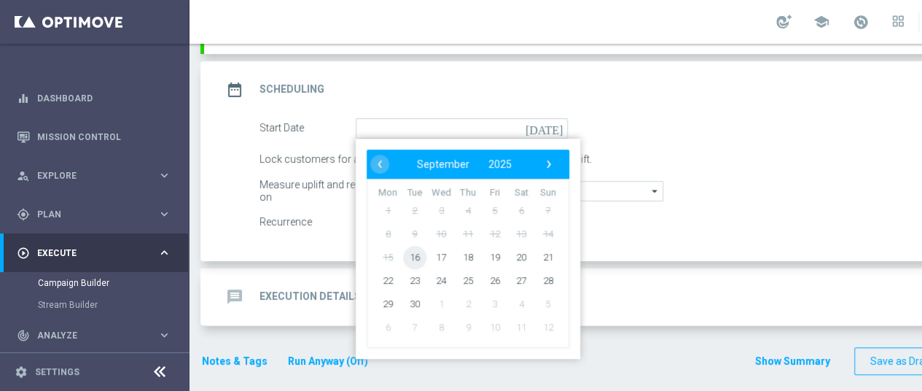
click at [416, 260] on span "16" at bounding box center [414, 256] width 23 height 23
type input "[DATE]"
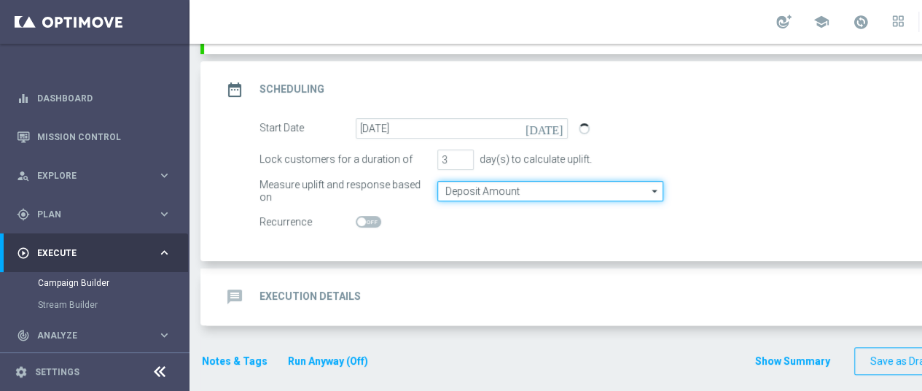
click at [555, 193] on input "Deposit Amount" at bounding box center [551, 191] width 226 height 20
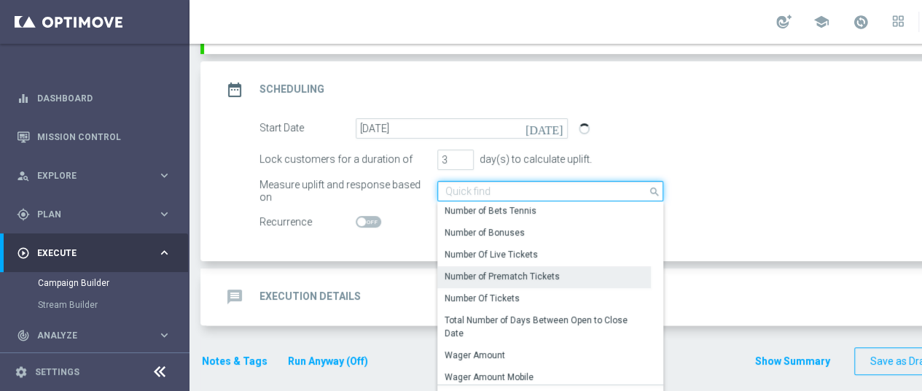
scroll to position [219, 0]
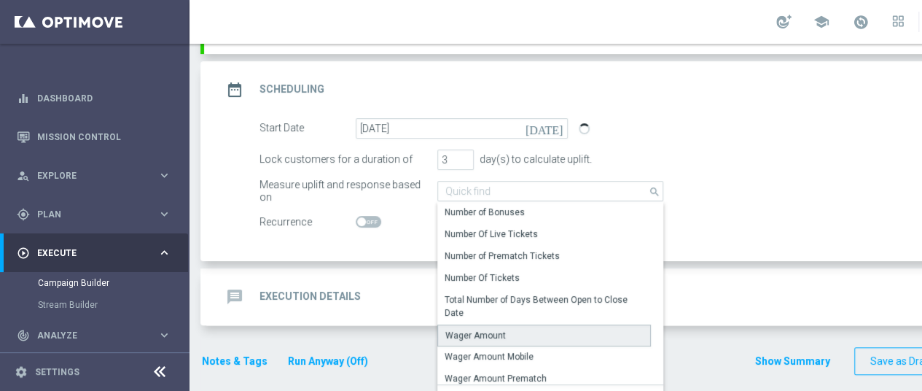
click at [506, 332] on div "Wager Amount" at bounding box center [545, 336] width 214 height 22
type input "Wager Amount"
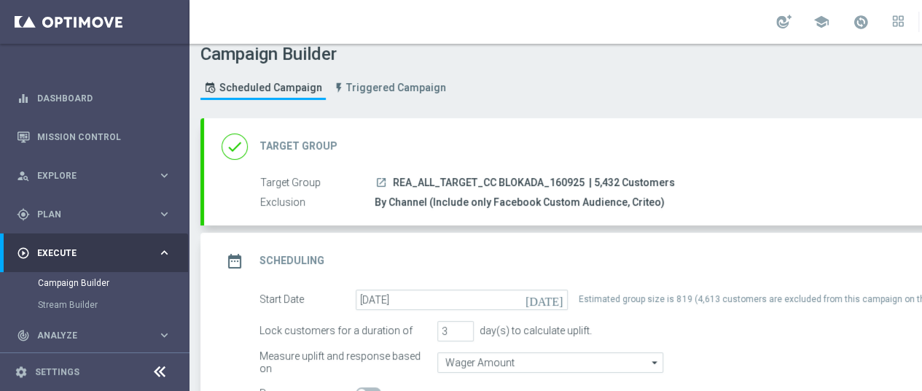
scroll to position [0, 0]
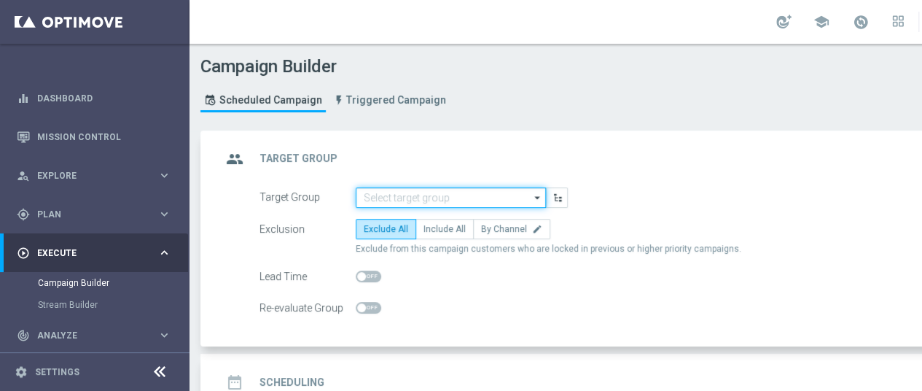
click at [416, 195] on input at bounding box center [451, 197] width 190 height 20
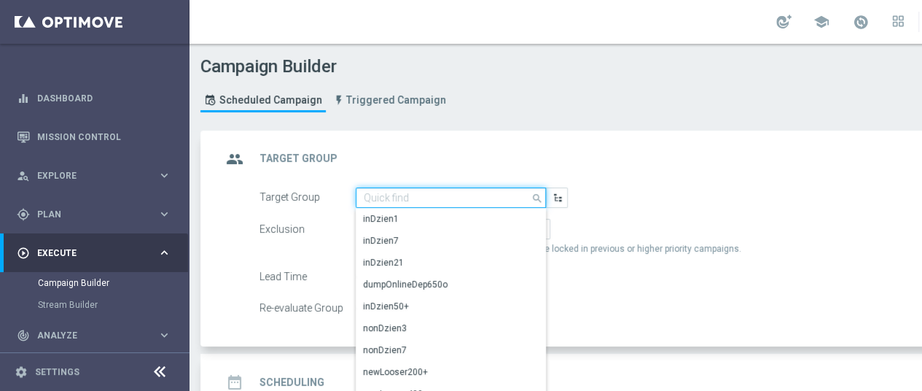
paste input "REA_ALL_TARGET_CC BLOKADA_160925"
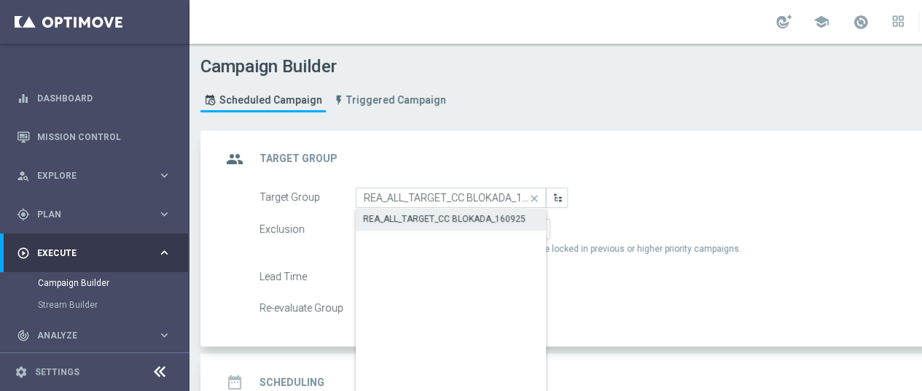
click at [455, 221] on div "REA_ALL_TARGET_CC BLOKADA_160925" at bounding box center [444, 218] width 163 height 13
type input "REA_ALL_TARGET_CC BLOKADA_160925"
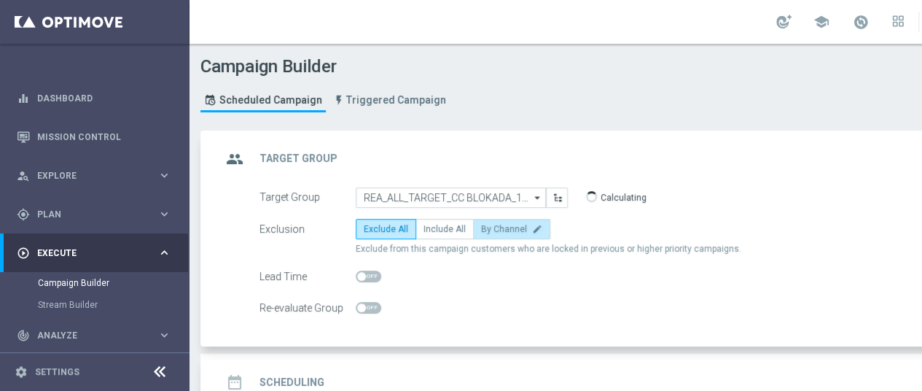
click at [495, 230] on span "By Channel" at bounding box center [504, 229] width 46 height 10
click at [491, 230] on input "By Channel edit" at bounding box center [485, 231] width 9 height 9
radio input "true"
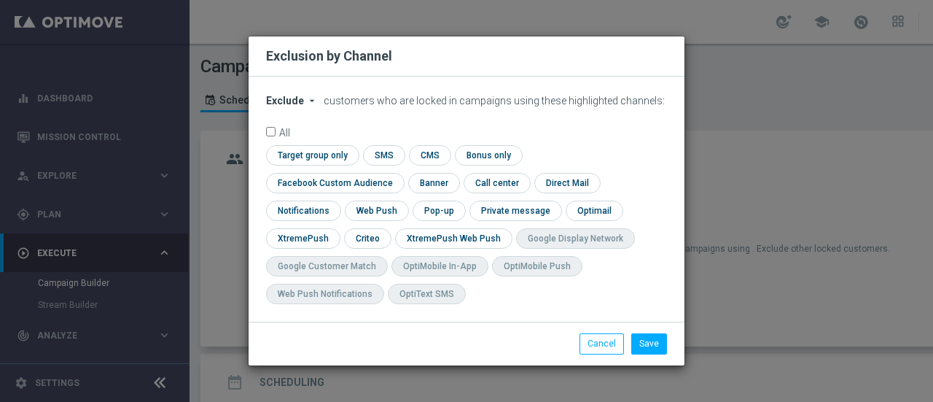
click at [293, 106] on span "Exclude" at bounding box center [285, 101] width 38 height 12
click at [0, 0] on span "Include" at bounding box center [0, 0] width 0 height 0
click at [398, 173] on input "checkbox" at bounding box center [332, 183] width 132 height 20
checkbox input "true"
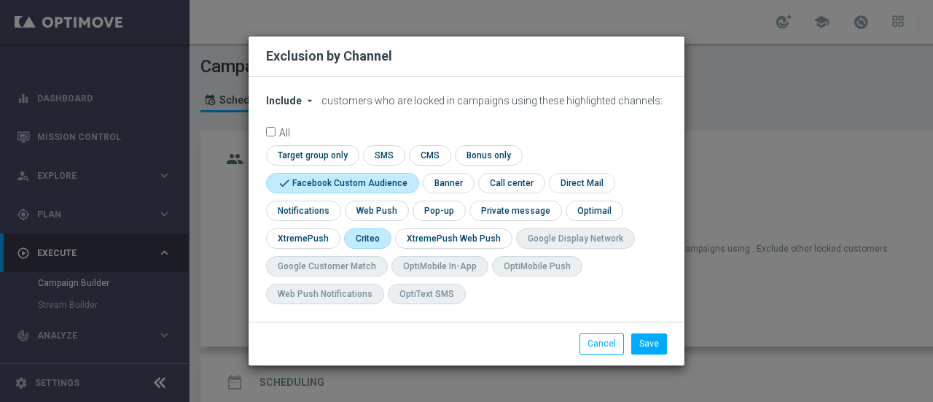
click at [362, 236] on input "checkbox" at bounding box center [366, 238] width 45 height 20
checkbox input "true"
click at [643, 345] on button "Save" at bounding box center [650, 343] width 36 height 20
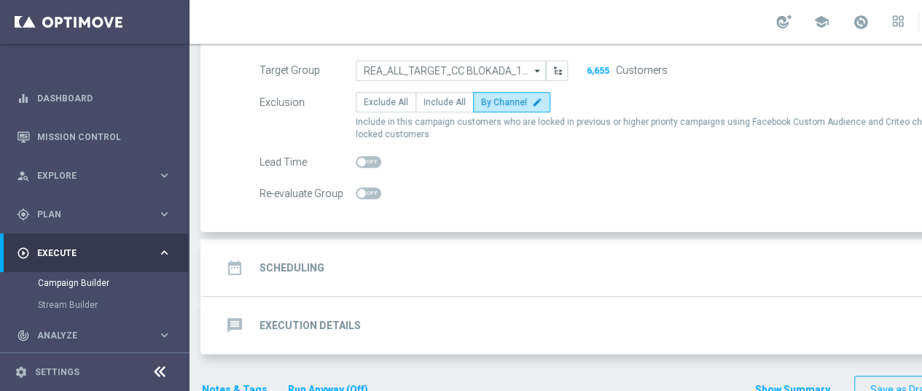
scroll to position [155, 0]
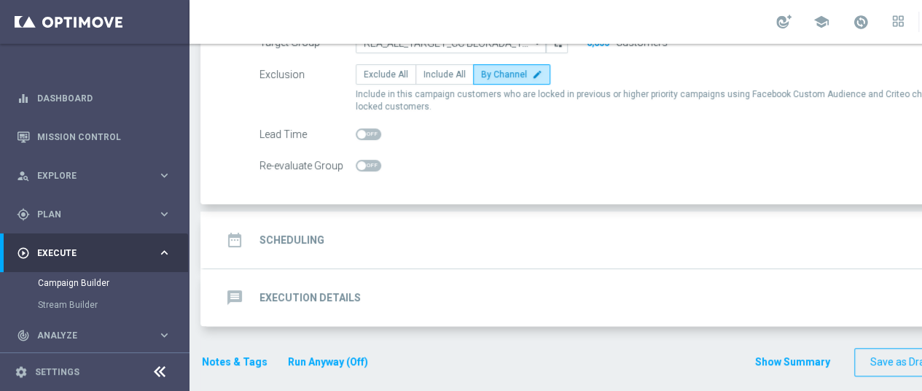
click at [381, 243] on div "date_range Scheduling keyboard_arrow_down" at bounding box center [629, 240] width 815 height 28
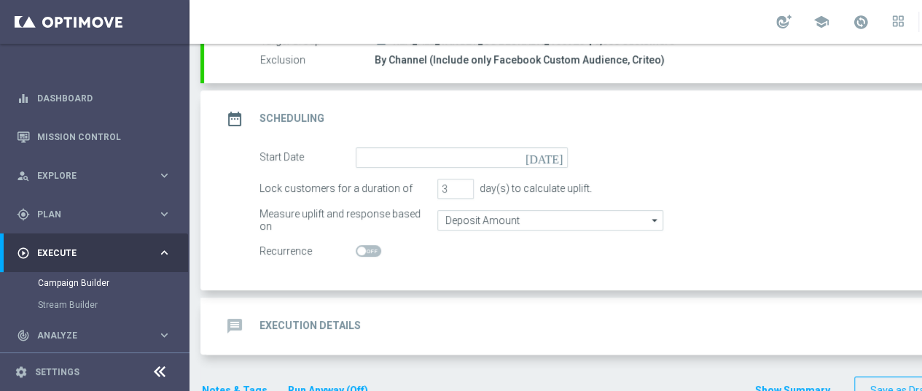
click at [561, 157] on icon "[DATE]" at bounding box center [547, 155] width 43 height 16
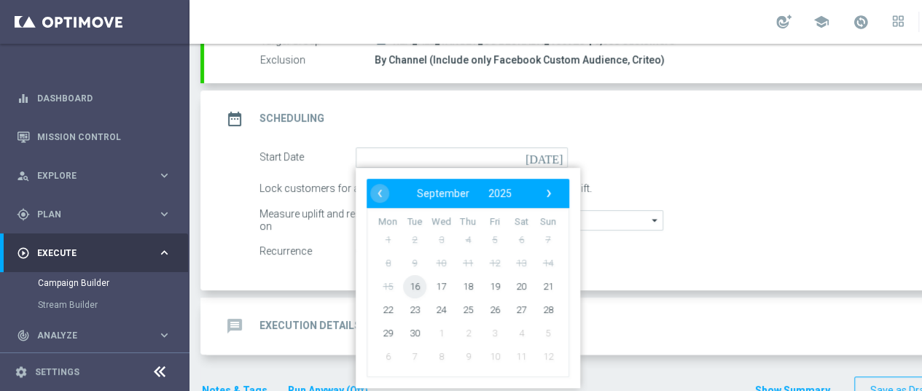
click at [420, 289] on span "16" at bounding box center [414, 285] width 23 height 23
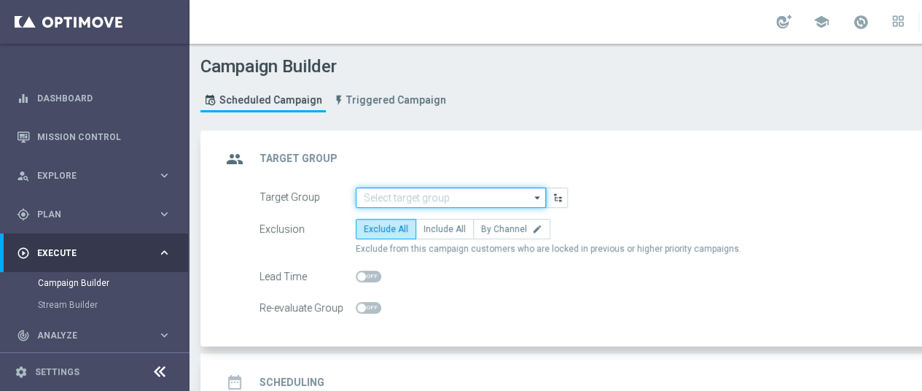
click at [458, 195] on input at bounding box center [451, 197] width 190 height 20
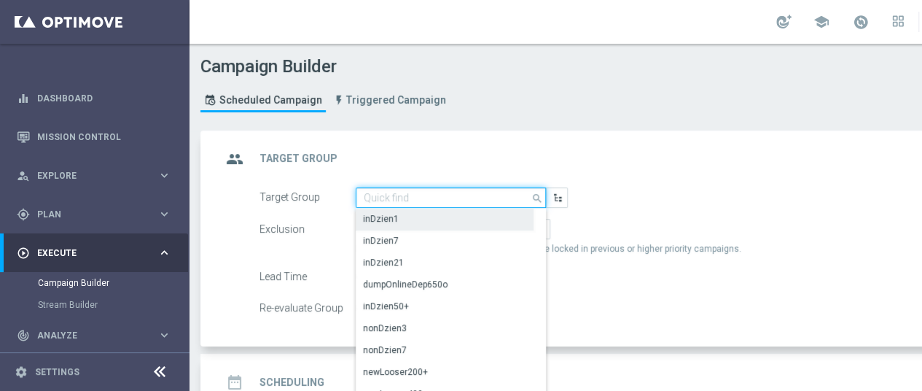
paste input "REA_ALL_TARGET_CC BLOKADA_160925"
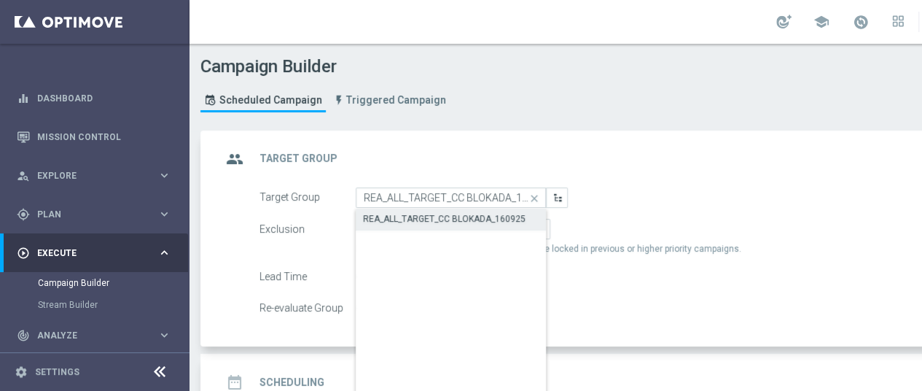
click at [484, 217] on div "REA_ALL_TARGET_CC BLOKADA_160925" at bounding box center [444, 218] width 163 height 13
type input "REA_ALL_TARGET_CC BLOKADA_160925"
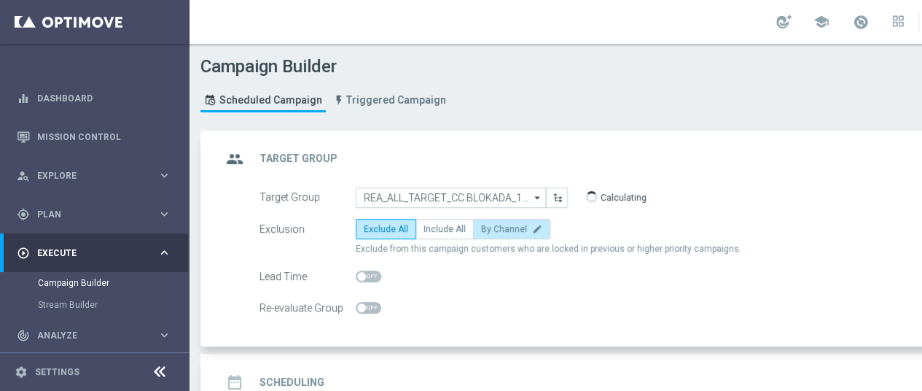
click at [502, 235] on label "By Channel edit" at bounding box center [511, 229] width 77 height 20
click at [491, 235] on input "By Channel edit" at bounding box center [485, 231] width 9 height 9
radio input "true"
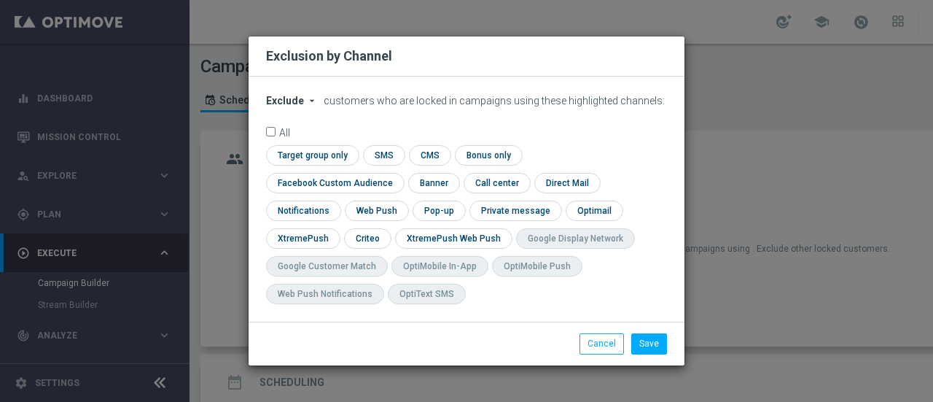
click at [300, 106] on span "Exclude" at bounding box center [285, 101] width 38 height 12
click at [0, 0] on span "Include" at bounding box center [0, 0] width 0 height 0
drag, startPoint x: 513, startPoint y: 224, endPoint x: 547, endPoint y: 186, distance: 51.1
click at [389, 228] on input "checkbox" at bounding box center [366, 238] width 45 height 20
checkbox input "true"
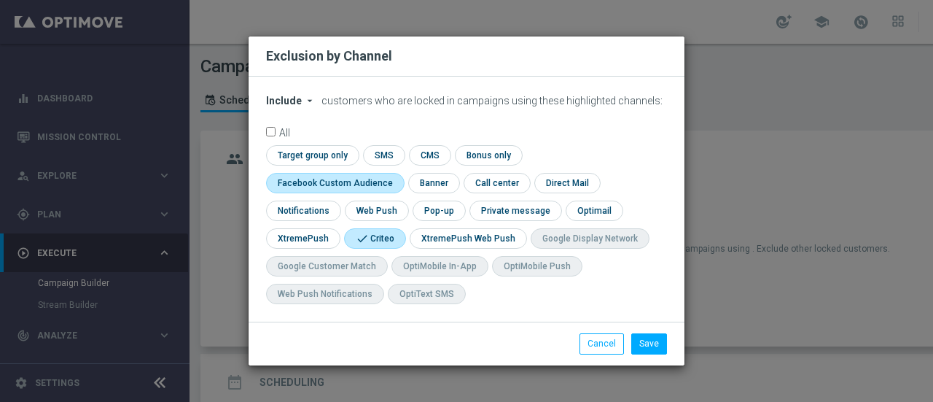
click at [398, 173] on input "checkbox" at bounding box center [332, 183] width 132 height 20
checkbox input "true"
click at [659, 342] on button "Save" at bounding box center [650, 343] width 36 height 20
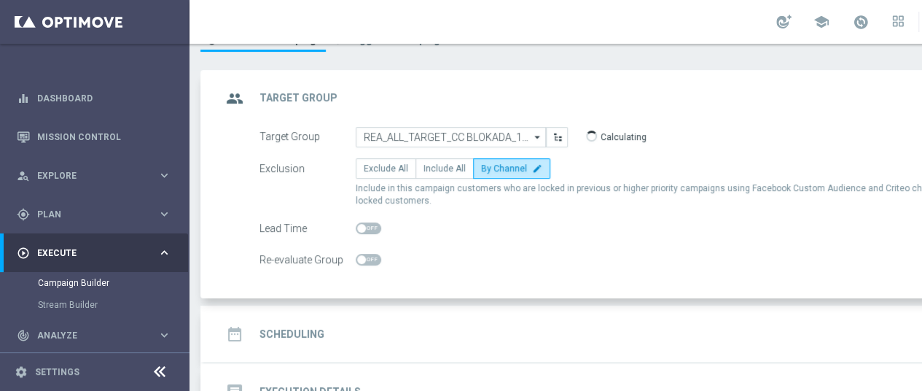
scroll to position [146, 0]
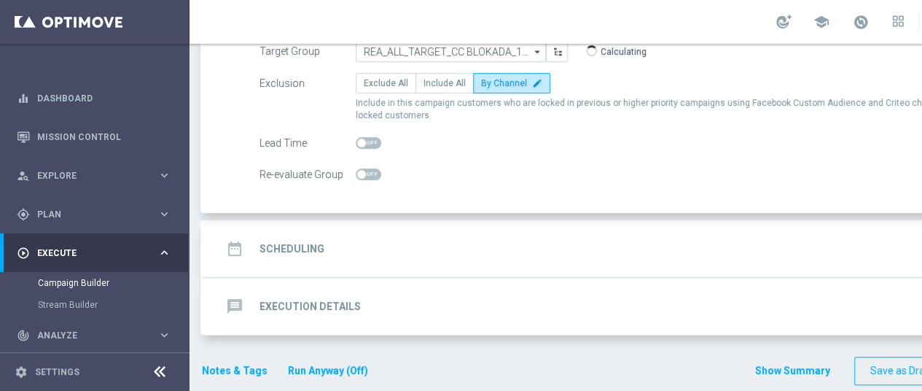
click at [333, 246] on div "date_range Scheduling keyboard_arrow_down" at bounding box center [629, 249] width 815 height 28
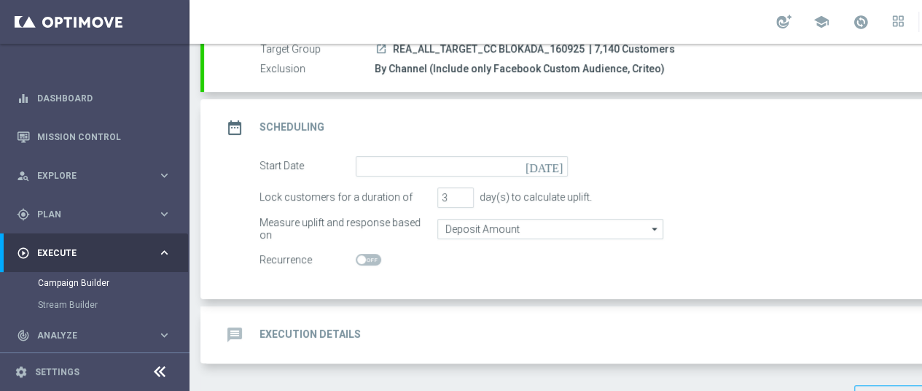
click at [553, 163] on icon "[DATE]" at bounding box center [547, 164] width 43 height 16
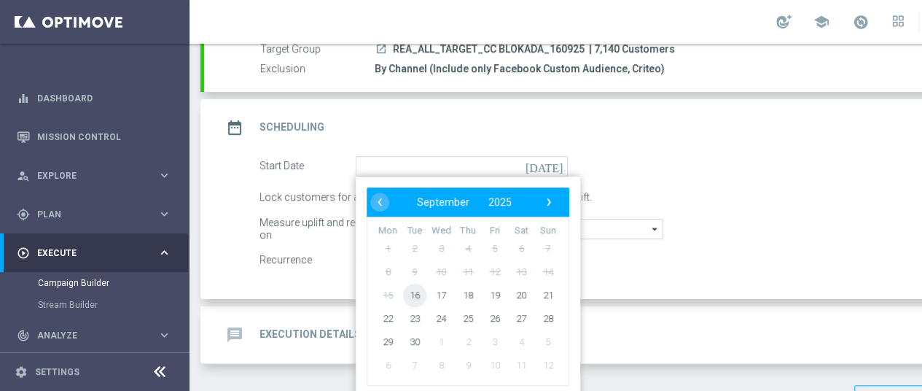
click at [412, 298] on span "16" at bounding box center [414, 294] width 23 height 23
type input "[DATE]"
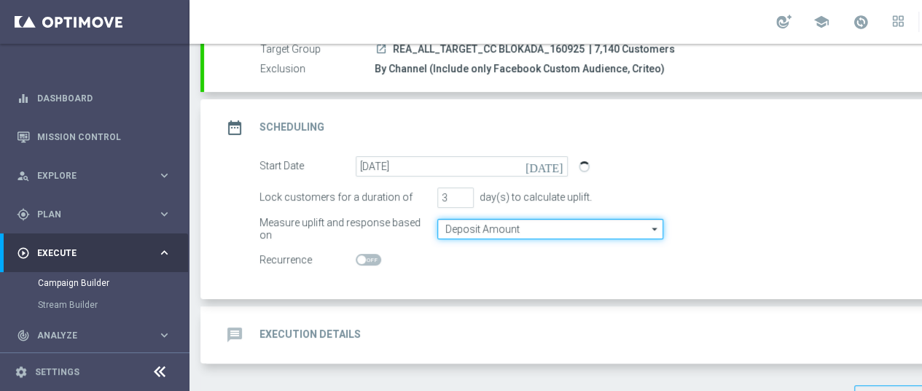
click at [504, 225] on input "Deposit Amount" at bounding box center [551, 229] width 226 height 20
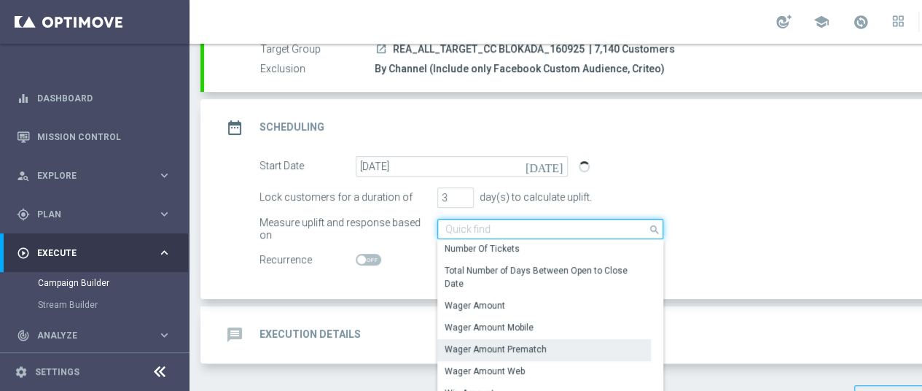
scroll to position [290, 0]
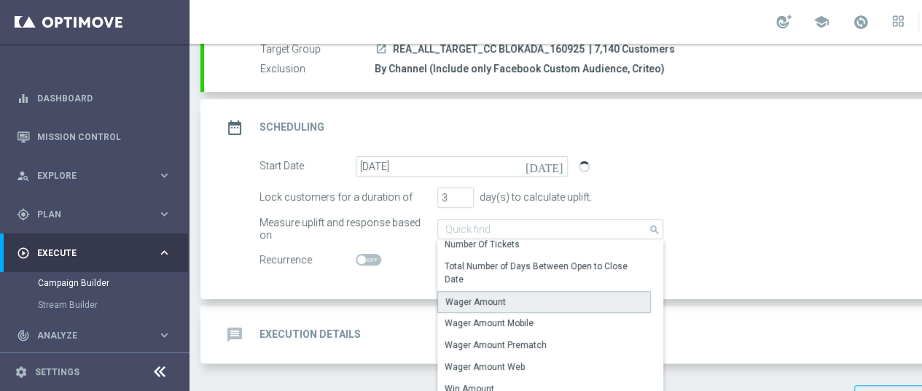
click at [477, 295] on div "Wager Amount" at bounding box center [476, 301] width 61 height 13
type input "Wager Amount"
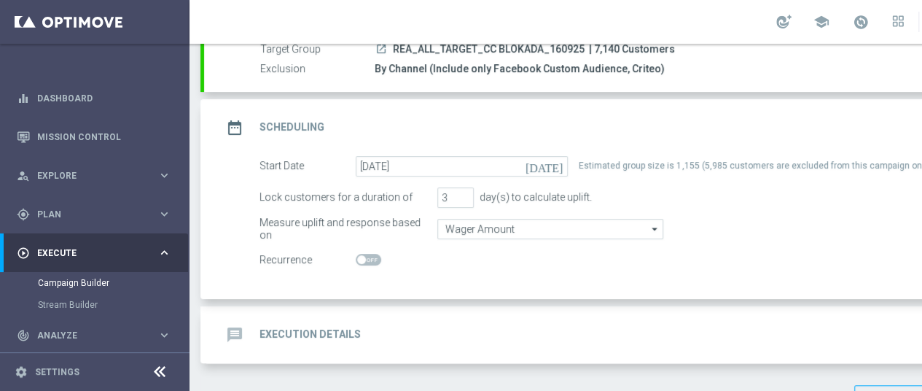
click at [704, 17] on div "school Mariia Malashniak keyboard_arrow_down MM" at bounding box center [627, 22] width 875 height 44
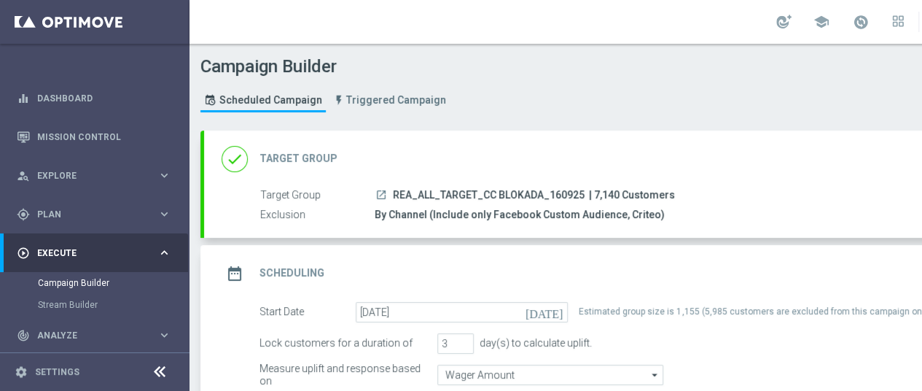
scroll to position [73, 0]
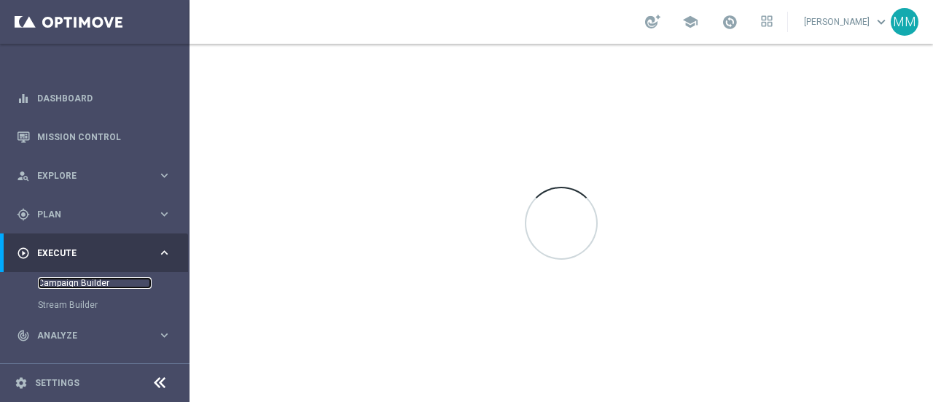
click at [102, 284] on link "Campaign Builder" at bounding box center [95, 283] width 114 height 12
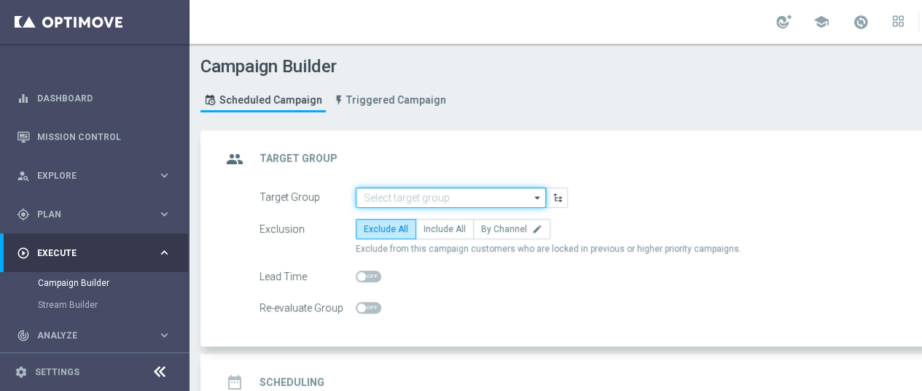
click at [409, 199] on input at bounding box center [451, 197] width 190 height 20
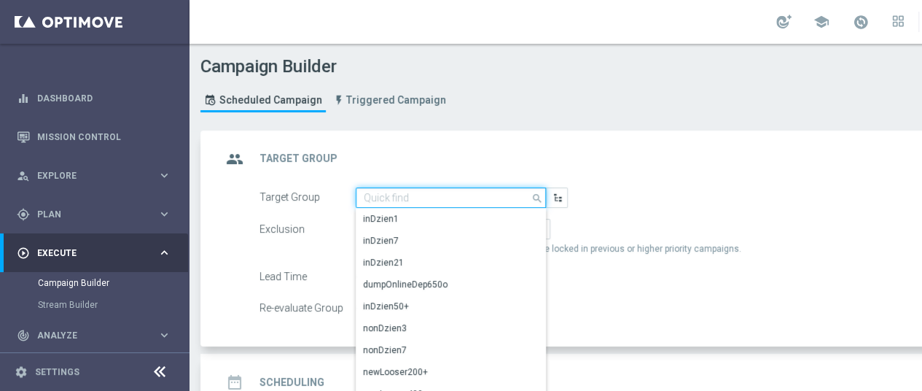
paste input "REA_ALL_TARGET_CC BLOKADA_160925"
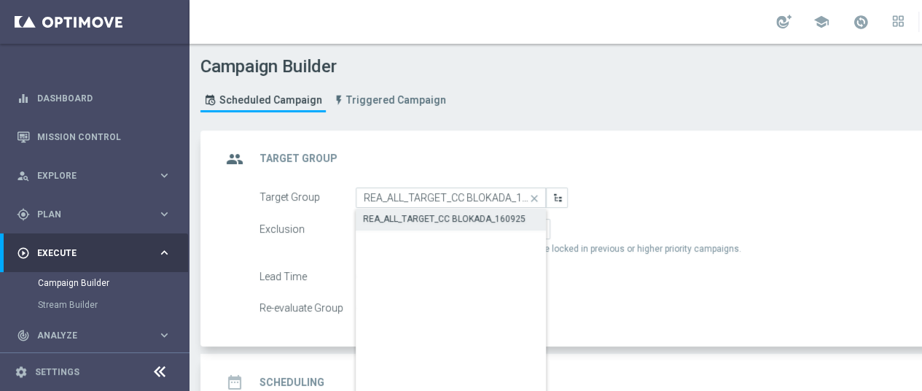
click at [420, 221] on div "REA_ALL_TARGET_CC BLOKADA_160925" at bounding box center [444, 218] width 163 height 13
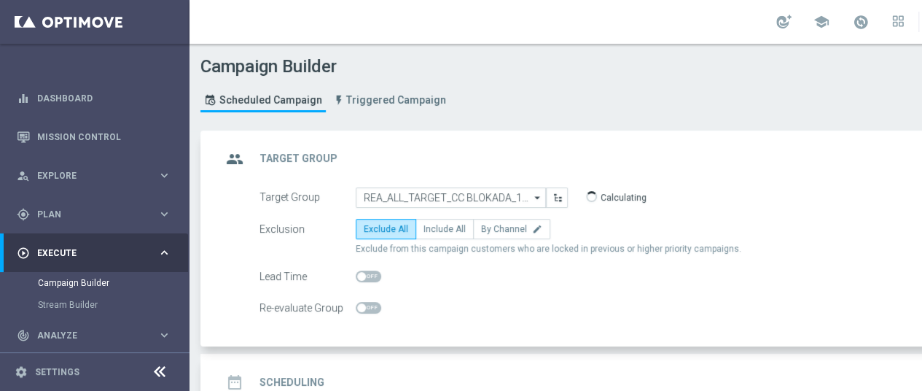
type input "REA_ALL_TARGET_CC BLOKADA_160925"
click at [505, 236] on label "By Channel edit" at bounding box center [511, 229] width 77 height 20
click at [491, 236] on input "By Channel edit" at bounding box center [485, 231] width 9 height 9
radio input "true"
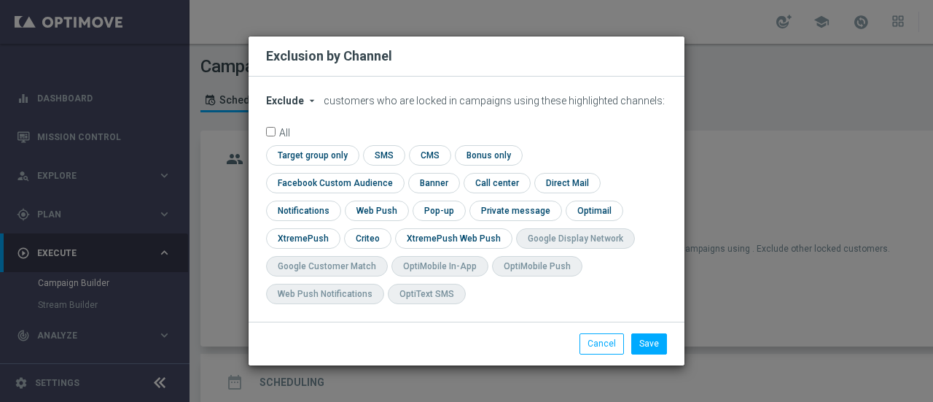
click at [311, 106] on icon "arrow_drop_down" at bounding box center [312, 101] width 12 height 12
click at [0, 0] on span "Include" at bounding box center [0, 0] width 0 height 0
click at [389, 228] on input "checkbox" at bounding box center [366, 238] width 45 height 20
checkbox input "true"
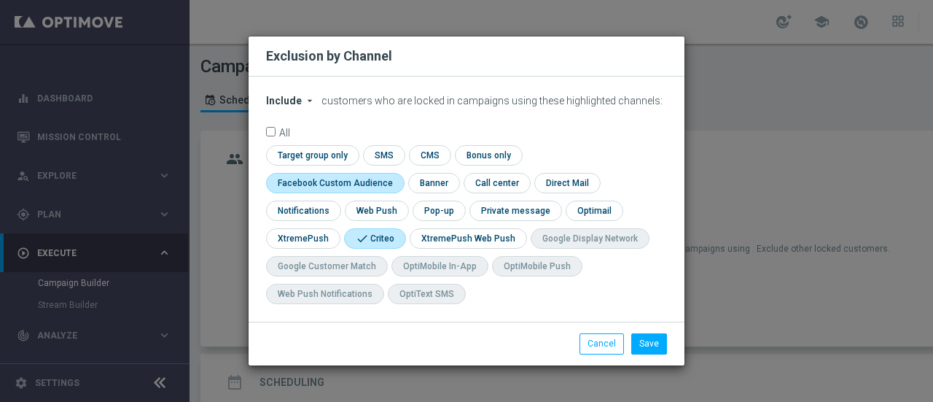
click at [398, 173] on input "checkbox" at bounding box center [332, 183] width 132 height 20
checkbox input "true"
click at [643, 338] on button "Save" at bounding box center [650, 343] width 36 height 20
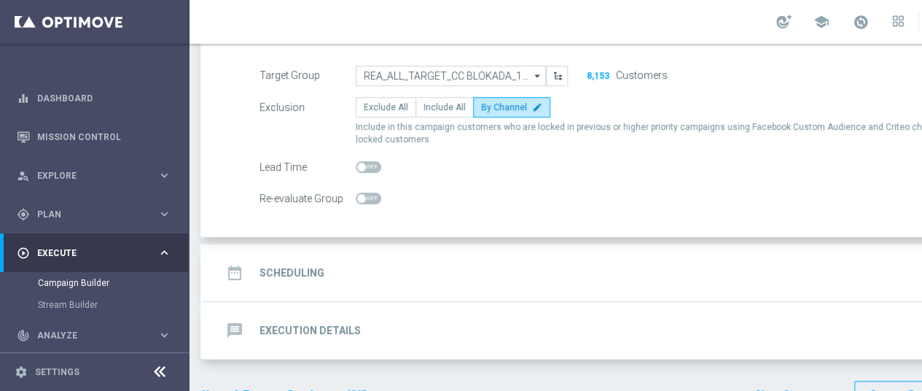
scroll to position [146, 0]
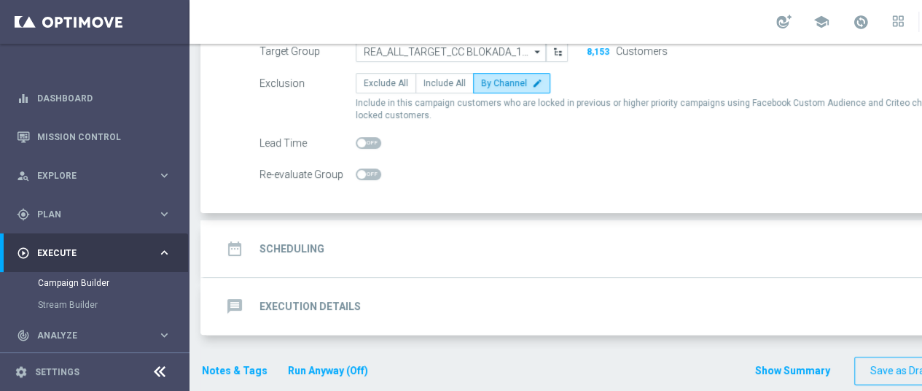
click at [473, 245] on div "date_range Scheduling keyboard_arrow_down" at bounding box center [629, 249] width 815 height 28
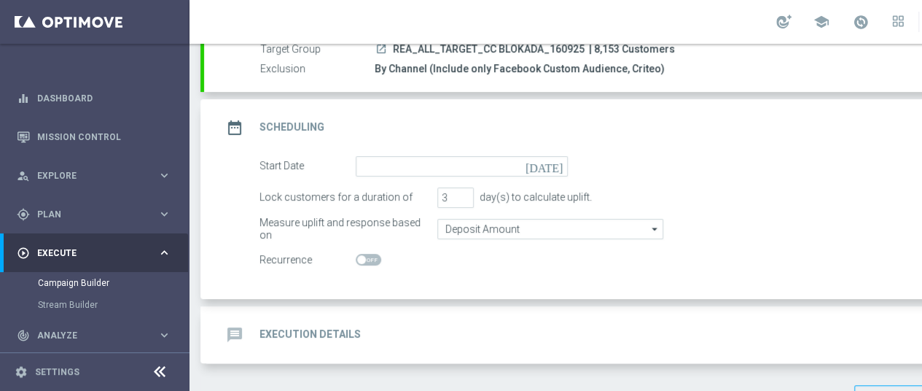
click at [557, 167] on icon "[DATE]" at bounding box center [547, 164] width 43 height 16
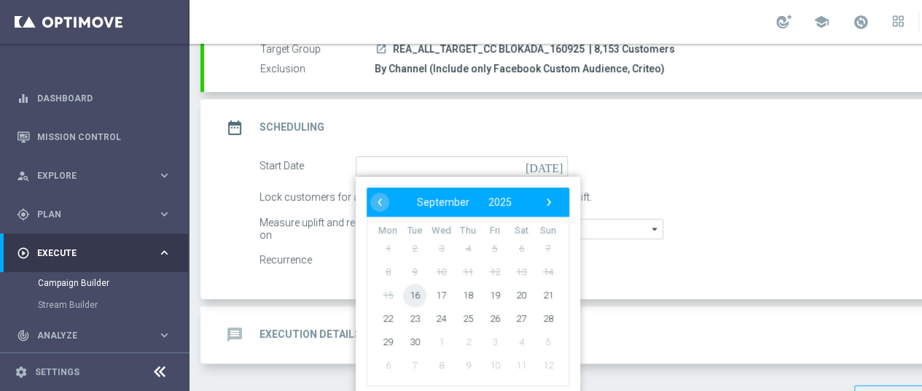
click at [419, 296] on span "16" at bounding box center [414, 294] width 23 height 23
type input "[DATE]"
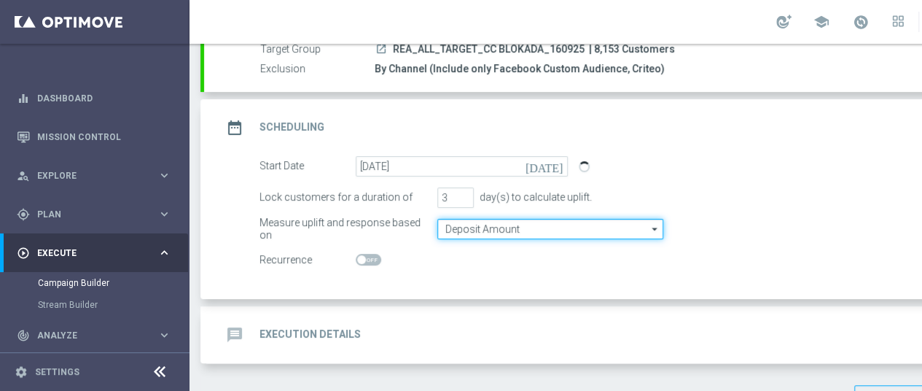
click at [494, 225] on input "Deposit Amount" at bounding box center [551, 229] width 226 height 20
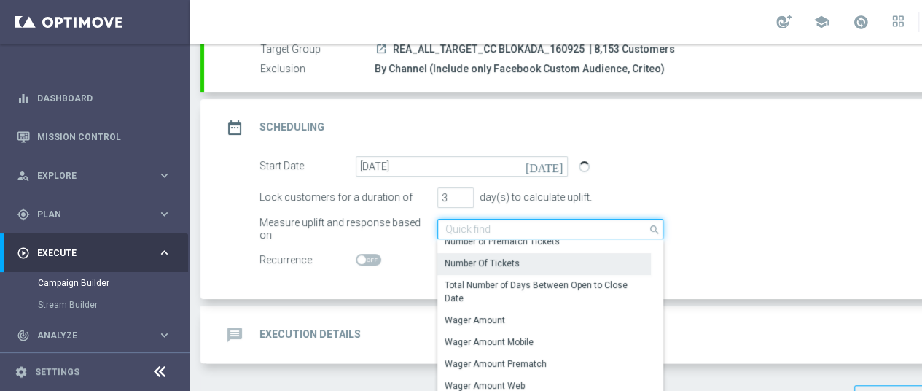
scroll to position [290, 0]
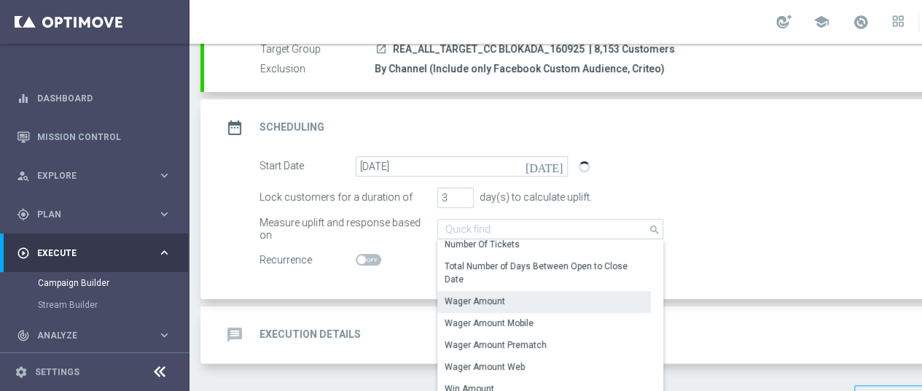
click at [486, 300] on div "Wager Amount" at bounding box center [475, 301] width 61 height 13
type input "Wager Amount"
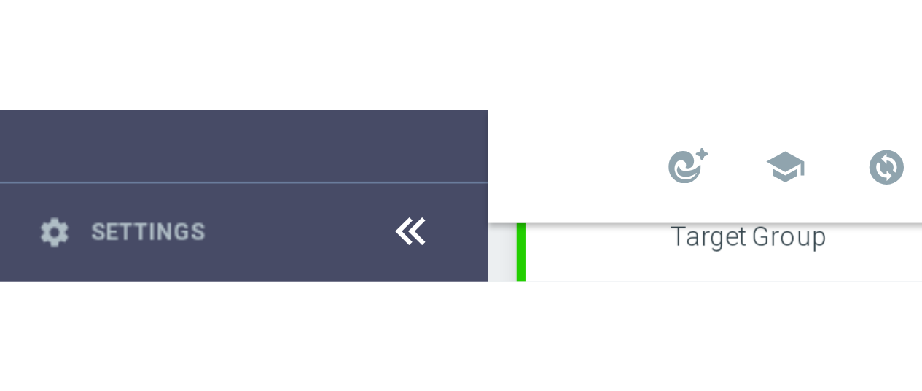
scroll to position [0, 0]
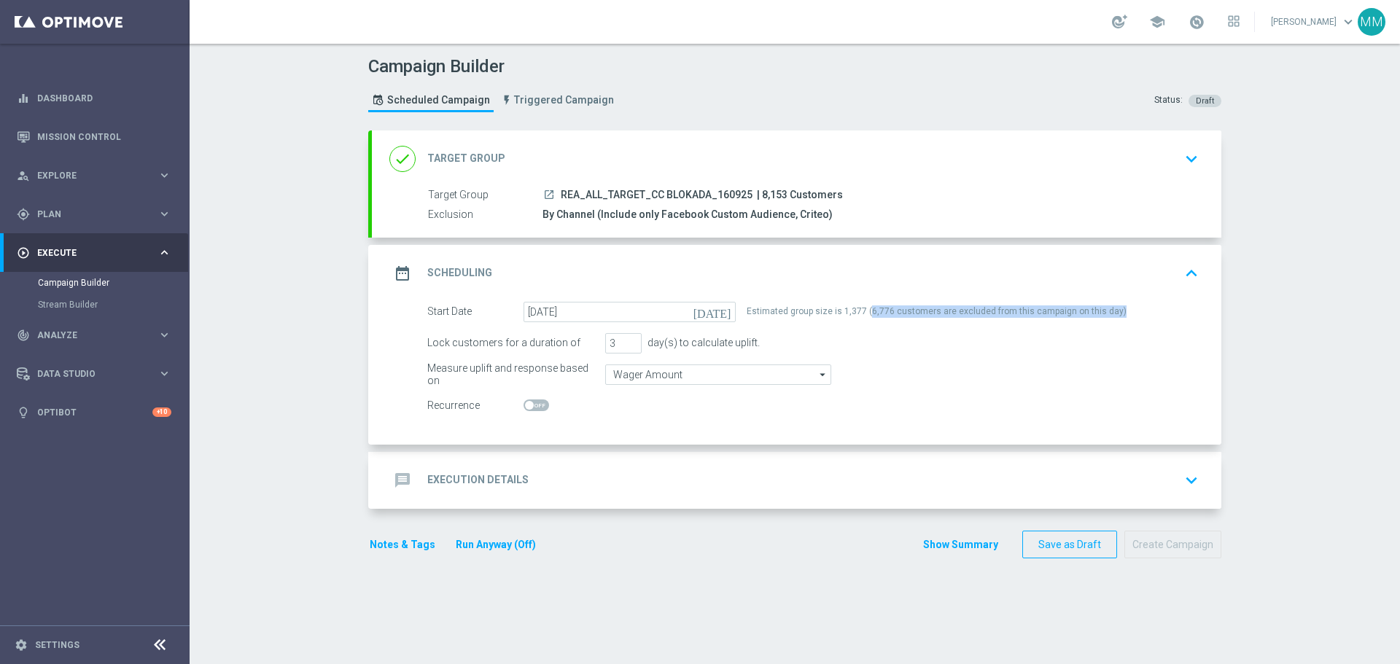
drag, startPoint x: 1116, startPoint y: 311, endPoint x: 860, endPoint y: 307, distance: 256.0
click at [860, 307] on div "Start Date 16 Sep 2025 today Estimated group size is 1,377 (6,776 customers are…" at bounding box center [812, 312] width 793 height 20
copy div "6,776 customers are excluded from this campaign on this day)"
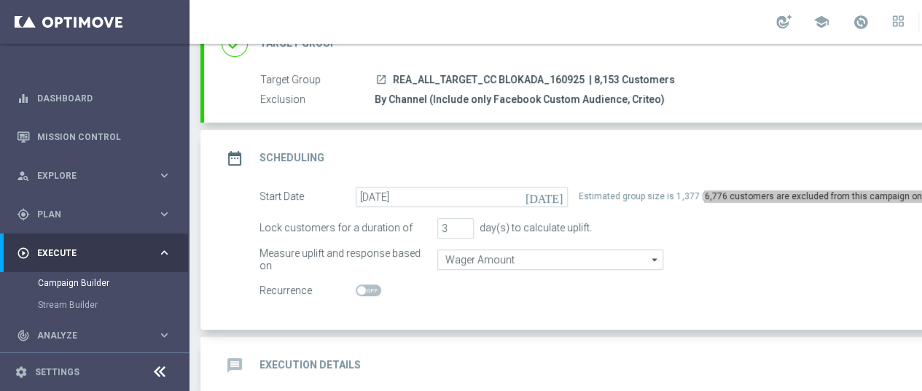
scroll to position [38, 0]
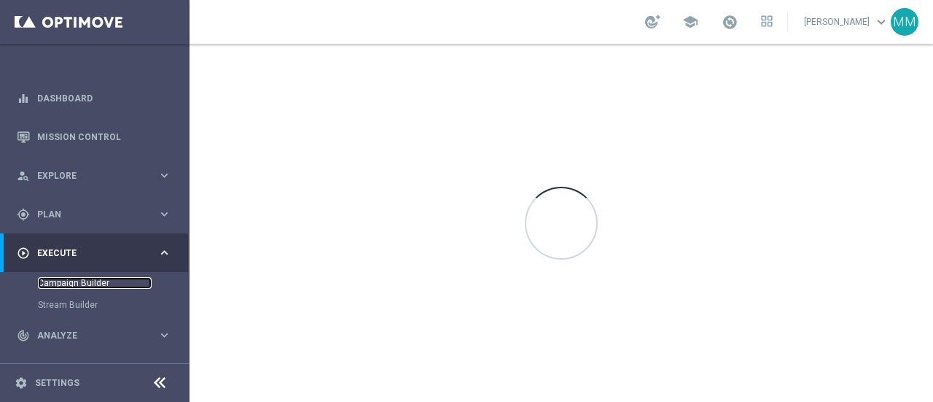
click at [82, 284] on link "Campaign Builder" at bounding box center [95, 283] width 114 height 12
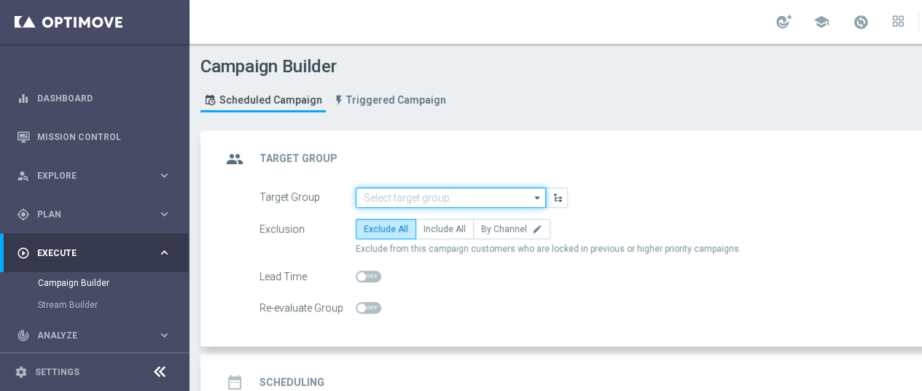
click at [442, 192] on input at bounding box center [451, 197] width 190 height 20
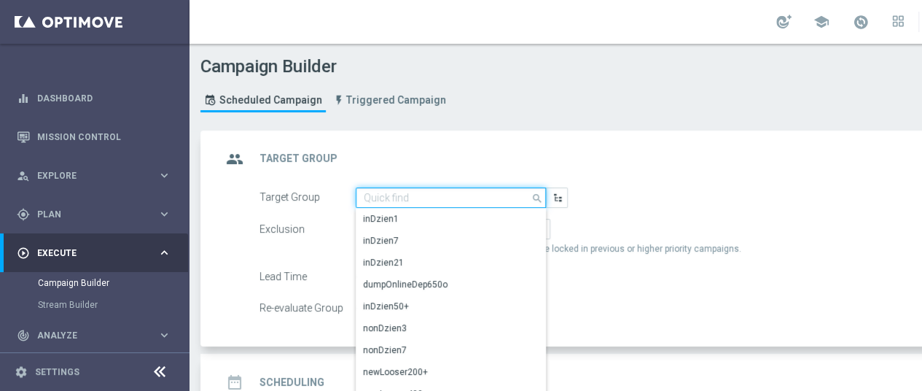
paste input "6,776 customers are excluded from this campaign on this day)"
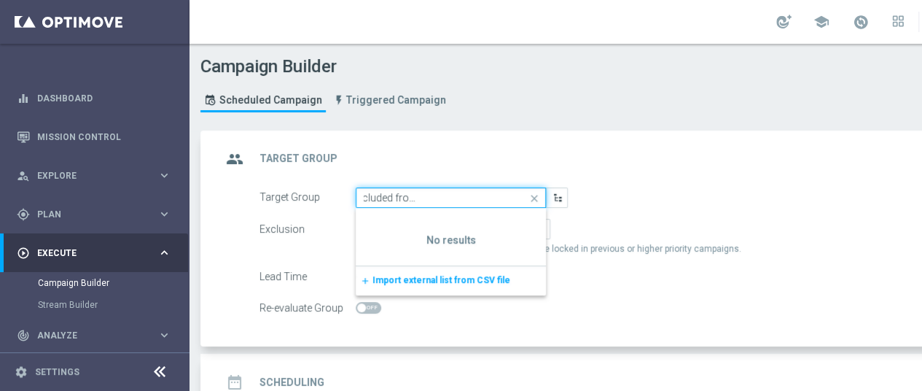
type input "6,776 customers are excluded from this campaign on this day)"
click at [534, 194] on icon "close" at bounding box center [535, 198] width 22 height 20
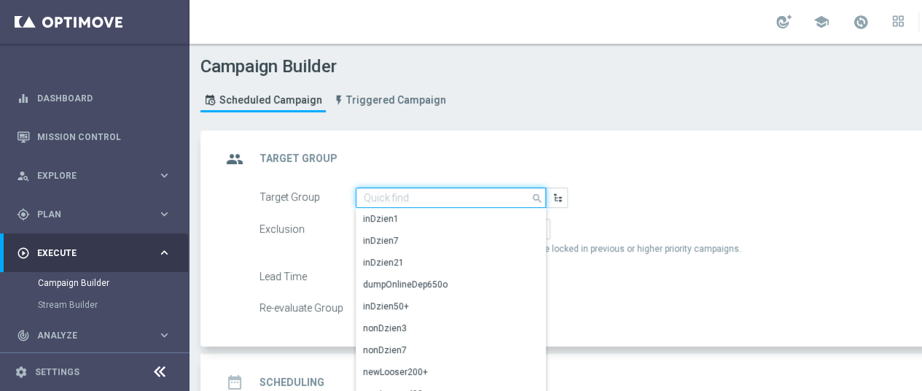
click at [425, 195] on input at bounding box center [451, 197] width 190 height 20
paste input "REA_ALL_TARGET_CC BLOKADA_160925"
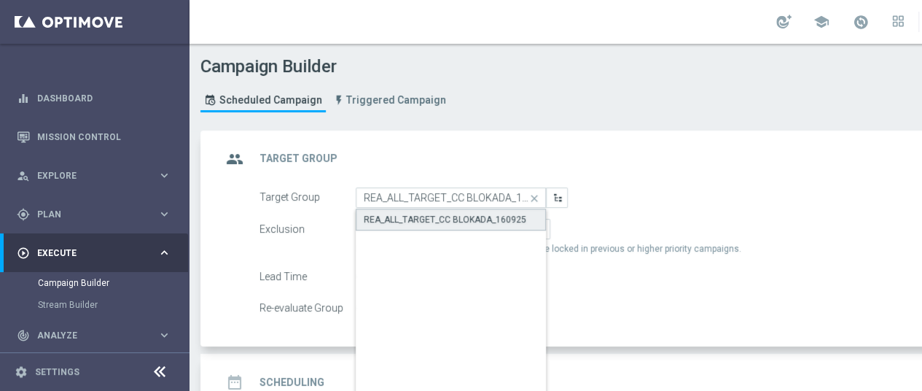
click at [384, 219] on div "REA_ALL_TARGET_CC BLOKADA_160925" at bounding box center [445, 219] width 163 height 13
type input "REA_ALL_TARGET_CC BLOKADA_160925"
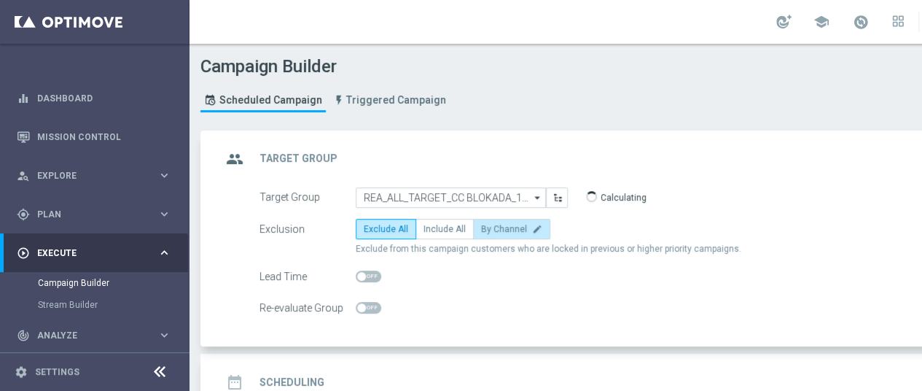
click at [504, 230] on span "By Channel" at bounding box center [504, 229] width 46 height 10
click at [491, 230] on input "By Channel edit" at bounding box center [485, 231] width 9 height 9
radio input "true"
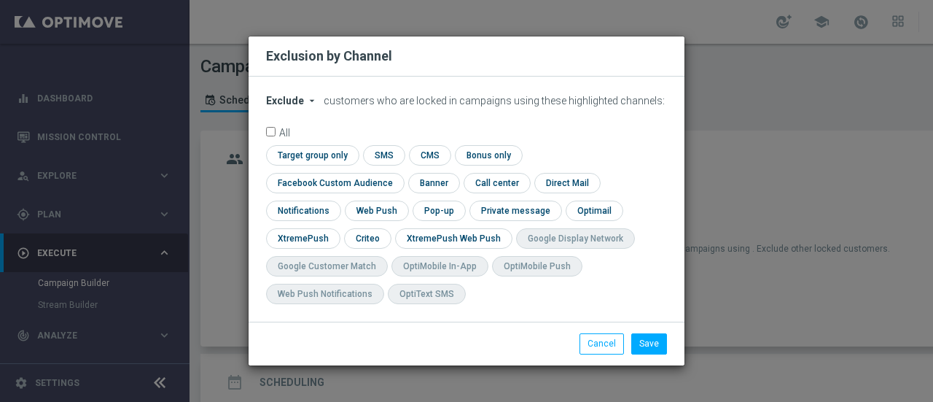
click at [295, 106] on span "Exclude" at bounding box center [285, 101] width 38 height 12
click at [0, 0] on span "Include" at bounding box center [0, 0] width 0 height 0
click at [389, 230] on input "checkbox" at bounding box center [366, 238] width 45 height 20
checkbox input "true"
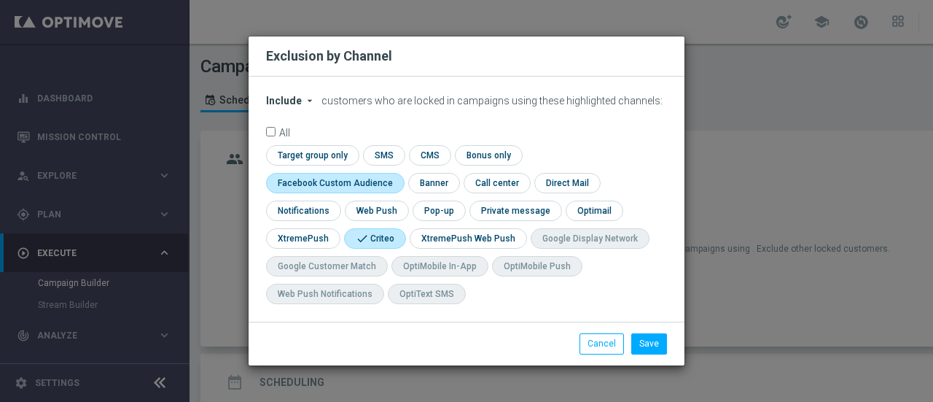
click at [398, 174] on input "checkbox" at bounding box center [332, 183] width 132 height 20
checkbox input "true"
click at [653, 346] on button "Save" at bounding box center [650, 343] width 36 height 20
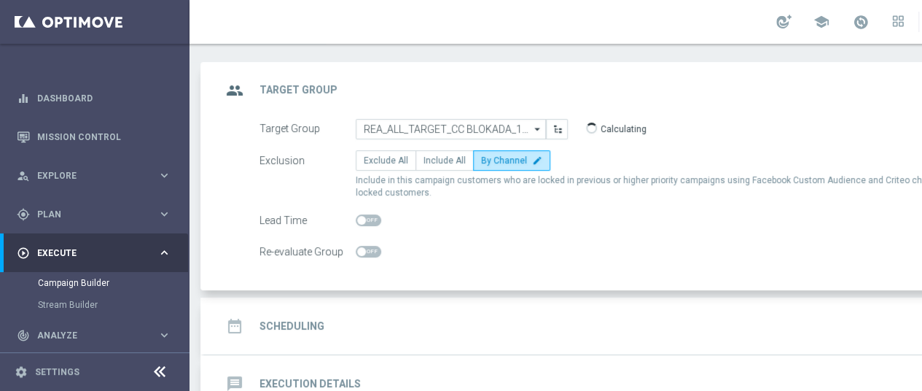
scroll to position [155, 0]
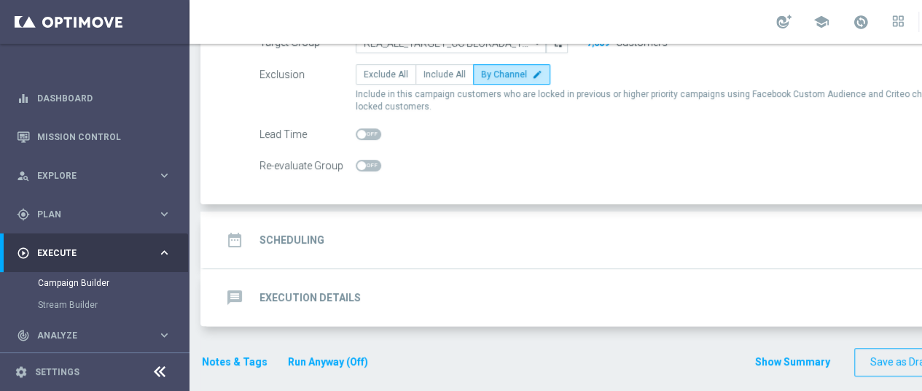
click at [405, 244] on div "date_range Scheduling keyboard_arrow_down" at bounding box center [629, 240] width 815 height 28
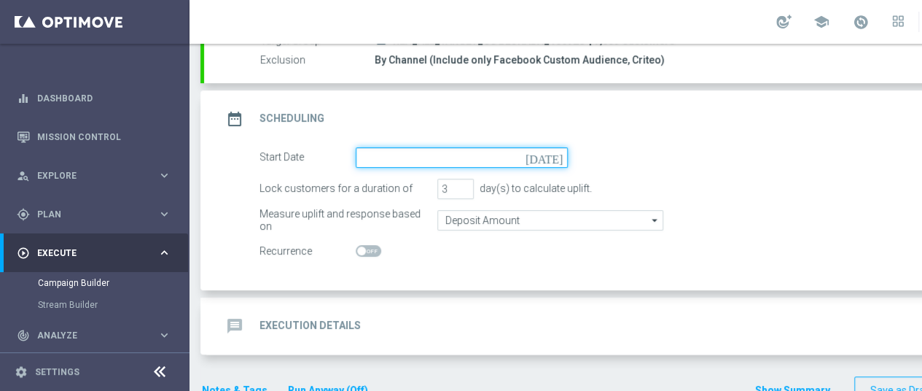
click at [482, 156] on input at bounding box center [462, 157] width 212 height 20
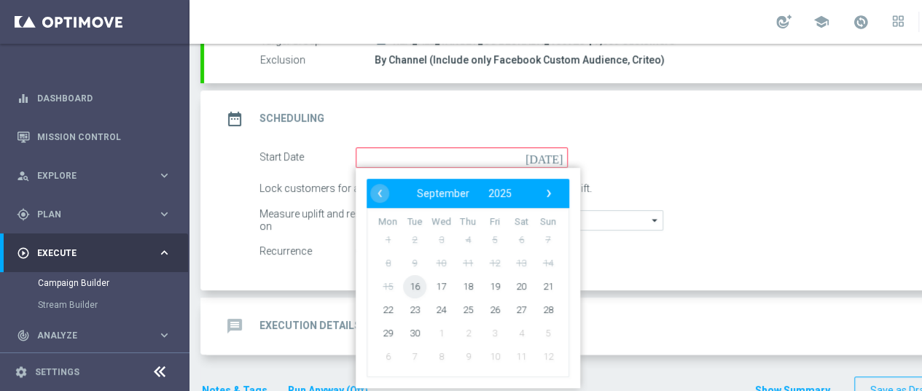
click at [417, 285] on span "16" at bounding box center [414, 285] width 23 height 23
type input "[DATE]"
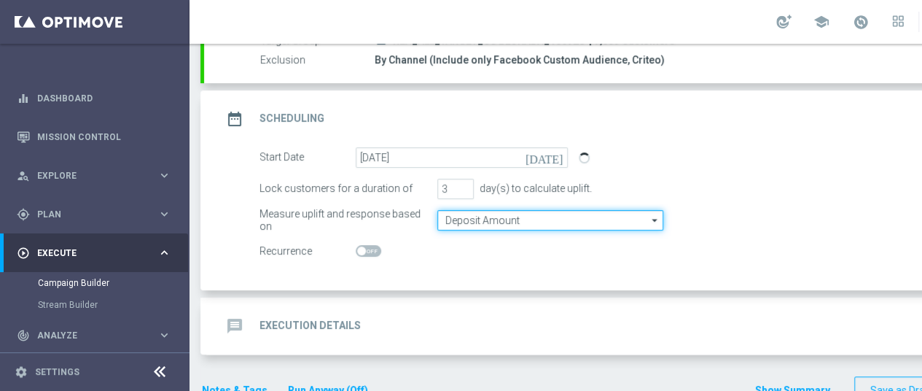
click at [468, 219] on input "Deposit Amount" at bounding box center [551, 220] width 226 height 20
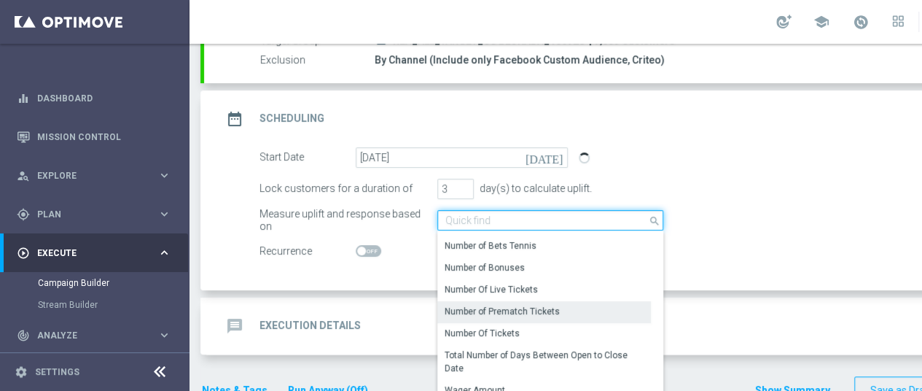
scroll to position [219, 0]
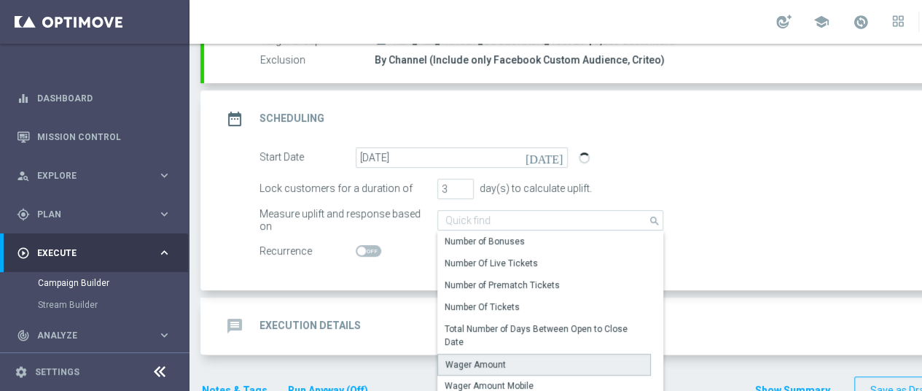
click at [487, 359] on div "Wager Amount" at bounding box center [476, 364] width 61 height 13
type input "Wager Amount"
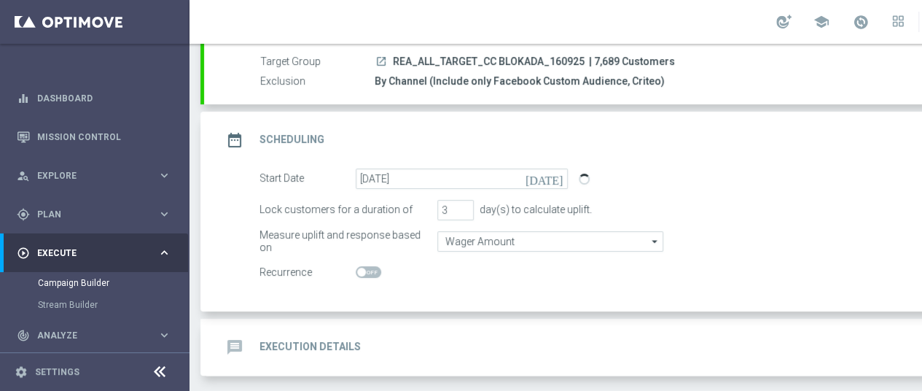
scroll to position [111, 0]
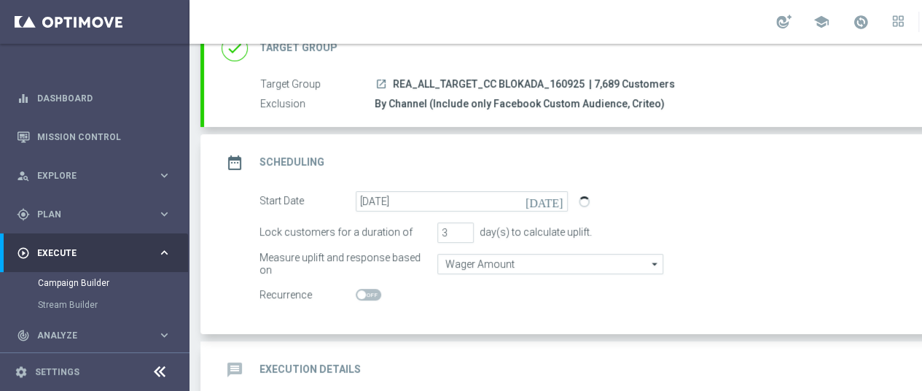
drag, startPoint x: 627, startPoint y: 104, endPoint x: 376, endPoint y: 110, distance: 250.9
click at [373, 112] on div "Target Group launch REA_ALL_TARGET_CC BLOKADA_160925 | 7,689 Customers Exclusio…" at bounding box center [629, 102] width 850 height 50
copy div "By Channel (Include only Facebook Custom Audience, Criteo)"
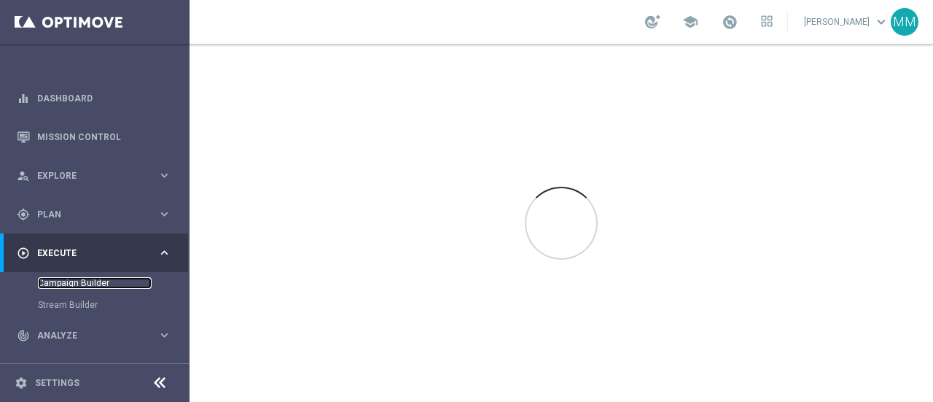
click at [88, 277] on link "Campaign Builder" at bounding box center [95, 283] width 114 height 12
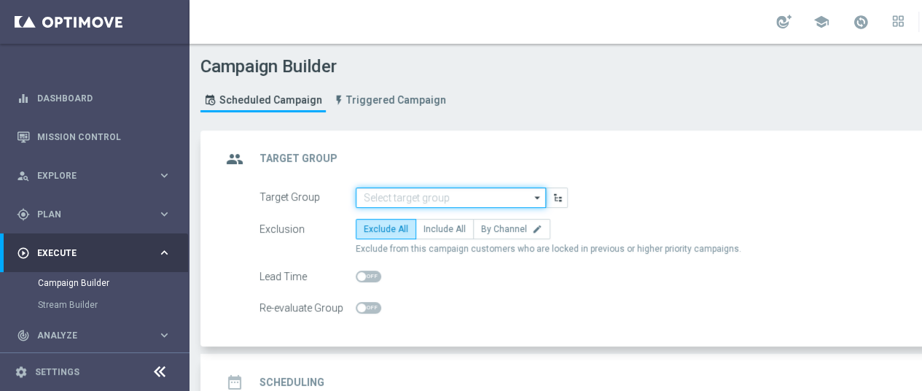
click at [500, 198] on input at bounding box center [451, 197] width 190 height 20
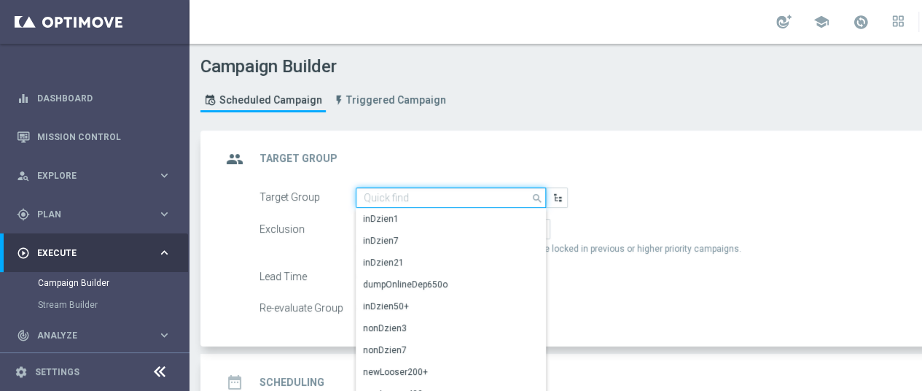
paste input "By Channel (Include only Facebook Custom Audience, Criteo)"
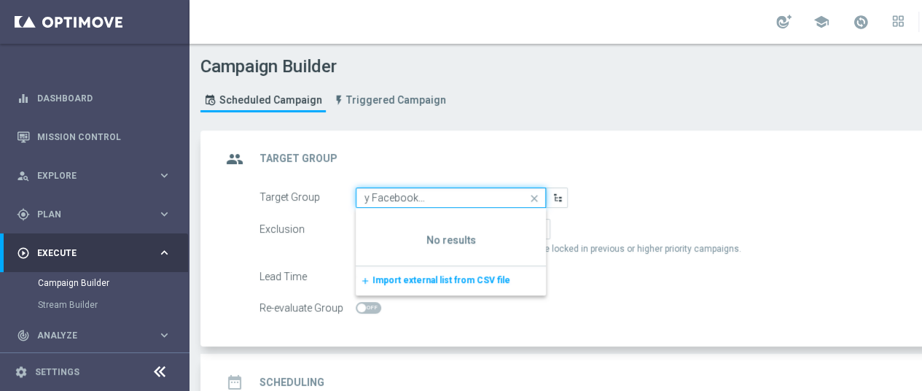
type input "By Channel (Include only Facebook Custom Audience, Criteo)"
click at [535, 193] on icon "close" at bounding box center [535, 198] width 22 height 20
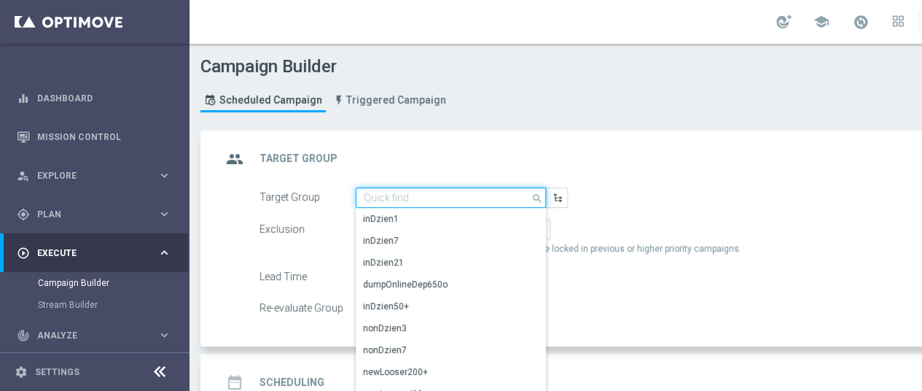
click at [398, 202] on input at bounding box center [451, 197] width 190 height 20
click at [400, 198] on input at bounding box center [451, 197] width 190 height 20
paste input "REA_ALL_TARGET_CC BLOKADA_160925"
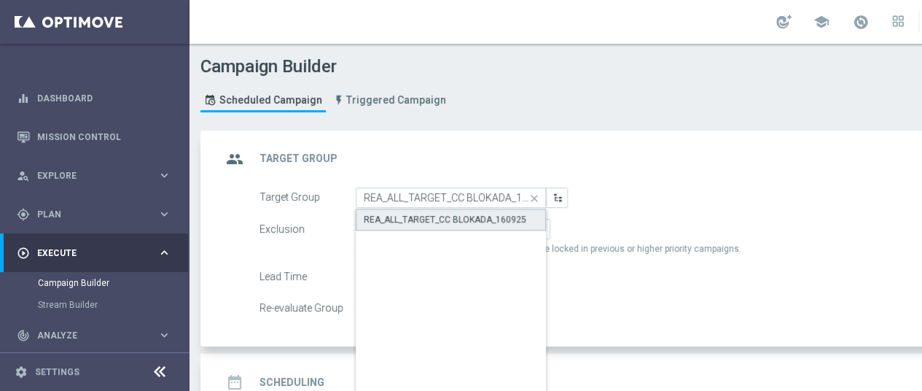
click at [449, 217] on div "REA_ALL_TARGET_CC BLOKADA_160925" at bounding box center [445, 219] width 163 height 13
type input "REA_ALL_TARGET_CC BLOKADA_160925"
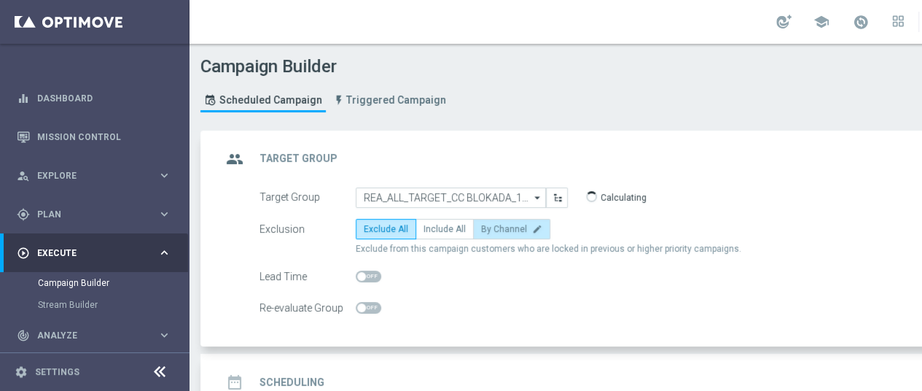
click at [497, 225] on span "By Channel" at bounding box center [504, 229] width 46 height 10
click at [491, 227] on input "By Channel edit" at bounding box center [485, 231] width 9 height 9
radio input "true"
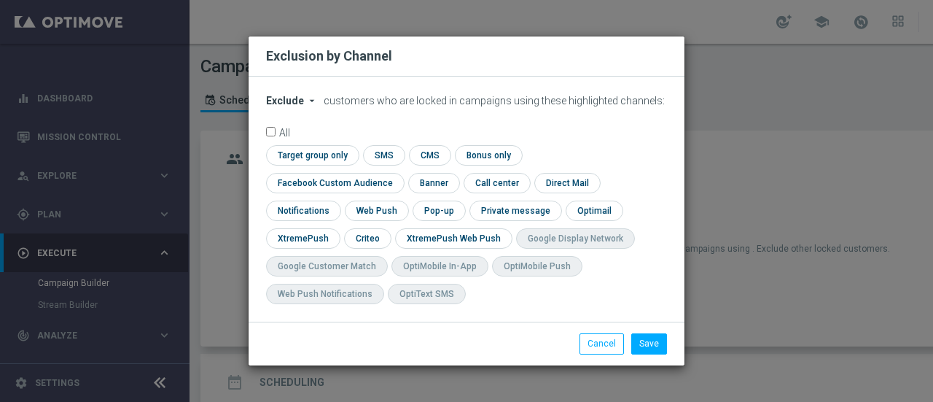
click at [300, 106] on span "Exclude" at bounding box center [285, 101] width 38 height 12
click at [0, 0] on span "Include" at bounding box center [0, 0] width 0 height 0
click at [507, 228] on input "checkbox" at bounding box center [451, 238] width 112 height 20
click at [395, 248] on input "checkbox" at bounding box center [457, 238] width 125 height 20
checkbox input "false"
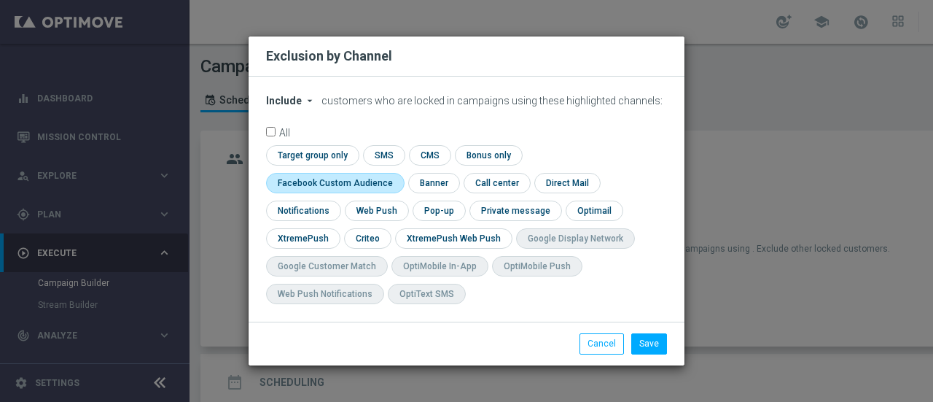
click at [398, 173] on input "checkbox" at bounding box center [332, 183] width 132 height 20
checkbox input "true"
click at [368, 237] on input "checkbox" at bounding box center [366, 238] width 45 height 20
checkbox input "true"
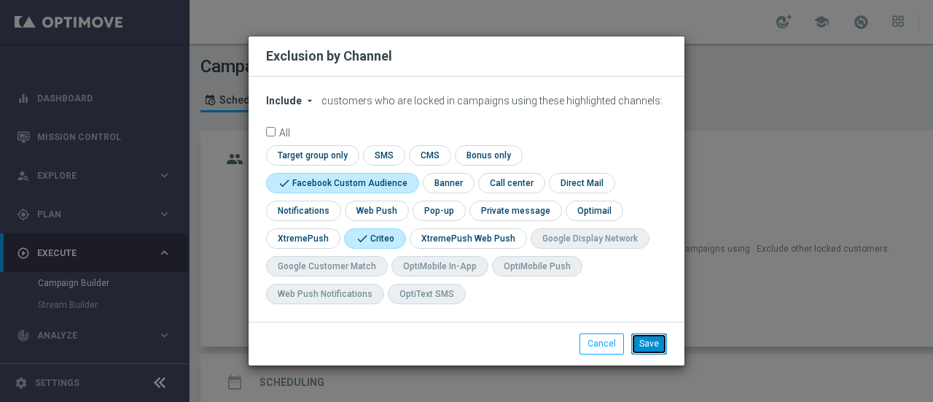
click at [653, 343] on button "Save" at bounding box center [650, 343] width 36 height 20
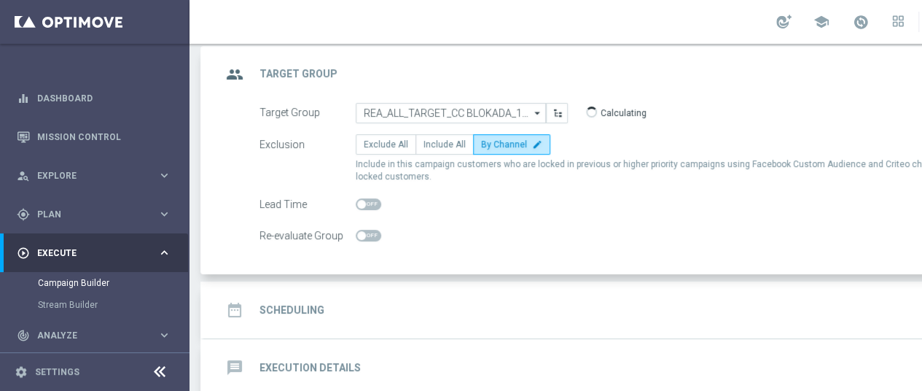
scroll to position [146, 0]
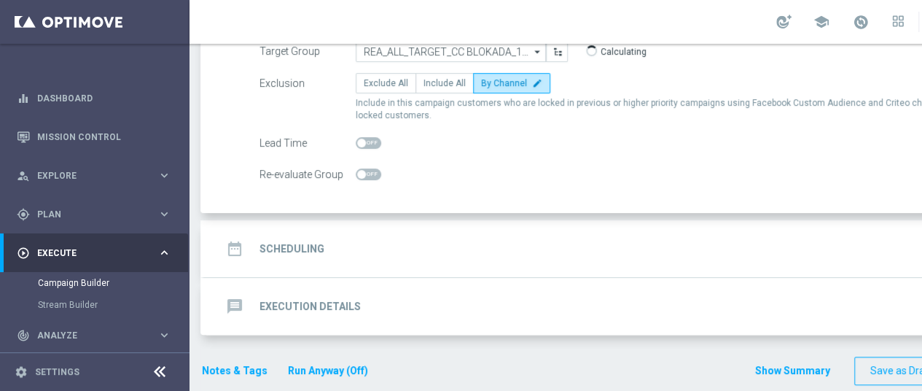
click at [368, 255] on div "date_range Scheduling keyboard_arrow_down" at bounding box center [629, 249] width 815 height 28
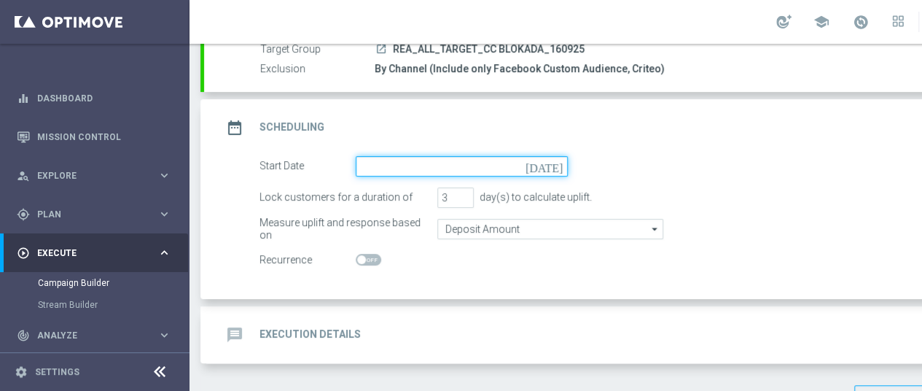
click at [489, 165] on input at bounding box center [462, 166] width 212 height 20
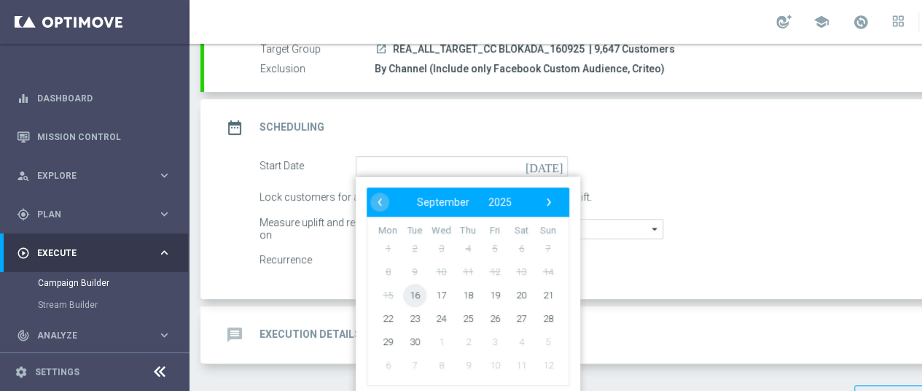
click at [416, 295] on span "16" at bounding box center [414, 294] width 23 height 23
type input "[DATE]"
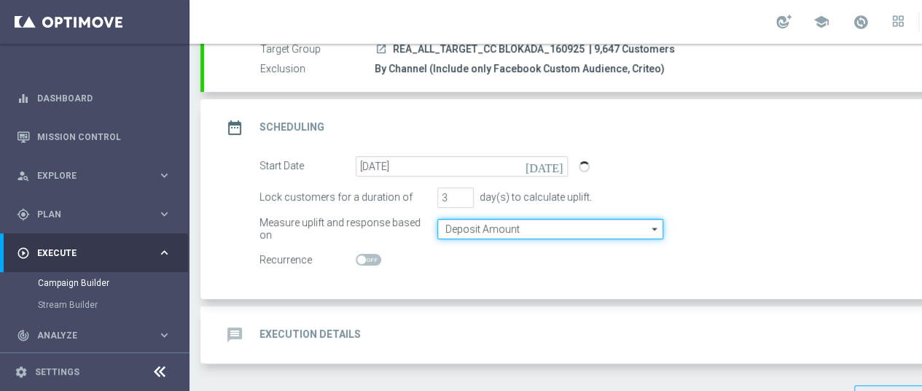
click at [471, 228] on input "Deposit Amount" at bounding box center [551, 229] width 226 height 20
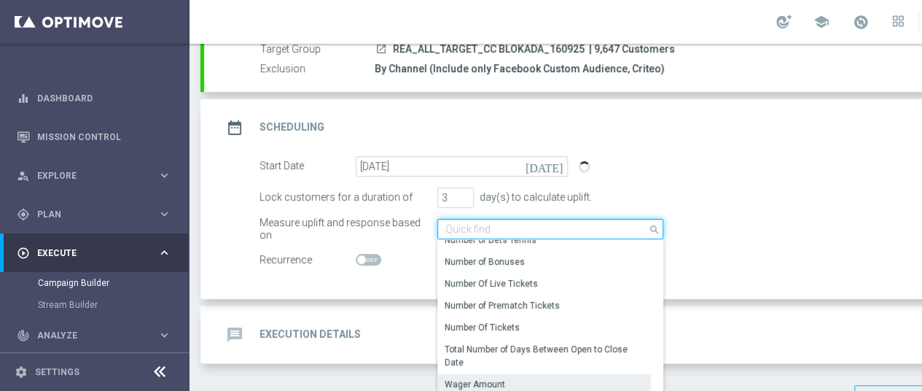
scroll to position [219, 0]
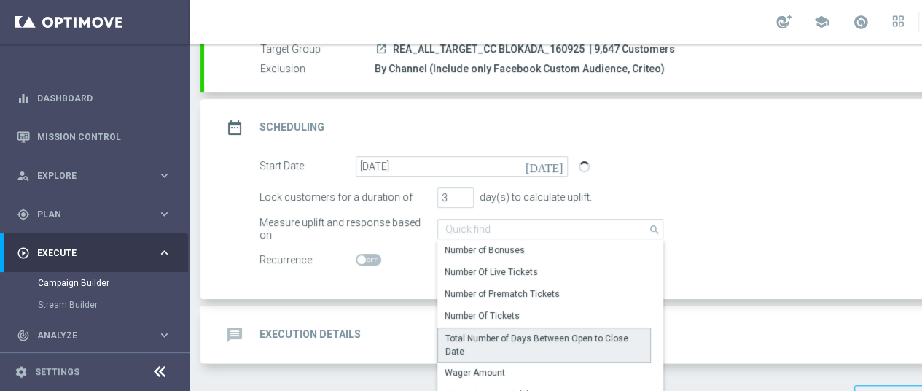
click at [481, 358] on div "Total Number of Days Between Open to Close Date" at bounding box center [545, 344] width 214 height 35
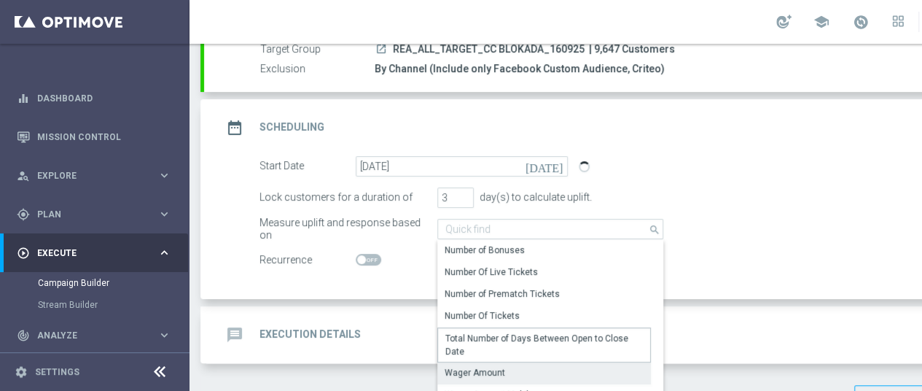
click at [482, 368] on div "Wager Amount" at bounding box center [475, 372] width 61 height 13
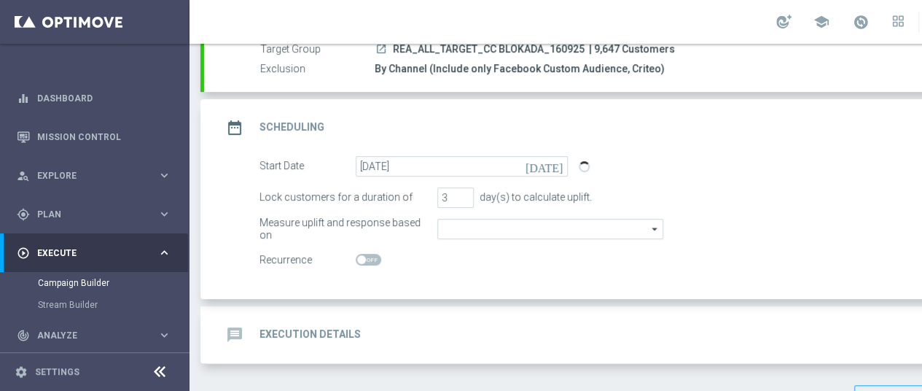
type input "Wager Amount"
drag, startPoint x: 632, startPoint y: 68, endPoint x: 381, endPoint y: 69, distance: 251.6
click at [377, 70] on div "By Channel (Include only Facebook Custom Audience, Criteo)" at bounding box center [700, 68] width 650 height 15
copy div "By Channel (Include only Facebook Custom Audience, Criteo)"
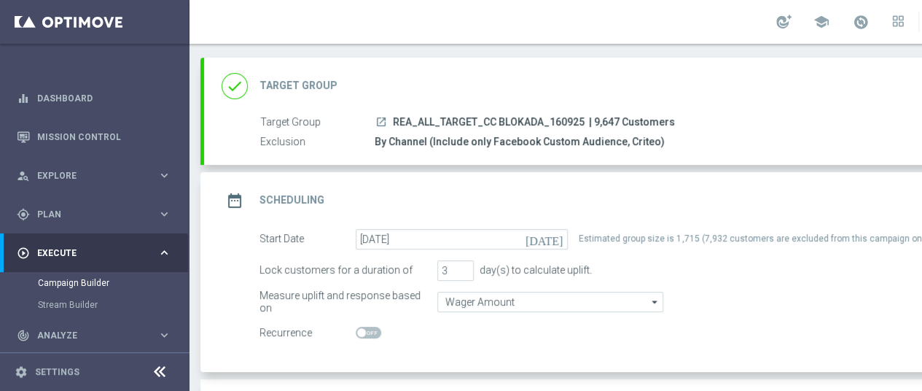
copy div "By Channel (Include only Facebook Custom Audience, Criteo)"
click at [426, 138] on div "By Channel (Include only Facebook Custom Audience, Criteo)" at bounding box center [700, 141] width 650 height 15
click at [514, 126] on span "REA_ALL_TARGET_CC BLOKADA_160925" at bounding box center [489, 122] width 192 height 13
click at [307, 106] on div "done Target Group keyboard_arrow_down" at bounding box center [629, 86] width 850 height 57
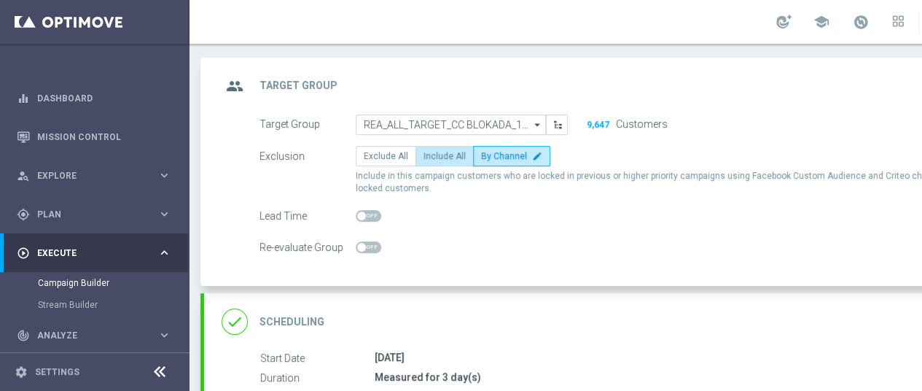
click at [440, 157] on span "Include All" at bounding box center [445, 156] width 42 height 10
click at [433, 157] on input "Include All" at bounding box center [428, 158] width 9 height 9
radio input "true"
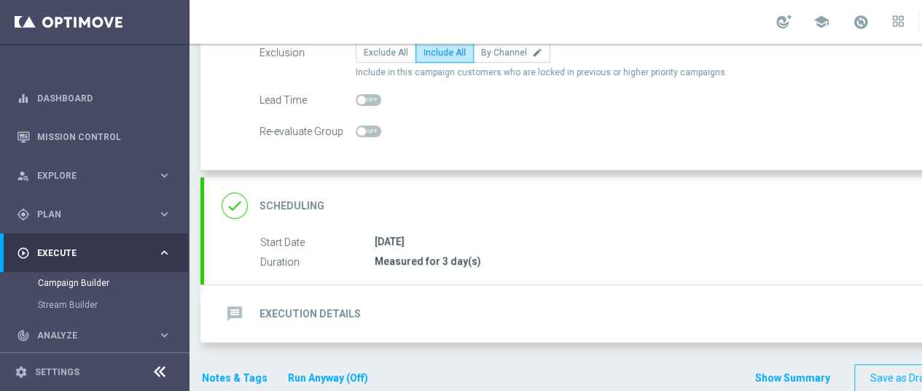
scroll to position [193, 0]
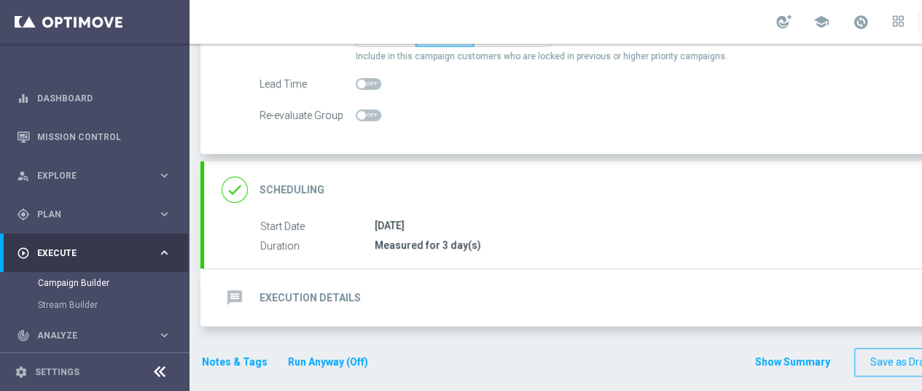
click at [514, 253] on div "Start Date 16 Sep 2025 Duration Measured for 3 day(s) Start Date 16 Sep 2025 to…" at bounding box center [629, 243] width 850 height 50
click at [467, 222] on div "[DATE]" at bounding box center [700, 225] width 650 height 15
click at [293, 187] on h2 "Scheduling" at bounding box center [292, 190] width 65 height 14
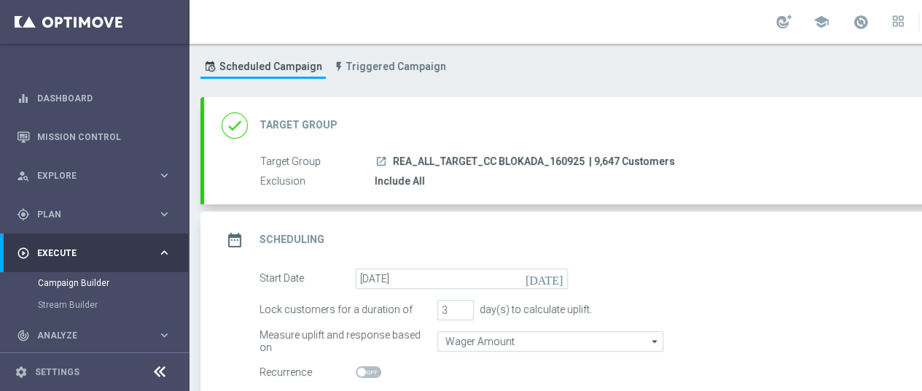
scroll to position [32, 0]
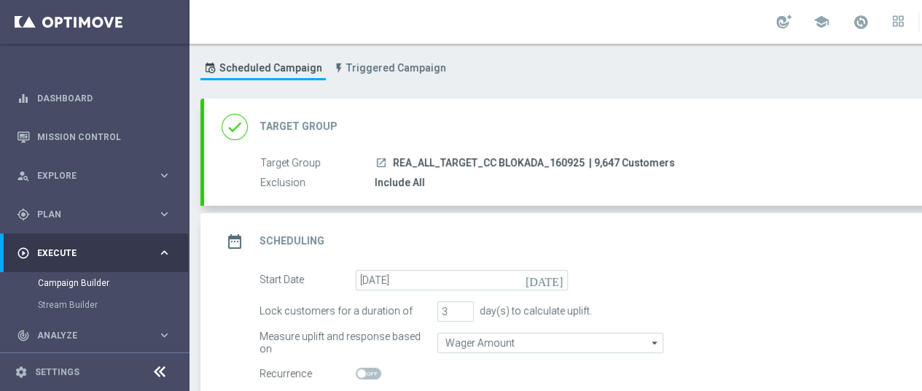
click at [596, 181] on div "Include All" at bounding box center [700, 182] width 650 height 15
drag, startPoint x: 454, startPoint y: 170, endPoint x: 432, endPoint y: 158, distance: 24.8
click at [445, 165] on div "Target Group launch REA_ALL_TARGET_CC BLOKADA_160925 | 9,647 Customers Exclusio…" at bounding box center [629, 173] width 850 height 36
click at [555, 184] on div "Include All" at bounding box center [700, 182] width 650 height 15
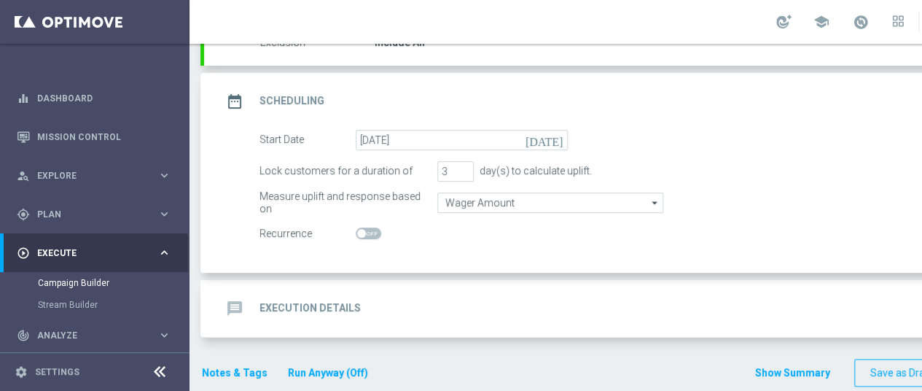
scroll to position [178, 0]
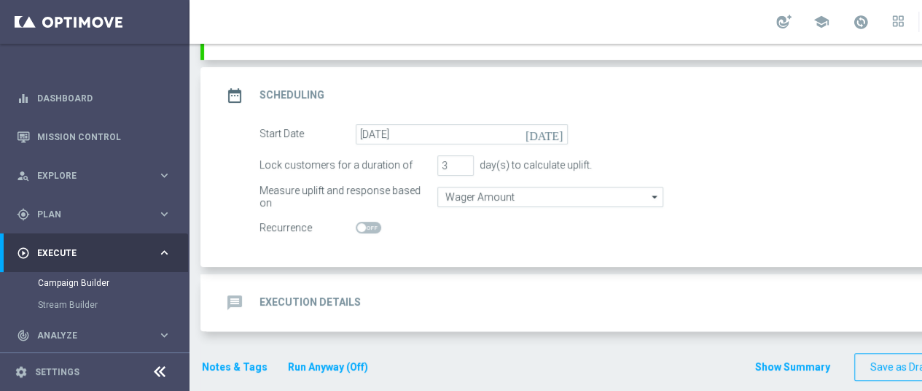
drag, startPoint x: 602, startPoint y: 163, endPoint x: 489, endPoint y: 163, distance: 113.0
click at [483, 163] on div "Lock customers for a duration of 3 day(s) to calculate uplift." at bounding box center [645, 165] width 793 height 20
copy div "ay(s) to calculate uplift."
click at [539, 222] on switch at bounding box center [462, 228] width 212 height 12
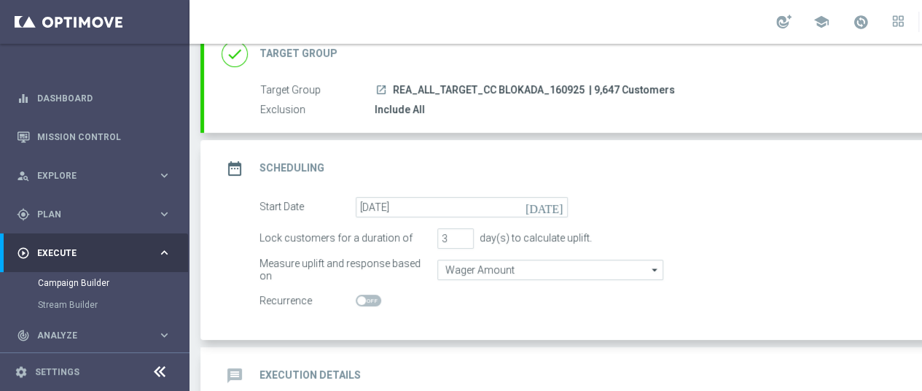
scroll to position [32, 0]
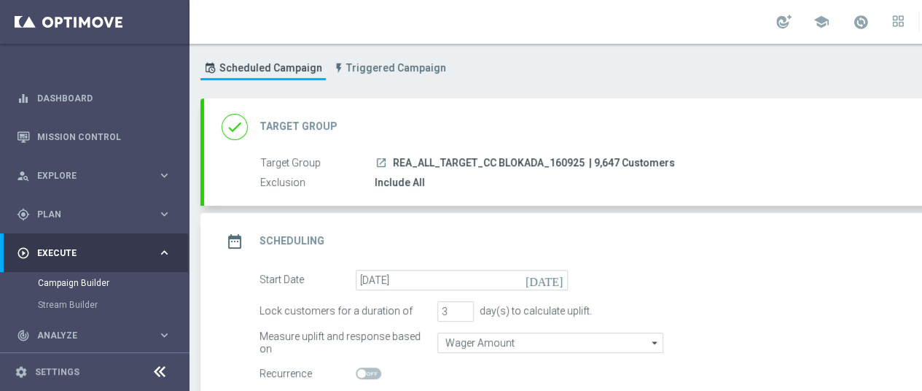
click at [462, 175] on div "Include All" at bounding box center [700, 182] width 650 height 15
click at [363, 161] on label "Target Group" at bounding box center [317, 163] width 114 height 13
drag, startPoint x: 263, startPoint y: 132, endPoint x: 274, endPoint y: 133, distance: 11.7
click at [263, 132] on h2 "Target Group" at bounding box center [299, 127] width 78 height 14
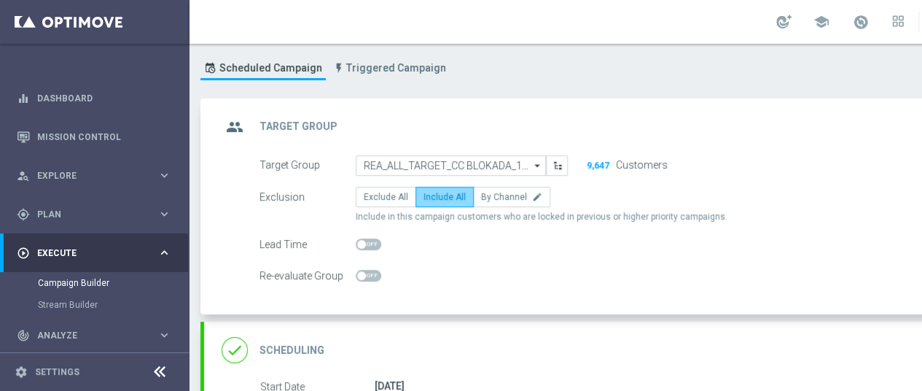
click at [437, 198] on span "Include All" at bounding box center [445, 197] width 42 height 10
click at [433, 198] on input "Include All" at bounding box center [428, 199] width 9 height 9
click at [493, 199] on span "By Channel" at bounding box center [504, 197] width 46 height 10
click at [491, 199] on input "By Channel edit" at bounding box center [485, 199] width 9 height 9
radio input "true"
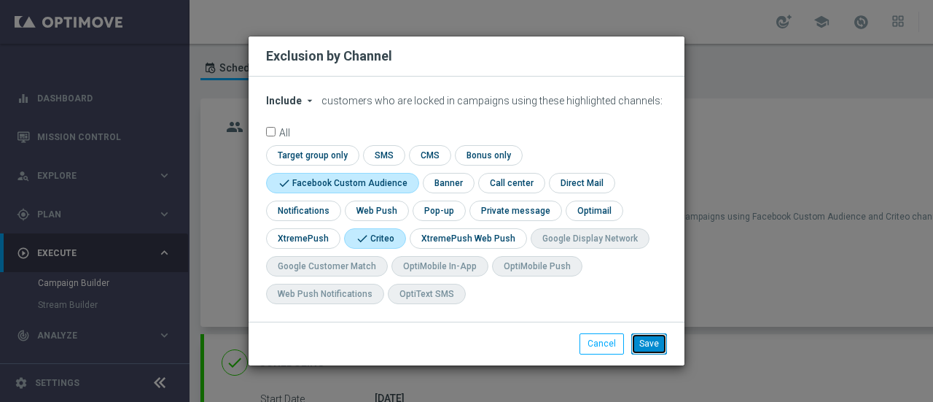
click at [645, 345] on button "Save" at bounding box center [650, 343] width 36 height 20
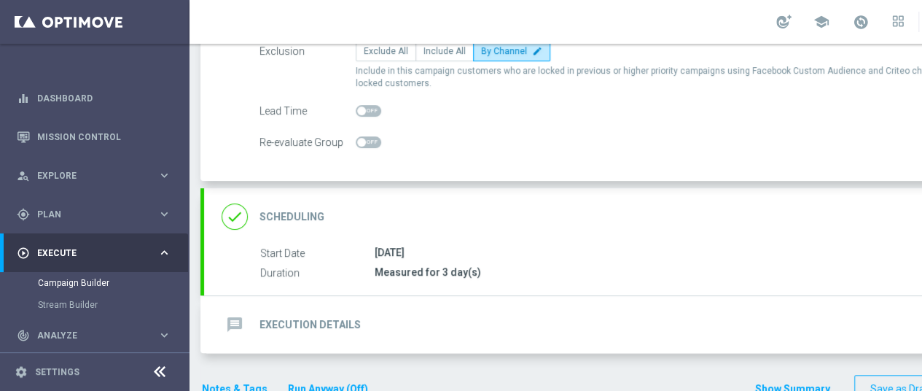
scroll to position [178, 0]
click at [493, 268] on div "Measured for 3 day(s)" at bounding box center [700, 272] width 650 height 15
click at [424, 257] on div "Start Date 16 Sep 2025" at bounding box center [642, 253] width 765 height 16
click at [242, 214] on icon "done" at bounding box center [235, 216] width 26 height 26
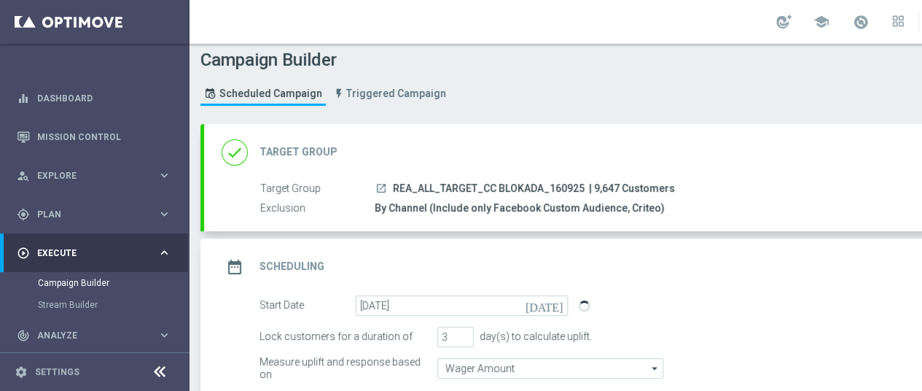
scroll to position [0, 0]
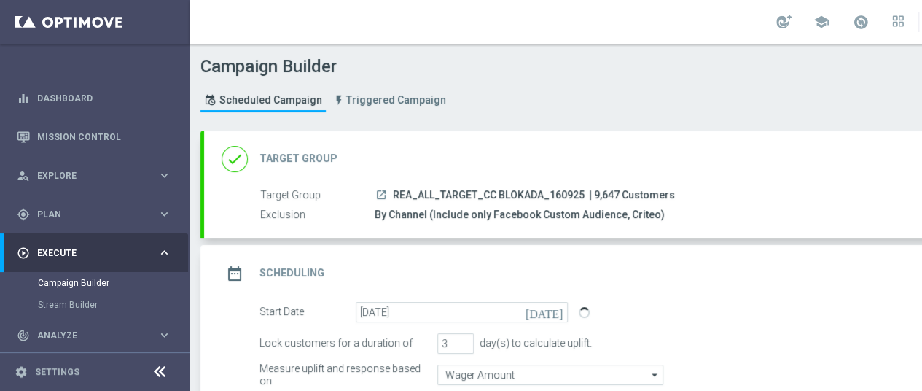
click at [478, 208] on div "By Channel (Include only Facebook Custom Audience, Criteo)" at bounding box center [700, 214] width 650 height 15
click at [242, 160] on icon "done" at bounding box center [235, 159] width 26 height 26
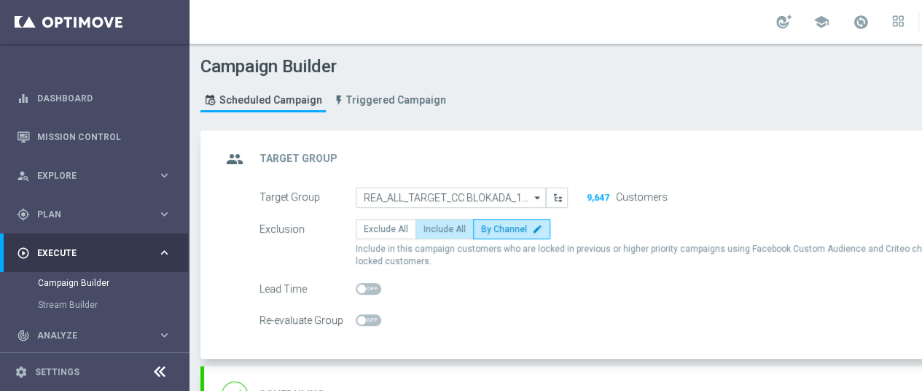
click at [433, 227] on span "Include All" at bounding box center [445, 229] width 42 height 10
click at [433, 227] on input "Include All" at bounding box center [428, 231] width 9 height 9
radio input "true"
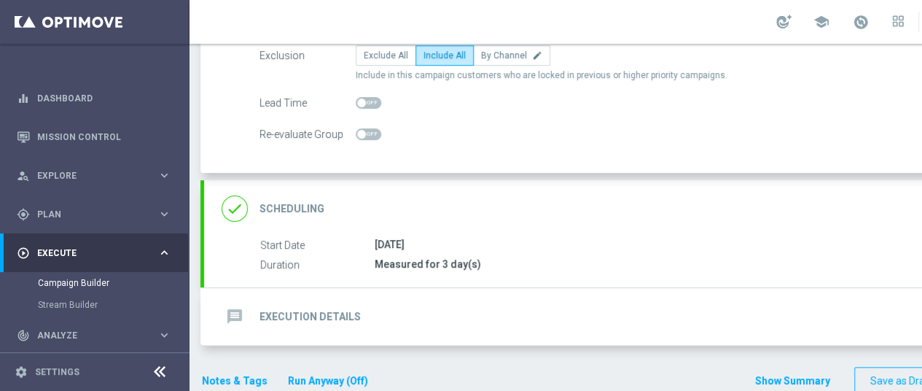
scroll to position [193, 0]
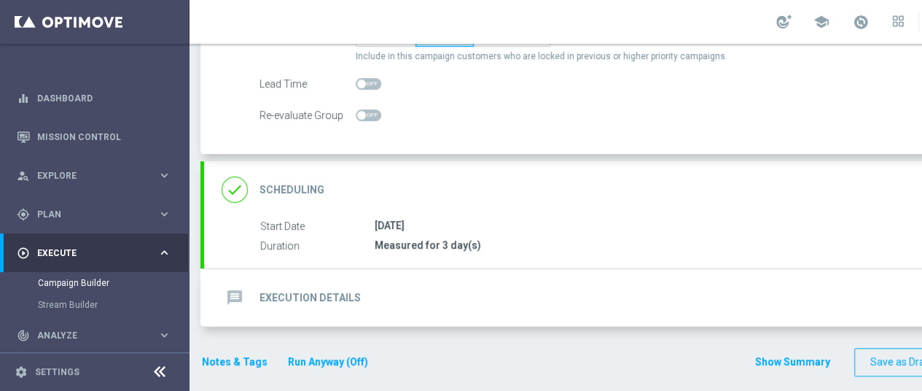
click at [454, 239] on div "Measured for 3 day(s)" at bounding box center [700, 245] width 650 height 15
click at [306, 190] on h2 "Scheduling" at bounding box center [292, 190] width 65 height 14
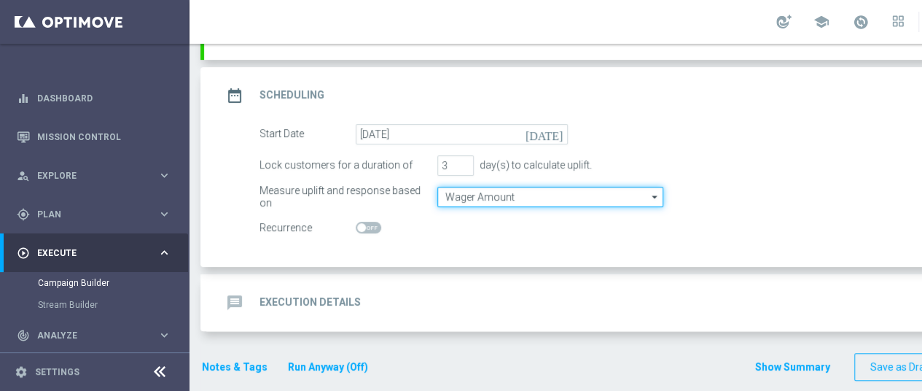
click at [588, 195] on input "Wager Amount" at bounding box center [551, 197] width 226 height 20
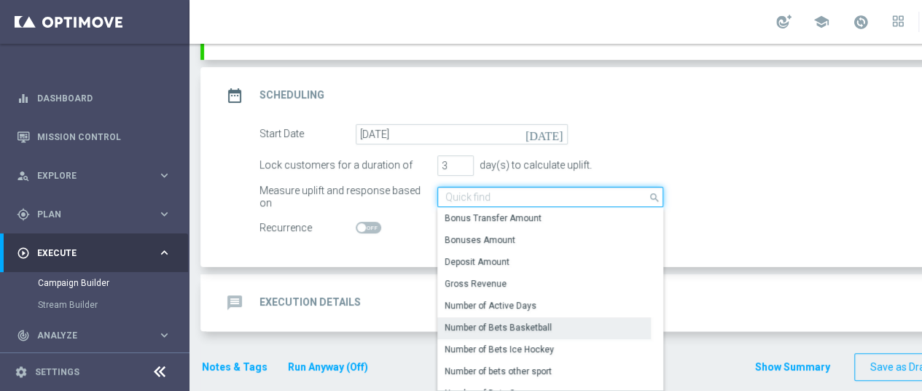
scroll to position [290, 0]
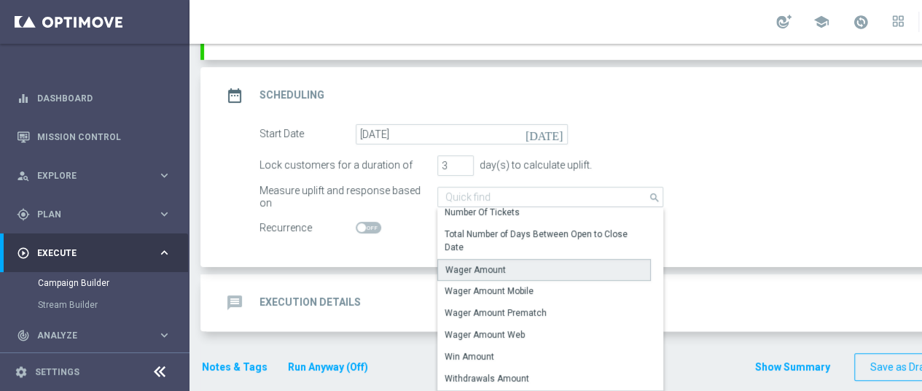
click at [507, 266] on div "Wager Amount" at bounding box center [545, 270] width 214 height 22
type input "Wager Amount"
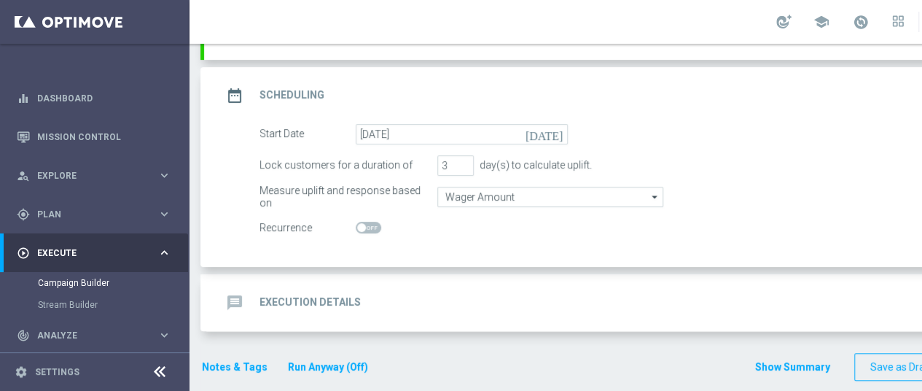
click at [560, 133] on icon "[DATE]" at bounding box center [547, 132] width 43 height 16
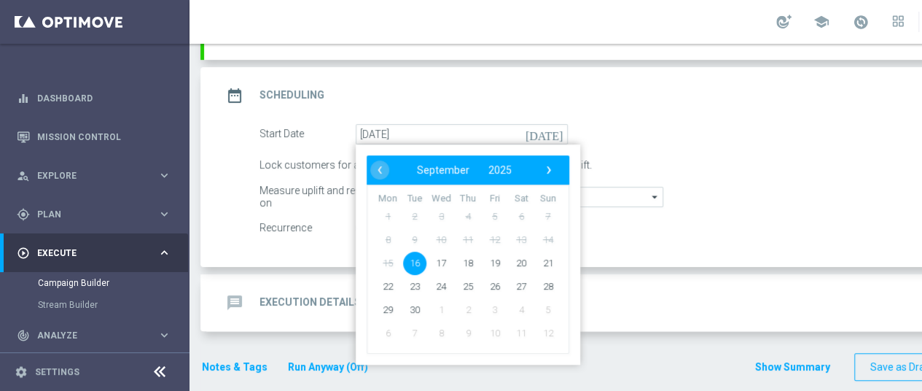
click at [418, 260] on span "16" at bounding box center [414, 262] width 23 height 23
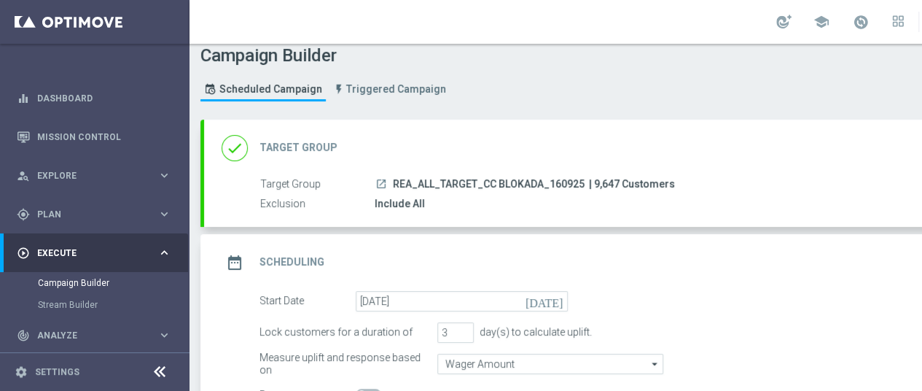
scroll to position [0, 0]
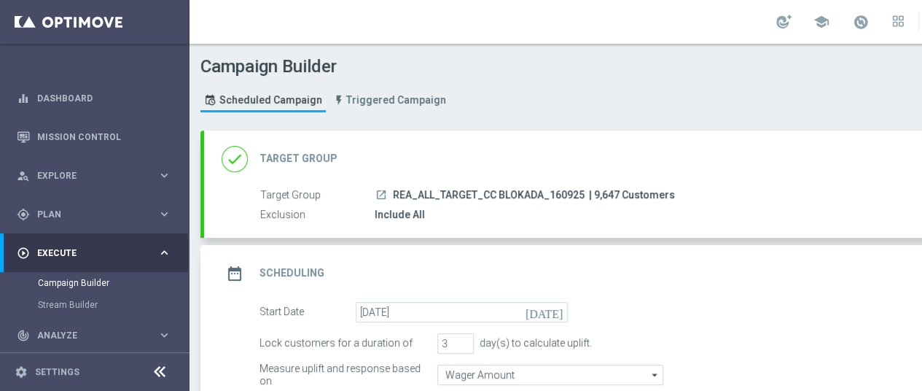
click at [553, 208] on div "Include All" at bounding box center [700, 214] width 650 height 15
click at [686, 196] on div "launch REA_ALL_TARGET_CC BLOKADA_160925 | 9,647 Customers" at bounding box center [700, 194] width 650 height 15
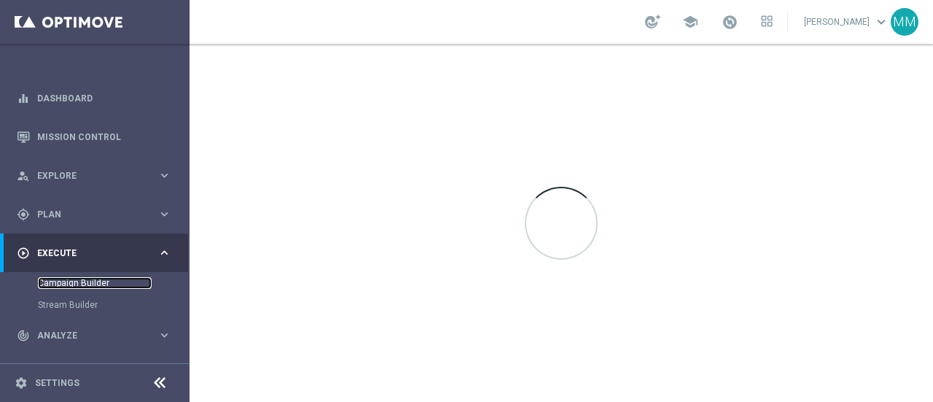
click at [66, 282] on link "Campaign Builder" at bounding box center [95, 283] width 114 height 12
click at [108, 281] on link "Campaign Builder" at bounding box center [95, 283] width 114 height 12
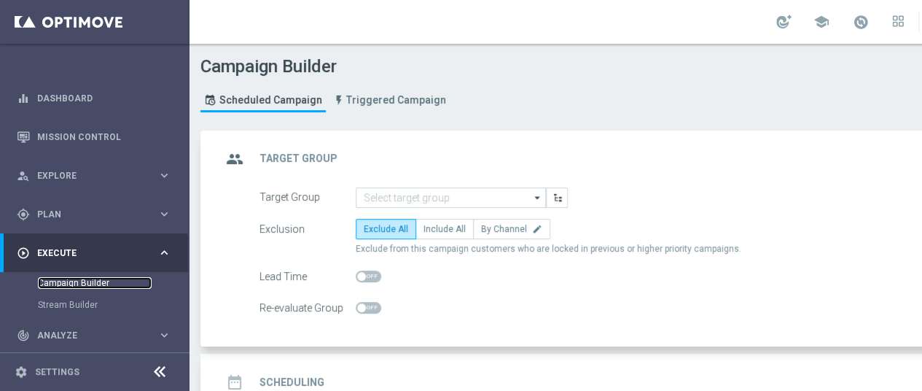
click at [66, 279] on link "Campaign Builder" at bounding box center [95, 283] width 114 height 12
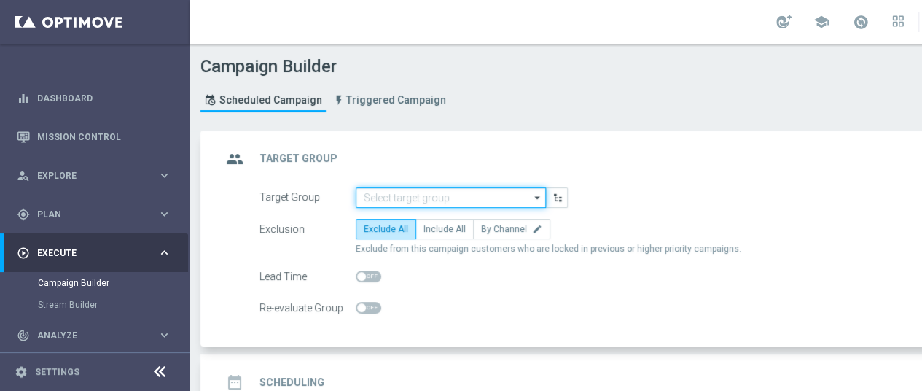
click at [420, 195] on input at bounding box center [451, 197] width 190 height 20
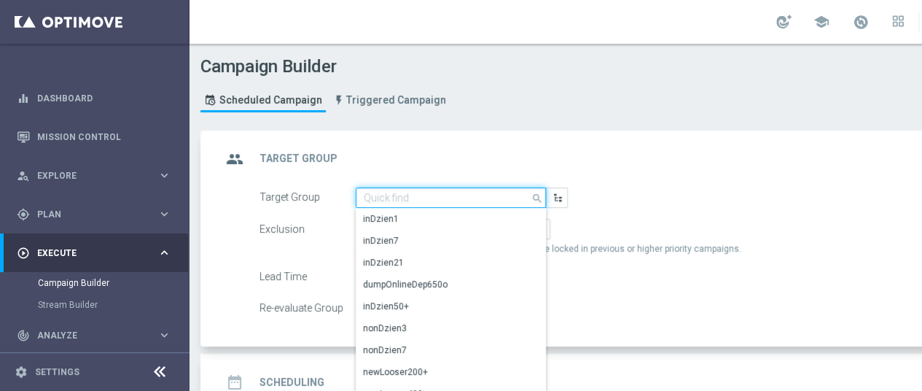
paste input "ay(s) to calculate uplift."
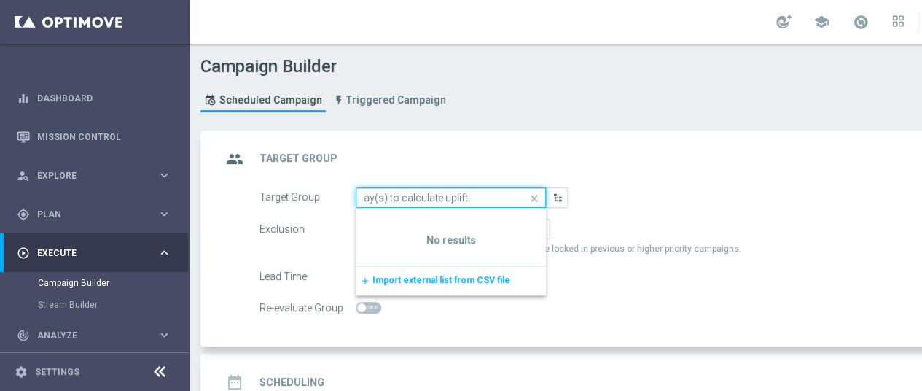
type input "ay(s) to calculate uplift."
click at [537, 198] on icon "close" at bounding box center [535, 198] width 22 height 20
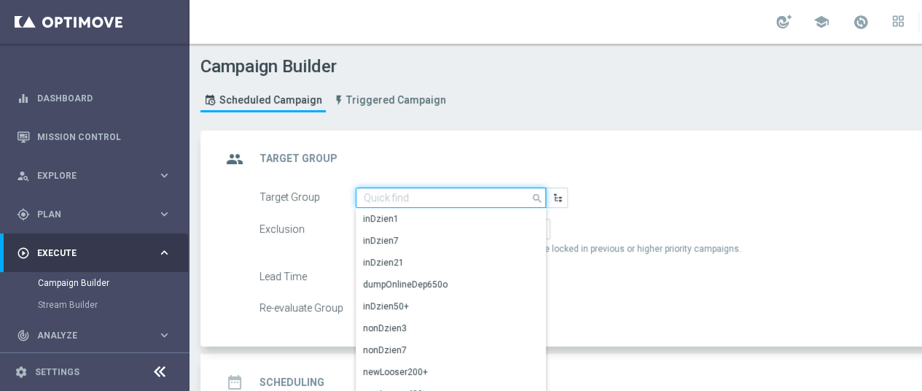
click at [413, 198] on input at bounding box center [451, 197] width 190 height 20
paste input "REA_ALL_TARGET_CC BLOKADA_160925"
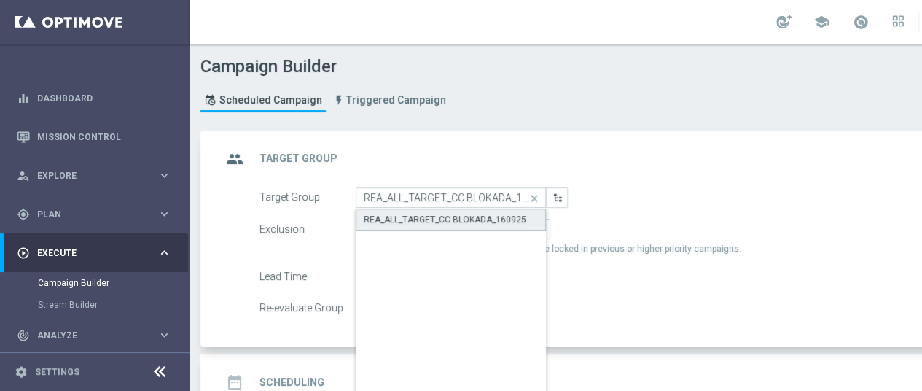
click at [492, 219] on div "REA_ALL_TARGET_CC BLOKADA_160925" at bounding box center [445, 219] width 163 height 13
type input "REA_ALL_TARGET_CC BLOKADA_160925"
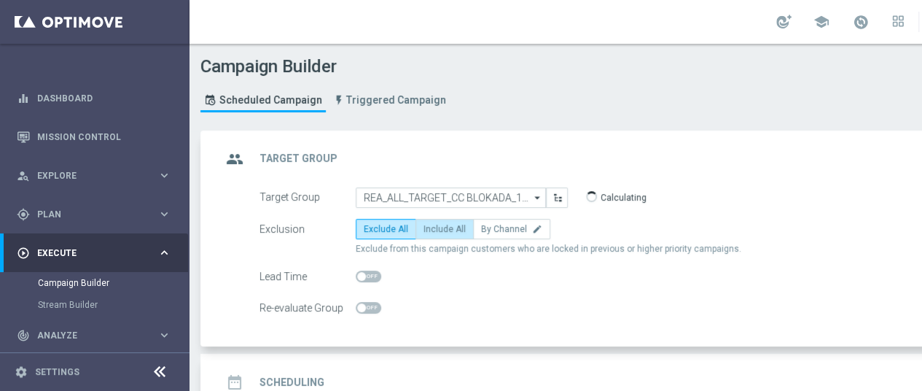
click at [448, 230] on span "Include All" at bounding box center [445, 229] width 42 height 10
click at [433, 230] on input "Include All" at bounding box center [428, 231] width 9 height 9
radio input "true"
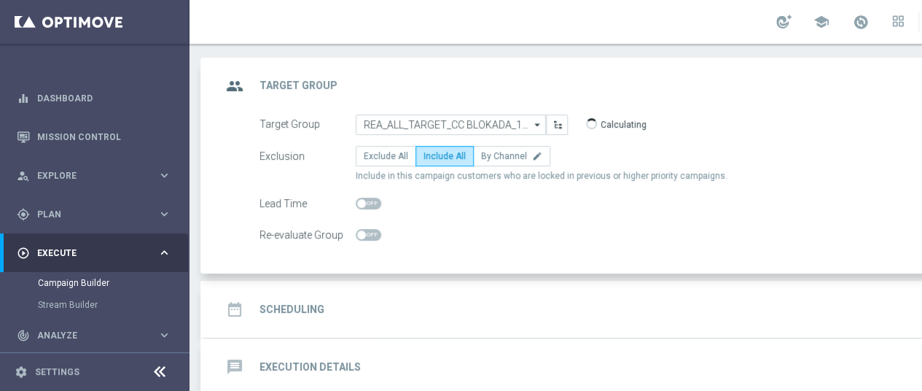
click at [445, 295] on div "date_range Scheduling keyboard_arrow_down" at bounding box center [629, 309] width 815 height 28
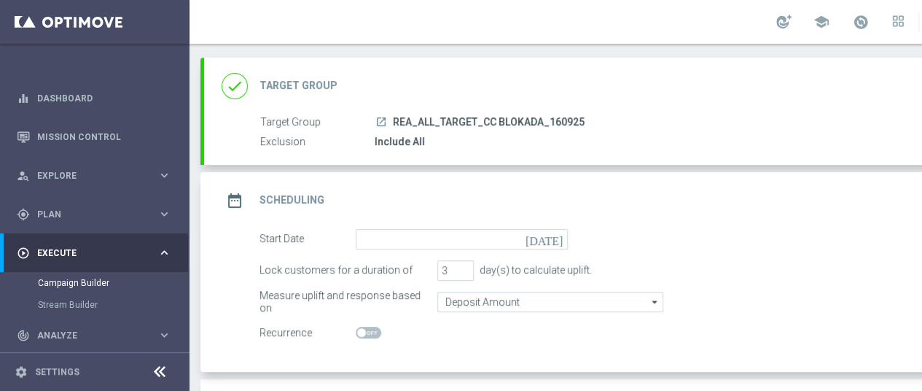
click at [559, 238] on icon "[DATE]" at bounding box center [547, 237] width 43 height 16
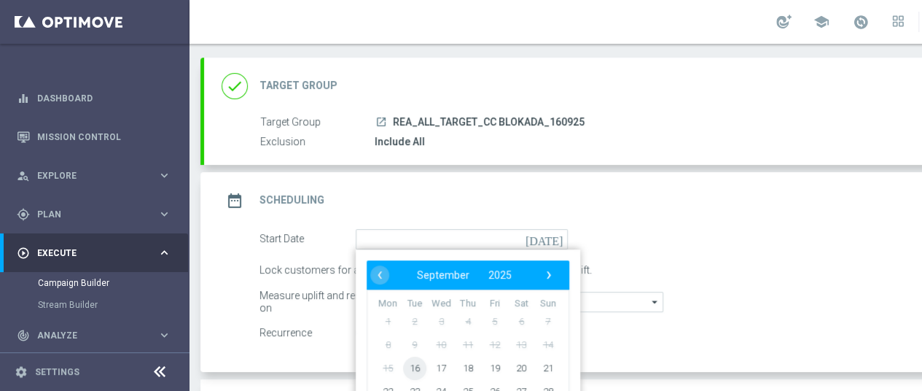
click at [419, 367] on span "16" at bounding box center [414, 367] width 23 height 23
type input "[DATE]"
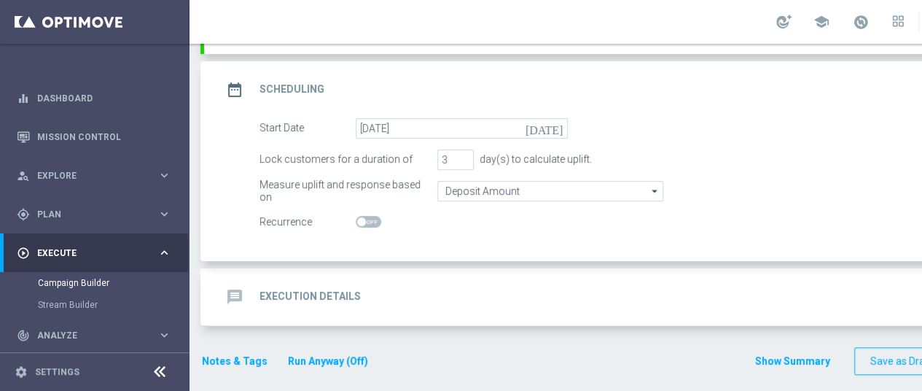
scroll to position [0, 0]
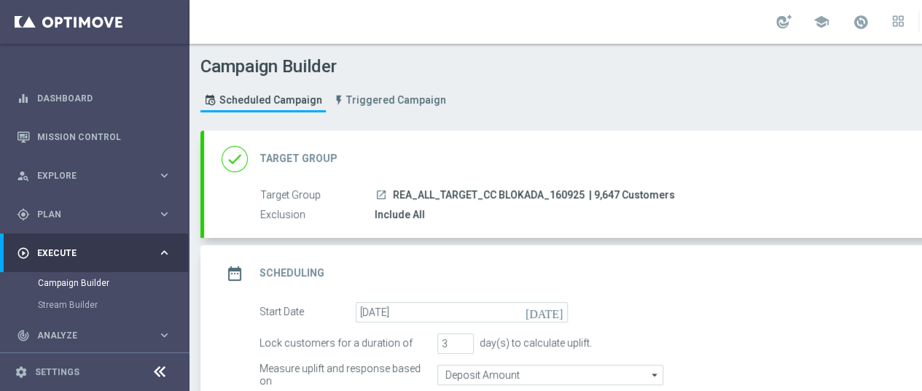
click at [426, 189] on span "REA_ALL_TARGET_CC BLOKADA_160925" at bounding box center [489, 195] width 192 height 13
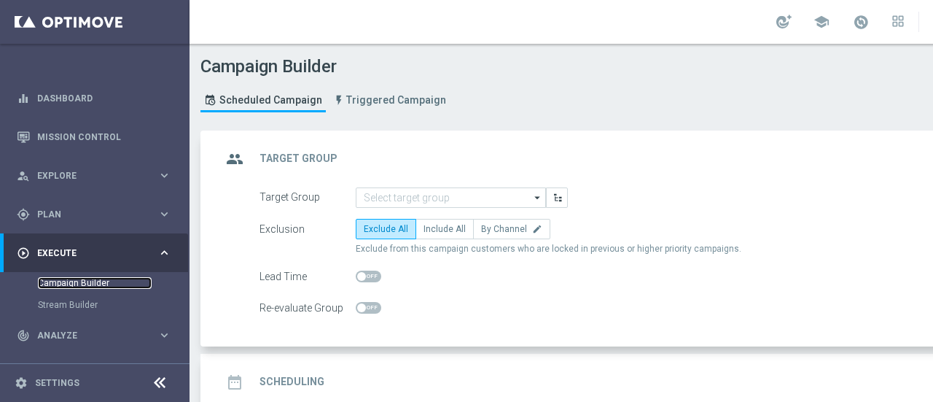
click at [71, 284] on link "Campaign Builder" at bounding box center [95, 283] width 114 height 12
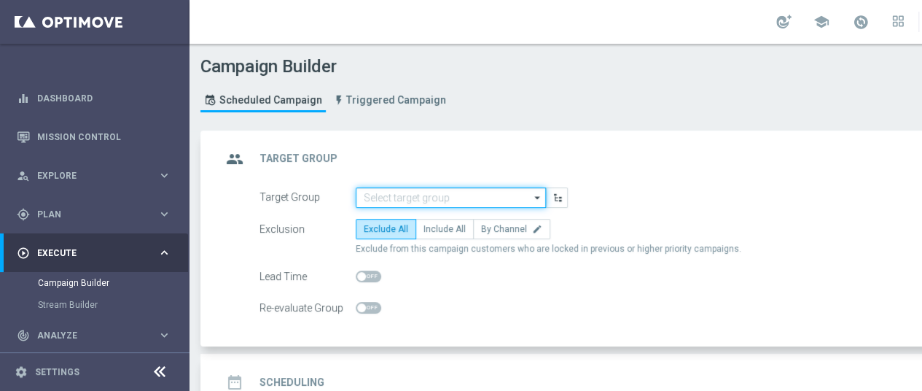
click at [443, 197] on input at bounding box center [451, 197] width 190 height 20
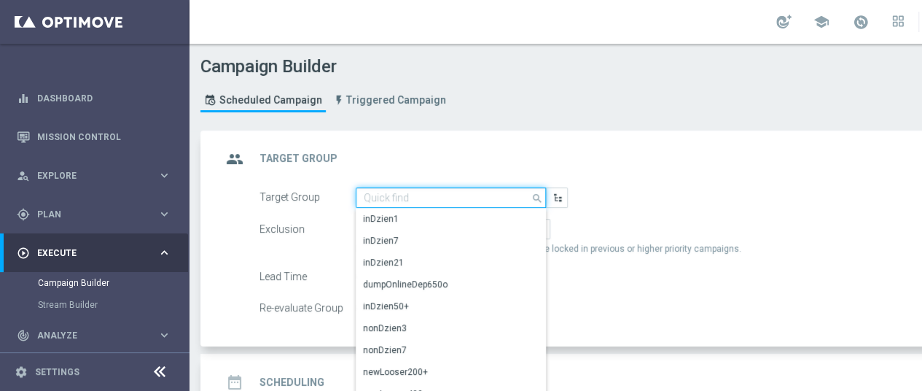
paste input "REA_ALL_TARGET_CC BLOKADA_160925"
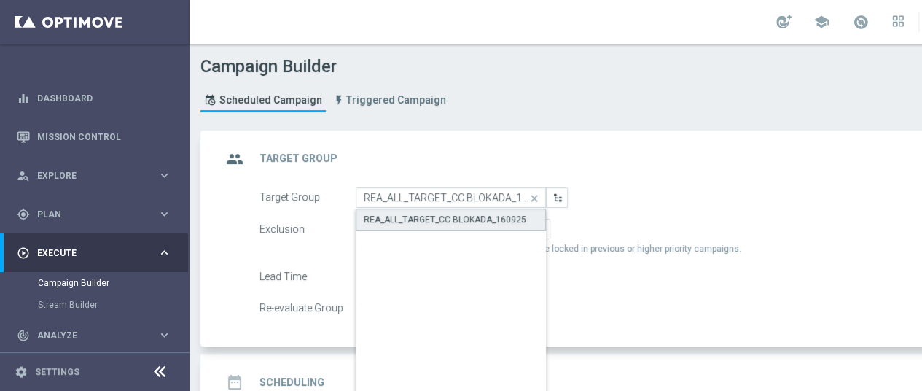
click at [455, 214] on div "REA_ALL_TARGET_CC BLOKADA_160925" at bounding box center [445, 219] width 163 height 13
type input "REA_ALL_TARGET_CC BLOKADA_160925"
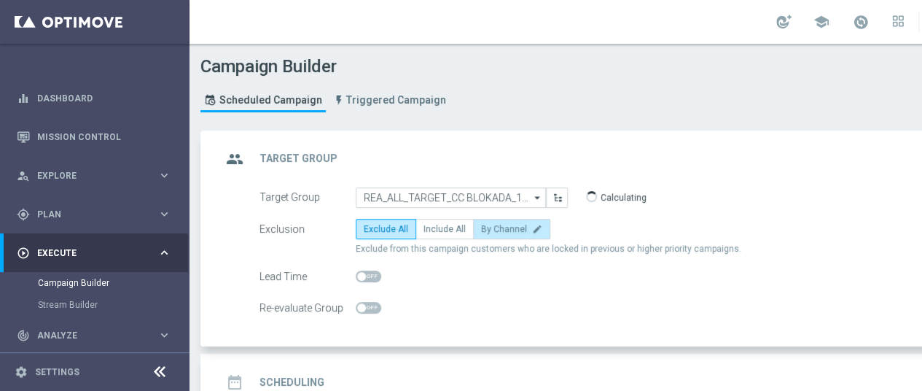
click at [497, 227] on span "By Channel" at bounding box center [504, 229] width 46 height 10
click at [491, 227] on input "By Channel edit" at bounding box center [485, 231] width 9 height 9
radio input "true"
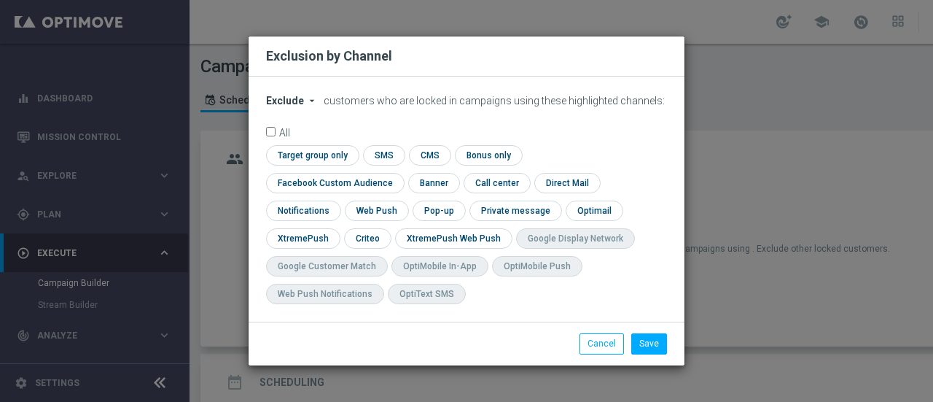
click at [293, 106] on span "Exclude" at bounding box center [285, 101] width 38 height 12
click at [0, 0] on span "Include" at bounding box center [0, 0] width 0 height 0
click at [389, 228] on input "checkbox" at bounding box center [366, 238] width 45 height 20
checkbox input "true"
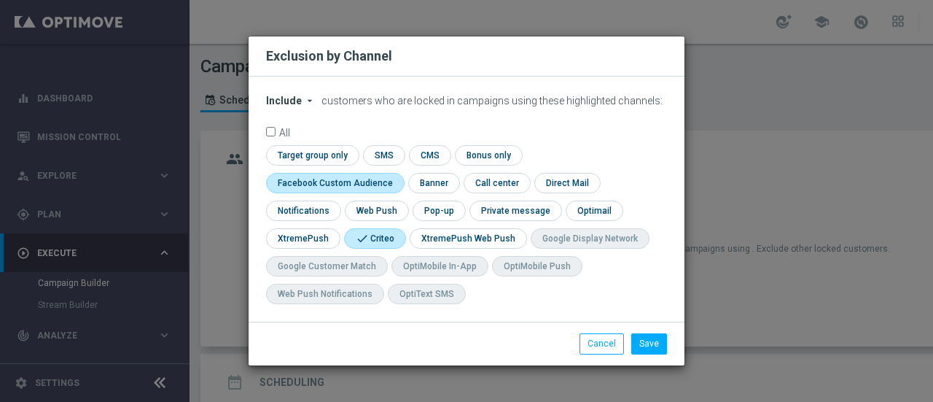
click at [398, 173] on input "checkbox" at bounding box center [332, 183] width 132 height 20
checkbox input "true"
click at [649, 341] on button "Save" at bounding box center [650, 343] width 36 height 20
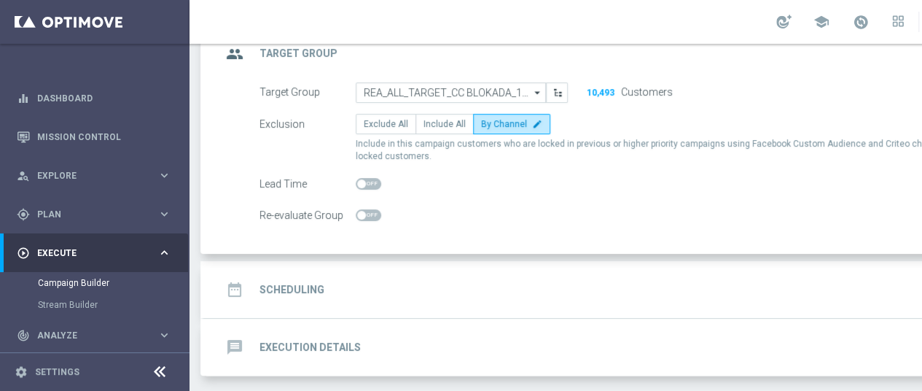
scroll to position [146, 0]
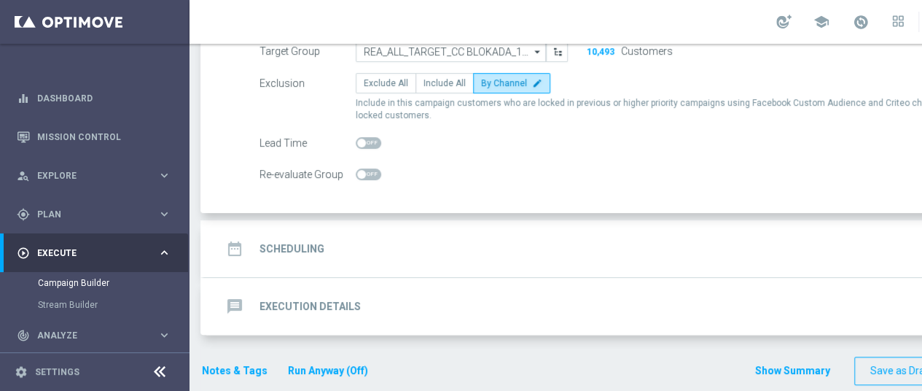
click at [334, 249] on div "date_range Scheduling keyboard_arrow_down" at bounding box center [629, 249] width 815 height 28
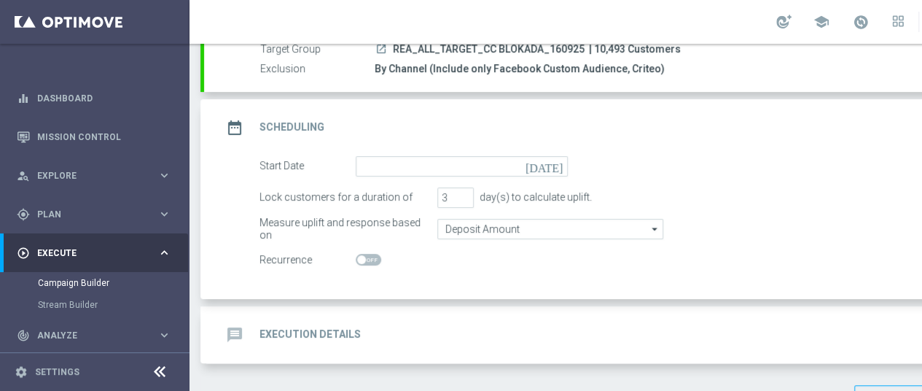
click at [556, 165] on icon "[DATE]" at bounding box center [547, 164] width 43 height 16
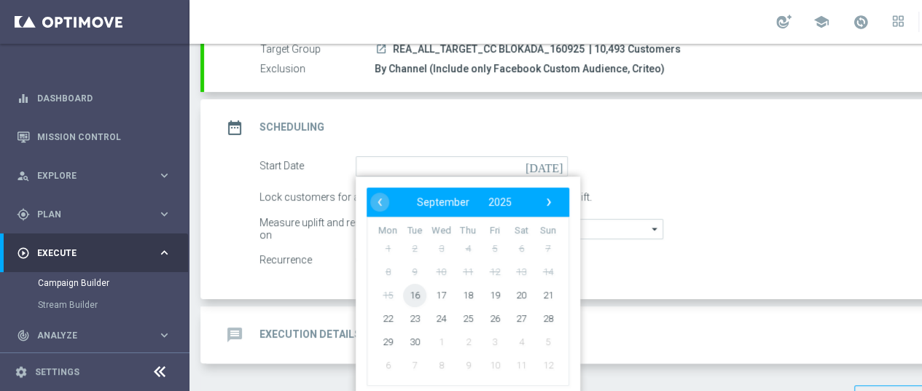
click at [418, 298] on span "16" at bounding box center [414, 294] width 23 height 23
type input "[DATE]"
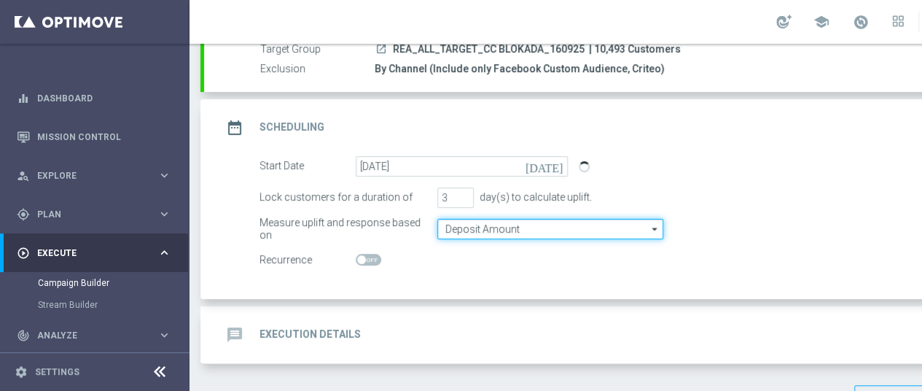
click at [534, 226] on input "Deposit Amount" at bounding box center [551, 229] width 226 height 20
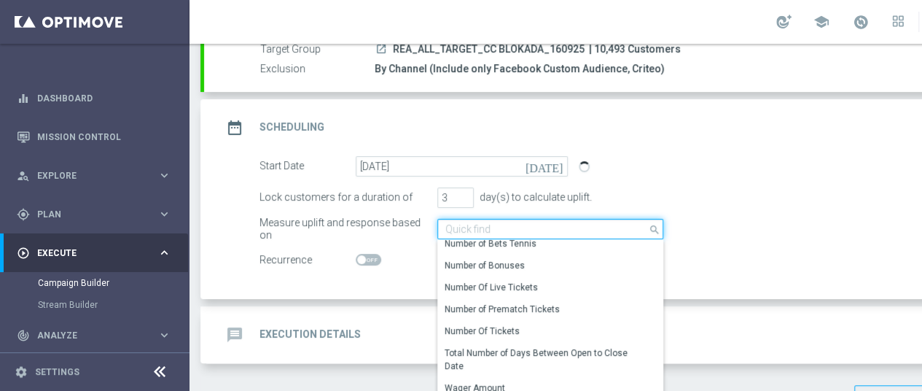
scroll to position [219, 0]
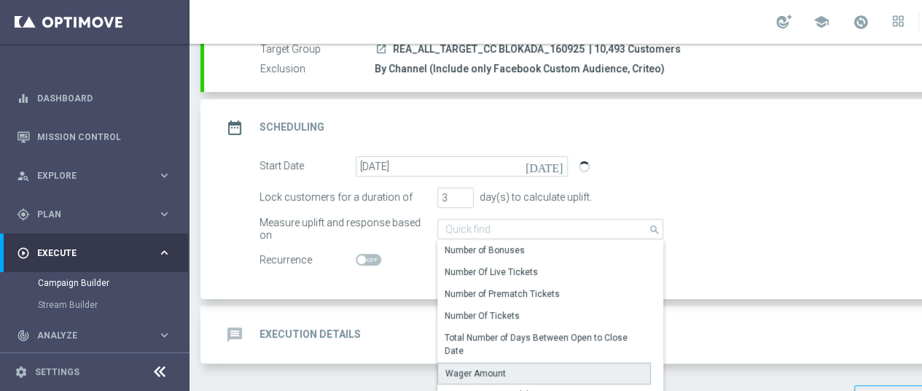
click at [502, 364] on div "Wager Amount" at bounding box center [545, 373] width 214 height 22
type input "Wager Amount"
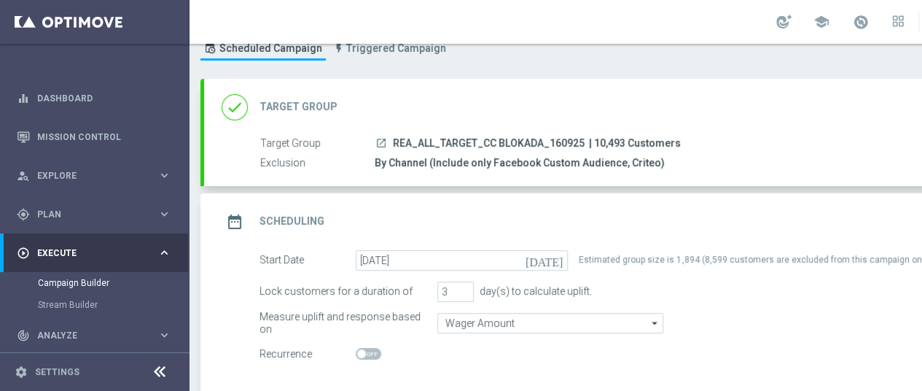
scroll to position [0, 0]
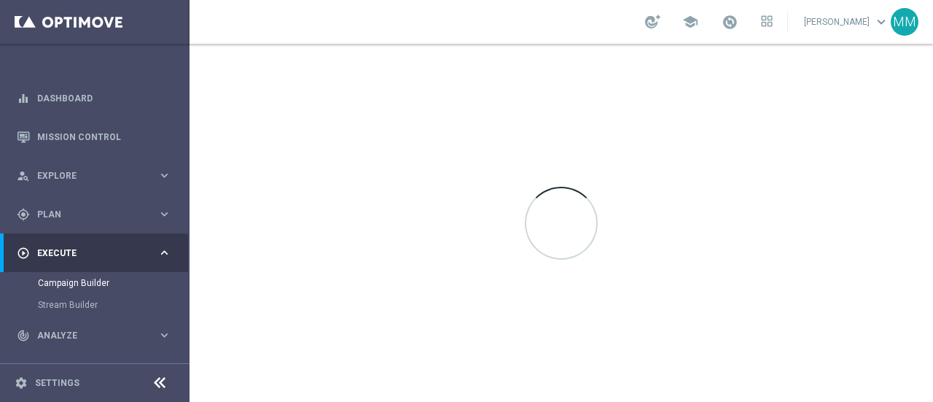
click at [100, 276] on div "Campaign Builder" at bounding box center [113, 283] width 150 height 22
click at [100, 285] on link "Campaign Builder" at bounding box center [95, 283] width 114 height 12
click at [89, 280] on link "Campaign Builder" at bounding box center [95, 283] width 114 height 12
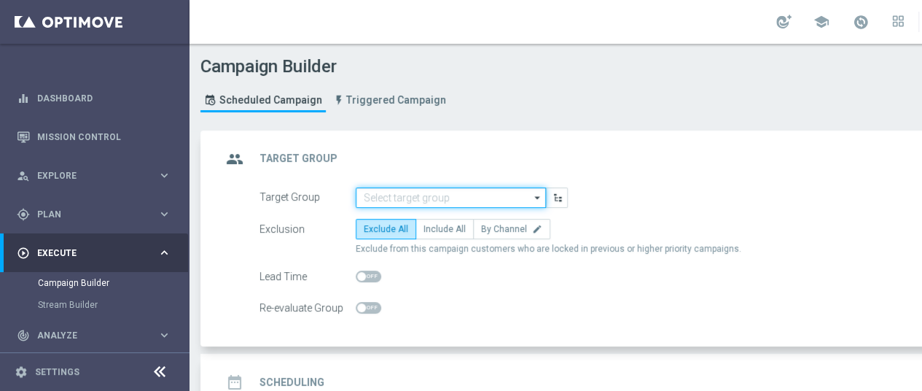
click at [447, 195] on input at bounding box center [451, 197] width 190 height 20
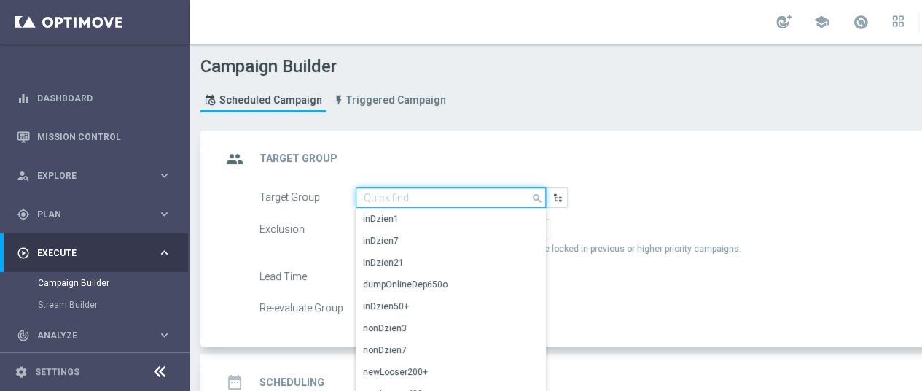
paste input "REA_ALL_TARGET_CC BLOKADA_160925"
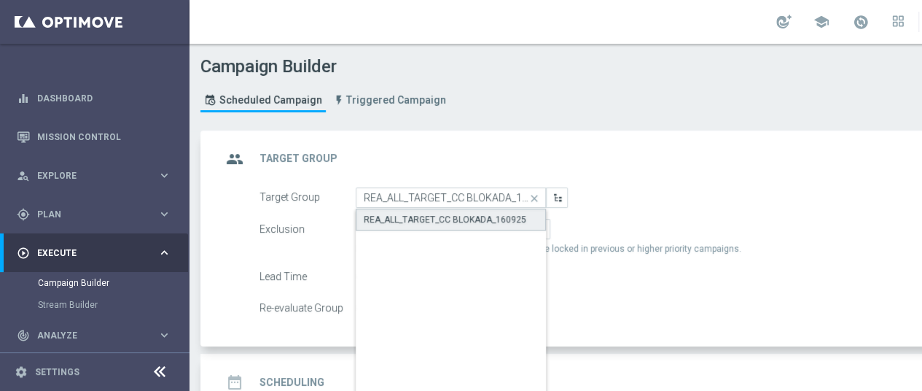
click at [450, 214] on div "REA_ALL_TARGET_CC BLOKADA_160925" at bounding box center [445, 219] width 163 height 13
type input "REA_ALL_TARGET_CC BLOKADA_160925"
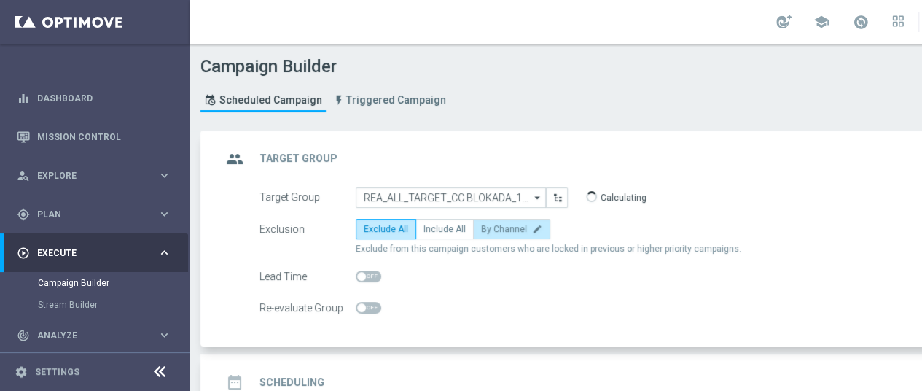
click at [503, 228] on span "By Channel" at bounding box center [504, 229] width 46 height 10
click at [491, 228] on input "By Channel edit" at bounding box center [485, 231] width 9 height 9
radio input "true"
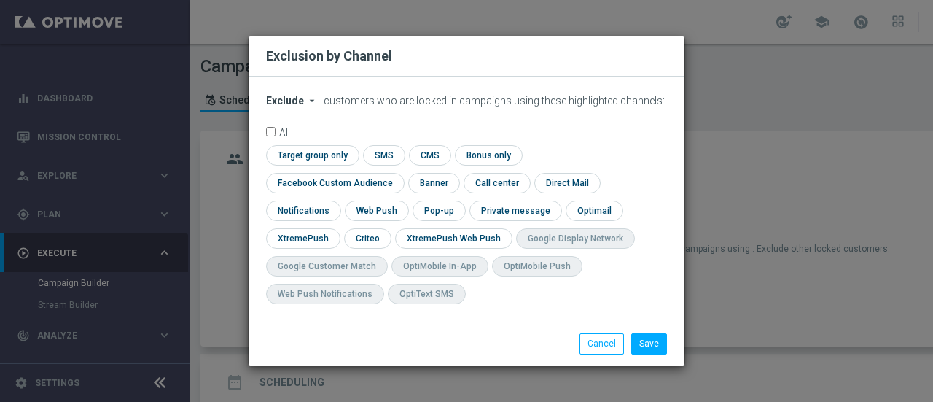
click at [281, 106] on span "Exclude" at bounding box center [285, 101] width 38 height 12
click at [0, 0] on span "Include" at bounding box center [0, 0] width 0 height 0
click at [398, 173] on input "checkbox" at bounding box center [332, 183] width 132 height 20
checkbox input "true"
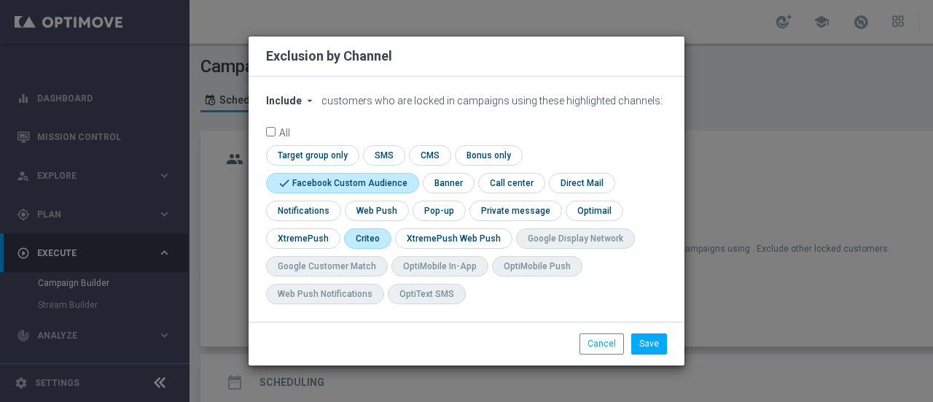
click at [365, 236] on input "checkbox" at bounding box center [366, 238] width 45 height 20
checkbox input "true"
click at [658, 343] on button "Save" at bounding box center [650, 343] width 36 height 20
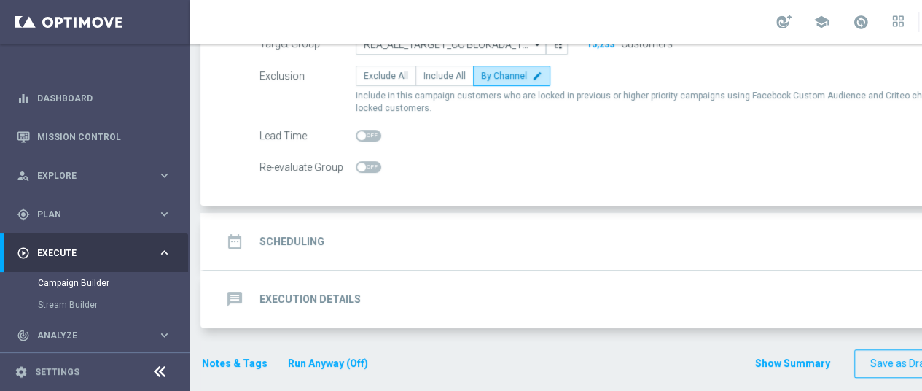
scroll to position [155, 0]
click at [354, 238] on div "date_range Scheduling keyboard_arrow_down" at bounding box center [629, 240] width 815 height 28
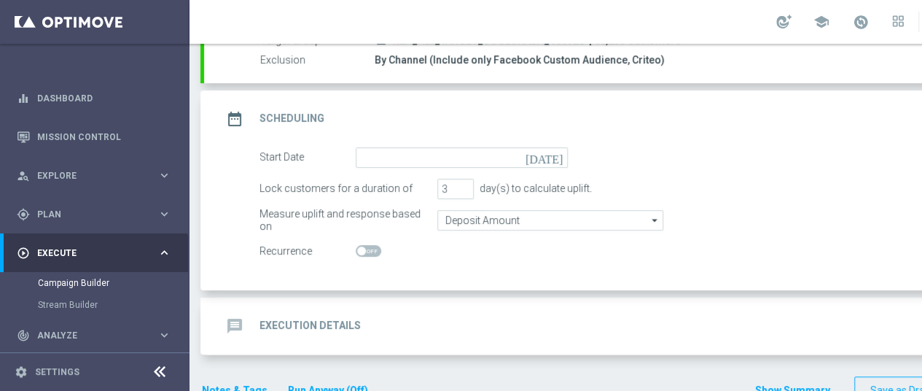
click at [556, 159] on icon "[DATE]" at bounding box center [547, 155] width 43 height 16
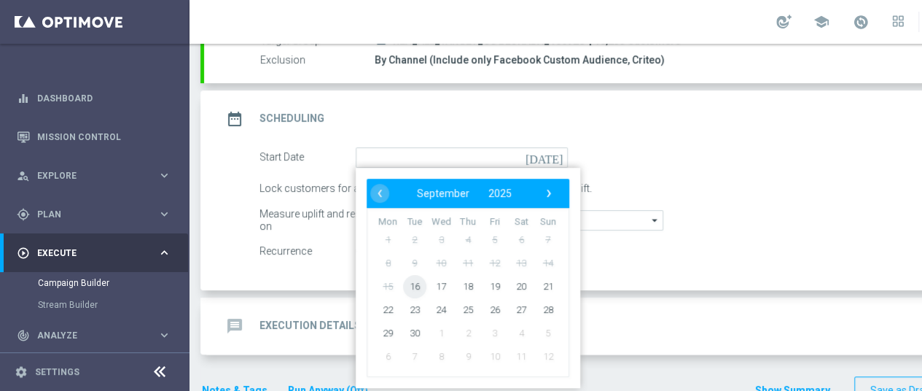
click at [415, 289] on span "16" at bounding box center [414, 285] width 23 height 23
type input "[DATE]"
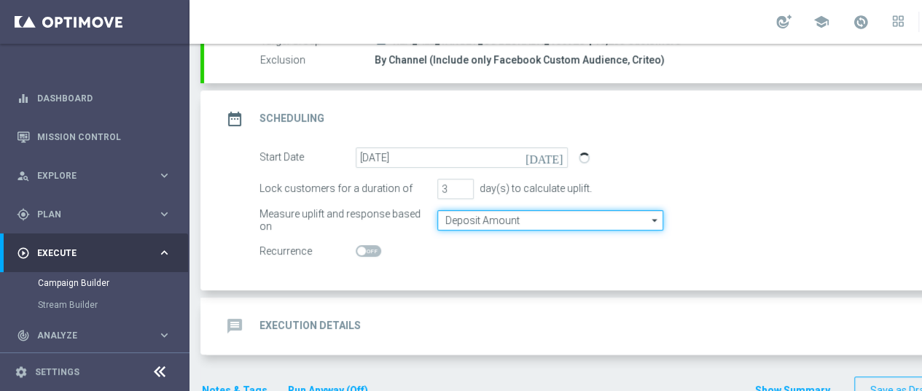
click at [531, 220] on input "Deposit Amount" at bounding box center [551, 220] width 226 height 20
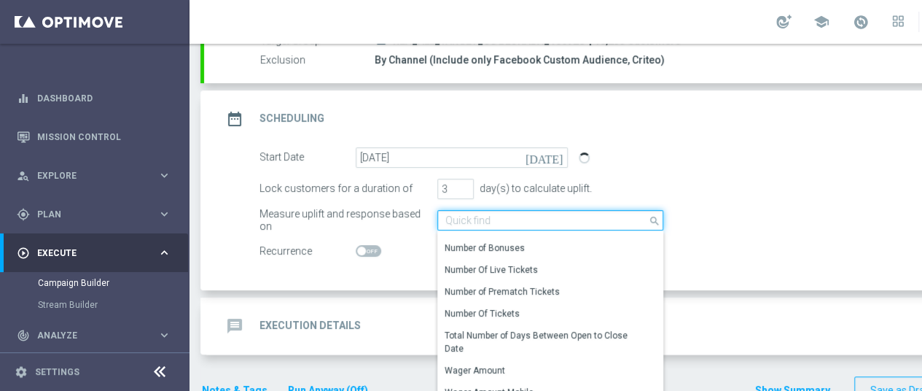
scroll to position [290, 0]
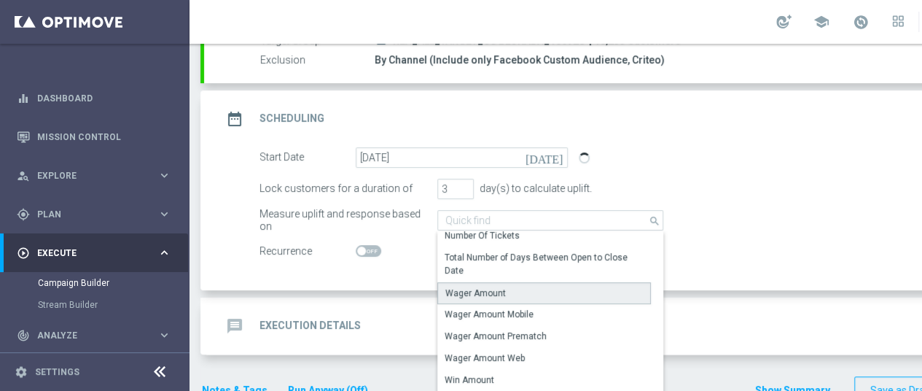
click at [481, 289] on div "Wager Amount" at bounding box center [476, 293] width 61 height 13
type input "Wager Amount"
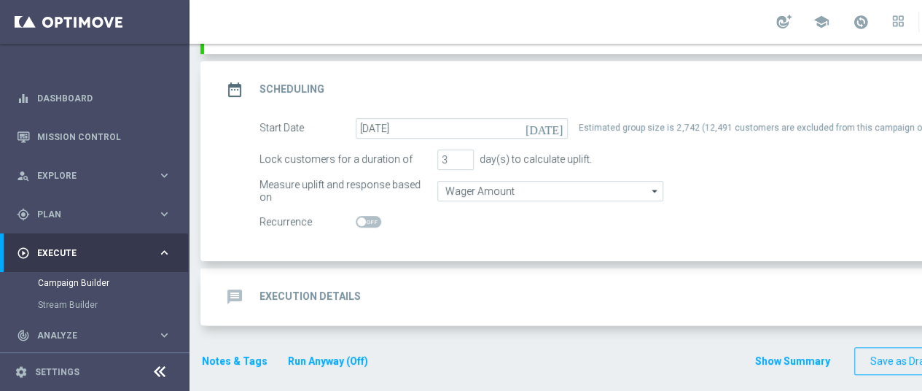
scroll to position [11, 0]
